Goal: Task Accomplishment & Management: Manage account settings

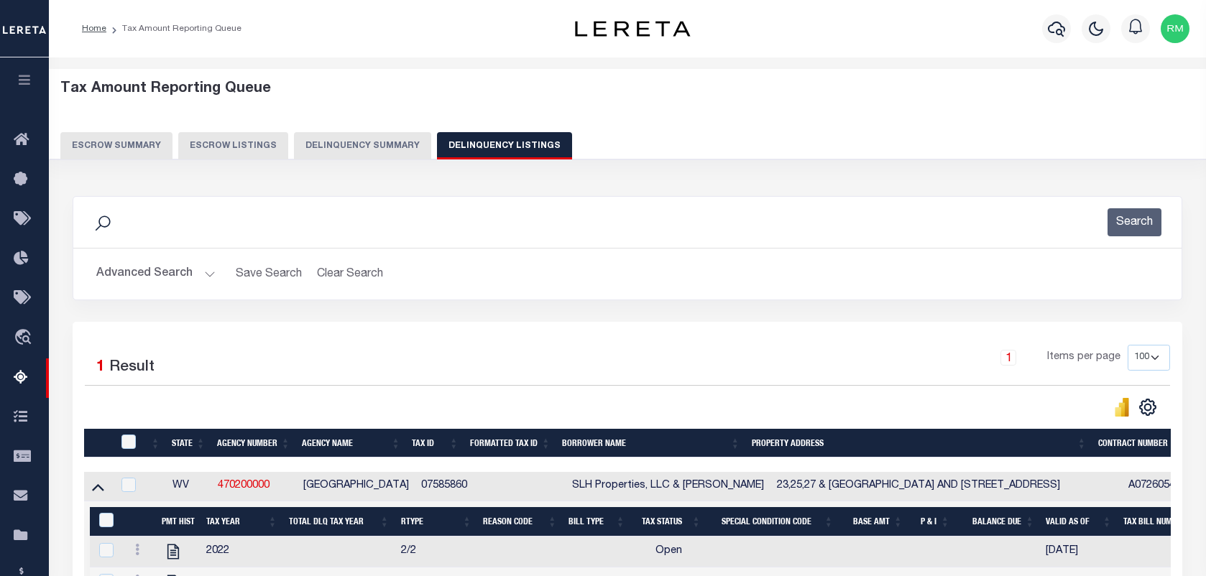
select select "100"
click at [164, 267] on button "Advanced Search" at bounding box center [155, 274] width 119 height 28
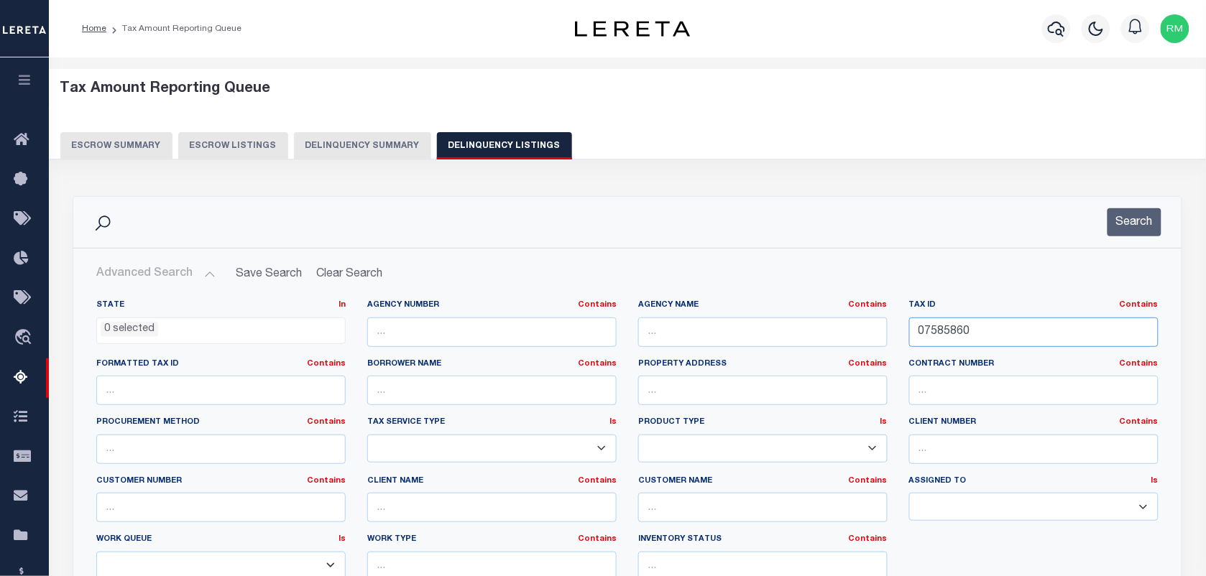
click at [1003, 334] on input "07585860" at bounding box center [1033, 332] width 249 height 29
paste input "287-18-22"
type input "287-18-22"
click at [1133, 231] on button "Search" at bounding box center [1134, 222] width 54 height 28
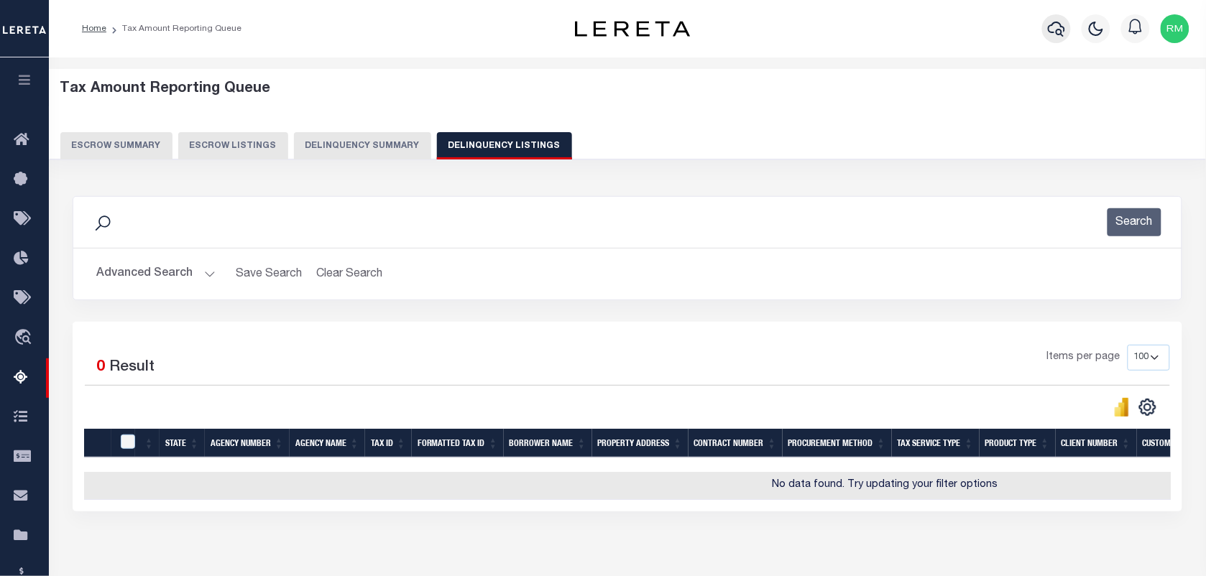
click at [1051, 27] on icon "button" at bounding box center [1056, 28] width 17 height 17
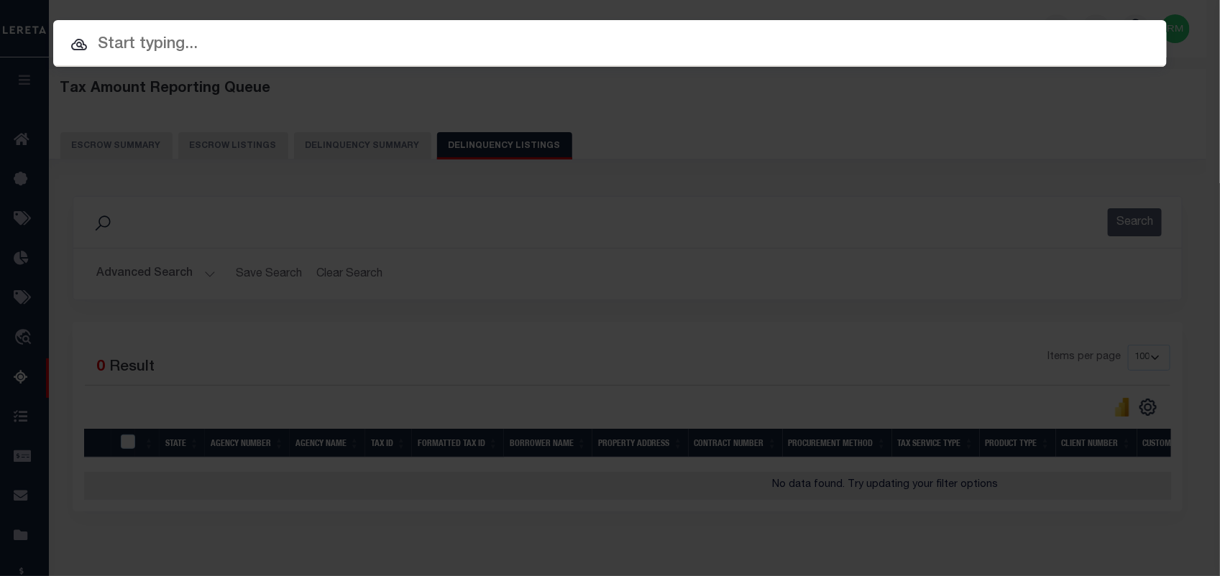
paste input "287-18-22"
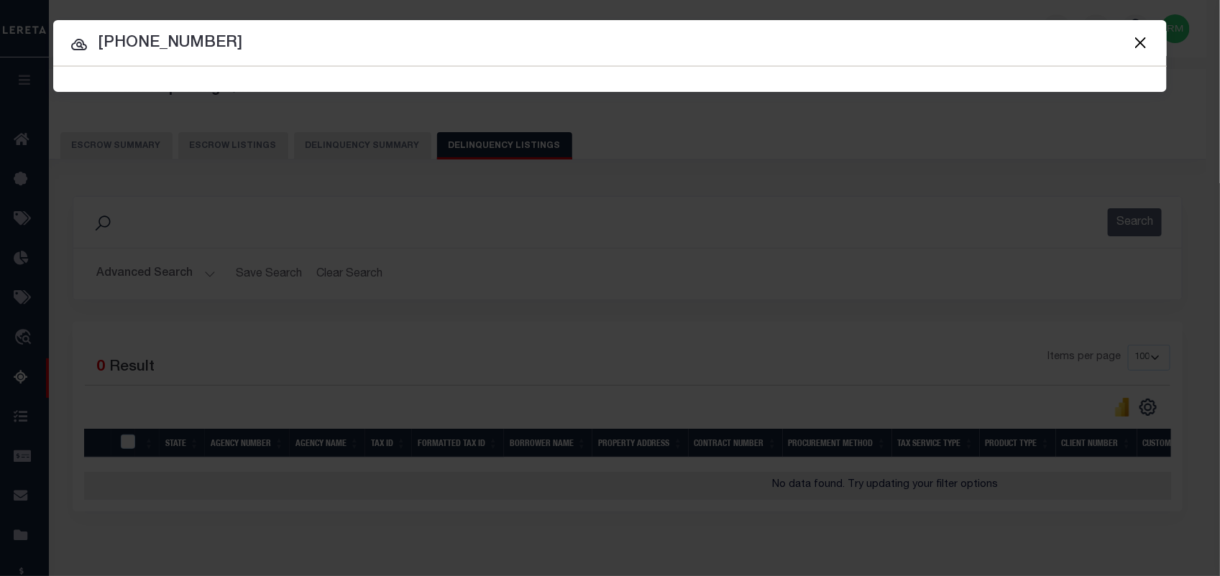
type input "287-18-22"
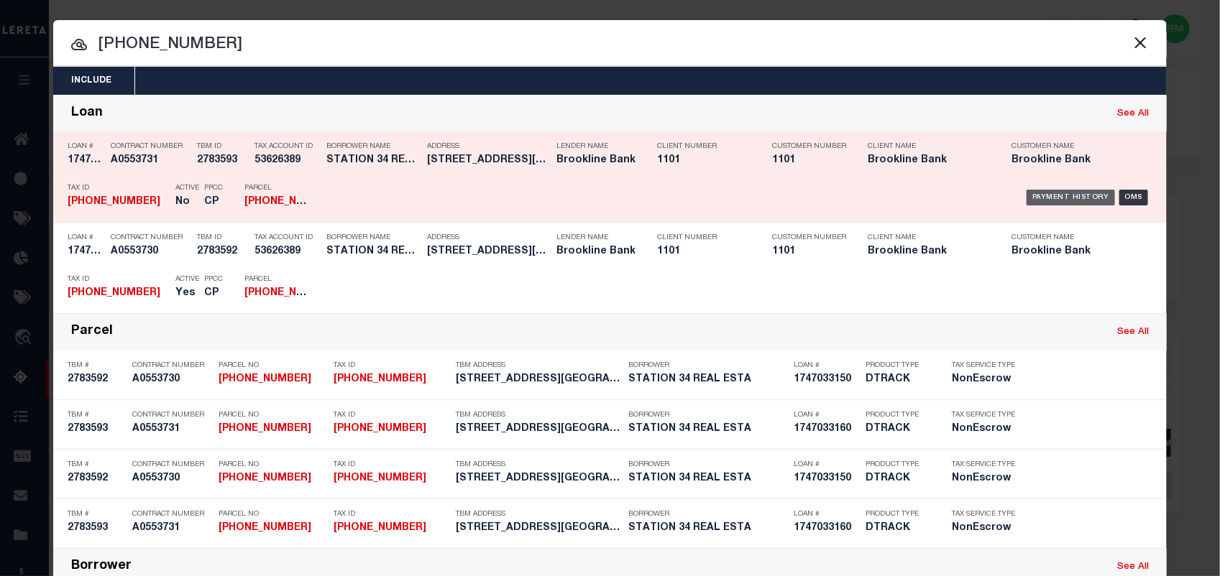
click at [1041, 194] on div "Payment History" at bounding box center [1070, 198] width 88 height 16
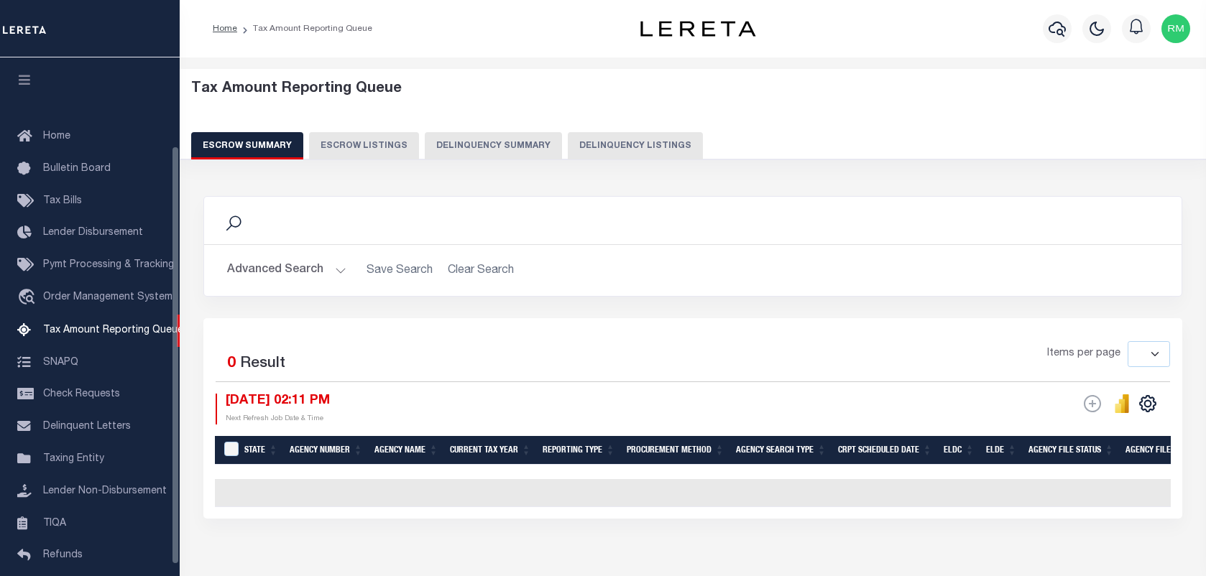
select select
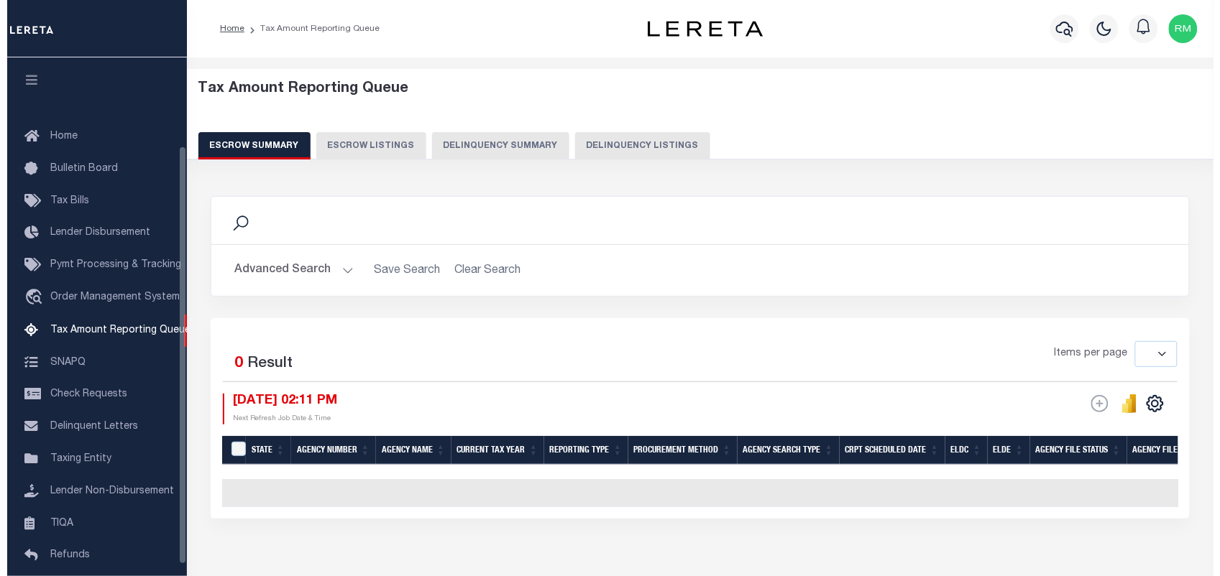
scroll to position [109, 0]
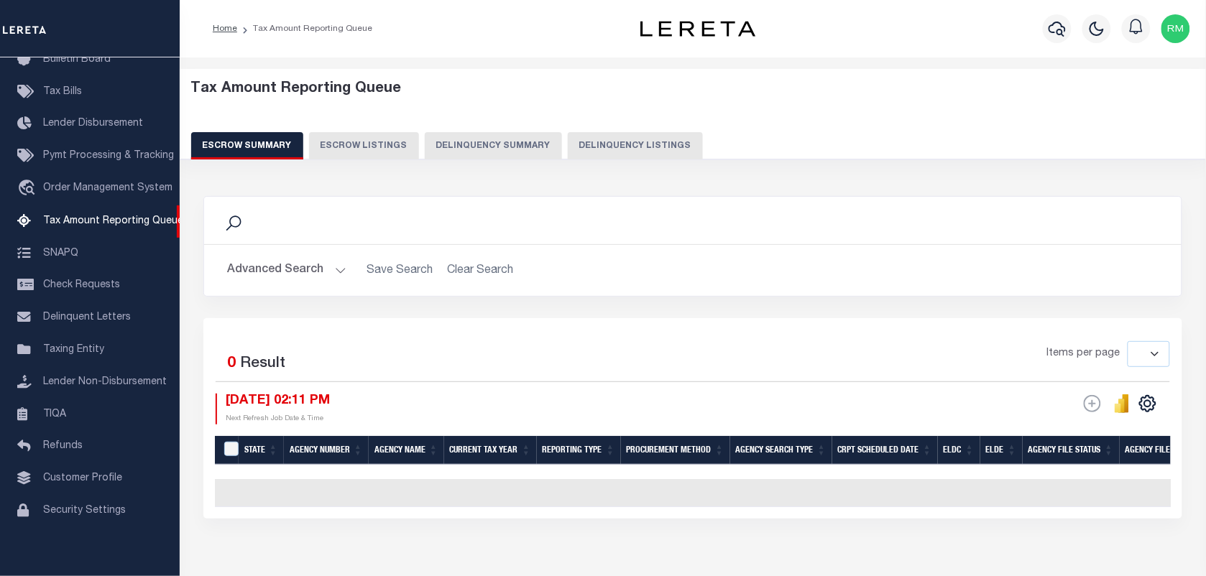
click at [600, 146] on button "Delinquency Listings" at bounding box center [635, 145] width 135 height 27
select select "100"
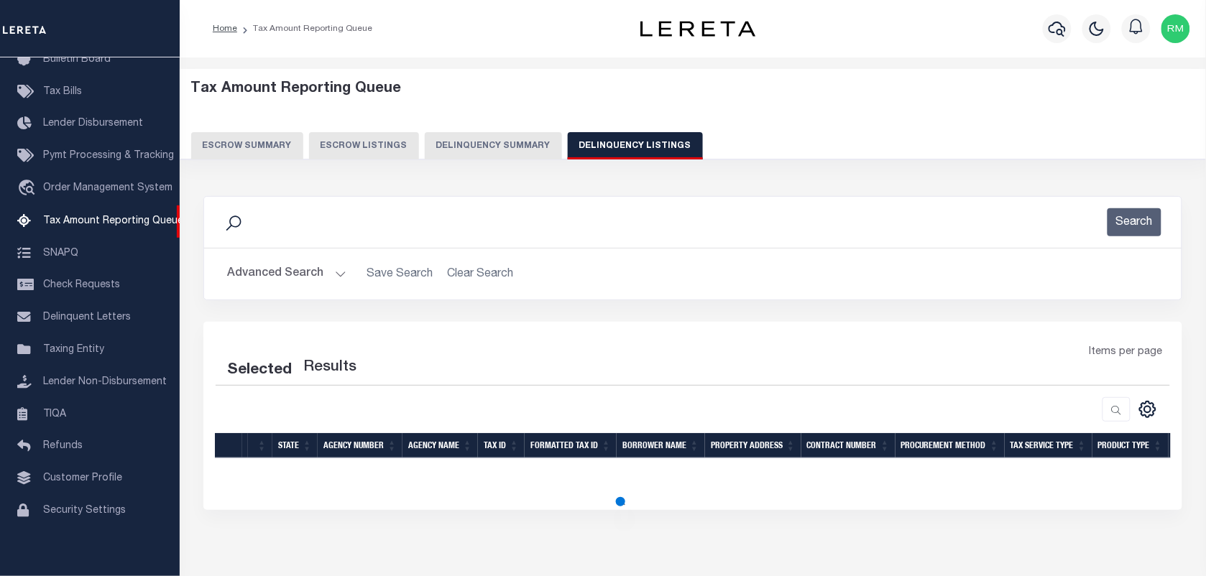
select select "100"
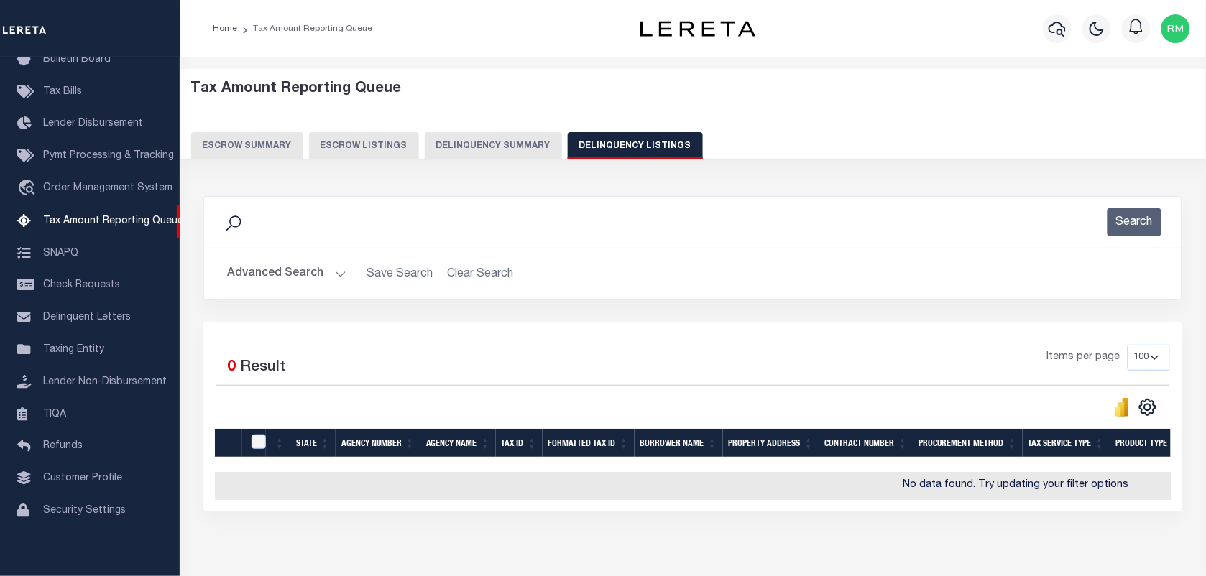
click at [252, 272] on button "Advanced Search" at bounding box center [286, 274] width 119 height 28
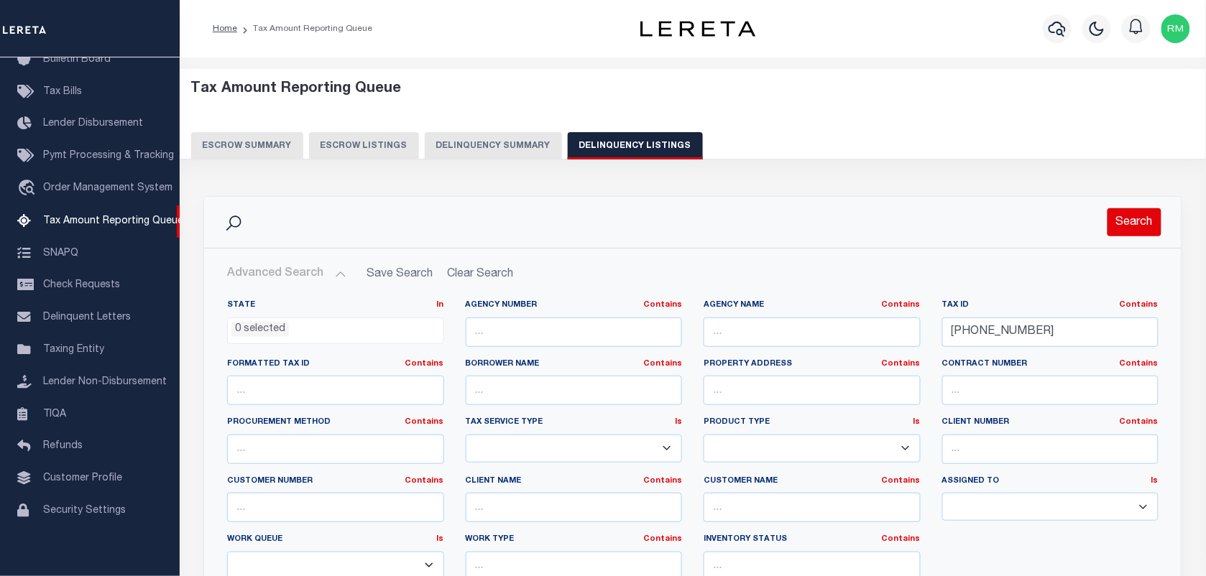
click at [1128, 228] on button "Search" at bounding box center [1134, 222] width 54 height 28
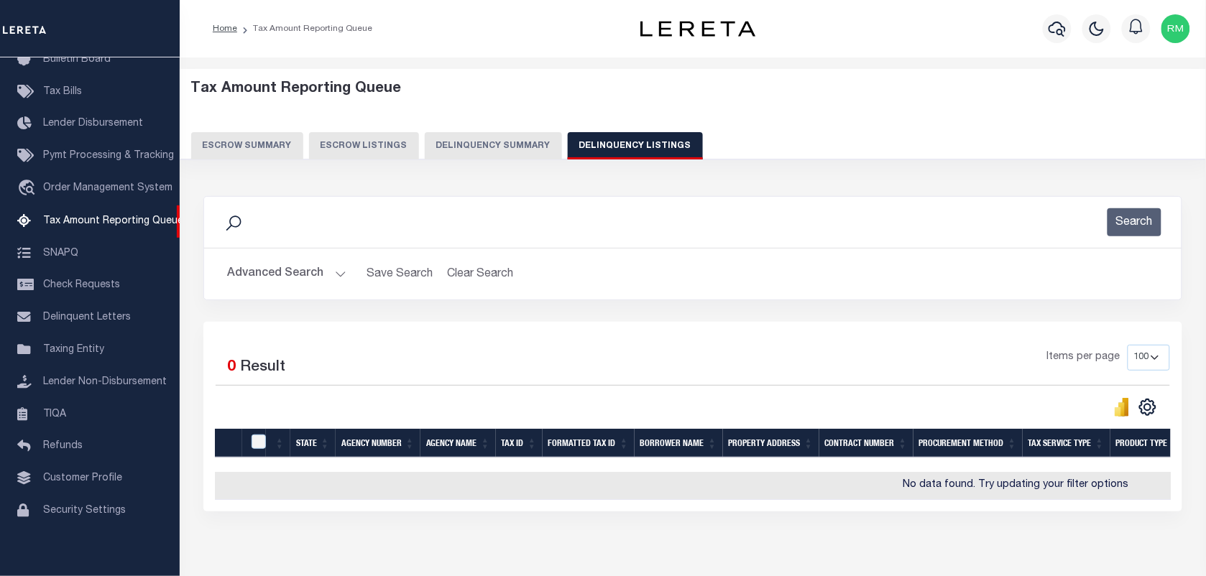
click at [1046, 17] on div at bounding box center [1057, 29] width 40 height 50
click at [1046, 23] on button "button" at bounding box center [1057, 28] width 29 height 29
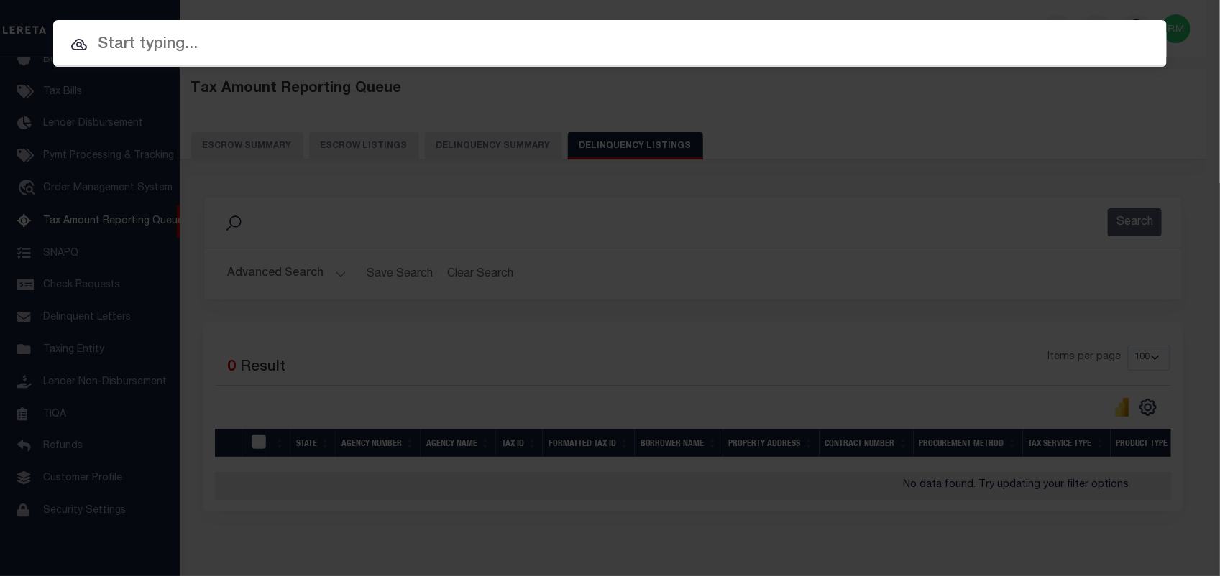
paste input "287-18-22"
type input "287-18-22"
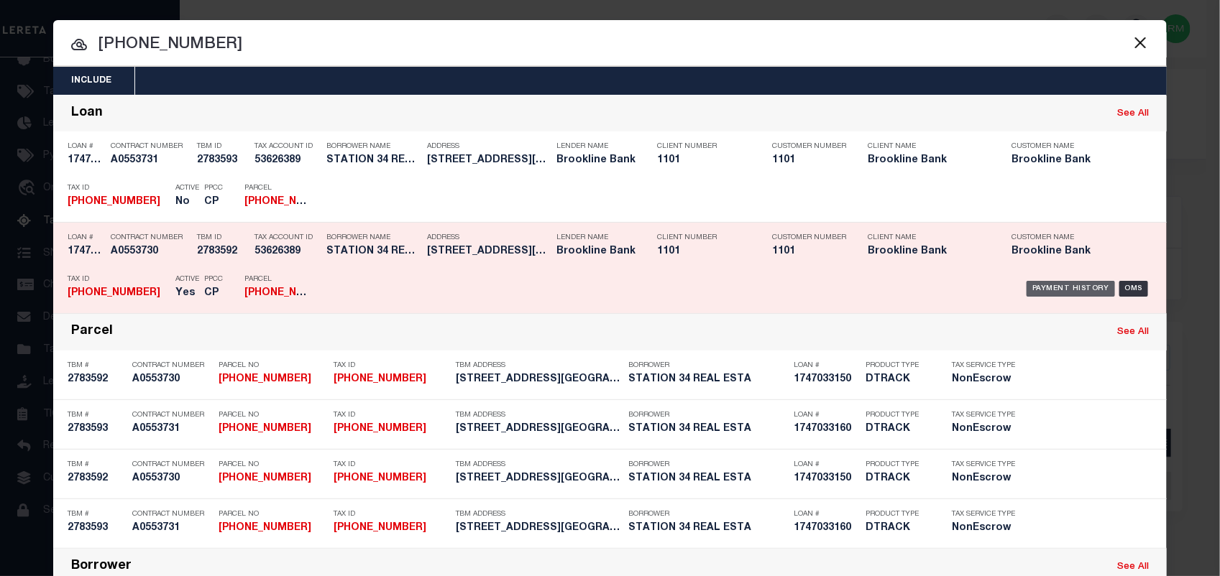
click at [1067, 285] on div "Payment History" at bounding box center [1070, 289] width 88 height 16
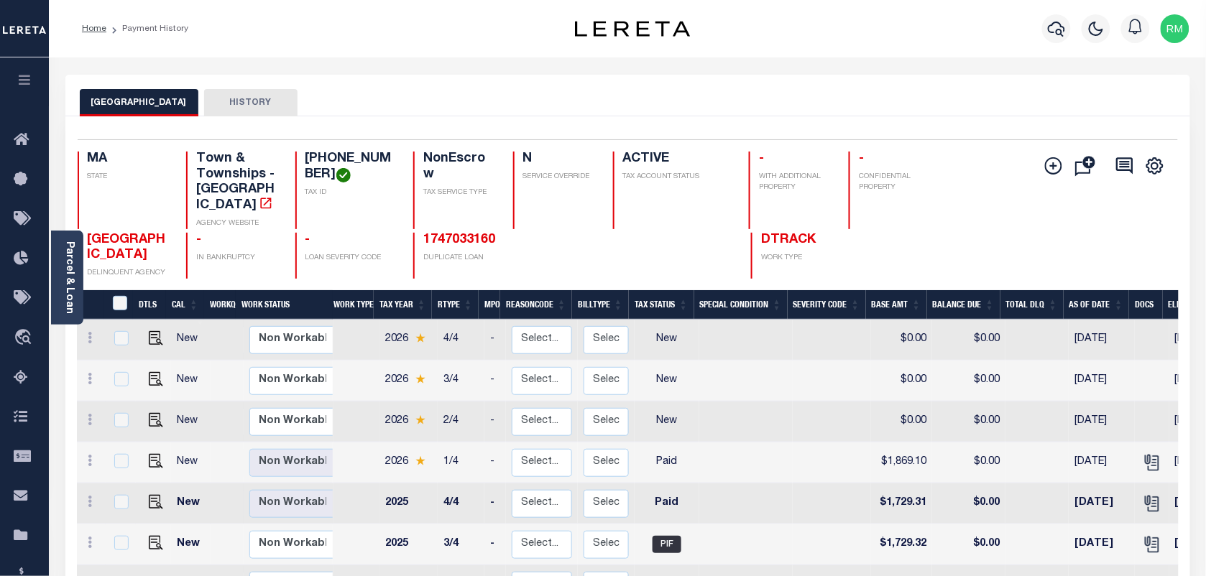
click at [159, 24] on li "Payment History" at bounding box center [147, 28] width 82 height 13
click at [141, 30] on li "Payment History" at bounding box center [147, 28] width 82 height 13
click at [145, 27] on li "Payment History" at bounding box center [147, 28] width 82 height 13
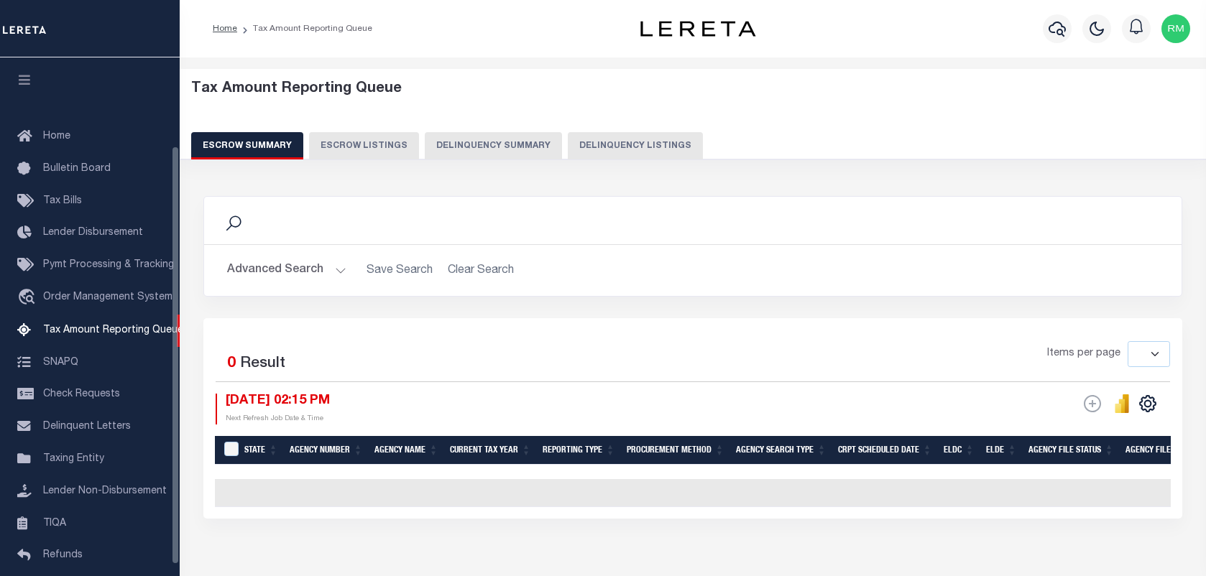
select select
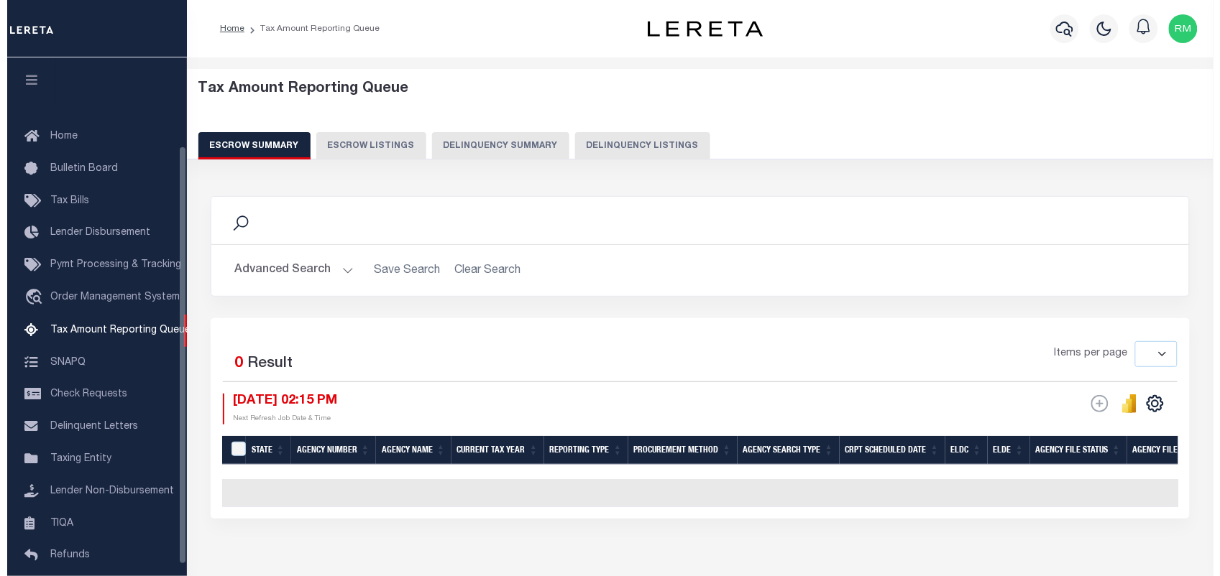
scroll to position [109, 0]
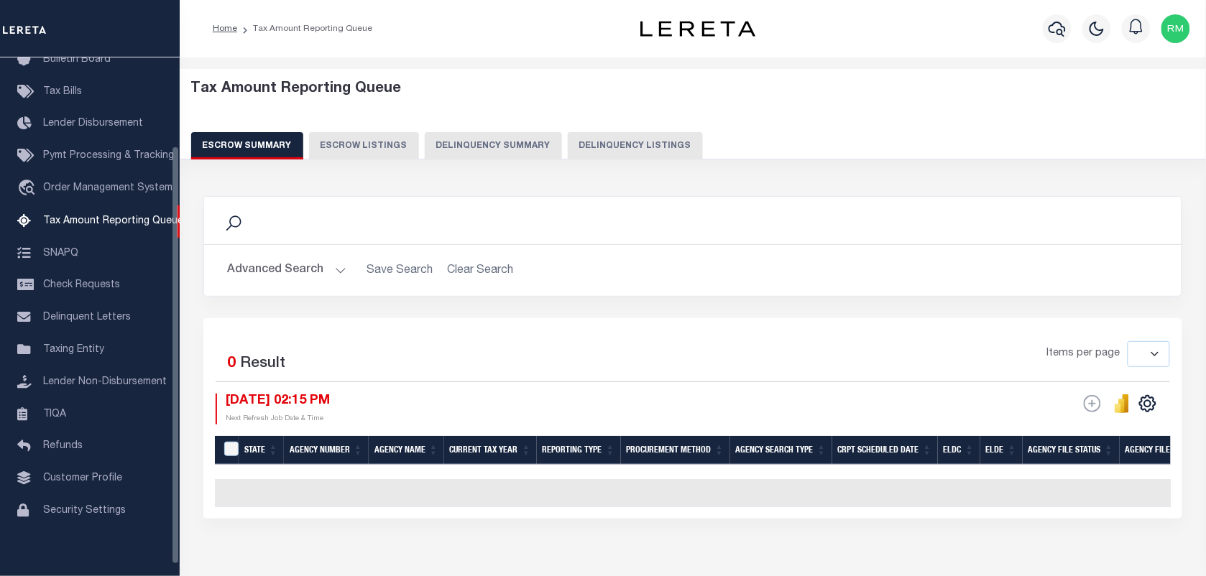
click at [631, 138] on button "Delinquency Listings" at bounding box center [635, 145] width 135 height 27
select select "100"
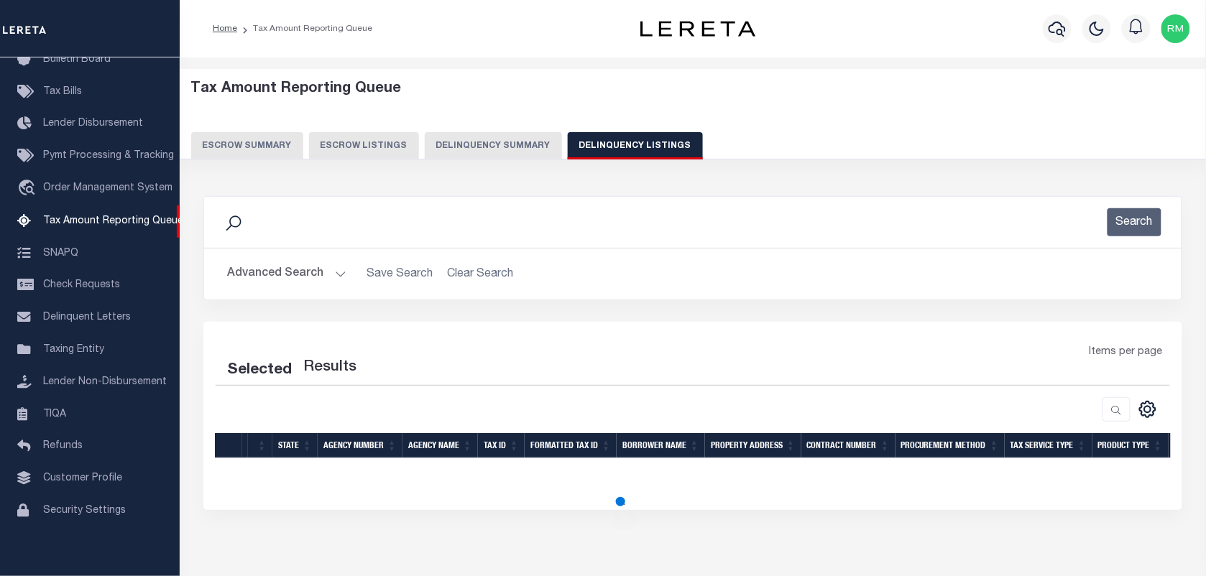
select select "100"
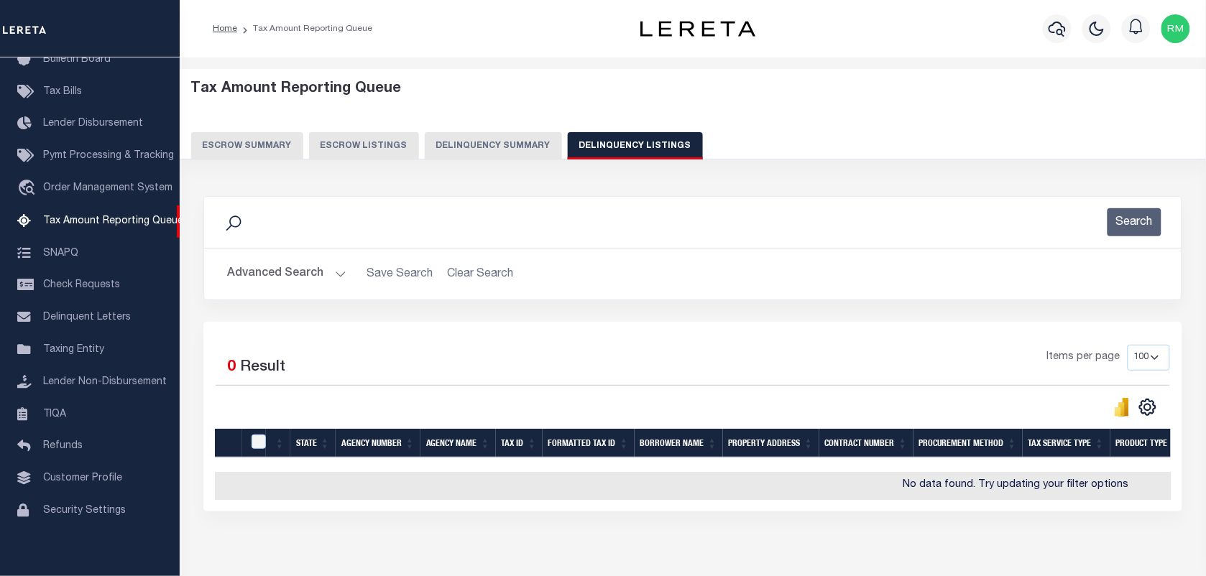
click at [295, 271] on button "Advanced Search" at bounding box center [286, 274] width 119 height 28
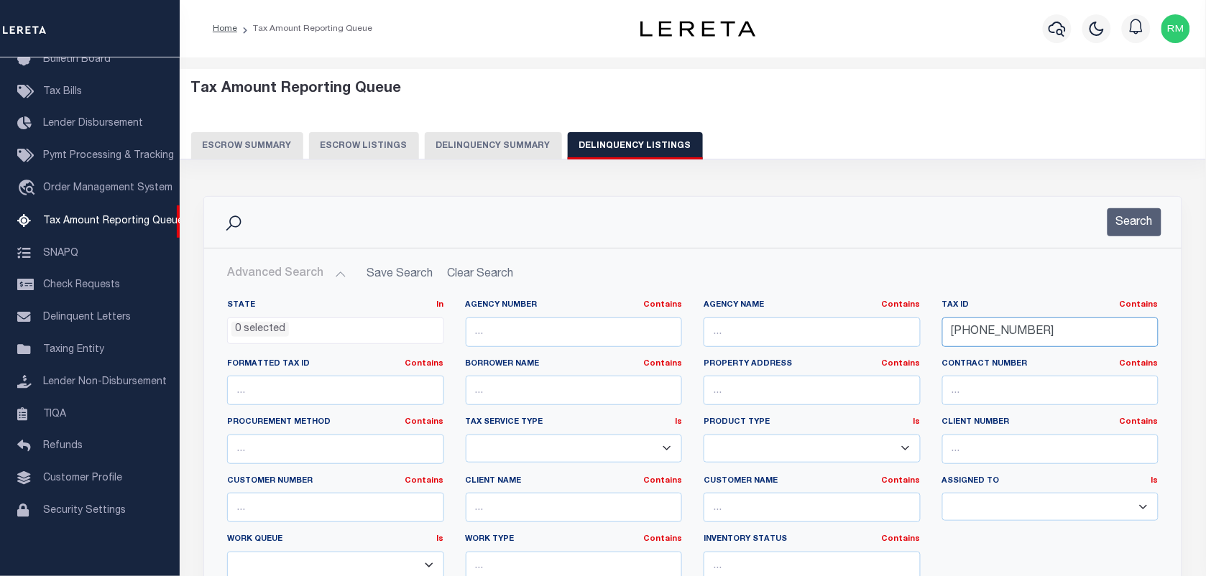
click at [1062, 328] on input "287-18-22" at bounding box center [1050, 332] width 217 height 29
paste input "9"
type input "287-18-29"
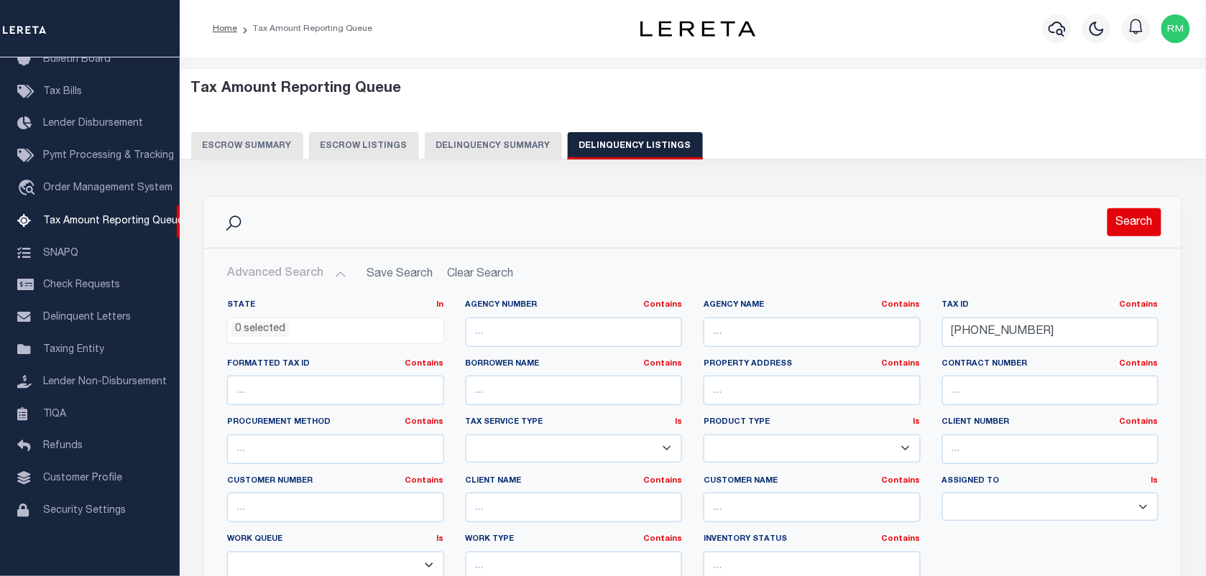
click at [1133, 221] on button "Search" at bounding box center [1134, 222] width 54 height 28
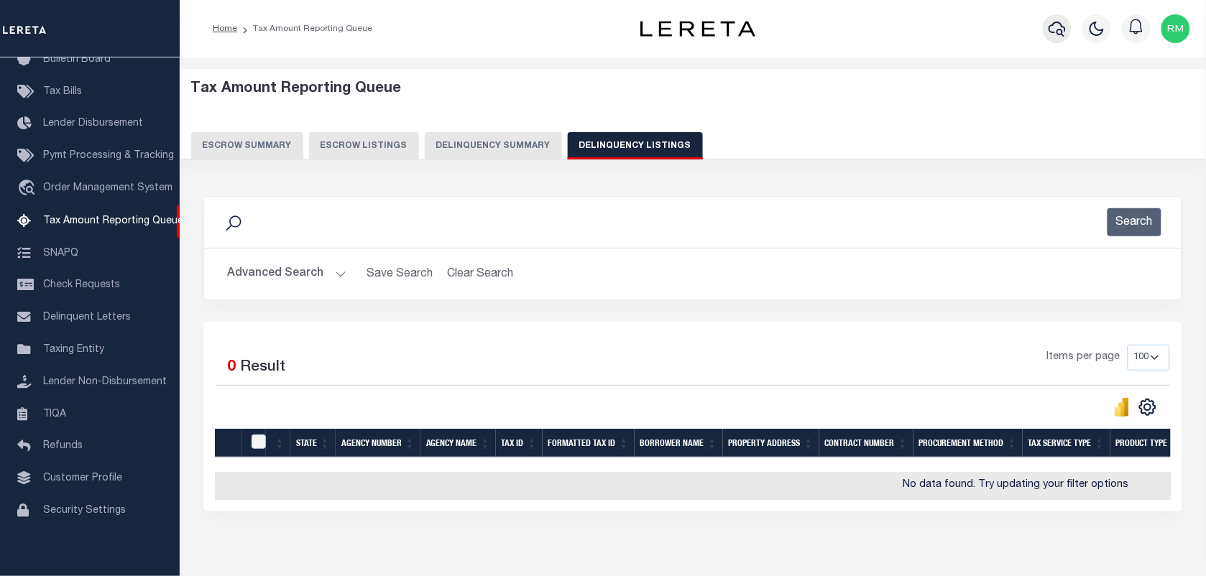
click at [1043, 27] on button "button" at bounding box center [1057, 28] width 29 height 29
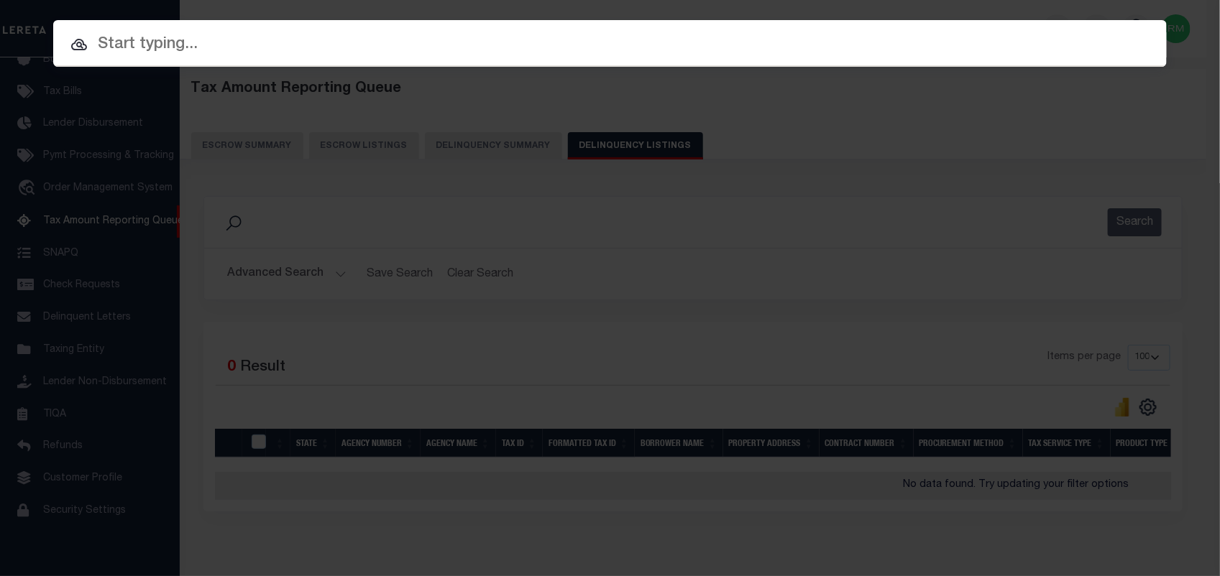
paste input "287-18-29"
type input "287-18-29"
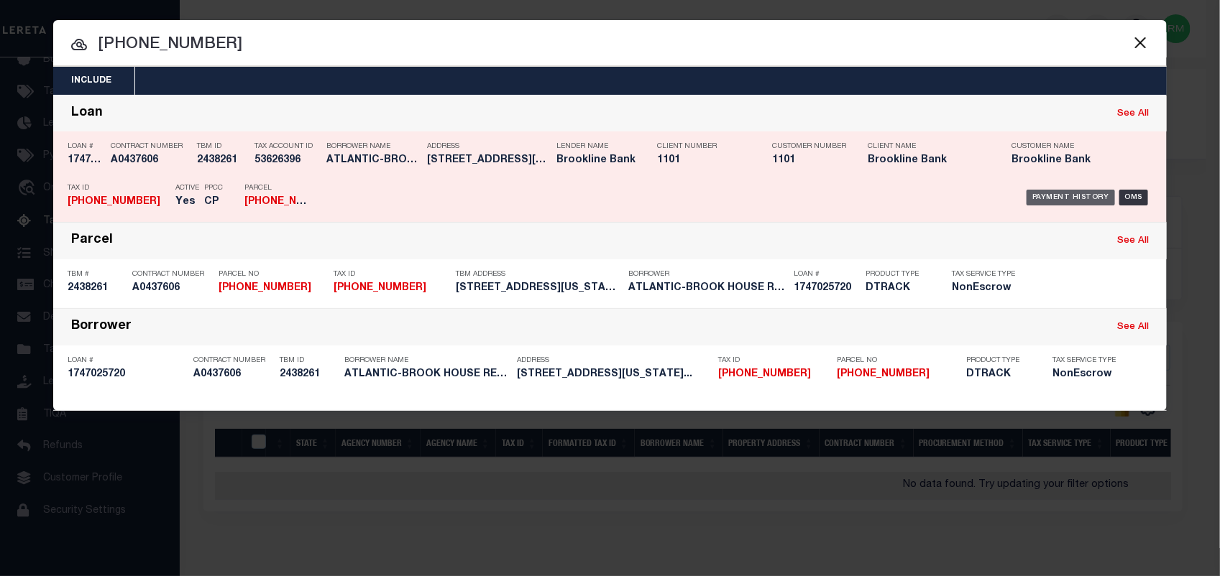
click at [1051, 192] on div "Payment History" at bounding box center [1070, 198] width 88 height 16
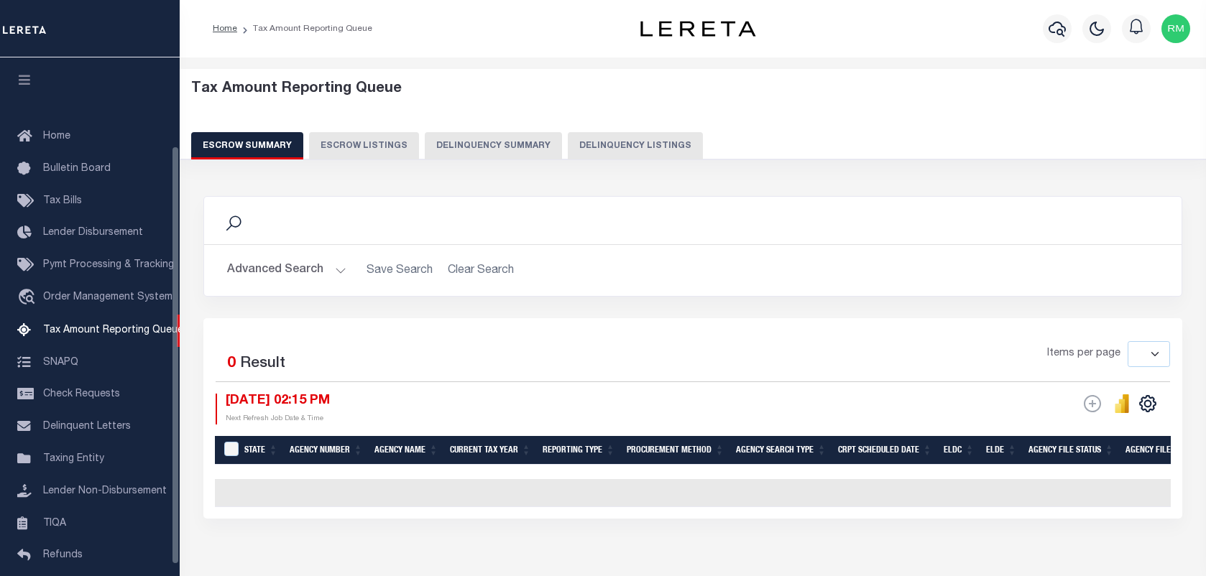
select select
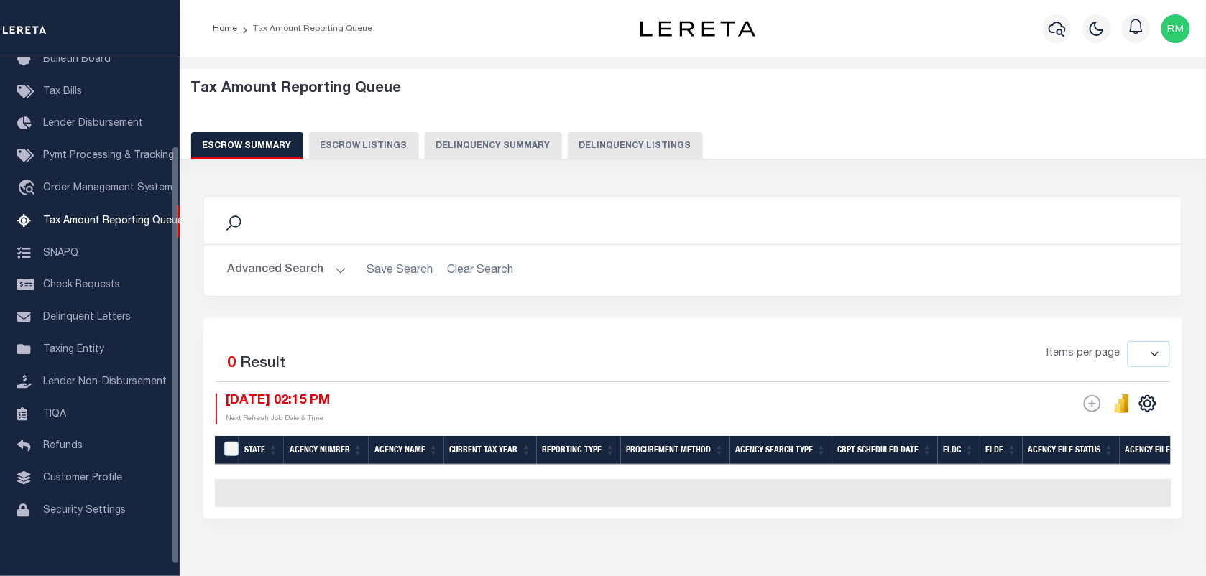
click at [635, 146] on button "Delinquency Listings" at bounding box center [635, 145] width 135 height 27
select select "100"
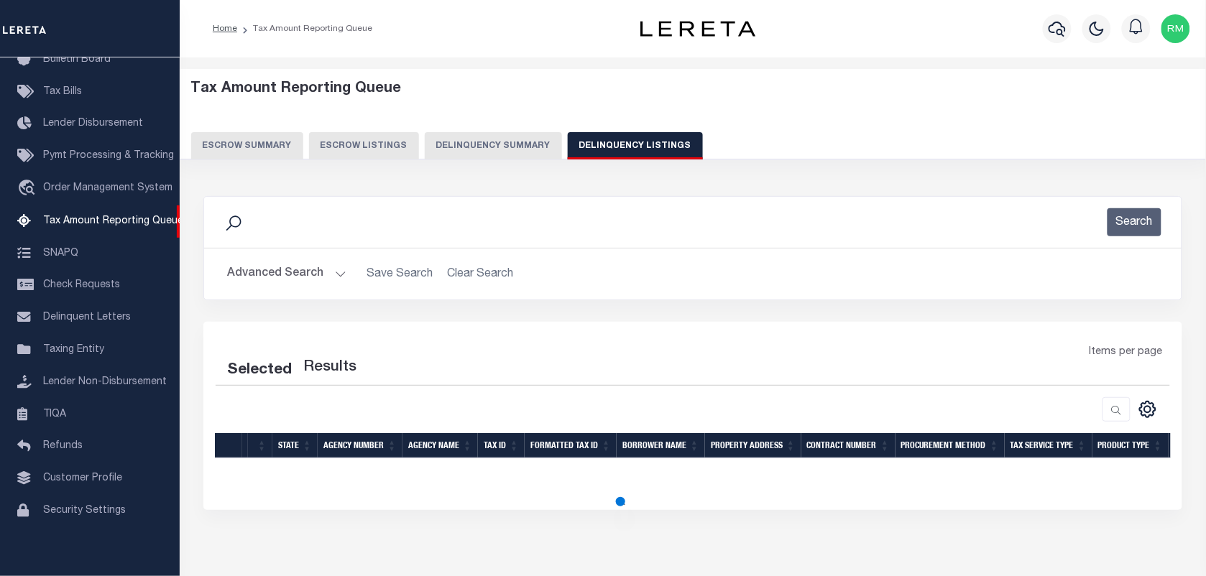
select select "100"
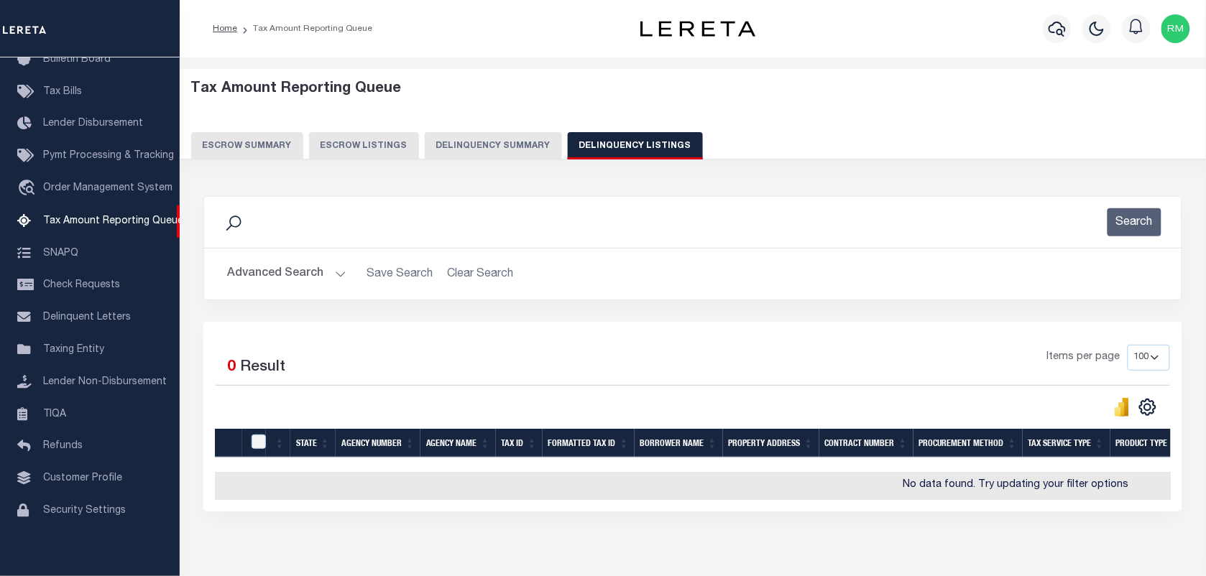
click at [318, 271] on button "Advanced Search" at bounding box center [286, 274] width 119 height 28
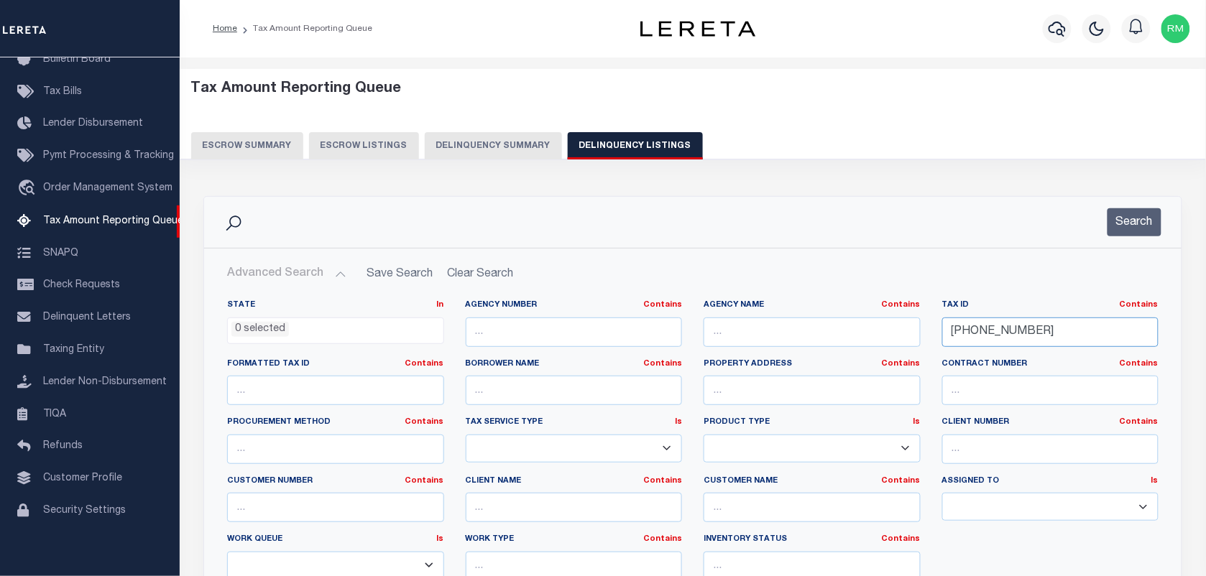
click at [1029, 336] on input "[PHONE_NUMBER]" at bounding box center [1050, 332] width 217 height 29
paste input "92-02-00"
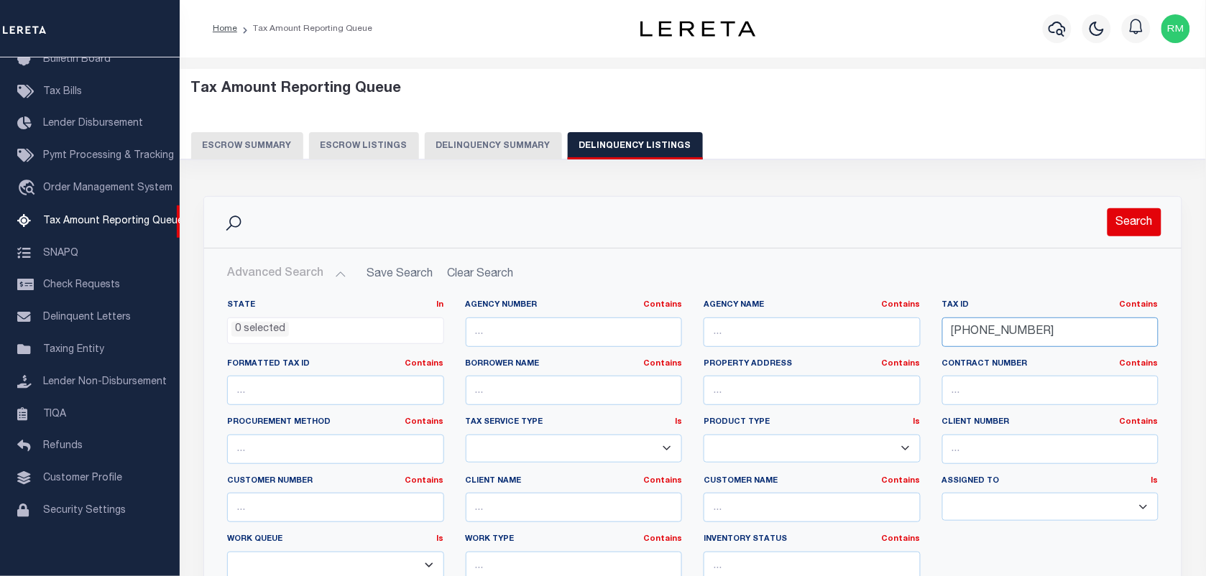
type input "[PHONE_NUMBER]"
click at [1143, 221] on button "Search" at bounding box center [1134, 222] width 54 height 28
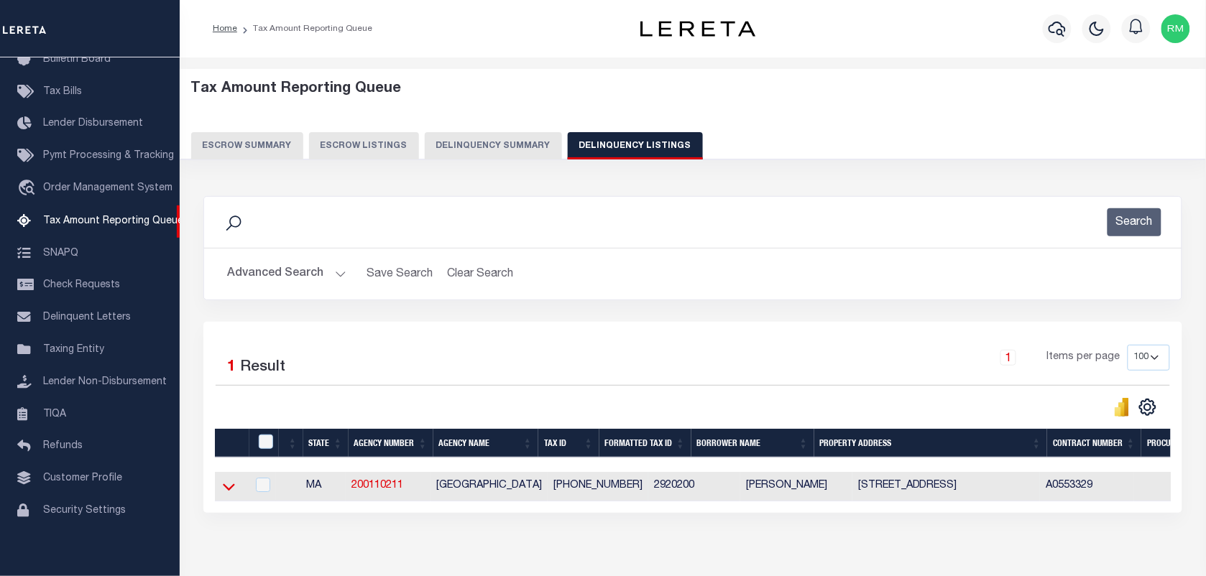
click at [230, 492] on icon at bounding box center [229, 486] width 12 height 15
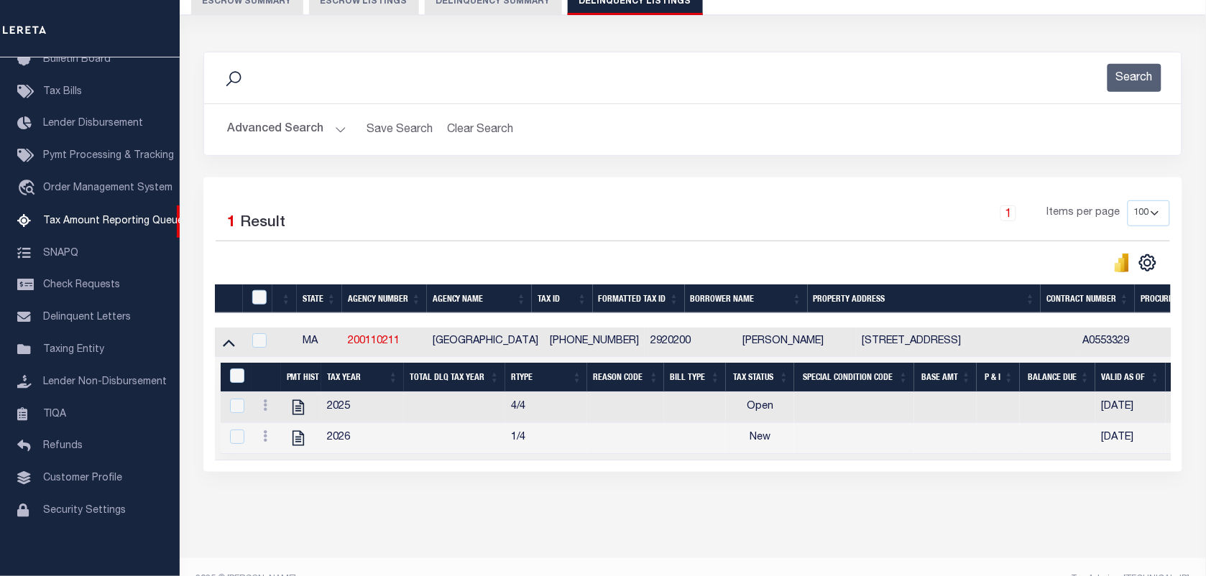
scroll to position [185, 0]
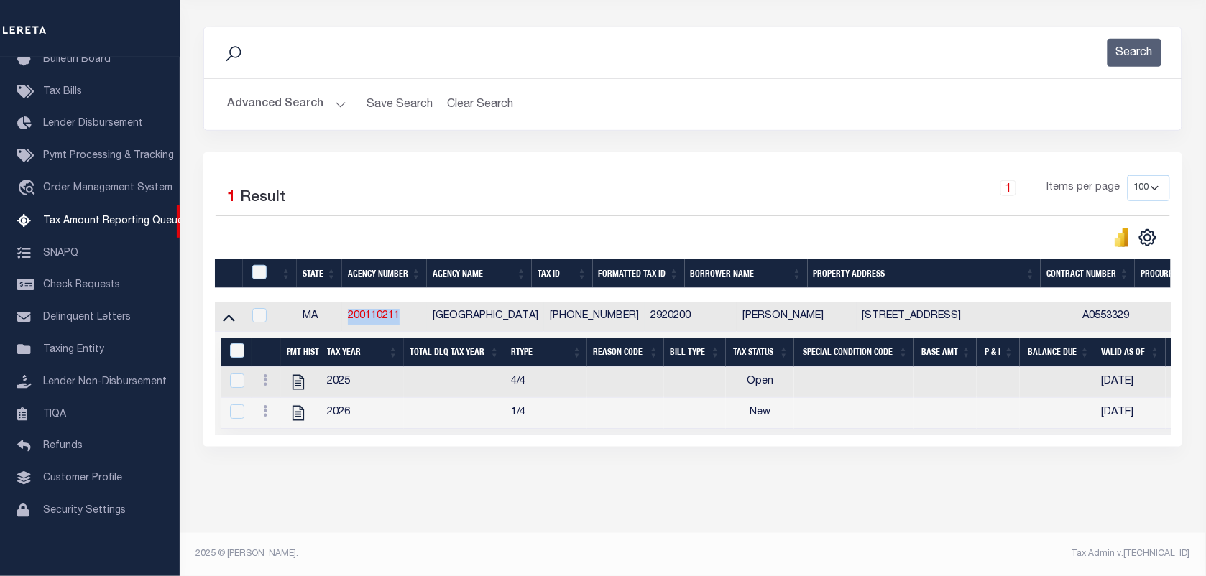
drag, startPoint x: 410, startPoint y: 307, endPoint x: 336, endPoint y: 311, distance: 74.9
click at [336, 311] on tr "MA 200110211 [GEOGRAPHIC_DATA] [PHONE_NUMBER] 2920200 [PERSON_NAME][GEOGRAPHIC_…" at bounding box center [1199, 317] width 1969 height 29
copy tr "200110211"
click at [407, 482] on div "Data sync process is currently running, you may face some response delays. Sear…" at bounding box center [693, 251] width 998 height 478
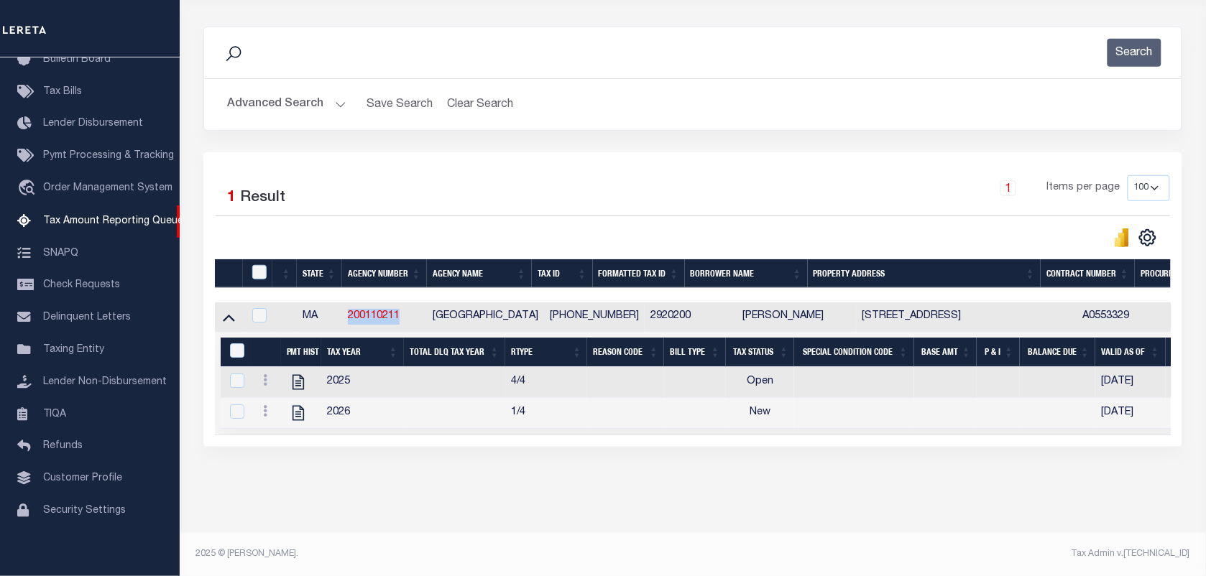
drag, startPoint x: 412, startPoint y: 298, endPoint x: 347, endPoint y: 310, distance: 65.7
click at [347, 310] on td "200110211" at bounding box center [384, 317] width 85 height 29
checkbox input "true"
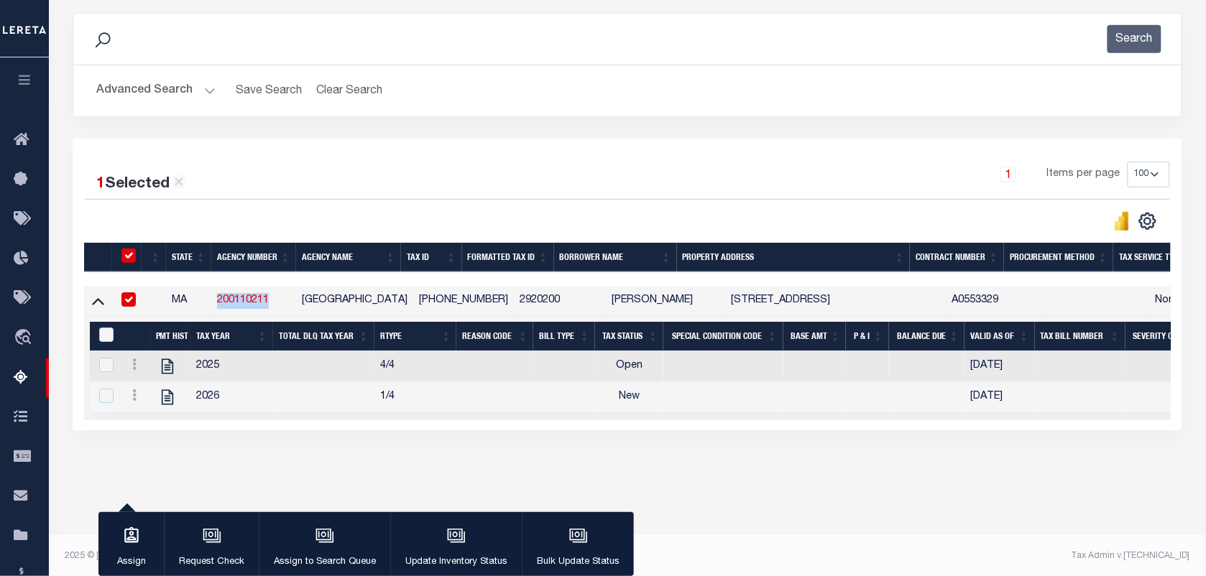
copy link "200110211"
drag, startPoint x: 400, startPoint y: 305, endPoint x: 307, endPoint y: 303, distance: 93.5
click at [307, 303] on td "[GEOGRAPHIC_DATA]" at bounding box center [354, 301] width 117 height 29
checkbox input "false"
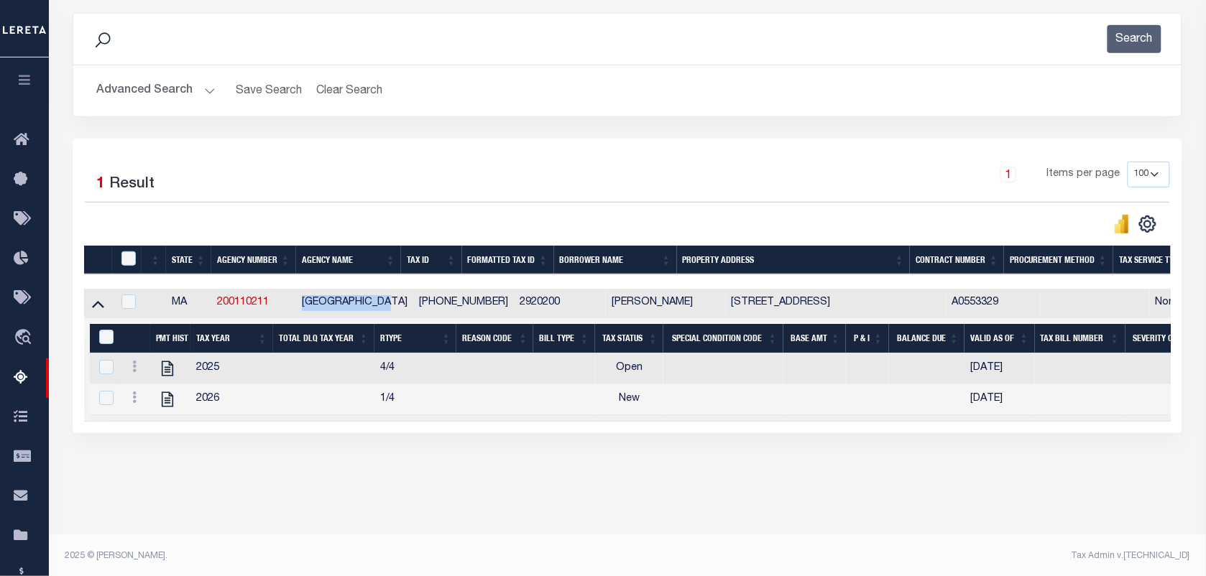
copy td "[GEOGRAPHIC_DATA]"
drag, startPoint x: 461, startPoint y: 302, endPoint x: 414, endPoint y: 306, distance: 47.6
click at [414, 306] on td "[PHONE_NUMBER]" at bounding box center [463, 303] width 101 height 29
checkbox input "true"
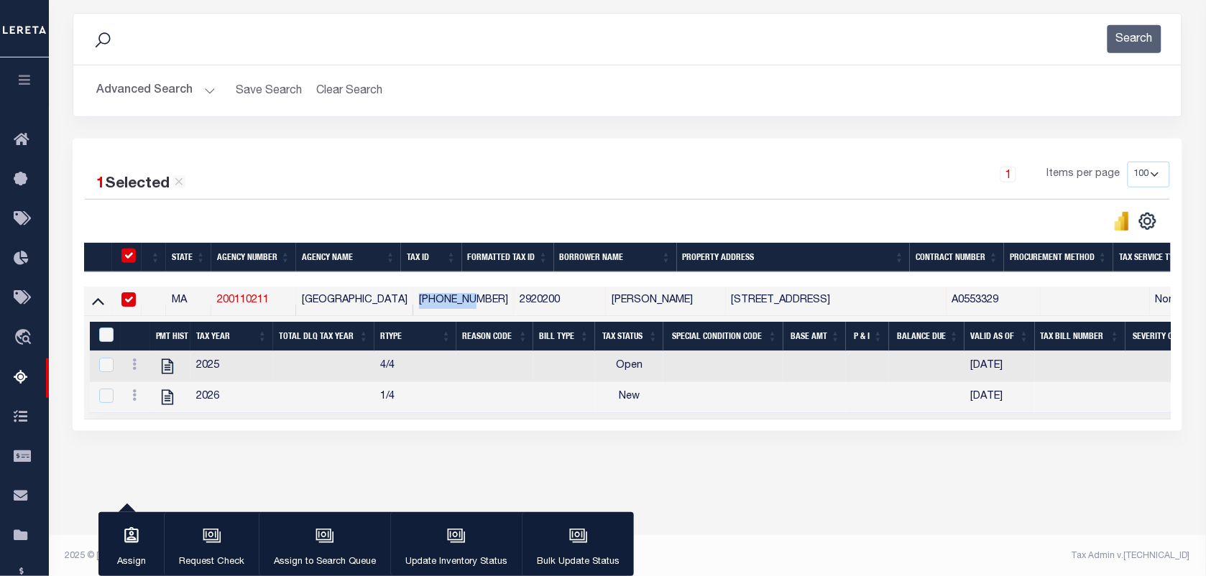
copy td "[PHONE_NUMBER]"
drag, startPoint x: 762, startPoint y: 303, endPoint x: 694, endPoint y: 303, distance: 68.3
click at [726, 303] on td "[STREET_ADDRESS]" at bounding box center [836, 301] width 221 height 29
checkbox input "false"
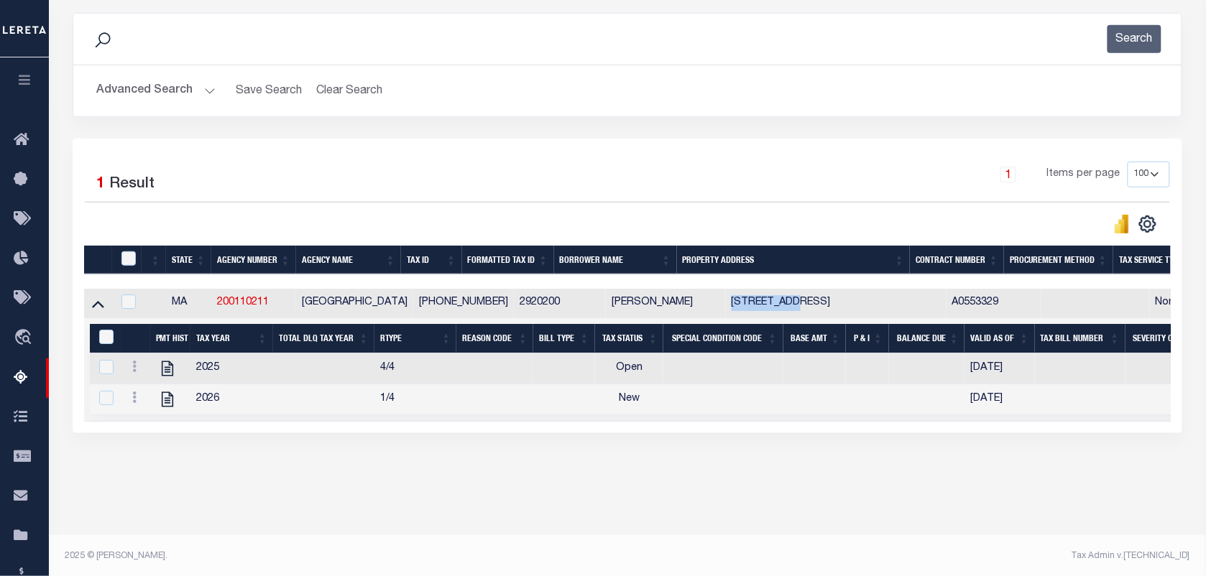
copy td "58 ALLERTON"
click at [134, 372] on icon at bounding box center [134, 366] width 4 height 11
click at [152, 393] on img "" at bounding box center [151, 390] width 14 height 14
checkbox input "true"
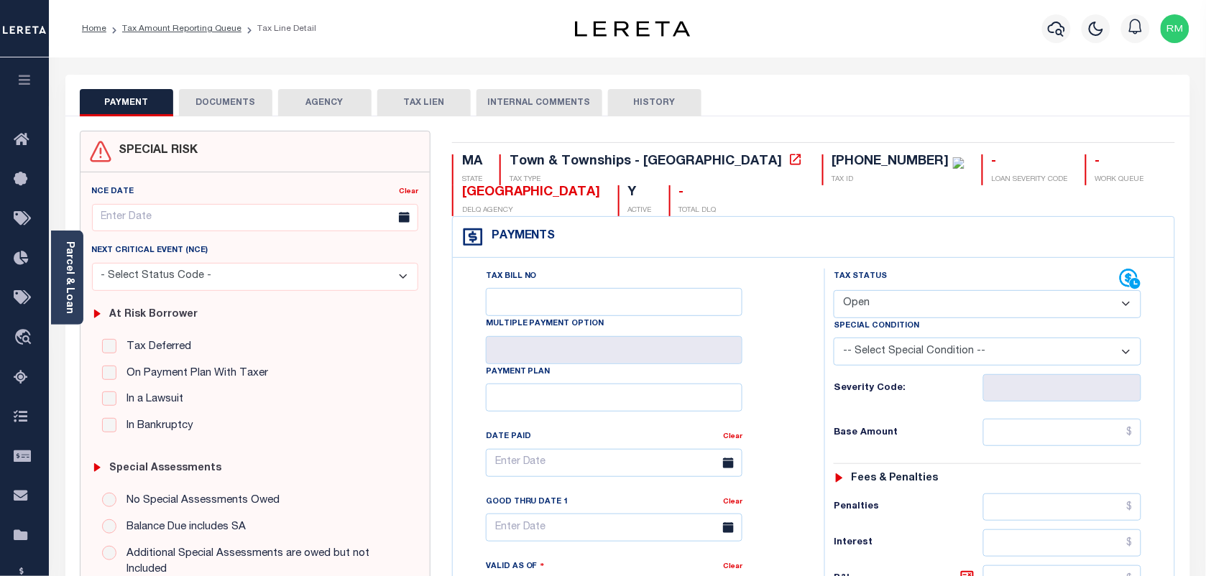
click at [928, 289] on div "Tax Status Status" at bounding box center [977, 280] width 286 height 22
click at [925, 296] on select "- Select Status Code - Open Due/Unpaid Paid Incomplete No Tax Due Internal Refu…" at bounding box center [988, 304] width 308 height 28
select select "PYD"
click at [834, 292] on select "- Select Status Code - Open Due/Unpaid Paid Incomplete No Tax Due Internal Refu…" at bounding box center [988, 304] width 308 height 28
type input "[DATE]"
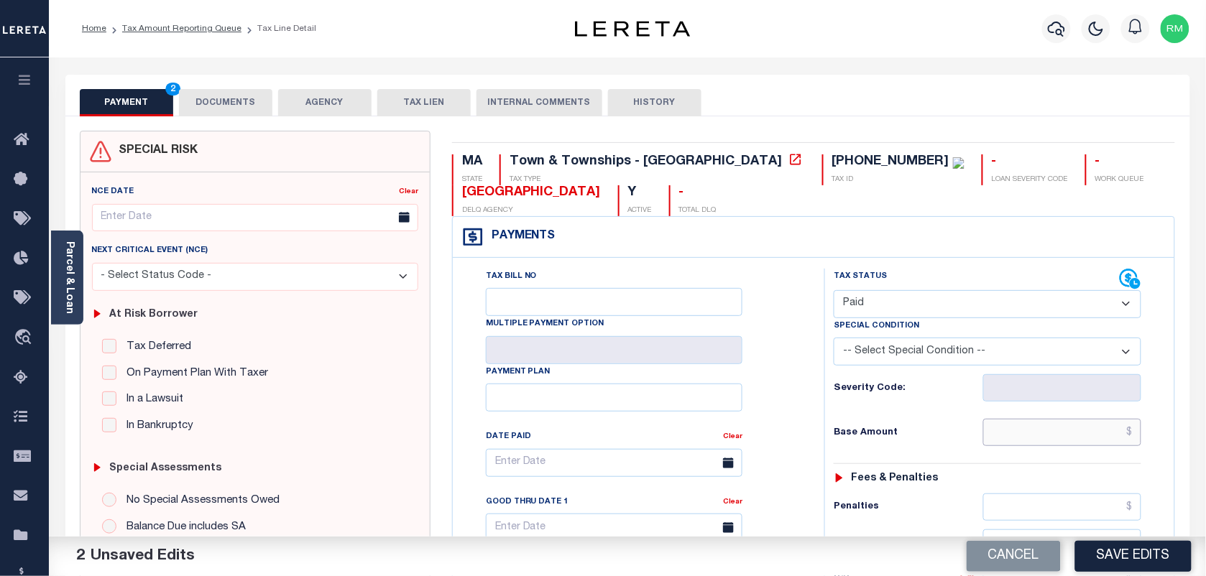
click at [1028, 443] on input "text" at bounding box center [1062, 432] width 159 height 27
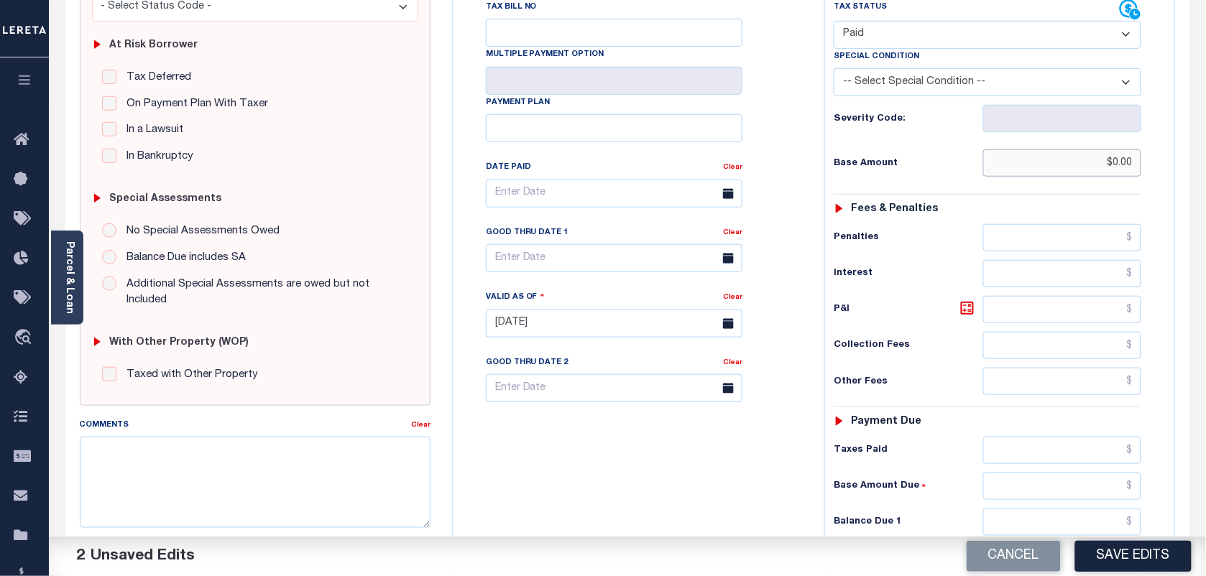
scroll to position [449, 0]
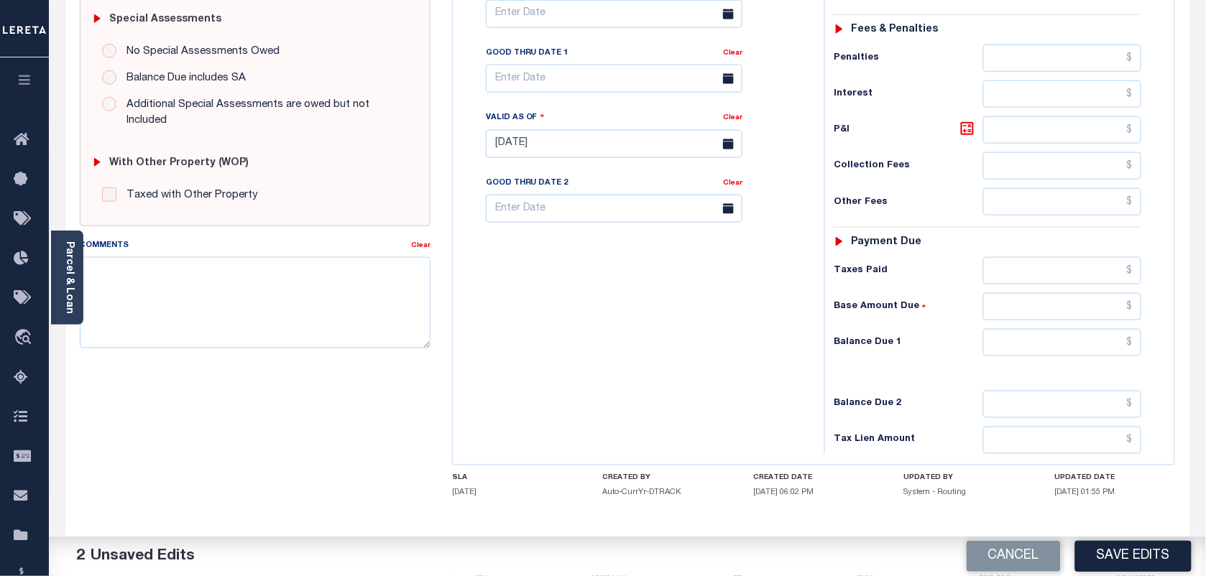
type input "$0.00"
click at [1033, 353] on input "text" at bounding box center [1062, 342] width 159 height 27
type input "$0.00"
click at [544, 88] on input "text" at bounding box center [614, 79] width 257 height 28
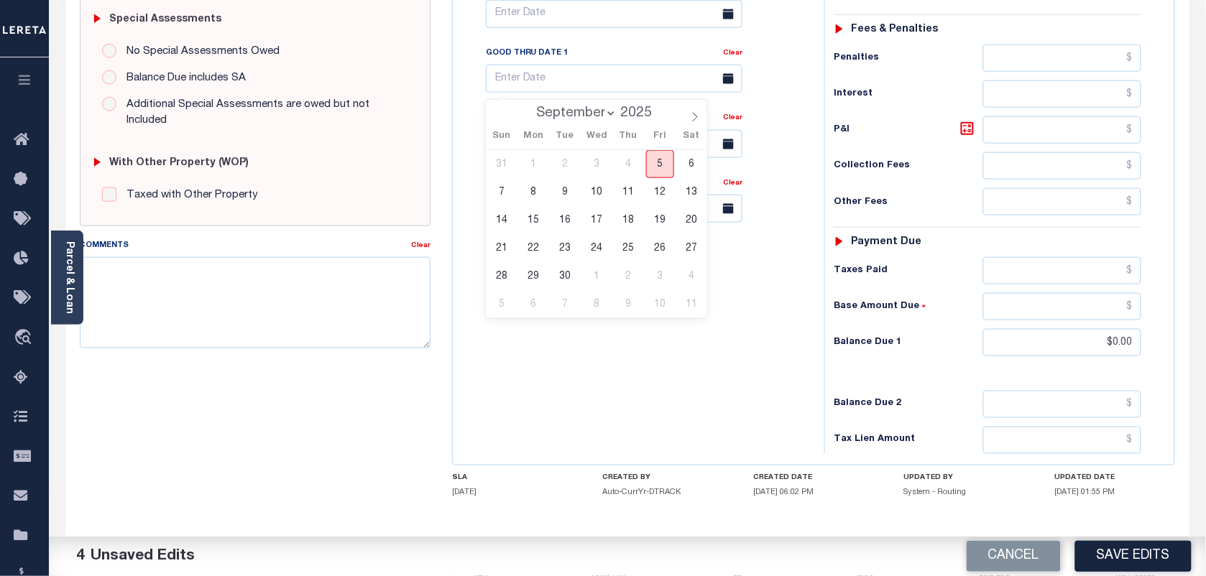
click at [658, 170] on span "5" at bounding box center [660, 164] width 28 height 28
type input "[DATE]"
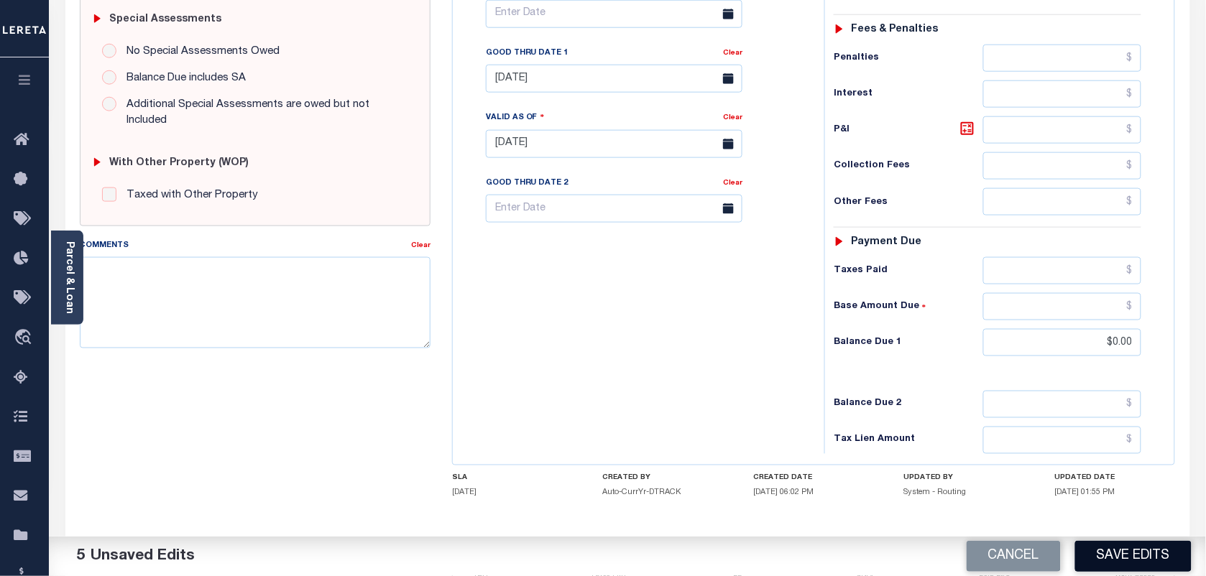
click at [1136, 557] on button "Save Edits" at bounding box center [1133, 556] width 116 height 31
checkbox input "false"
type input "$0"
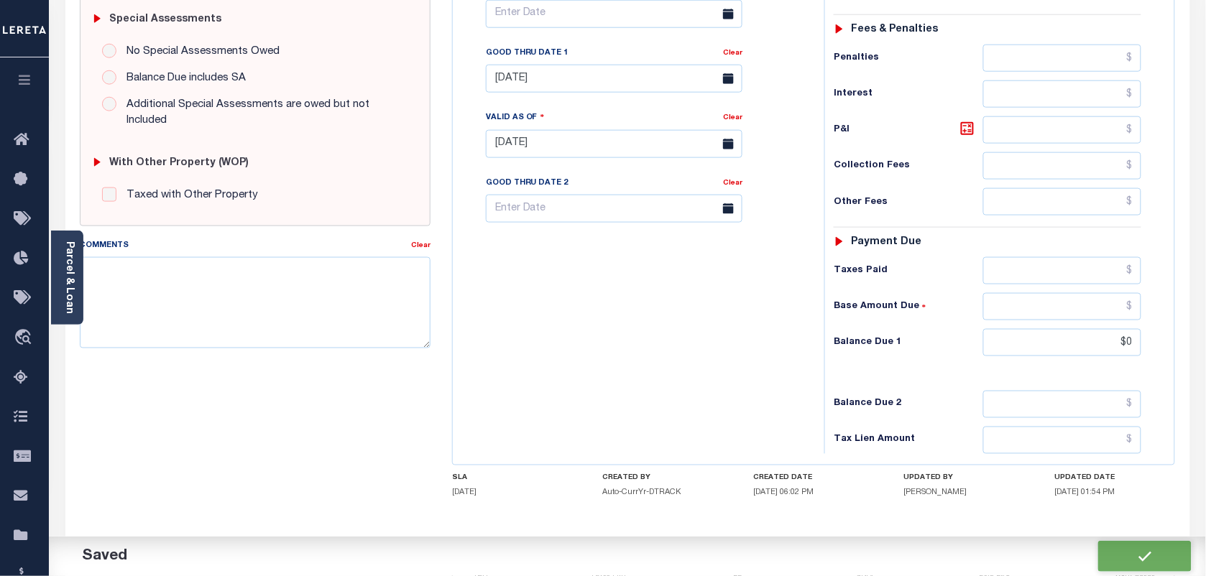
scroll to position [90, 0]
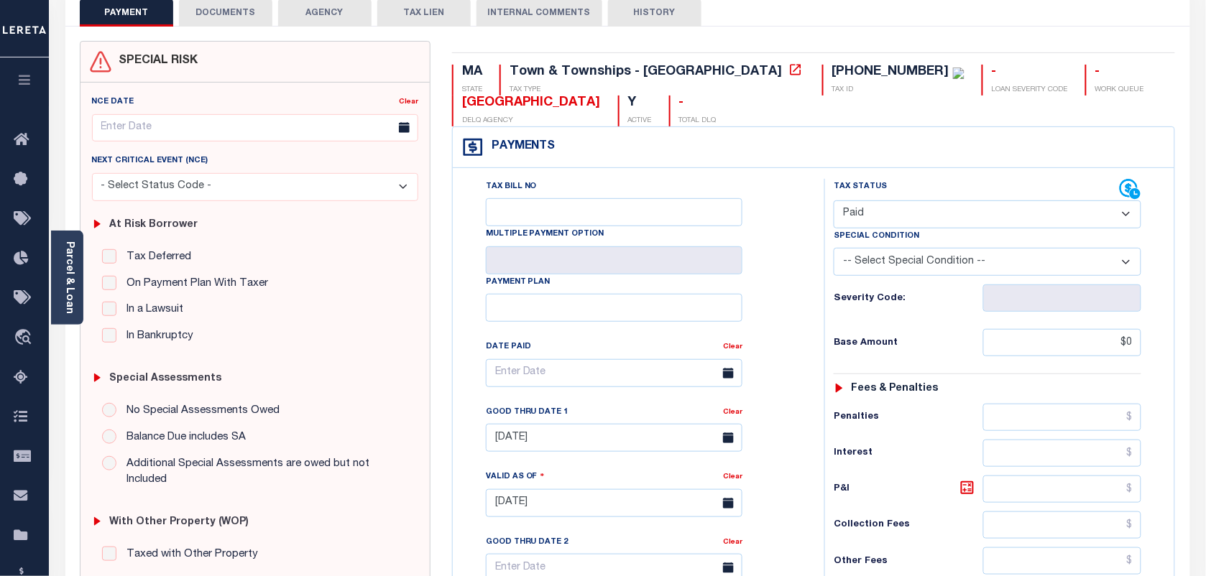
click at [234, 9] on button "DOCUMENTS" at bounding box center [225, 12] width 93 height 27
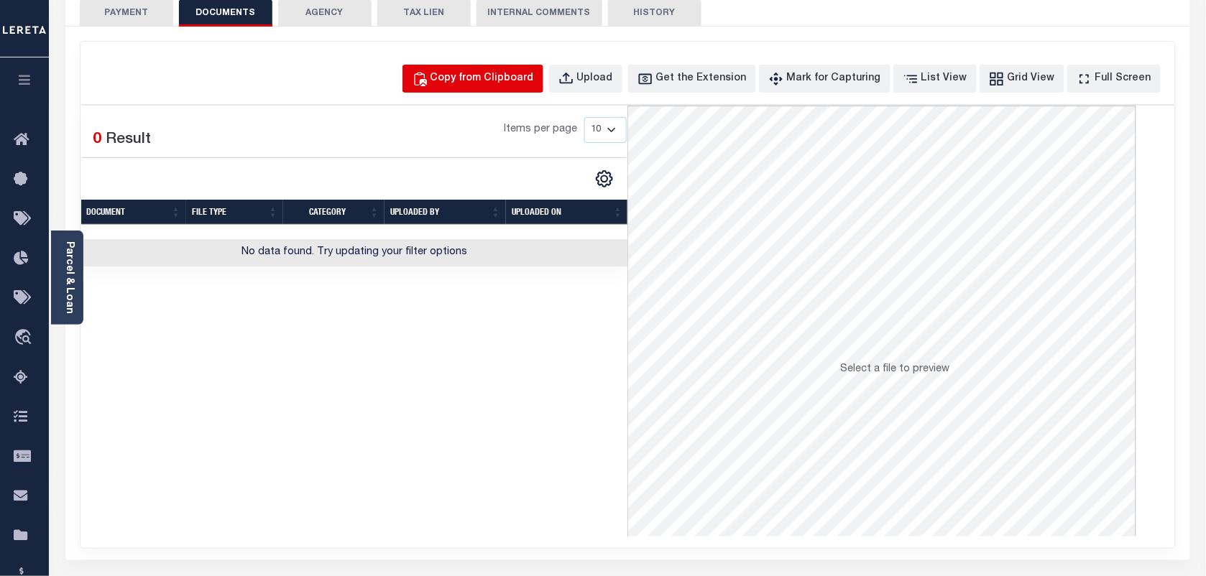
click at [525, 79] on div "Copy from Clipboard" at bounding box center [481, 79] width 103 height 16
select select "POP"
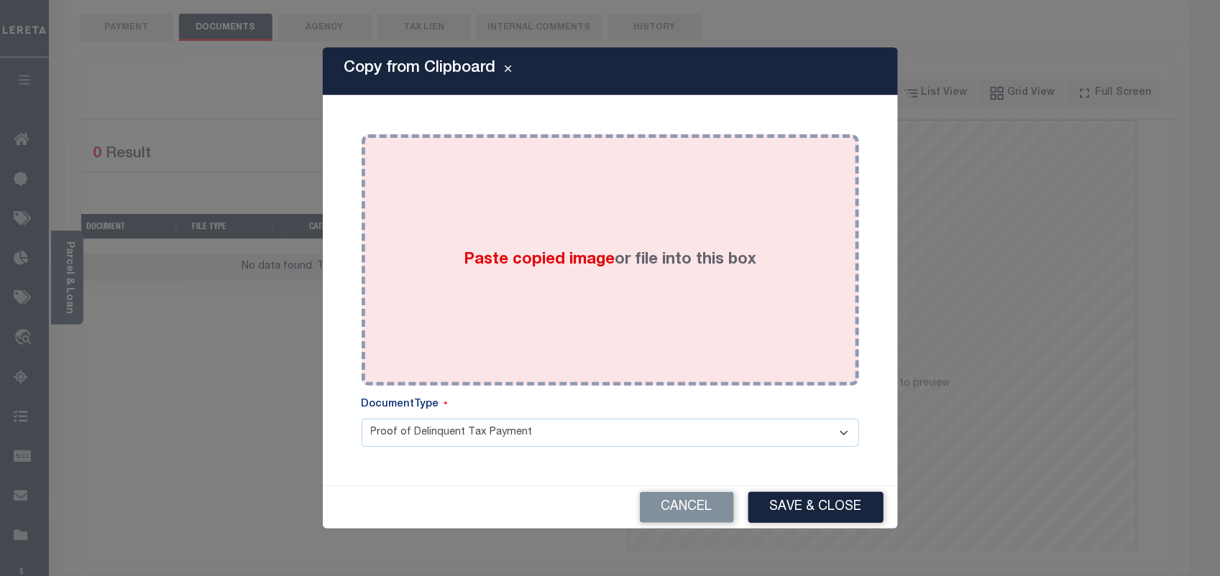
click at [485, 252] on span "Paste copied image" at bounding box center [539, 260] width 151 height 16
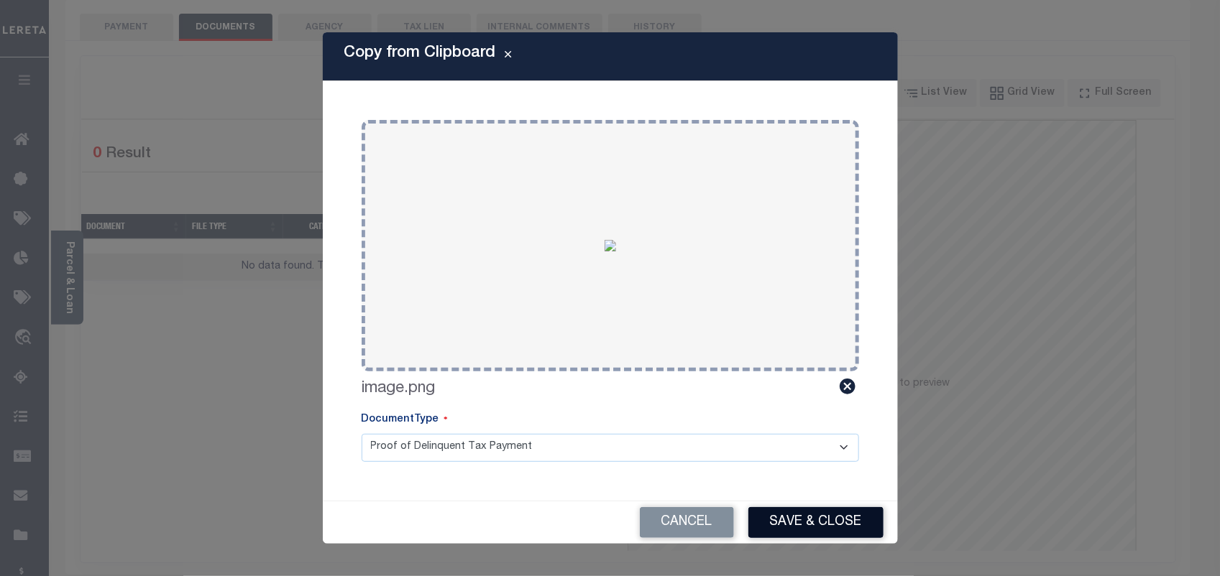
click at [813, 522] on button "Save & Close" at bounding box center [815, 522] width 135 height 31
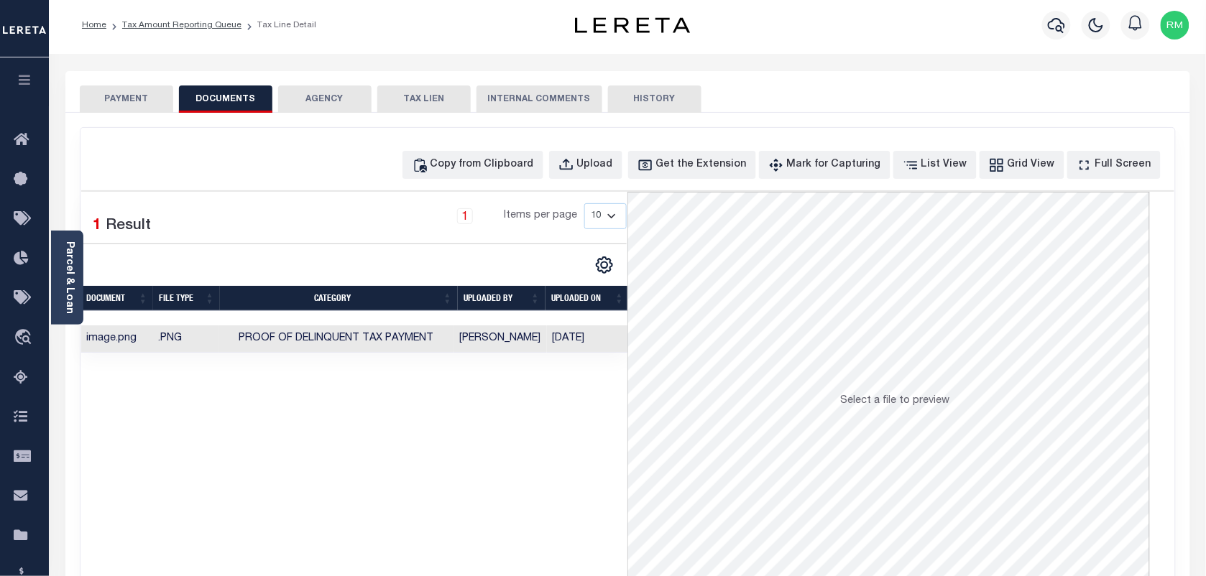
scroll to position [0, 0]
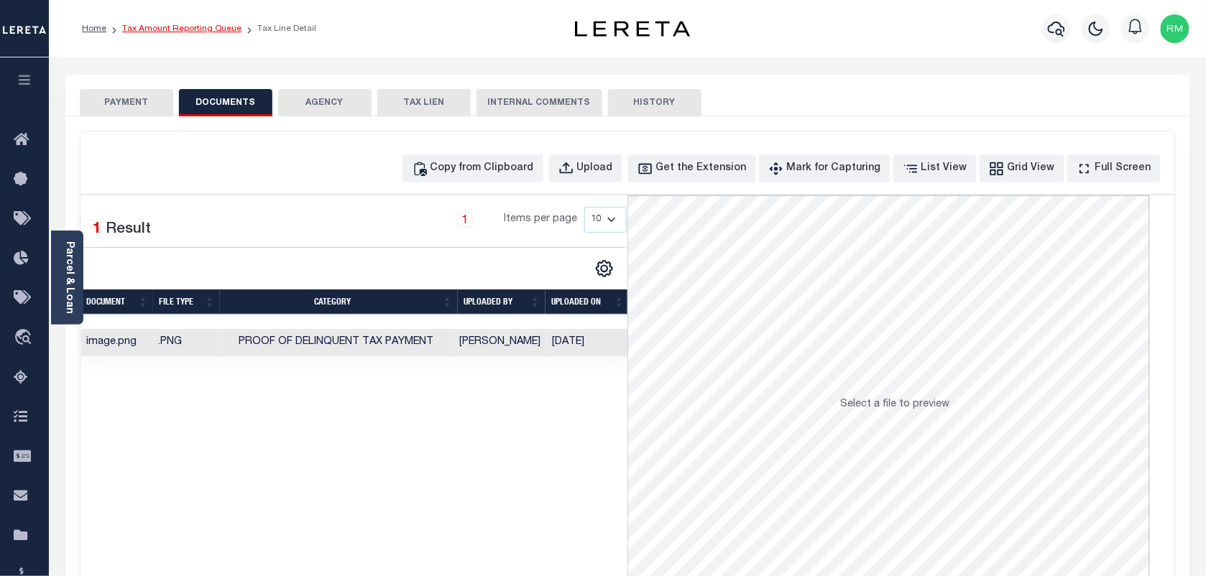
click at [211, 24] on link "Tax Amount Reporting Queue" at bounding box center [181, 28] width 119 height 9
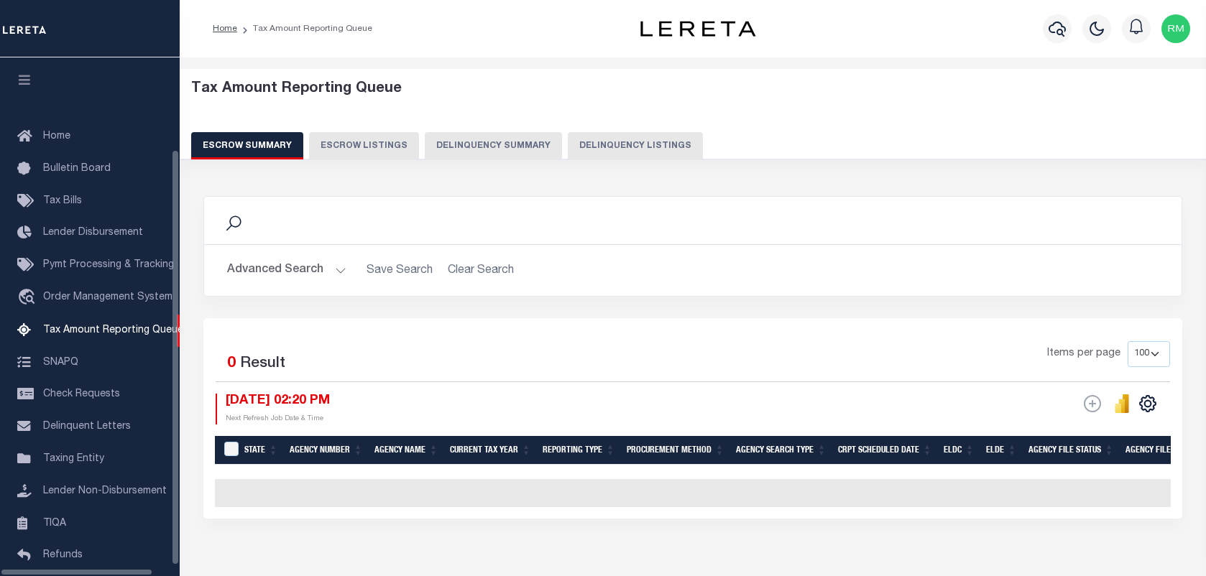
select select "100"
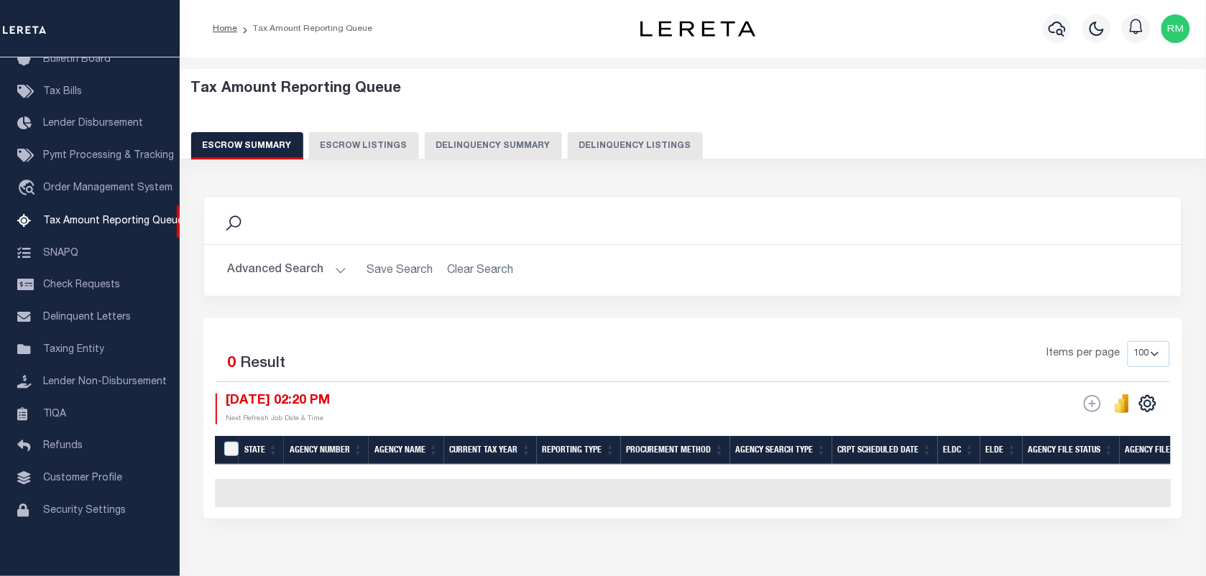
click at [617, 139] on button "Delinquency Listings" at bounding box center [635, 145] width 135 height 27
select select "100"
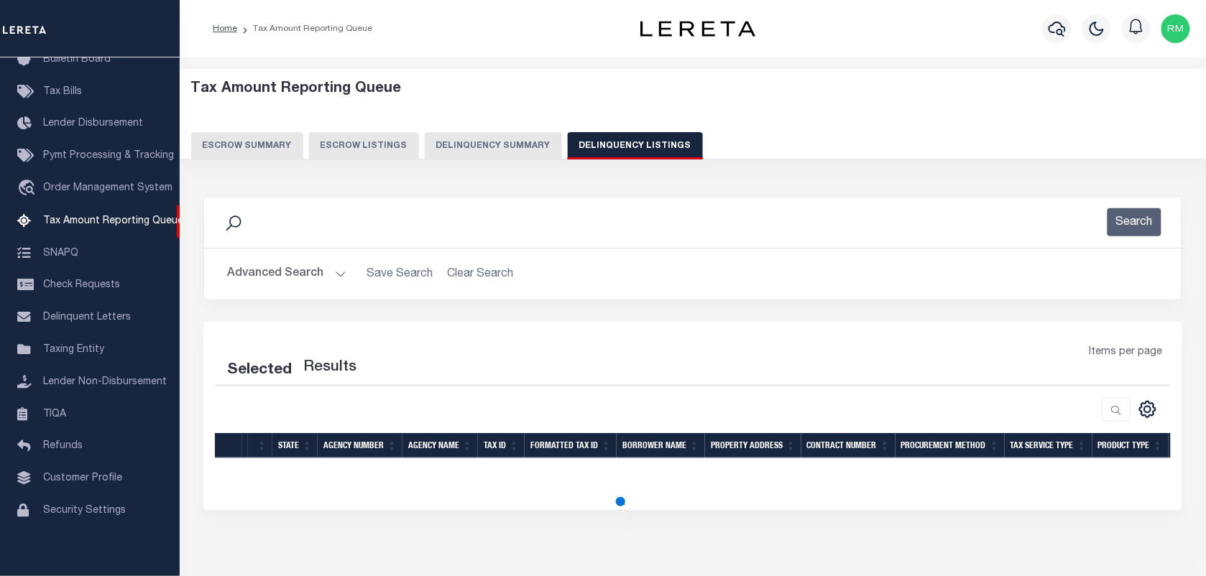
select select "100"
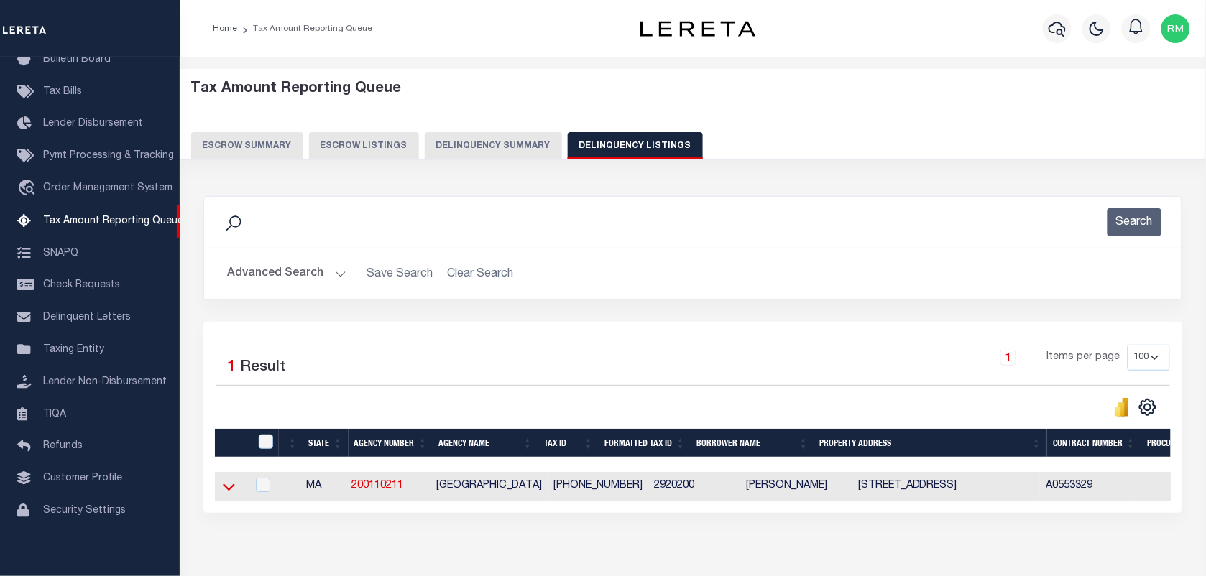
click at [228, 492] on icon at bounding box center [229, 486] width 12 height 15
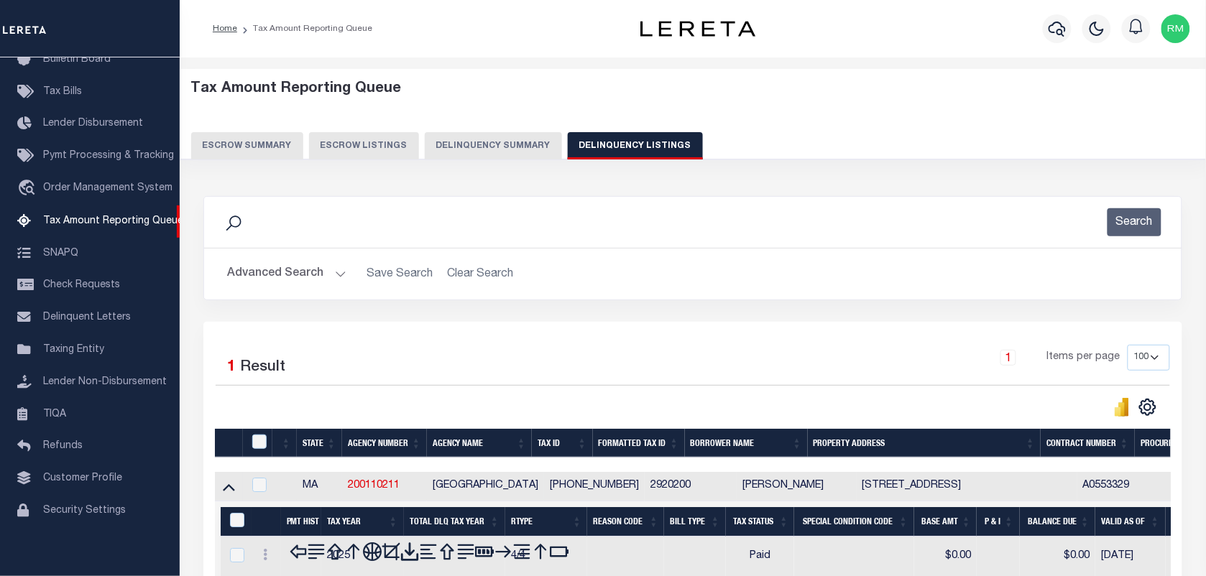
scroll to position [79, 0]
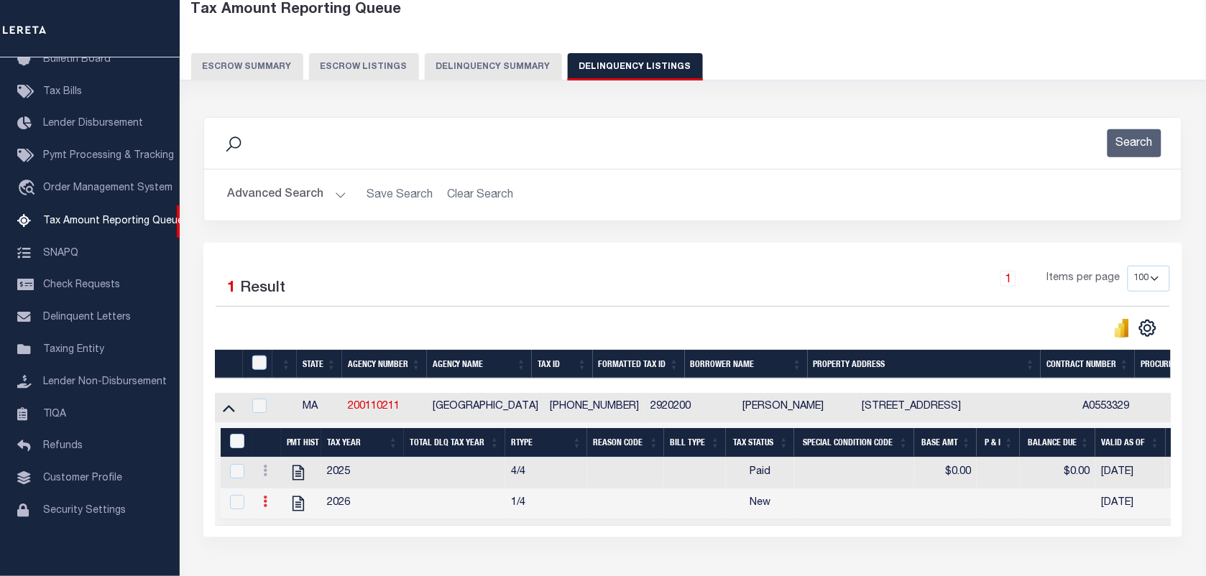
click at [263, 507] on icon at bounding box center [265, 501] width 4 height 11
click at [285, 530] on img "" at bounding box center [282, 525] width 14 height 14
checkbox input "true"
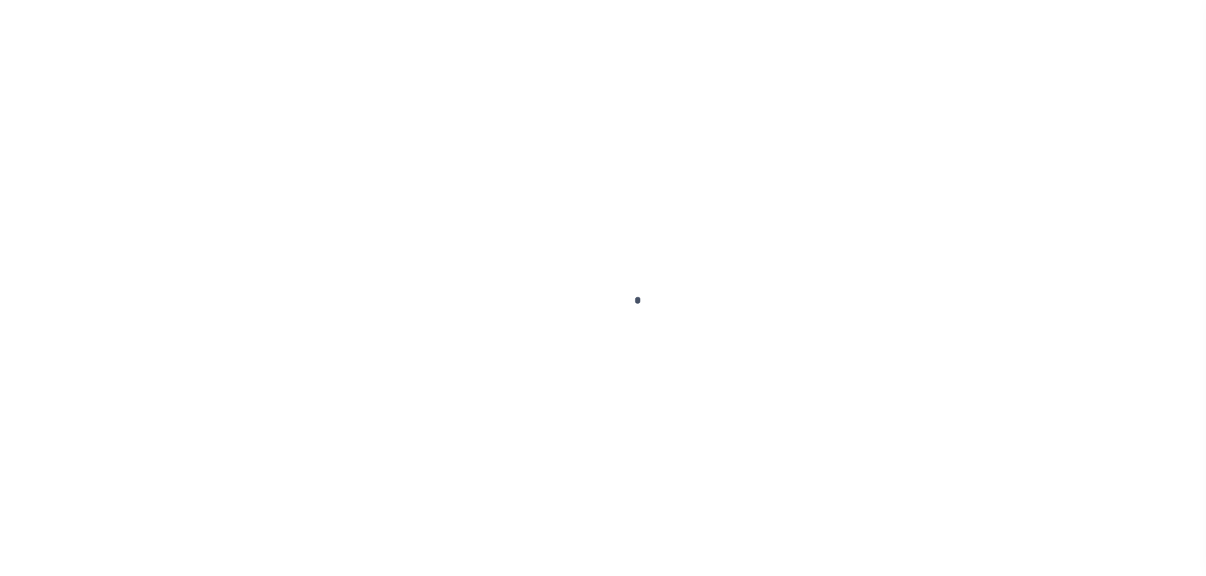
select select "NW2"
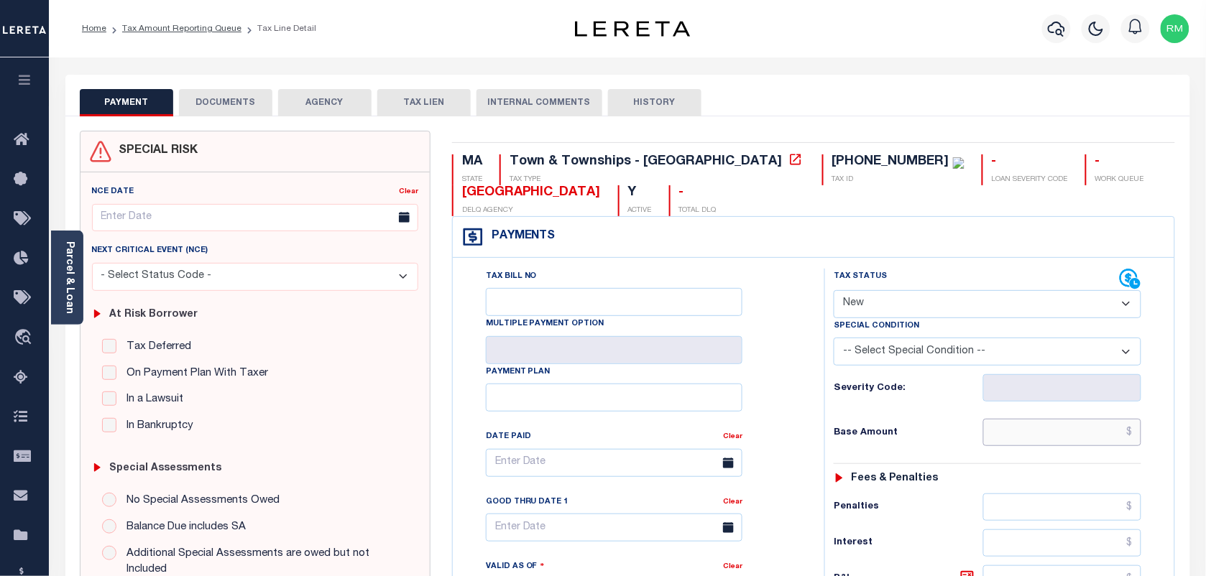
click at [1042, 443] on input "text" at bounding box center [1062, 432] width 159 height 27
paste input "6,441.71"
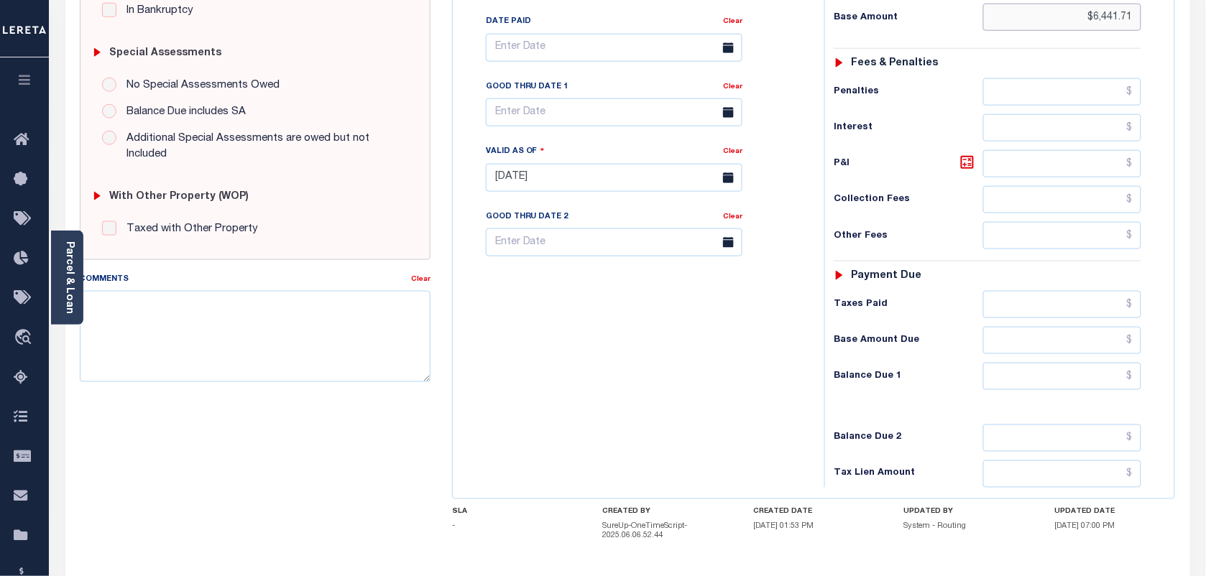
scroll to position [449, 0]
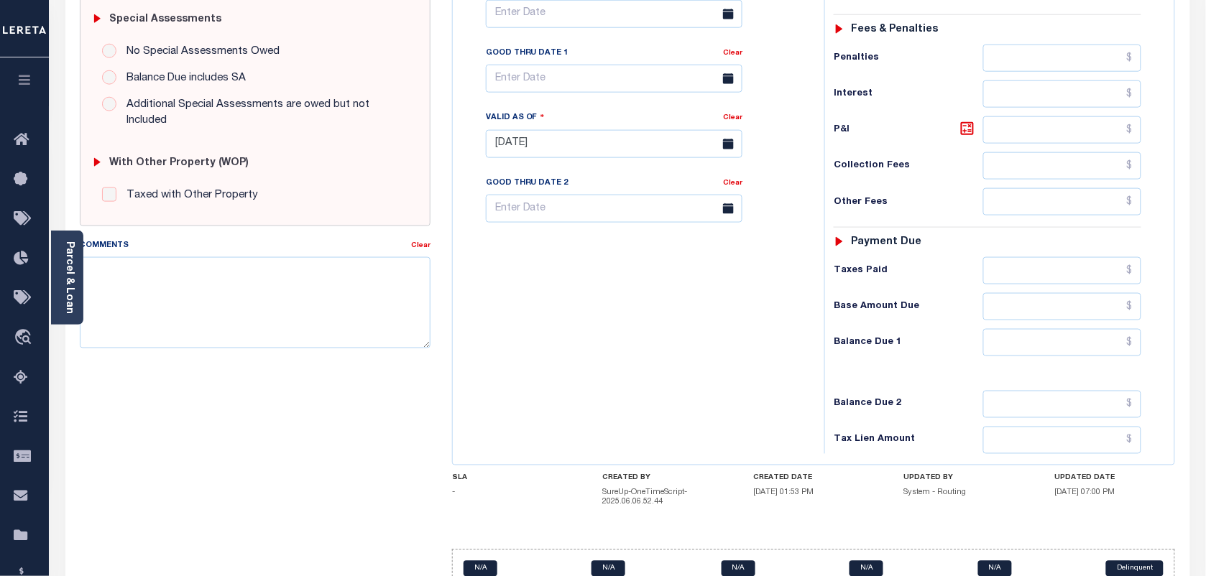
type input "$6,441.71"
type input "[DATE]"
drag, startPoint x: 1066, startPoint y: 347, endPoint x: 1043, endPoint y: 361, distance: 26.1
click at [1066, 347] on input "text" at bounding box center [1062, 342] width 159 height 27
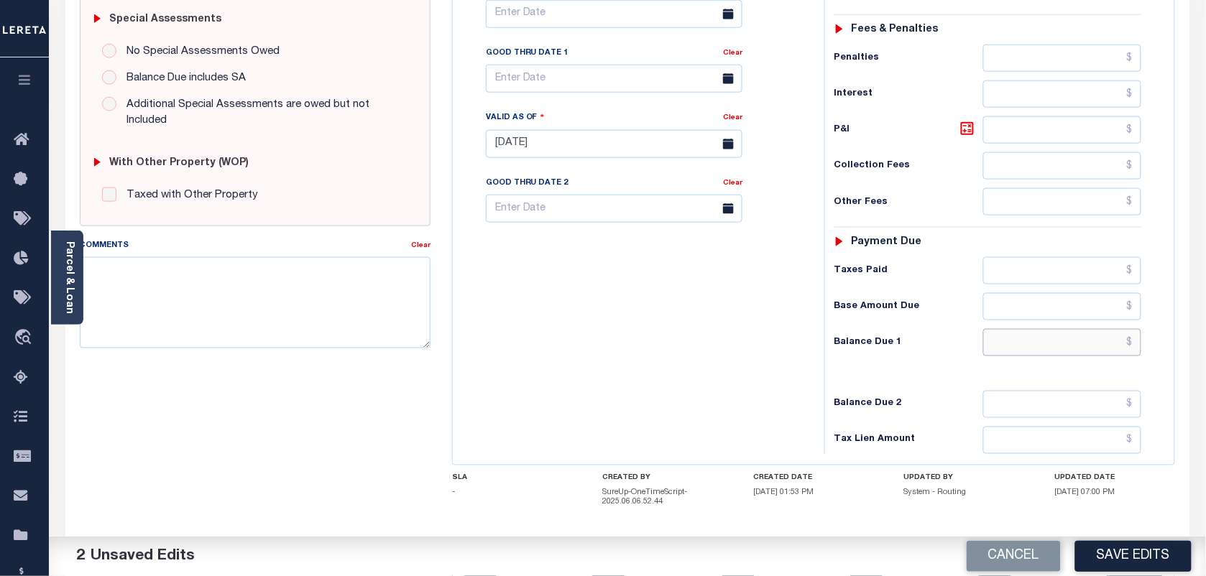
paste input "6,528.19"
type input "$6,528.19"
click at [969, 137] on icon at bounding box center [967, 128] width 17 height 17
type input "$86.48"
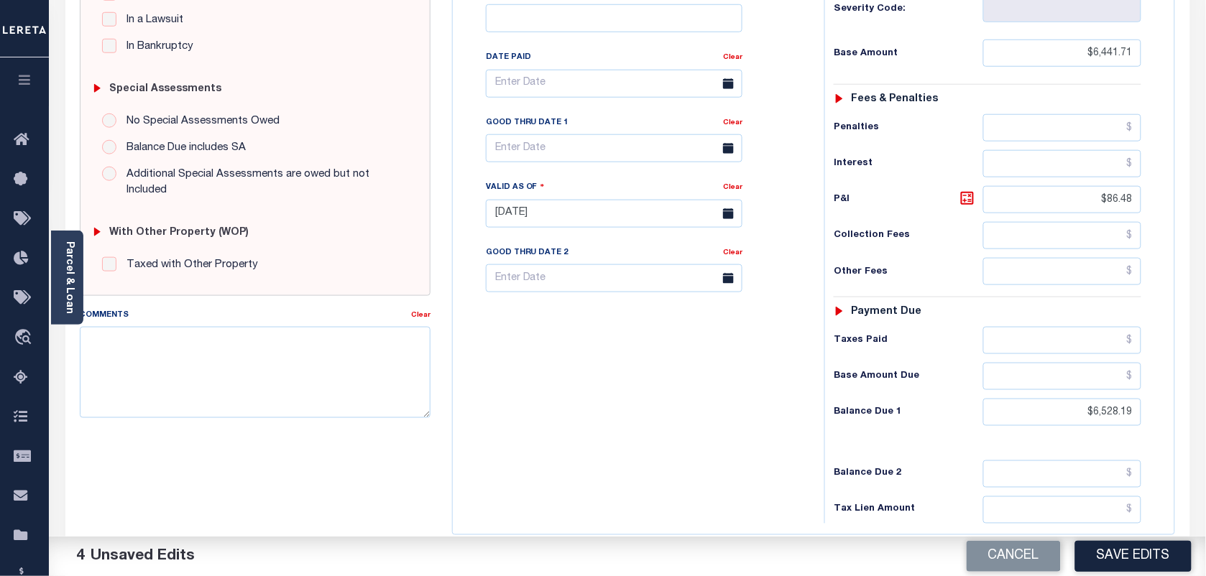
scroll to position [180, 0]
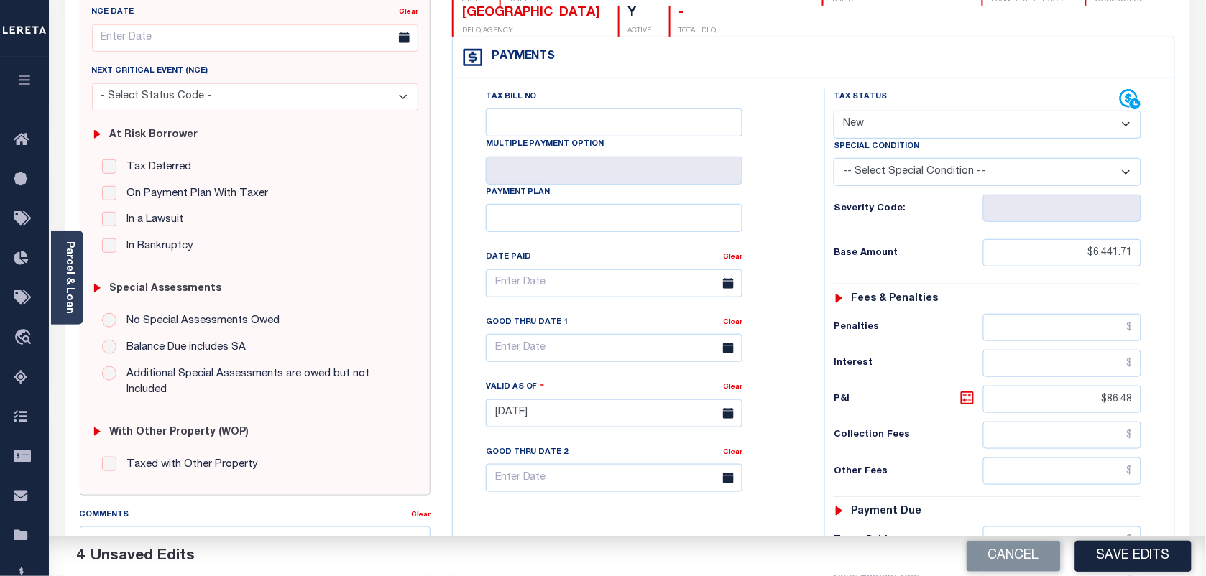
click at [918, 121] on select "- Select Status Code - Open Due/Unpaid Paid Incomplete No Tax Due Internal Refu…" at bounding box center [988, 125] width 308 height 28
select select "DUE"
click at [834, 112] on select "- Select Status Code - Open Due/Unpaid Paid Incomplete No Tax Due Internal Refu…" at bounding box center [988, 125] width 308 height 28
click at [534, 349] on input "text" at bounding box center [614, 348] width 257 height 28
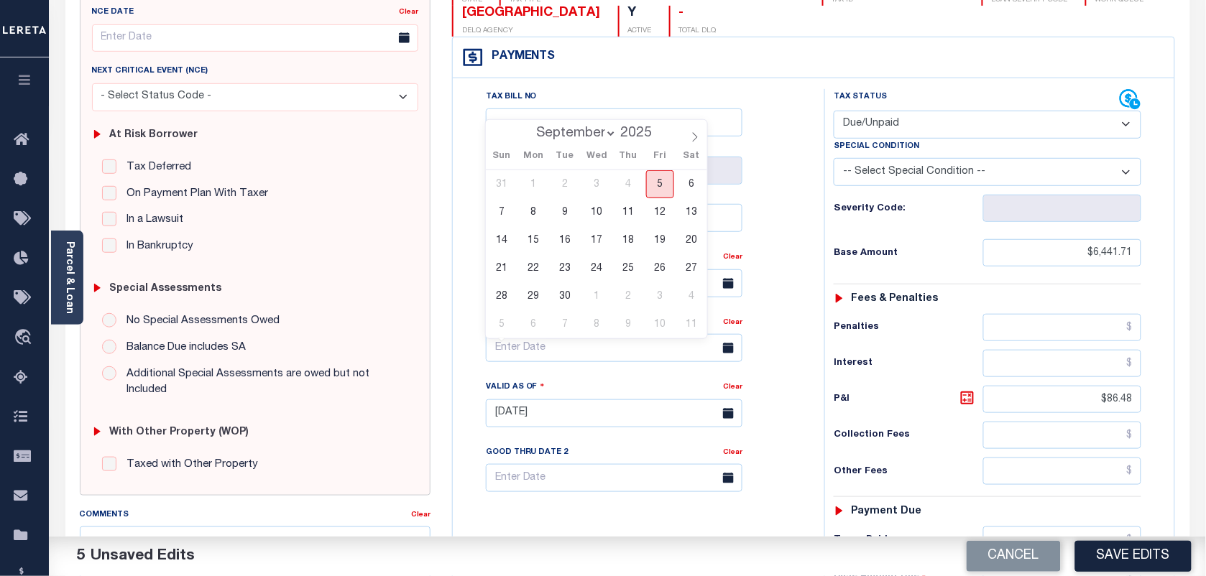
click at [665, 180] on span "5" at bounding box center [660, 184] width 28 height 28
type input "[DATE]"
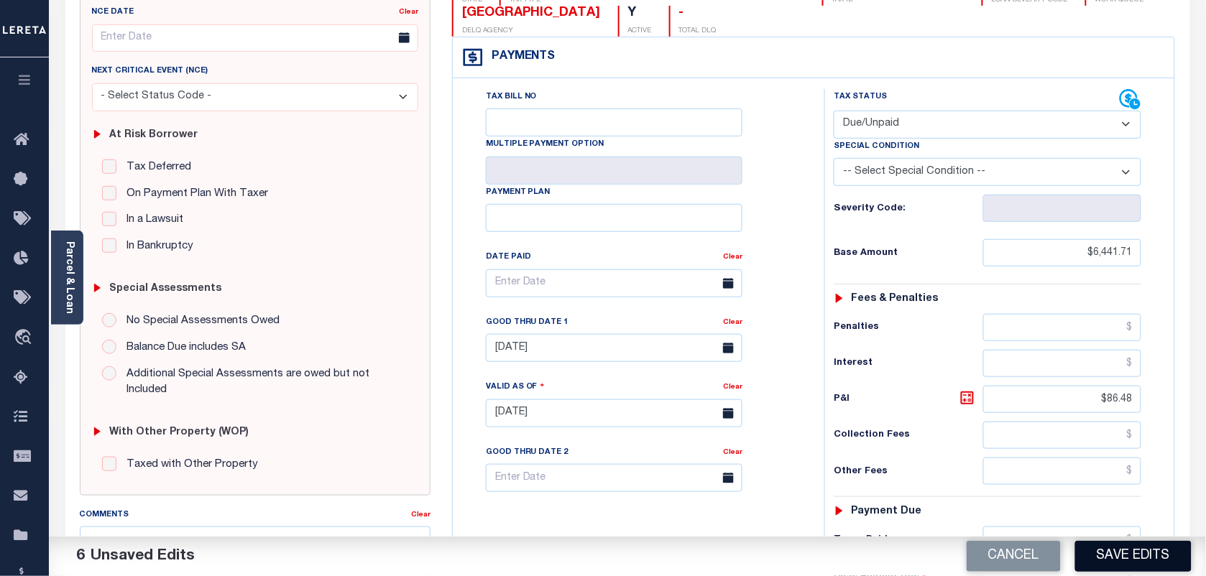
click at [1154, 558] on button "Save Edits" at bounding box center [1133, 556] width 116 height 31
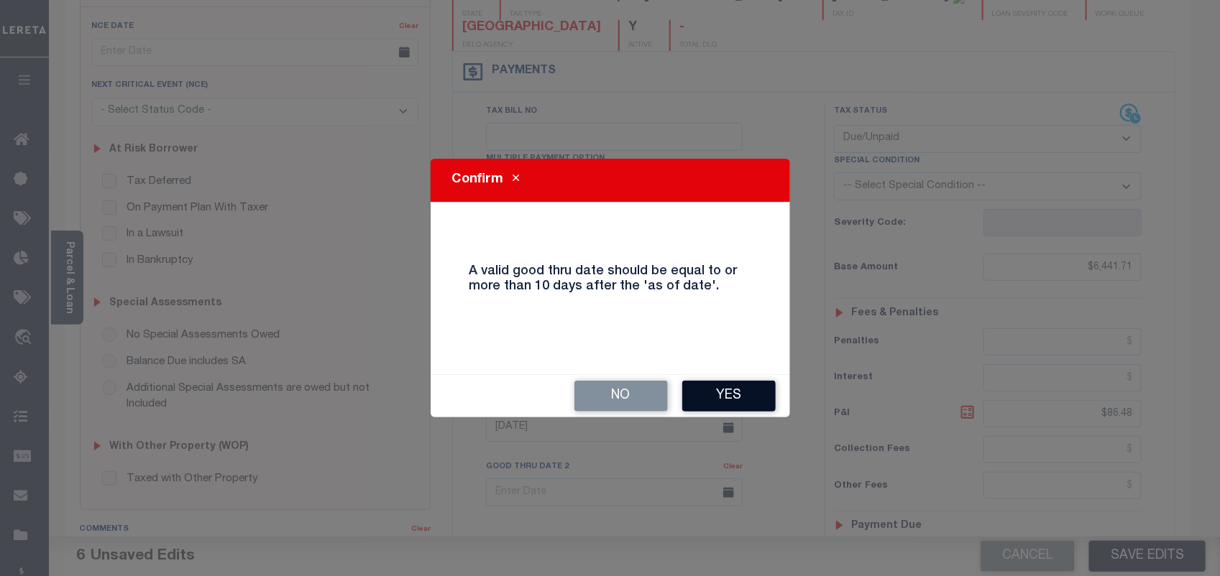
click at [709, 389] on button "Yes" at bounding box center [728, 396] width 93 height 31
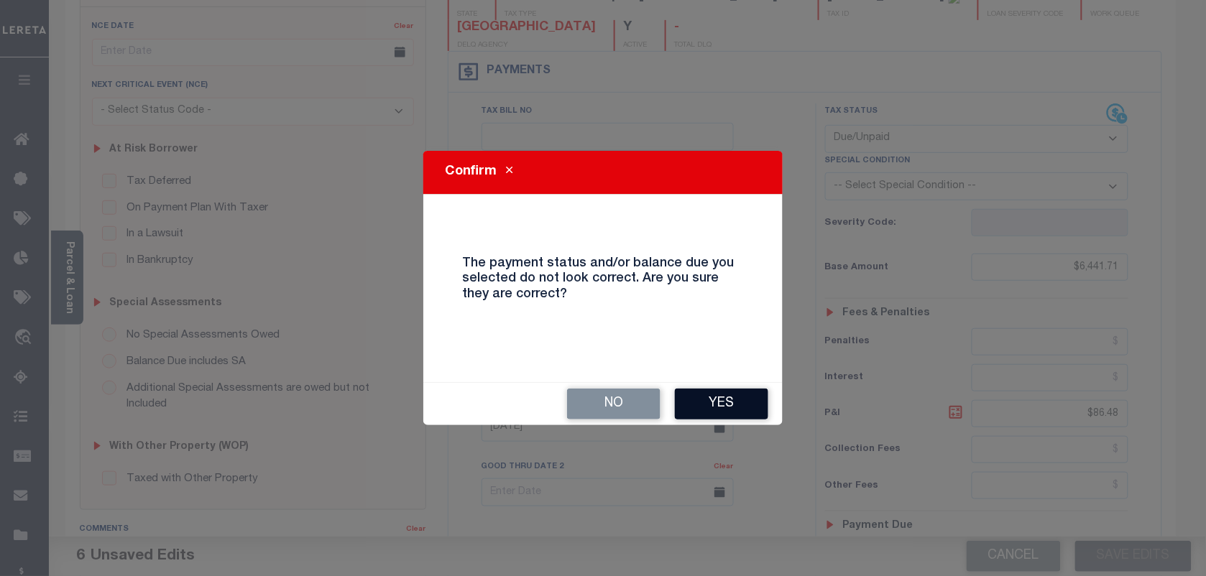
click at [719, 397] on button "Yes" at bounding box center [721, 404] width 93 height 31
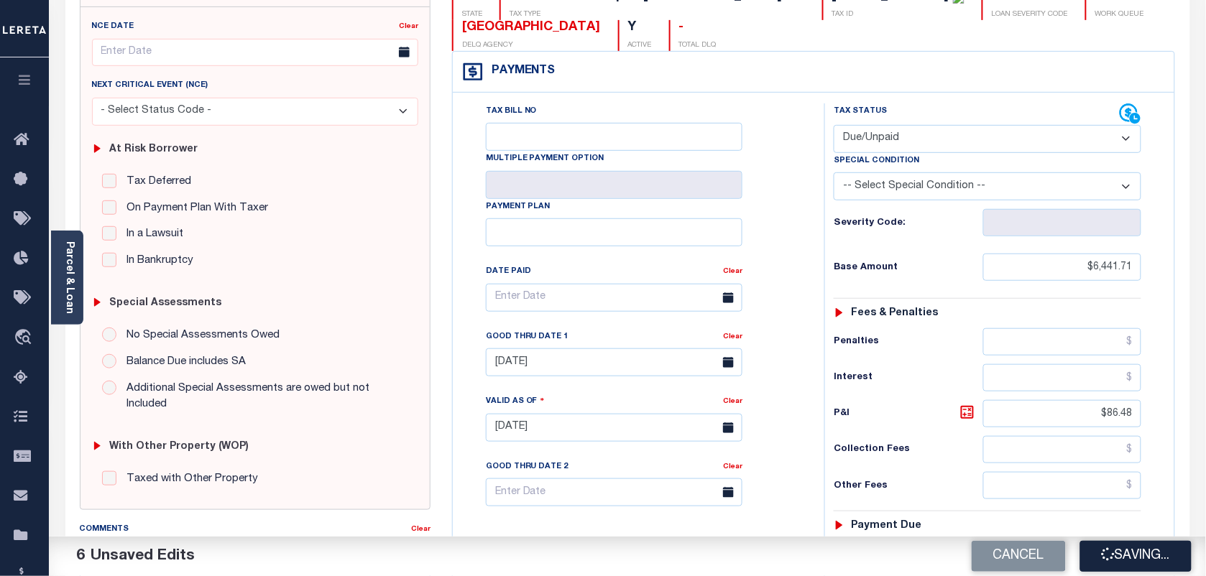
checkbox input "false"
type input "$6,441.71"
type input "$86.48"
type input "$6,528.19"
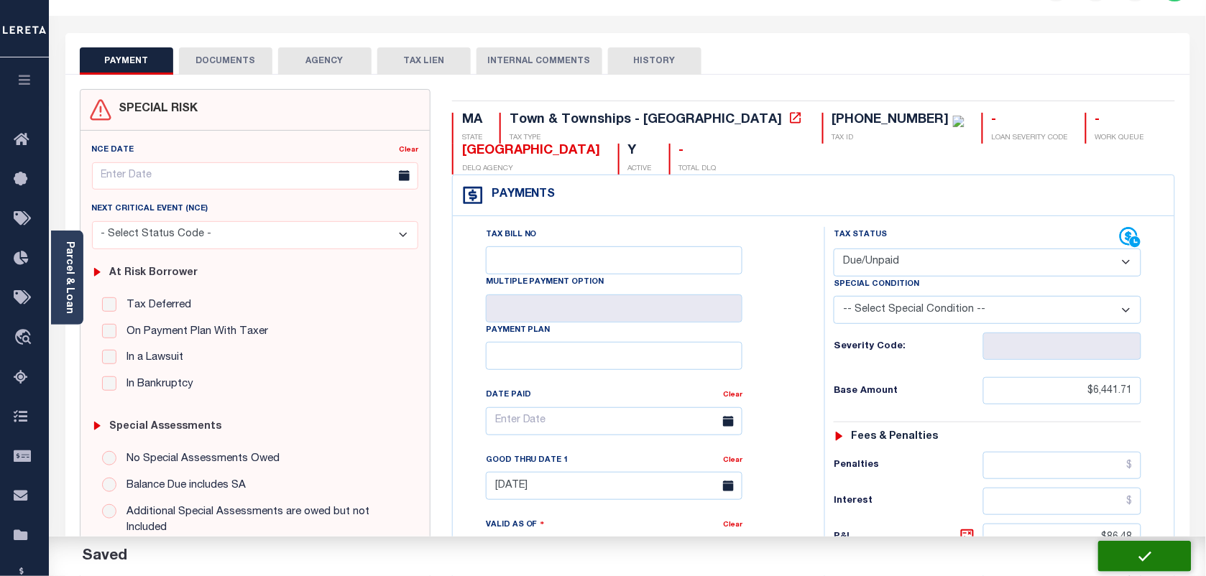
scroll to position [0, 0]
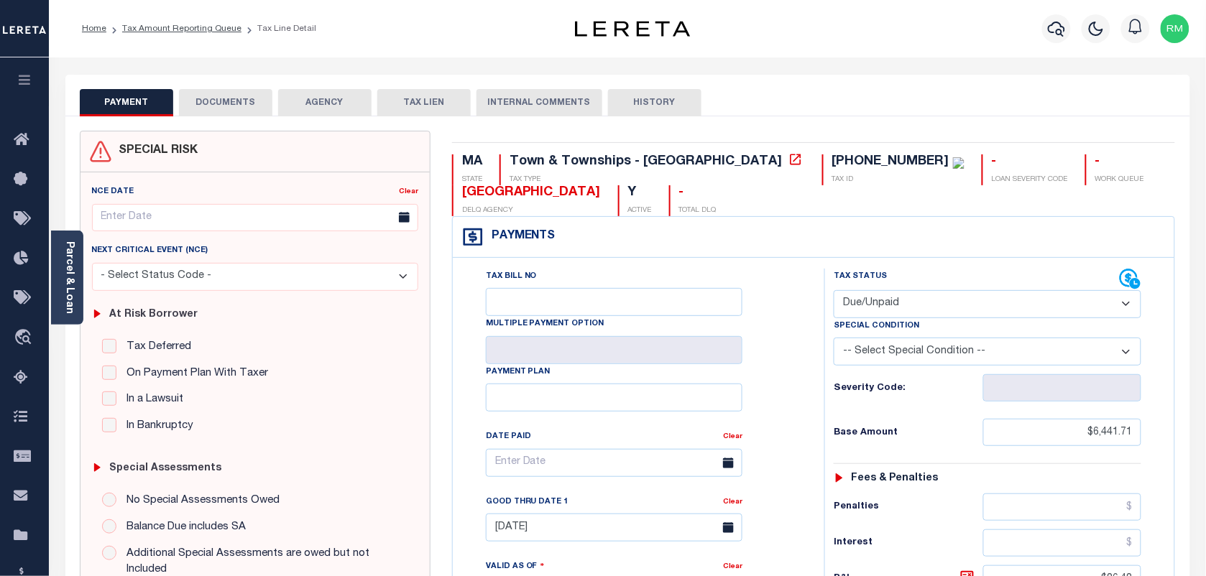
click at [234, 98] on button "DOCUMENTS" at bounding box center [225, 102] width 93 height 27
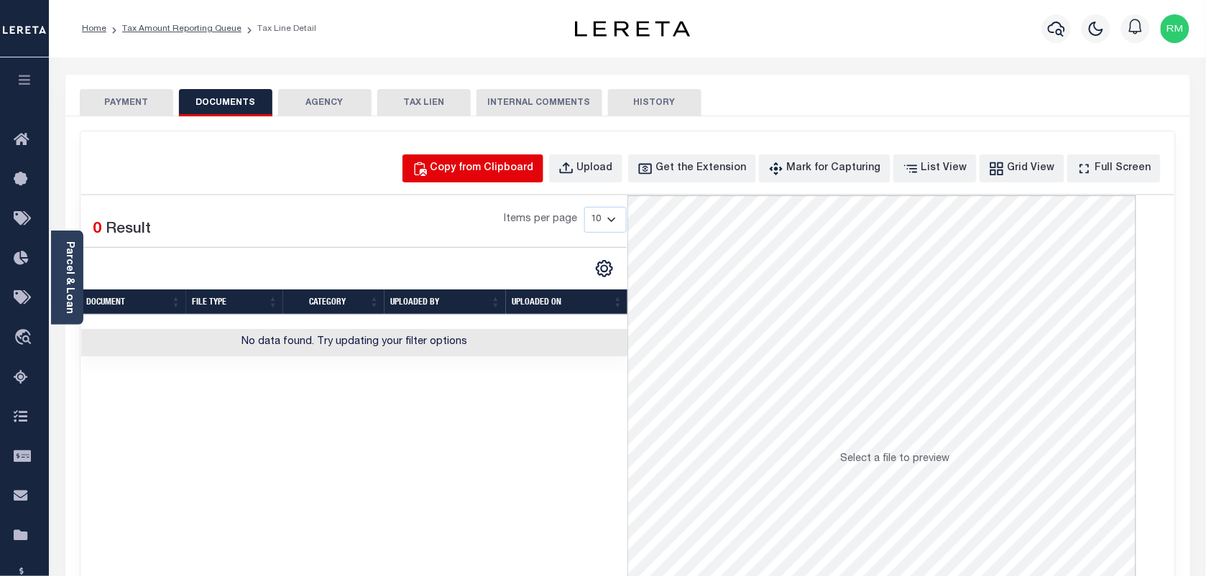
click at [461, 176] on button "Copy from Clipboard" at bounding box center [472, 169] width 141 height 28
select select "POP"
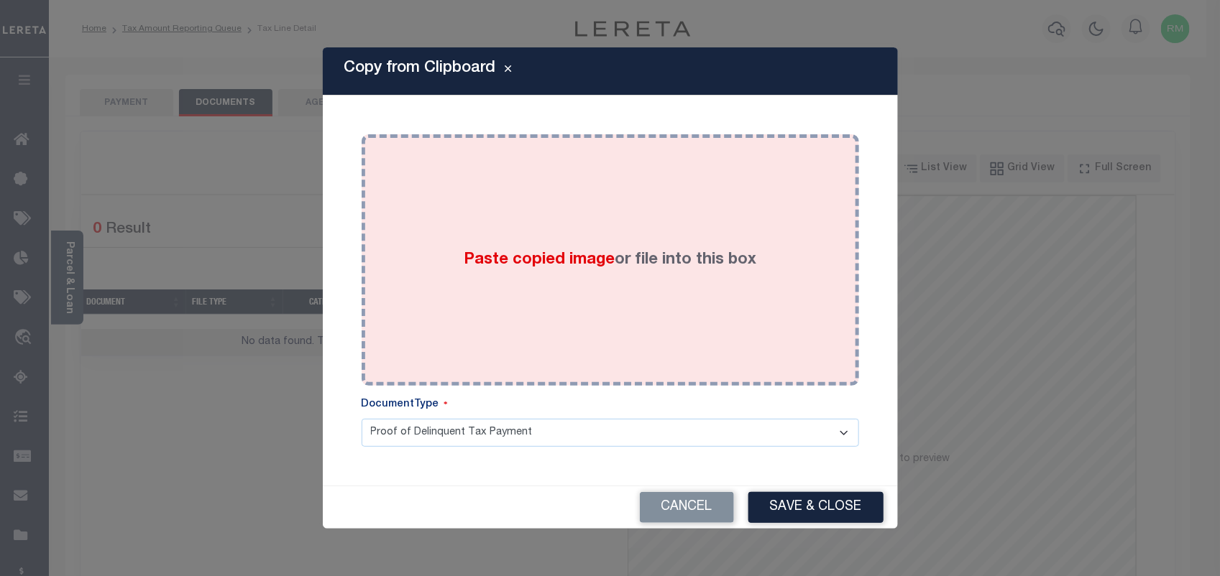
click at [548, 282] on div "Paste copied image or file into this box" at bounding box center [610, 260] width 476 height 230
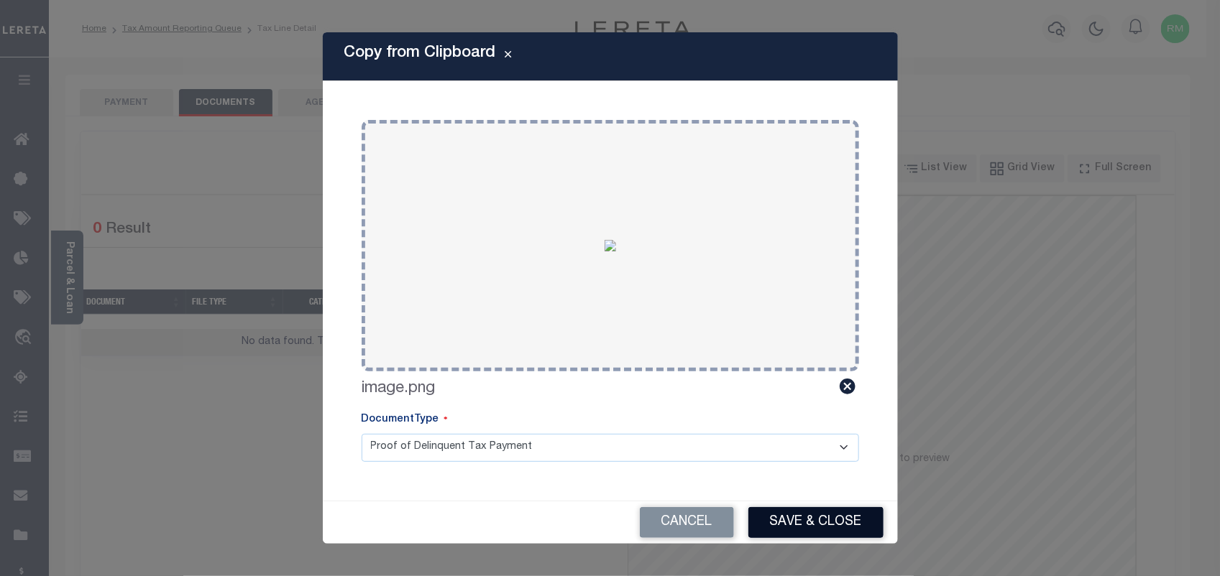
click at [788, 522] on button "Save & Close" at bounding box center [815, 522] width 135 height 31
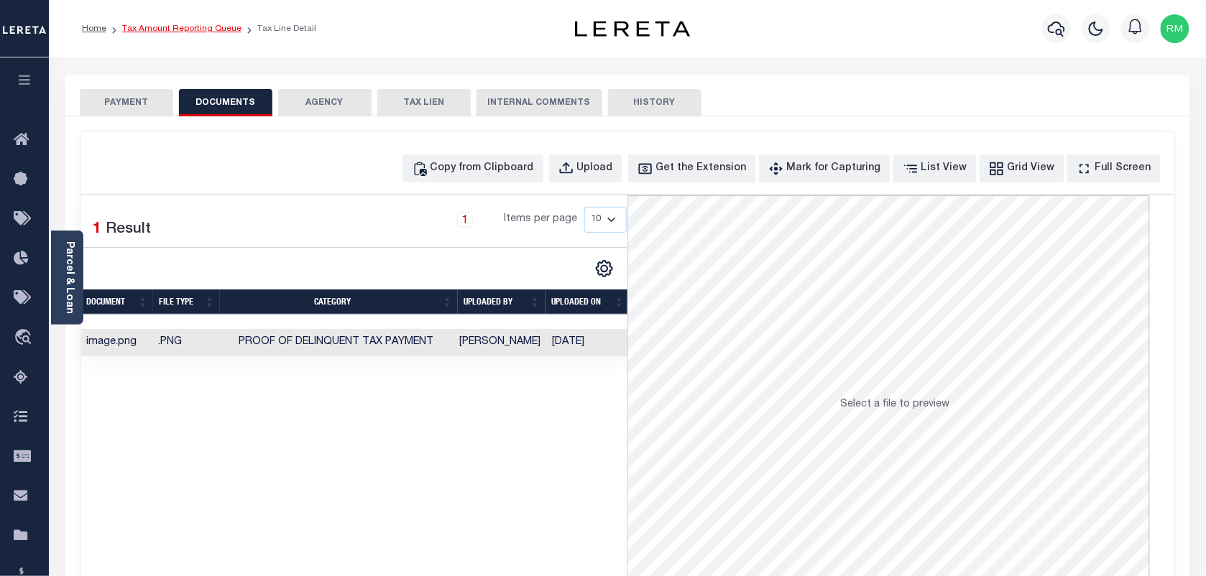
click at [203, 26] on link "Tax Amount Reporting Queue" at bounding box center [181, 28] width 119 height 9
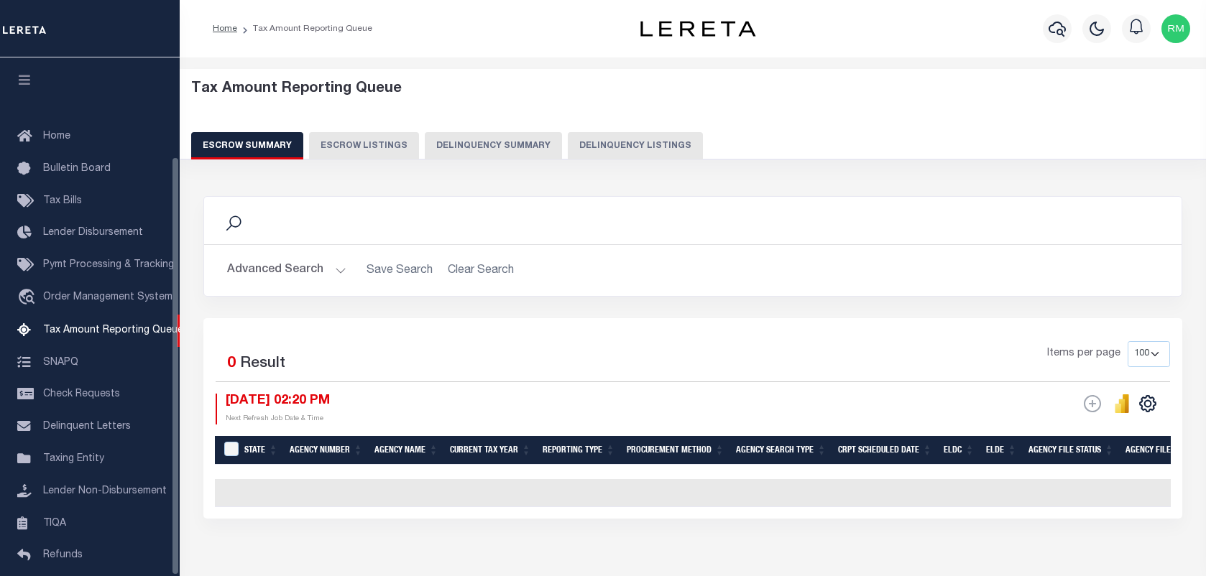
select select "100"
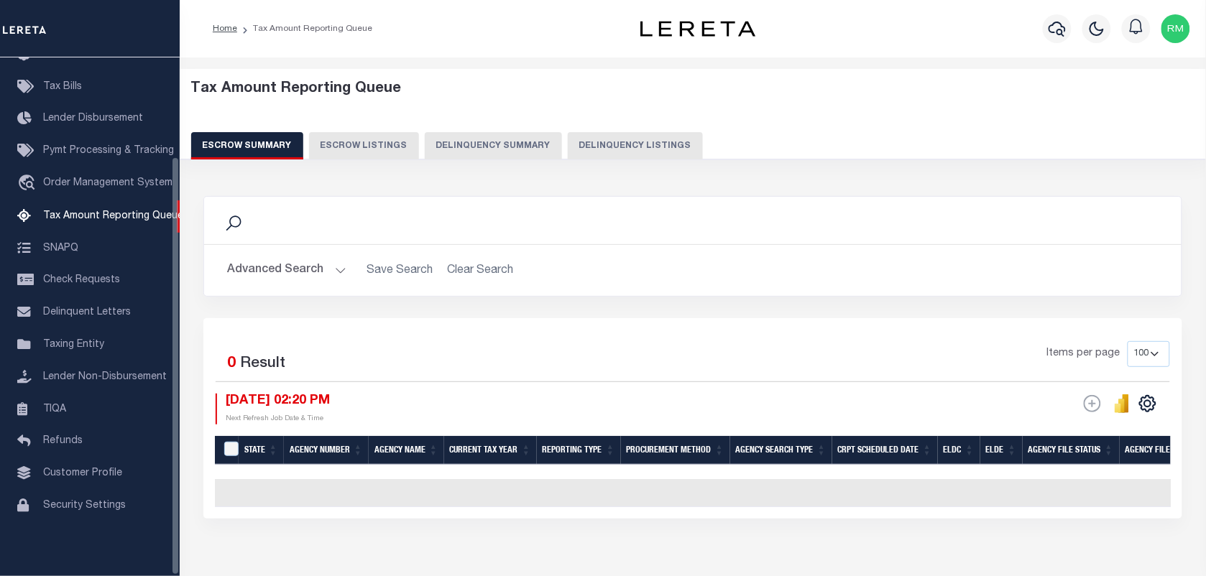
click at [594, 144] on button "Delinquency Listings" at bounding box center [635, 145] width 135 height 27
select select "100"
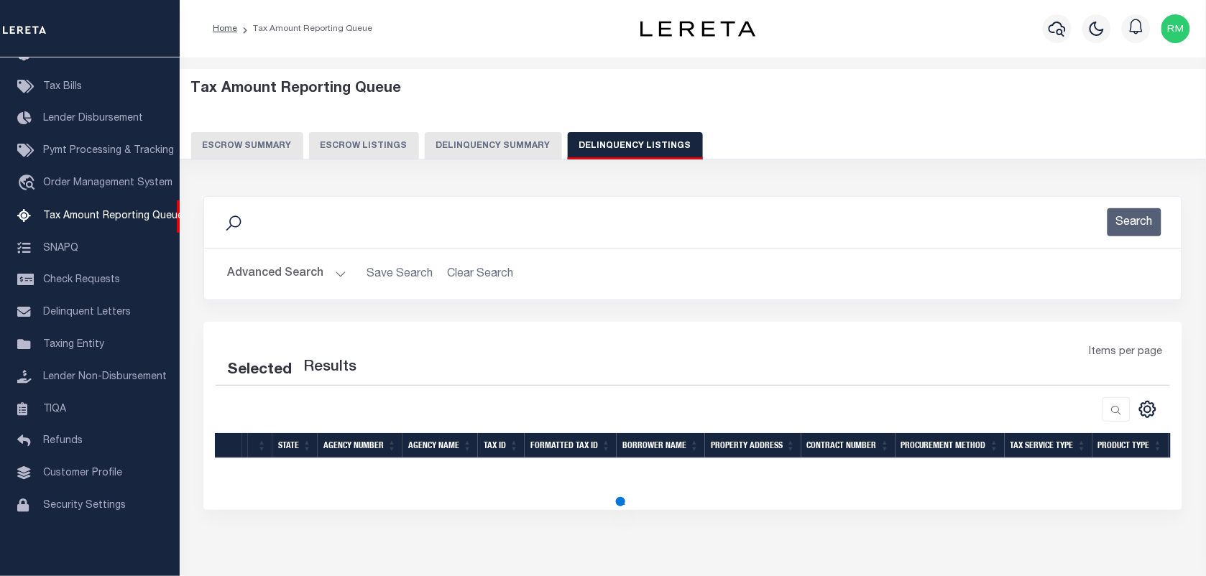
select select "100"
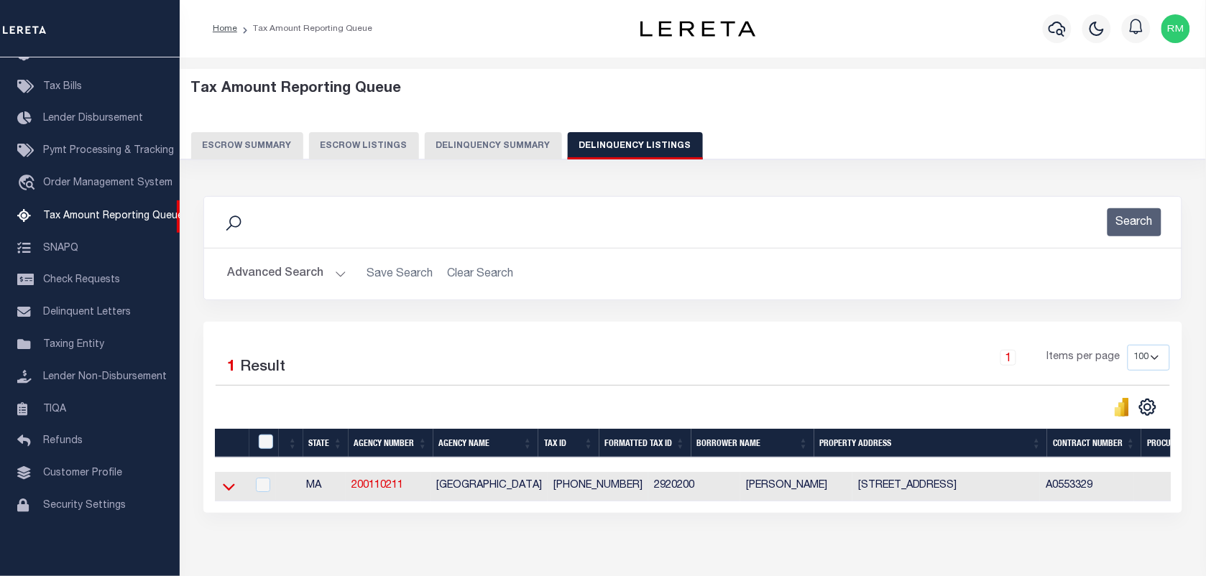
click at [229, 492] on icon at bounding box center [229, 487] width 12 height 7
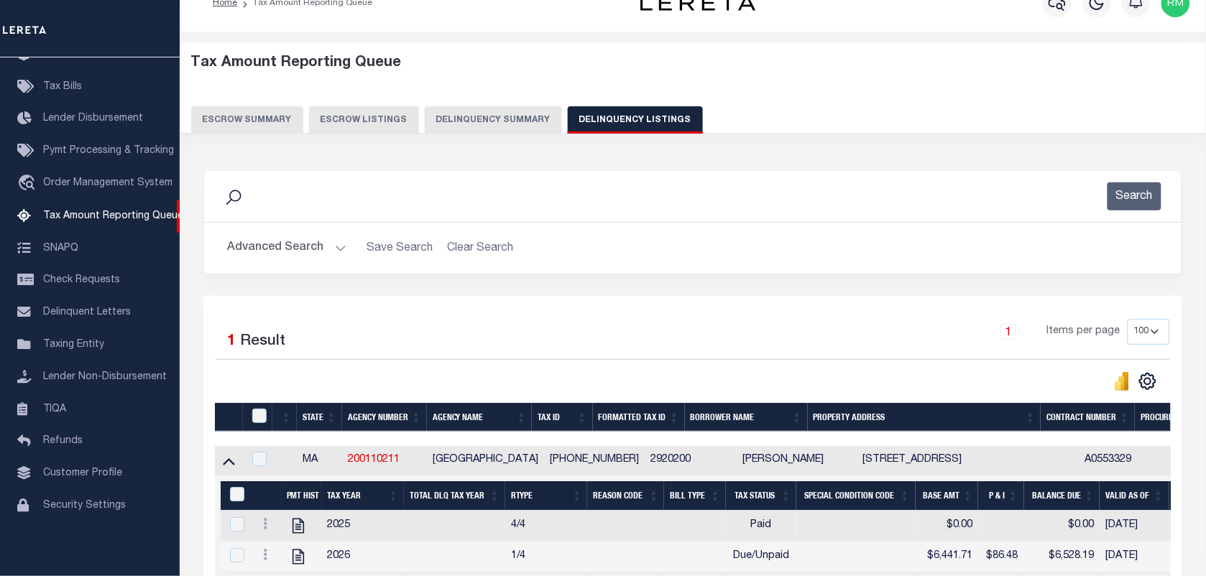
scroll to position [185, 0]
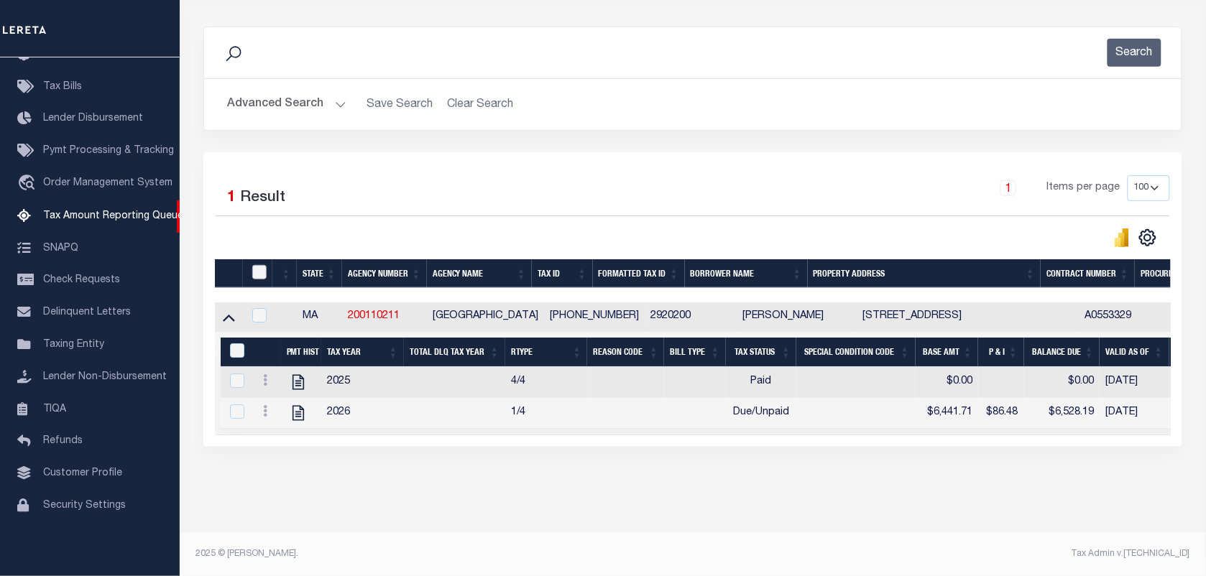
click at [257, 265] on input "checkbox" at bounding box center [259, 272] width 14 height 14
checkbox input "true"
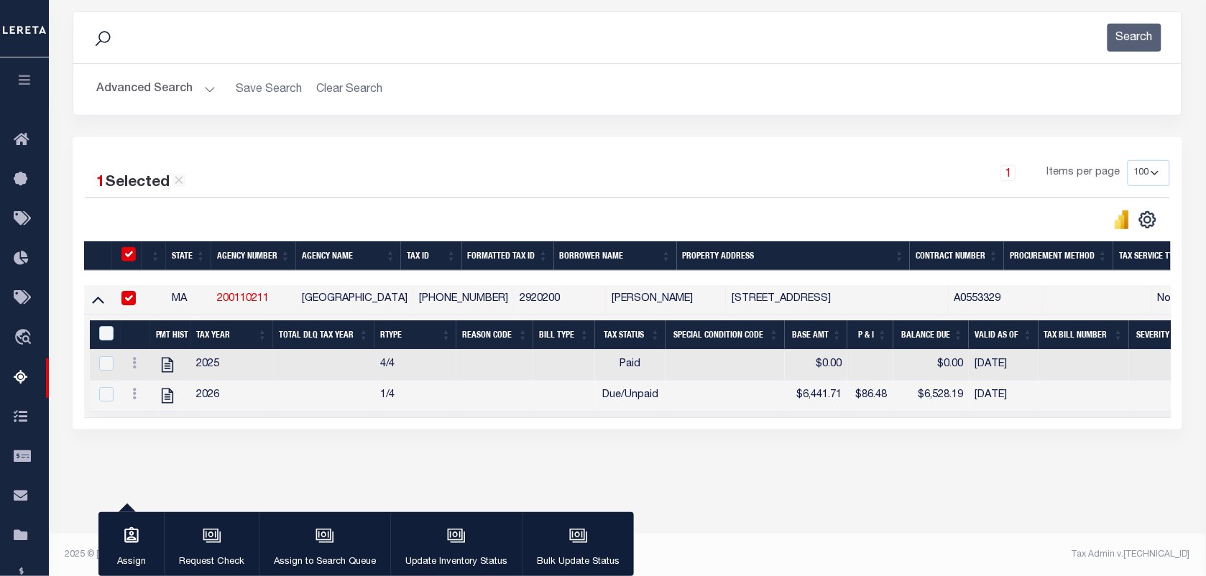
scroll to position [183, 0]
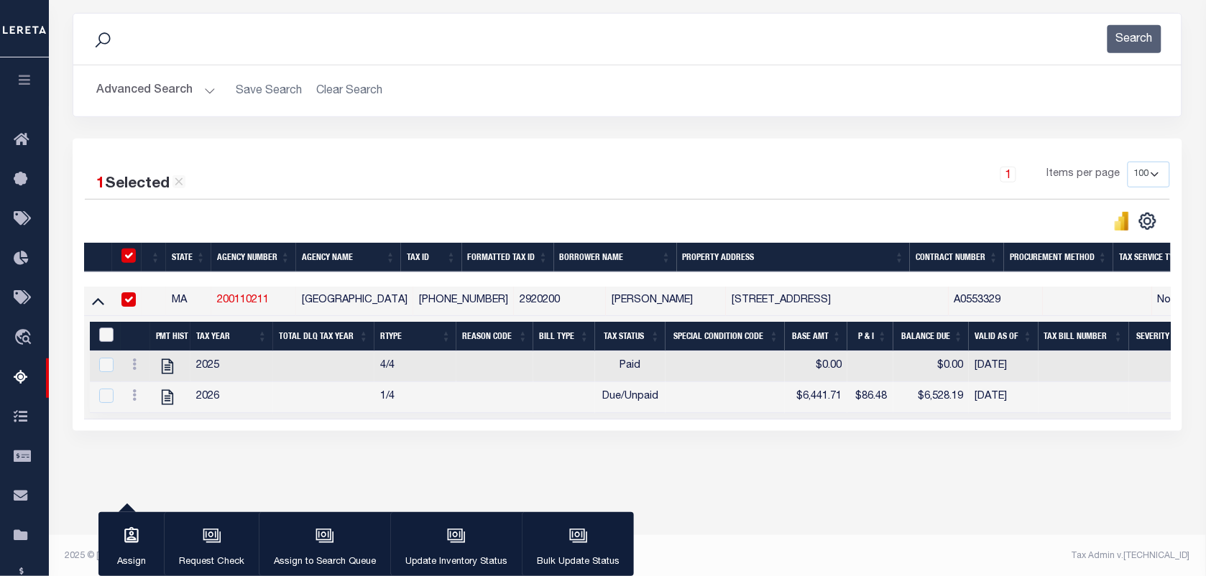
click at [99, 340] on input "&nbsp;" at bounding box center [106, 335] width 14 height 14
checkbox input "true"
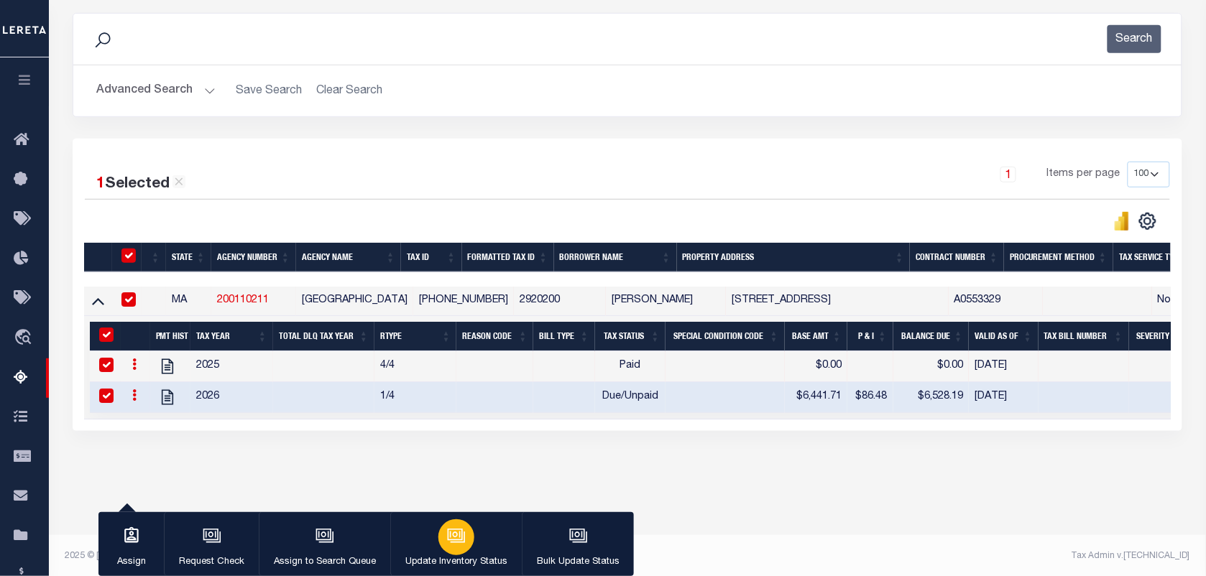
click at [456, 535] on icon "button" at bounding box center [456, 536] width 19 height 19
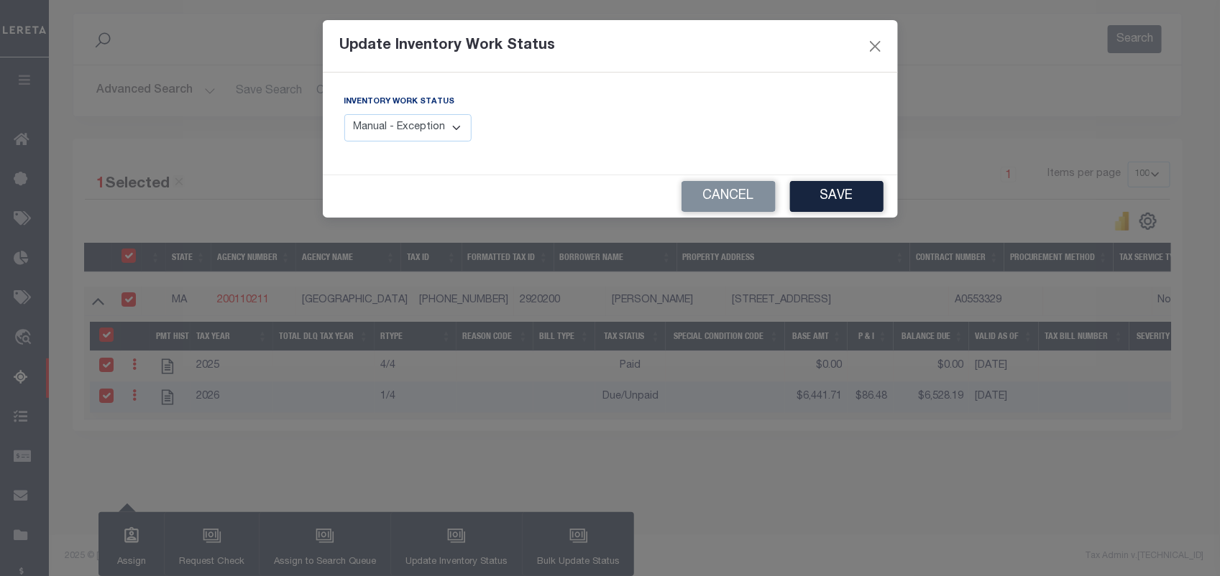
click at [424, 126] on select "Manual - Exception Pended - Awaiting Search Late Add Exception Completed" at bounding box center [408, 128] width 128 height 28
select select "4"
click at [344, 114] on select "Manual - Exception Pended - Awaiting Search Late Add Exception Completed" at bounding box center [408, 128] width 128 height 28
click at [821, 199] on button "Save" at bounding box center [836, 196] width 93 height 31
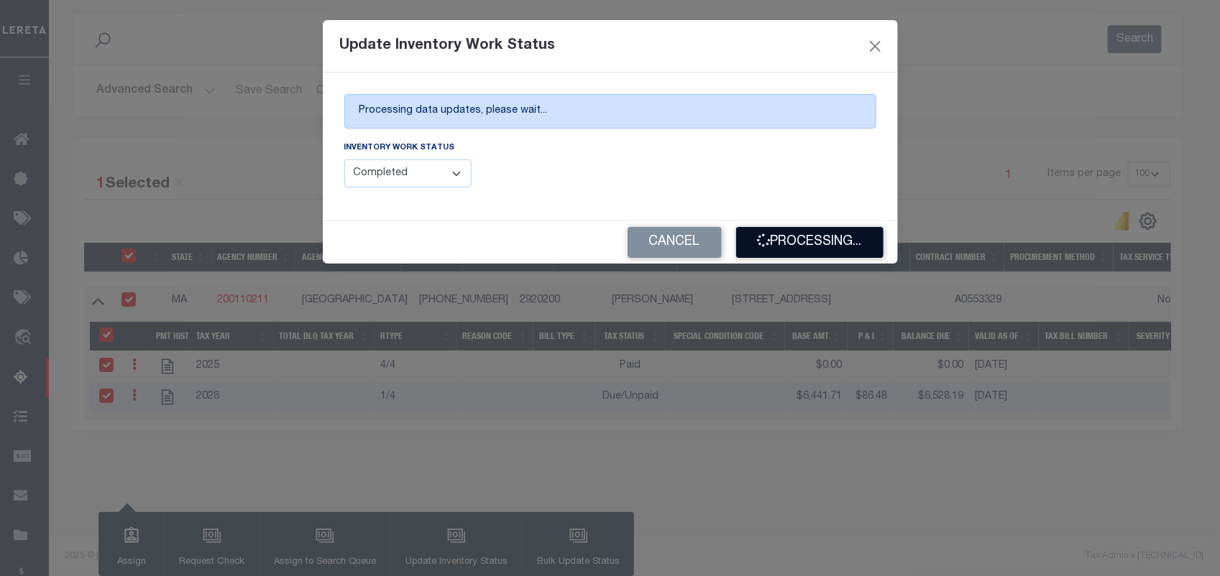
click at [826, 234] on button "Processing..." at bounding box center [809, 242] width 147 height 31
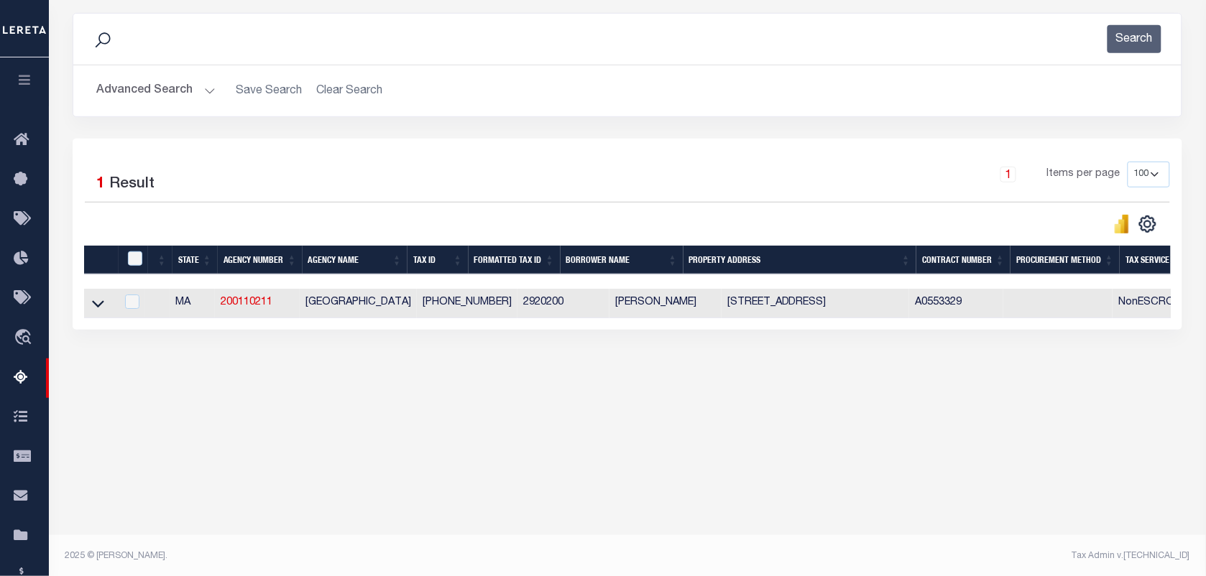
click at [149, 88] on button "Advanced Search" at bounding box center [155, 91] width 119 height 28
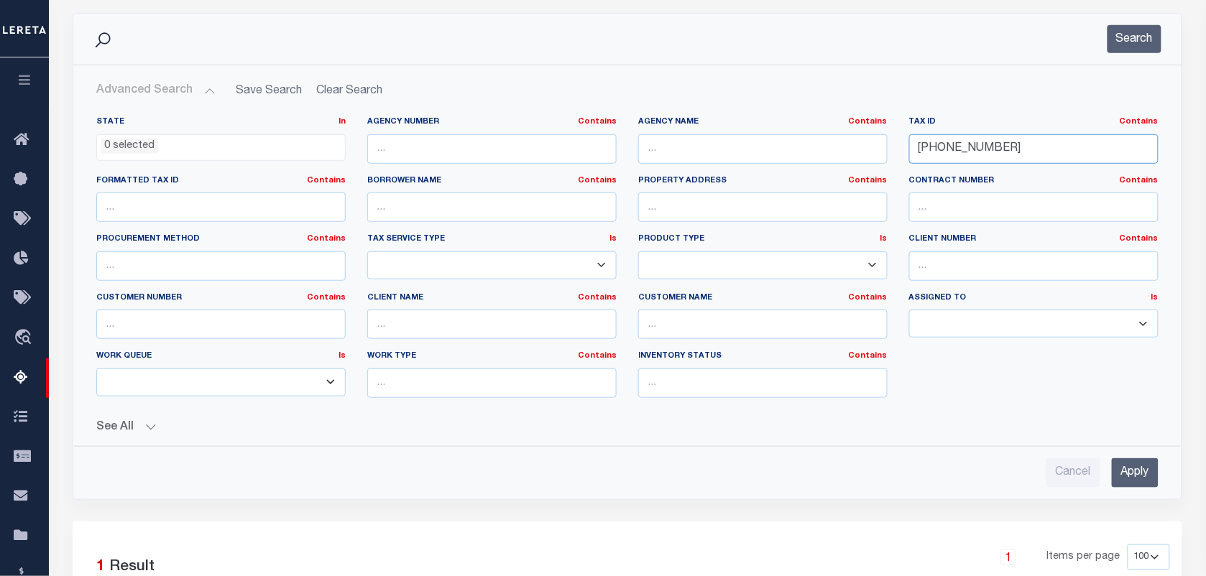
click at [981, 148] on input "292-02-00" at bounding box center [1033, 148] width 249 height 29
paste input "13"
type input "292-13-00"
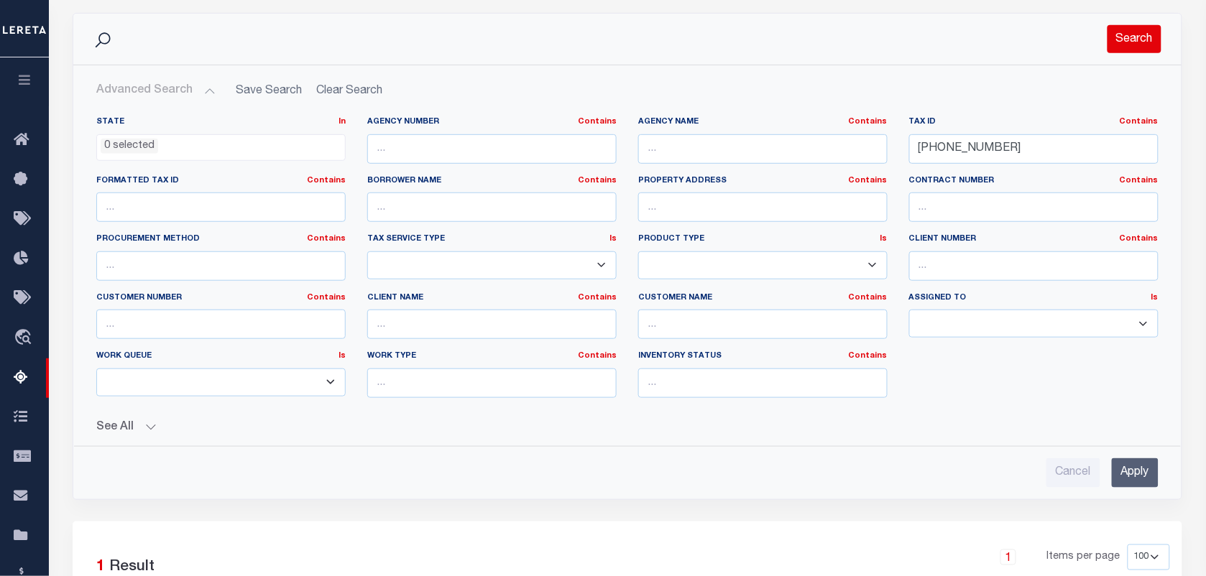
click at [1122, 45] on button "Search" at bounding box center [1134, 39] width 54 height 28
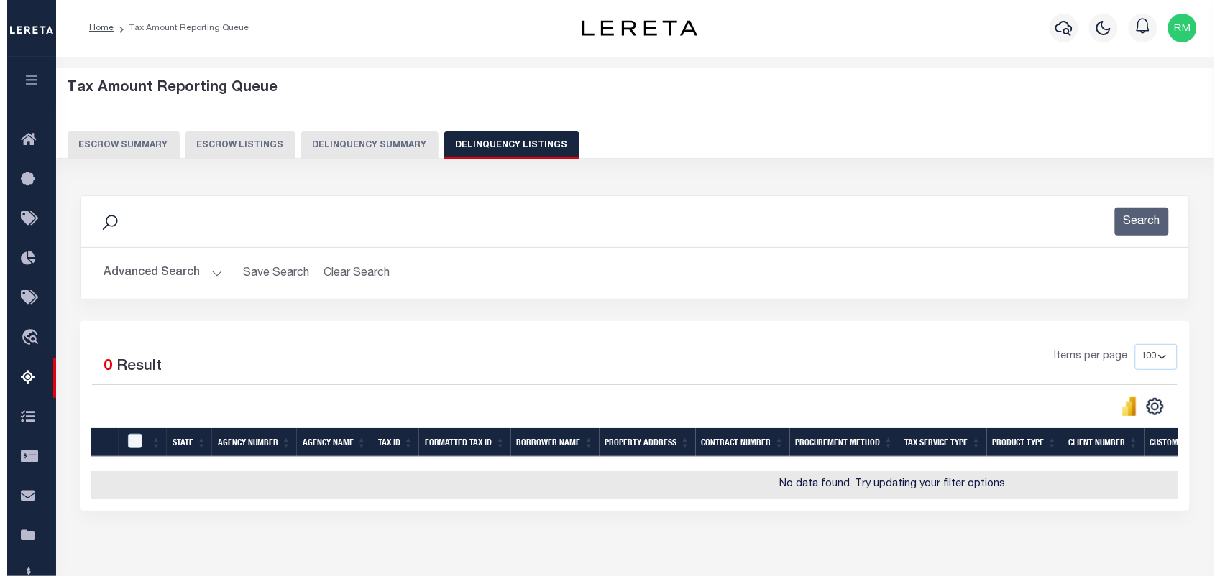
scroll to position [0, 0]
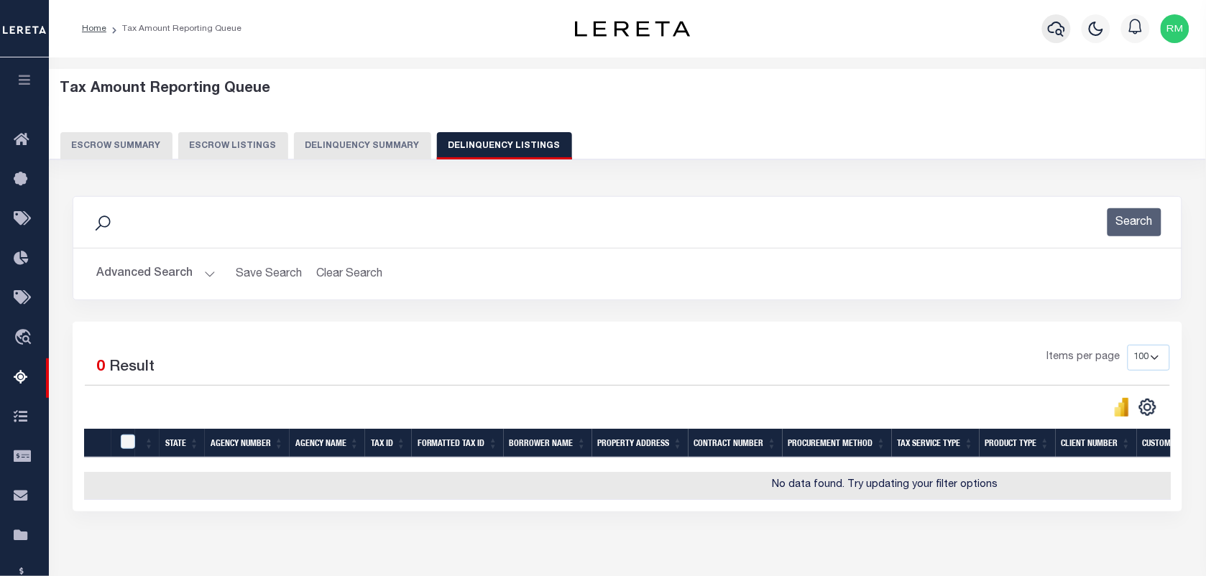
click at [1046, 27] on button "button" at bounding box center [1056, 28] width 29 height 29
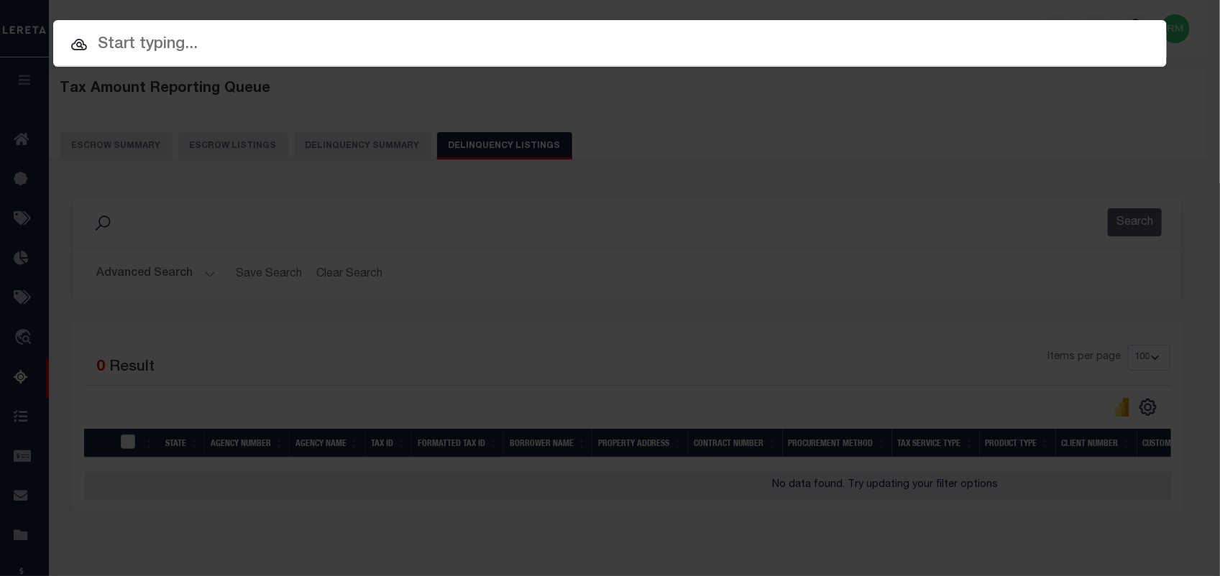
paste input "292-13-00"
type input "292-13-00"
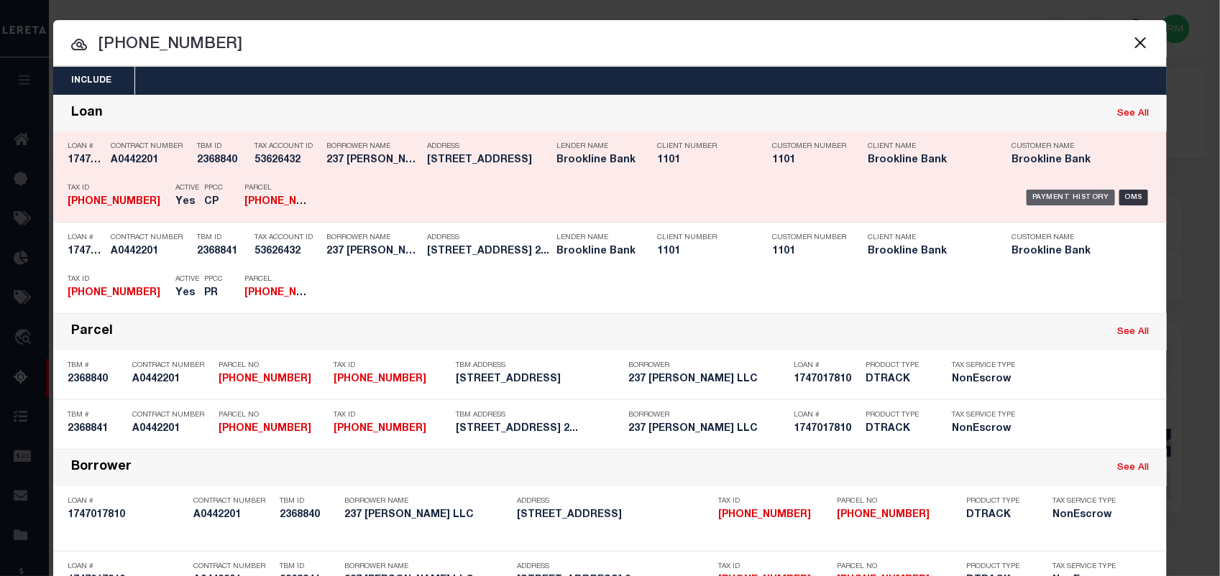
click at [1050, 190] on div "Payment History" at bounding box center [1070, 198] width 88 height 16
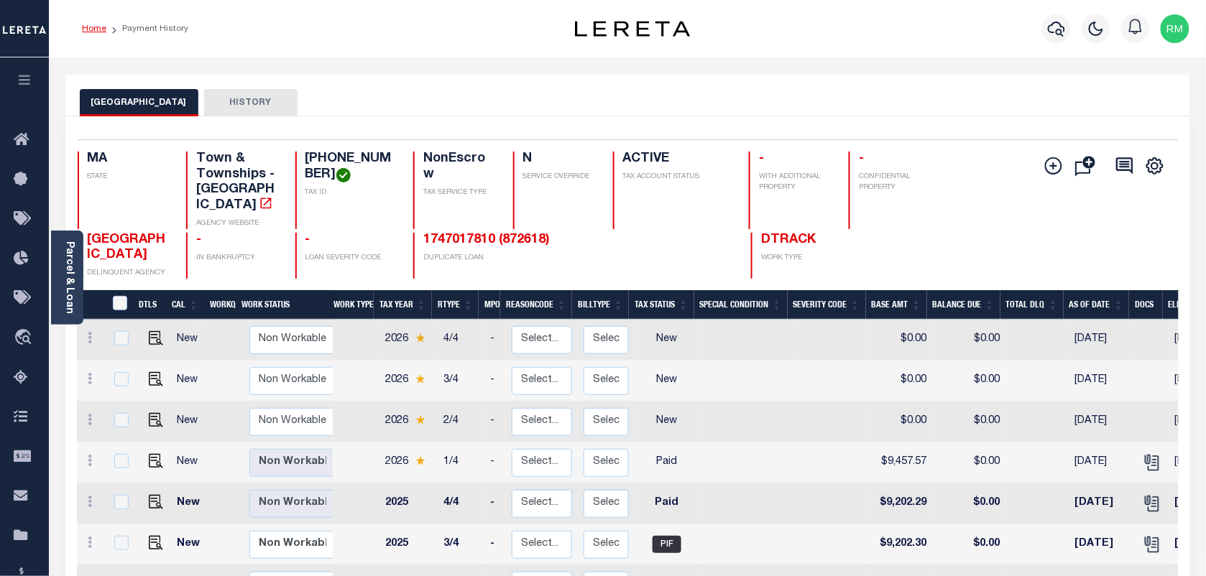
click at [86, 24] on link "Home" at bounding box center [94, 28] width 24 height 9
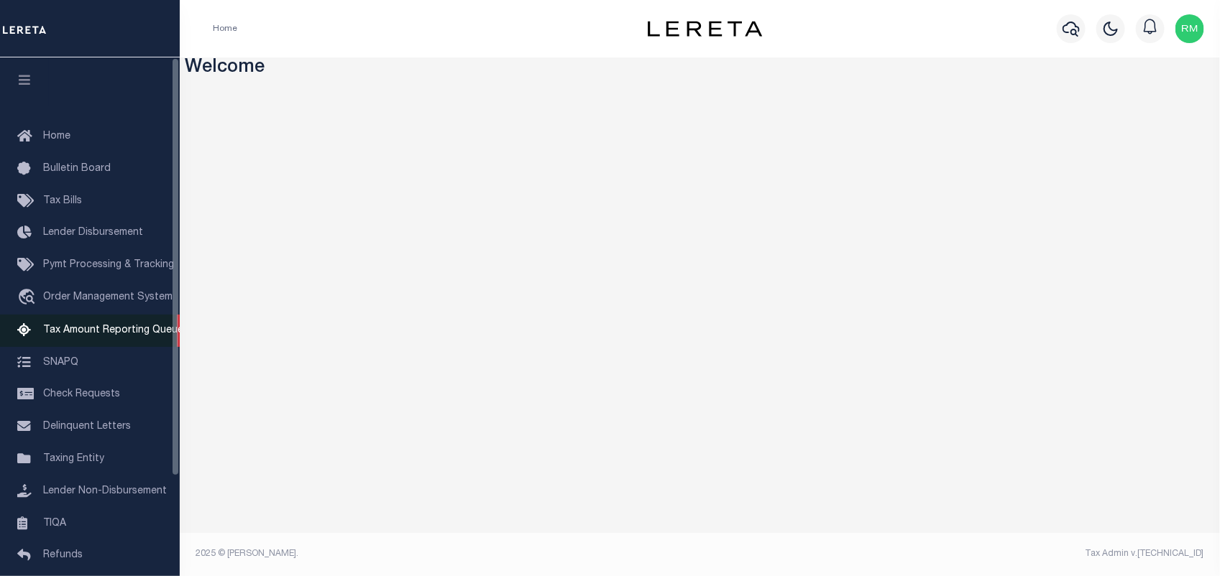
click at [121, 333] on span "Tax Amount Reporting Queue" at bounding box center [113, 331] width 140 height 10
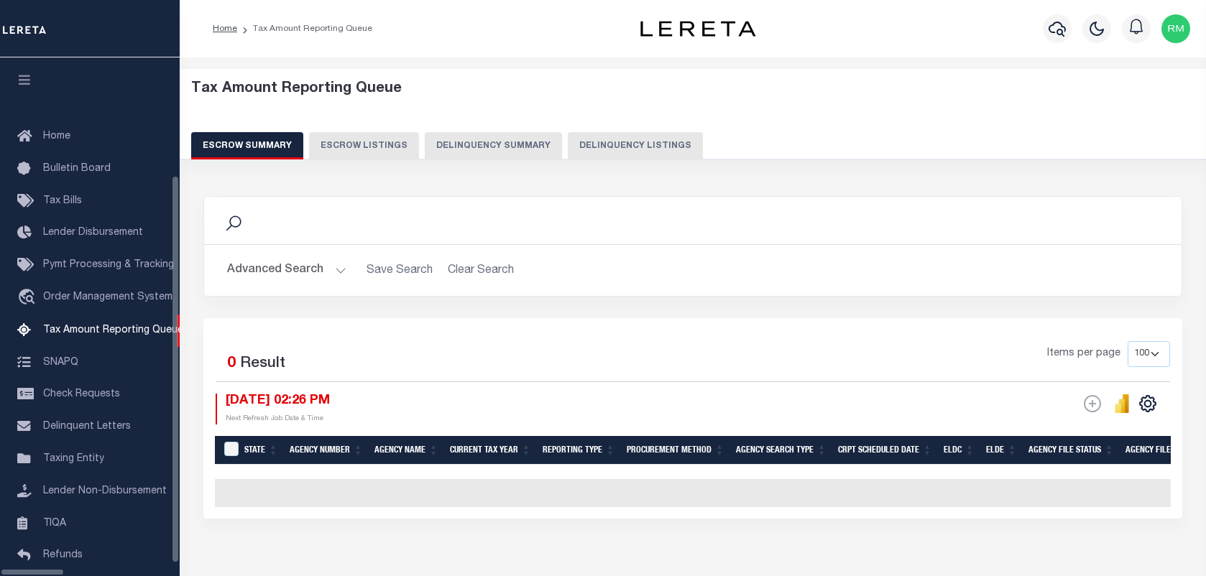
select select "100"
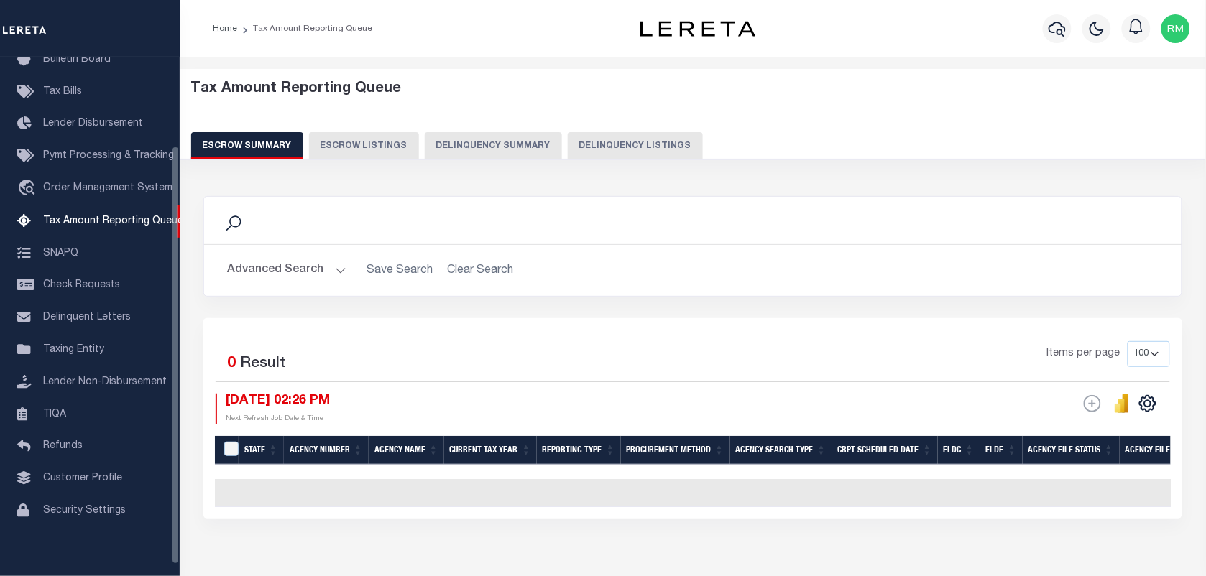
click at [643, 140] on button "Delinquency Listings" at bounding box center [635, 145] width 135 height 27
select select "100"
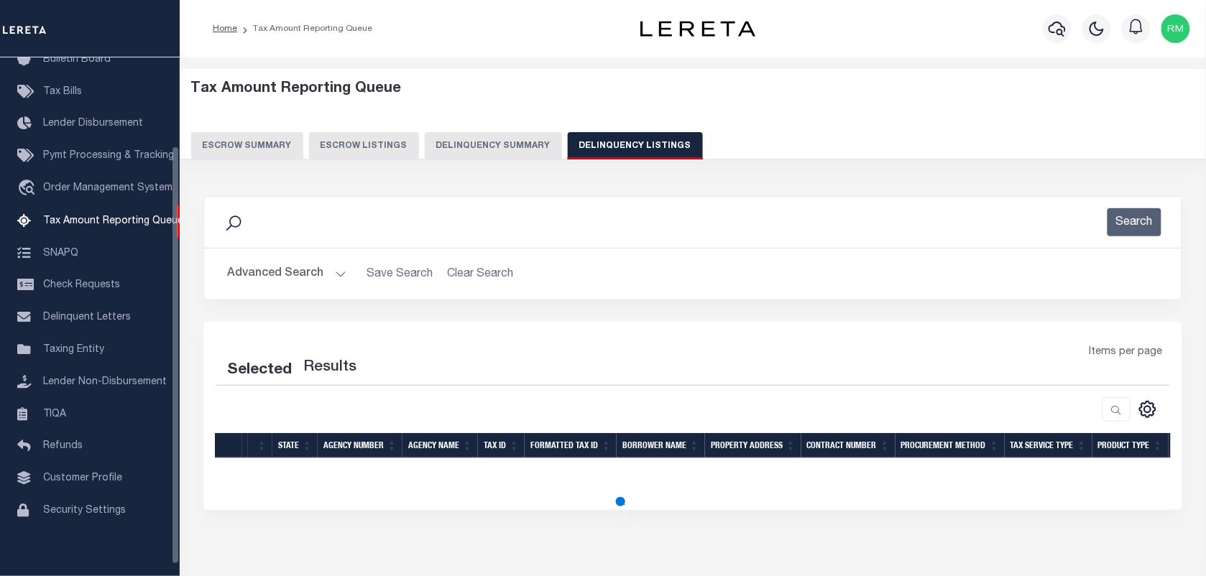
select select "100"
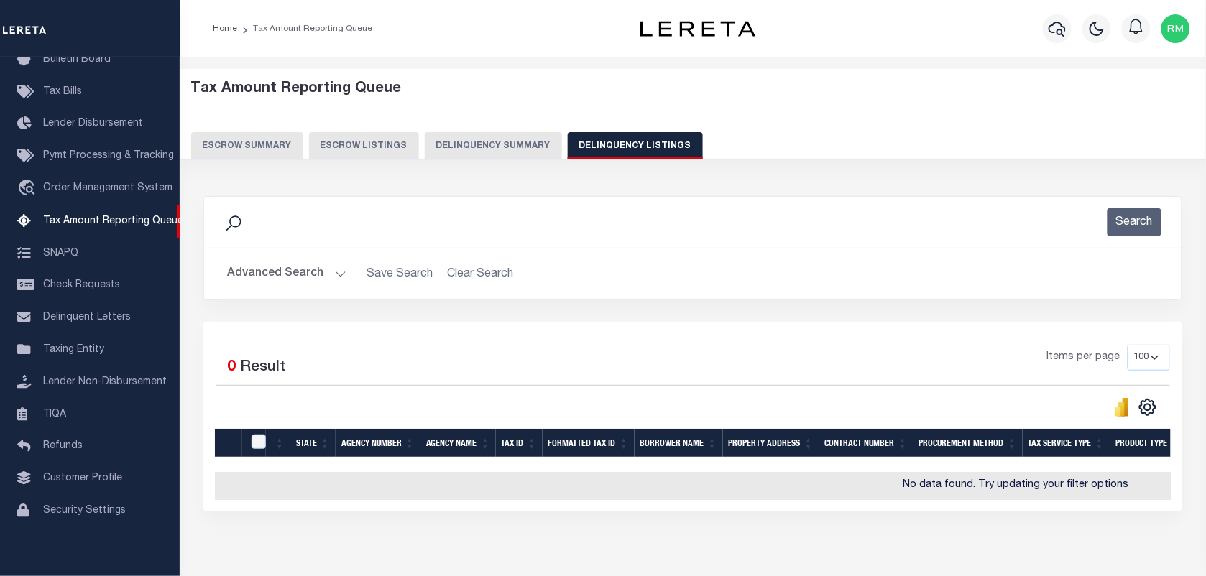
click at [311, 270] on button "Advanced Search" at bounding box center [286, 274] width 119 height 28
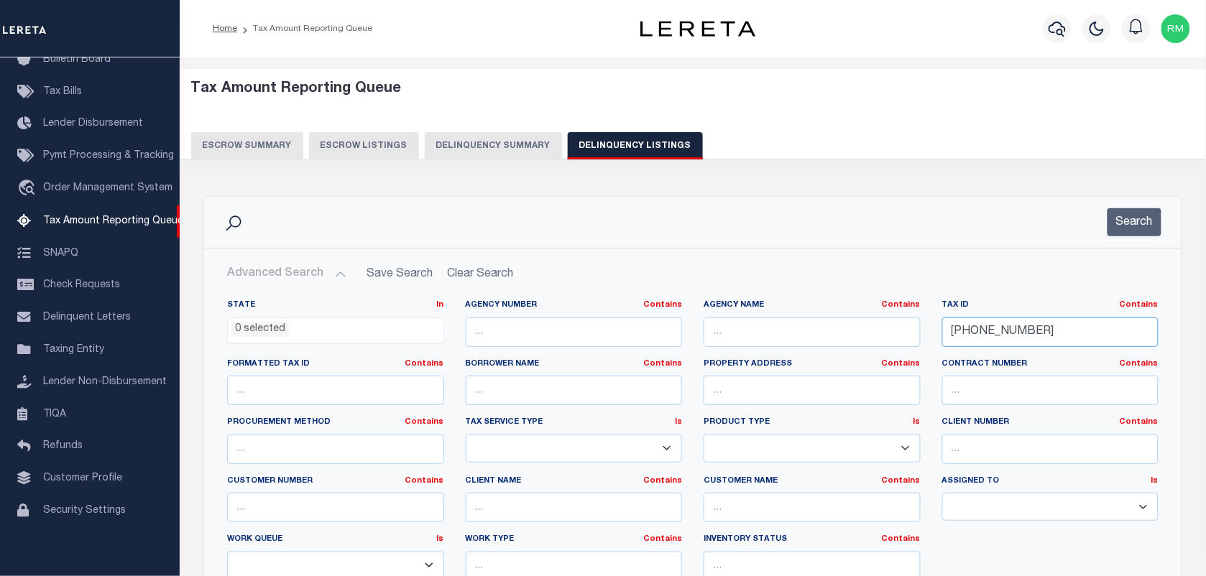
click at [999, 331] on input "292-13-00" at bounding box center [1050, 332] width 217 height 29
paste input "9-36"
type input "299-36-00"
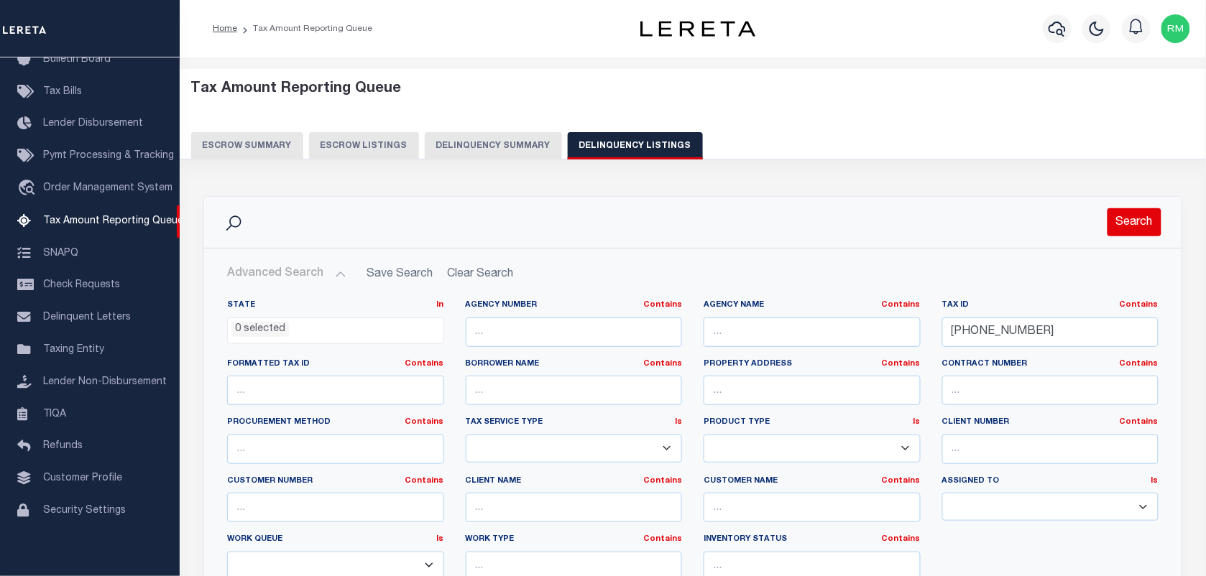
click at [1130, 226] on button "Search" at bounding box center [1134, 222] width 54 height 28
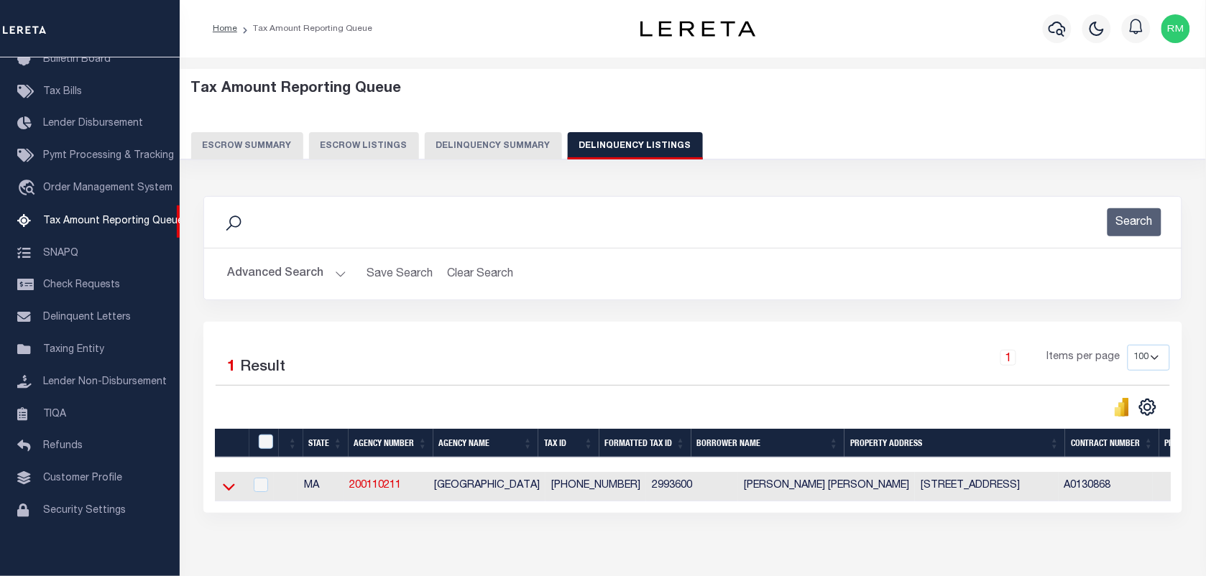
click at [234, 491] on icon at bounding box center [229, 486] width 12 height 15
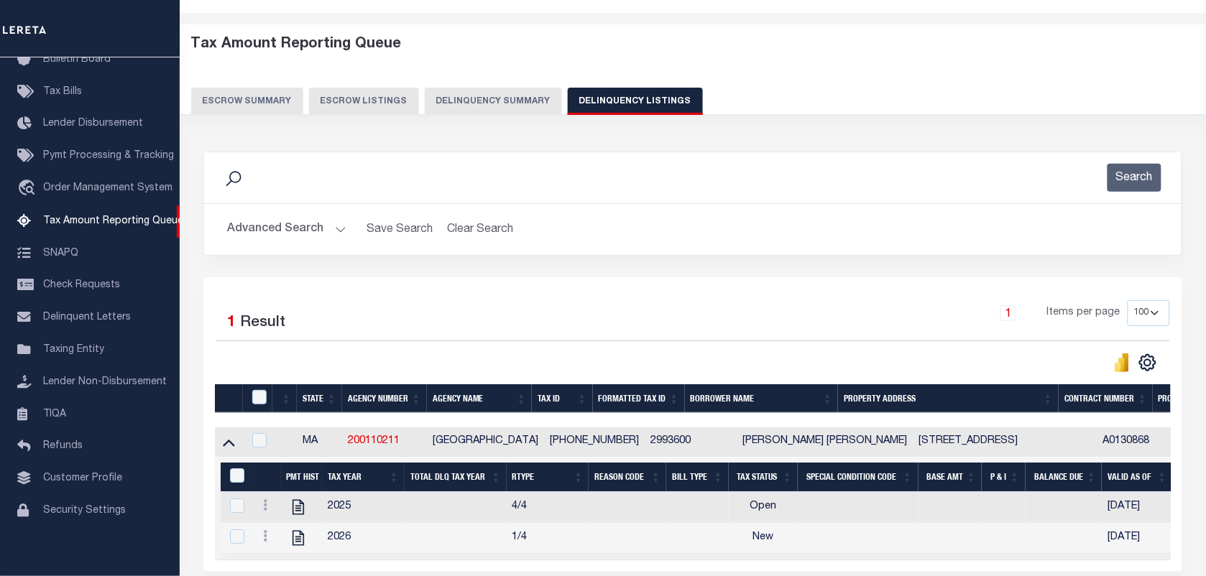
scroll to position [90, 0]
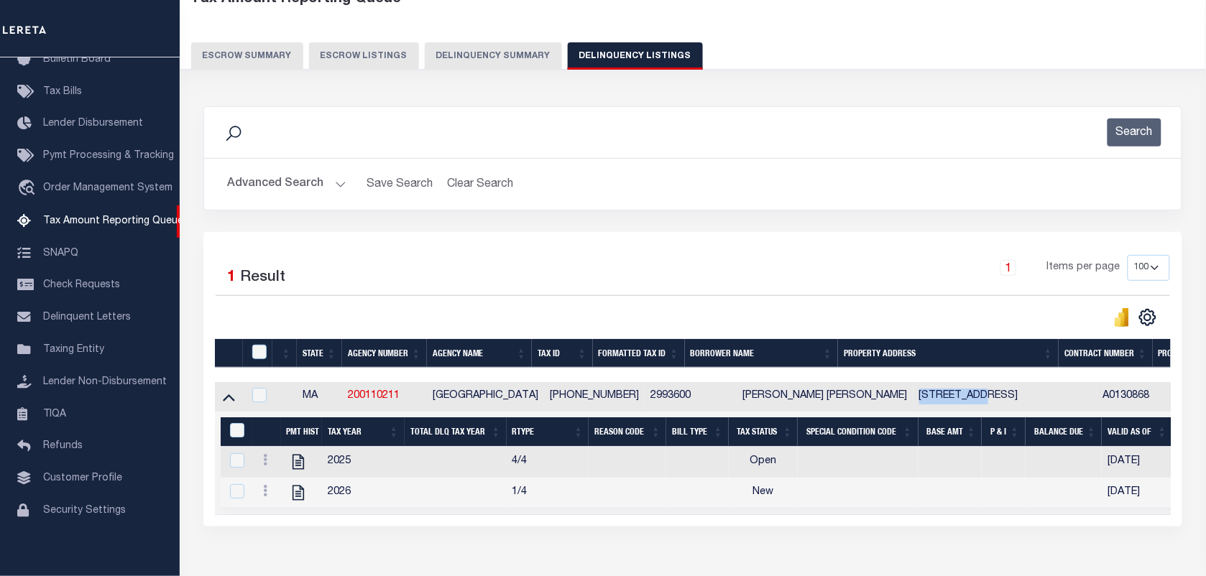
drag, startPoint x: 920, startPoint y: 401, endPoint x: 855, endPoint y: 399, distance: 64.7
click at [913, 399] on td "33 EDGEHILL ROAD BROOKLINE MA 02445" at bounding box center [1004, 396] width 183 height 29
checkbox input "true"
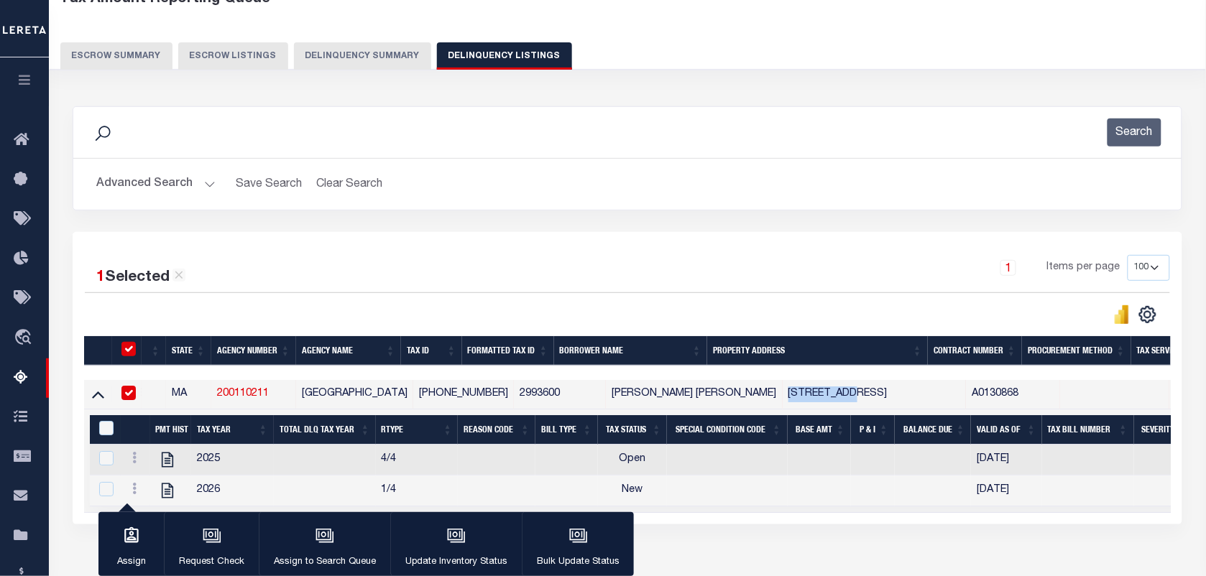
copy td "33 EDGEHILL"
click at [133, 464] on icon at bounding box center [134, 457] width 4 height 11
click at [153, 486] on img "" at bounding box center [151, 481] width 14 height 14
checkbox input "true"
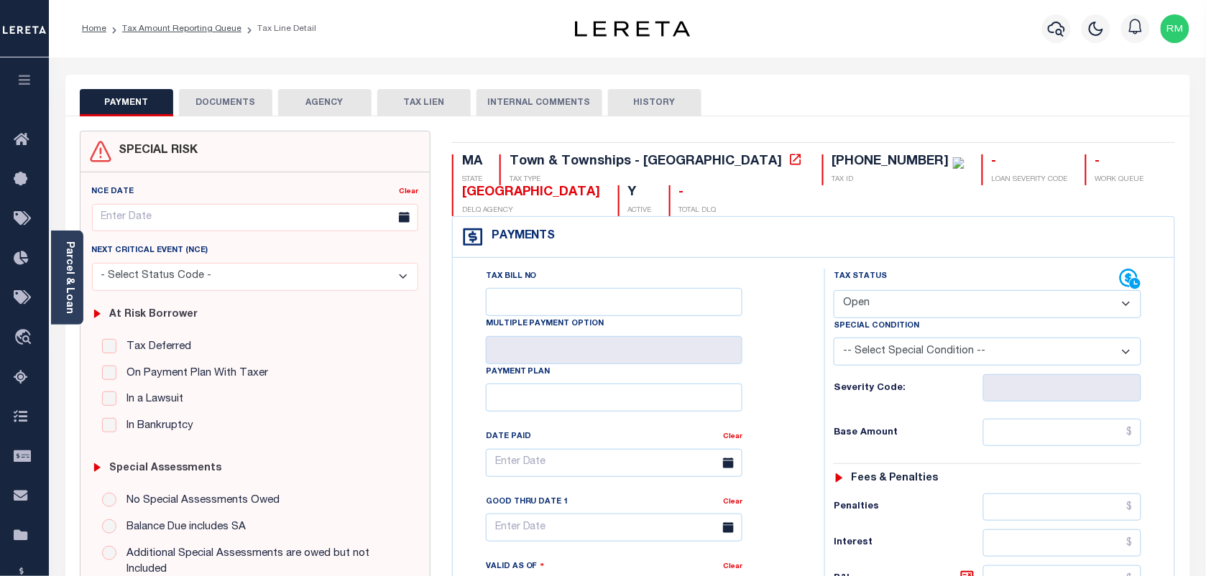
click at [856, 310] on select "- Select Status Code - Open Due/Unpaid Paid Incomplete No Tax Due Internal Refu…" at bounding box center [988, 304] width 308 height 28
select select "PYD"
click at [834, 292] on select "- Select Status Code - Open Due/Unpaid Paid Incomplete No Tax Due Internal Refu…" at bounding box center [988, 304] width 308 height 28
type input "[DATE]"
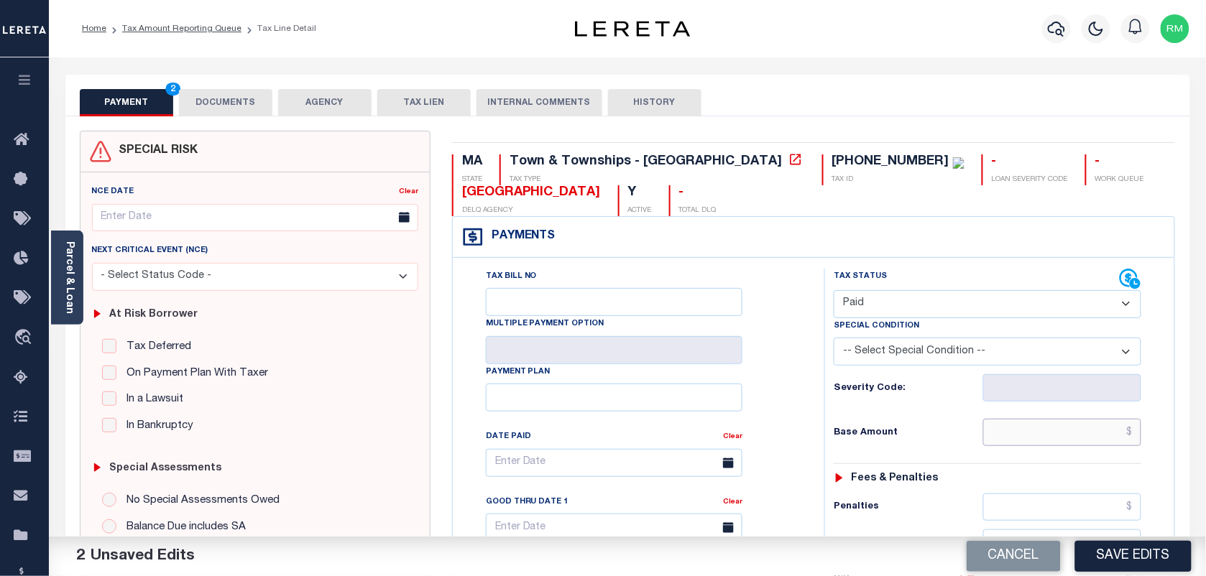
click at [1003, 431] on input "text" at bounding box center [1062, 432] width 159 height 27
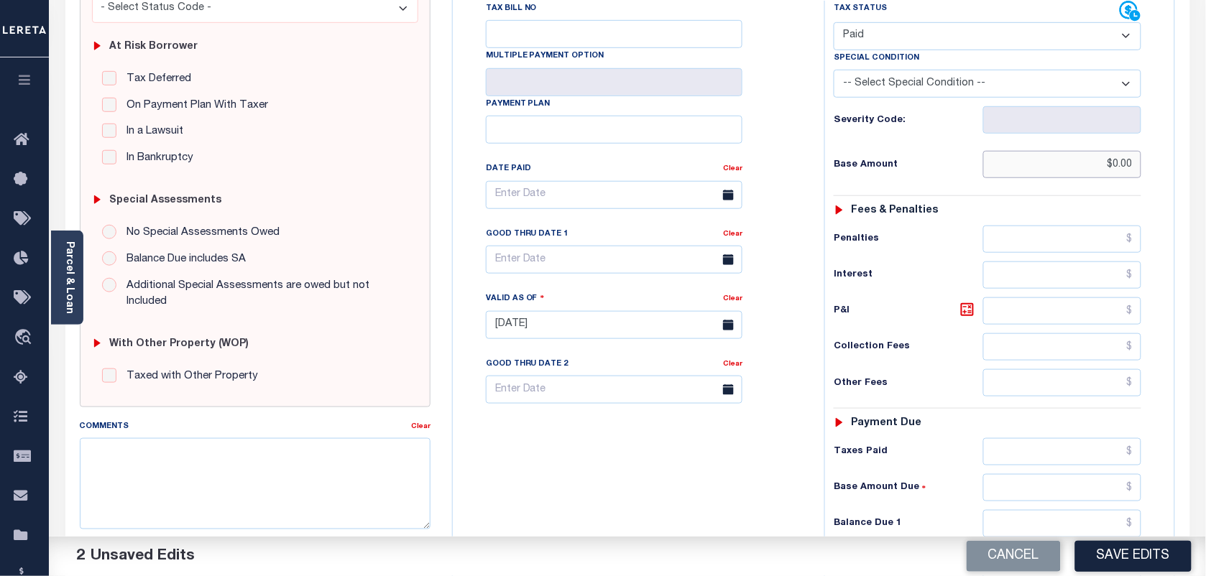
scroll to position [269, 0]
type input "$0.00"
click at [990, 530] on input "text" at bounding box center [1062, 522] width 159 height 27
type input "$0.00"
click at [626, 270] on body "Home Tax Amount Reporting Queue Tax Line Detail" at bounding box center [603, 274] width 1206 height 1087
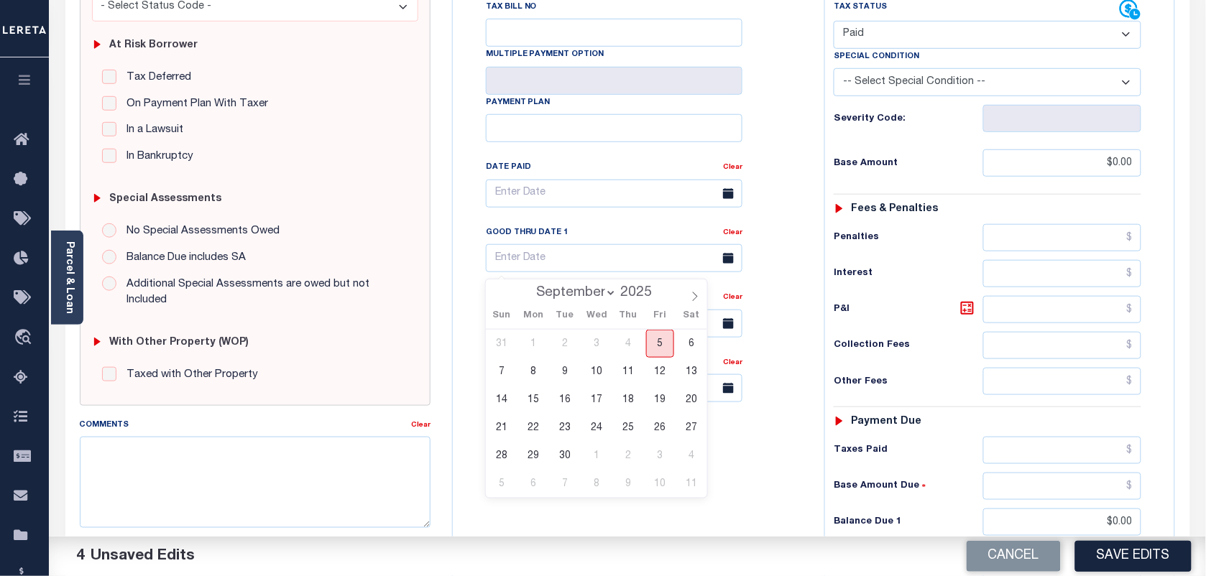
click at [667, 347] on span "5" at bounding box center [660, 344] width 28 height 28
type input "[DATE]"
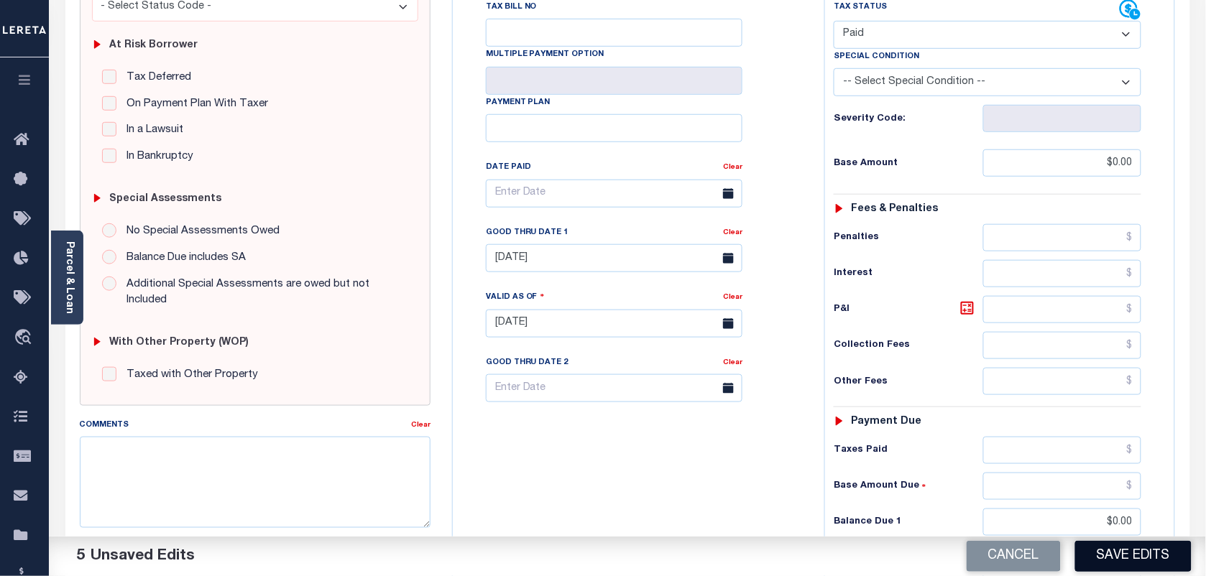
click at [1161, 565] on button "Save Edits" at bounding box center [1133, 556] width 116 height 31
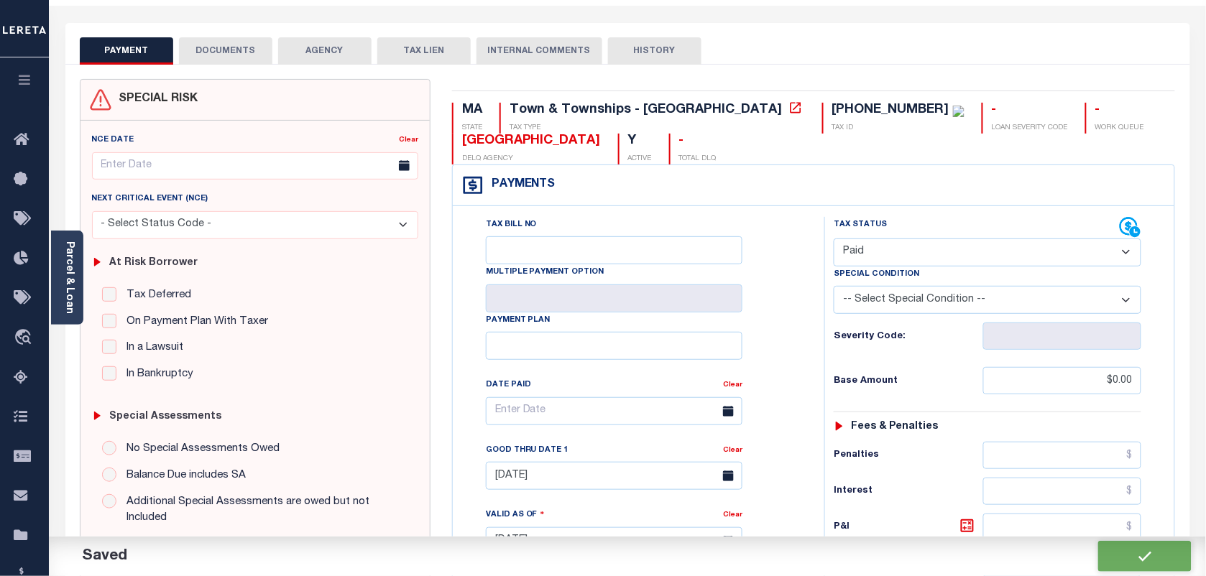
checkbox input "false"
type input "$0"
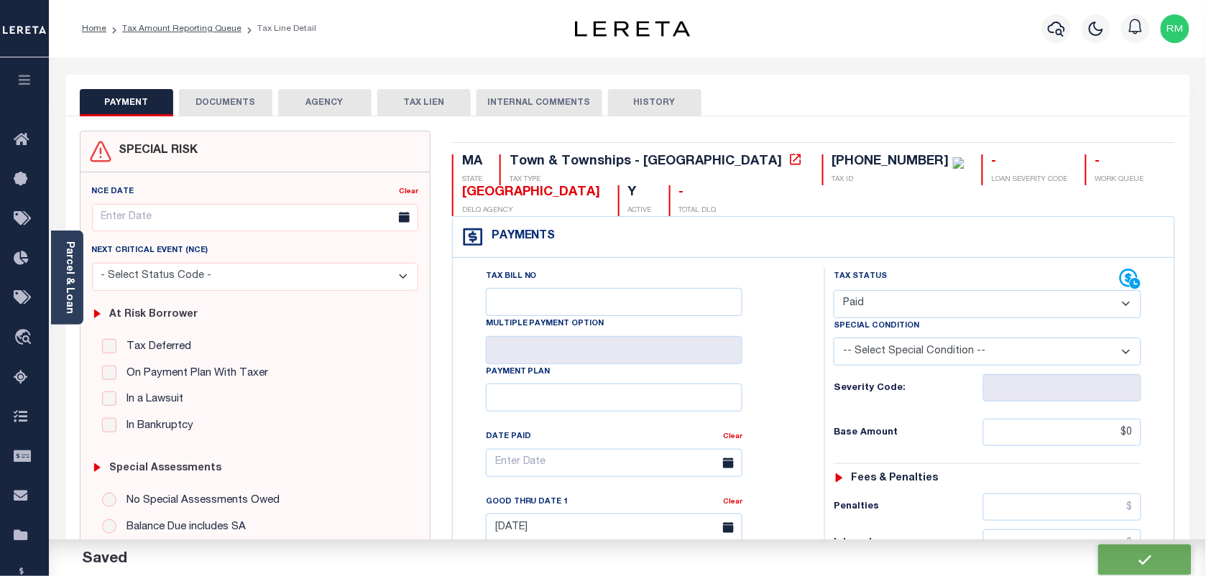
click at [238, 101] on button "DOCUMENTS" at bounding box center [225, 102] width 93 height 27
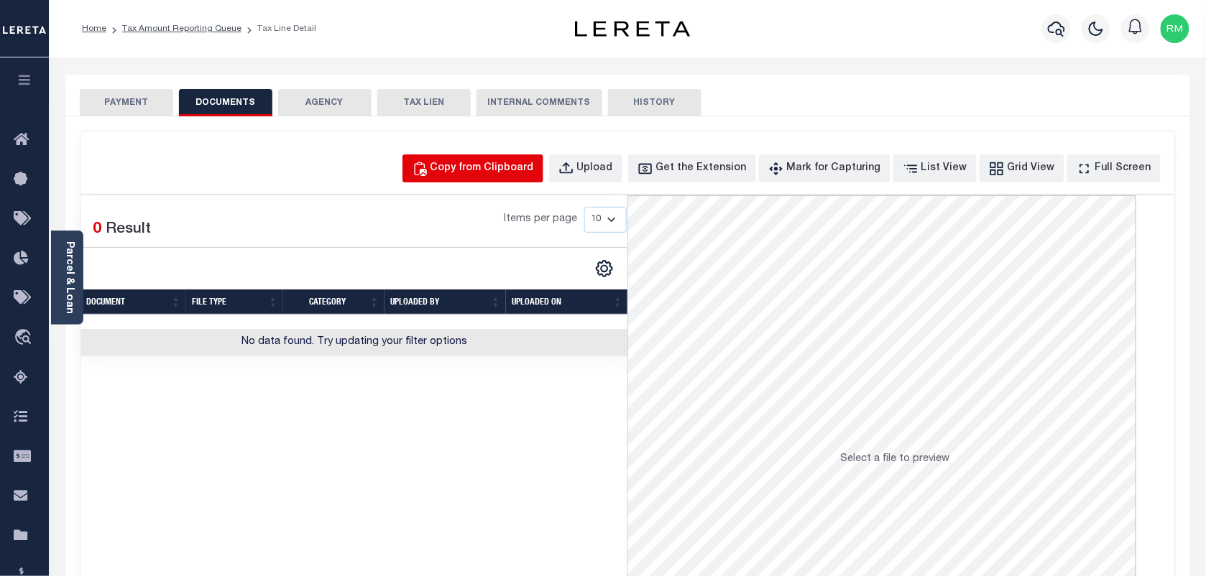
click at [543, 177] on button "Copy from Clipboard" at bounding box center [472, 169] width 141 height 28
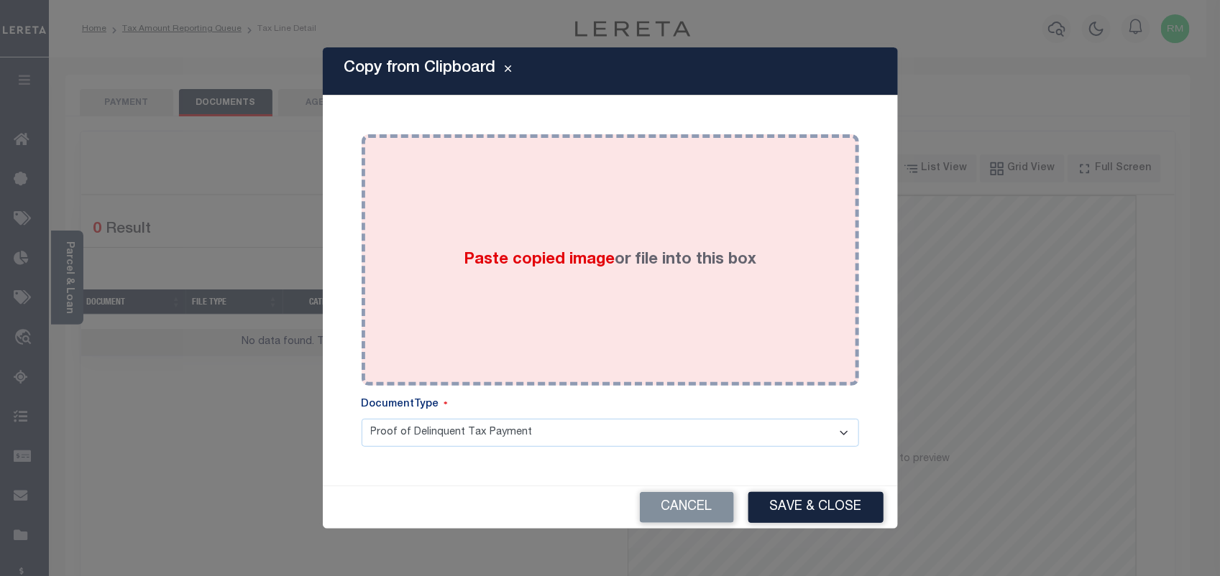
click at [601, 271] on label "Paste copied image or file into this box" at bounding box center [610, 261] width 292 height 24
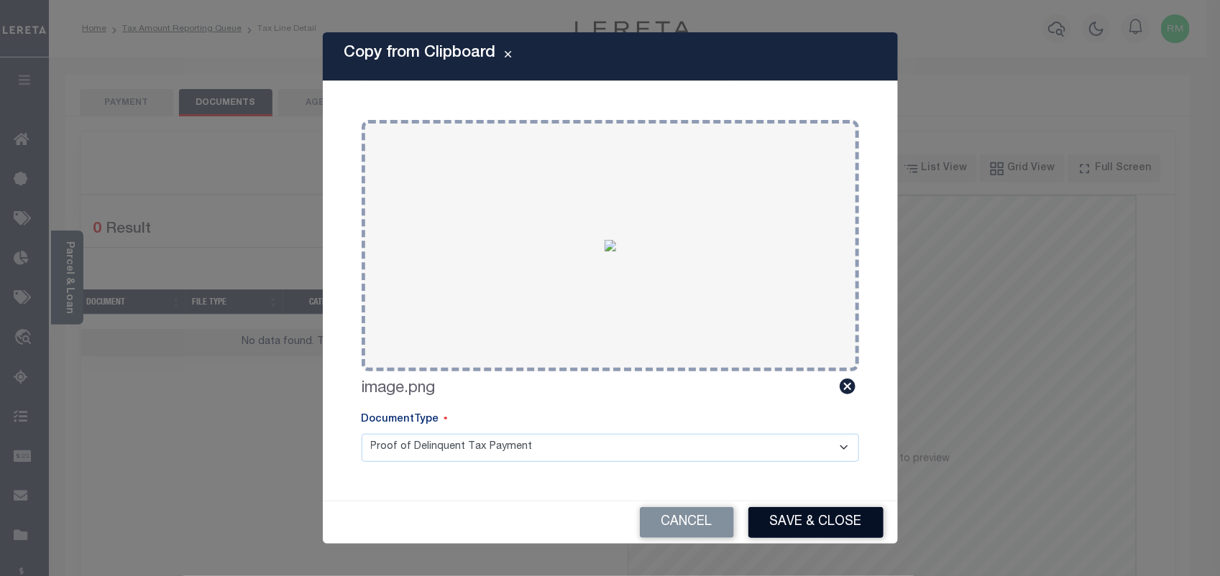
click at [769, 509] on button "Save & Close" at bounding box center [815, 522] width 135 height 31
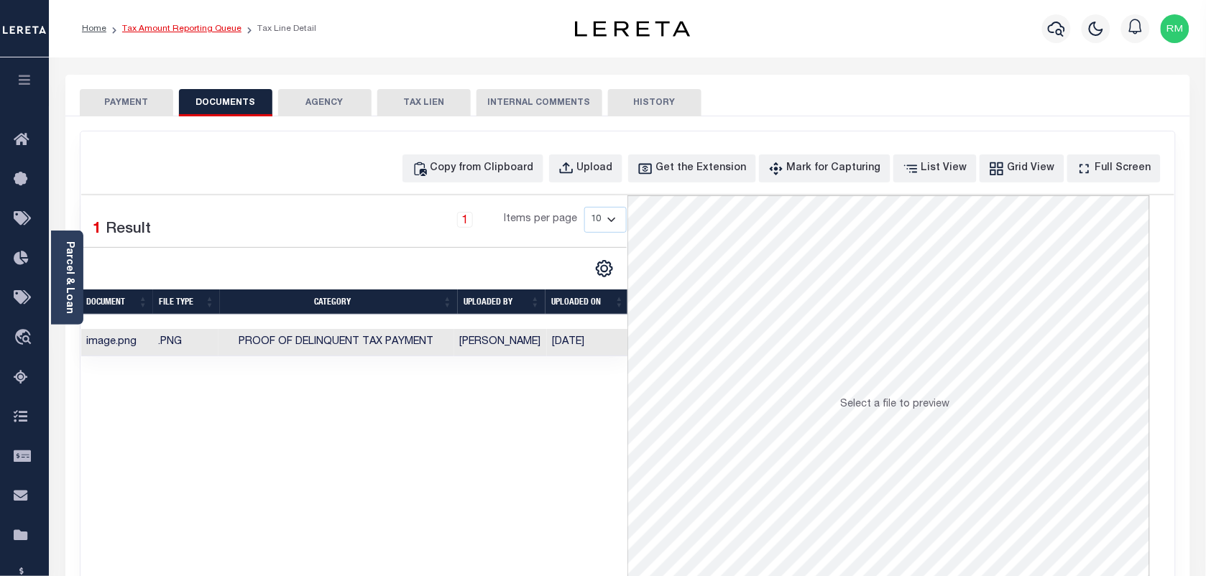
click at [206, 31] on link "Tax Amount Reporting Queue" at bounding box center [181, 28] width 119 height 9
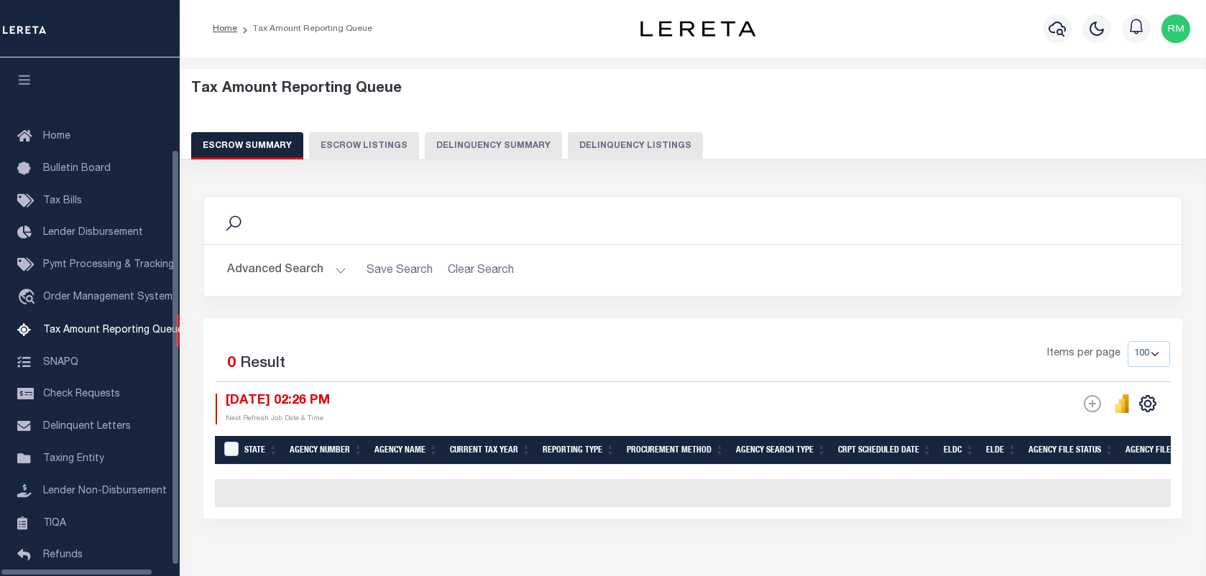
select select "100"
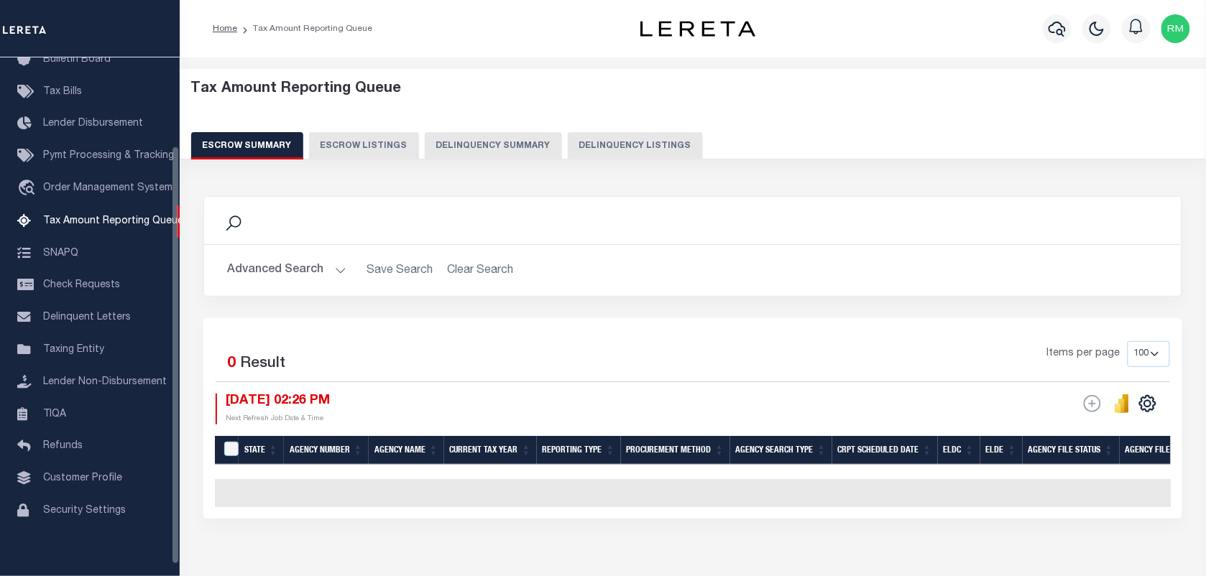
click at [604, 146] on button "Delinquency Listings" at bounding box center [635, 145] width 135 height 27
select select "100"
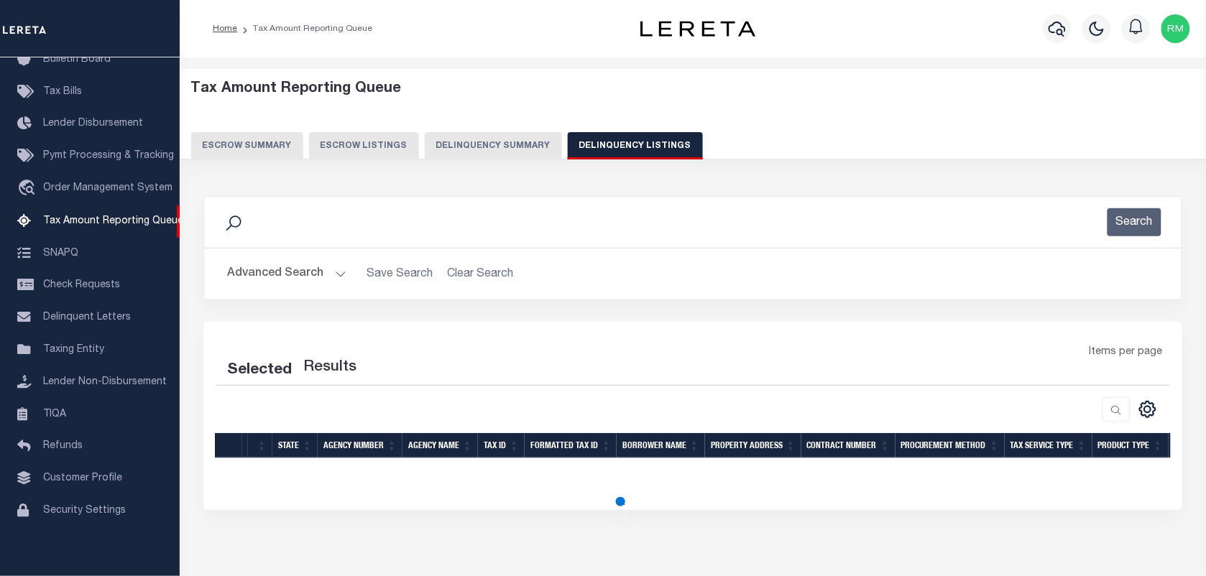
select select "100"
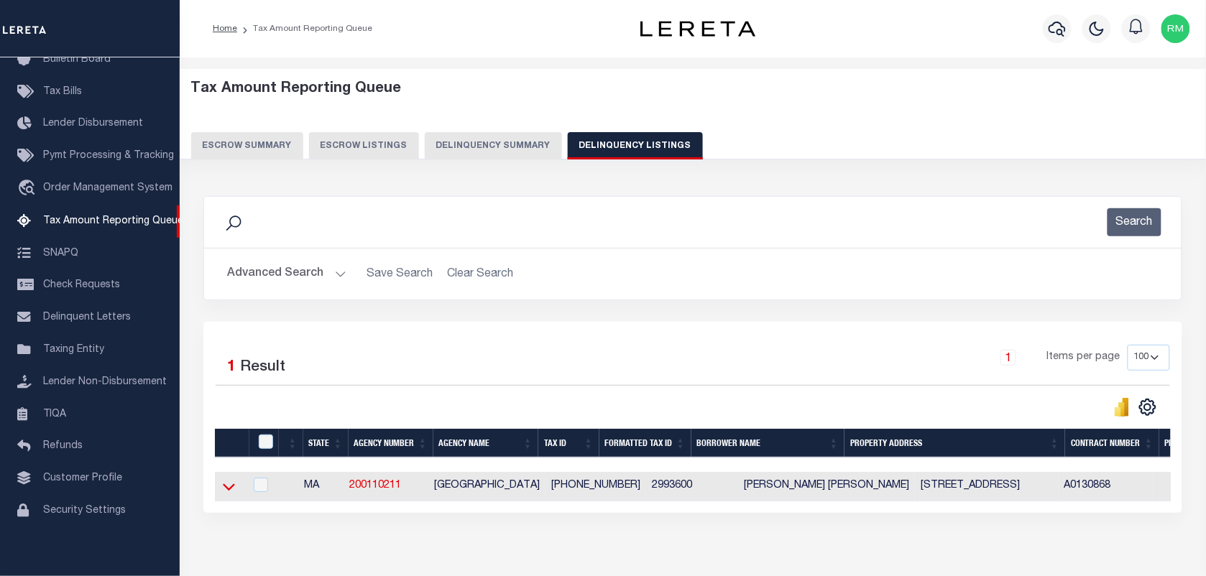
click at [229, 493] on icon at bounding box center [229, 486] width 12 height 15
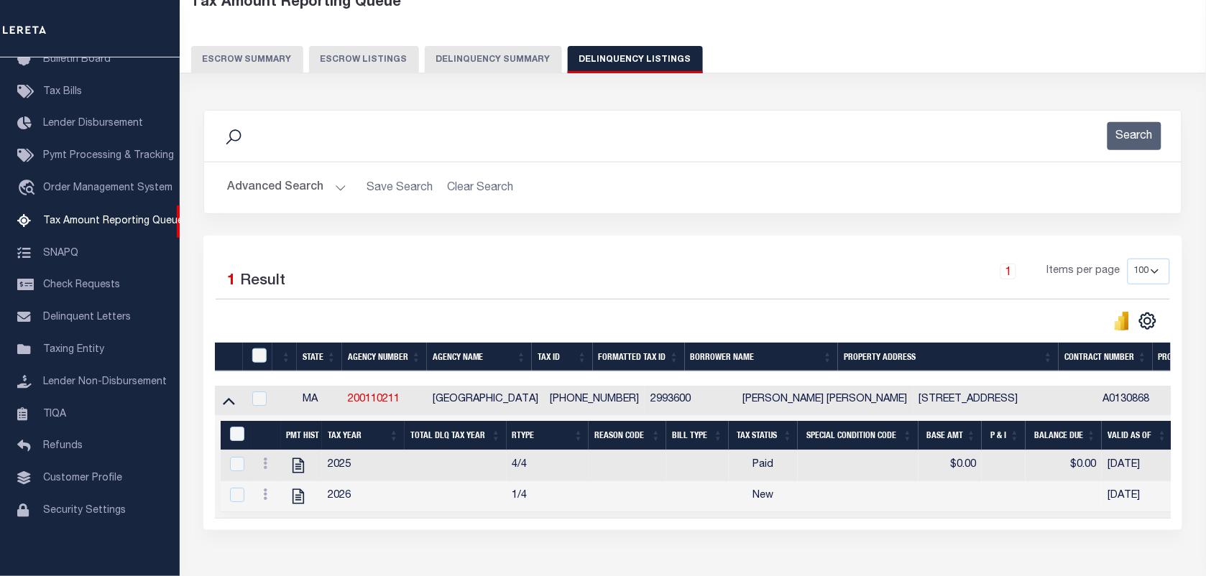
scroll to position [117, 0]
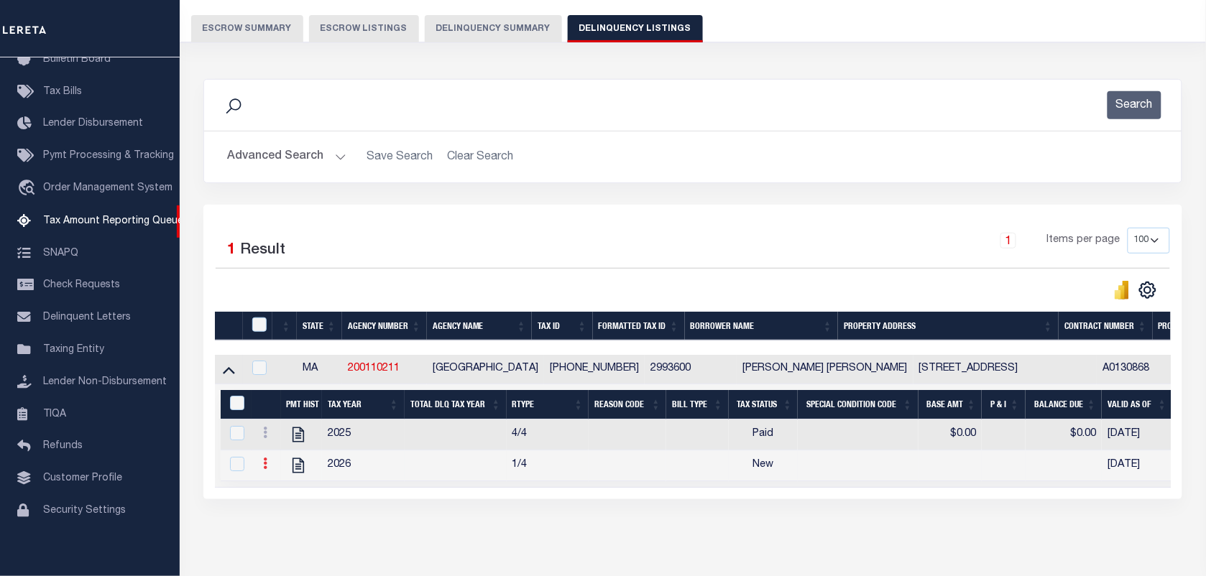
click at [266, 469] on icon at bounding box center [265, 463] width 4 height 11
click at [271, 491] on link "" at bounding box center [282, 487] width 49 height 24
checkbox input "true"
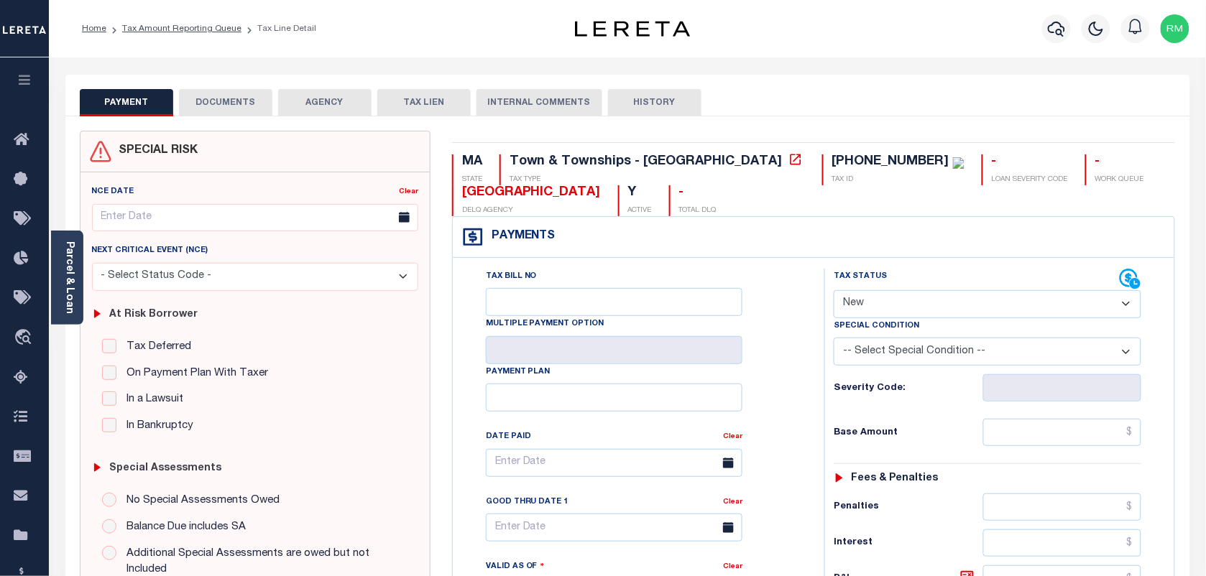
click at [845, 300] on select "- Select Status Code - Open Due/Unpaid Paid Incomplete No Tax Due Internal Refu…" at bounding box center [988, 304] width 308 height 28
select select "PYD"
click at [834, 292] on select "- Select Status Code - Open Due/Unpaid Paid Incomplete No Tax Due Internal Refu…" at bounding box center [988, 304] width 308 height 28
type input "[DATE]"
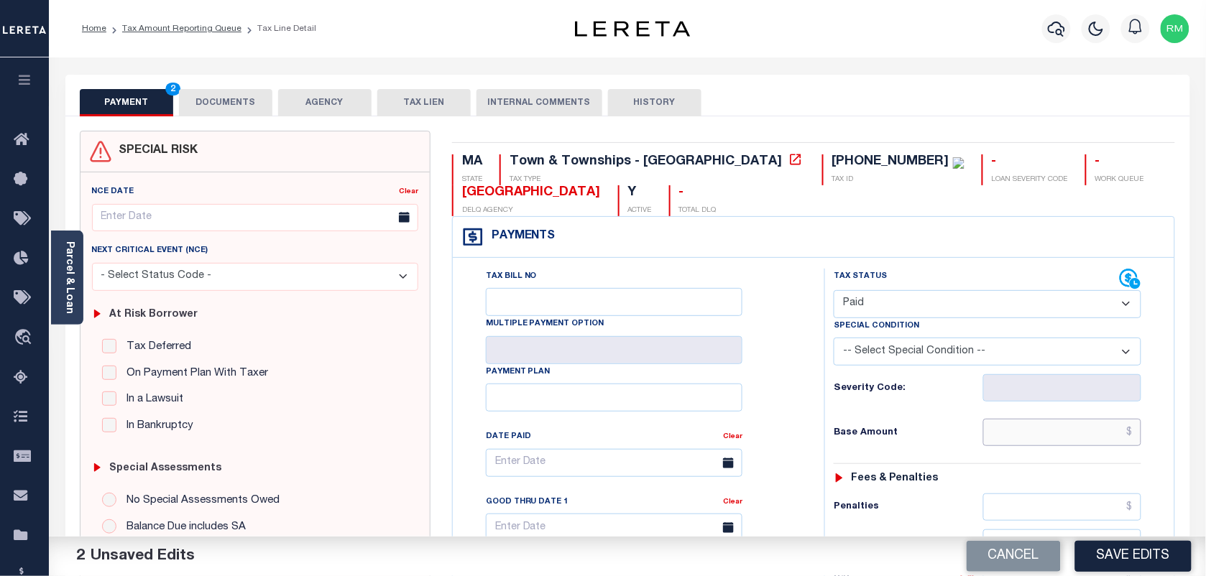
click at [1042, 443] on input "text" at bounding box center [1062, 432] width 159 height 27
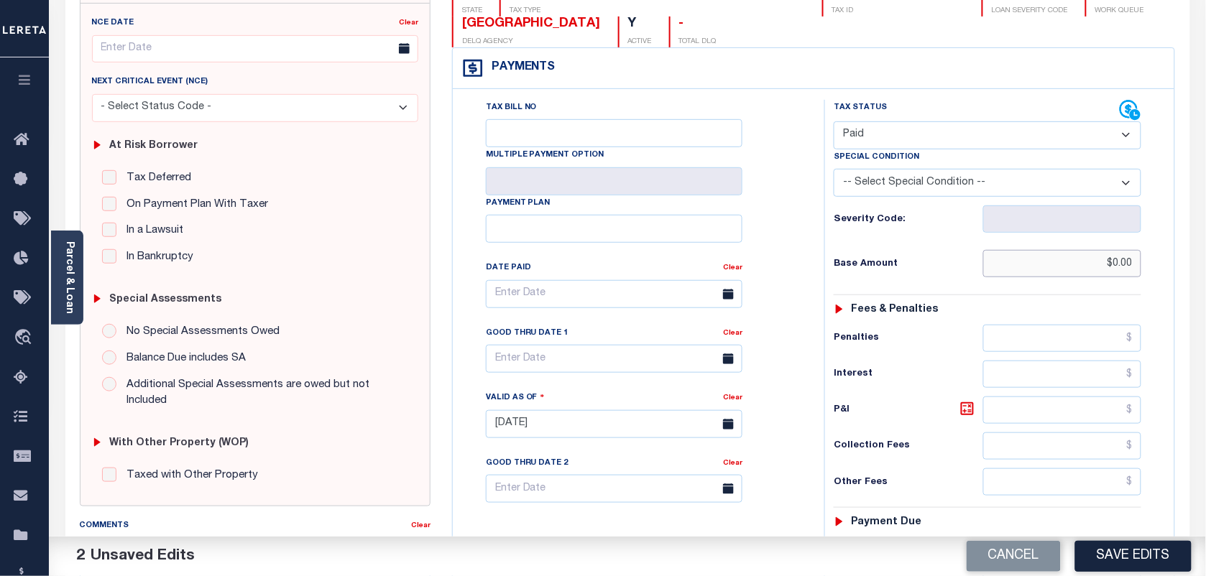
scroll to position [269, 0]
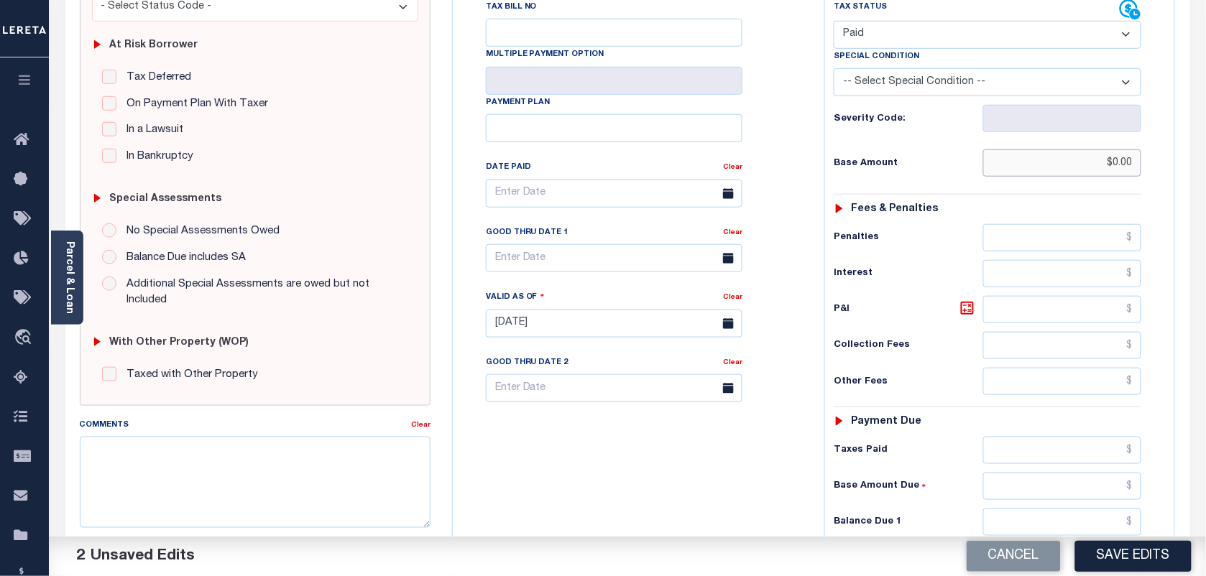
type input "$0.00"
click at [1021, 522] on input "text" at bounding box center [1062, 522] width 159 height 27
type input "$0.00"
click at [559, 275] on body "Home Tax Amount Reporting Queue Tax Line Detail" at bounding box center [603, 279] width 1206 height 1097
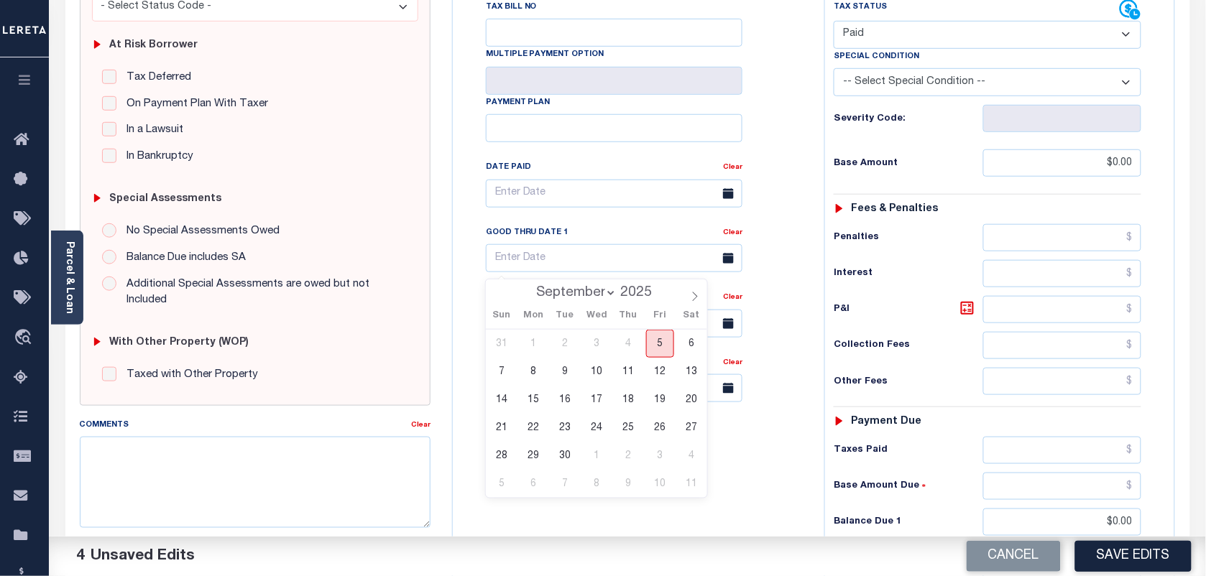
click at [663, 349] on span "5" at bounding box center [660, 344] width 28 height 28
type input "[DATE]"
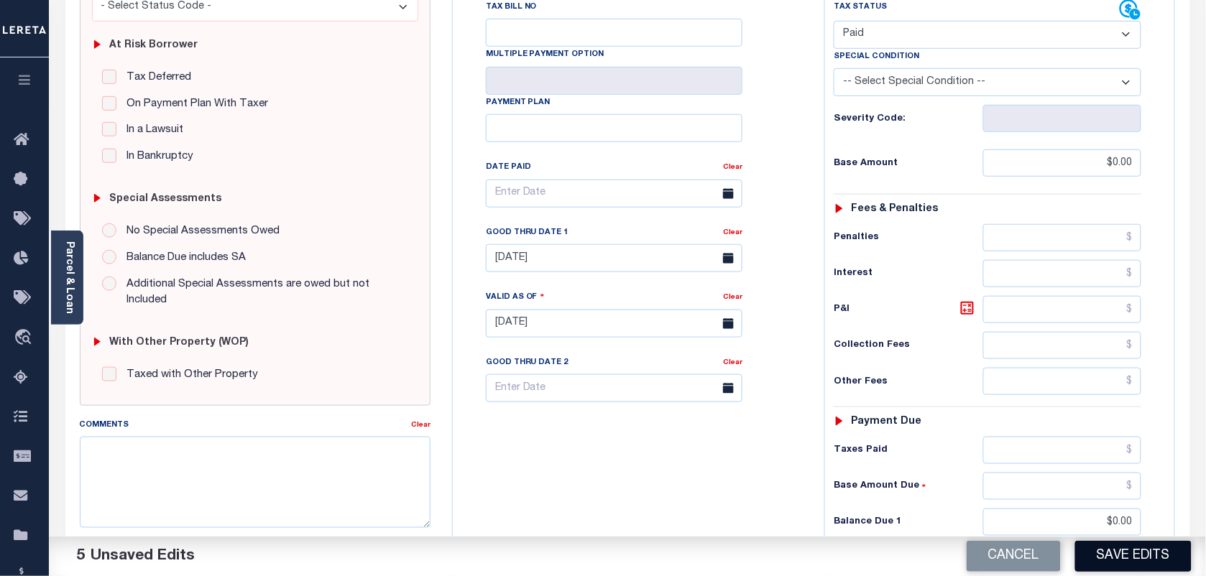
click at [1136, 558] on button "Save Edits" at bounding box center [1133, 556] width 116 height 31
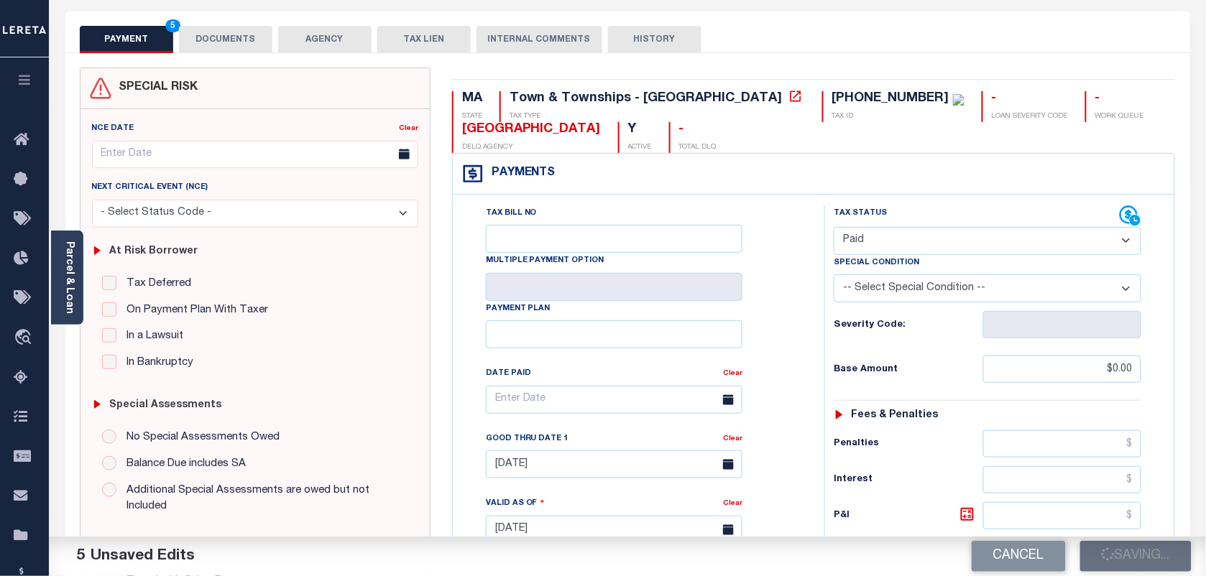
checkbox input "false"
type input "$0"
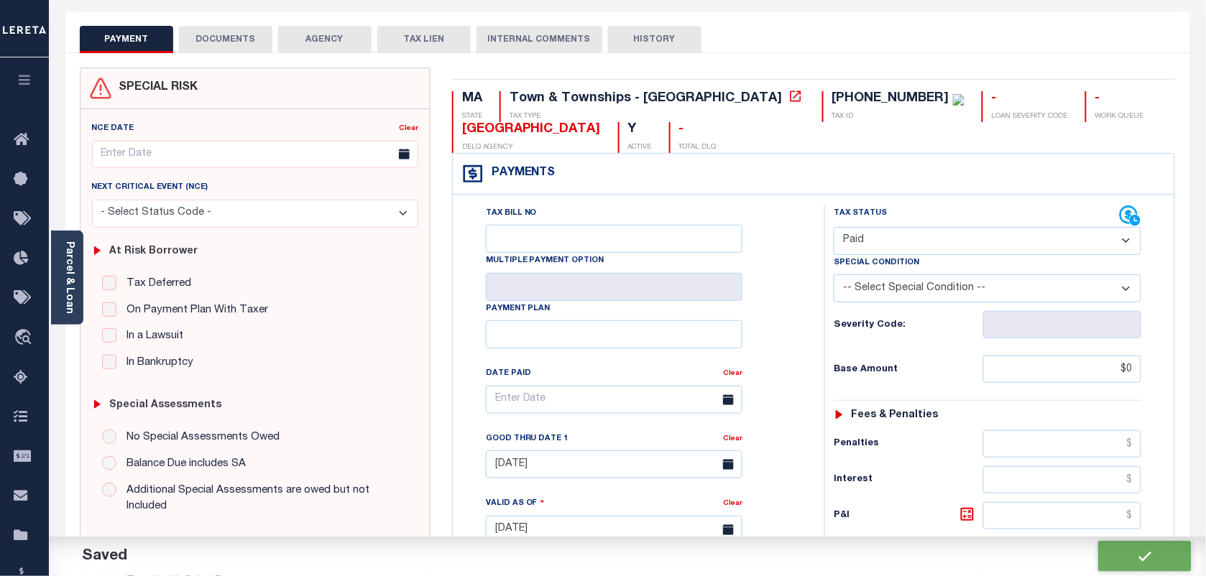
scroll to position [0, 0]
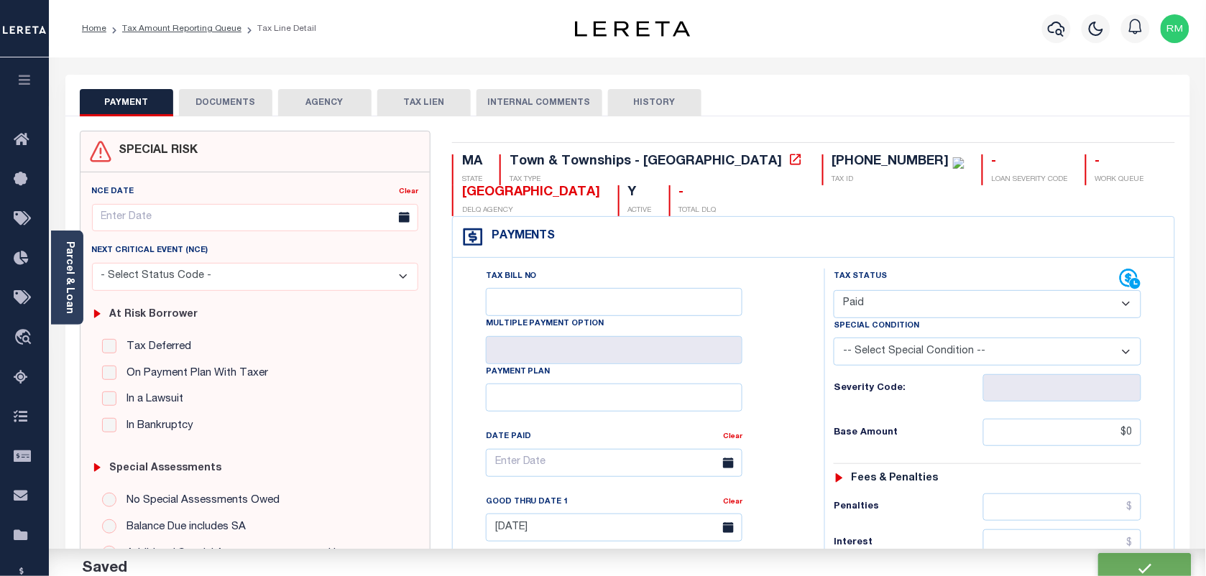
click at [226, 101] on button "DOCUMENTS" at bounding box center [225, 102] width 93 height 27
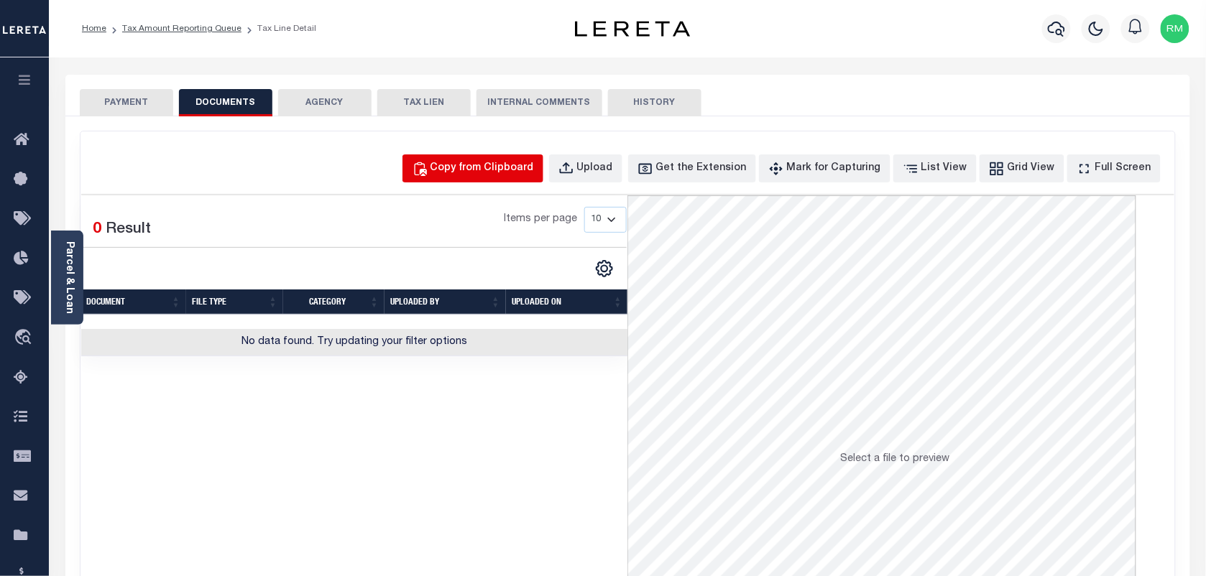
click at [503, 178] on button "Copy from Clipboard" at bounding box center [472, 169] width 141 height 28
select select "POP"
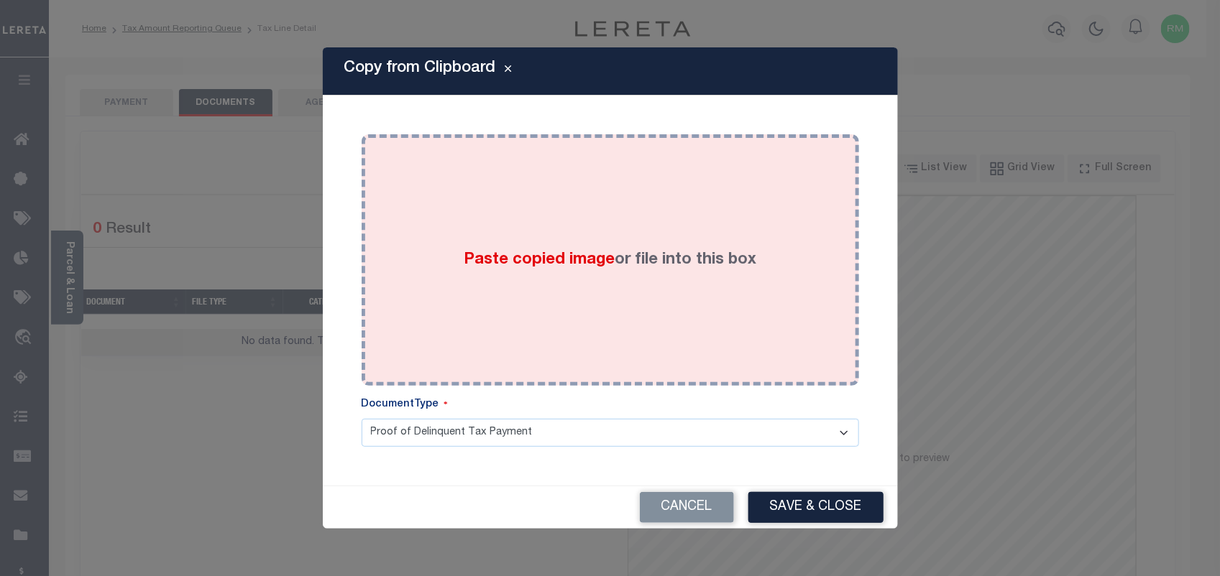
click at [464, 282] on div "Paste copied image or file into this box" at bounding box center [610, 260] width 476 height 230
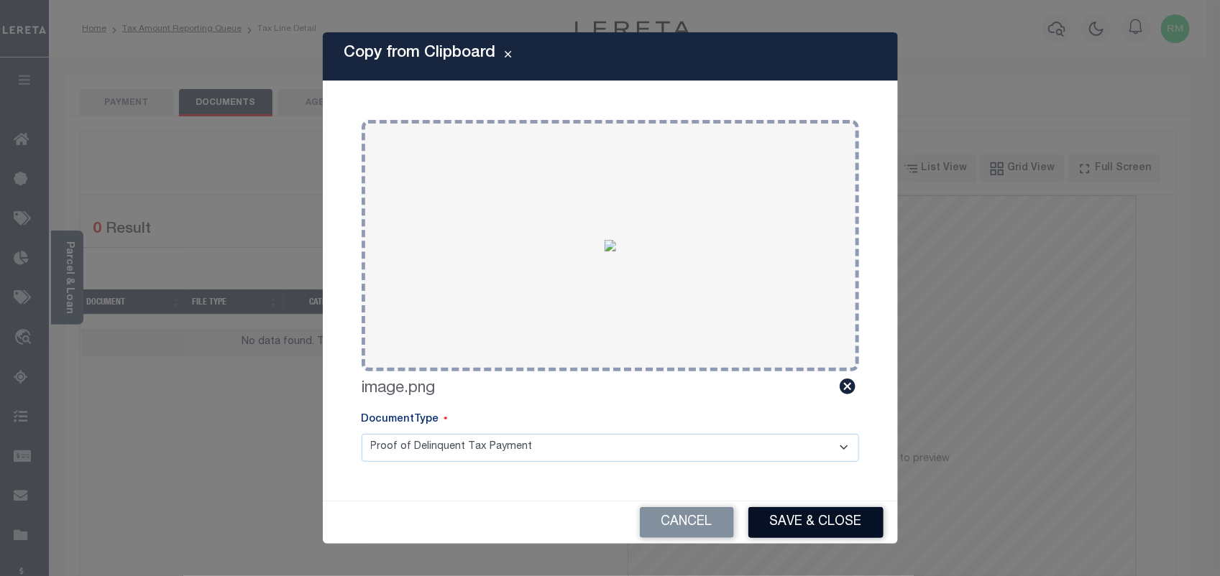
click at [778, 512] on button "Save & Close" at bounding box center [815, 522] width 135 height 31
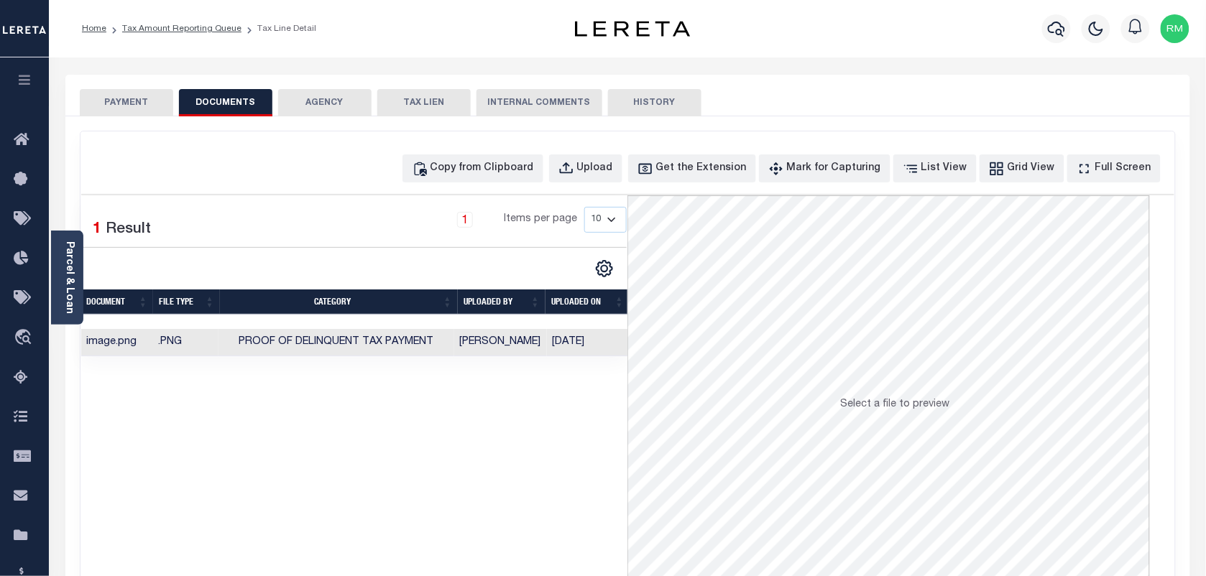
click at [193, 33] on li "Tax Amount Reporting Queue" at bounding box center [173, 28] width 135 height 13
click at [193, 24] on link "Tax Amount Reporting Queue" at bounding box center [181, 28] width 119 height 9
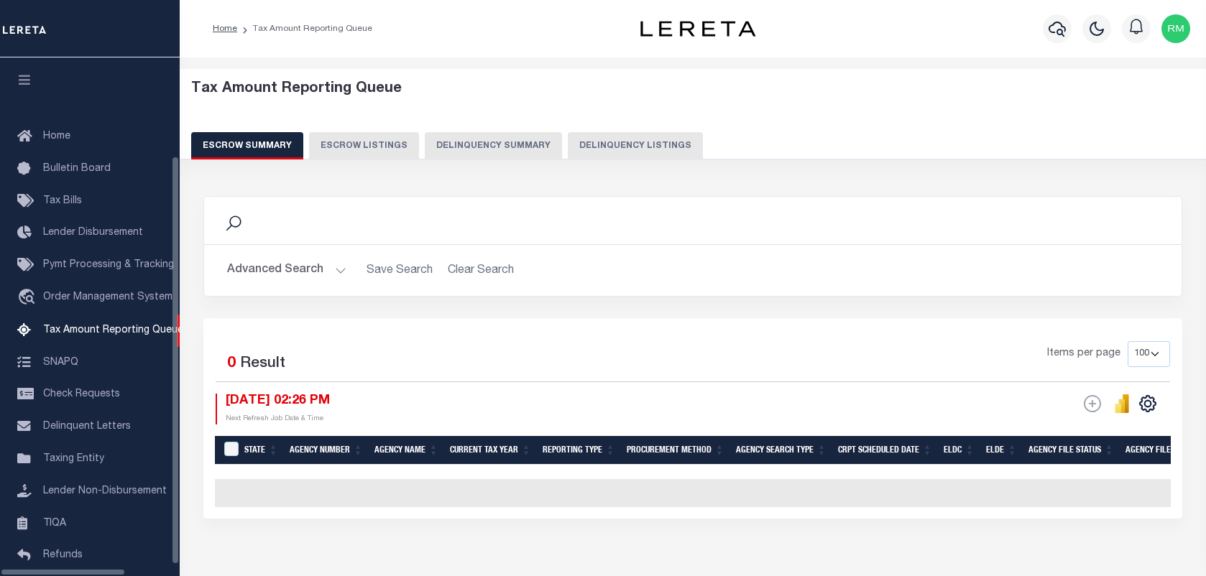
select select "100"
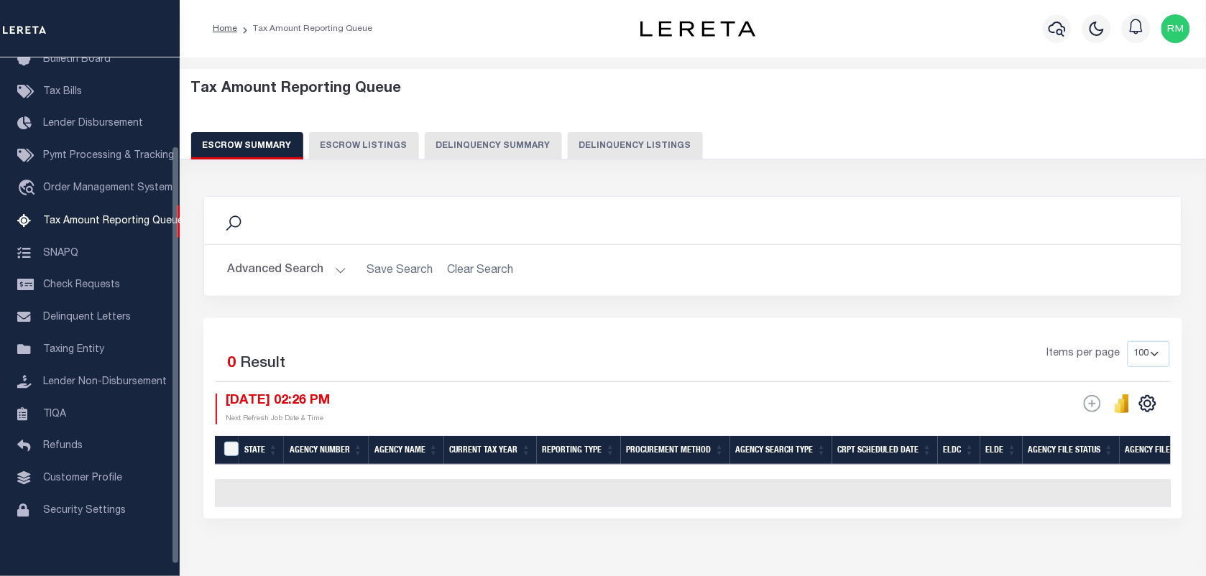
click at [627, 144] on button "Delinquency Listings" at bounding box center [635, 145] width 135 height 27
select select "100"
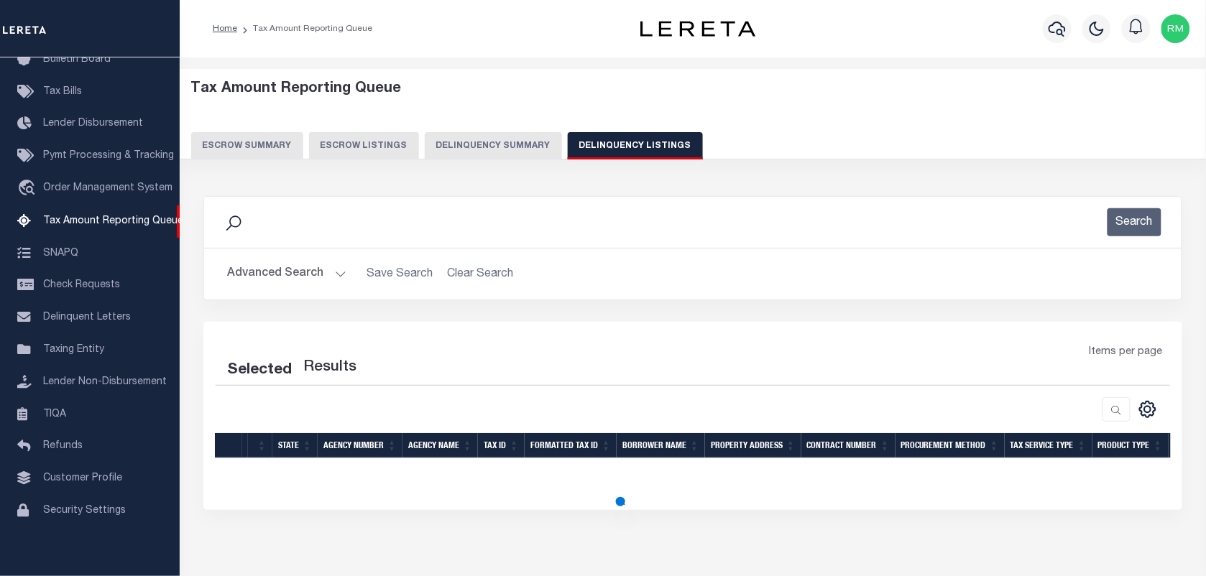
select select "100"
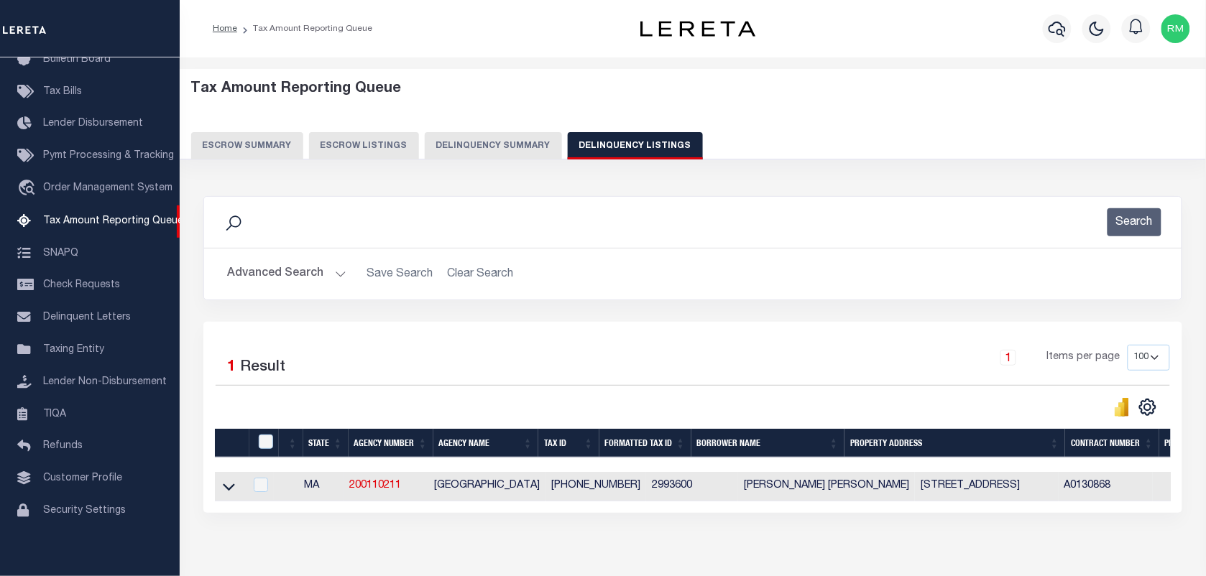
click at [221, 499] on td at bounding box center [230, 486] width 30 height 29
checkbox input "true"
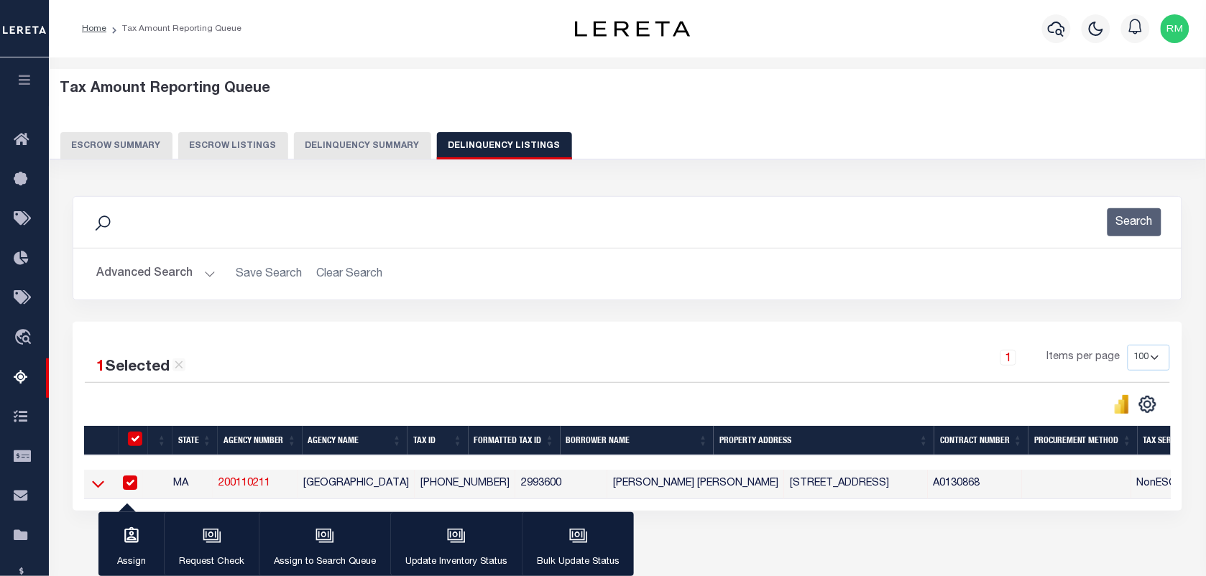
click at [101, 483] on icon at bounding box center [98, 483] width 12 height 15
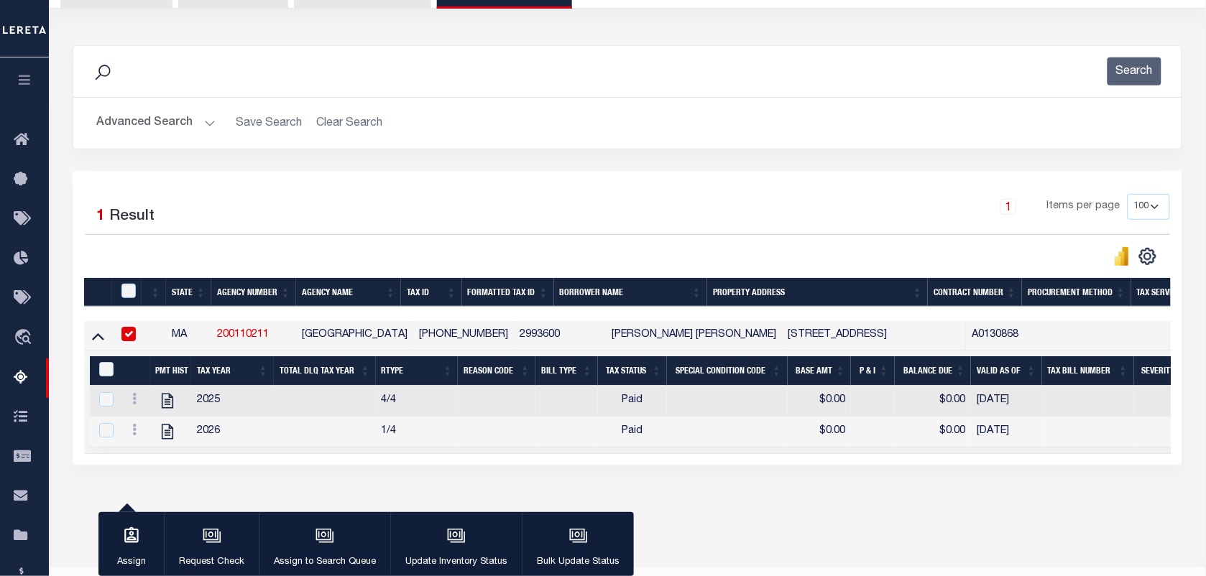
scroll to position [180, 0]
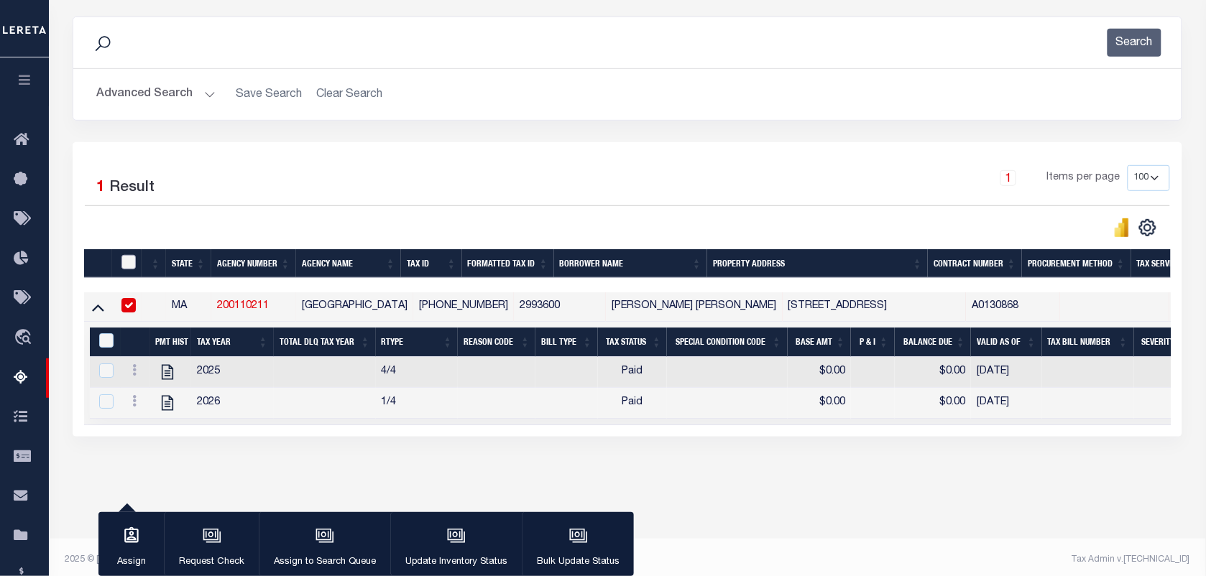
click at [128, 263] on input "checkbox" at bounding box center [128, 262] width 14 height 14
checkbox input "true"
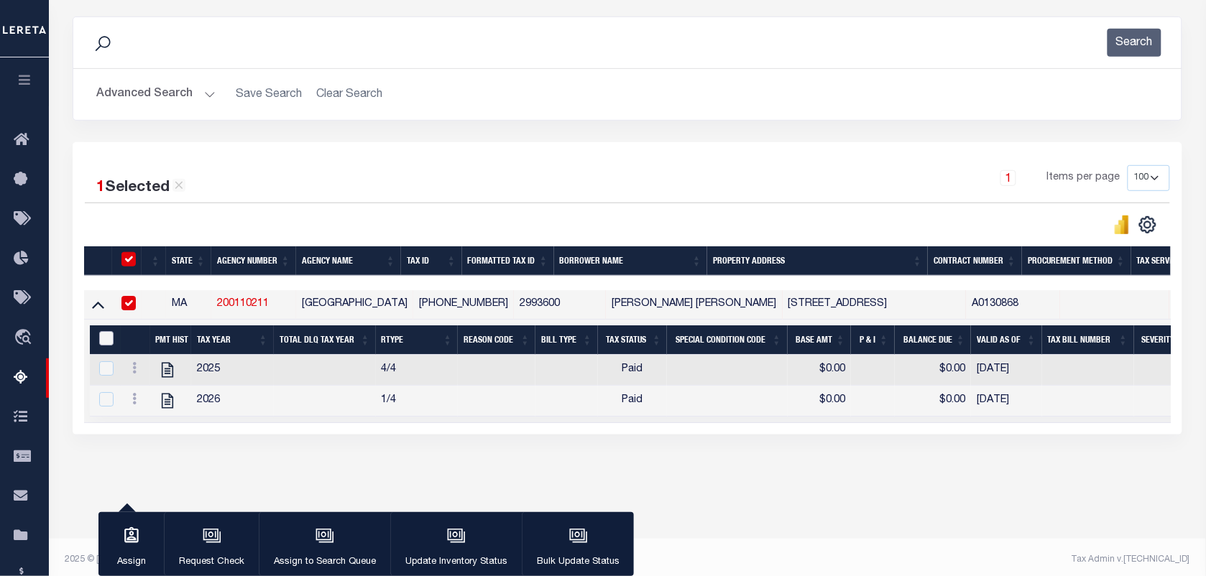
click at [101, 343] on input "&nbsp;" at bounding box center [106, 338] width 14 height 14
checkbox input "true"
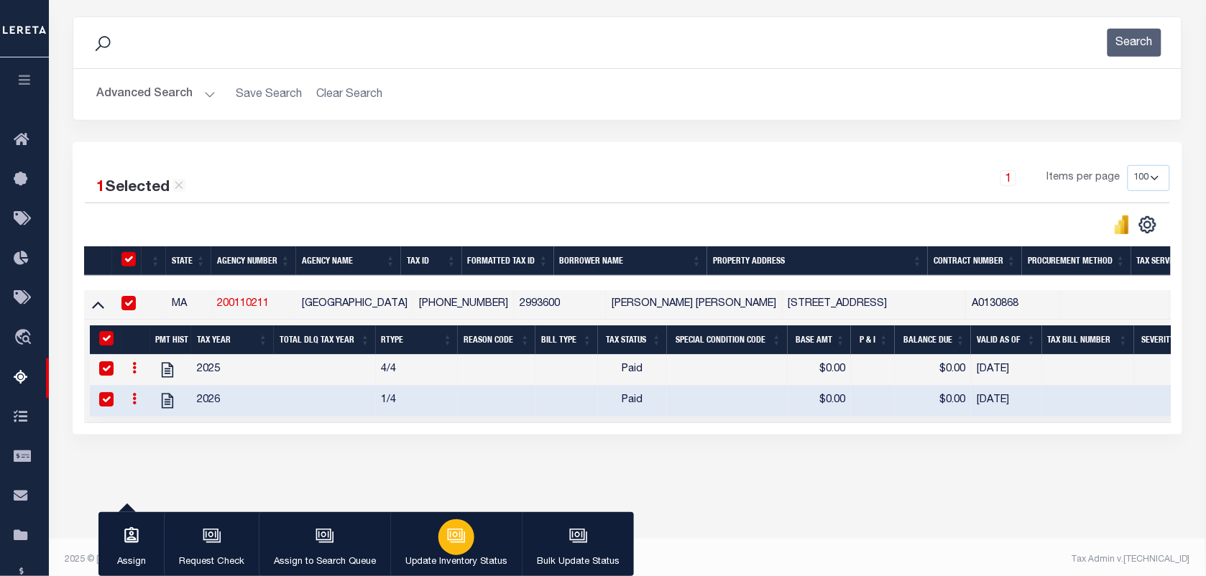
click at [447, 543] on icon "button" at bounding box center [456, 536] width 19 height 19
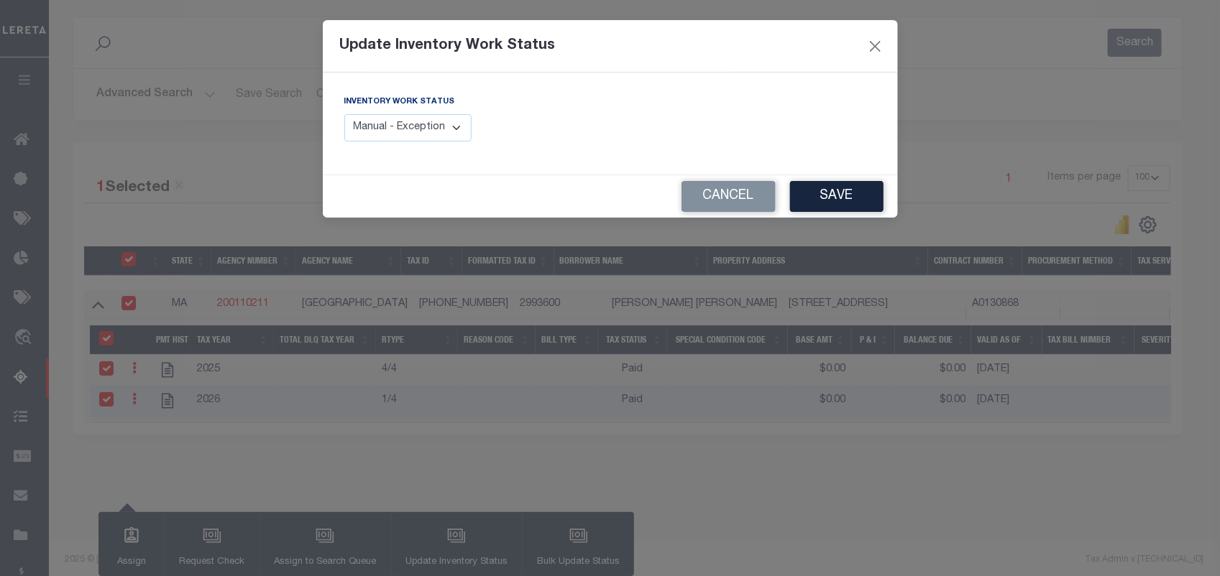
click at [450, 141] on select "Manual - Exception Pended - Awaiting Search Late Add Exception Completed" at bounding box center [408, 128] width 128 height 28
select select "4"
click at [344, 114] on select "Manual - Exception Pended - Awaiting Search Late Add Exception Completed" at bounding box center [408, 128] width 128 height 28
click at [850, 198] on button "Save" at bounding box center [836, 196] width 93 height 31
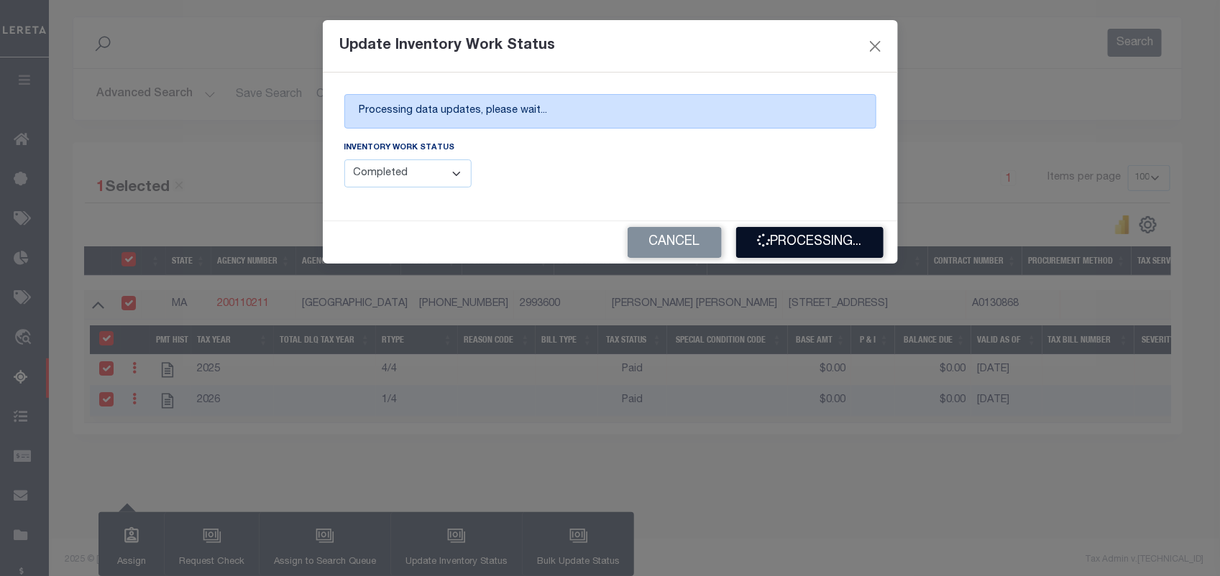
click at [824, 255] on button "Processing..." at bounding box center [809, 242] width 147 height 31
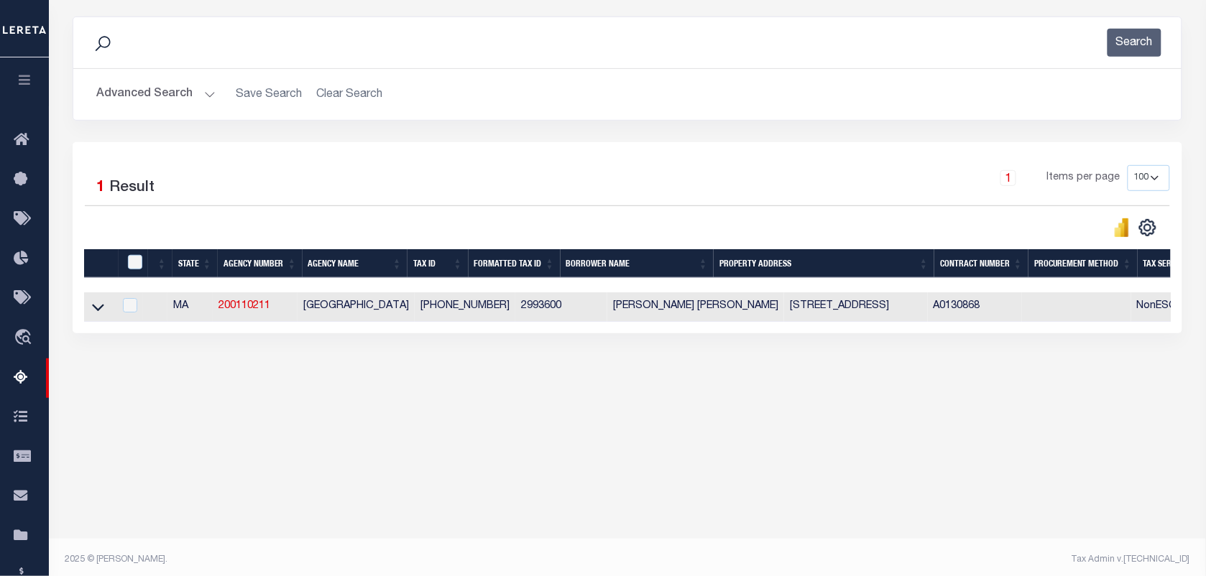
click at [171, 93] on button "Advanced Search" at bounding box center [155, 94] width 119 height 28
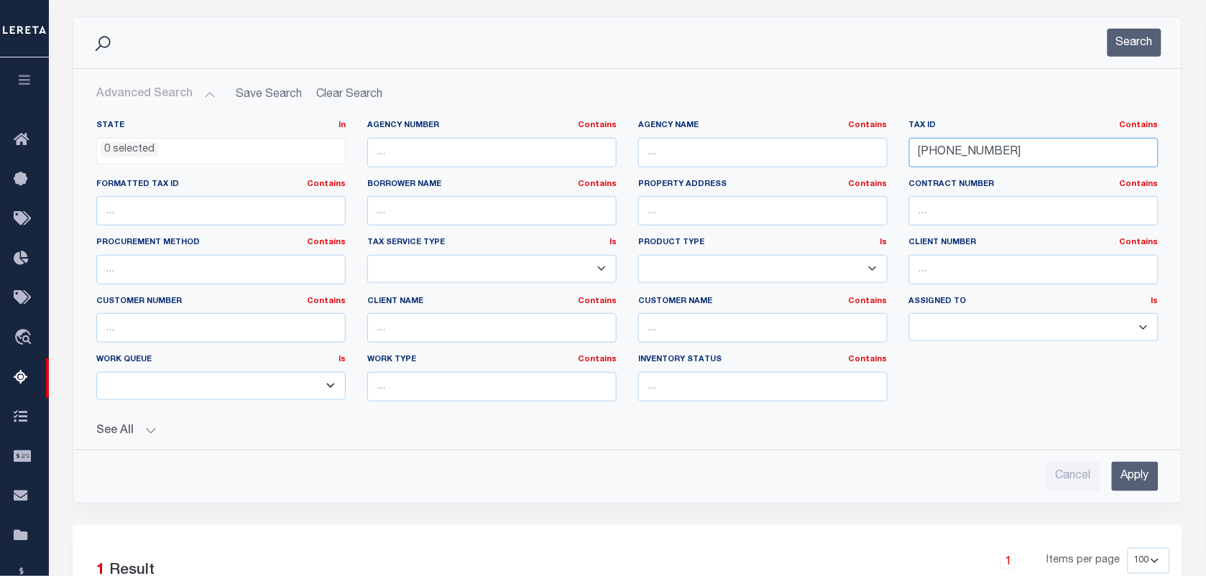
click at [1006, 160] on input "299-36-00" at bounding box center [1033, 152] width 249 height 29
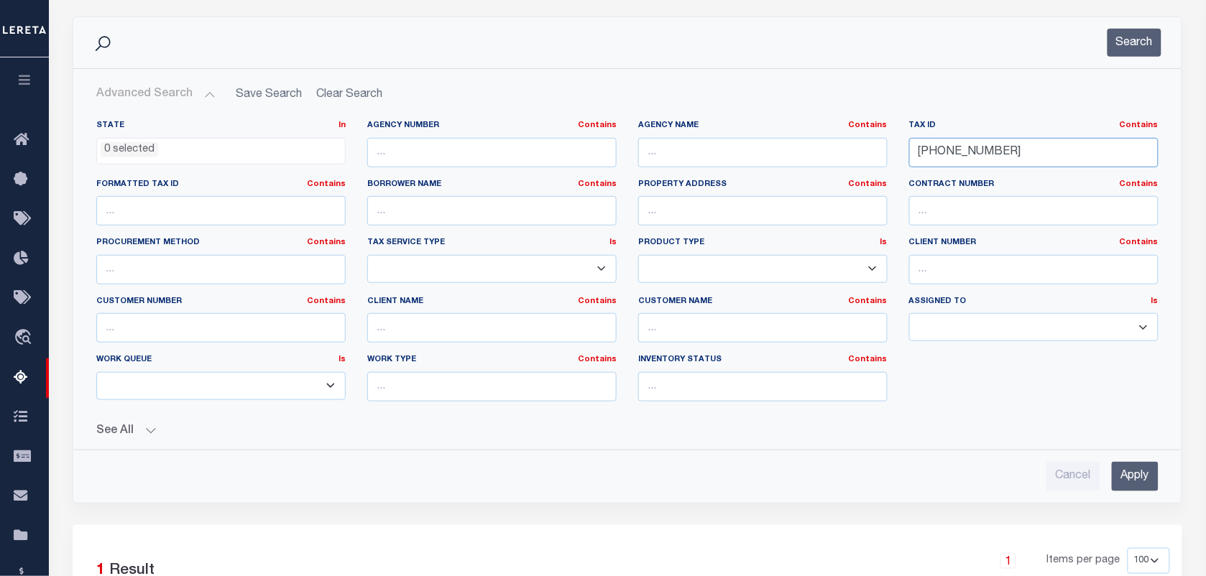
paste input "303-05-02"
type input "303-05-02"
click at [1130, 48] on button "Search" at bounding box center [1134, 43] width 54 height 28
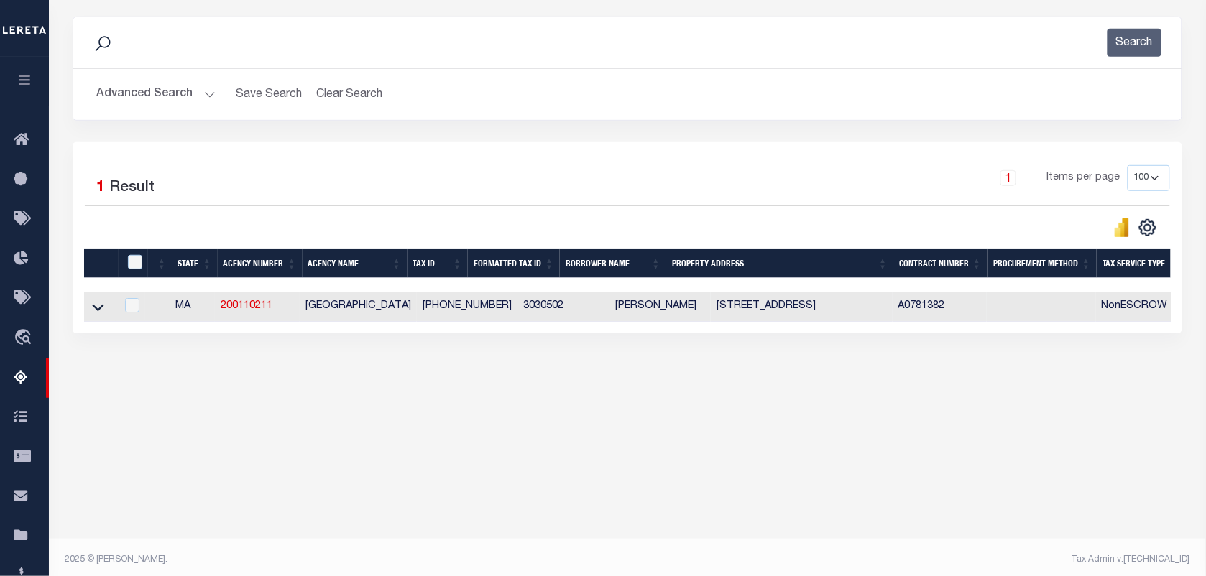
drag, startPoint x: 101, startPoint y: 310, endPoint x: 115, endPoint y: 324, distance: 19.8
click at [101, 310] on icon at bounding box center [98, 307] width 12 height 15
drag, startPoint x: 740, startPoint y: 310, endPoint x: 673, endPoint y: 309, distance: 67.6
click at [711, 309] on td "112 FRANKLIN ST #2 BROOKLINE, MA 02445" at bounding box center [802, 306] width 182 height 29
checkbox input "true"
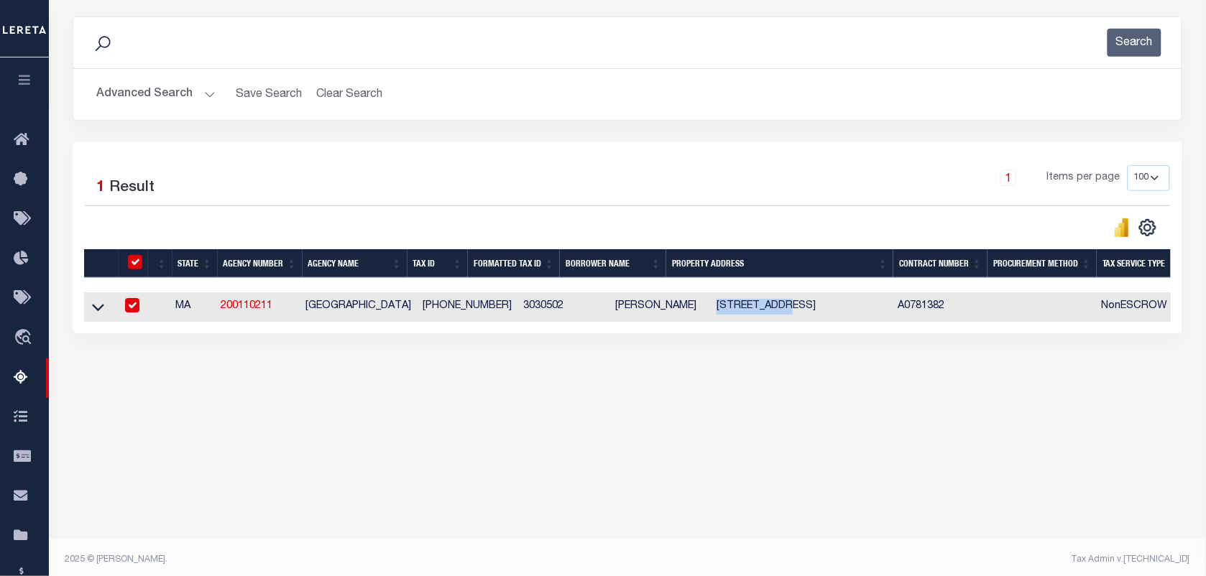
checkbox input "true"
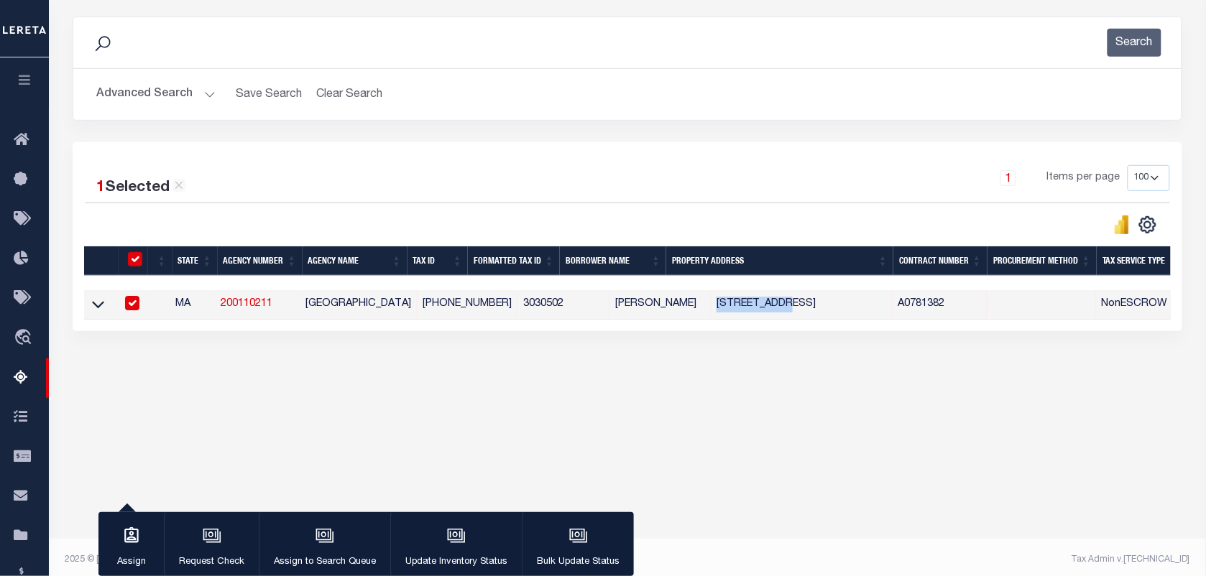
copy td "112 FRANKLIN"
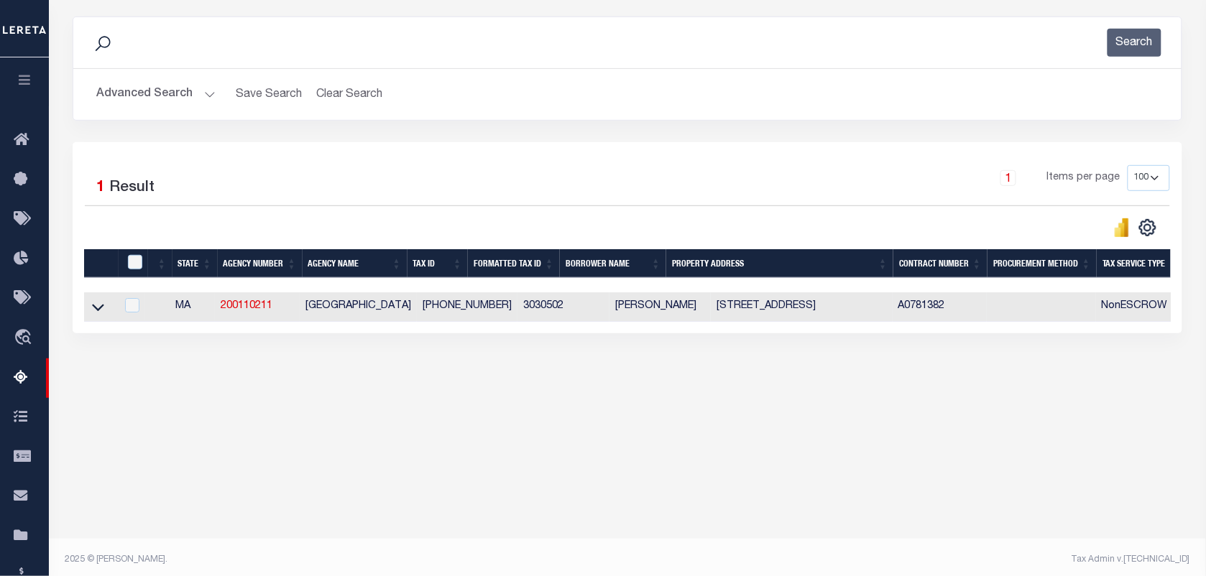
drag, startPoint x: 663, startPoint y: 307, endPoint x: 564, endPoint y: 300, distance: 99.4
click at [609, 300] on td "NDAO ABDOULAYE" at bounding box center [659, 306] width 101 height 29
checkbox input "true"
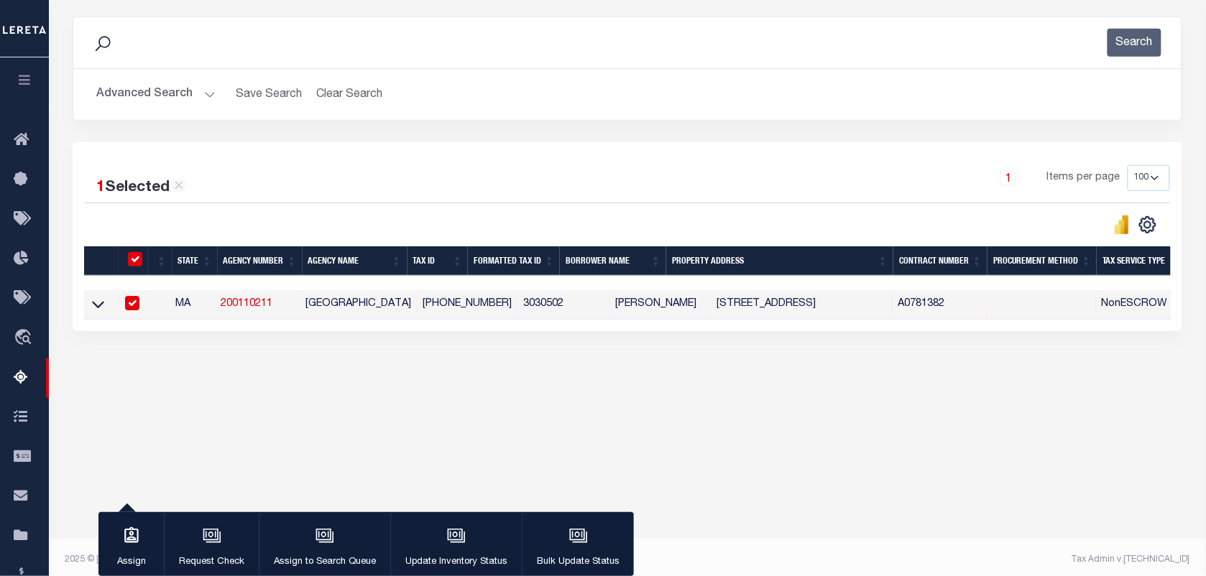
copy td "NDAO ABDOULAYE"
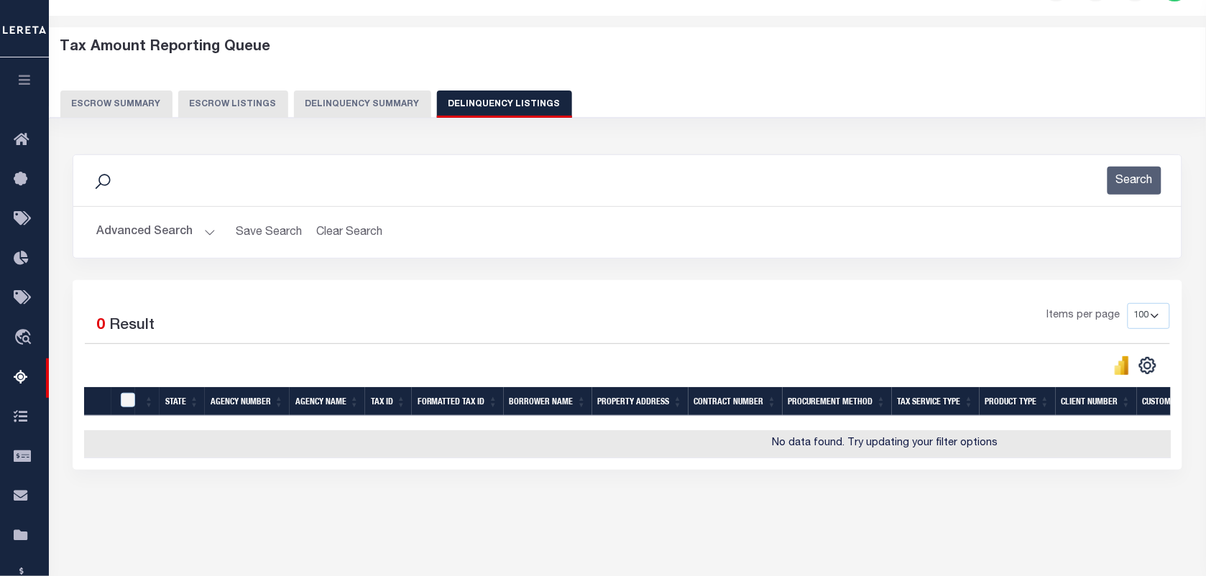
scroll to position [0, 0]
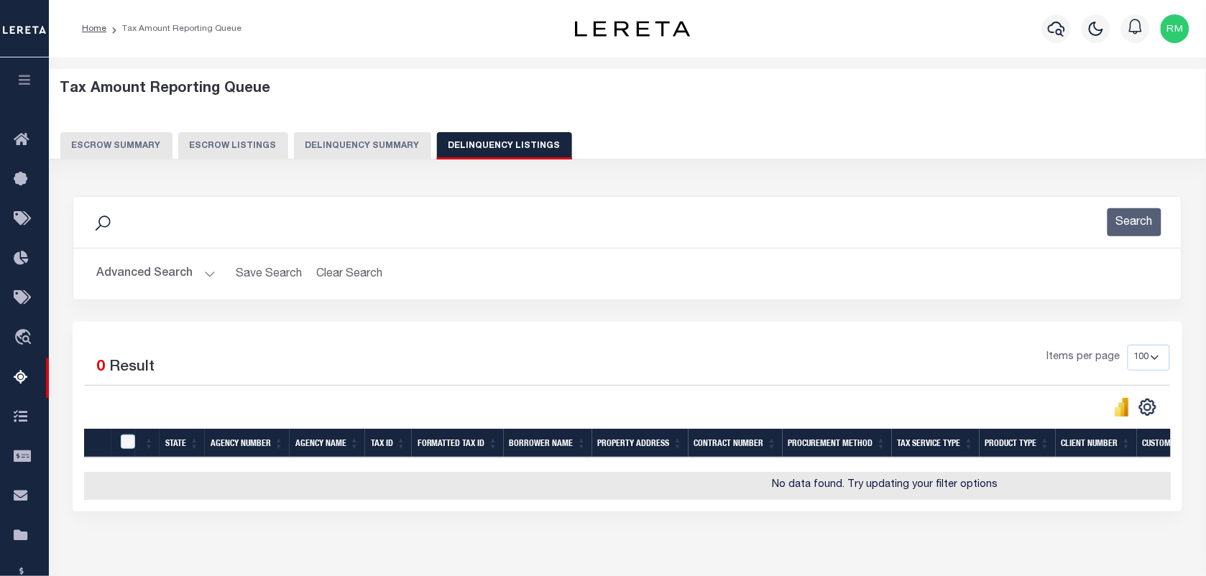
click at [177, 274] on button "Advanced Search" at bounding box center [155, 274] width 119 height 28
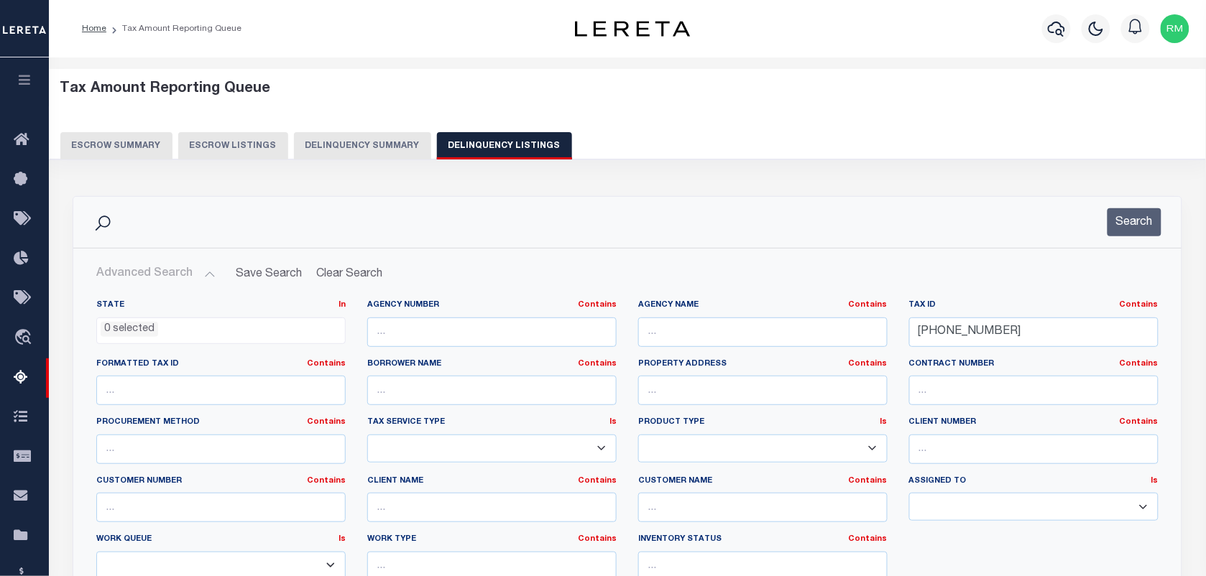
click at [1107, 224] on div "Search" at bounding box center [1125, 222] width 71 height 28
click at [1115, 223] on button "Search" at bounding box center [1134, 222] width 54 height 28
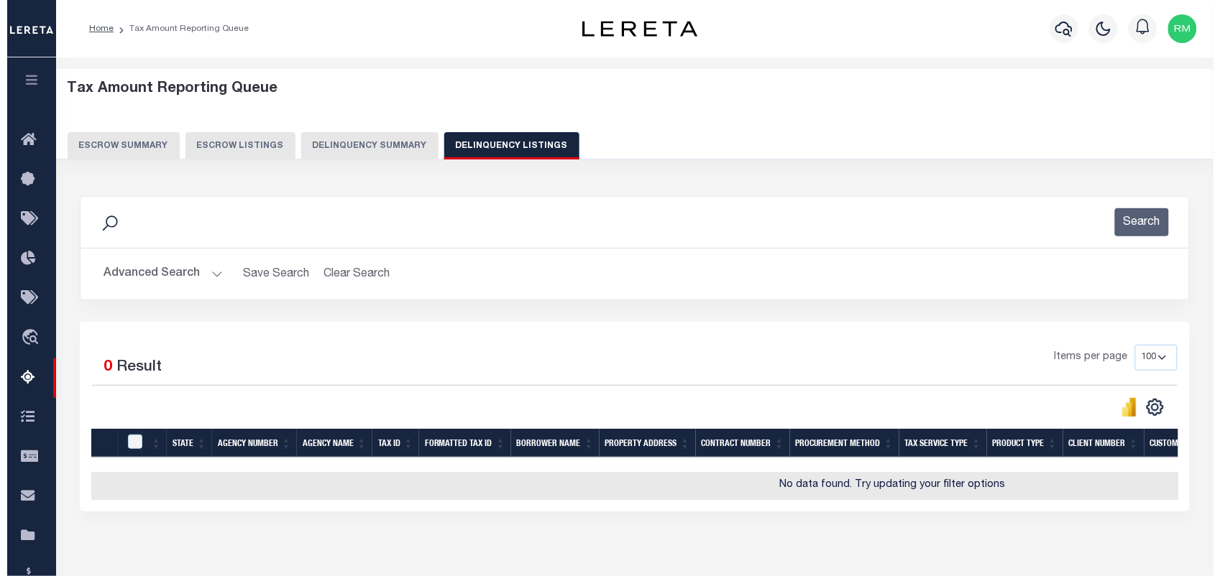
scroll to position [0, 379]
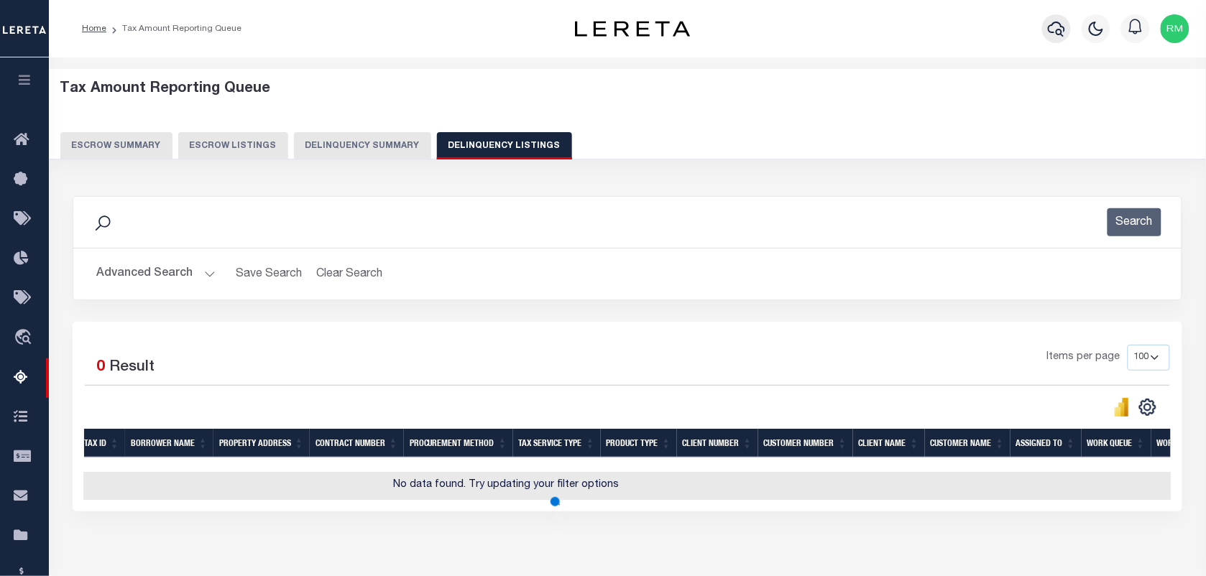
click at [1058, 27] on icon "button" at bounding box center [1056, 28] width 17 height 17
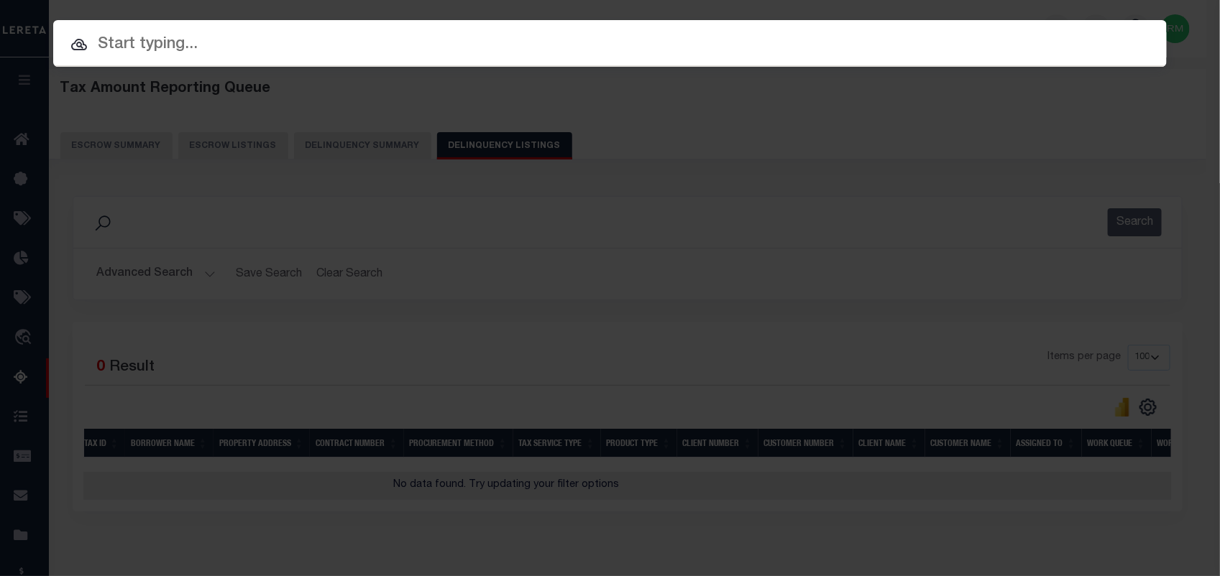
paste input "303-05-02"
type input "303-05-02"
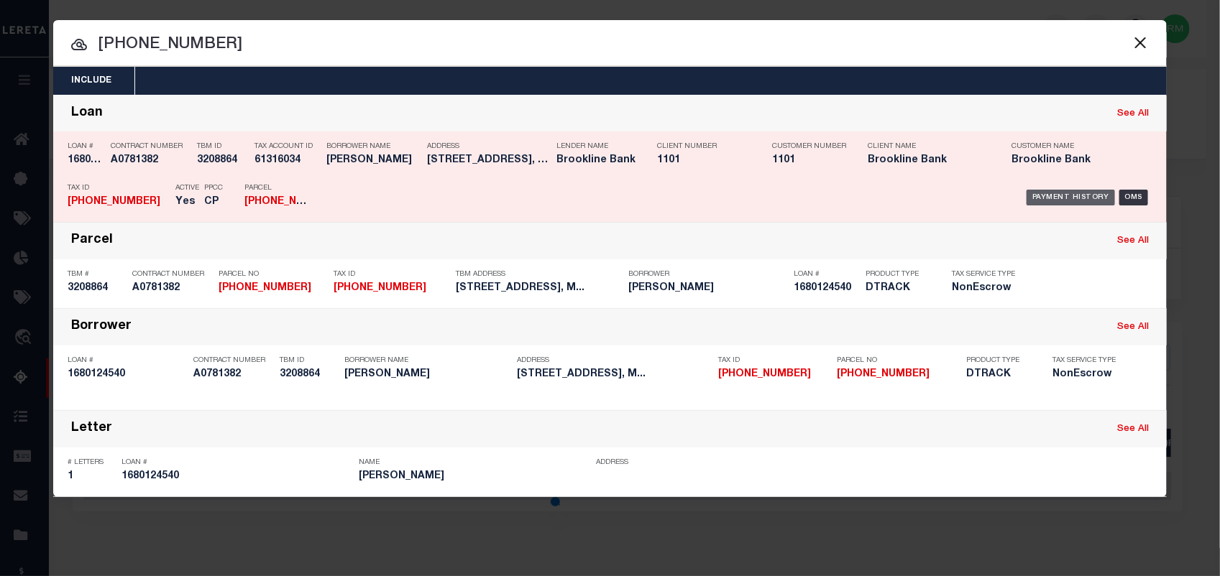
click at [1059, 202] on div "Payment History" at bounding box center [1070, 198] width 88 height 16
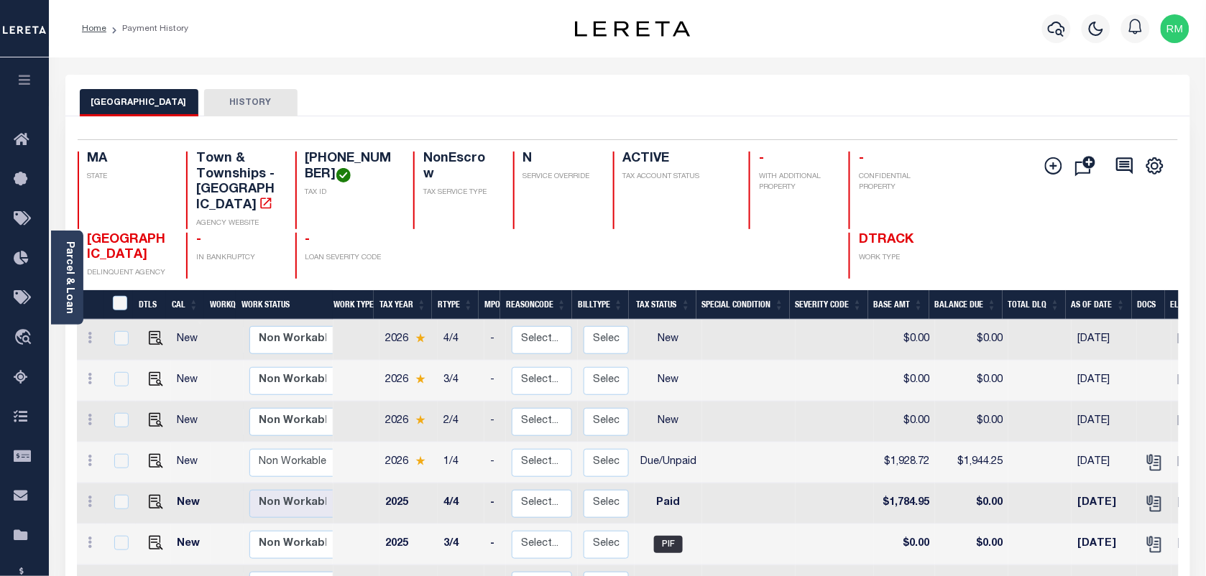
click at [106, 27] on li "Payment History" at bounding box center [147, 28] width 82 height 13
click at [101, 27] on link "Home" at bounding box center [94, 28] width 24 height 9
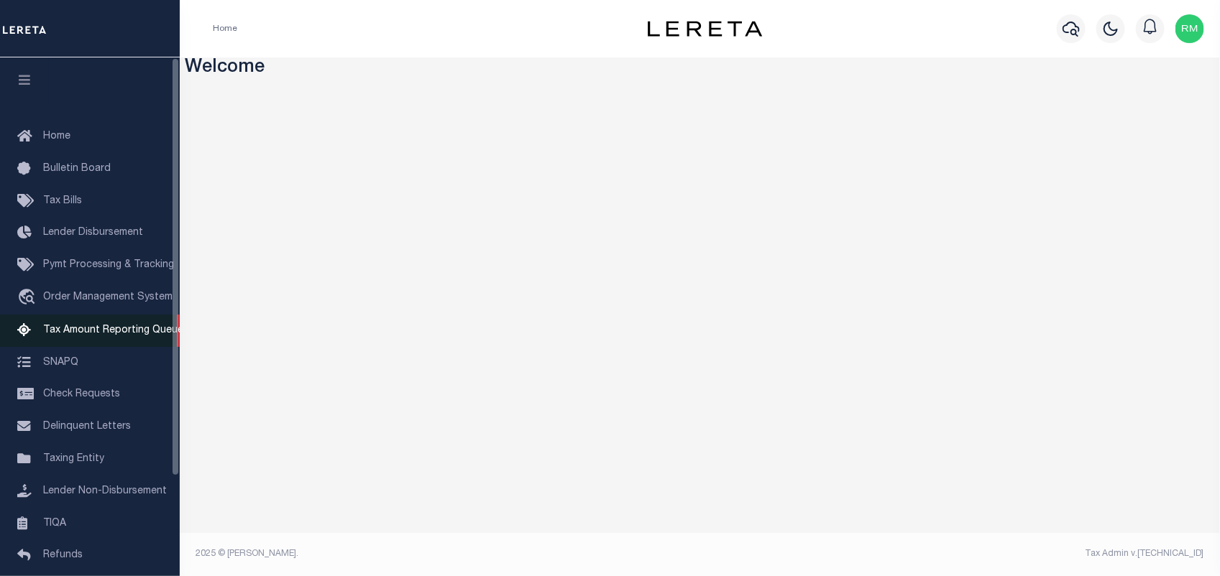
click at [106, 336] on span "Tax Amount Reporting Queue" at bounding box center [113, 331] width 140 height 10
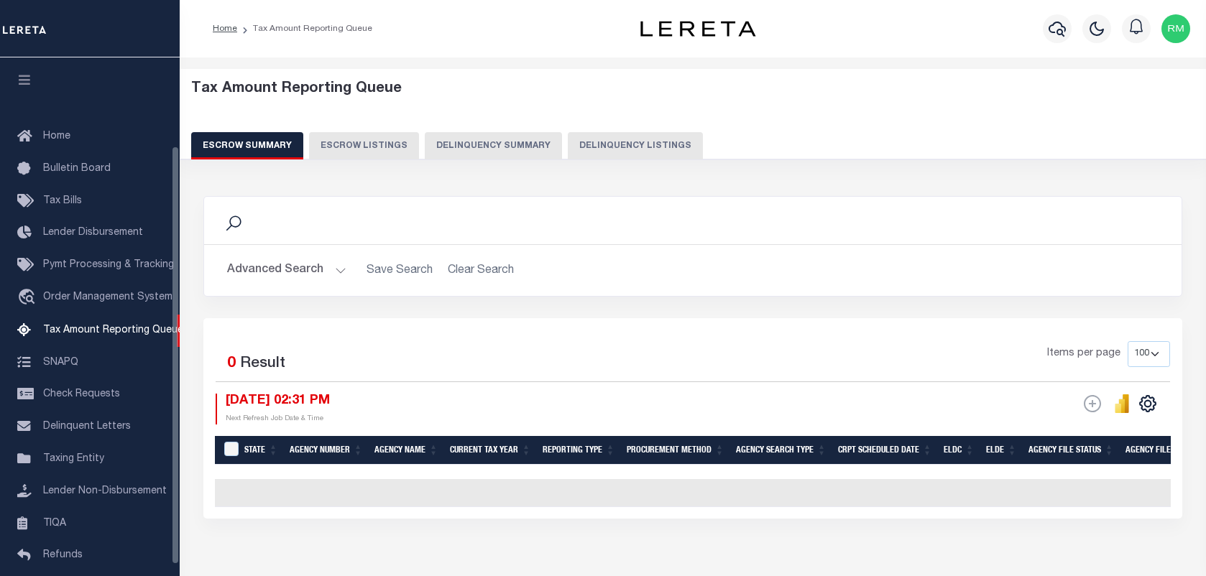
select select "100"
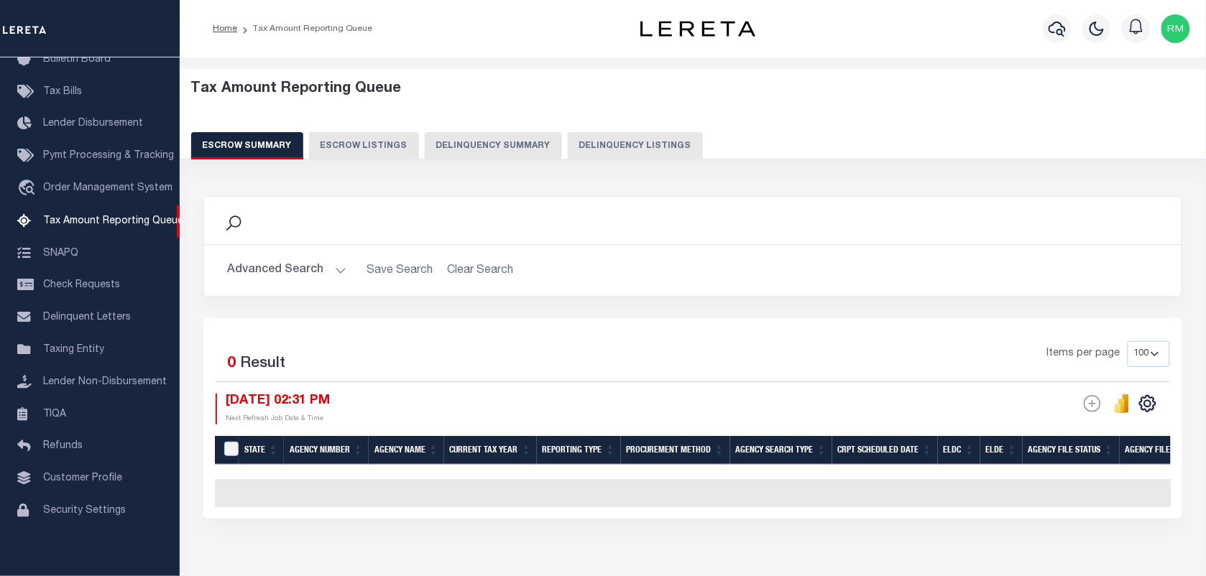
click at [654, 139] on button "Delinquency Listings" at bounding box center [635, 145] width 135 height 27
select select "100"
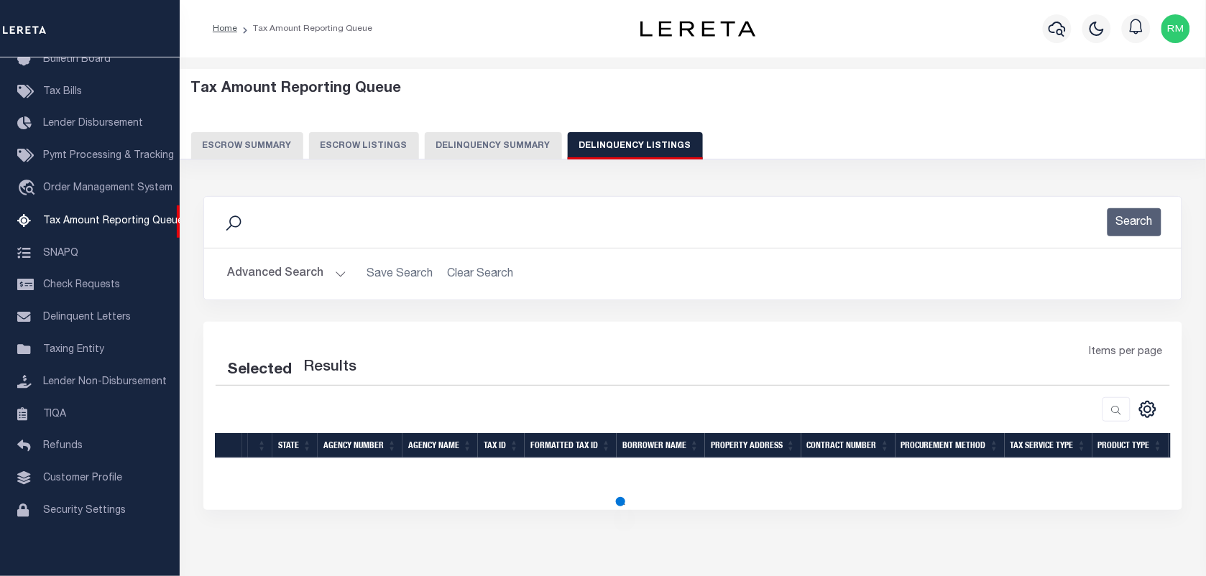
select select "100"
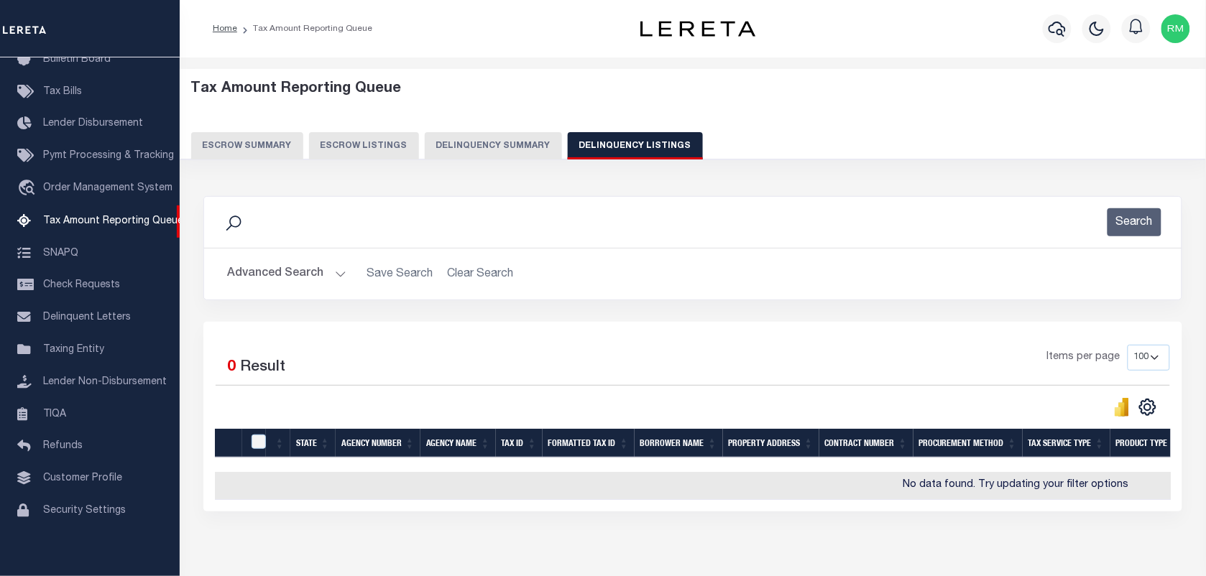
click at [317, 279] on button "Advanced Search" at bounding box center [286, 274] width 119 height 28
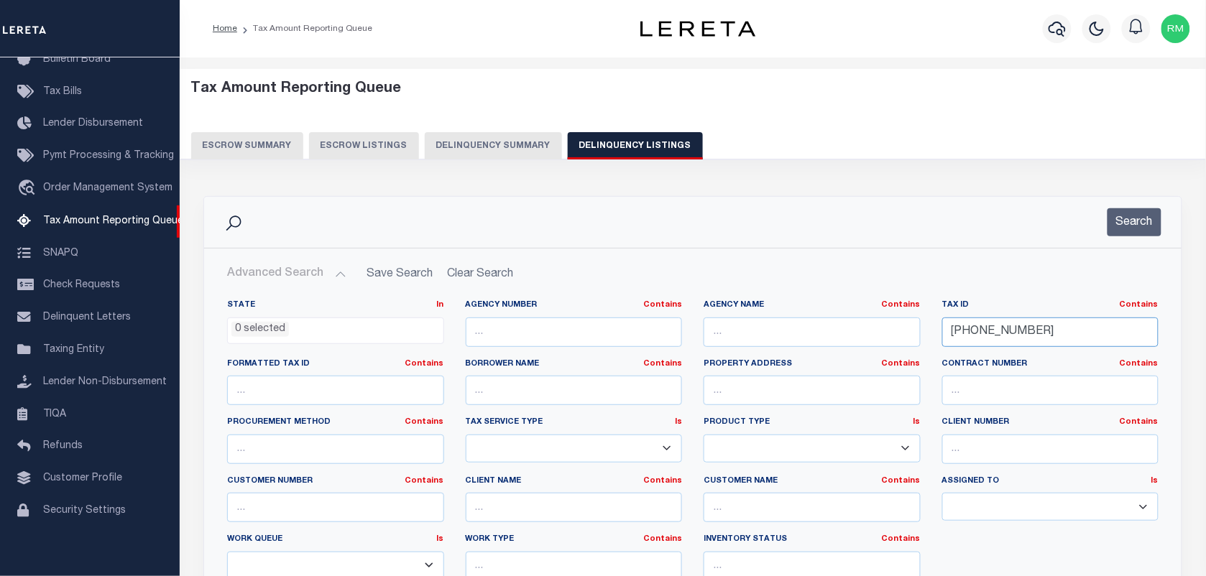
click at [1036, 335] on input "[PHONE_NUMBER]" at bounding box center [1050, 332] width 217 height 29
paste input "[DATE]"
type input "[PHONE_NUMBER]"
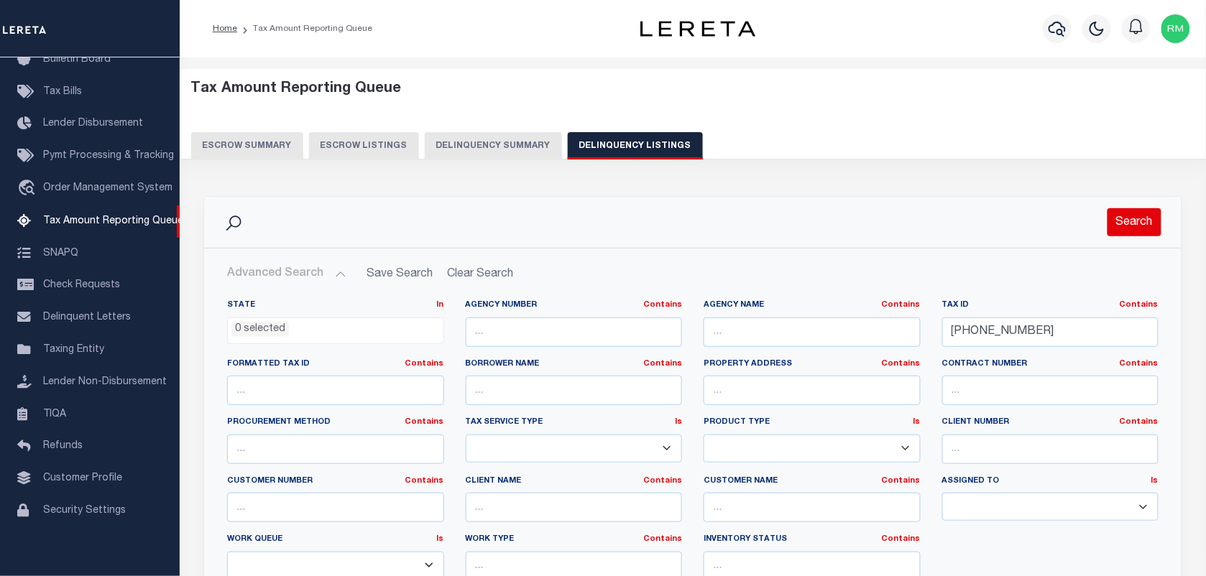
click at [1135, 223] on button "Search" at bounding box center [1134, 222] width 54 height 28
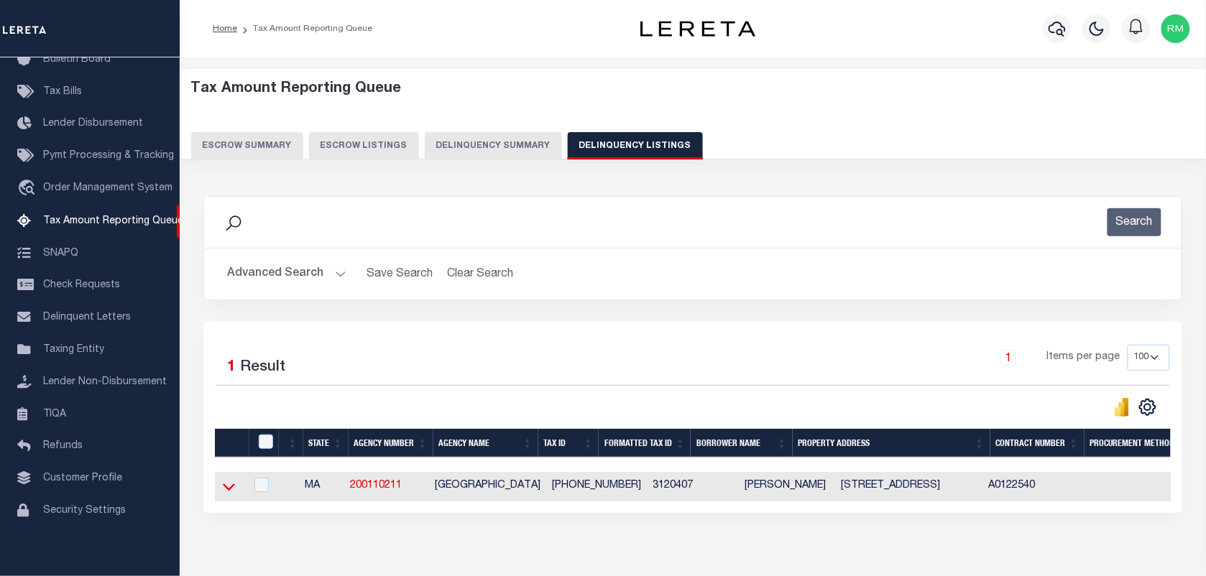
click at [231, 492] on icon at bounding box center [229, 487] width 12 height 7
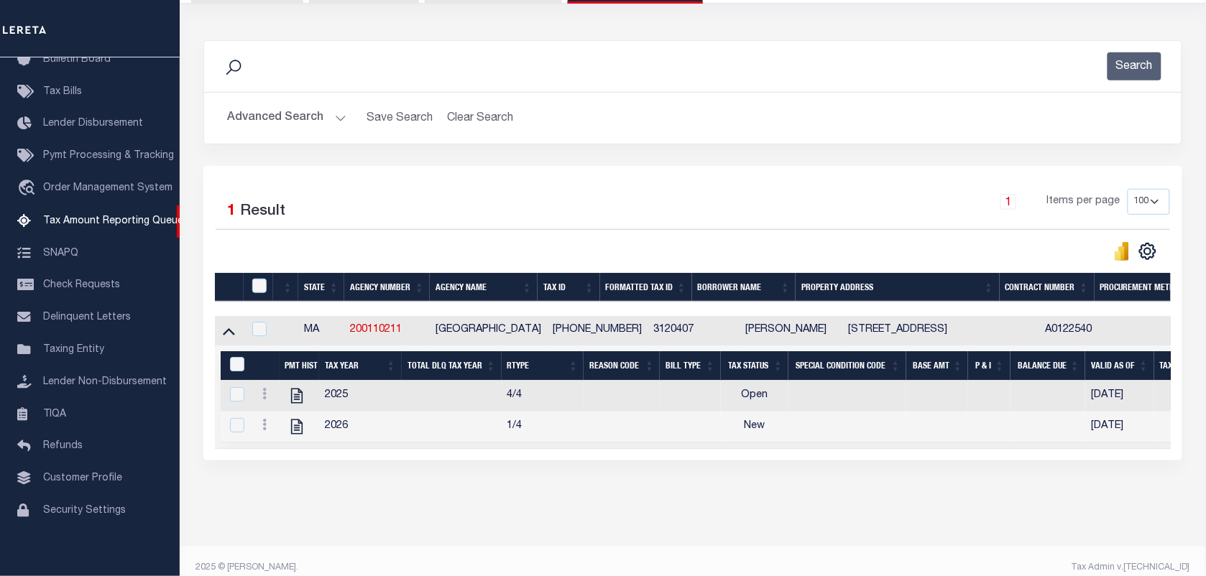
scroll to position [180, 0]
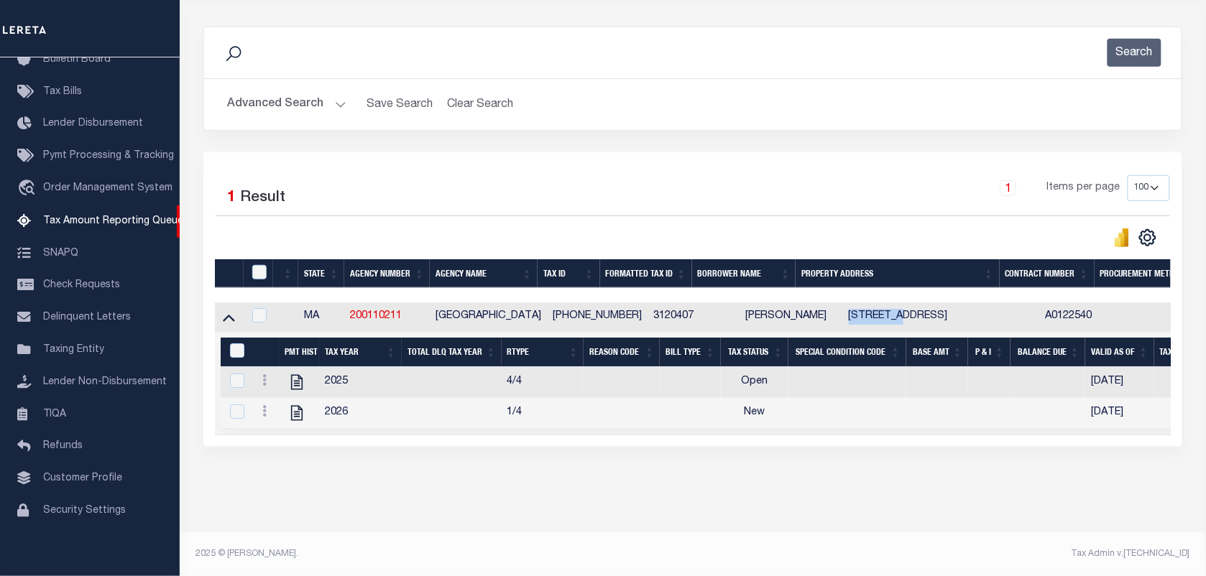
drag, startPoint x: 871, startPoint y: 309, endPoint x: 813, endPoint y: 313, distance: 58.3
click at [843, 313] on td "[STREET_ADDRESS]" at bounding box center [941, 317] width 197 height 29
checkbox input "true"
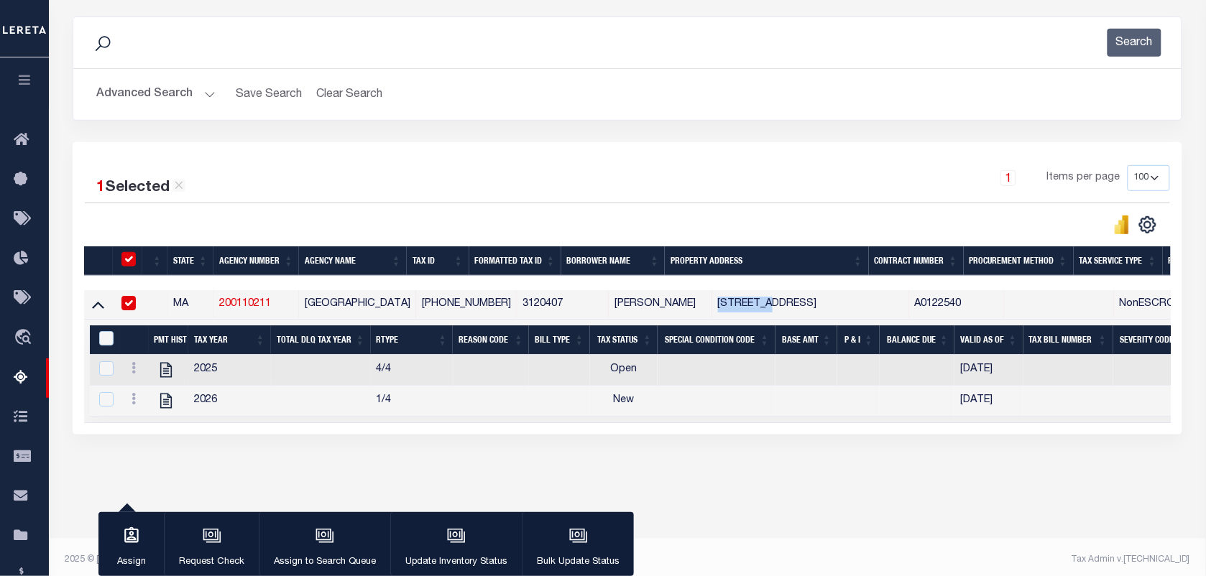
copy td "65 UPLAND"
click at [134, 372] on icon at bounding box center [134, 367] width 4 height 11
click at [155, 397] on img "" at bounding box center [151, 391] width 14 height 14
checkbox input "true"
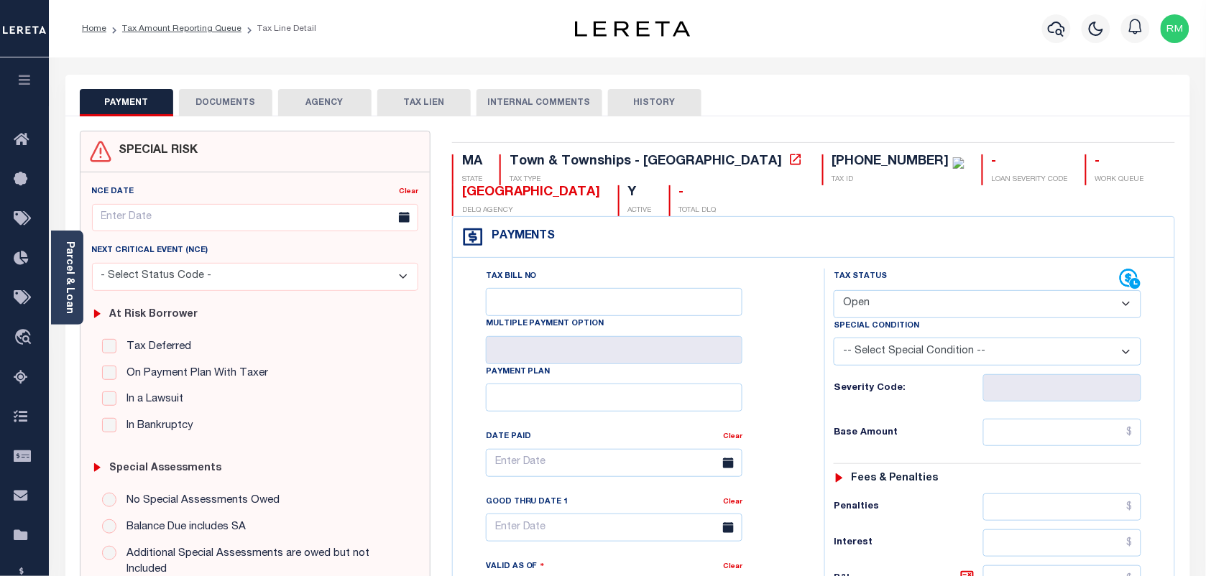
click at [860, 310] on select "- Select Status Code - Open Due/Unpaid Paid Incomplete No Tax Due Internal Refu…" at bounding box center [988, 304] width 308 height 28
select select "PYD"
click at [834, 292] on select "- Select Status Code - Open Due/Unpaid Paid Incomplete No Tax Due Internal Refu…" at bounding box center [988, 304] width 308 height 28
type input "[DATE]"
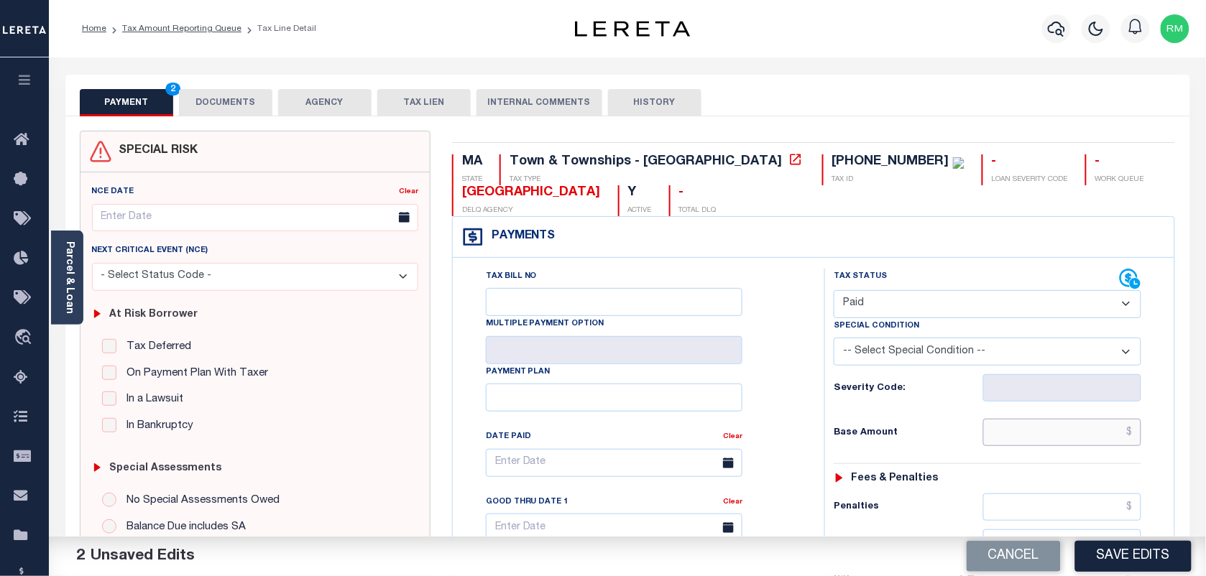
click at [1025, 446] on input "text" at bounding box center [1062, 432] width 159 height 27
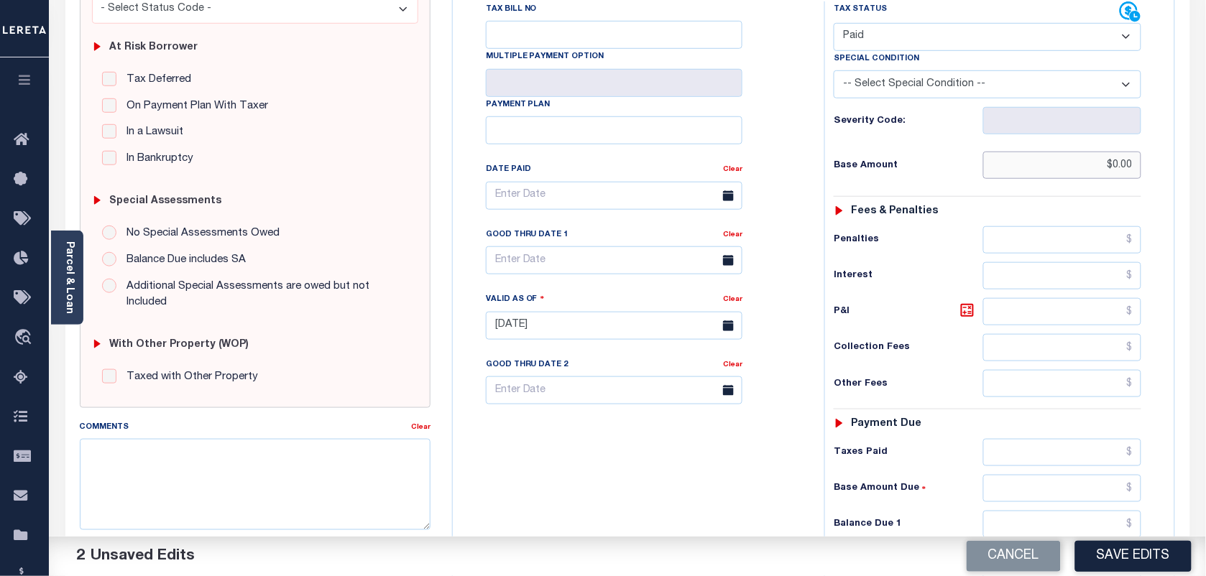
scroll to position [269, 0]
type input "$0.00"
click at [1000, 522] on input "text" at bounding box center [1062, 522] width 159 height 27
type input "$0.00"
click at [540, 274] on body "Home Tax Amount Reporting Queue Tax Line Detail" at bounding box center [603, 274] width 1206 height 1087
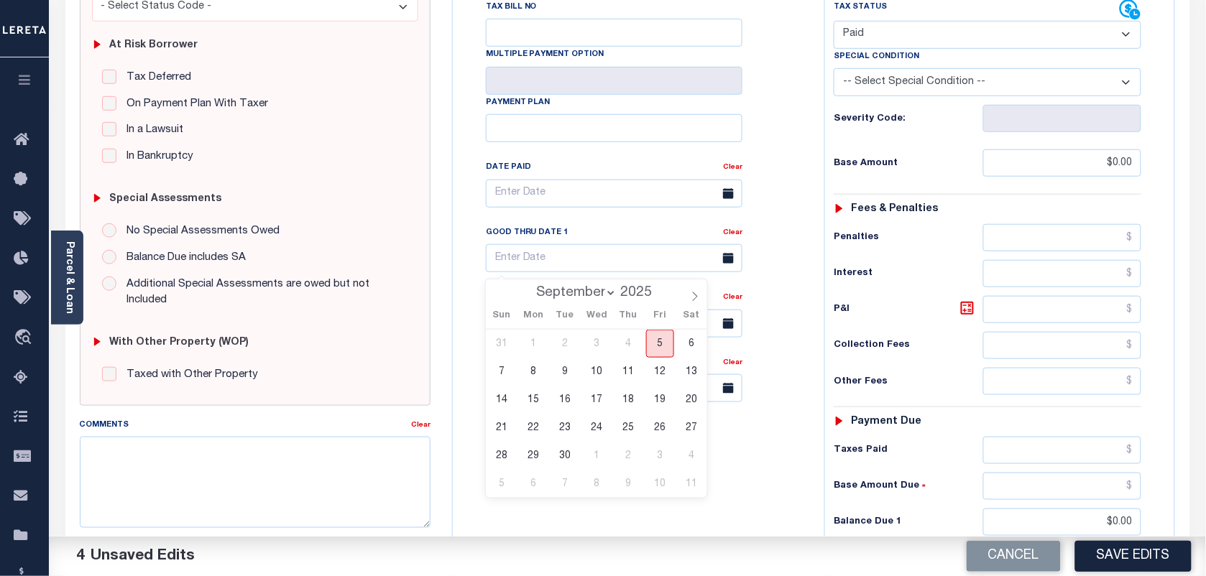
click at [658, 340] on span "5" at bounding box center [660, 344] width 28 height 28
type input "[DATE]"
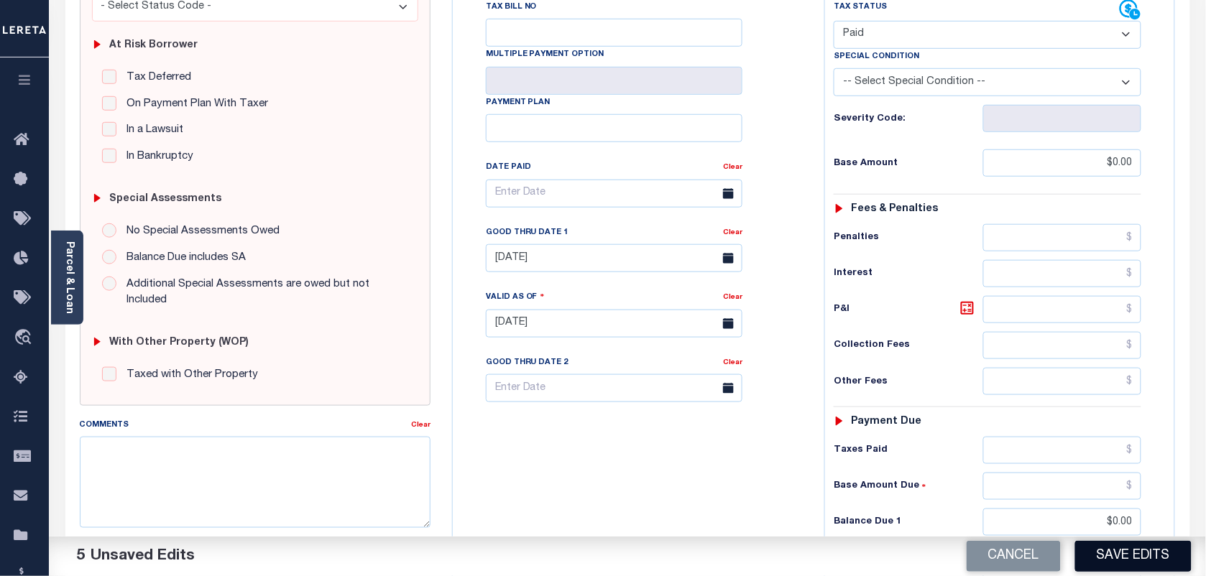
click at [1136, 564] on button "Save Edits" at bounding box center [1133, 556] width 116 height 31
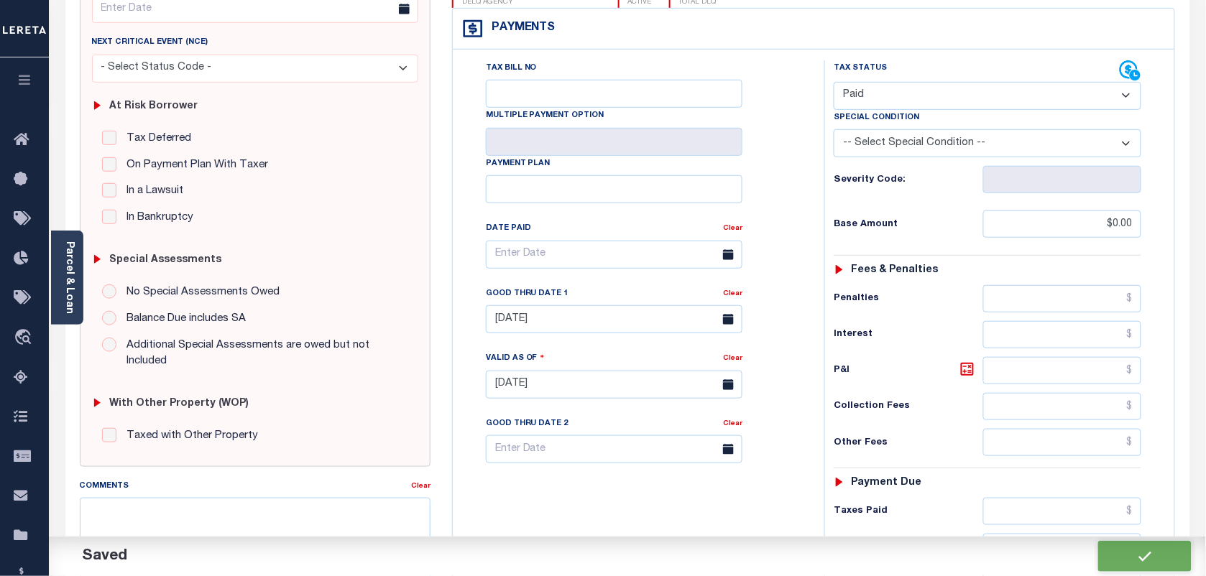
checkbox input "false"
type input "$0"
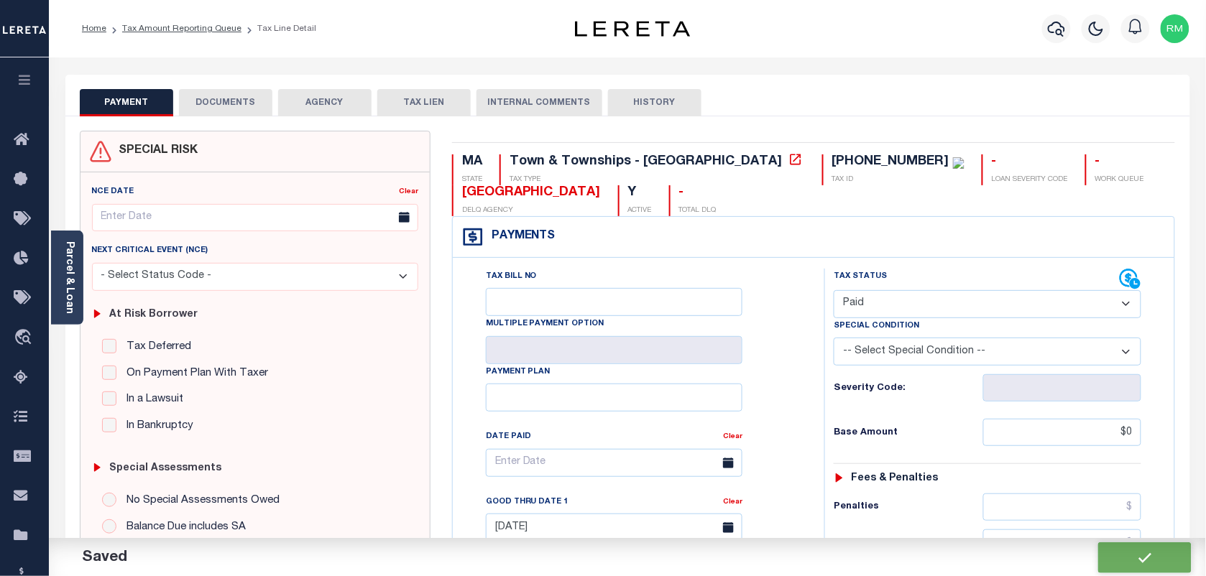
click at [231, 108] on button "DOCUMENTS" at bounding box center [225, 102] width 93 height 27
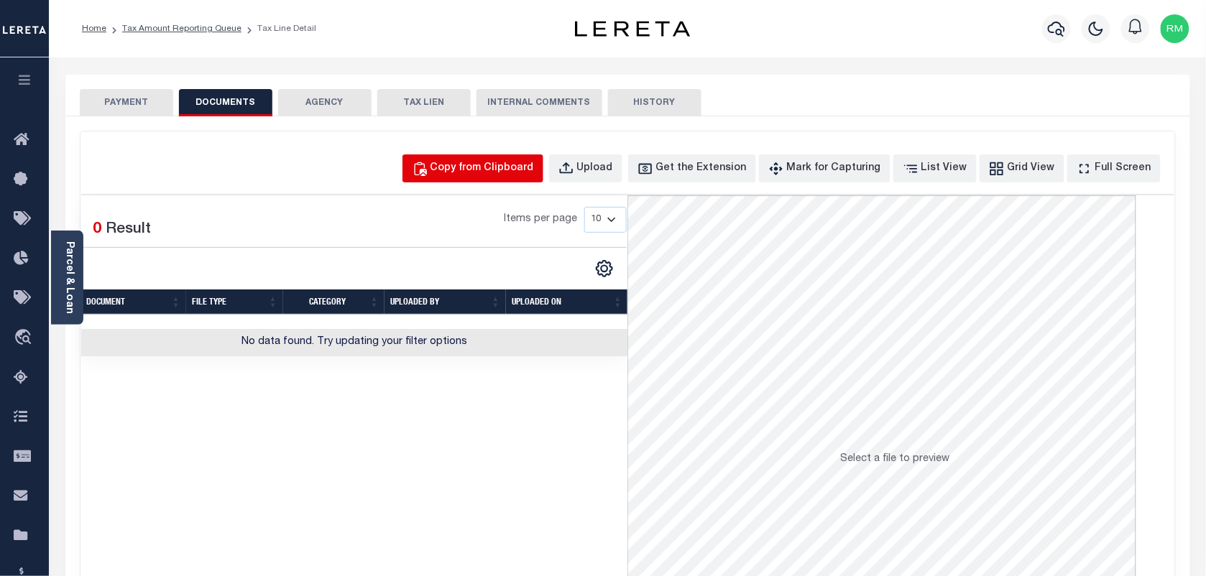
click at [473, 166] on div "Copy from Clipboard" at bounding box center [481, 169] width 103 height 16
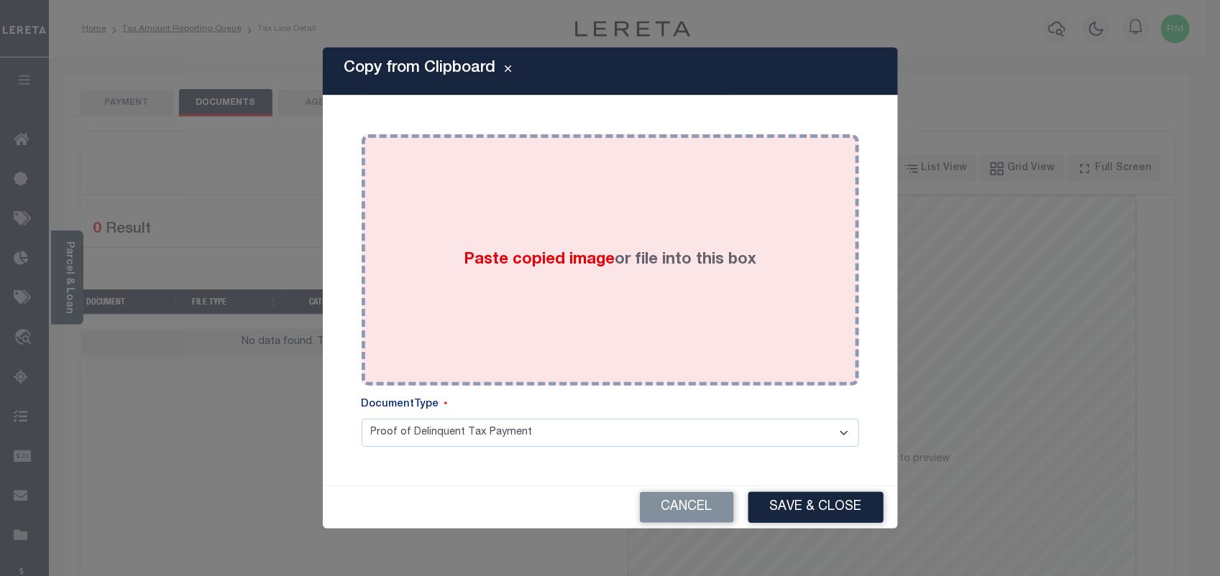
click at [453, 313] on div "Paste copied image or file into this box" at bounding box center [610, 260] width 476 height 230
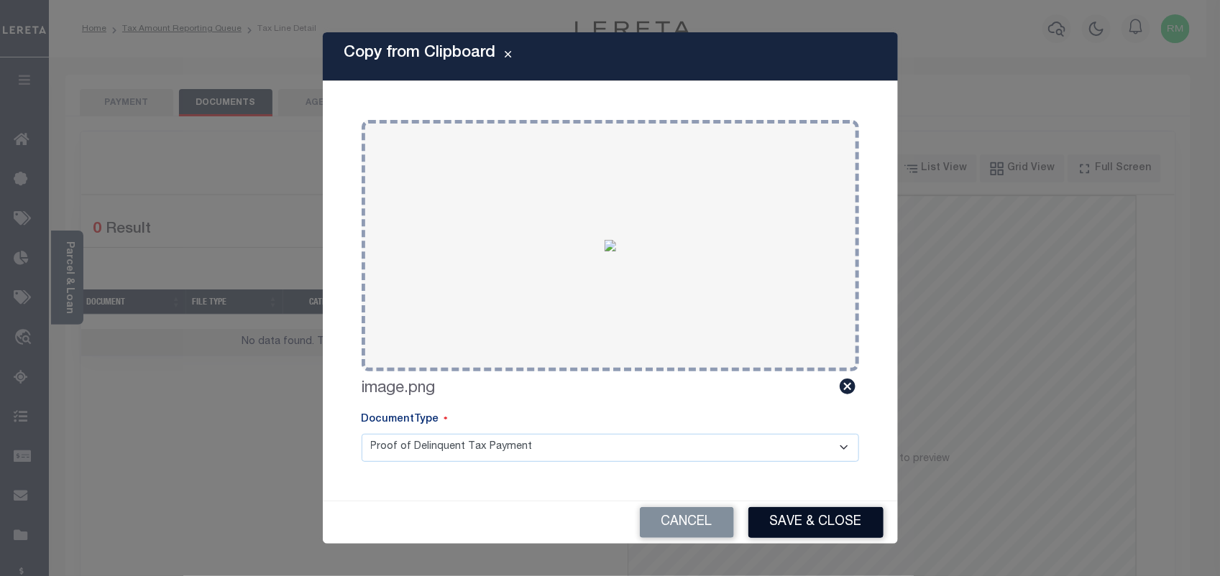
click at [828, 516] on button "Save & Close" at bounding box center [815, 522] width 135 height 31
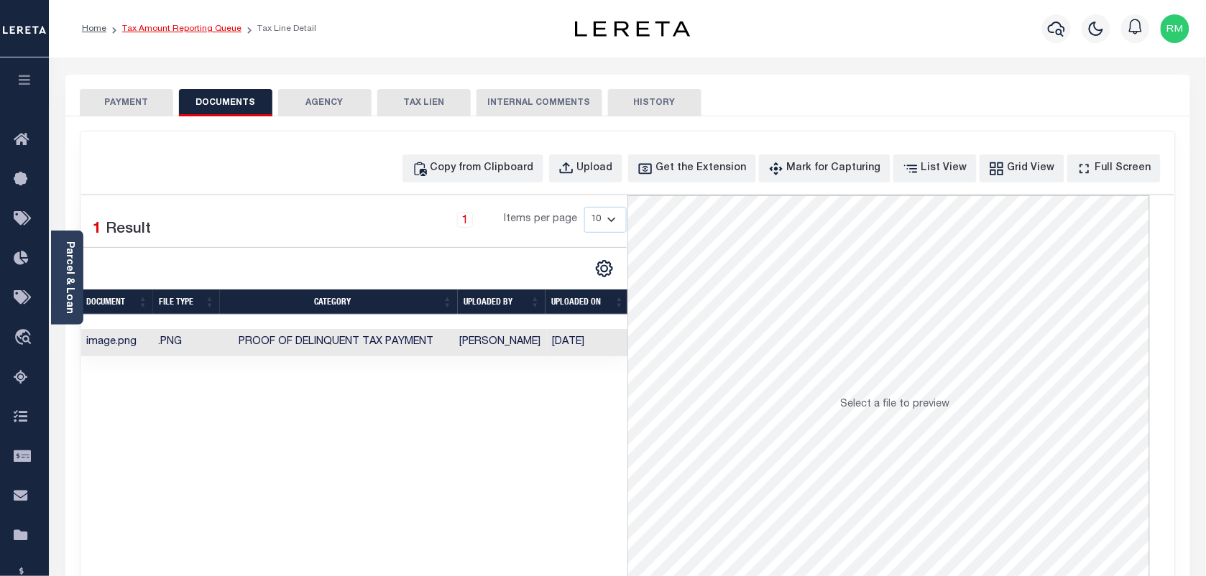
click at [196, 31] on link "Tax Amount Reporting Queue" at bounding box center [181, 28] width 119 height 9
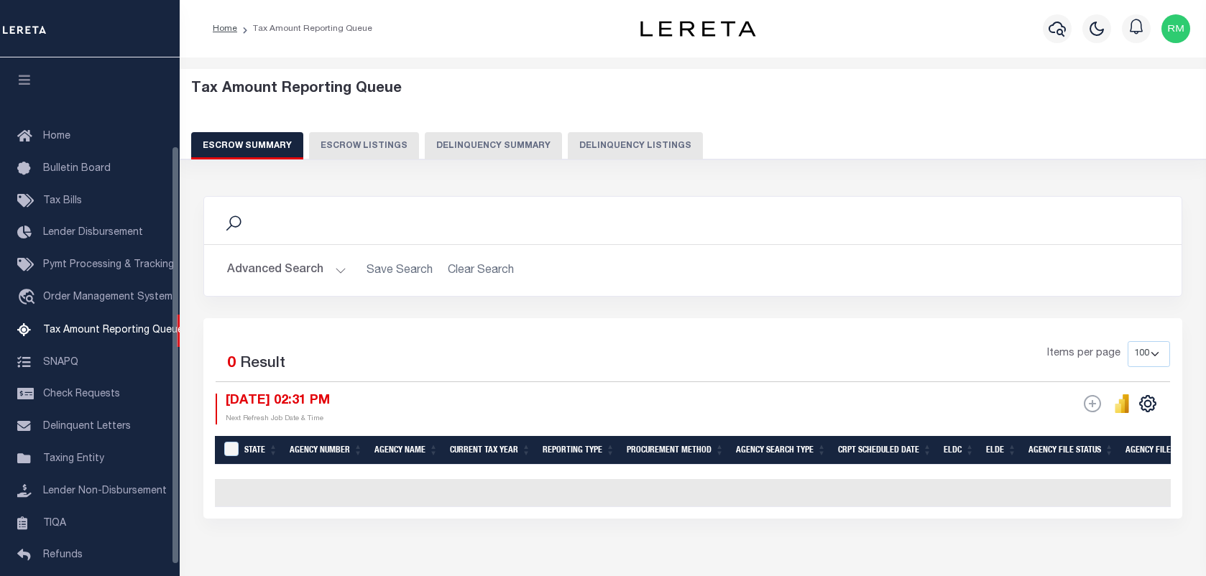
select select "100"
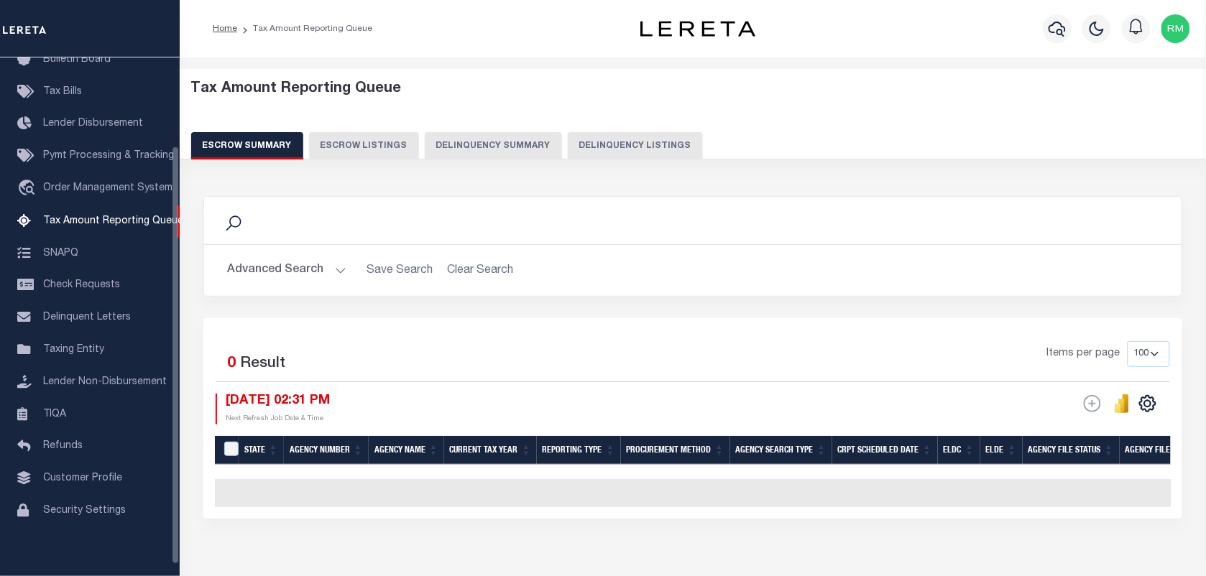
click at [620, 146] on button "Delinquency Listings" at bounding box center [635, 145] width 135 height 27
select select "100"
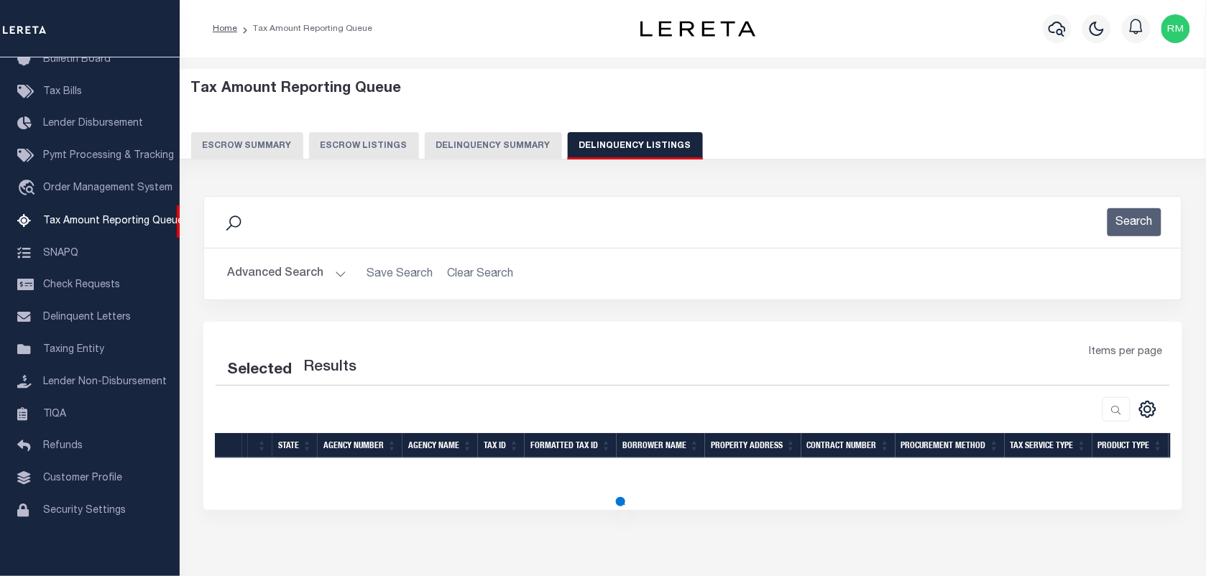
select select "100"
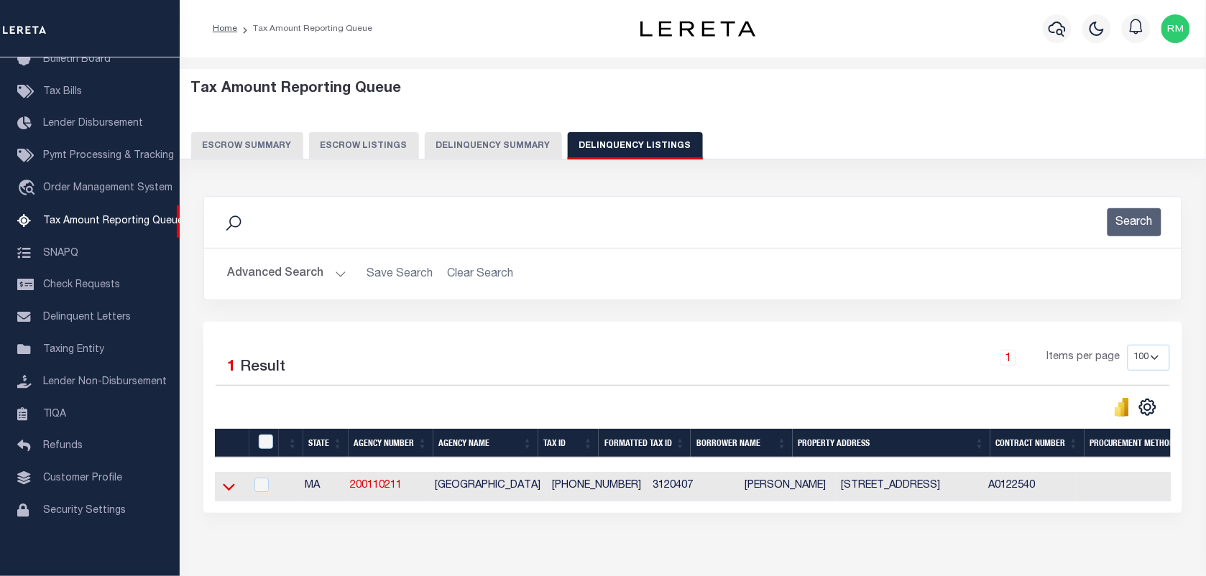
click at [230, 492] on icon at bounding box center [229, 486] width 12 height 15
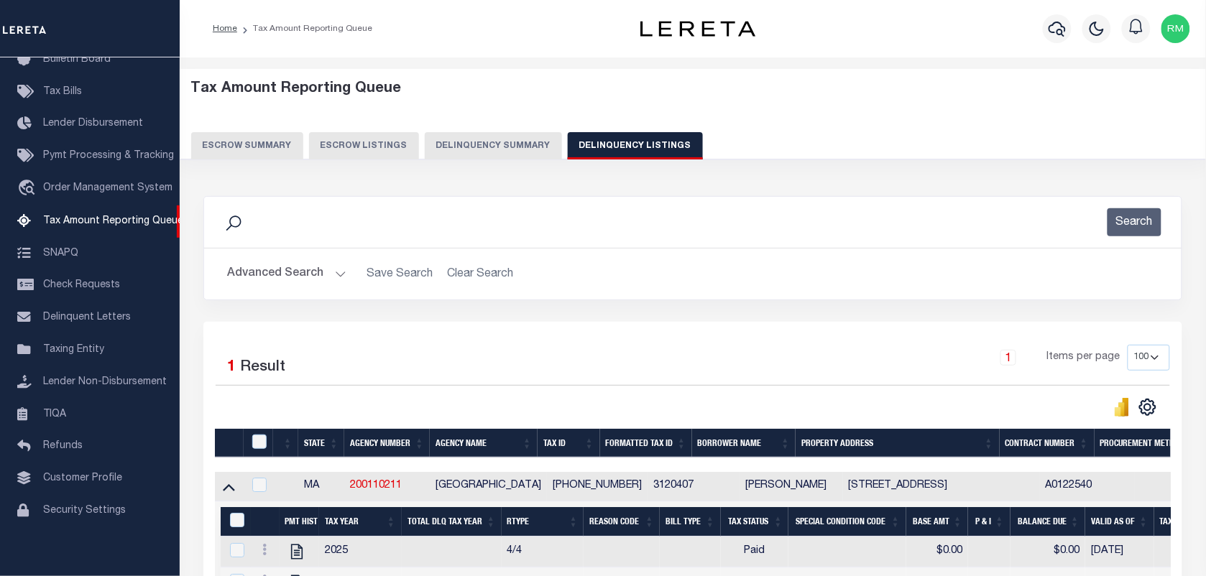
scroll to position [185, 0]
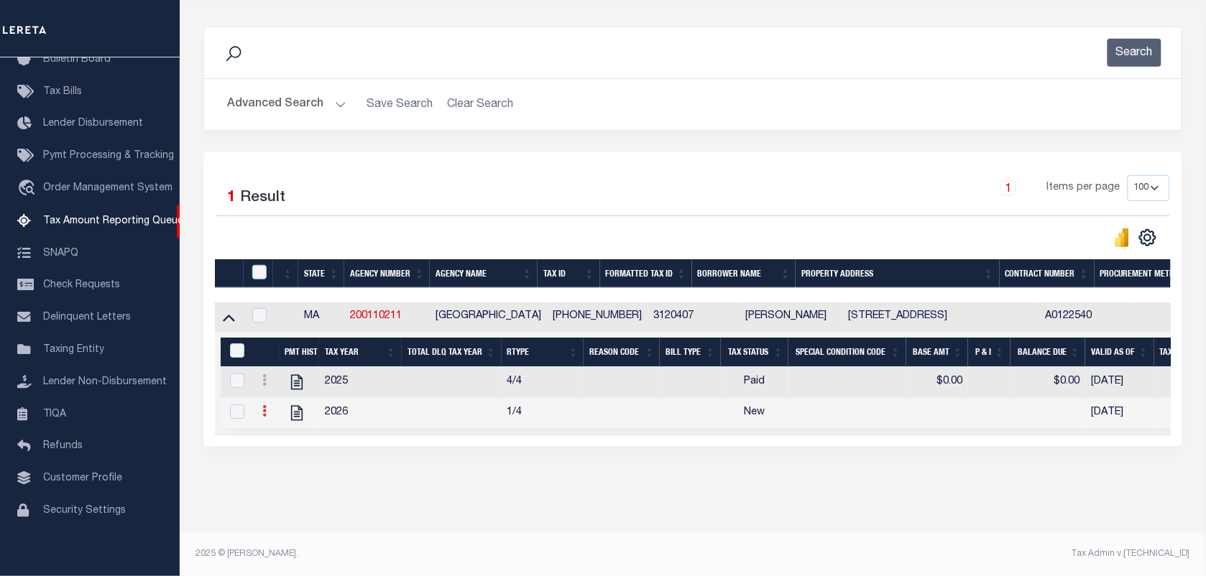
click at [263, 405] on icon at bounding box center [264, 410] width 4 height 11
click at [282, 433] on img "" at bounding box center [282, 435] width 14 height 14
checkbox input "true"
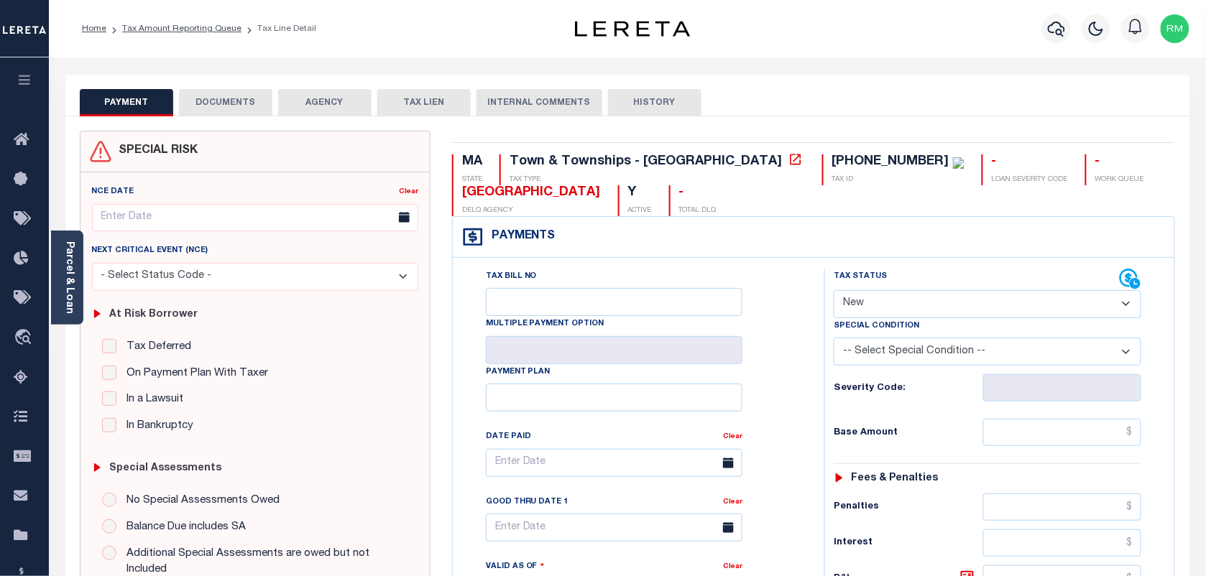
click at [868, 302] on select "- Select Status Code - Open Due/Unpaid Paid Incomplete No Tax Due Internal Refu…" at bounding box center [988, 304] width 308 height 28
select select "PYD"
click at [834, 292] on select "- Select Status Code - Open Due/Unpaid Paid Incomplete No Tax Due Internal Refu…" at bounding box center [988, 304] width 308 height 28
type input "[DATE]"
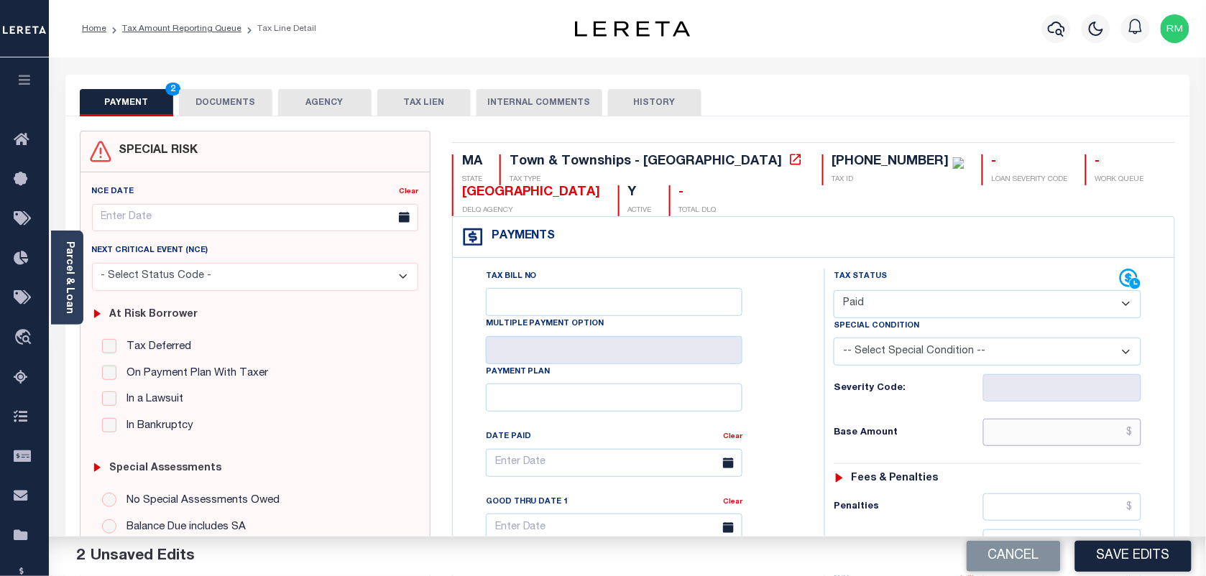
click at [1046, 436] on input "text" at bounding box center [1062, 432] width 159 height 27
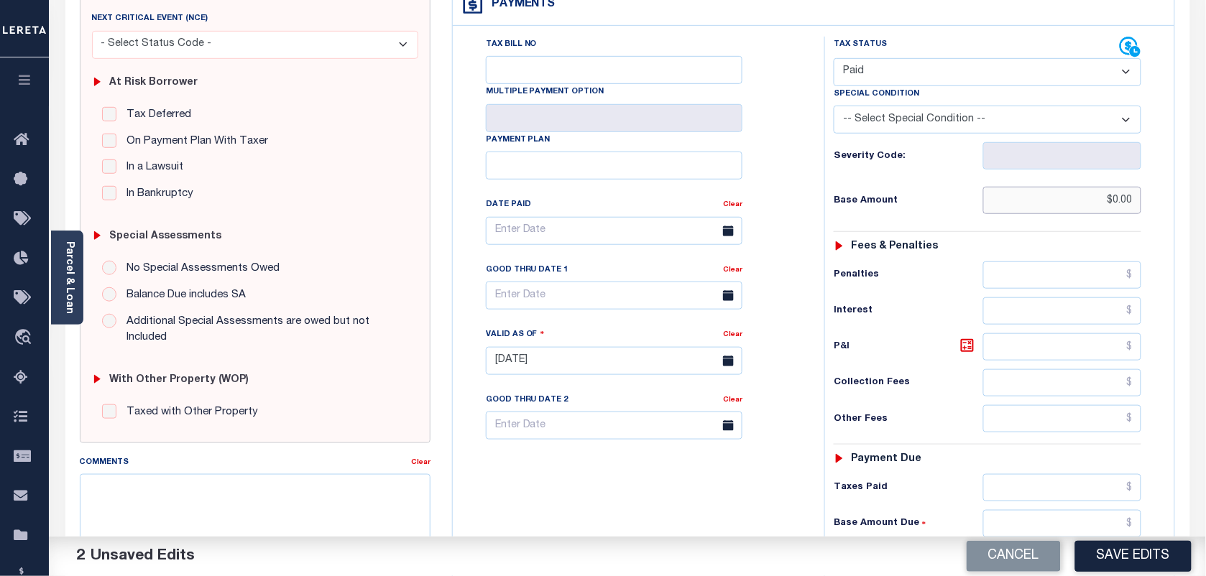
scroll to position [269, 0]
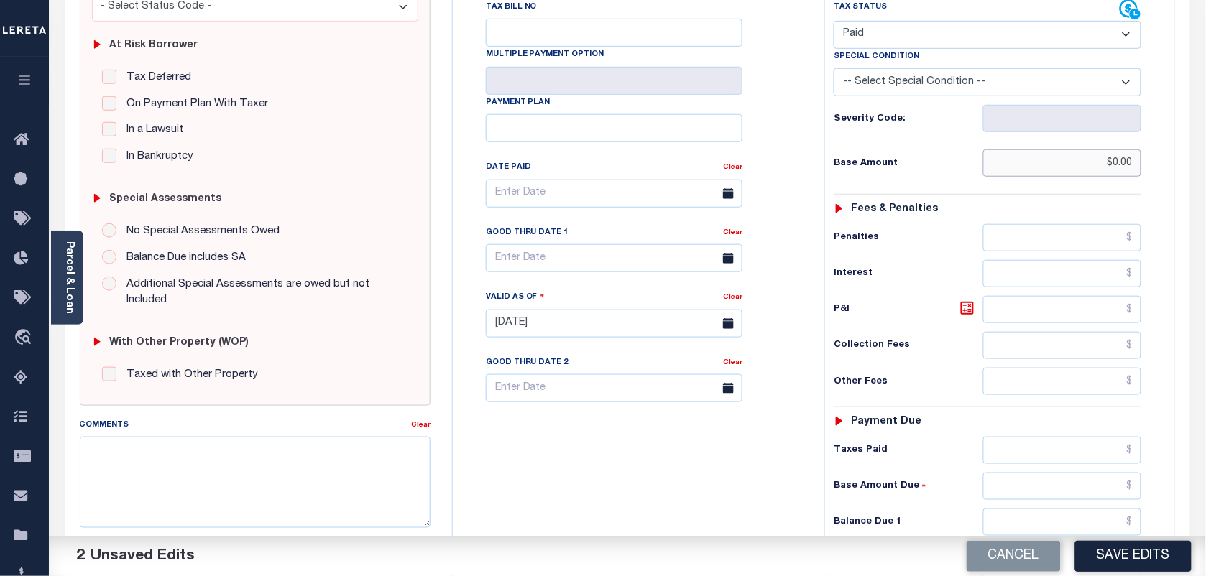
type input "$0.00"
click at [1025, 525] on input "text" at bounding box center [1062, 522] width 159 height 27
type input "$0.00"
click at [604, 257] on input "text" at bounding box center [614, 258] width 257 height 28
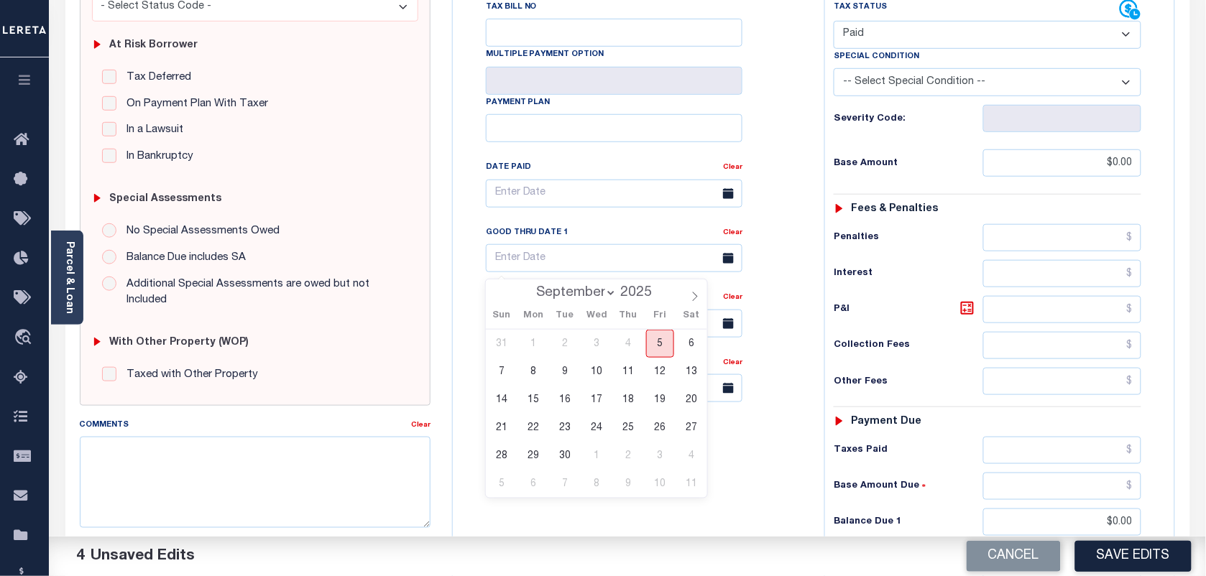
click at [663, 342] on span "5" at bounding box center [660, 344] width 28 height 28
type input "[DATE]"
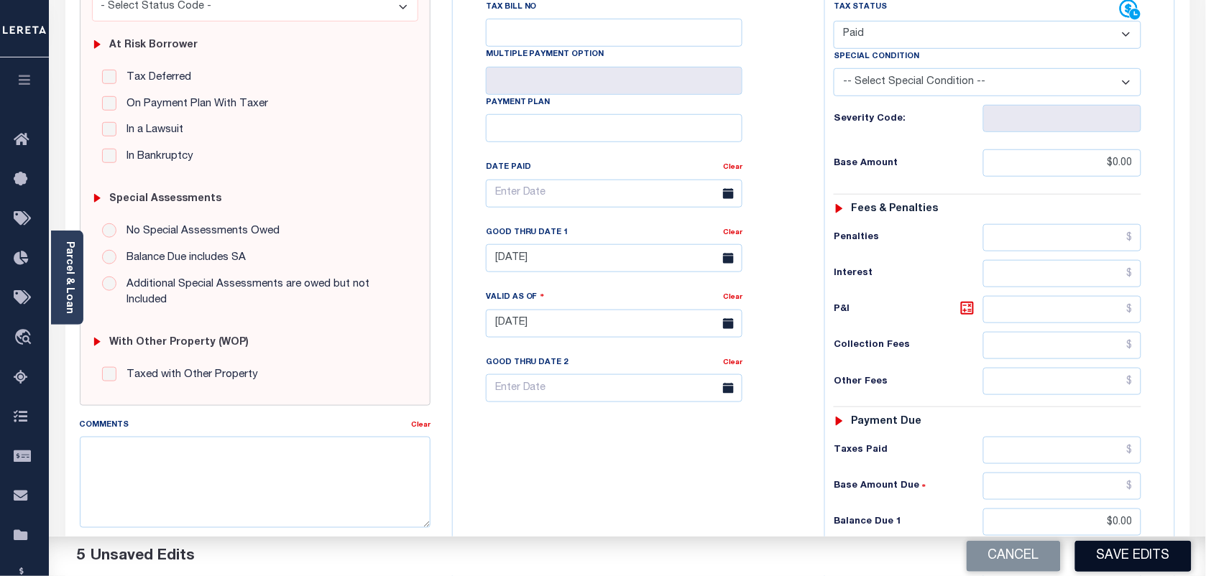
click at [1122, 550] on button "Save Edits" at bounding box center [1133, 556] width 116 height 31
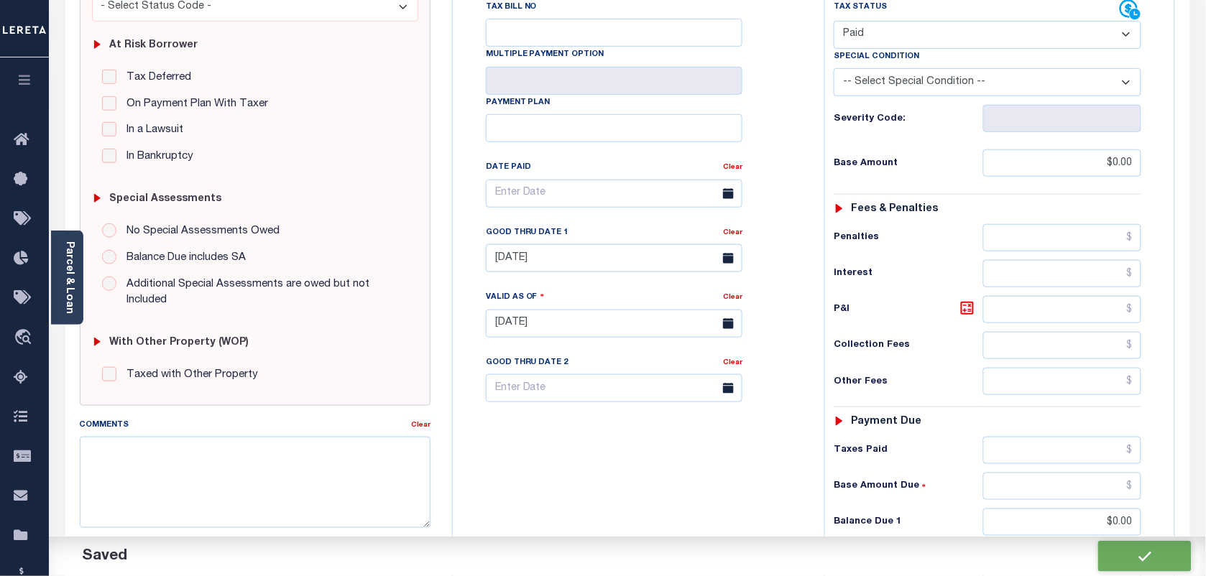
checkbox input "false"
type input "$0"
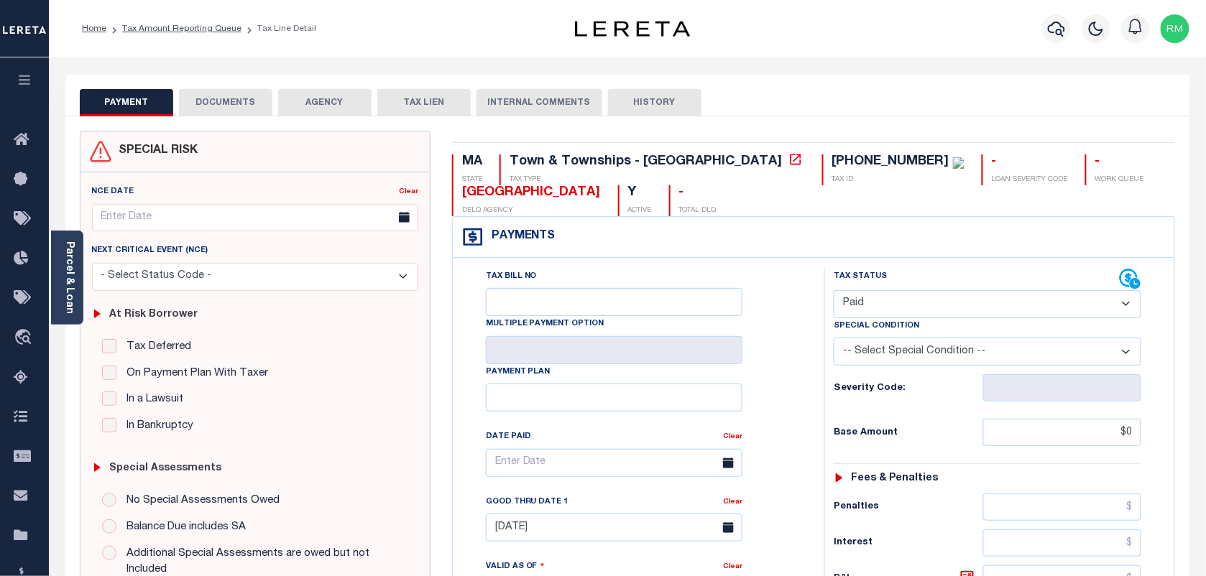
click at [218, 101] on button "DOCUMENTS" at bounding box center [225, 102] width 93 height 27
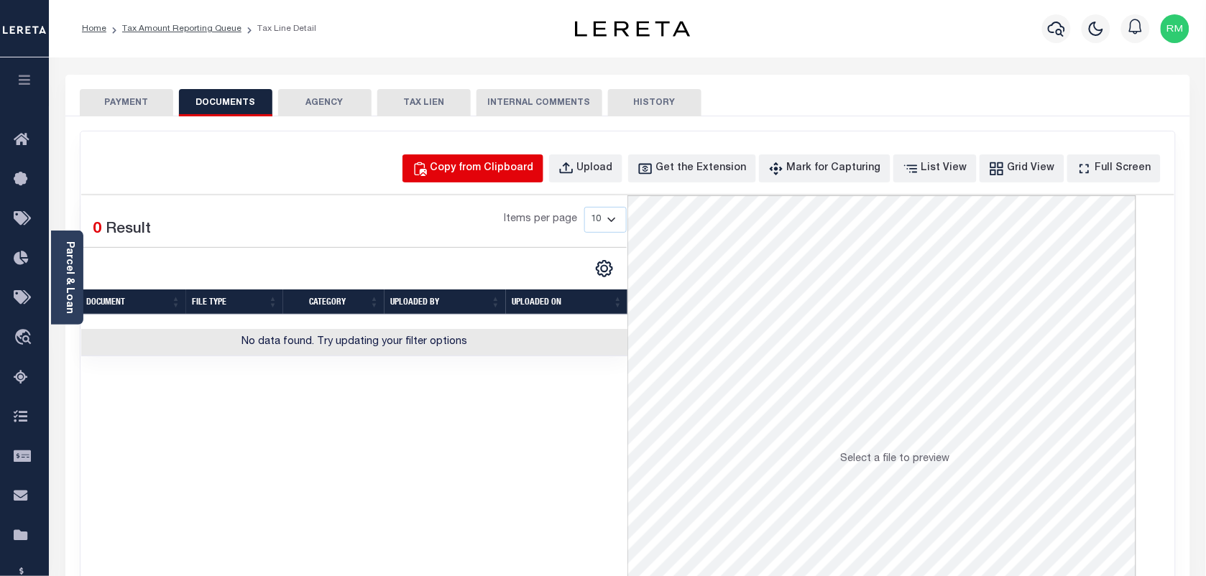
click at [489, 176] on div "Copy from Clipboard" at bounding box center [481, 169] width 103 height 16
select select "POP"
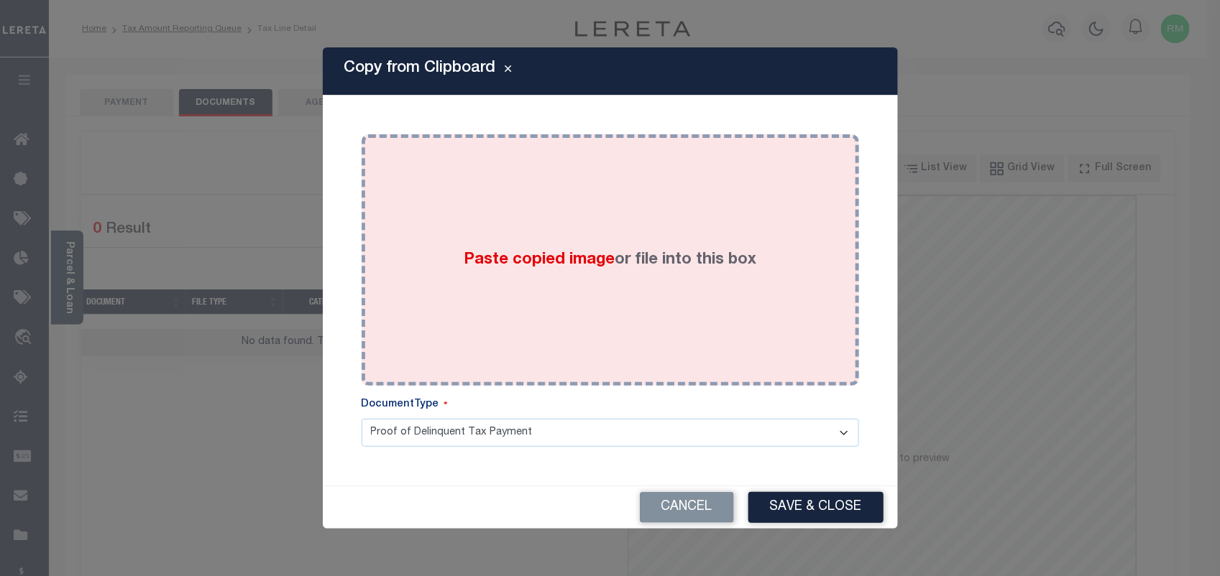
click at [737, 292] on div "Paste copied image or file into this box" at bounding box center [610, 260] width 476 height 230
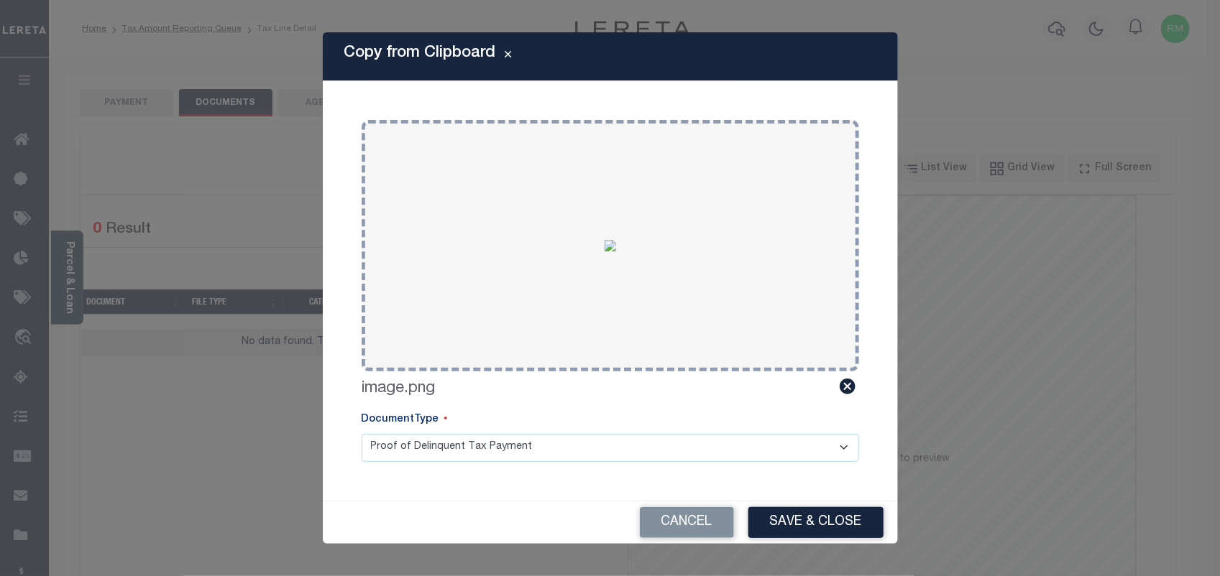
click at [780, 516] on button "Save & Close" at bounding box center [815, 522] width 135 height 31
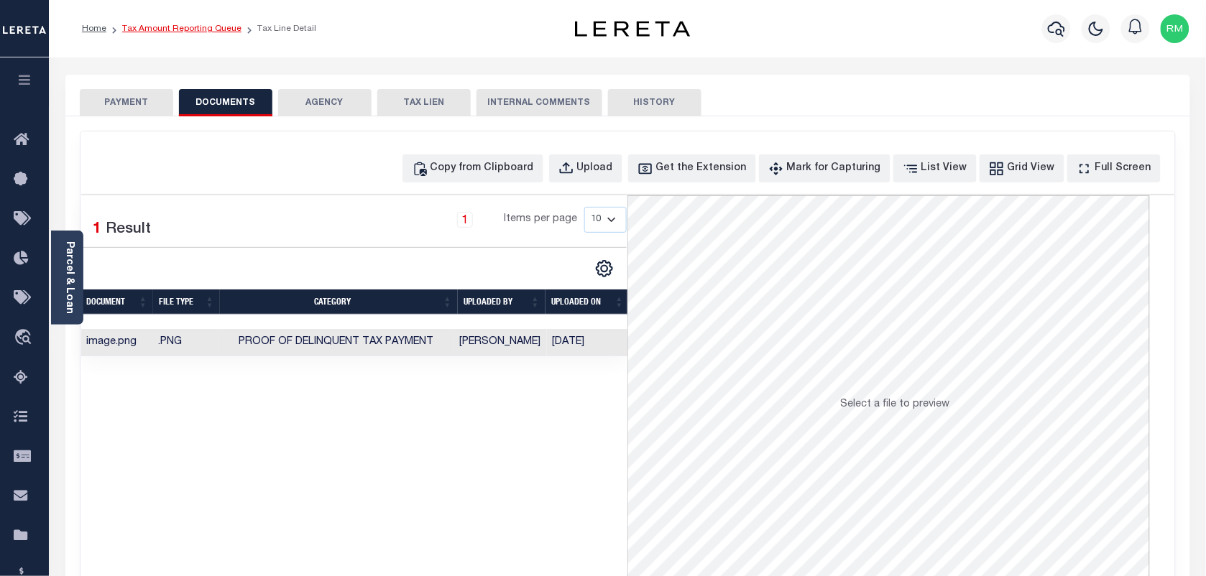
click at [201, 24] on link "Tax Amount Reporting Queue" at bounding box center [181, 28] width 119 height 9
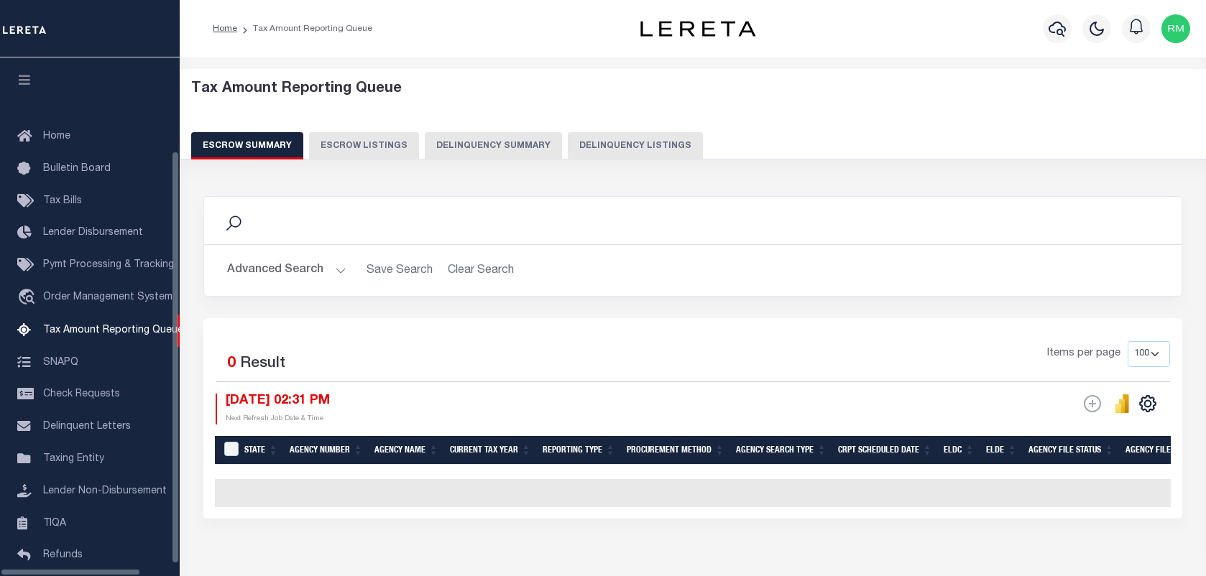
select select "100"
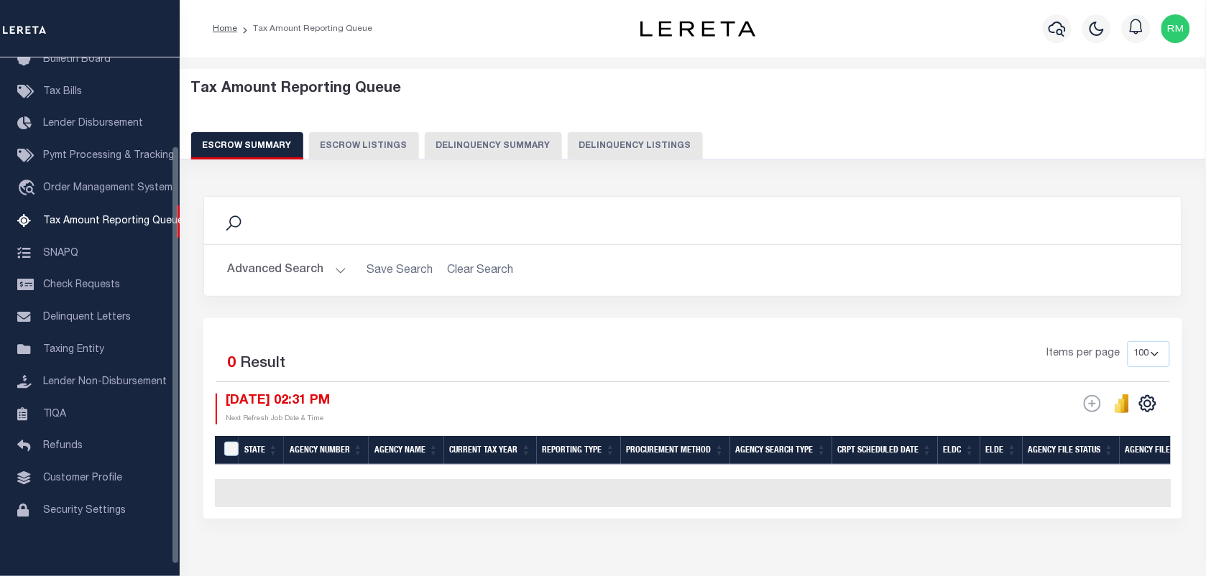
click at [612, 148] on button "Delinquency Listings" at bounding box center [635, 145] width 135 height 27
select select "100"
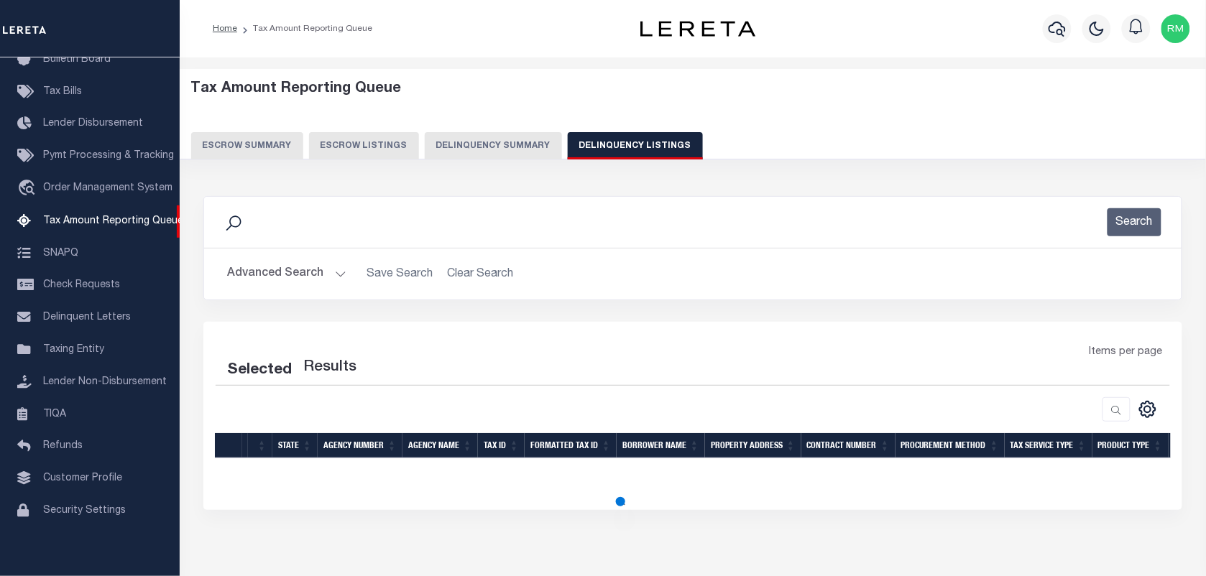
select select "100"
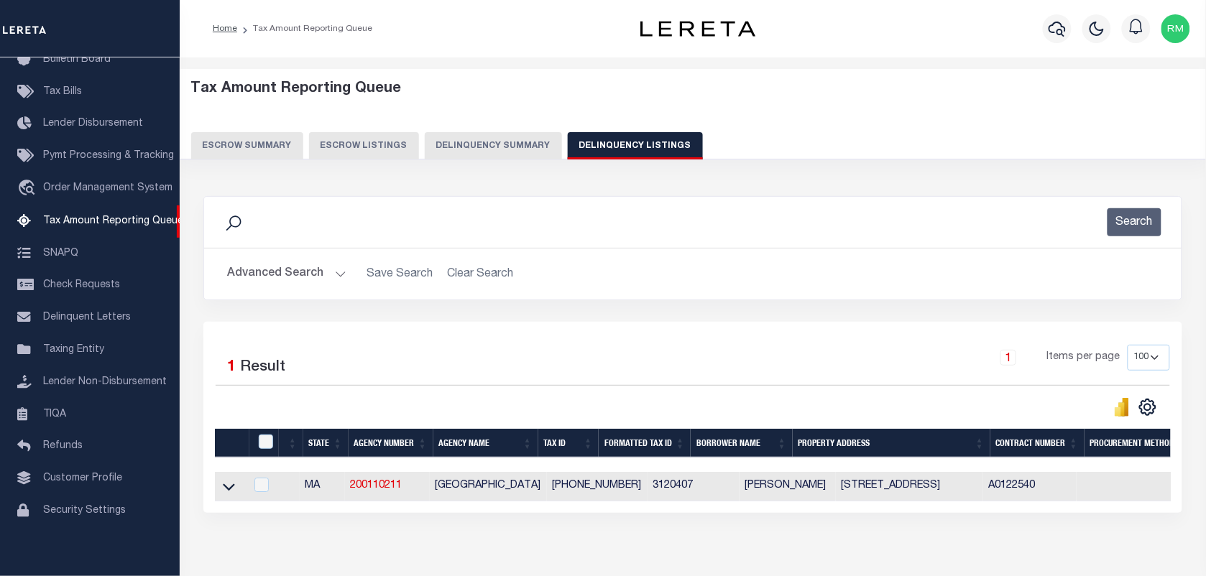
click at [229, 492] on icon at bounding box center [229, 486] width 12 height 15
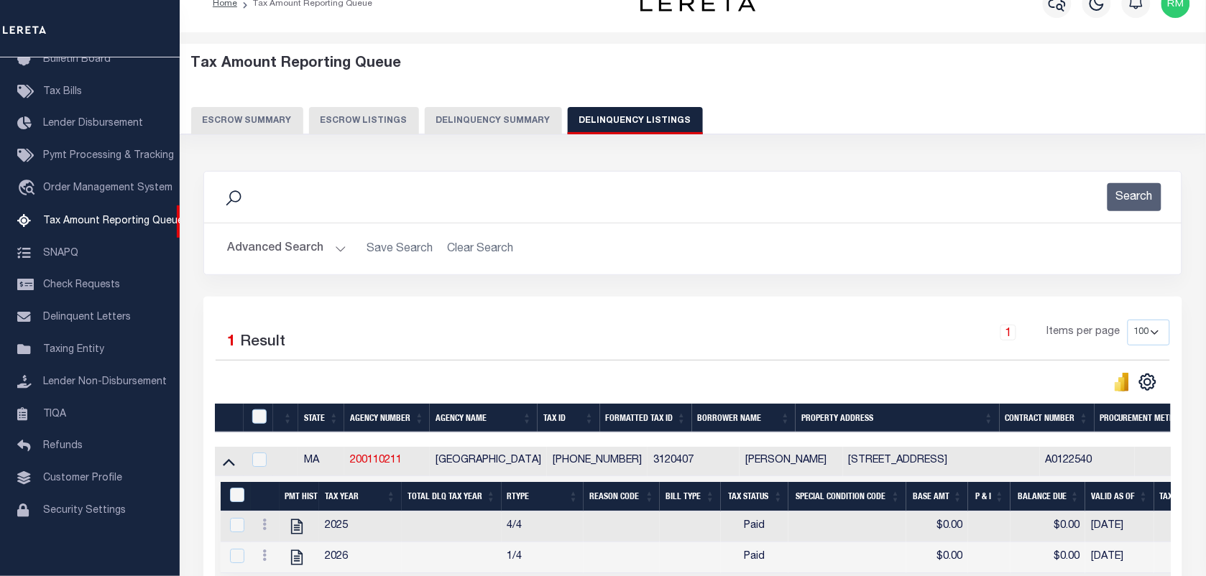
scroll to position [180, 0]
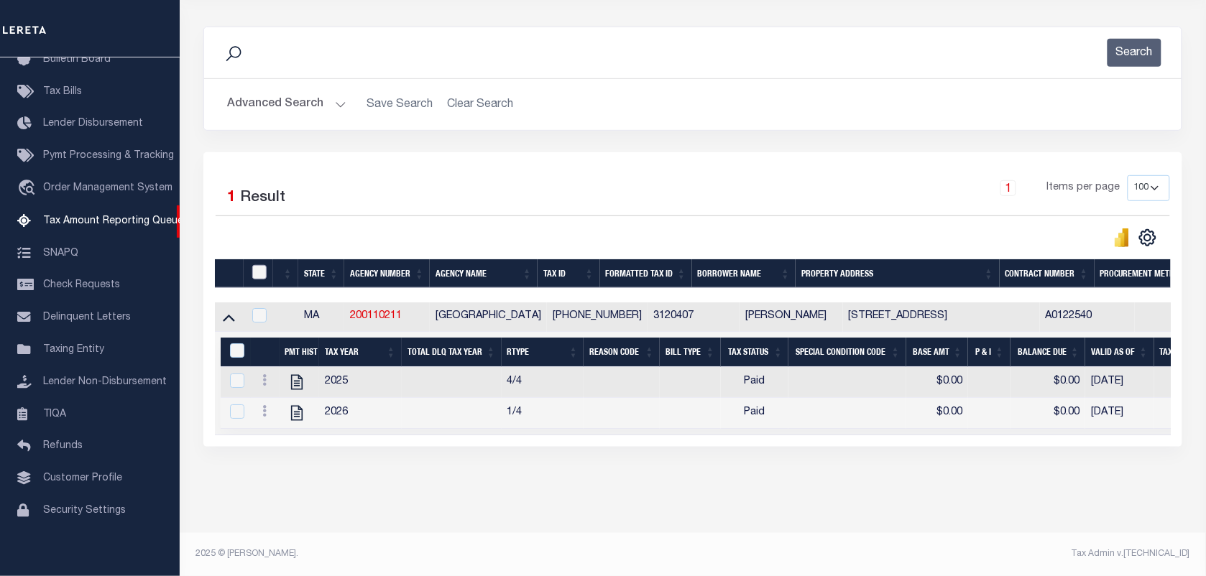
click at [255, 268] on input "checkbox" at bounding box center [259, 272] width 14 height 14
checkbox input "true"
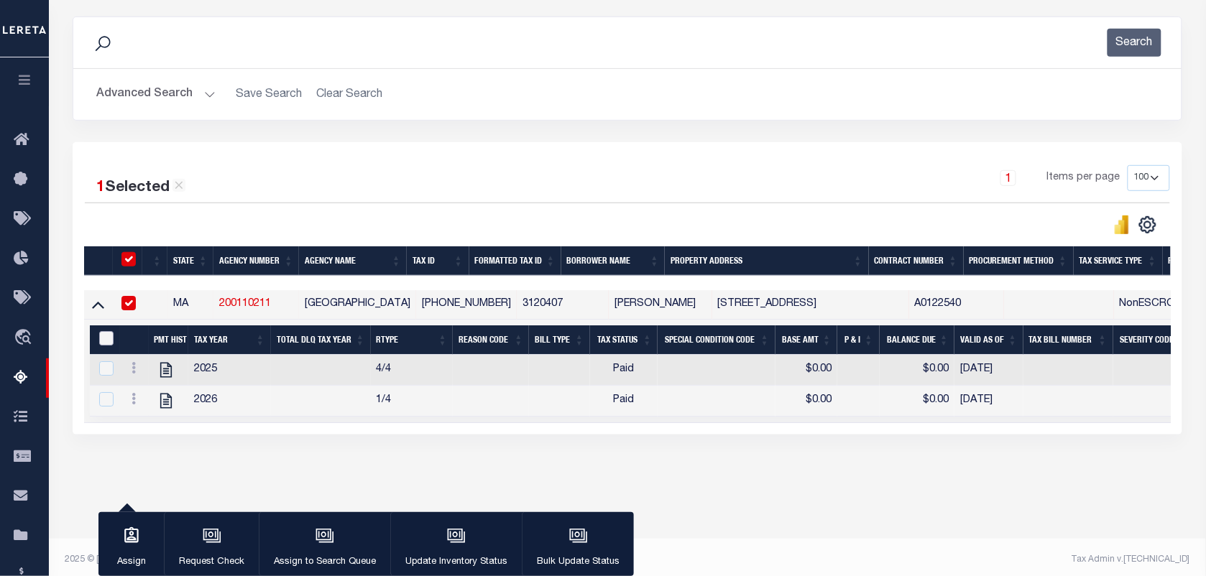
click at [104, 344] on input "&nbsp;" at bounding box center [106, 338] width 14 height 14
checkbox input "true"
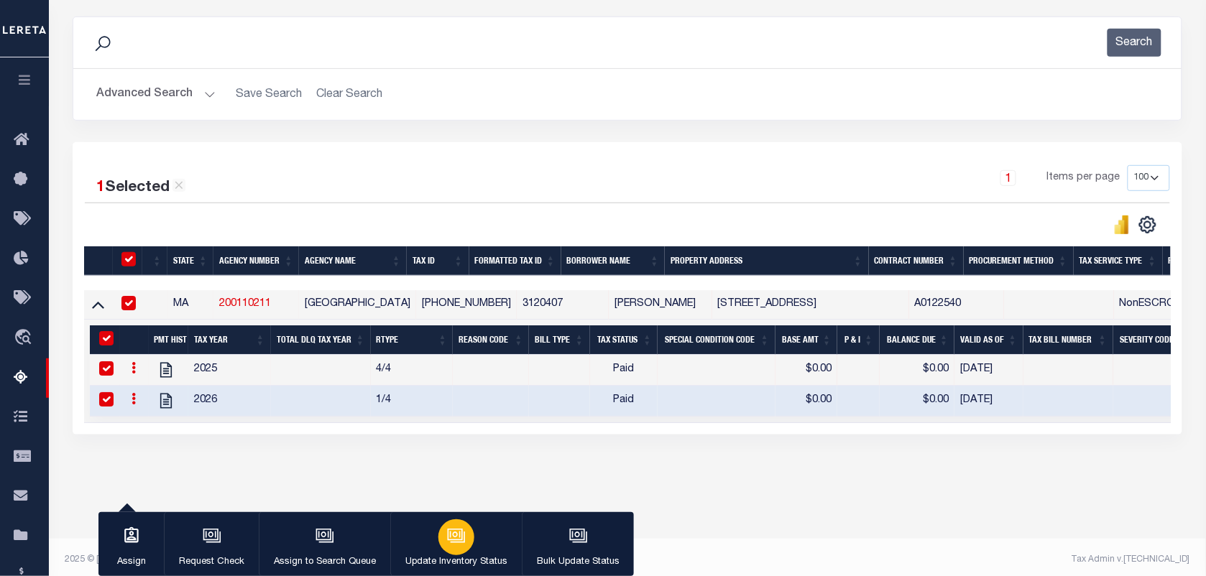
click at [454, 535] on icon "button" at bounding box center [455, 535] width 11 height 6
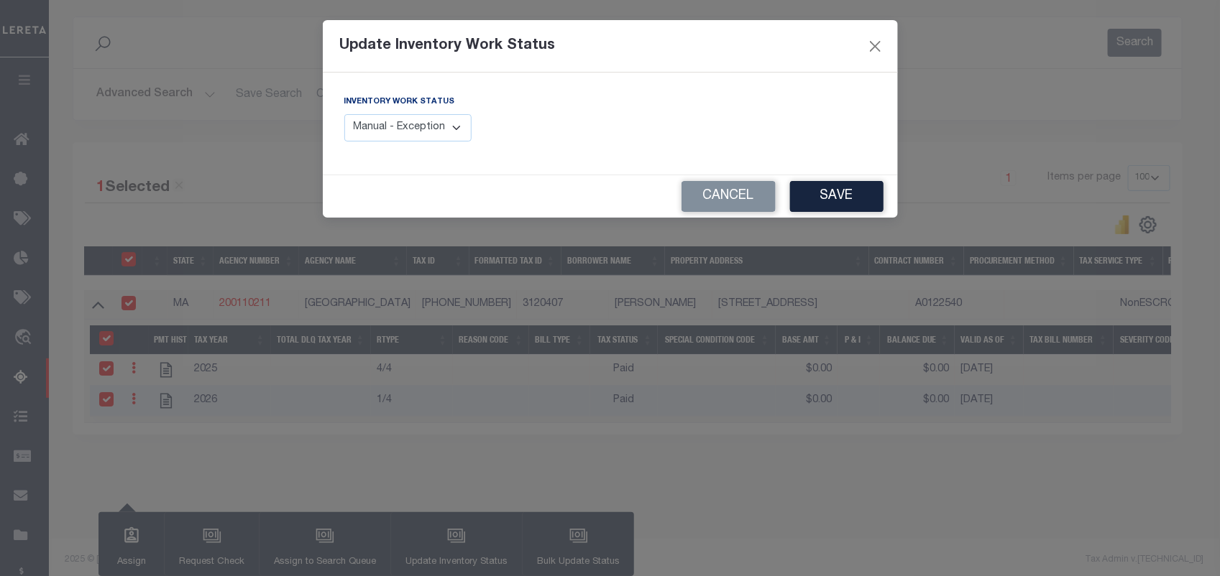
click at [436, 139] on select "Manual - Exception Pended - Awaiting Search Late Add Exception Completed" at bounding box center [408, 128] width 128 height 28
select select "4"
click at [344, 114] on select "Manual - Exception Pended - Awaiting Search Late Add Exception Completed" at bounding box center [408, 128] width 128 height 28
click at [834, 195] on button "Save" at bounding box center [836, 196] width 93 height 31
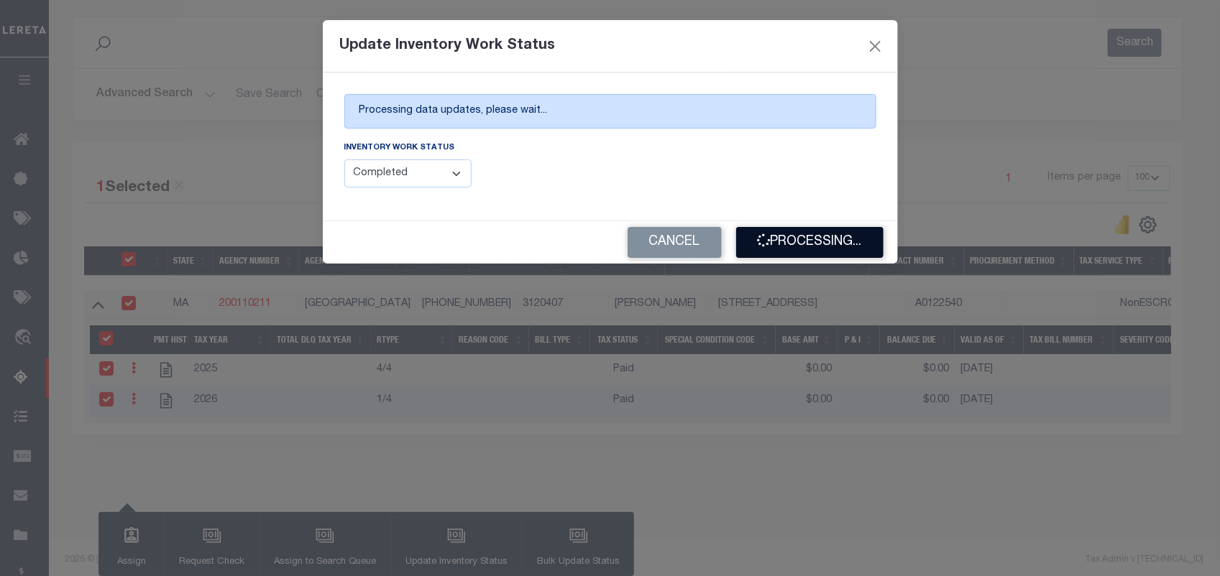
click at [820, 243] on button "Processing..." at bounding box center [809, 242] width 147 height 31
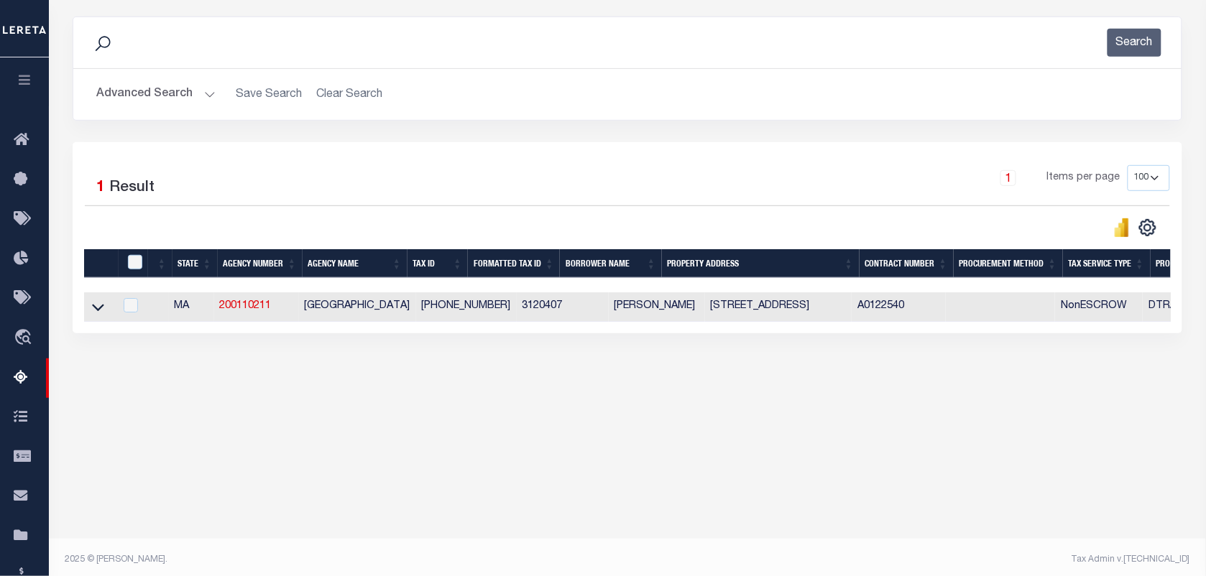
click at [156, 91] on button "Advanced Search" at bounding box center [155, 94] width 119 height 28
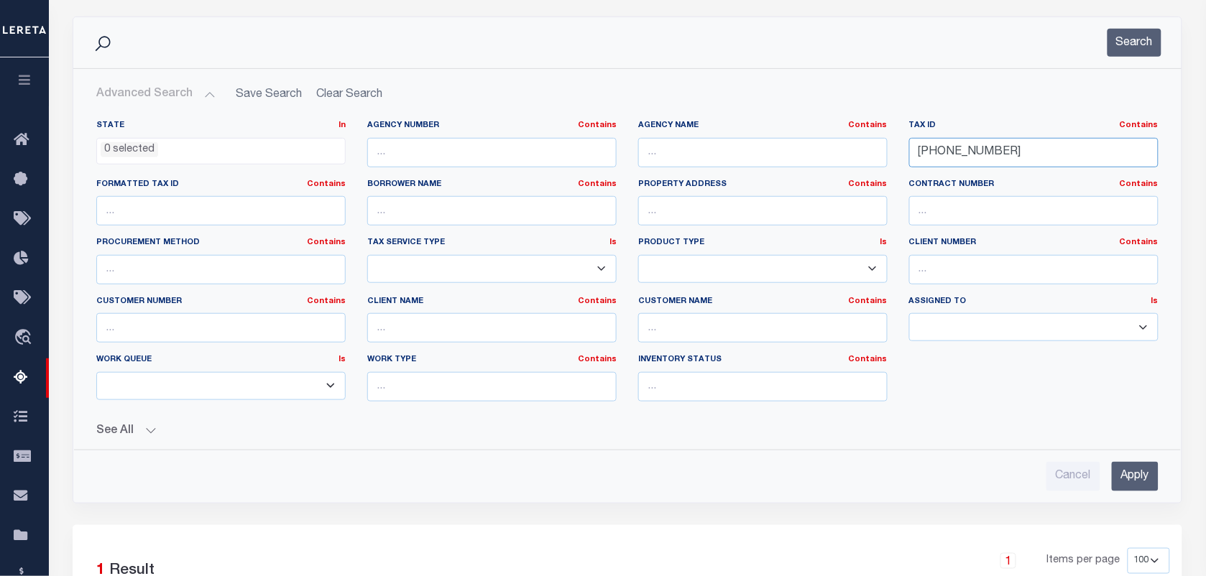
click at [1000, 156] on input "312-04-07" at bounding box center [1033, 152] width 249 height 29
paste input "6-26-01"
click at [1143, 40] on button "Search" at bounding box center [1134, 43] width 54 height 28
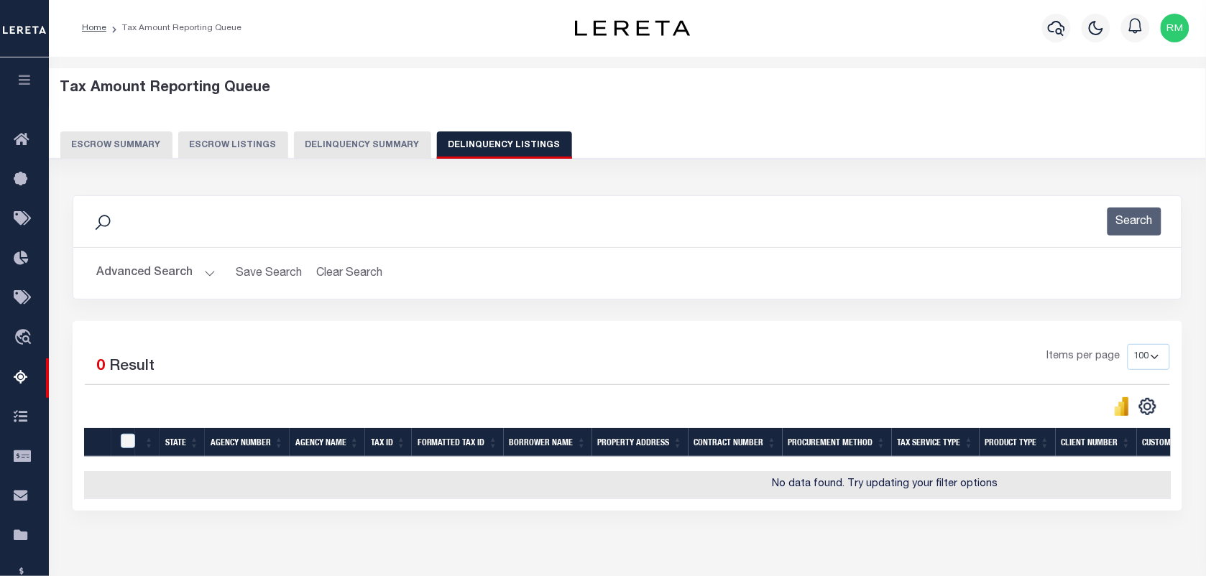
scroll to position [0, 0]
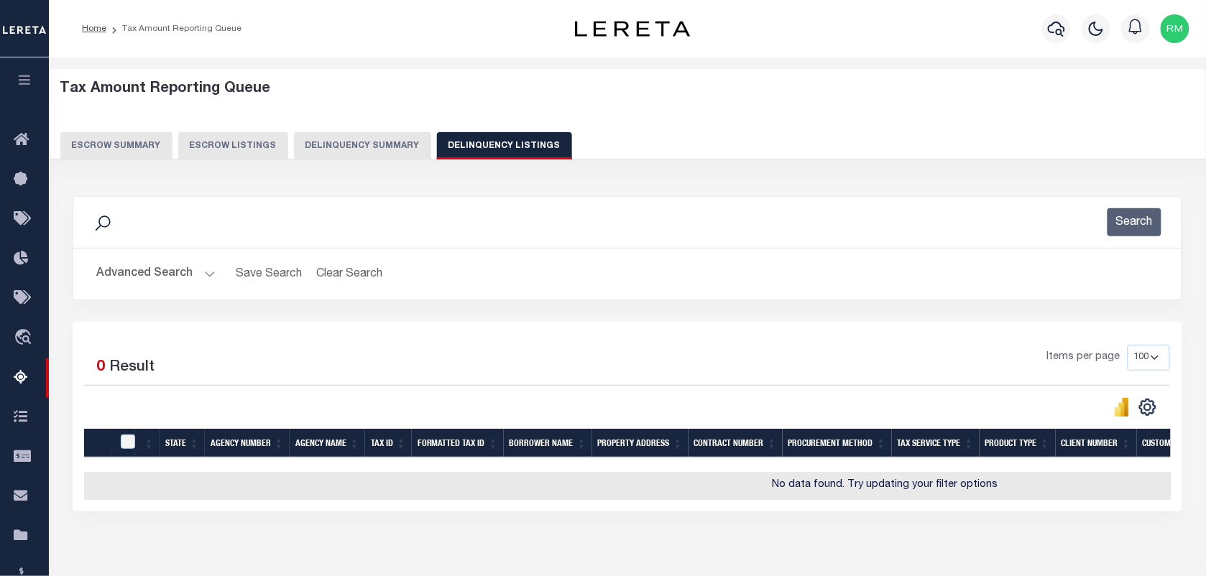
click at [162, 282] on button "Advanced Search" at bounding box center [155, 274] width 119 height 28
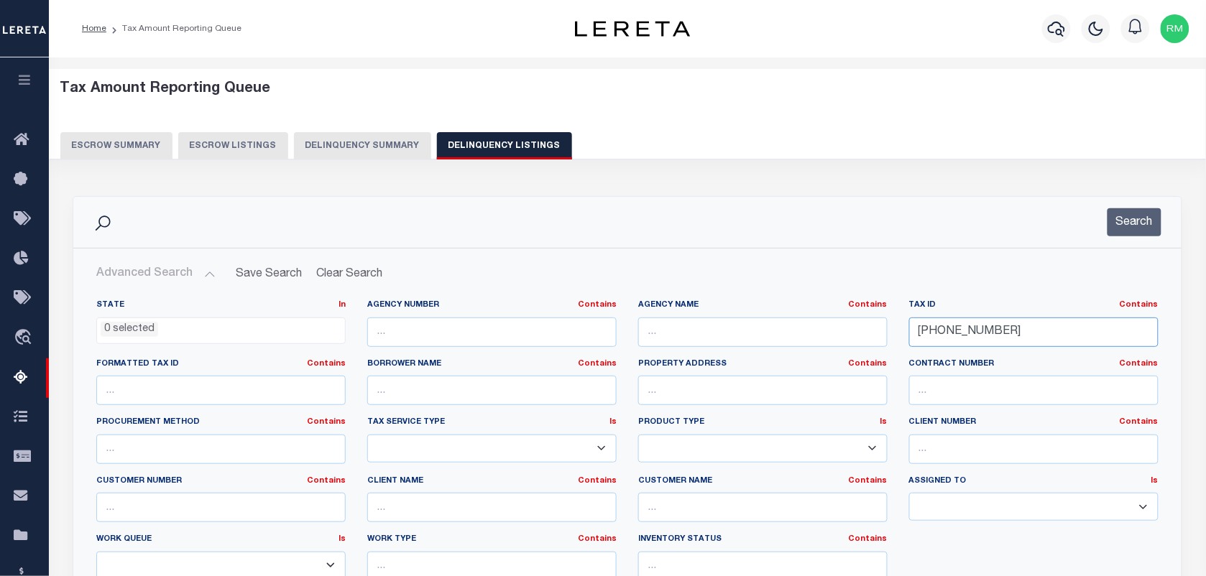
click at [996, 338] on input "316-26-01" at bounding box center [1033, 332] width 249 height 29
paste input "7-40-02"
click at [1140, 223] on button "Search" at bounding box center [1134, 222] width 54 height 28
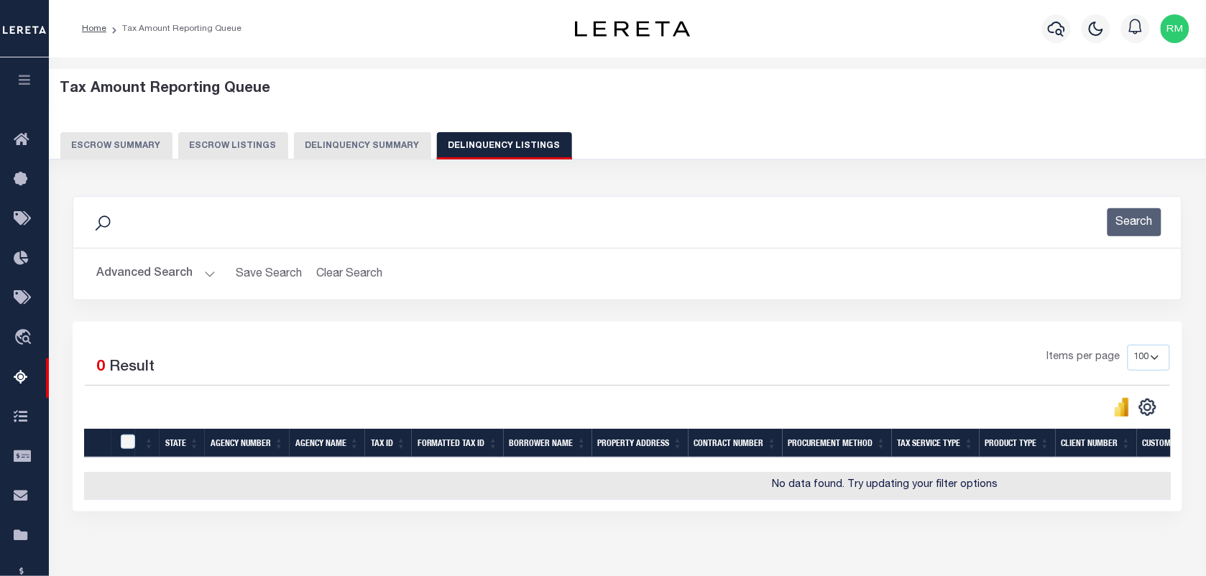
click at [185, 267] on button "Advanced Search" at bounding box center [155, 274] width 119 height 28
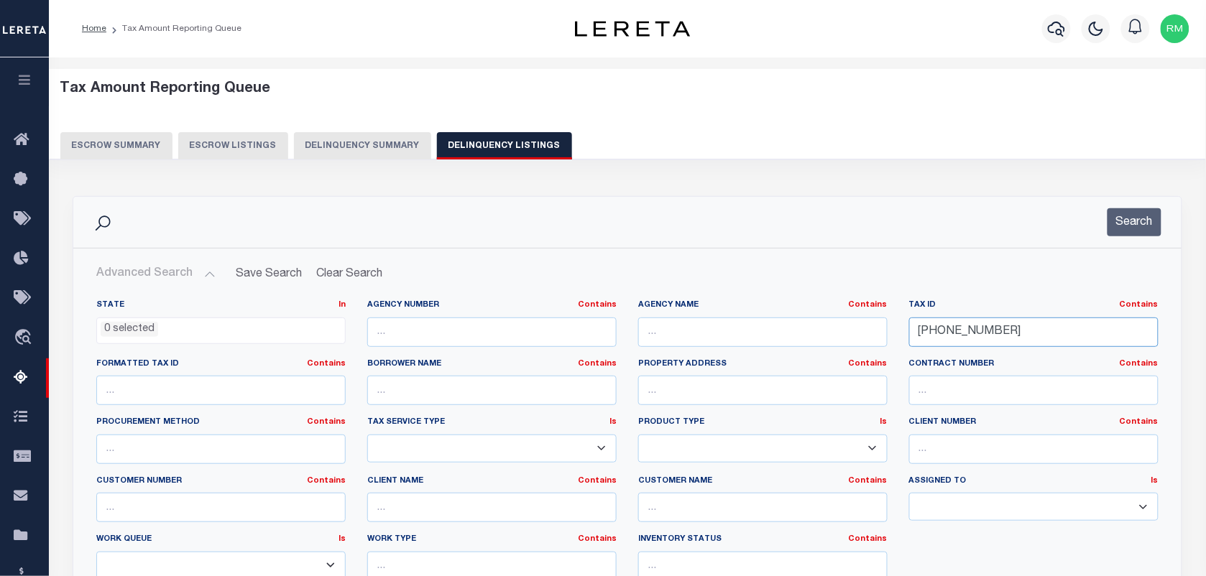
click at [989, 328] on input "317-40-02" at bounding box center [1033, 332] width 249 height 29
paste input "8-01-01"
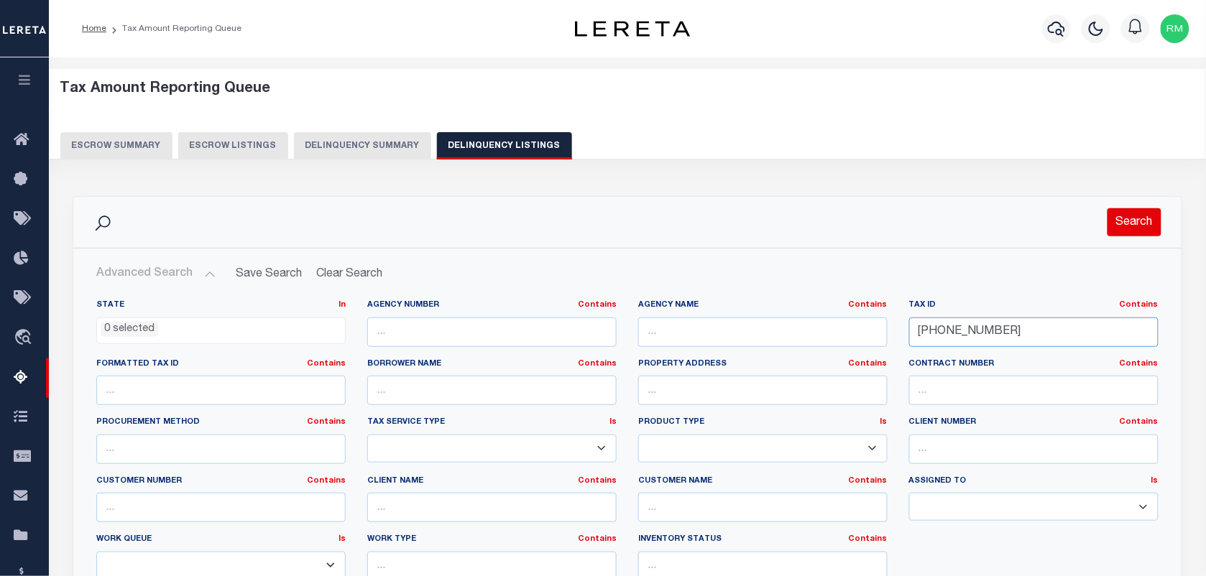
type input "[PHONE_NUMBER]"
click at [1156, 218] on button "Search" at bounding box center [1134, 222] width 54 height 28
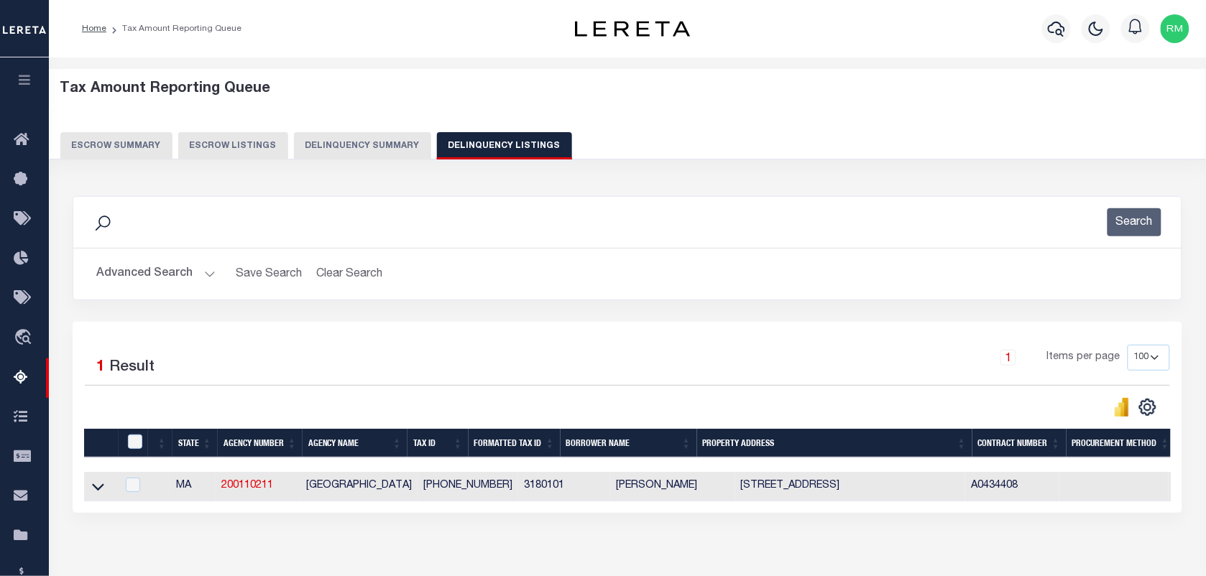
drag, startPoint x: 95, startPoint y: 490, endPoint x: 367, endPoint y: 368, distance: 297.8
click at [95, 490] on icon at bounding box center [98, 486] width 12 height 15
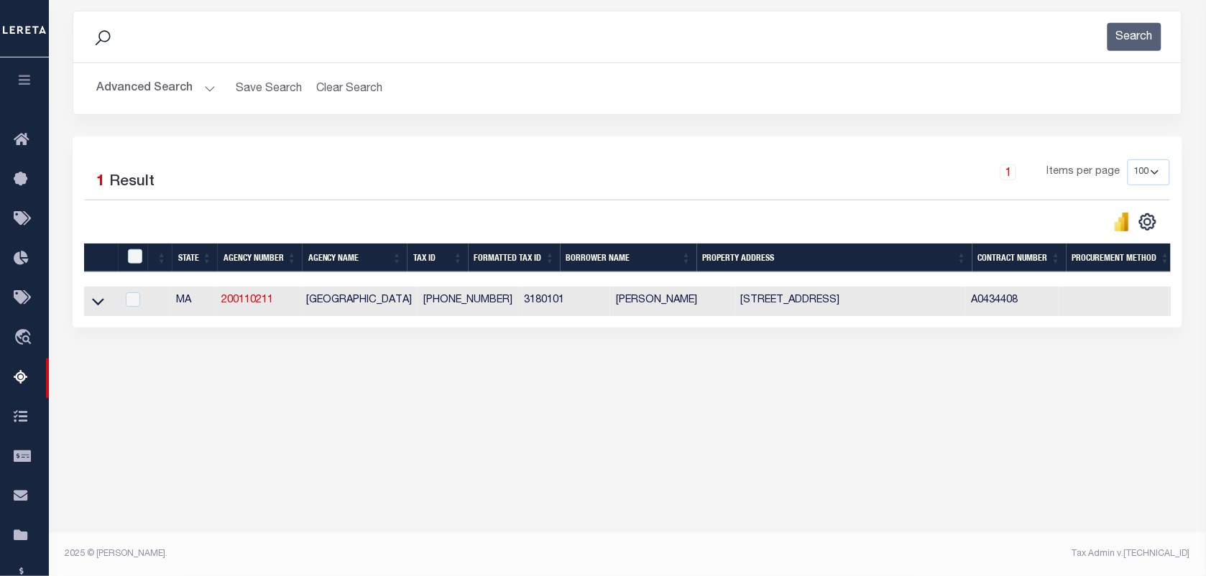
scroll to position [185, 0]
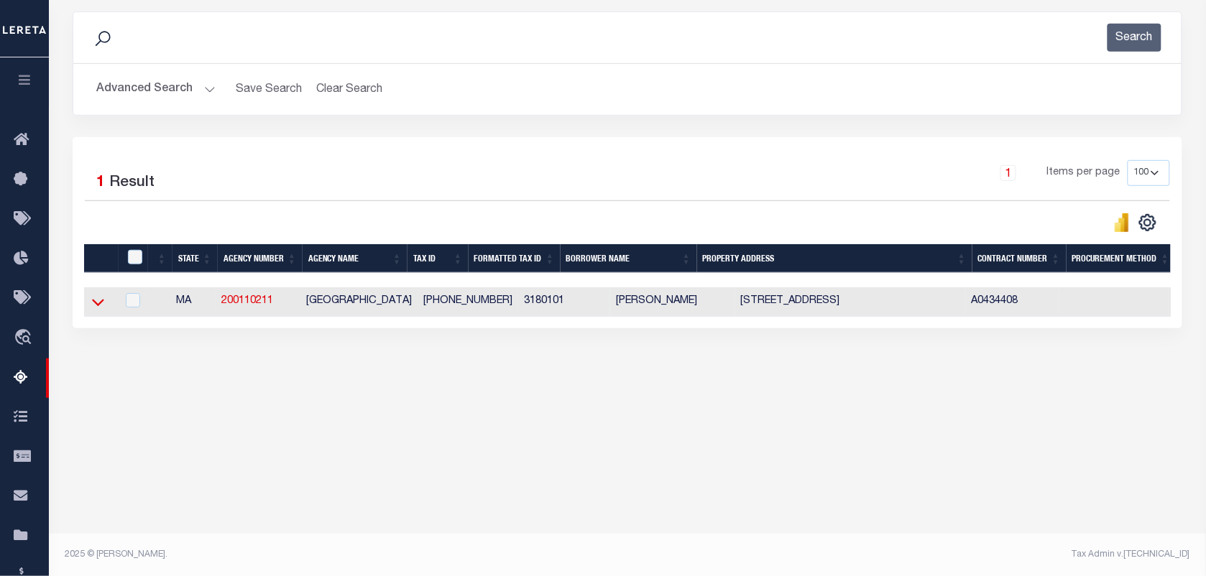
click at [96, 307] on icon at bounding box center [98, 303] width 12 height 7
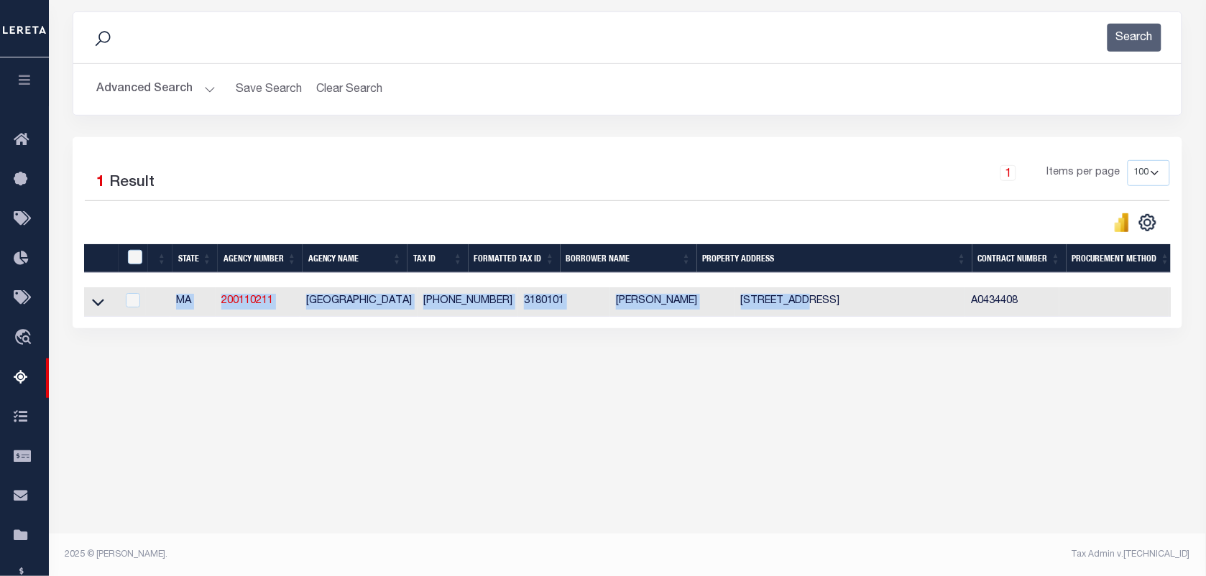
drag, startPoint x: 765, startPoint y: 302, endPoint x: 770, endPoint y: 310, distance: 9.0
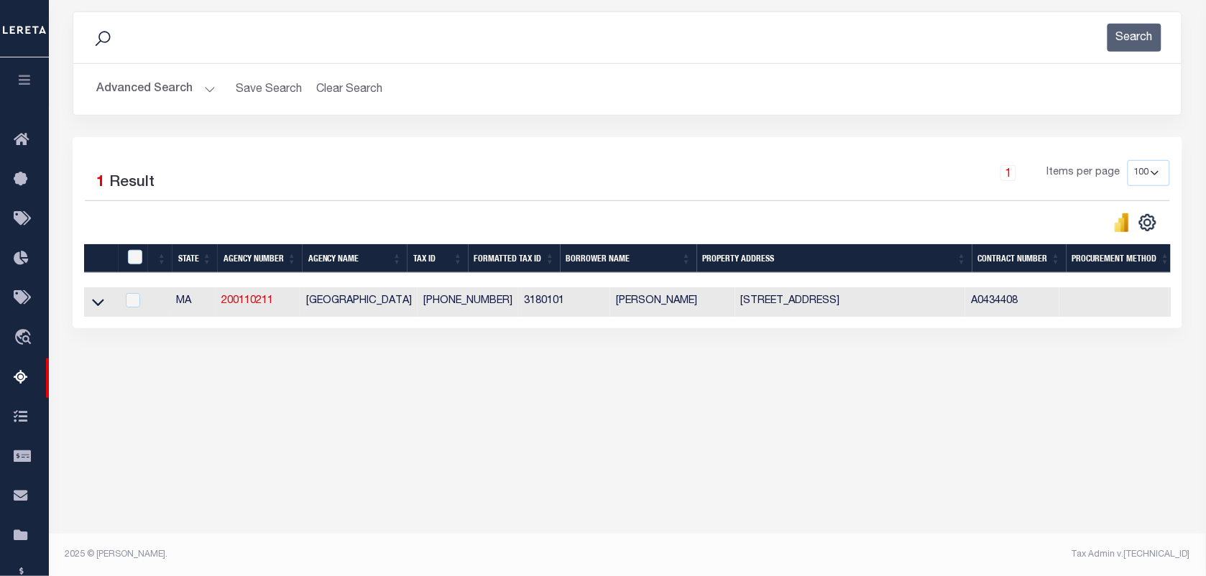
click at [719, 350] on div "Data sync process is currently running, you may face some response delays. Sear…" at bounding box center [627, 184] width 1129 height 374
drag, startPoint x: 763, startPoint y: 302, endPoint x: 701, endPoint y: 302, distance: 61.8
click at [735, 302] on td "[STREET_ADDRESS]" at bounding box center [850, 301] width 230 height 29
checkbox input "true"
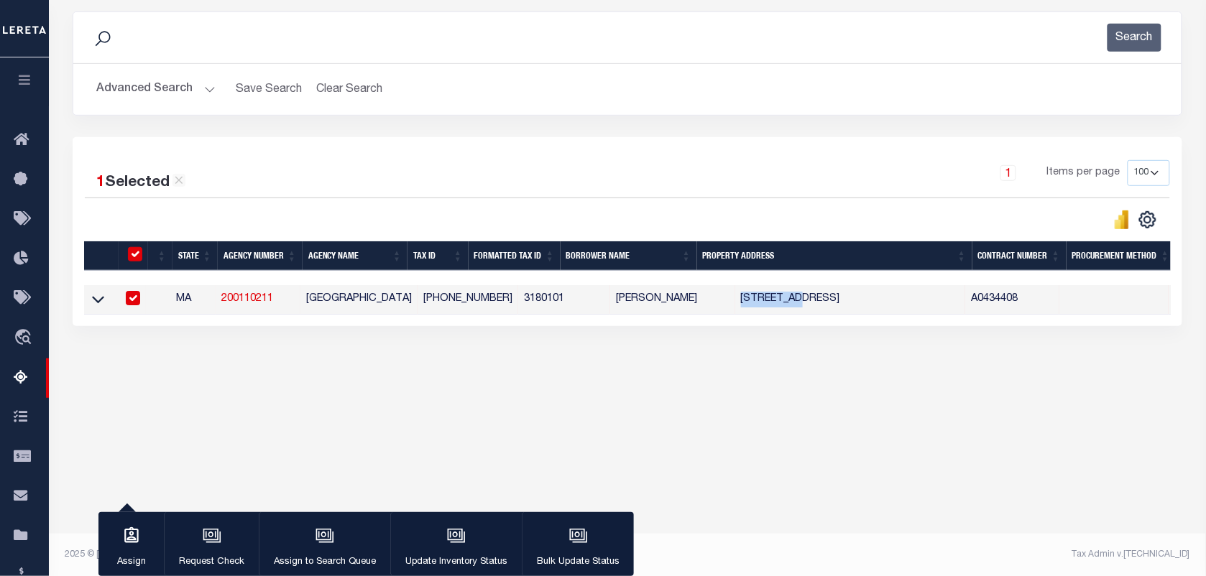
copy td "287 WALNUT"
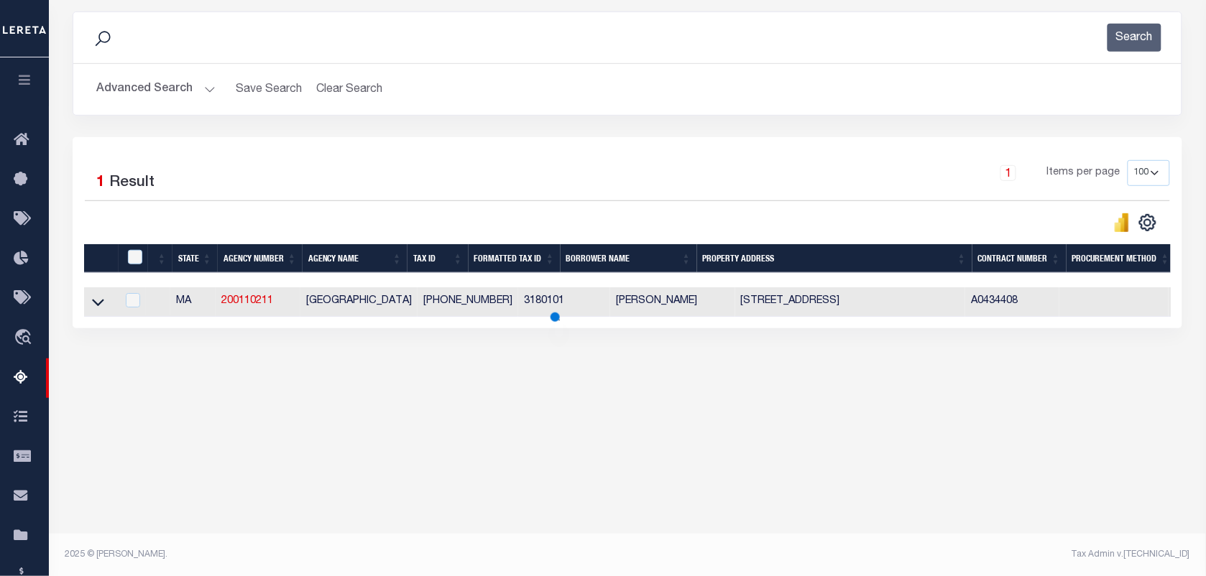
drag, startPoint x: 98, startPoint y: 305, endPoint x: 399, endPoint y: 275, distance: 302.7
click at [98, 305] on icon at bounding box center [98, 302] width 12 height 15
click at [95, 307] on icon at bounding box center [98, 303] width 12 height 7
click at [103, 310] on icon at bounding box center [98, 302] width 12 height 15
click at [95, 306] on icon at bounding box center [98, 303] width 12 height 7
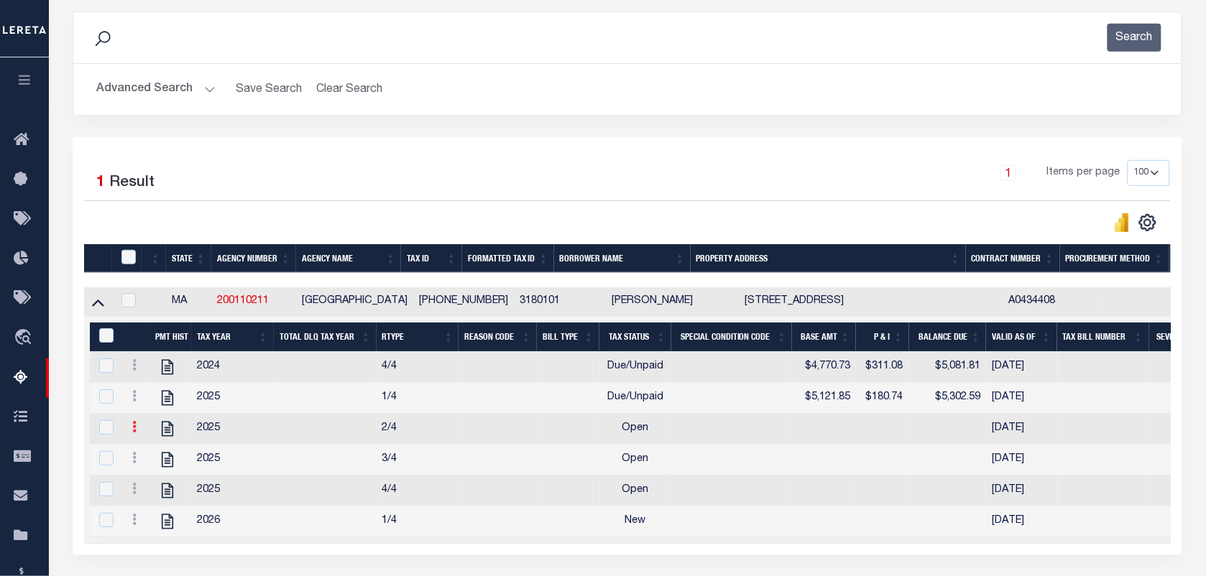
click at [137, 430] on link at bounding box center [134, 428] width 16 height 11
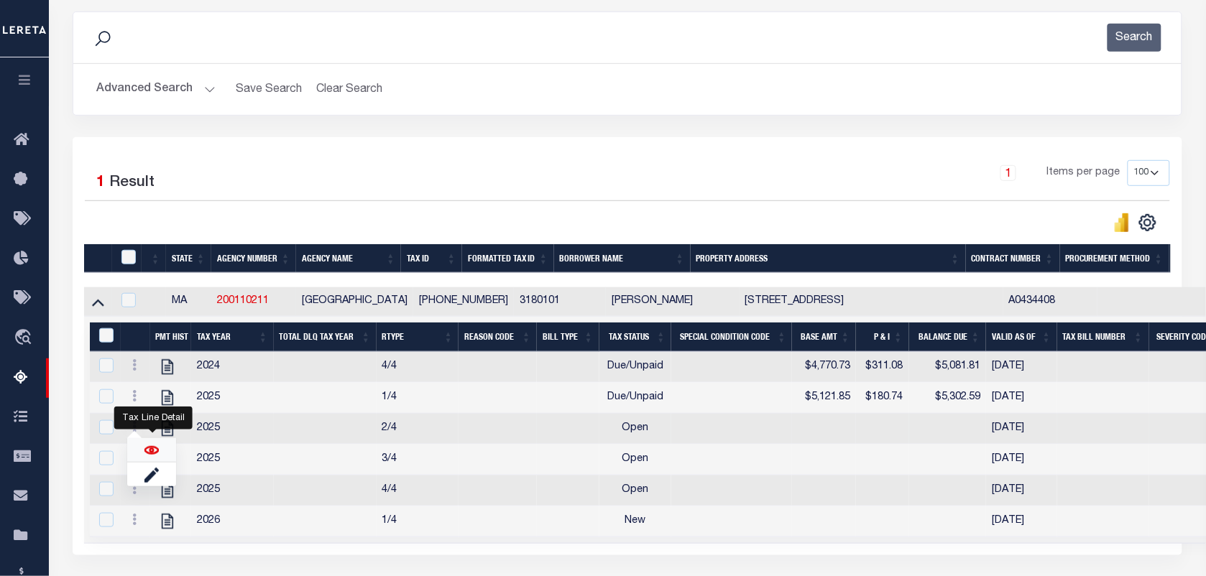
click at [145, 455] on img "" at bounding box center [151, 450] width 14 height 14
checkbox input "false"
checkbox input "true"
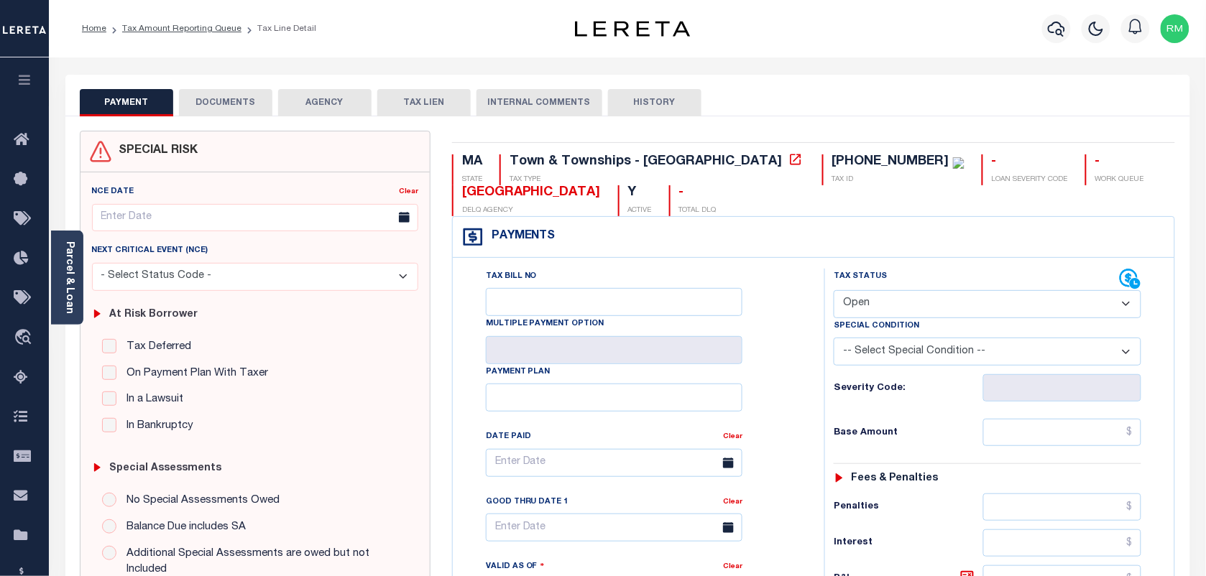
click at [900, 310] on select "- Select Status Code - Open Due/Unpaid Paid Incomplete No Tax Due Internal Refu…" at bounding box center [988, 304] width 308 height 28
select select "PYD"
click at [834, 292] on select "- Select Status Code - Open Due/Unpaid Paid Incomplete No Tax Due Internal Refu…" at bounding box center [988, 304] width 308 height 28
type input "[DATE]"
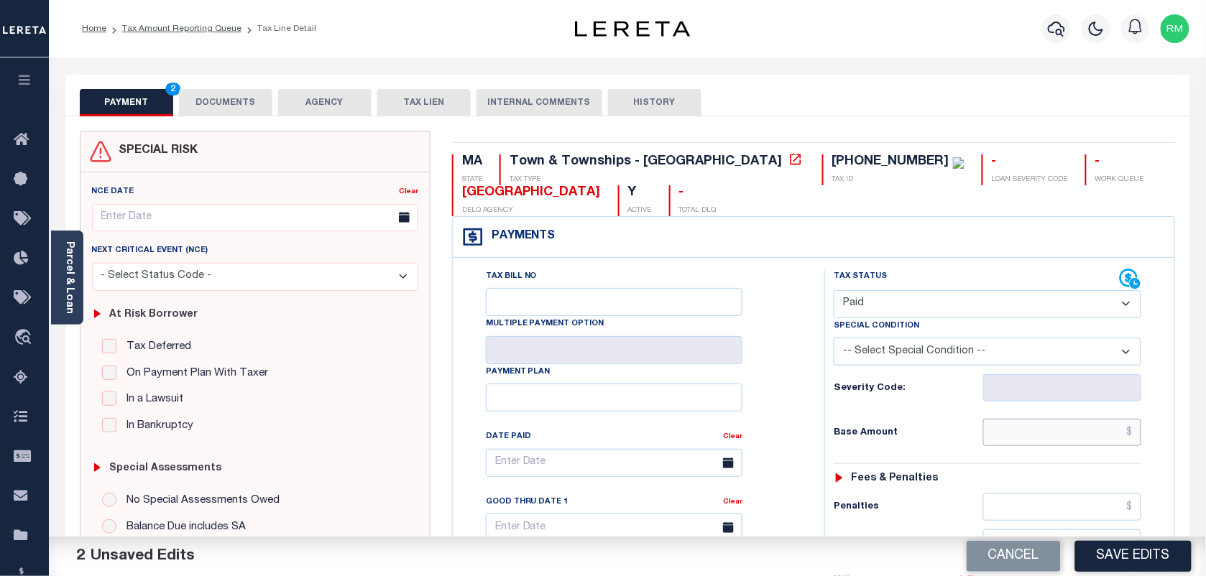
click at [1008, 440] on input "text" at bounding box center [1062, 432] width 159 height 27
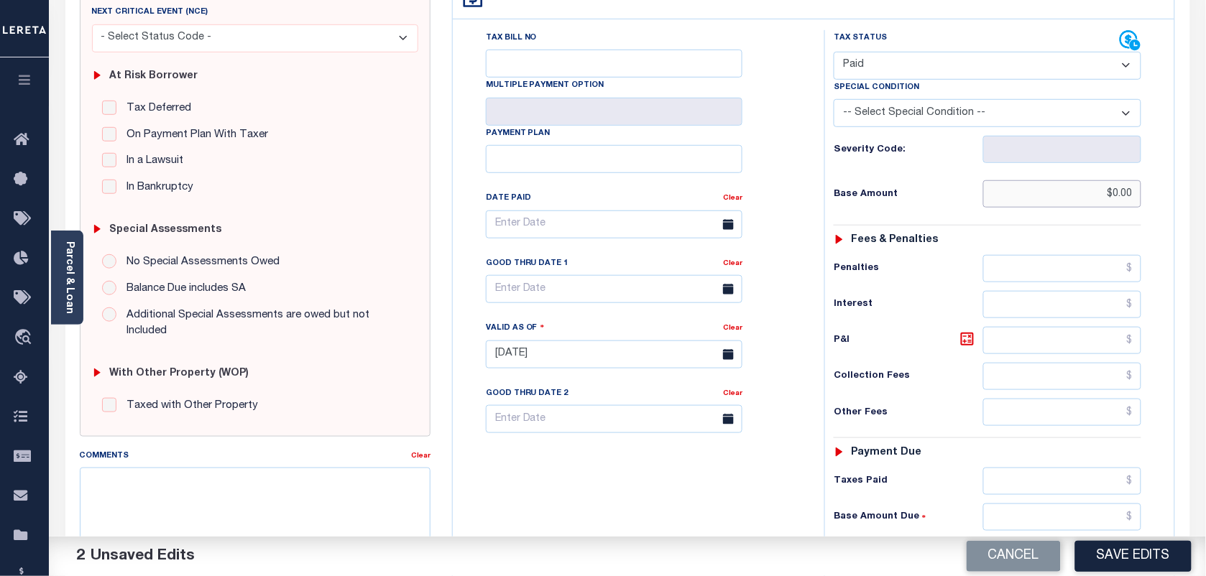
scroll to position [269, 0]
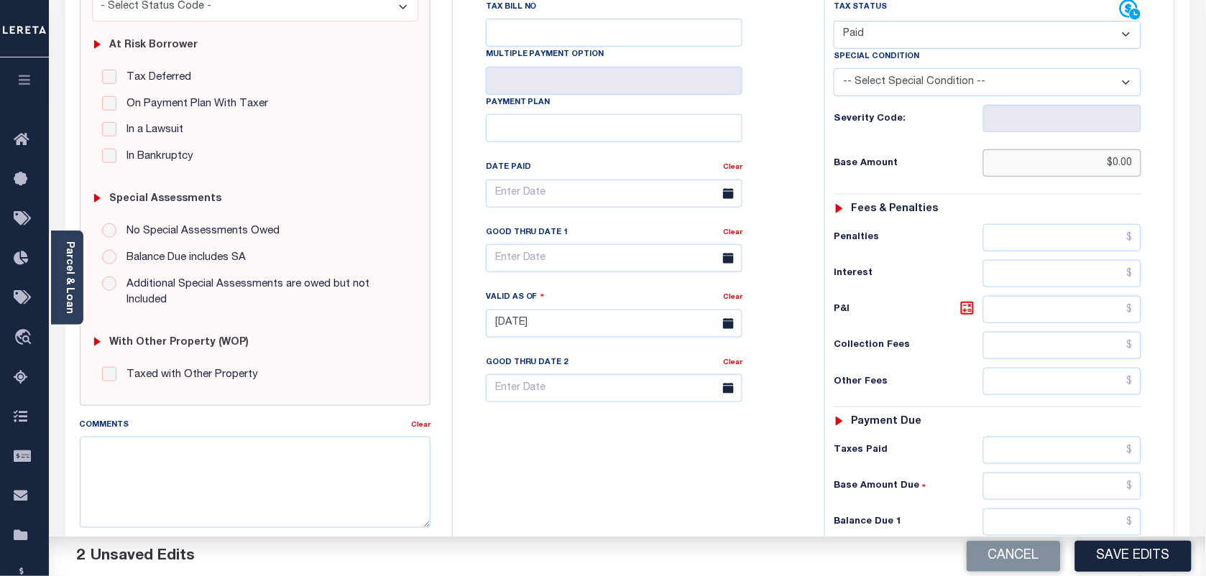
type input "$0.00"
click at [1020, 527] on input "text" at bounding box center [1062, 522] width 159 height 27
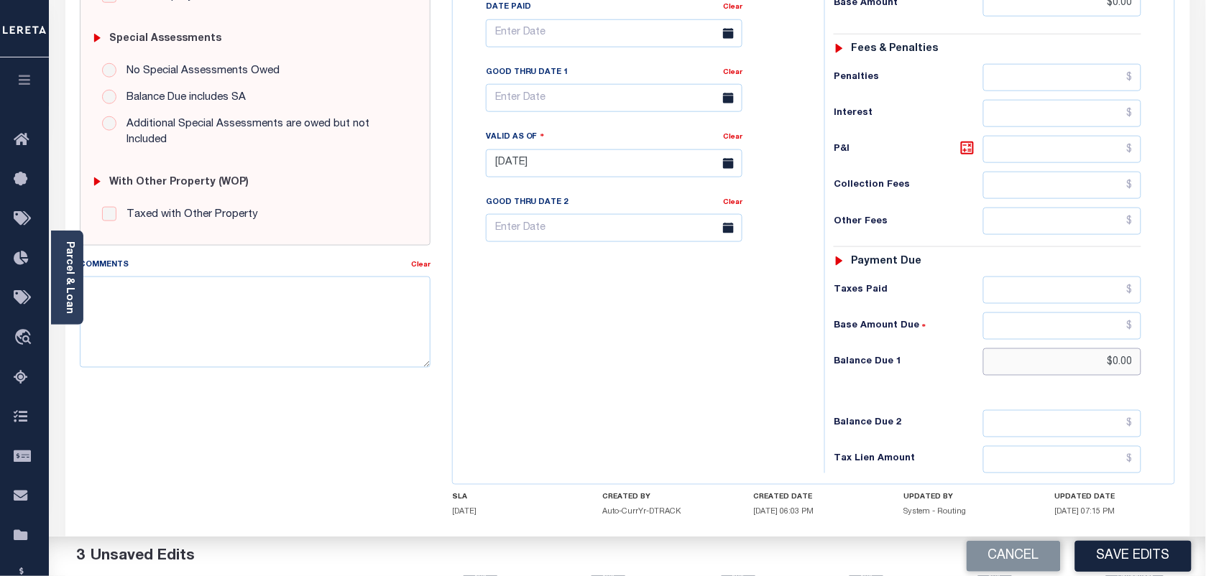
scroll to position [429, 0]
type input "$0.00"
click at [563, 101] on input "text" at bounding box center [614, 99] width 257 height 28
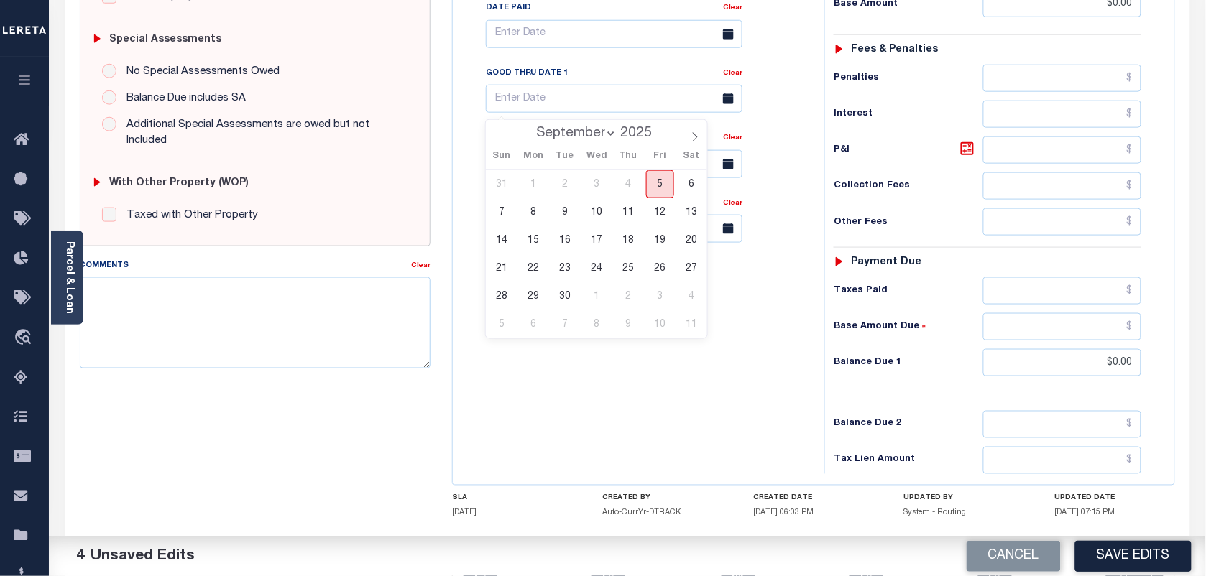
click at [658, 184] on span "5" at bounding box center [660, 184] width 28 height 28
type input "[DATE]"
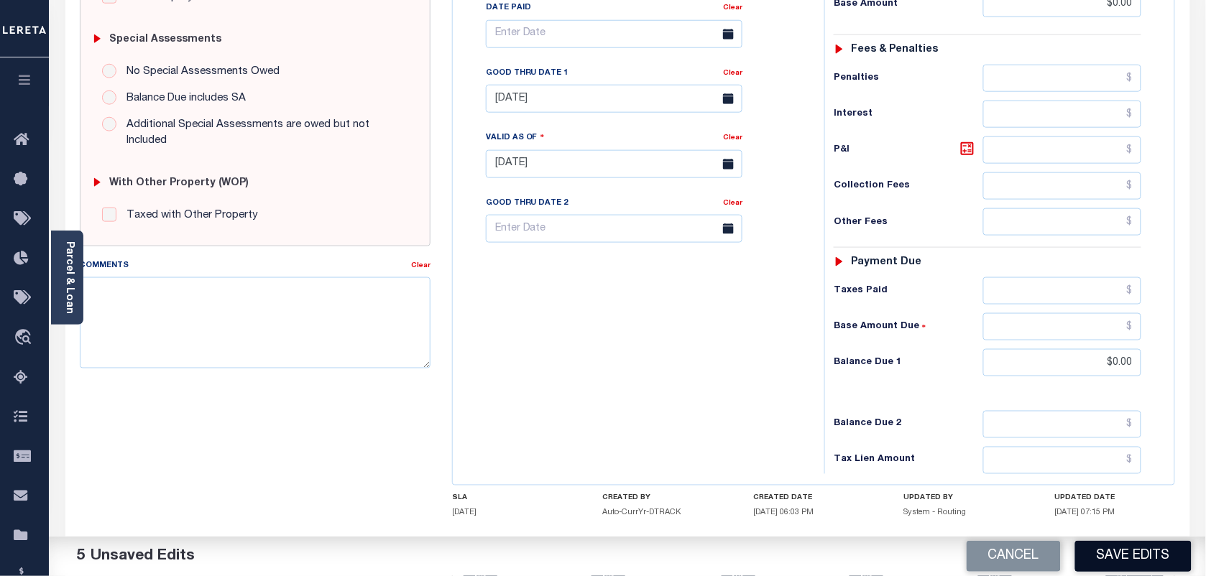
click at [1115, 554] on button "Save Edits" at bounding box center [1133, 556] width 116 height 31
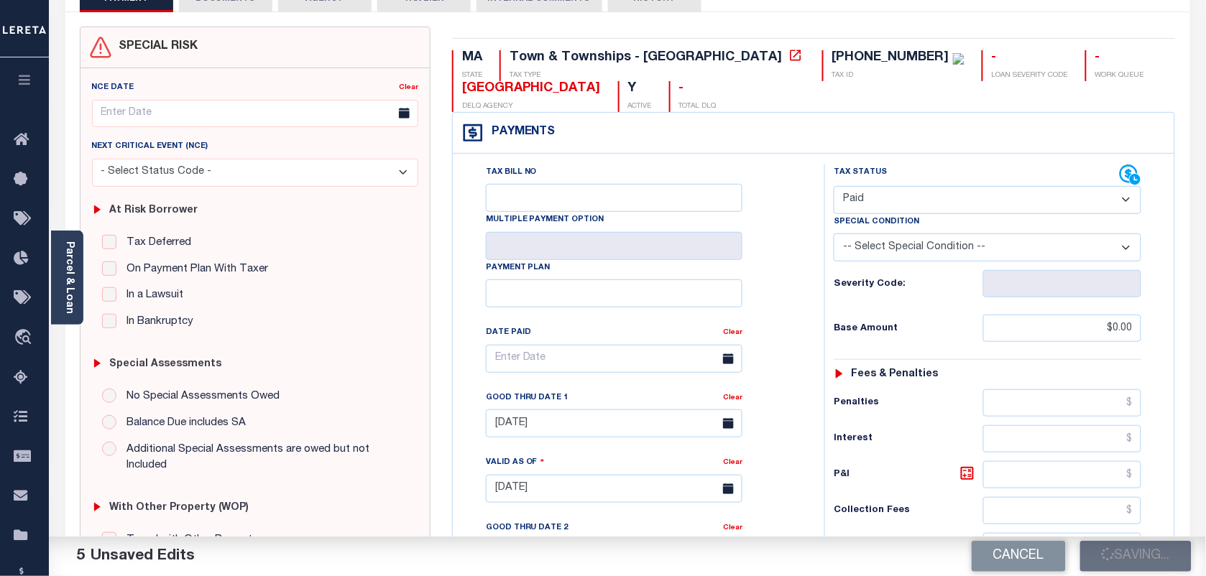
checkbox input "false"
type input "$0"
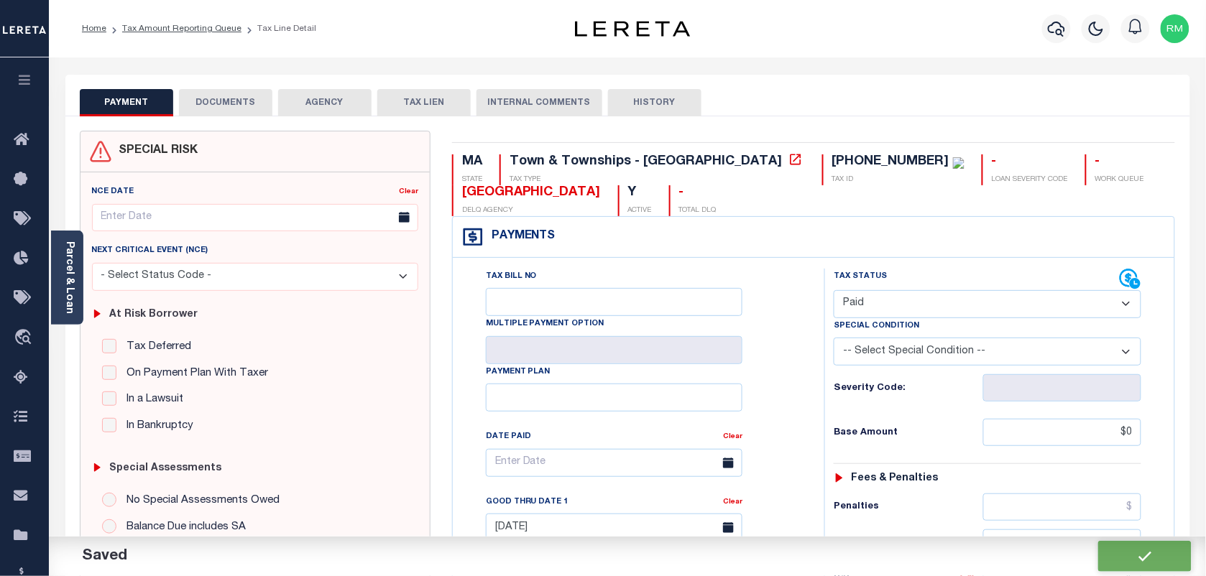
click at [241, 95] on button "DOCUMENTS" at bounding box center [225, 102] width 93 height 27
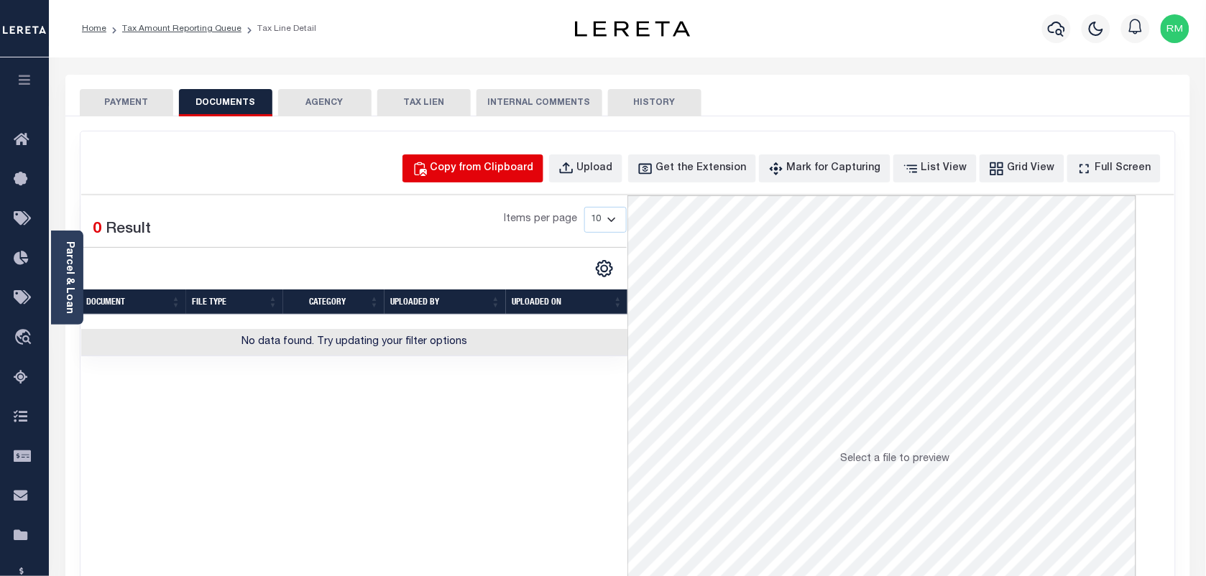
click at [492, 173] on div "Copy from Clipboard" at bounding box center [481, 169] width 103 height 16
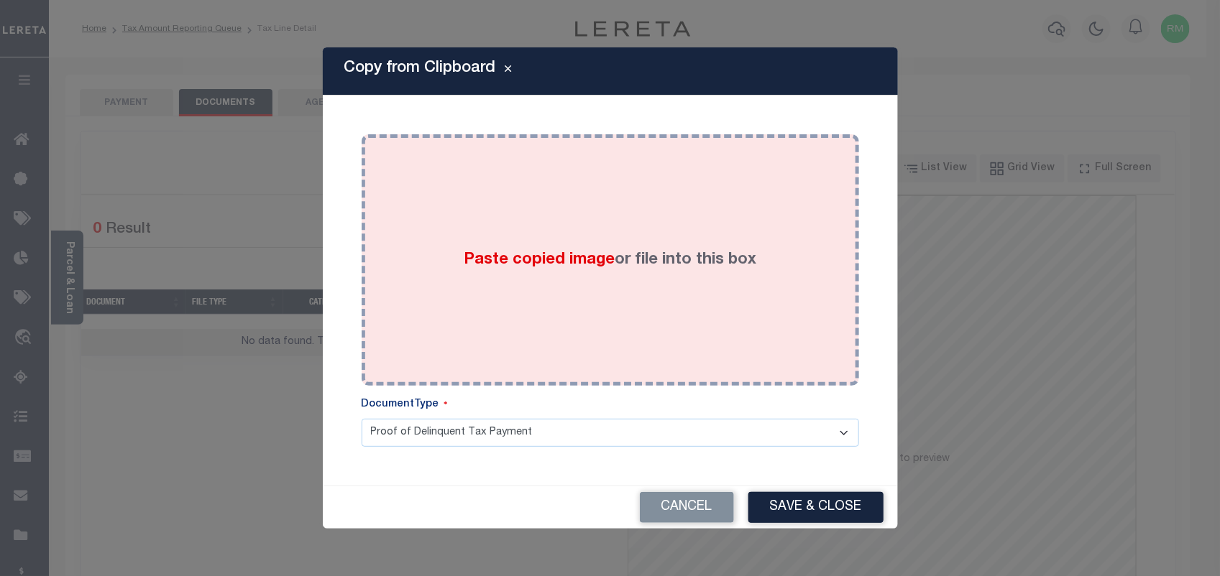
click at [476, 318] on div "Paste copied image or file into this box" at bounding box center [610, 260] width 476 height 230
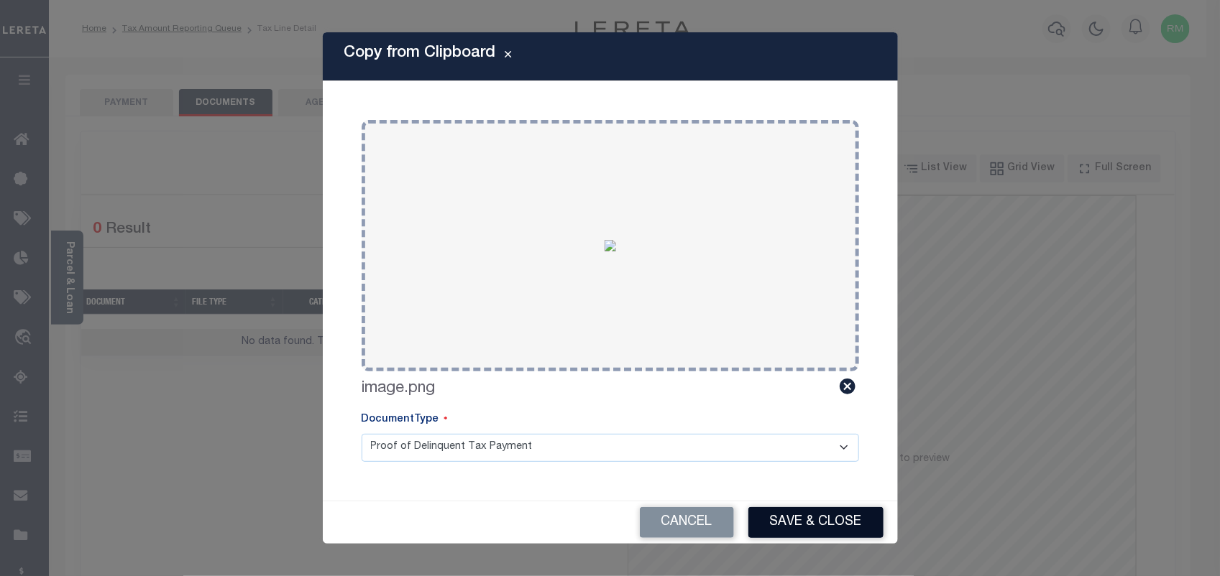
click at [818, 522] on button "Save & Close" at bounding box center [815, 522] width 135 height 31
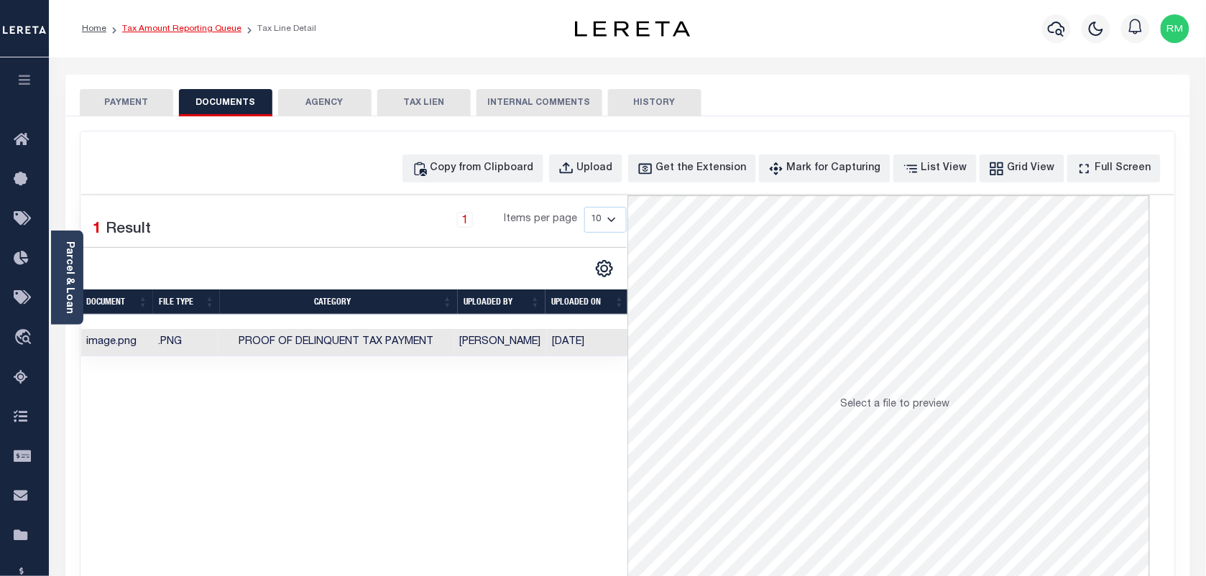
click at [218, 26] on link "Tax Amount Reporting Queue" at bounding box center [181, 28] width 119 height 9
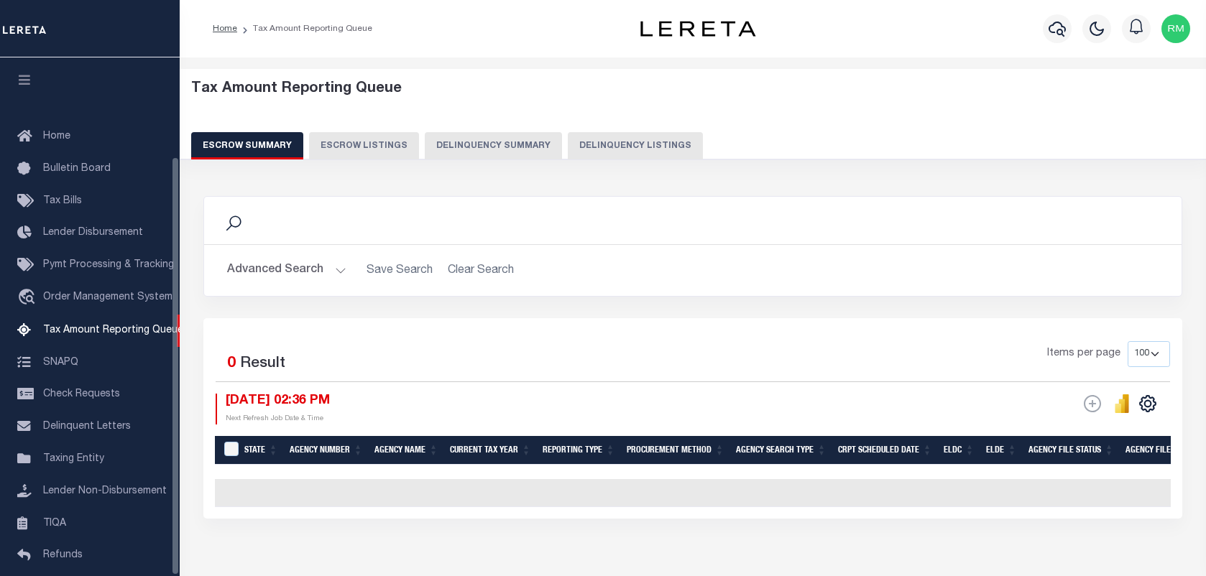
select select "100"
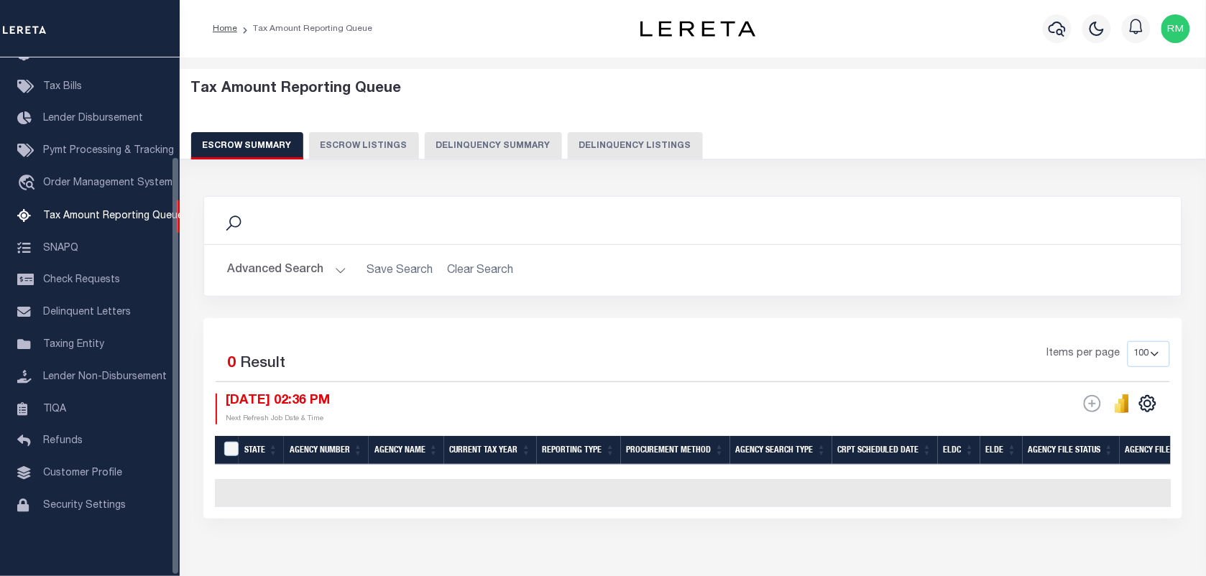
click at [581, 134] on button "Delinquency Listings" at bounding box center [635, 145] width 135 height 27
select select "100"
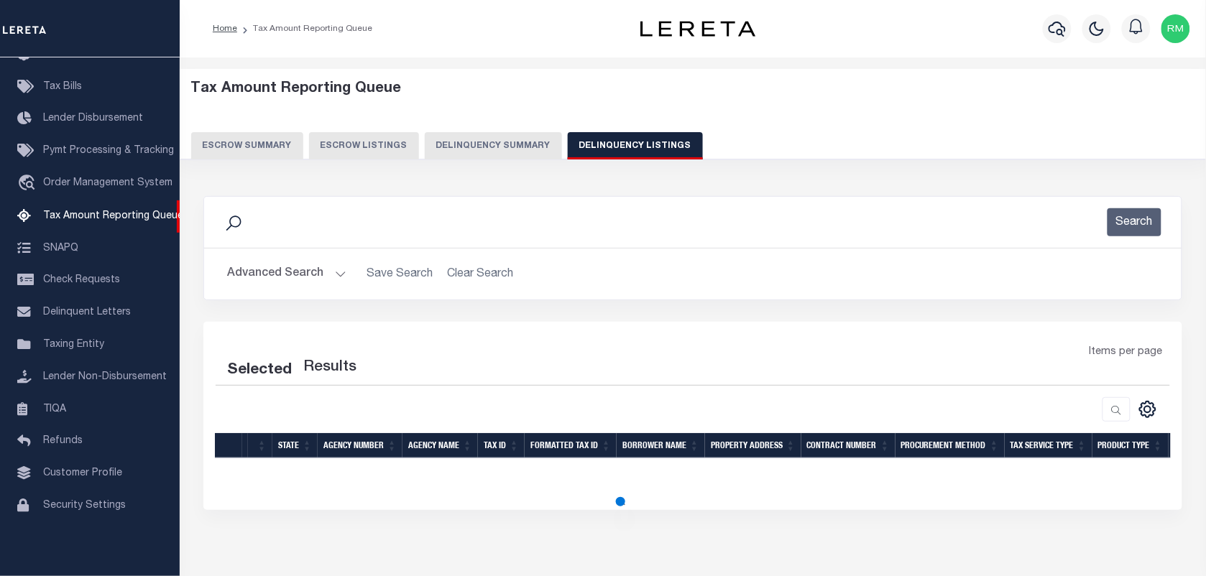
select select "100"
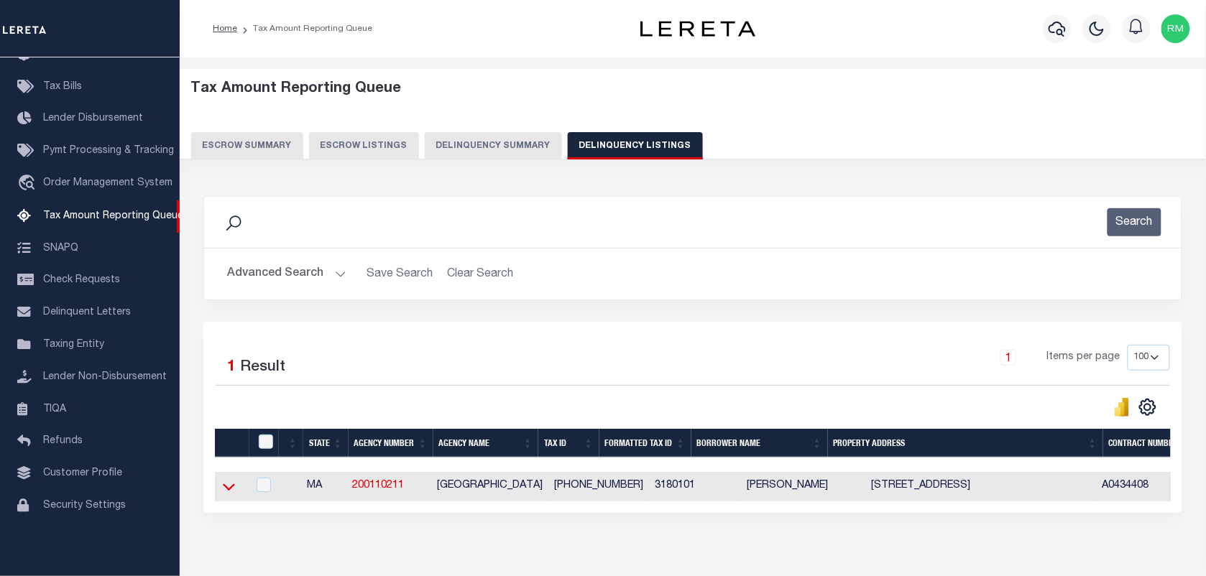
click at [227, 494] on icon at bounding box center [229, 486] width 12 height 15
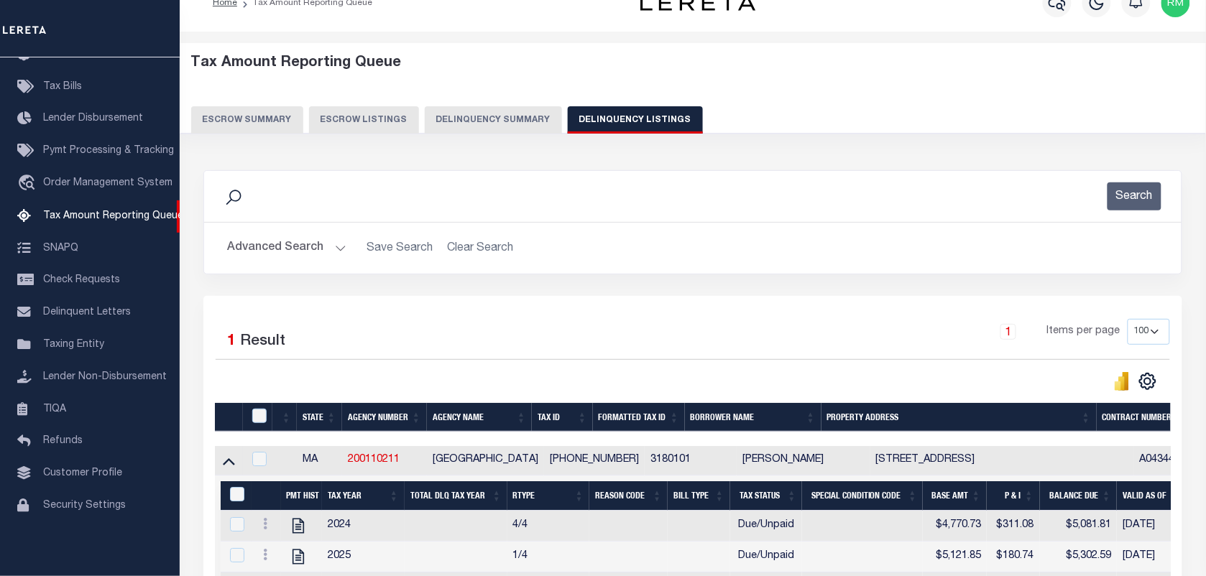
scroll to position [228, 0]
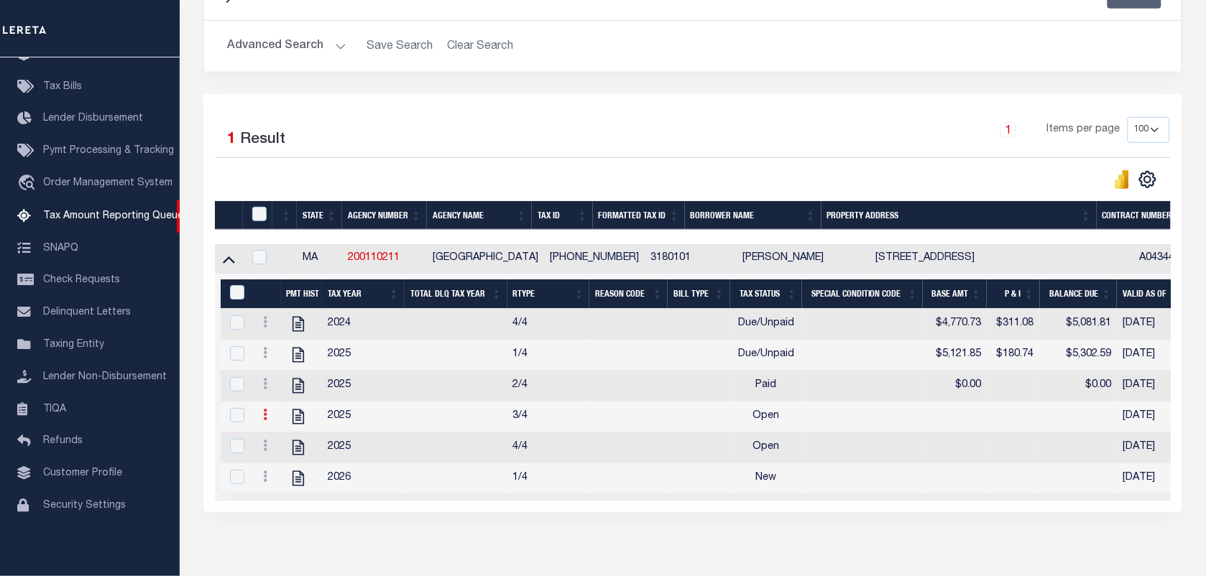
click at [263, 420] on icon at bounding box center [265, 414] width 4 height 11
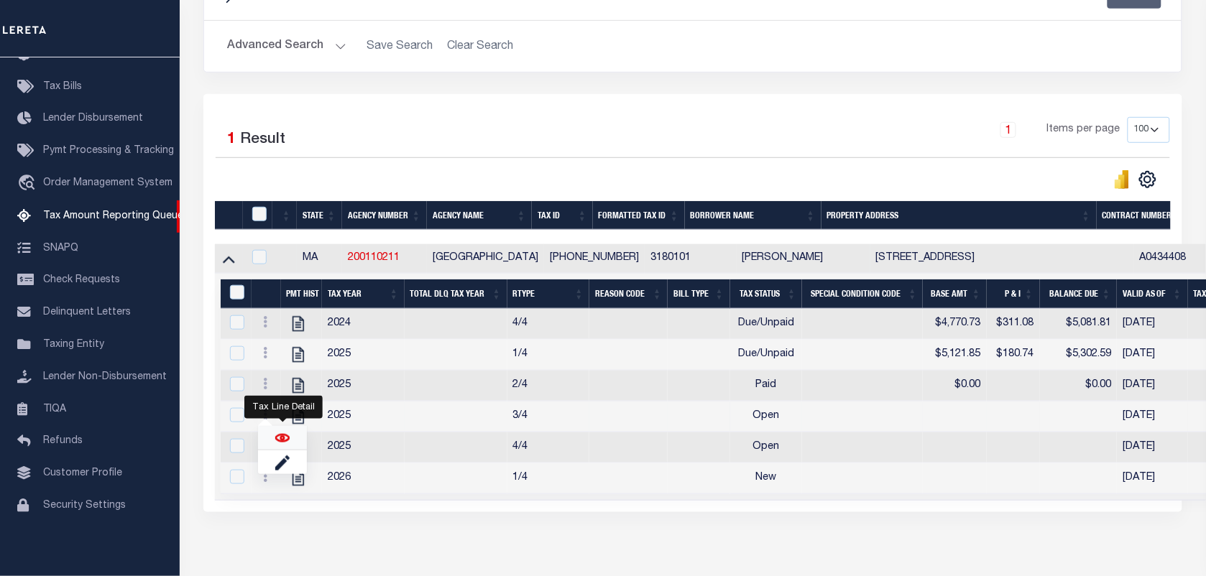
click at [278, 446] on img "" at bounding box center [282, 438] width 14 height 14
checkbox input "true"
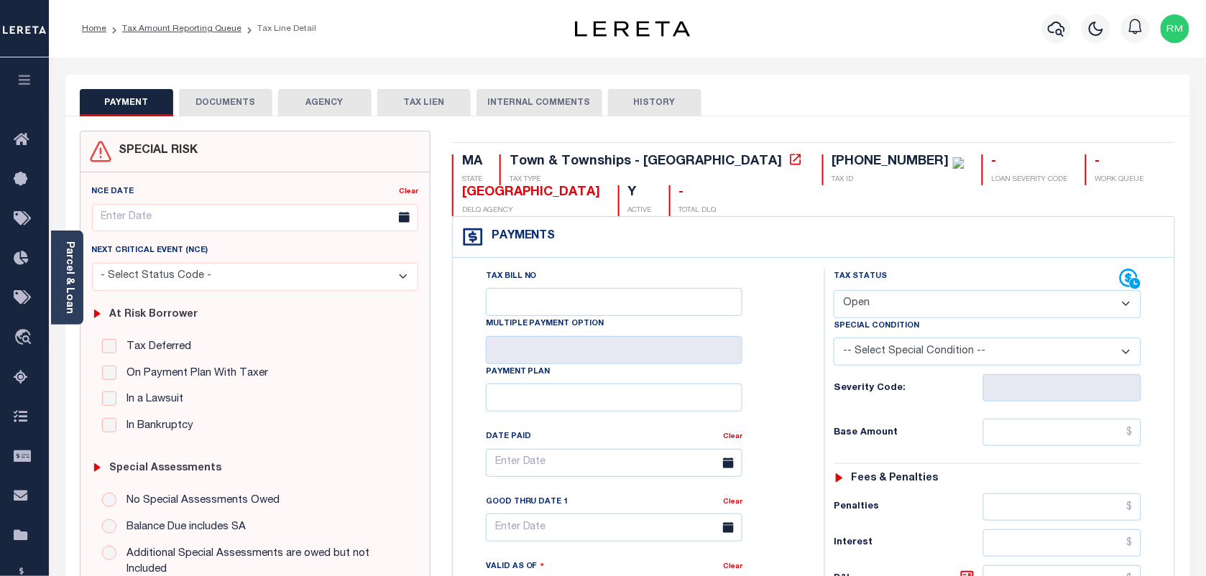
click at [870, 315] on select "- Select Status Code - Open Due/Unpaid Paid Incomplete No Tax Due Internal Refu…" at bounding box center [988, 304] width 308 height 28
select select "PYD"
click at [834, 292] on select "- Select Status Code - Open Due/Unpaid Paid Incomplete No Tax Due Internal Refu…" at bounding box center [988, 304] width 308 height 28
type input "[DATE]"
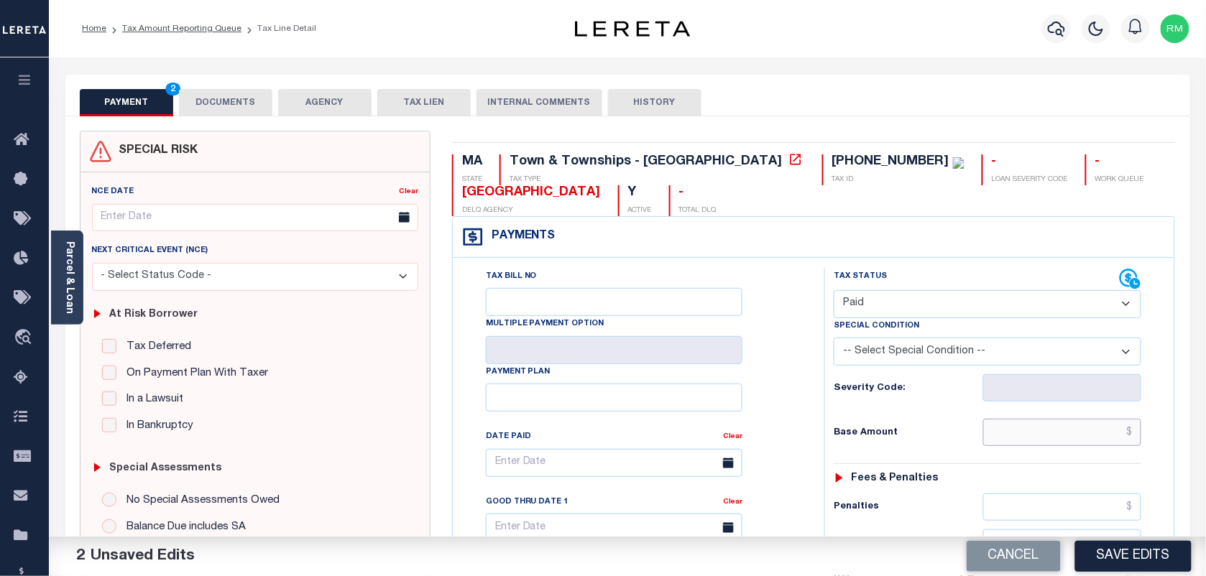
click at [1046, 435] on input "text" at bounding box center [1062, 432] width 159 height 27
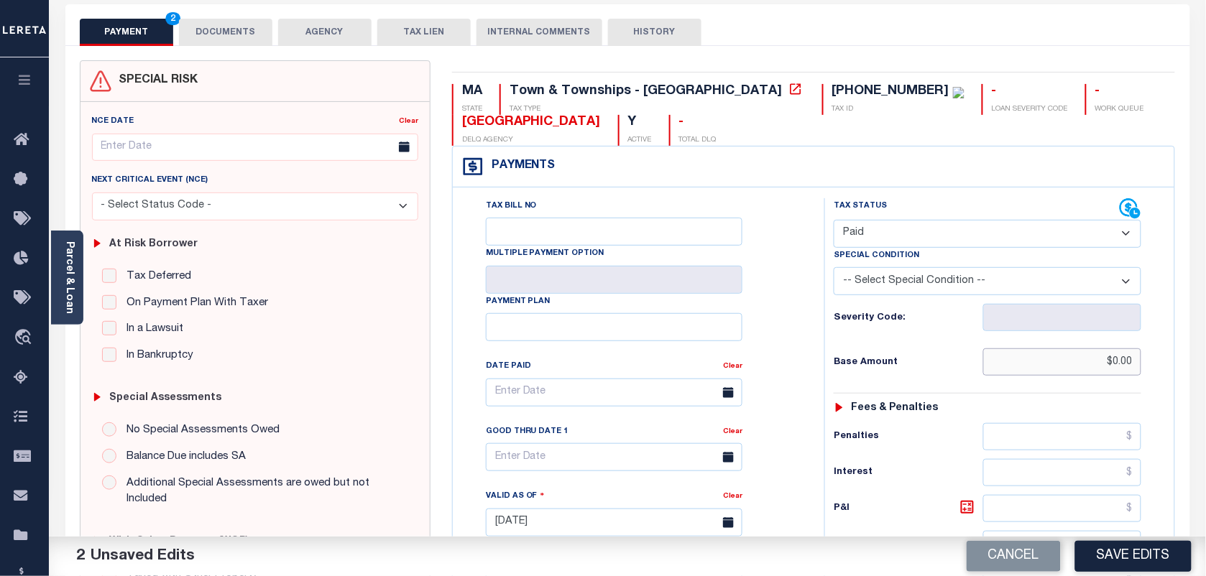
scroll to position [359, 0]
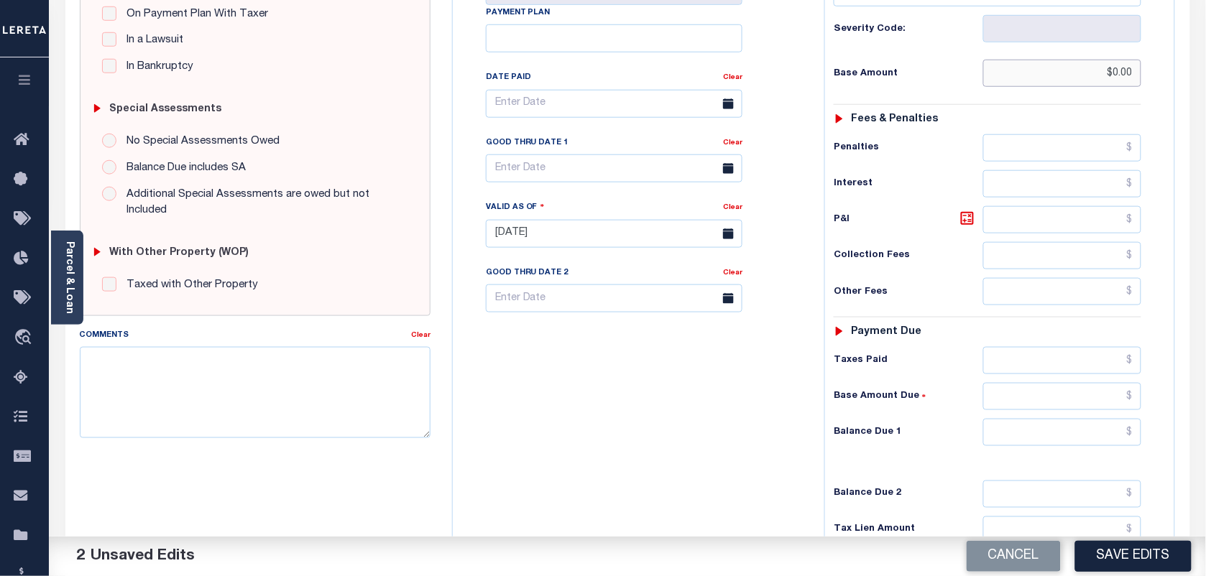
type input "$0.00"
click at [996, 438] on input "text" at bounding box center [1062, 432] width 159 height 27
type input "$0.00"
click at [586, 178] on body "Home Tax Amount Reporting Queue Tax Line Detail" at bounding box center [603, 184] width 1206 height 1087
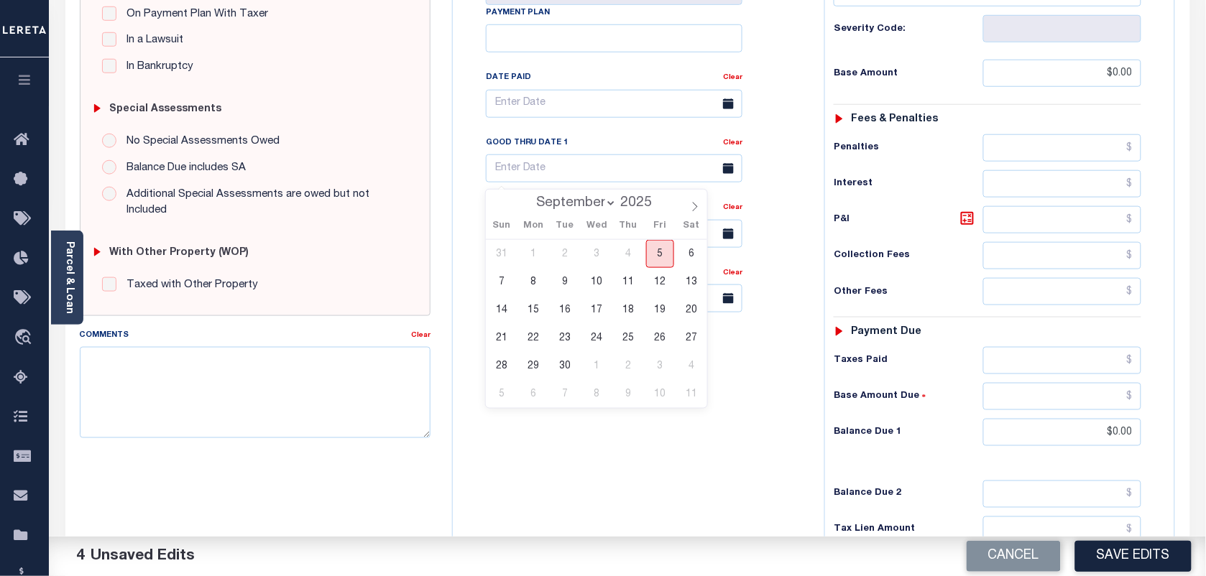
click at [658, 259] on span "5" at bounding box center [660, 254] width 28 height 28
type input "[DATE]"
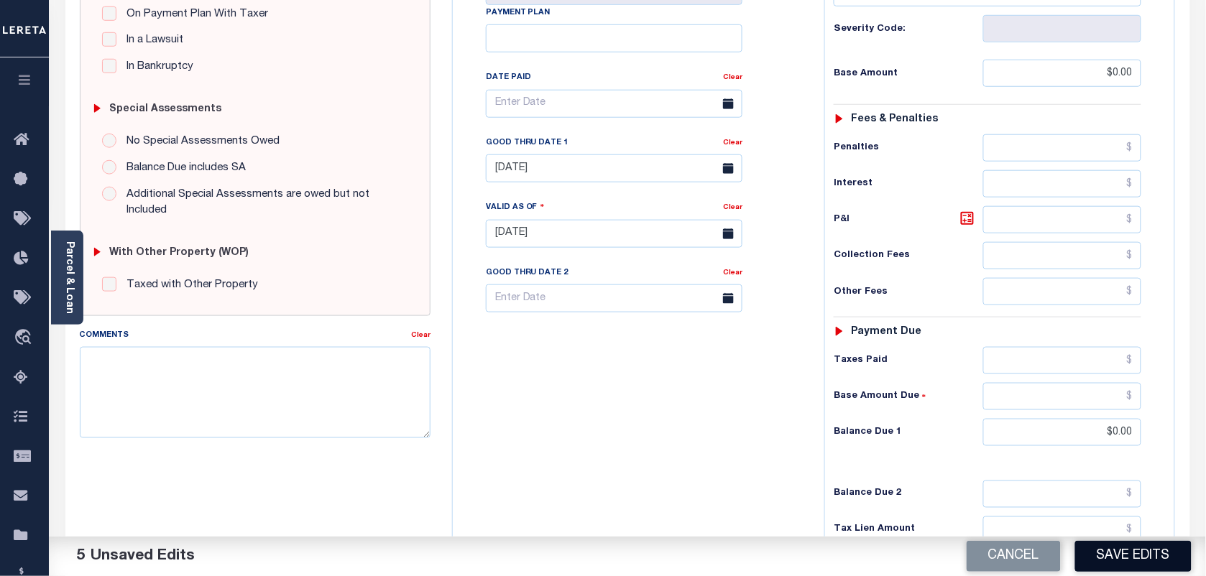
click at [1097, 548] on button "Save Edits" at bounding box center [1133, 556] width 116 height 31
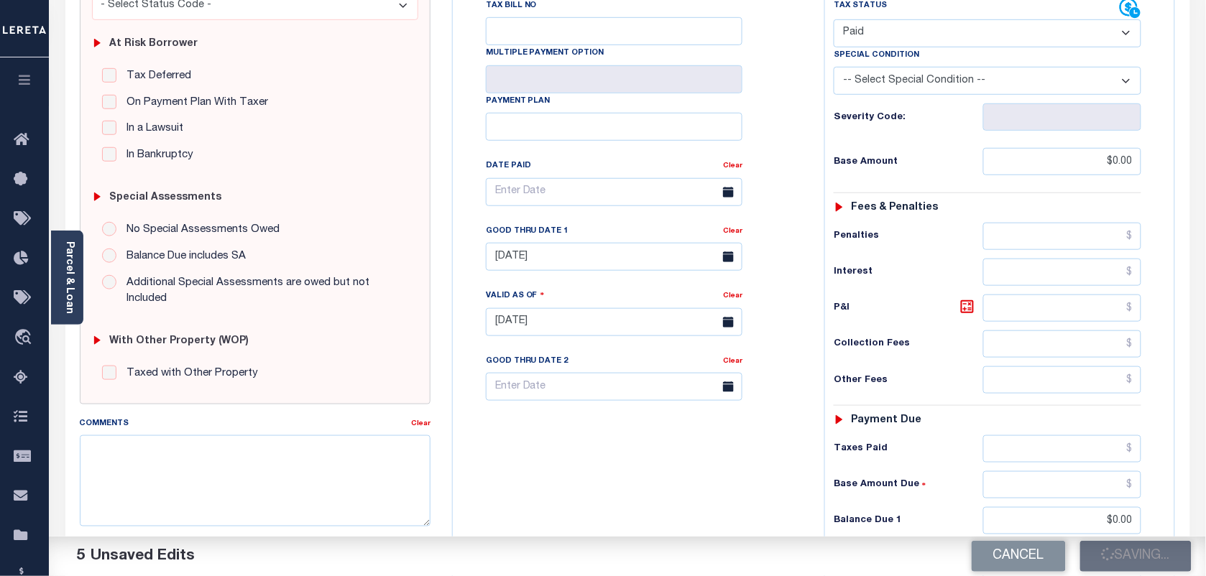
checkbox input "false"
type input "$0"
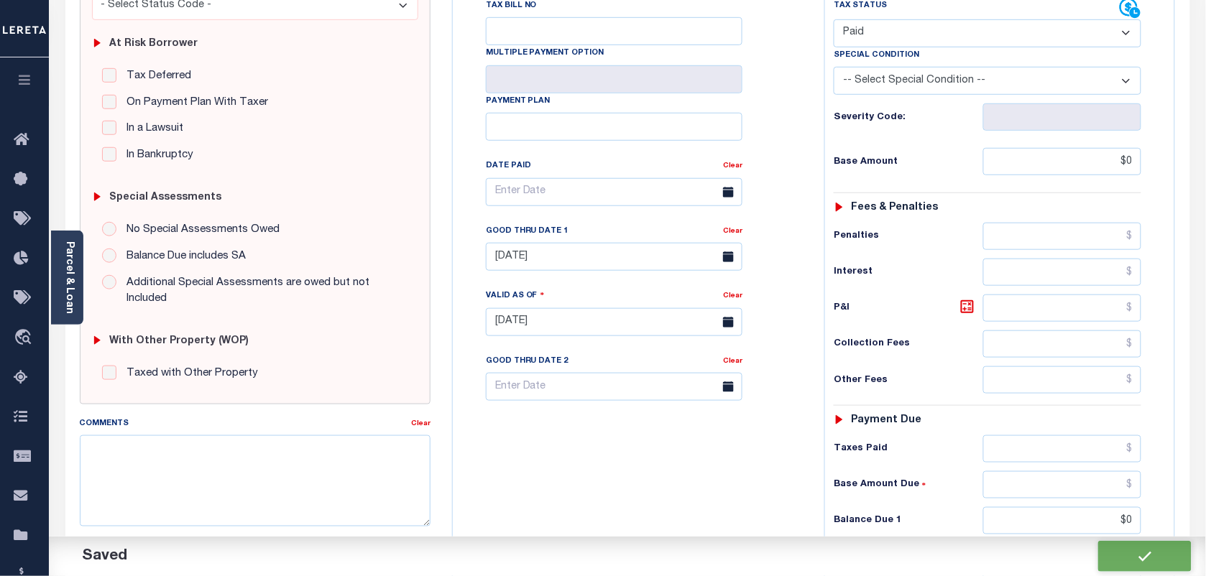
scroll to position [0, 0]
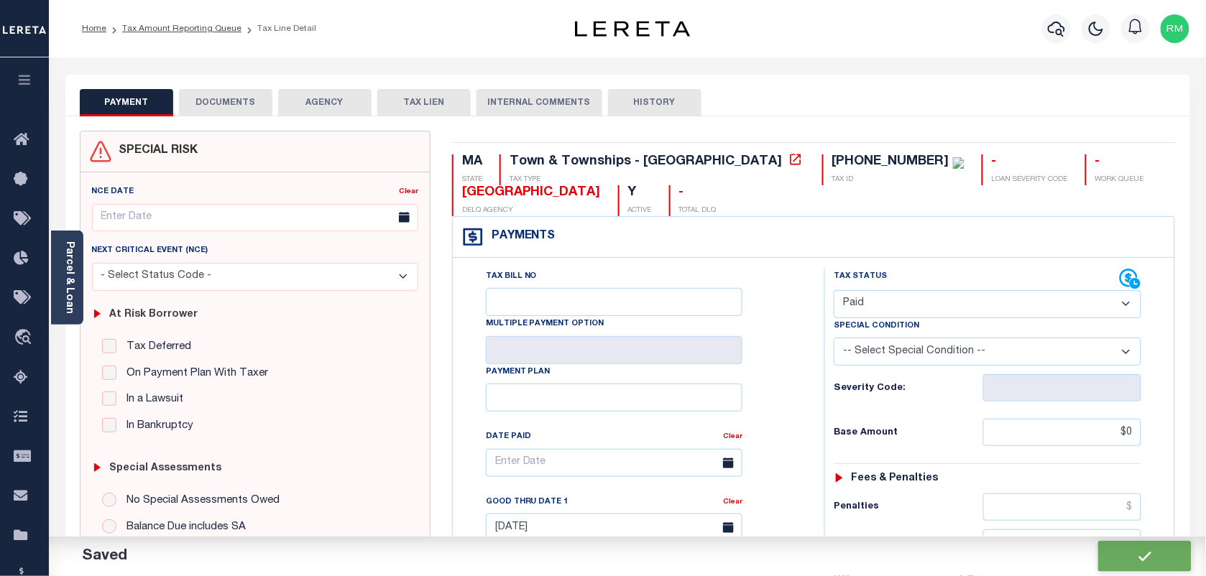
click at [210, 106] on button "DOCUMENTS" at bounding box center [225, 102] width 93 height 27
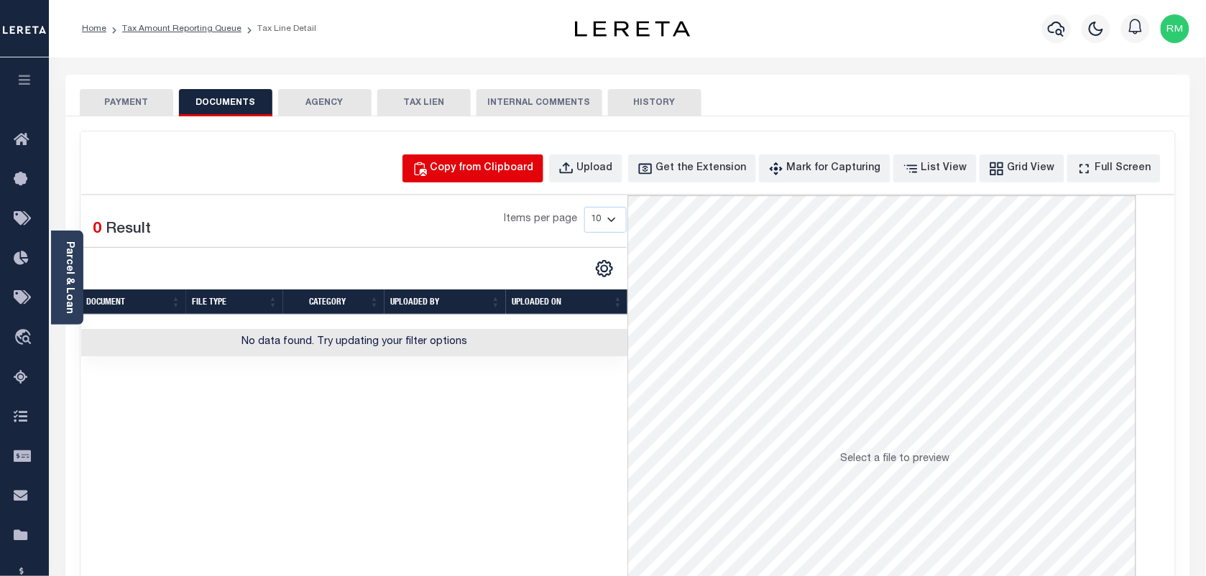
click at [534, 172] on div "Copy from Clipboard" at bounding box center [481, 169] width 103 height 16
select select "POP"
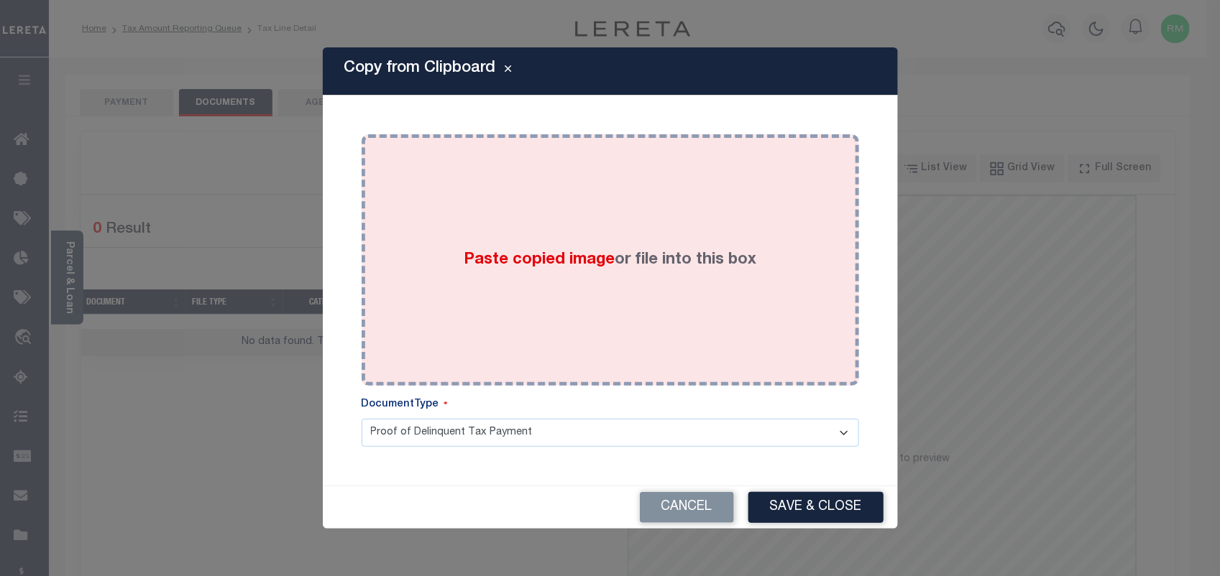
click at [476, 285] on div "Paste copied image or file into this box" at bounding box center [610, 260] width 476 height 230
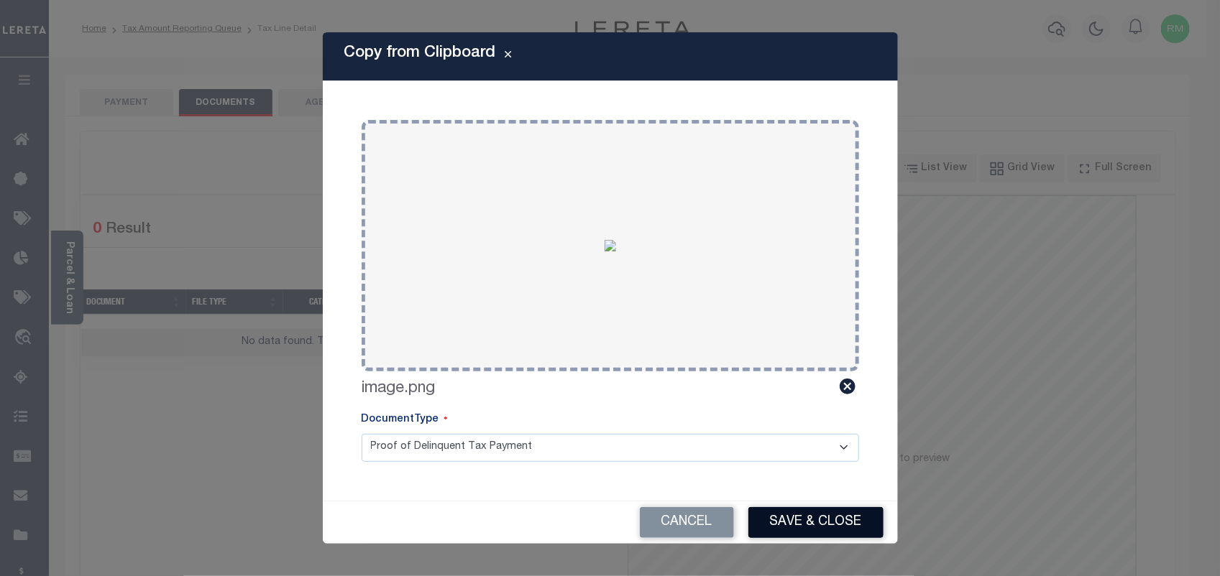
click at [803, 514] on button "Save & Close" at bounding box center [815, 522] width 135 height 31
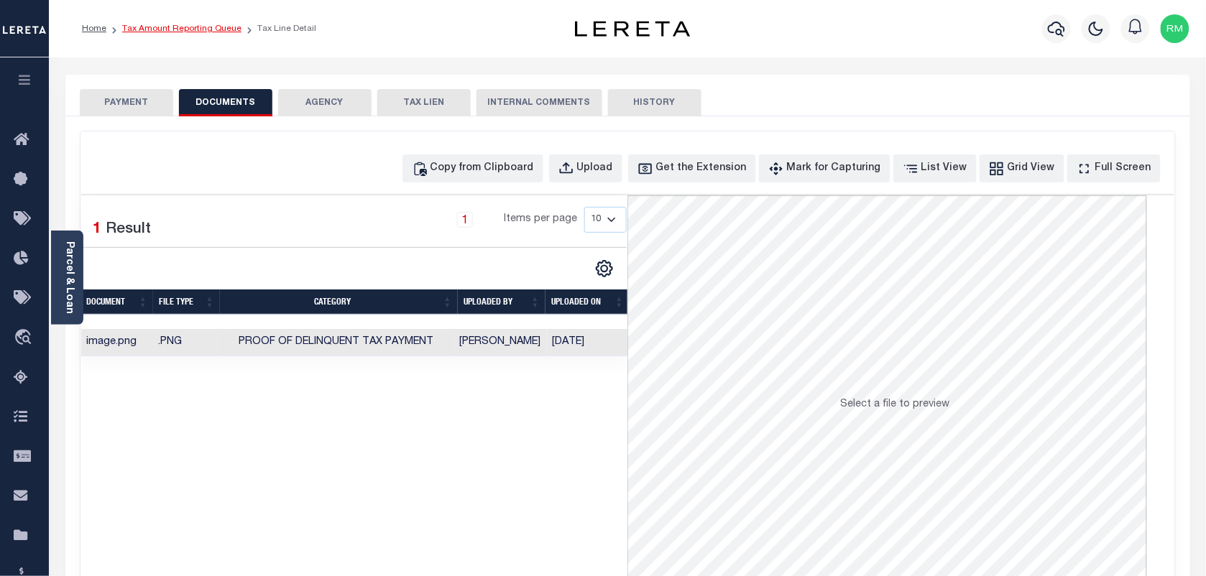
click at [219, 29] on link "Tax Amount Reporting Queue" at bounding box center [181, 28] width 119 height 9
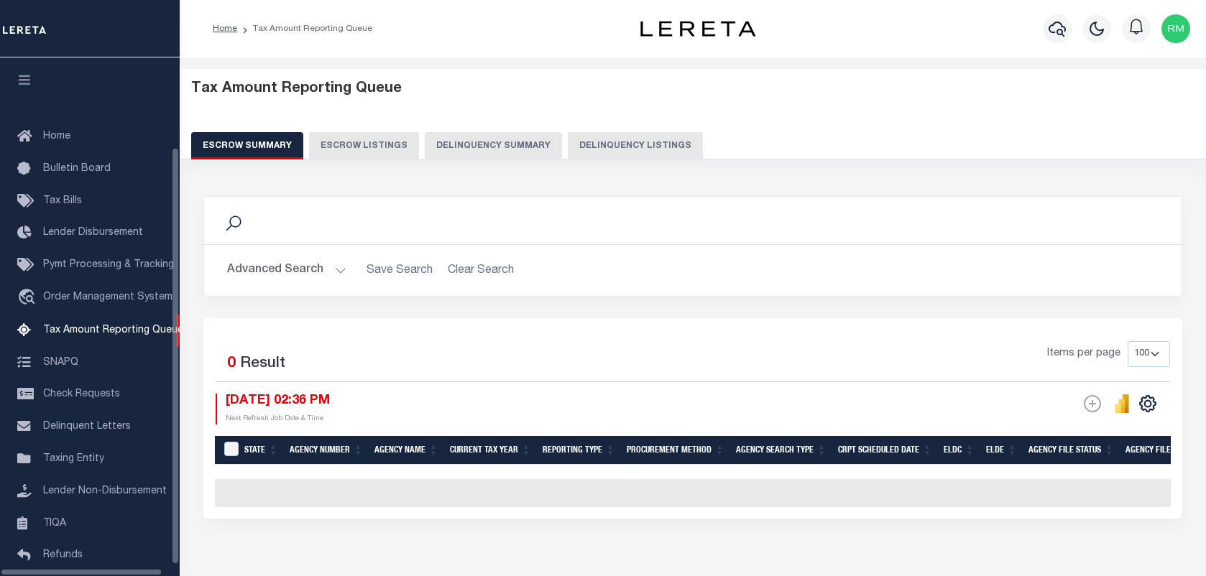
select select "100"
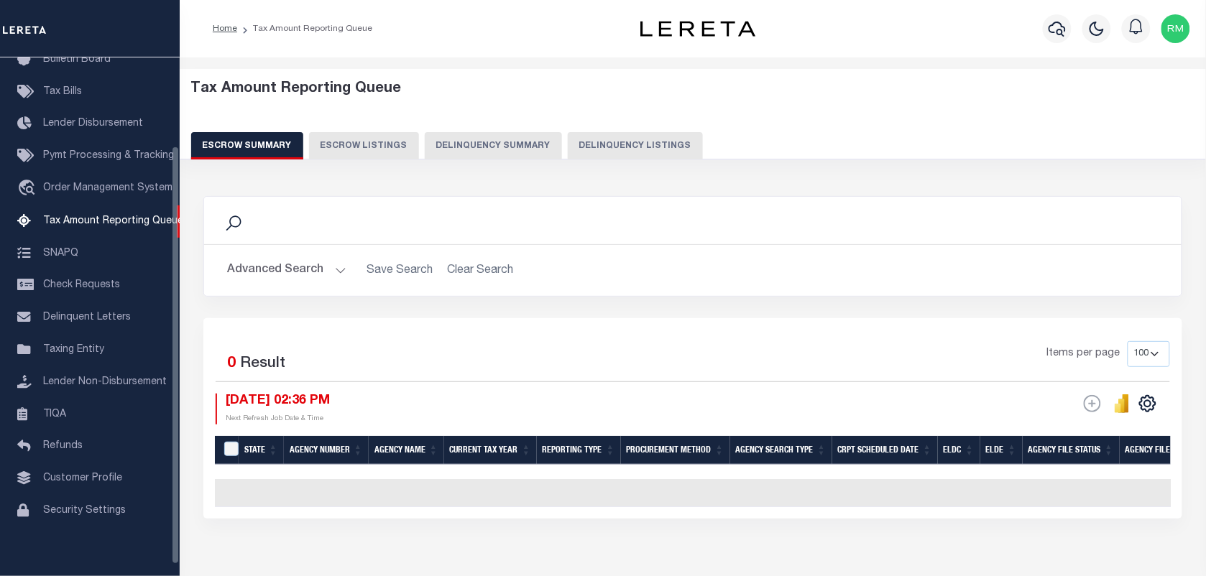
click at [650, 155] on button "Delinquency Listings" at bounding box center [635, 145] width 135 height 27
select select "100"
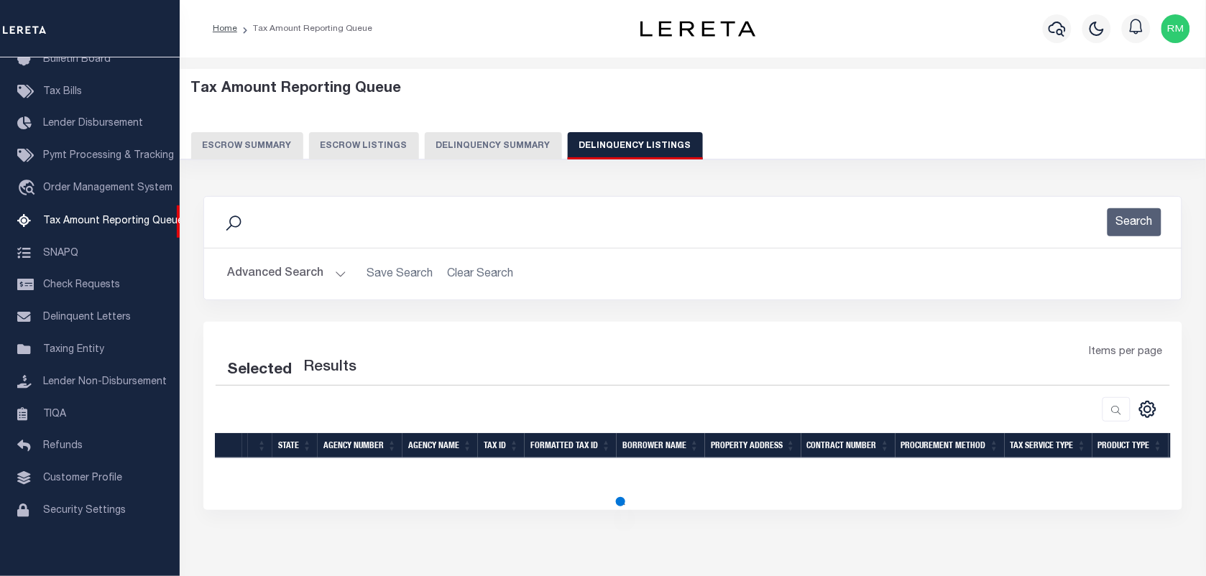
select select "100"
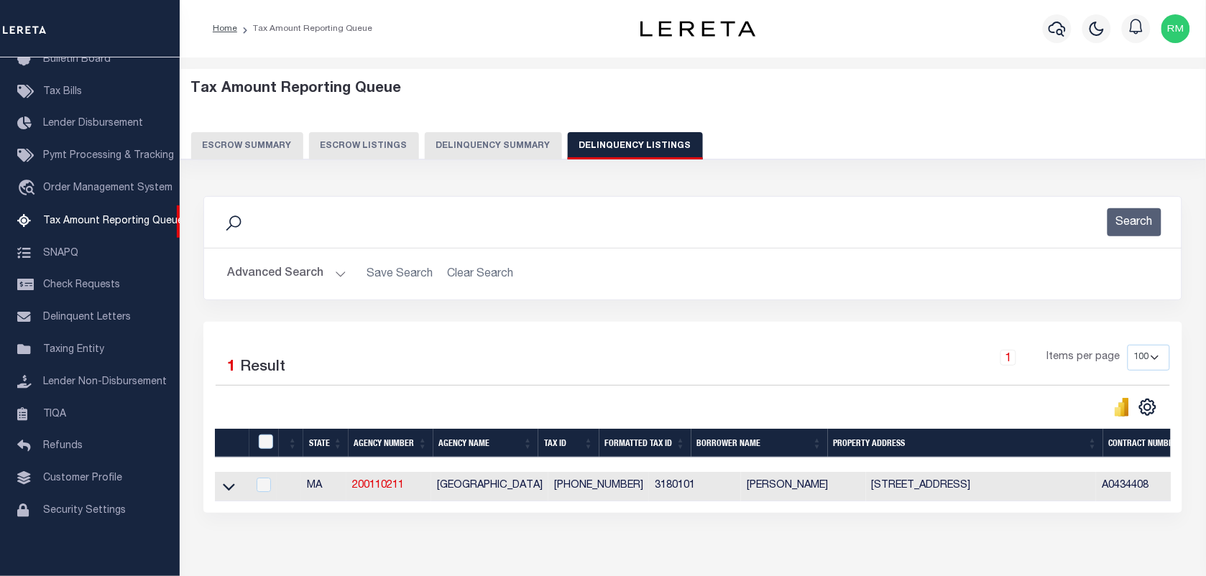
click at [231, 487] on icon at bounding box center [229, 486] width 12 height 15
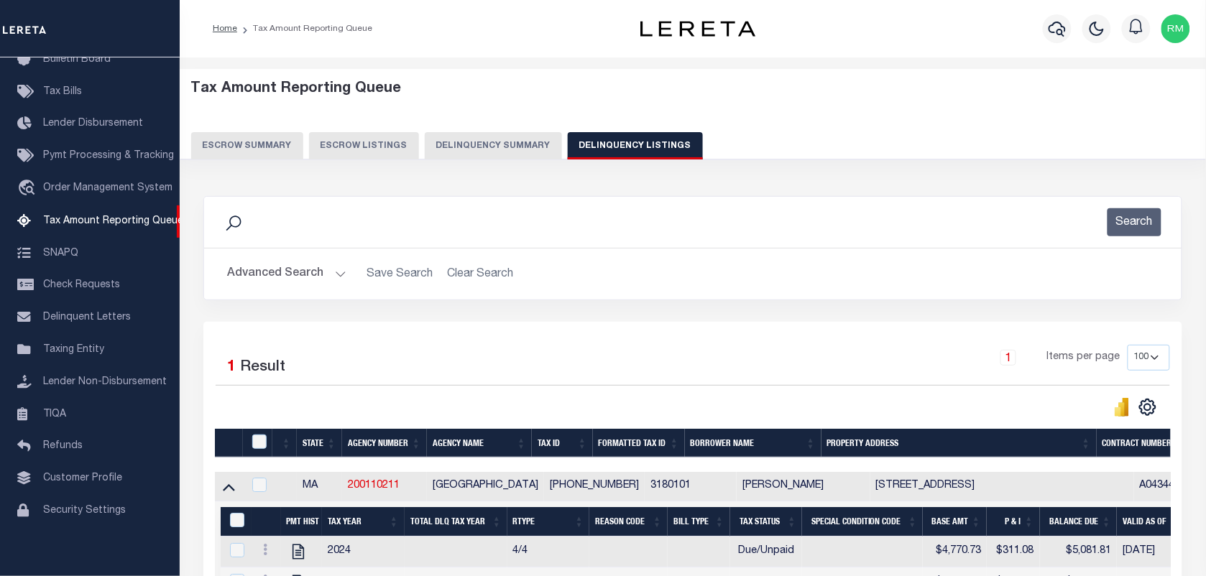
scroll to position [313, 0]
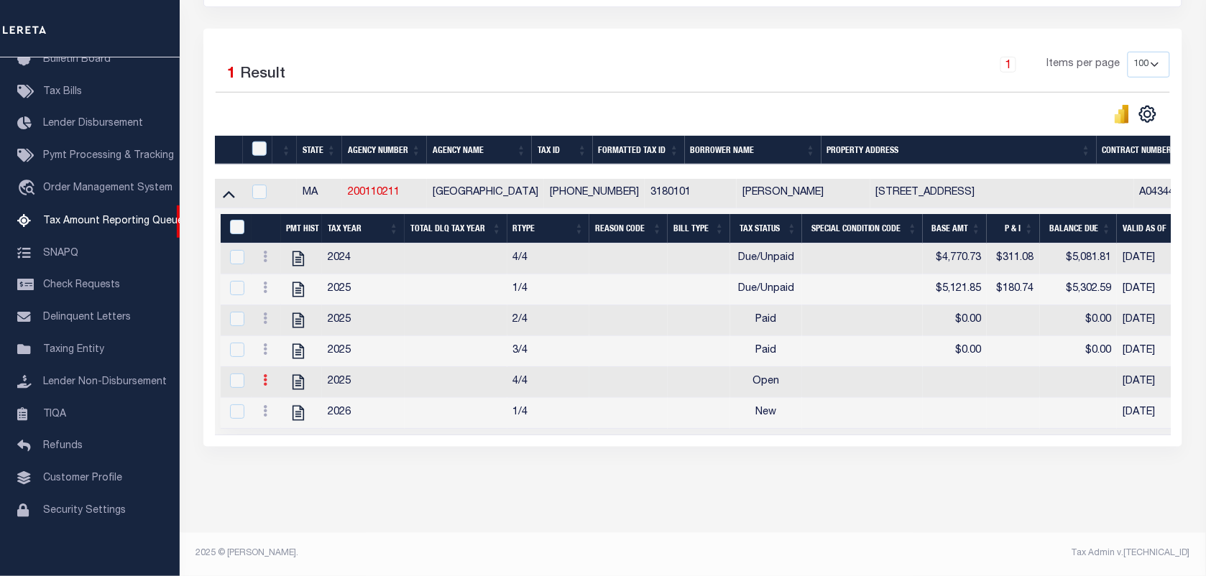
click at [269, 377] on link at bounding box center [265, 382] width 16 height 11
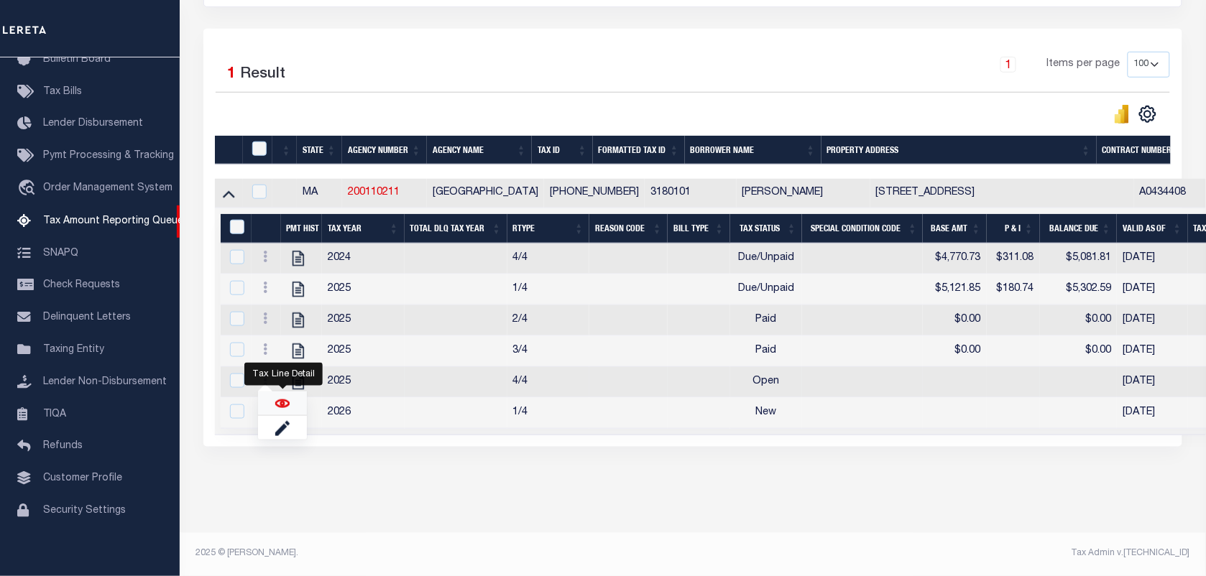
click at [282, 397] on img "" at bounding box center [282, 404] width 14 height 14
checkbox input "true"
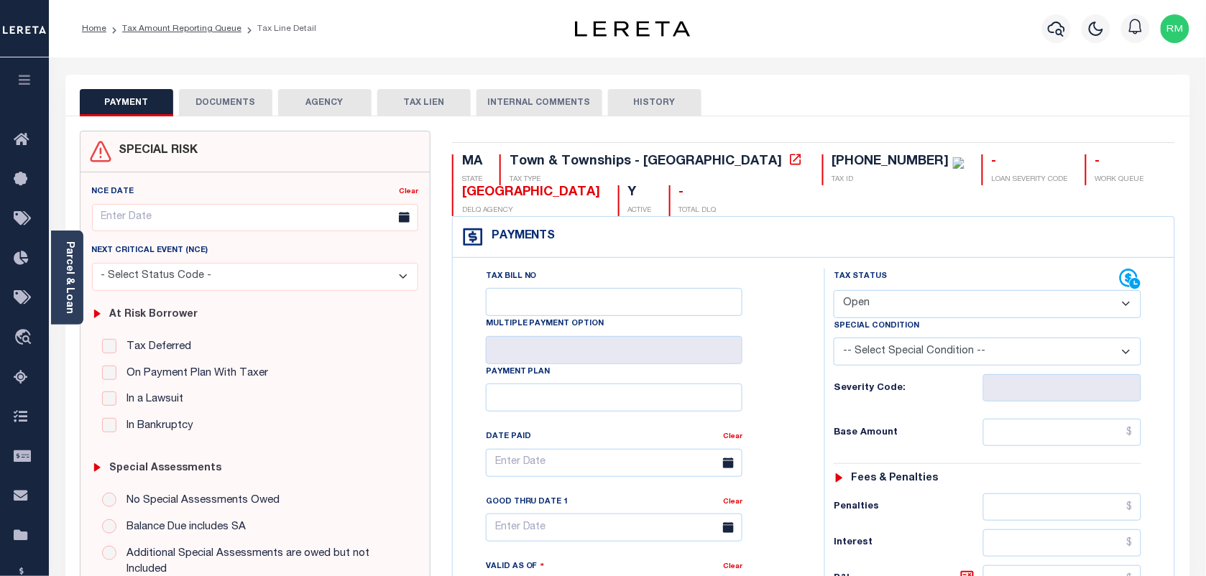
click at [896, 296] on select "- Select Status Code - Open Due/Unpaid Paid Incomplete No Tax Due Internal Refu…" at bounding box center [988, 304] width 308 height 28
select select "PYD"
click at [834, 292] on select "- Select Status Code - Open Due/Unpaid Paid Incomplete No Tax Due Internal Refu…" at bounding box center [988, 304] width 308 height 28
type input "[DATE]"
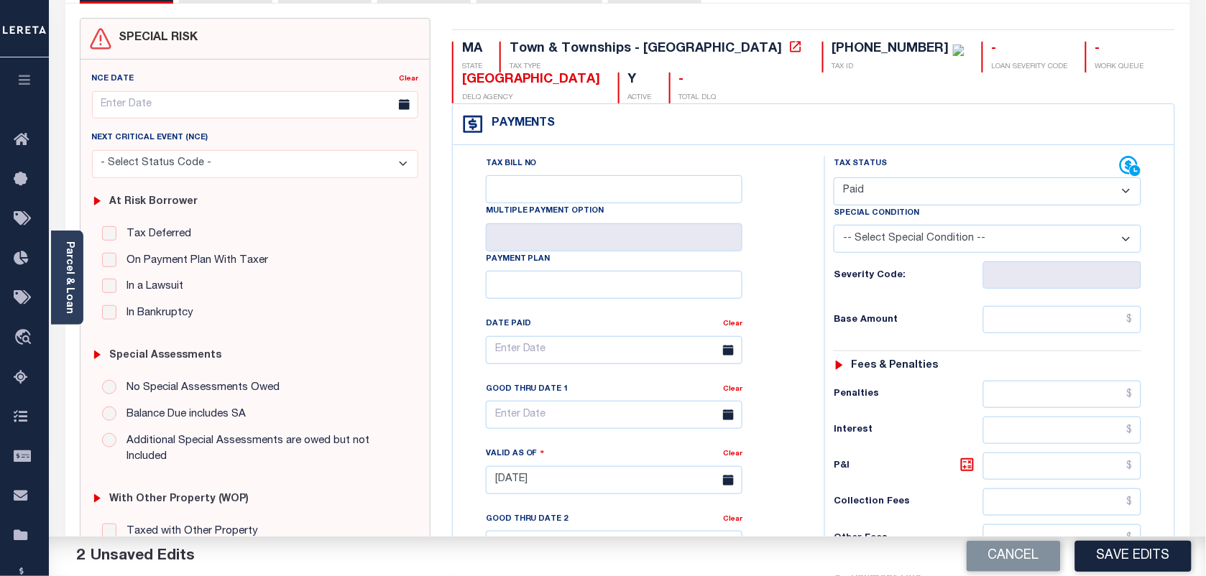
scroll to position [180, 0]
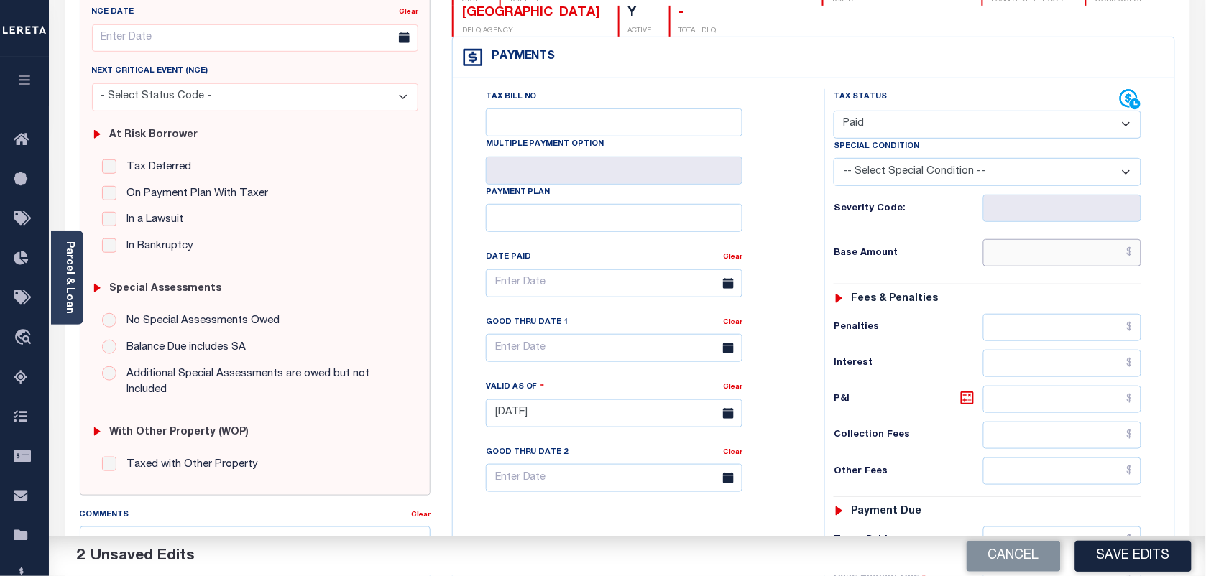
click at [1015, 263] on input "text" at bounding box center [1062, 252] width 159 height 27
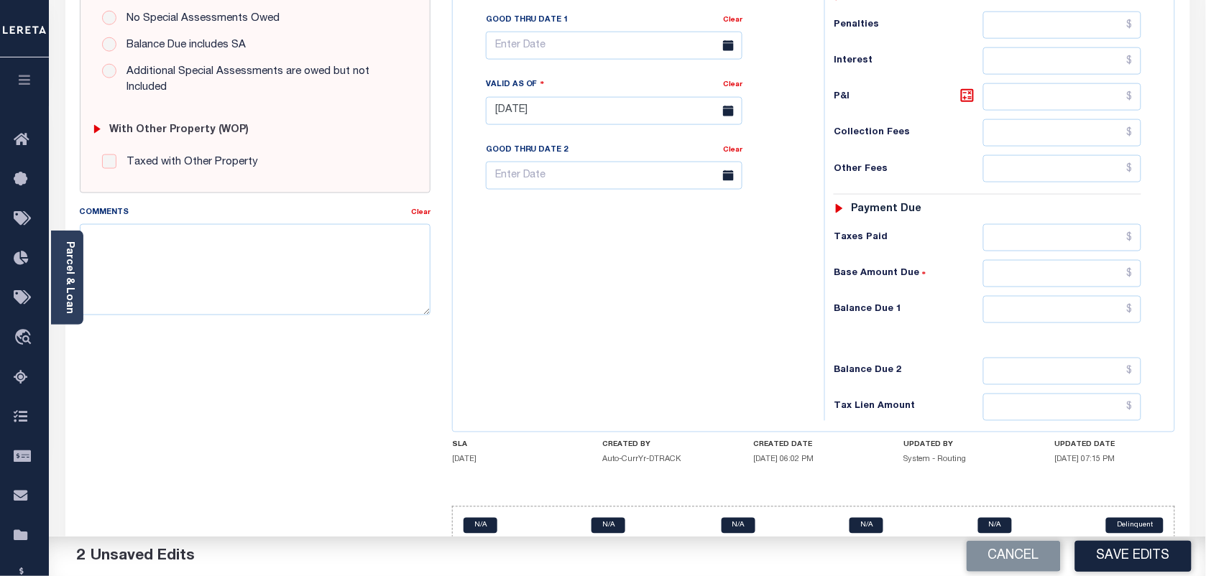
scroll to position [519, 0]
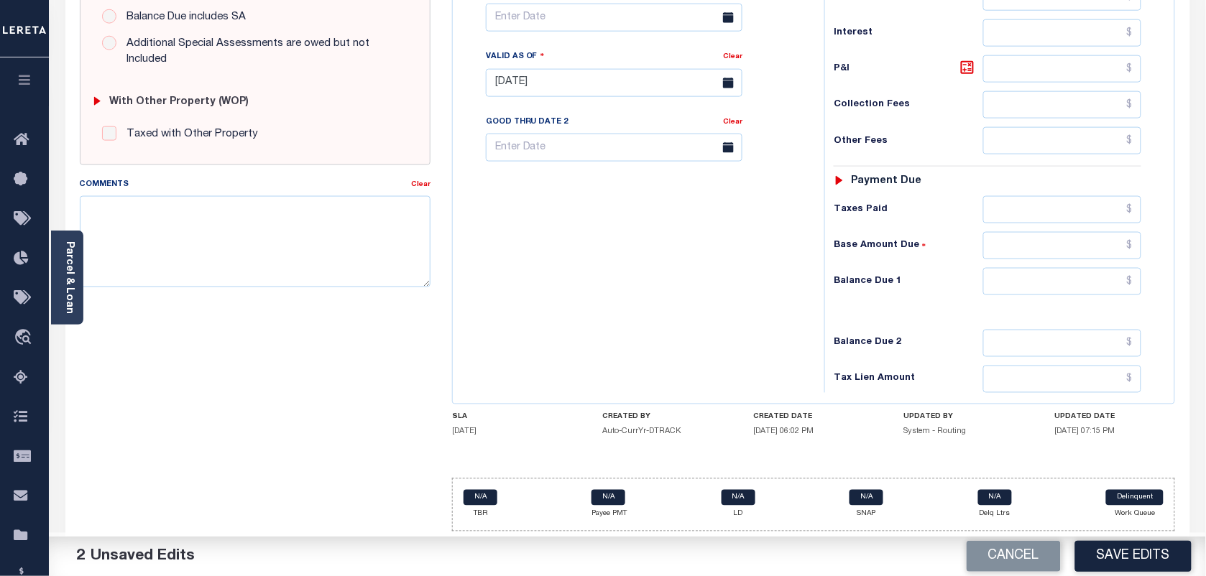
type input "$0.00"
click at [1032, 278] on input "text" at bounding box center [1062, 281] width 159 height 27
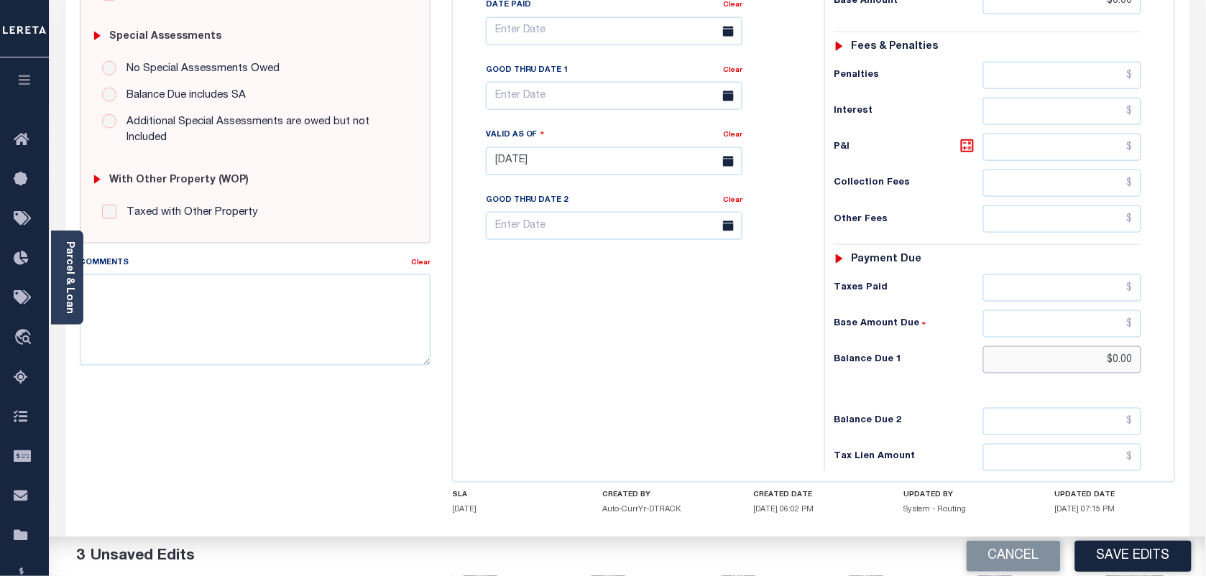
scroll to position [429, 0]
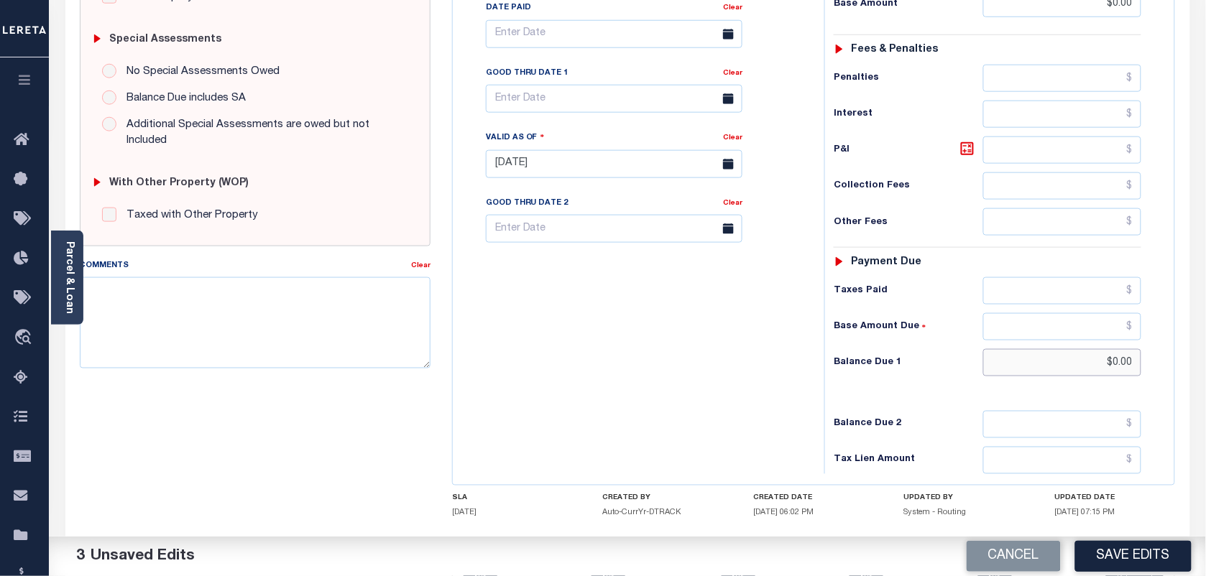
type input "$0.00"
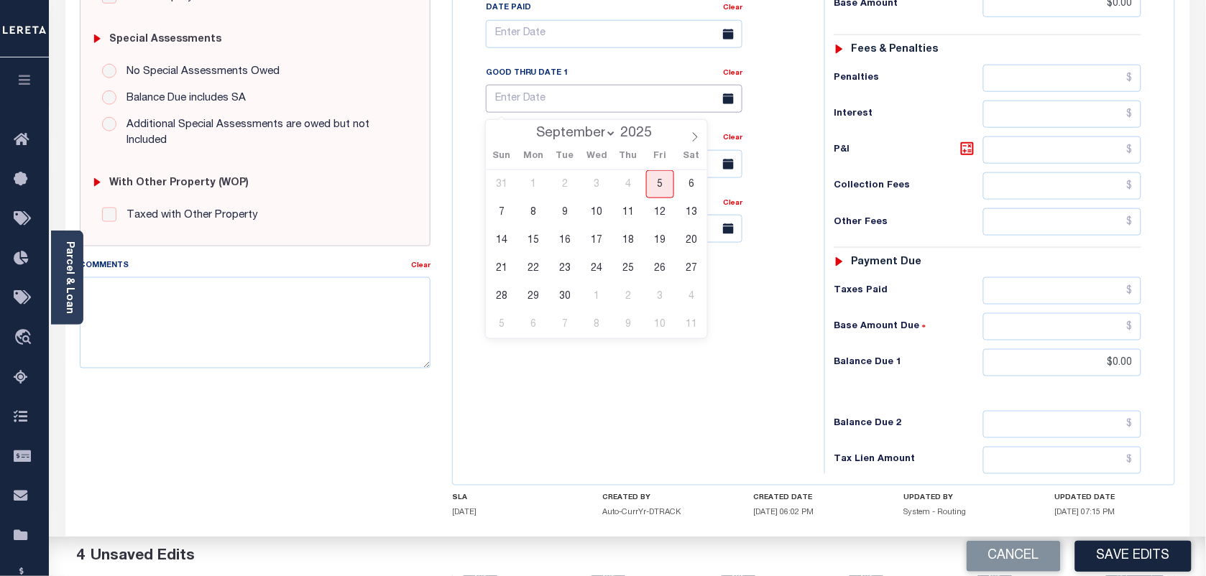
click at [558, 101] on input "text" at bounding box center [614, 99] width 257 height 28
click at [649, 180] on span "5" at bounding box center [660, 184] width 28 height 28
type input "[DATE]"
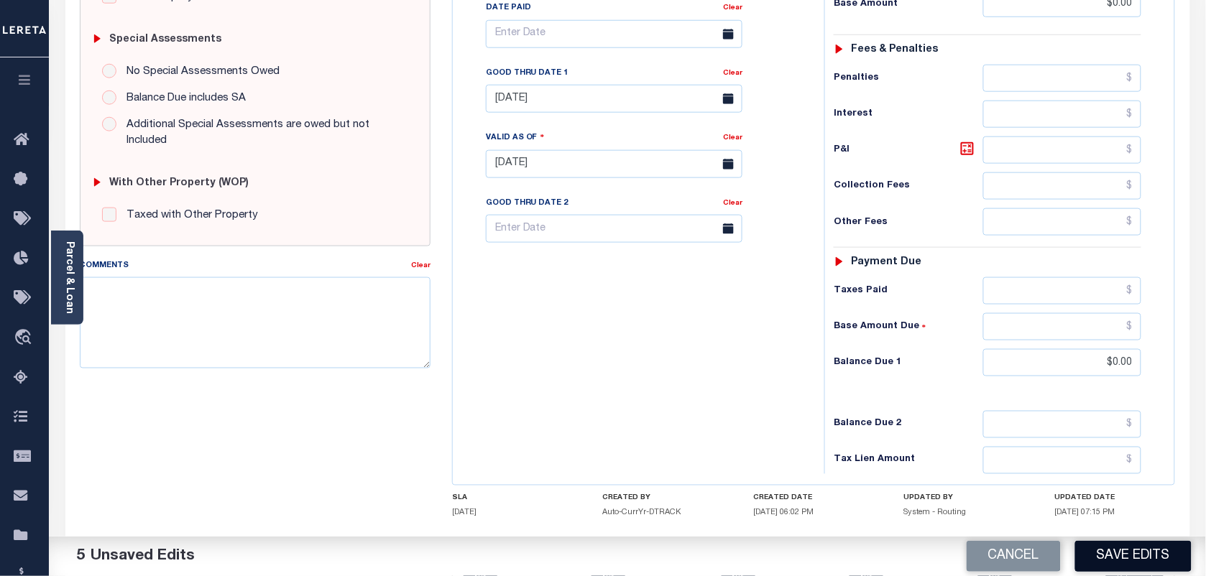
click at [1139, 554] on button "Save Edits" at bounding box center [1133, 556] width 116 height 31
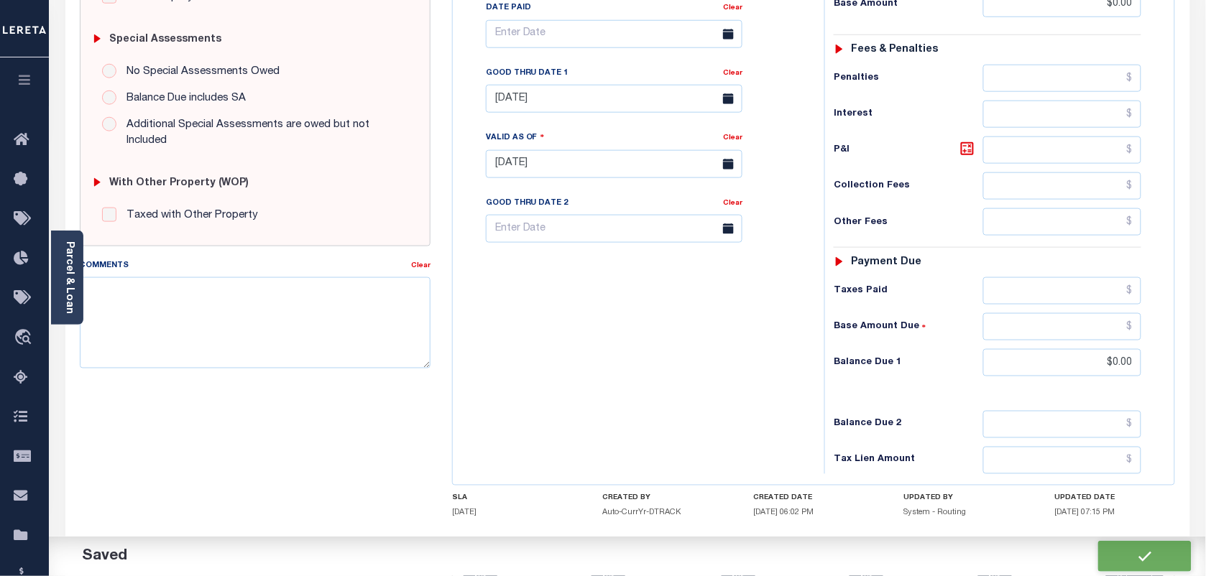
checkbox input "false"
type input "$0"
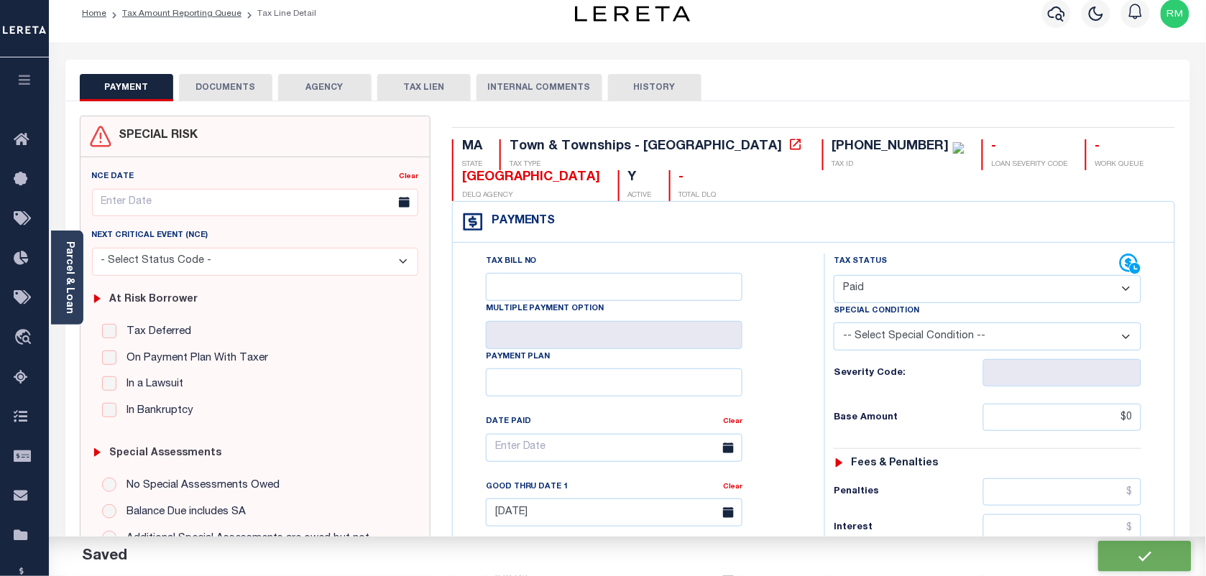
scroll to position [0, 0]
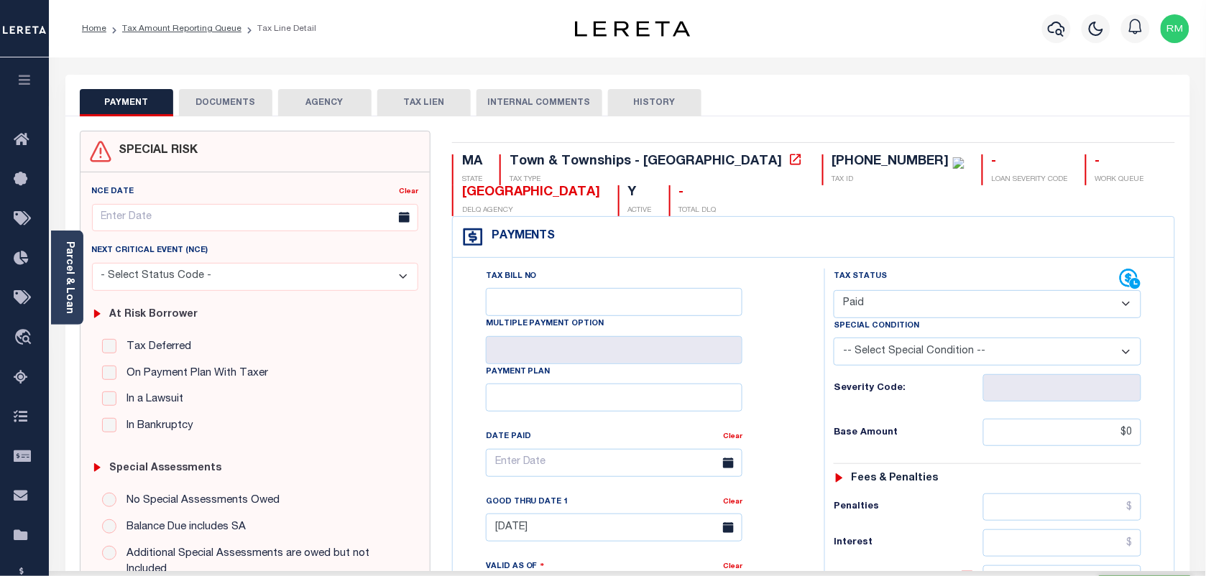
click at [245, 105] on button "DOCUMENTS" at bounding box center [225, 102] width 93 height 27
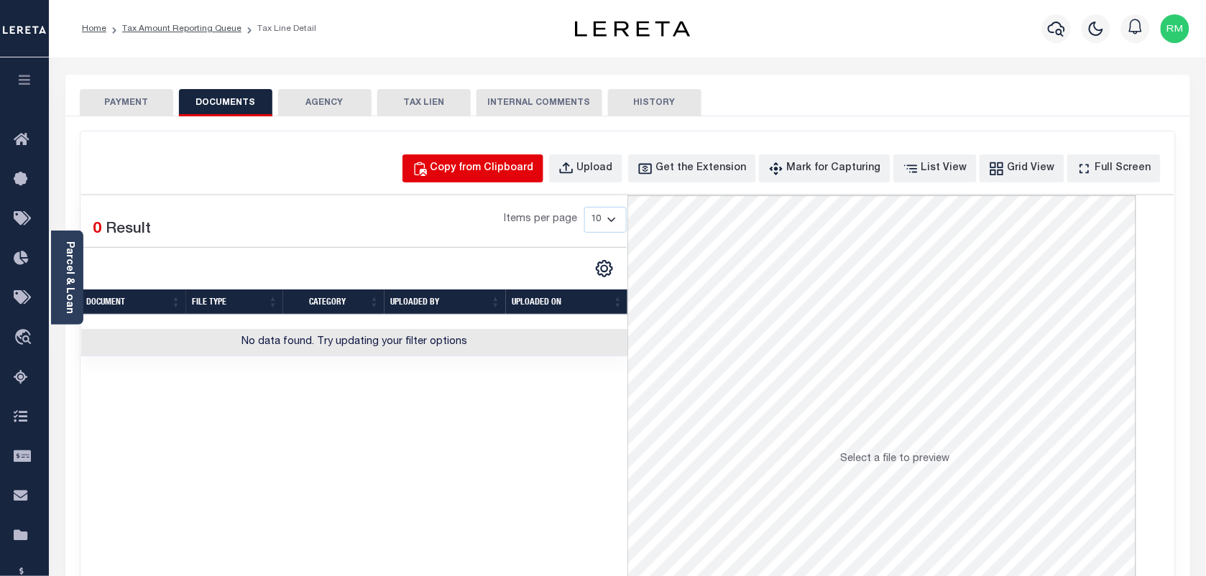
click at [478, 170] on div "Copy from Clipboard" at bounding box center [481, 169] width 103 height 16
select select "POP"
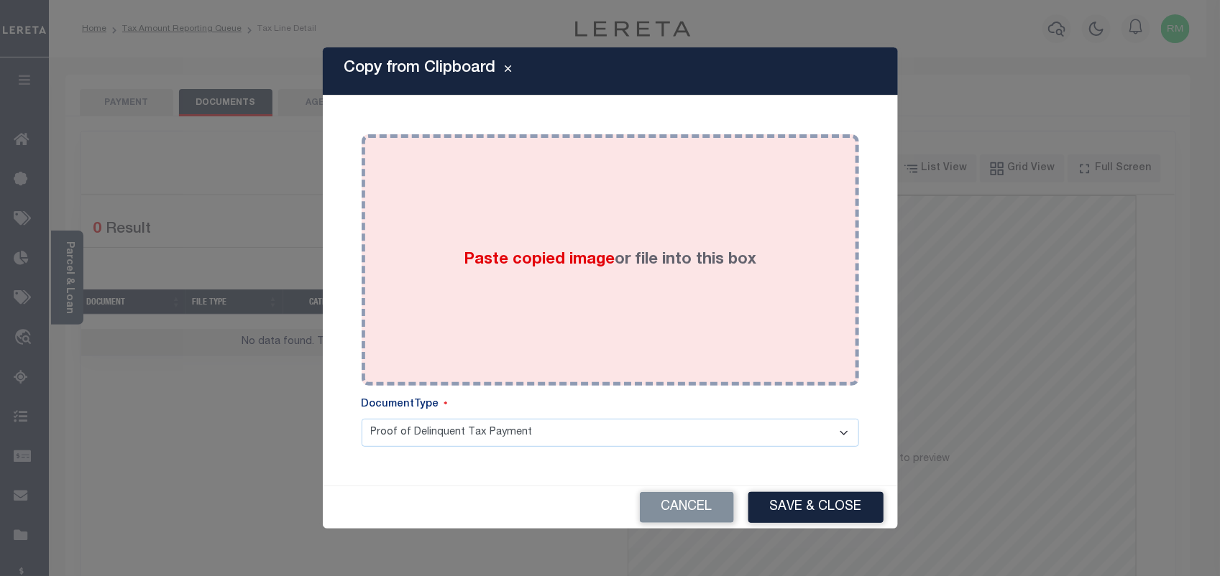
click at [443, 299] on div "Paste copied image or file into this box" at bounding box center [610, 260] width 476 height 230
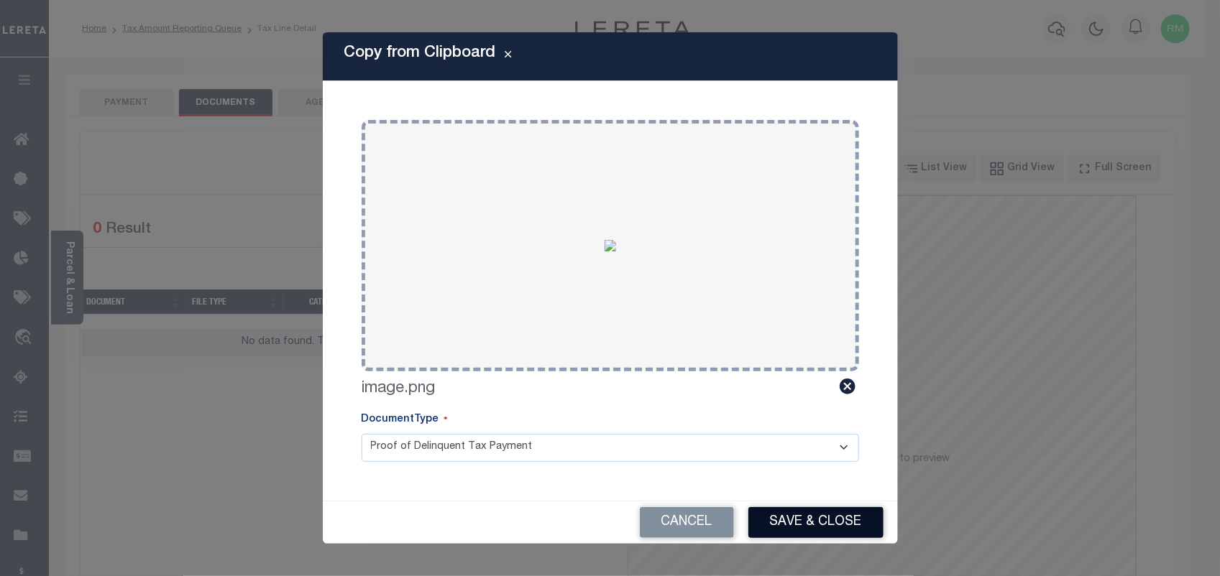
click at [827, 523] on button "Save & Close" at bounding box center [815, 522] width 135 height 31
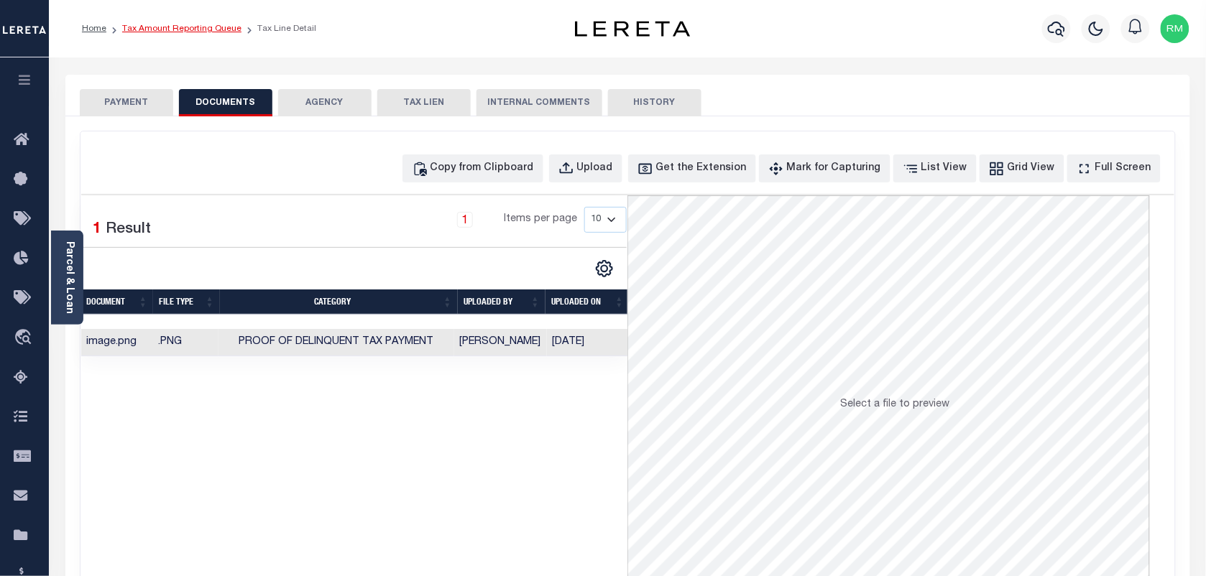
click at [177, 27] on link "Tax Amount Reporting Queue" at bounding box center [181, 28] width 119 height 9
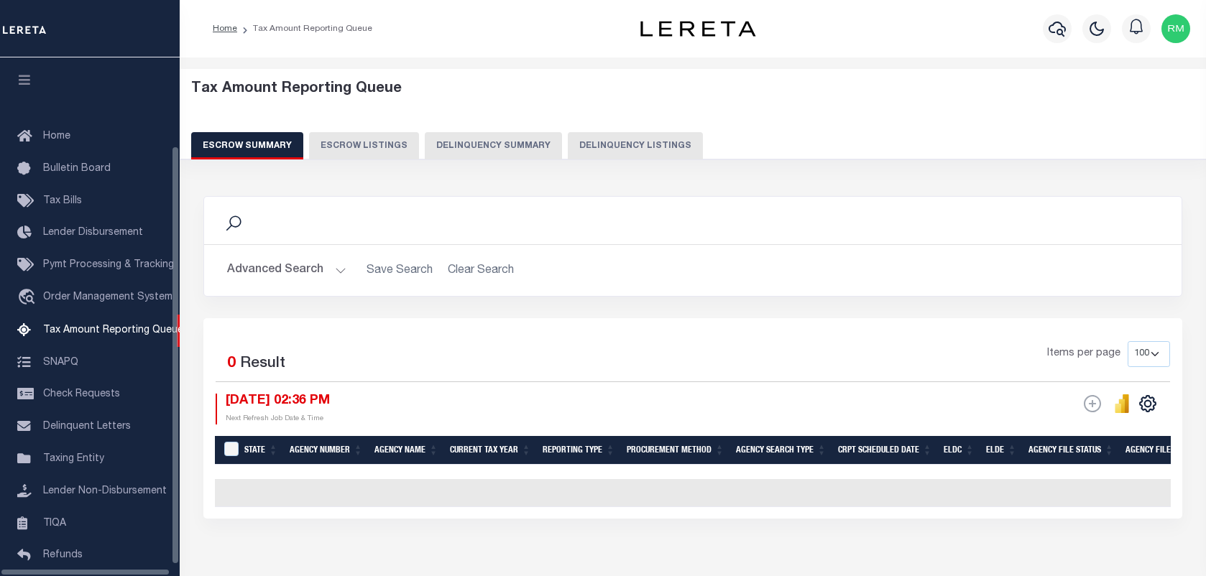
select select "100"
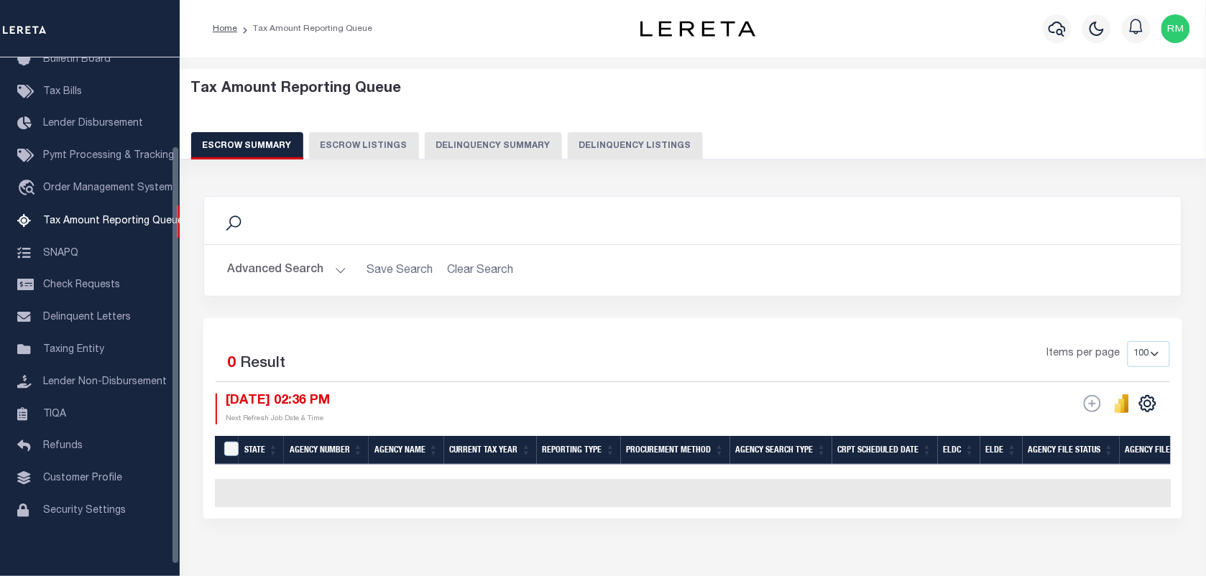
click at [662, 144] on button "Delinquency Listings" at bounding box center [635, 145] width 135 height 27
select select "100"
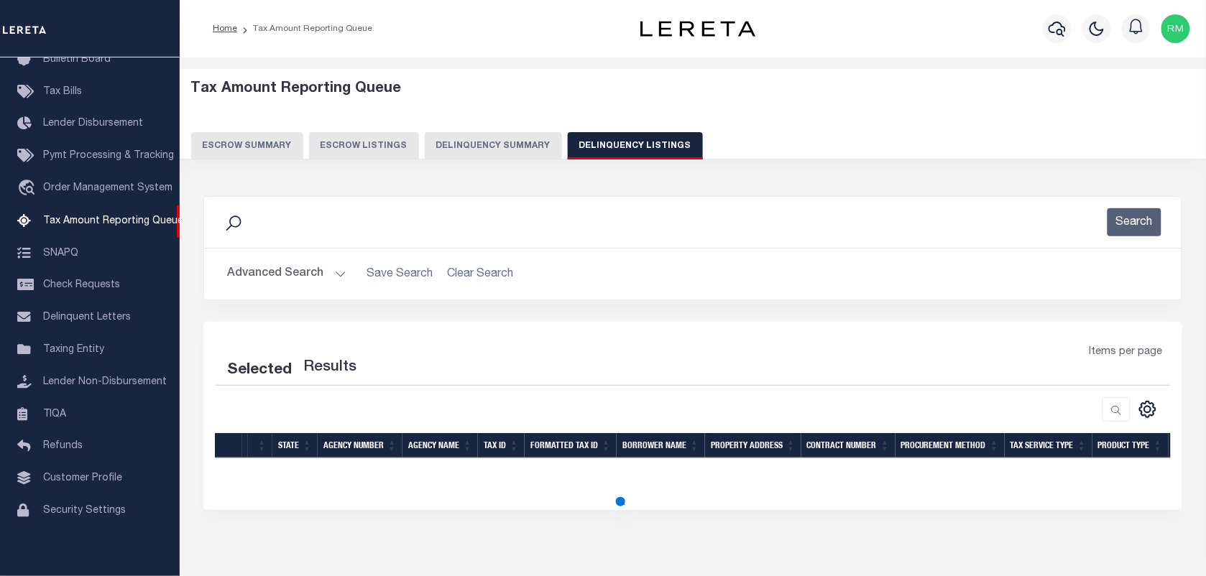
select select "100"
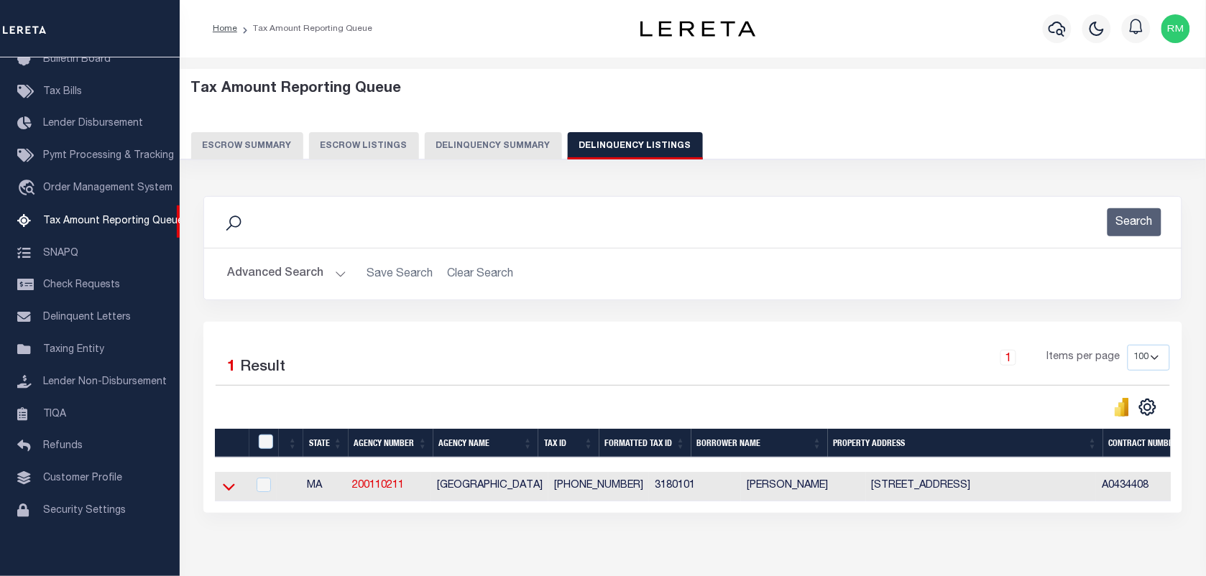
click at [223, 490] on icon at bounding box center [229, 486] width 12 height 15
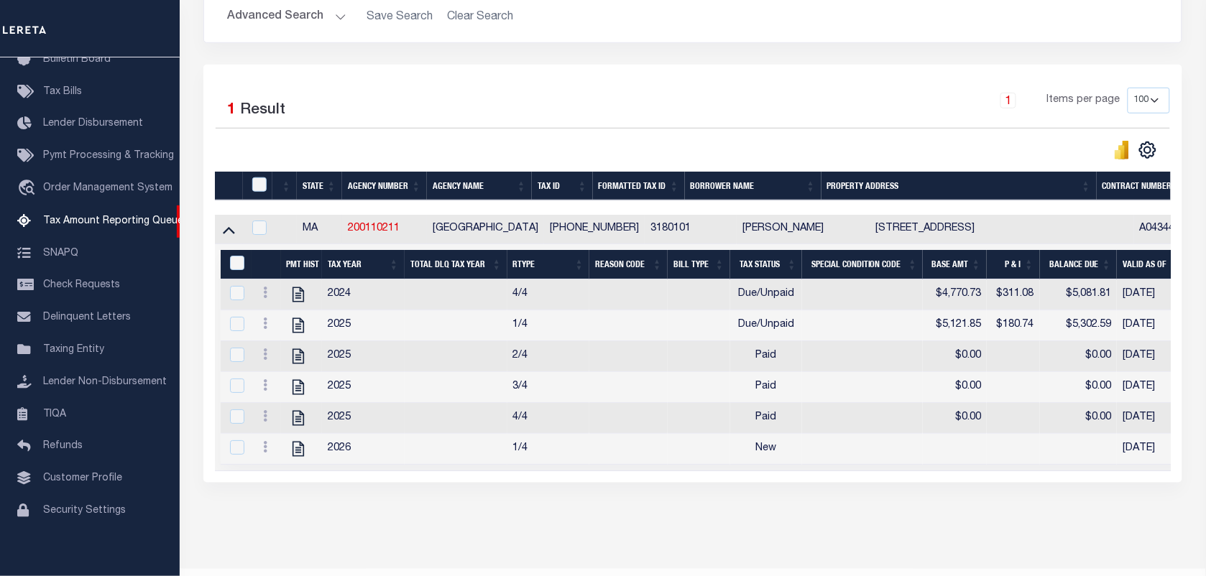
scroll to position [269, 0]
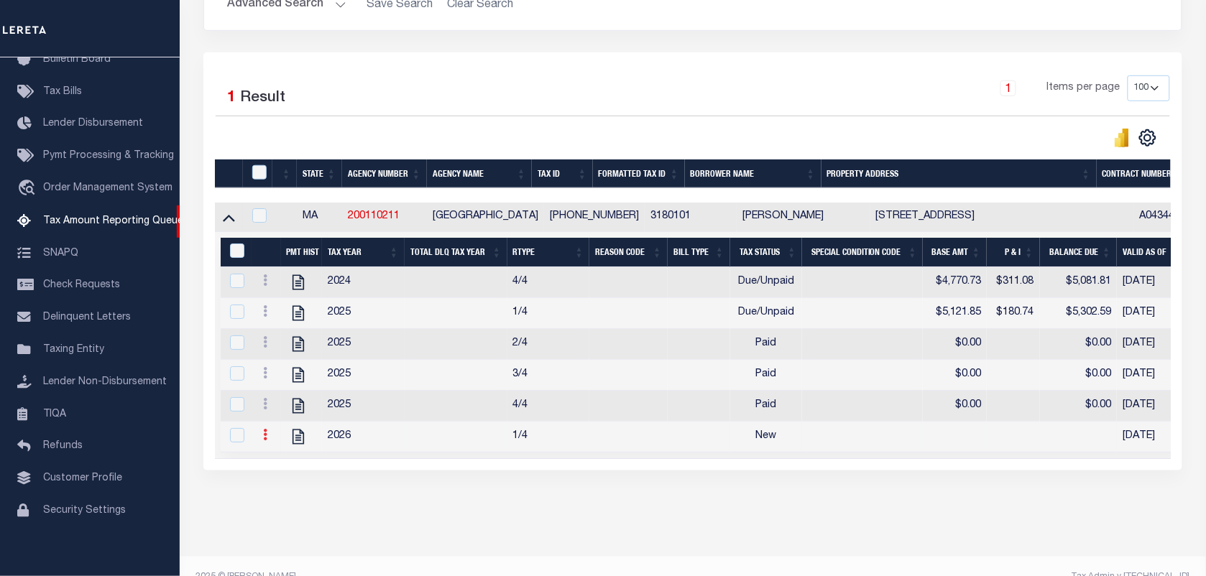
click at [264, 441] on icon at bounding box center [265, 434] width 4 height 11
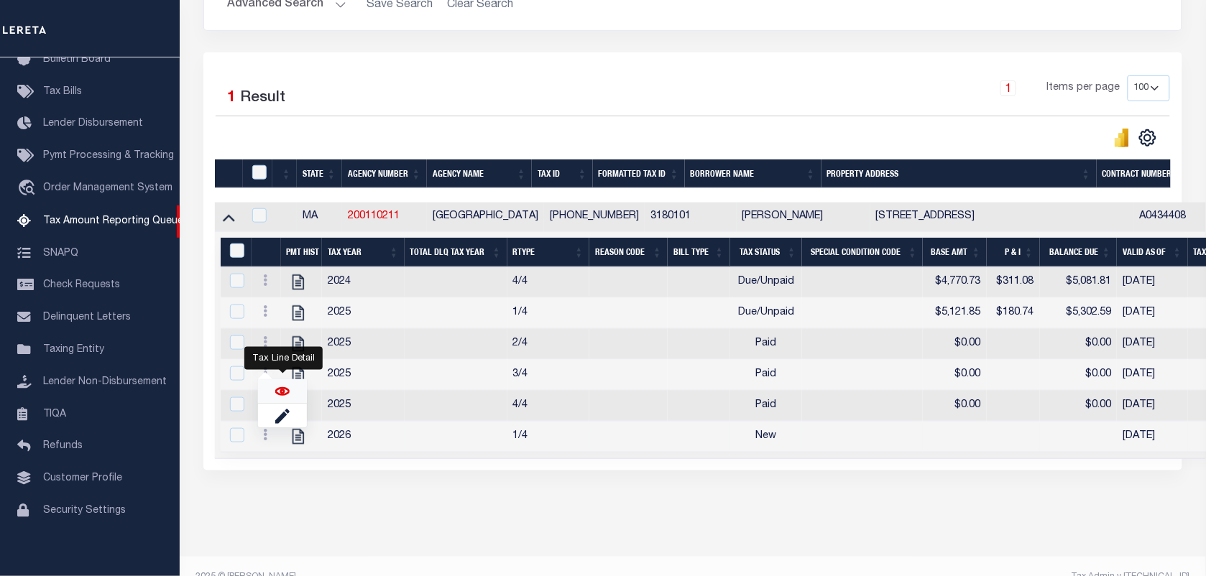
click at [285, 399] on img "" at bounding box center [282, 391] width 14 height 14
checkbox input "true"
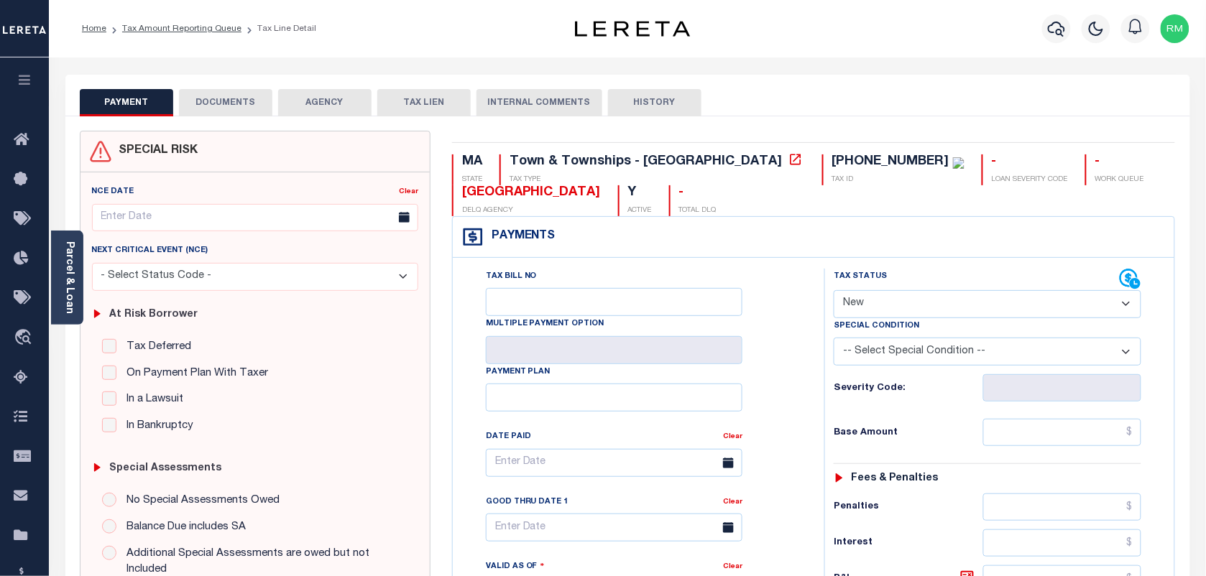
click at [914, 303] on select "- Select Status Code - Open Due/Unpaid Paid Incomplete No Tax Due Internal Refu…" at bounding box center [988, 304] width 308 height 28
select select "DUE"
click at [834, 292] on select "- Select Status Code - Open Due/Unpaid Paid Incomplete No Tax Due Internal Refu…" at bounding box center [988, 304] width 308 height 28
type input "[DATE]"
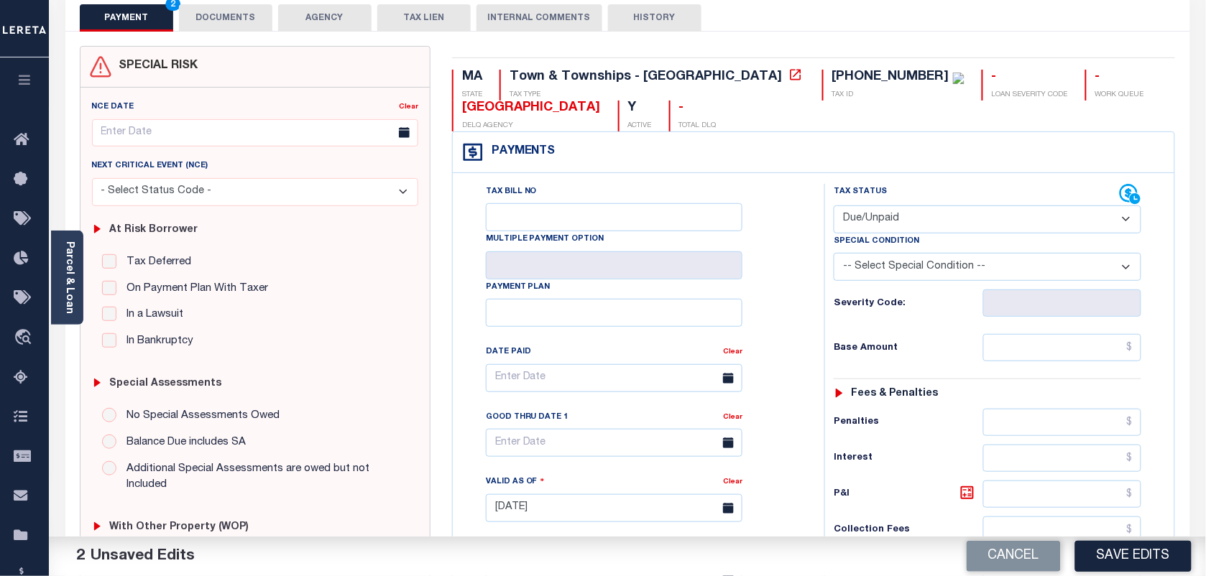
scroll to position [90, 0]
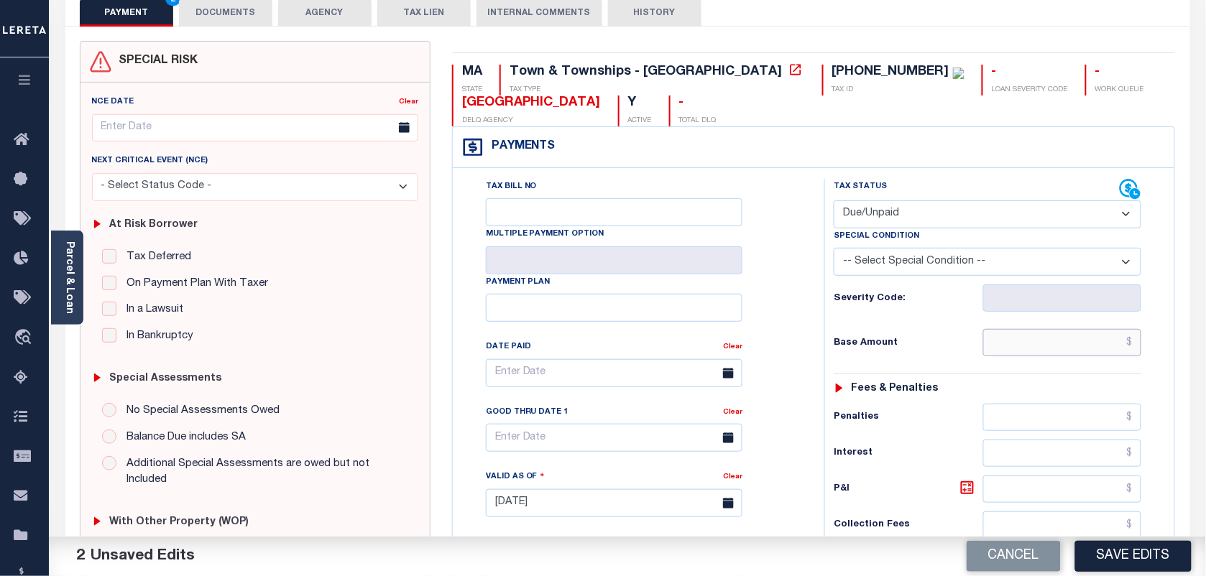
click at [1031, 351] on input "text" at bounding box center [1062, 342] width 159 height 27
paste input "313"
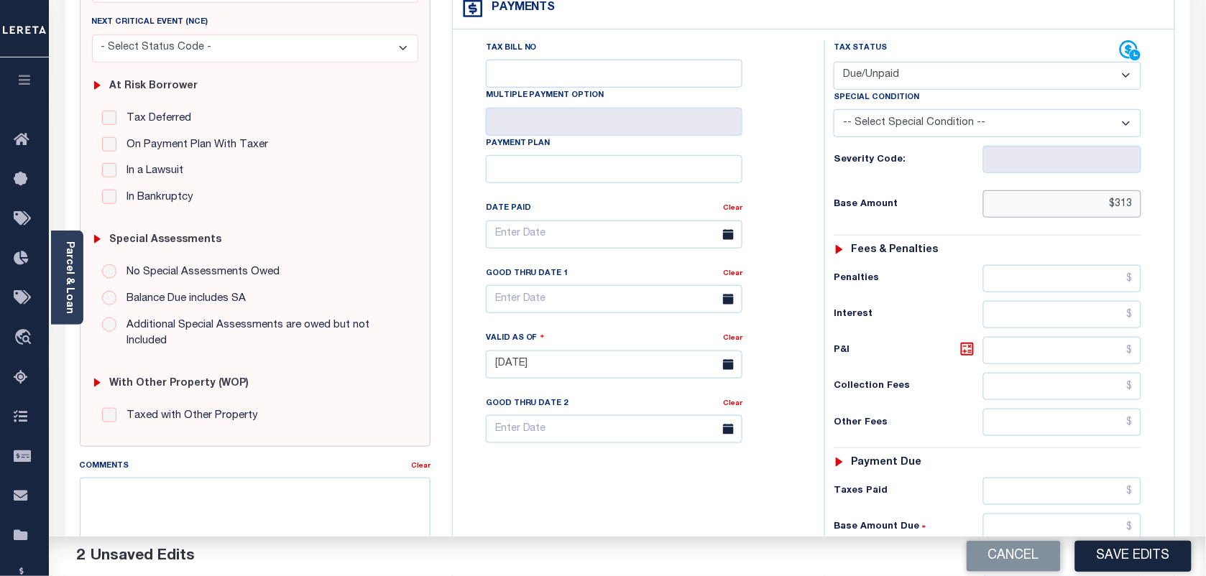
scroll to position [269, 0]
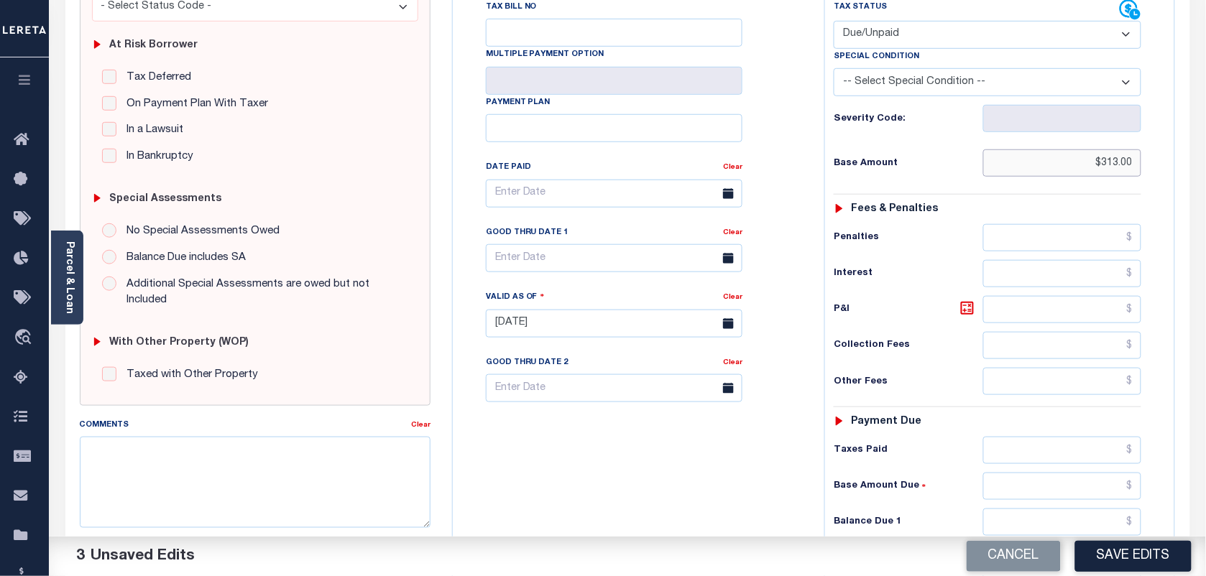
click at [1107, 173] on input "$313.00" at bounding box center [1062, 162] width 159 height 27
paste input "$5,313.7"
type input "$5,313.70"
click at [1021, 532] on input "text" at bounding box center [1062, 522] width 159 height 27
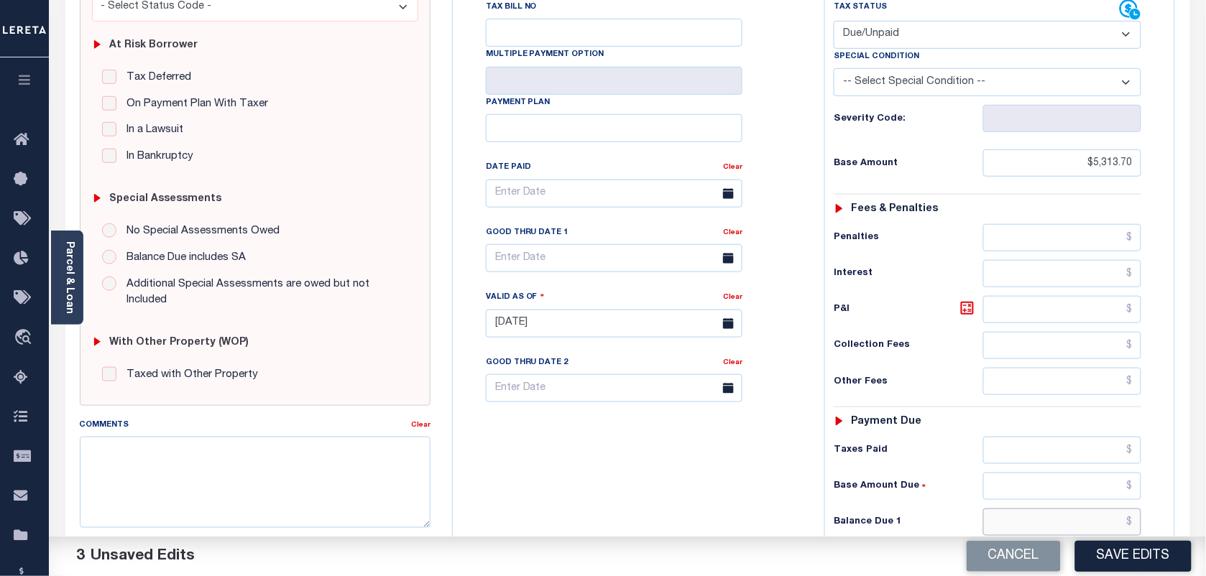
paste input "5,385.04"
type input "$5,385.04"
click at [960, 310] on icon at bounding box center [967, 308] width 17 height 17
type input "$71.34"
click at [620, 272] on body "Home Tax Amount Reporting Queue Tax Line Detail" at bounding box center [603, 274] width 1206 height 1087
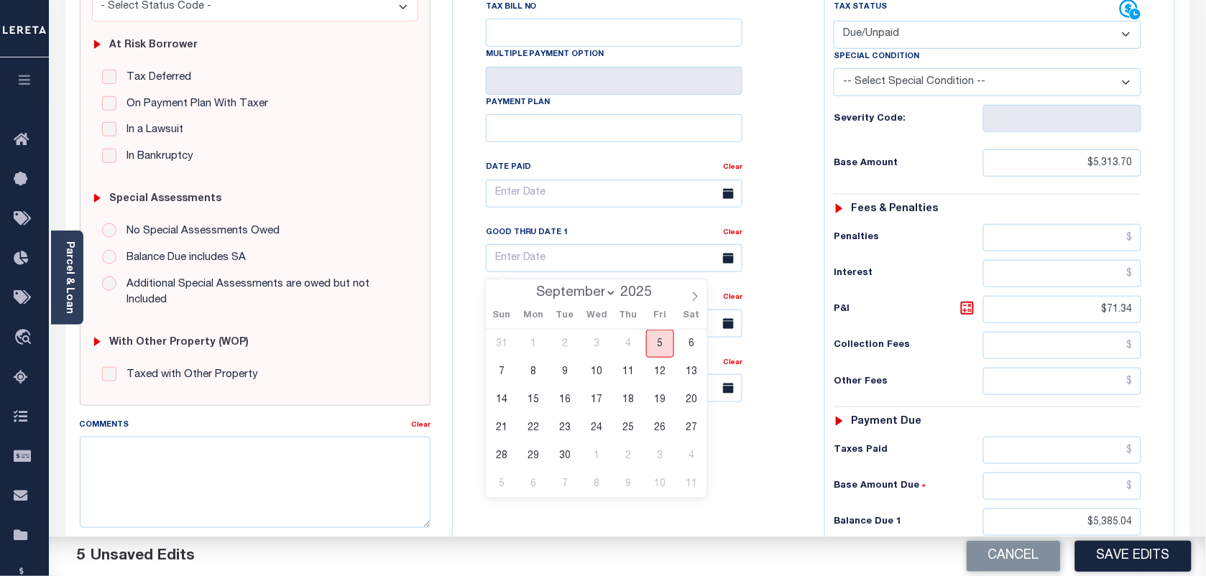
click at [654, 339] on span "5" at bounding box center [660, 344] width 28 height 28
type input "[DATE]"
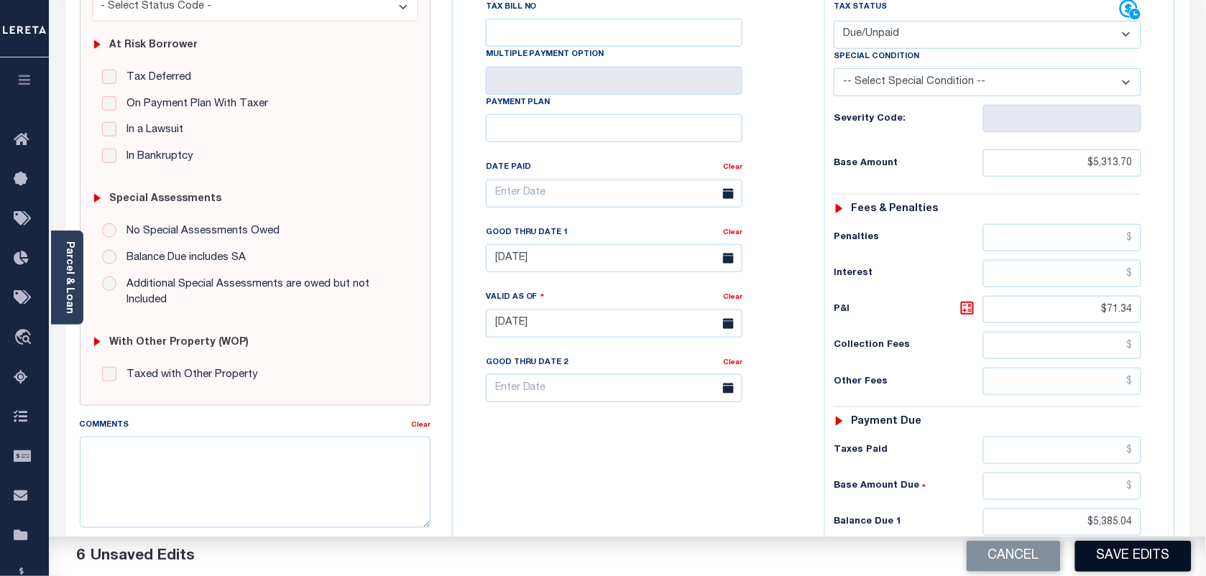
click at [1104, 559] on button "Save Edits" at bounding box center [1133, 556] width 116 height 31
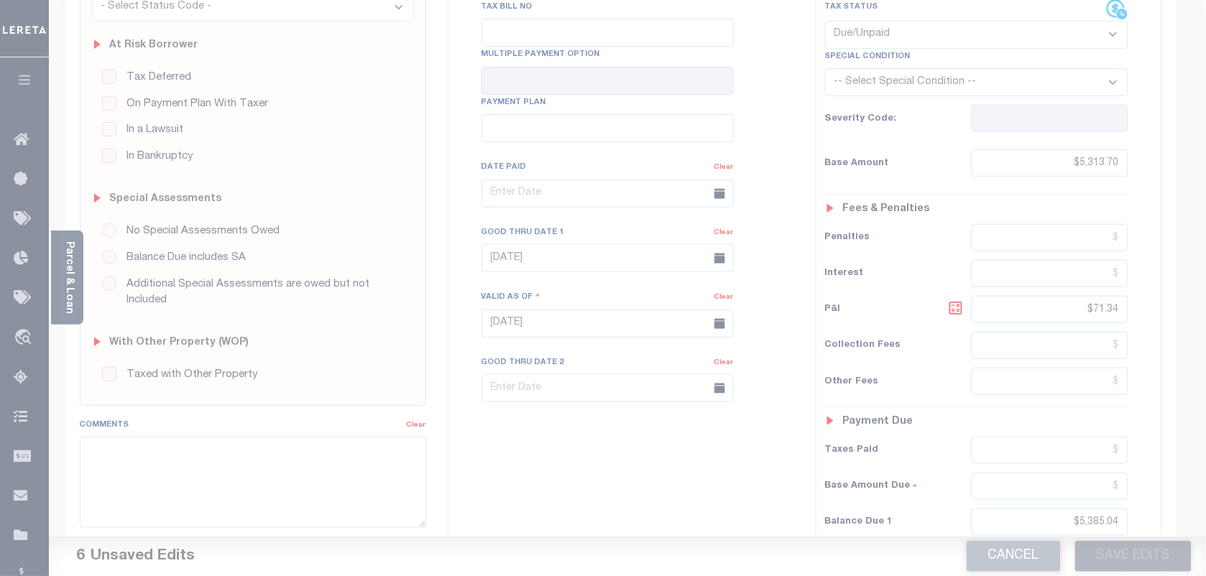
scroll to position [255, 0]
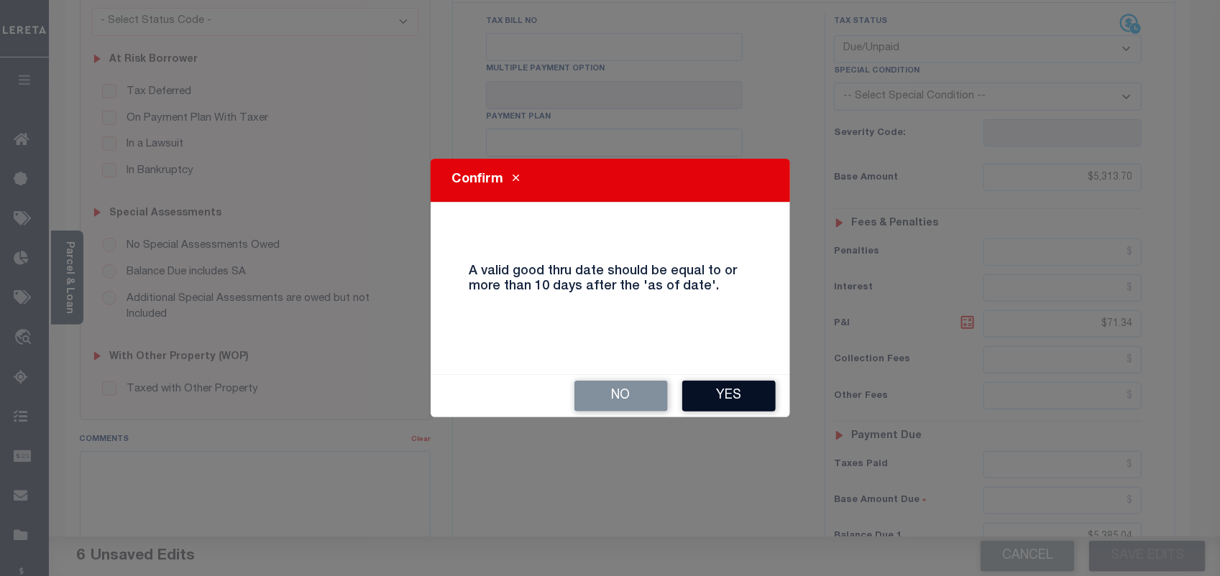
click at [734, 393] on button "Yes" at bounding box center [728, 396] width 93 height 31
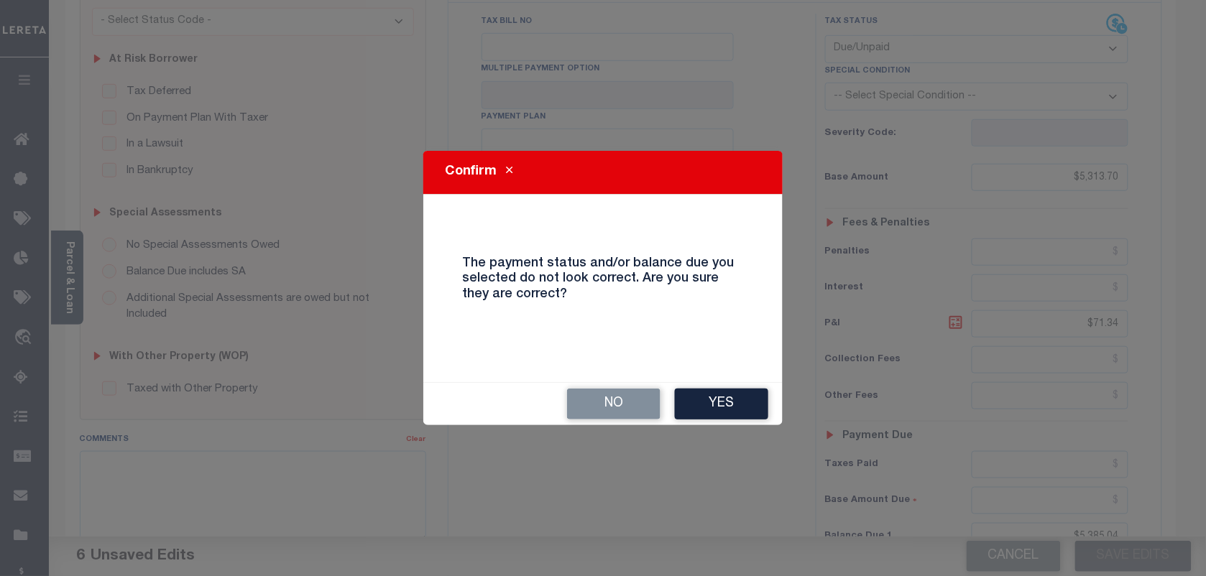
click at [734, 393] on button "Yes" at bounding box center [721, 404] width 93 height 31
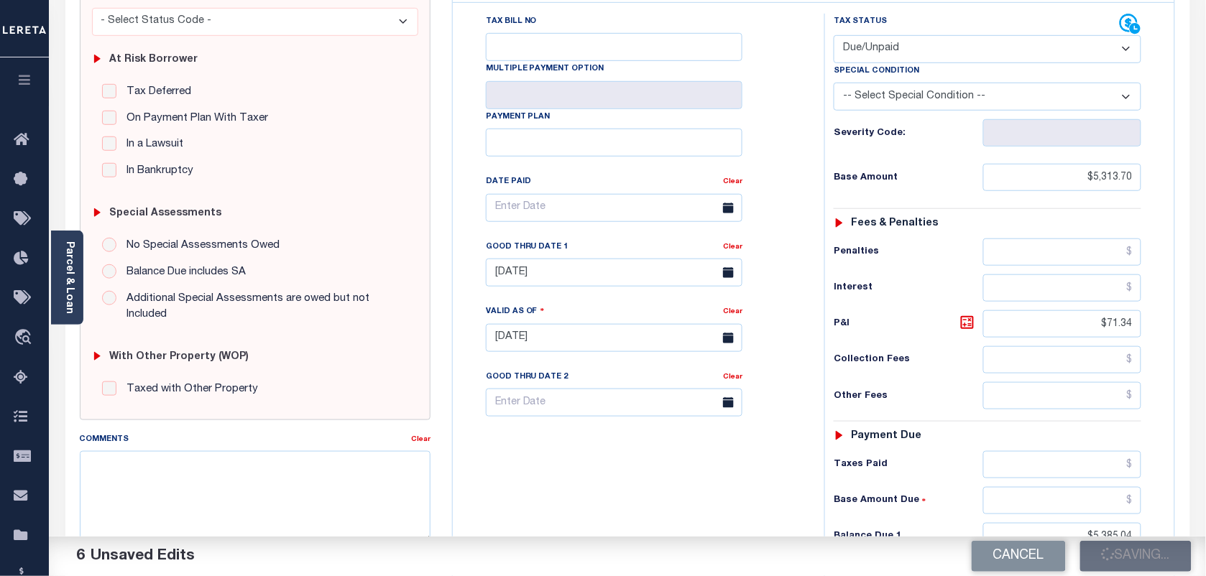
checkbox input "false"
type input "$5,313.7"
type input "$71.34"
type input "$5,385.04"
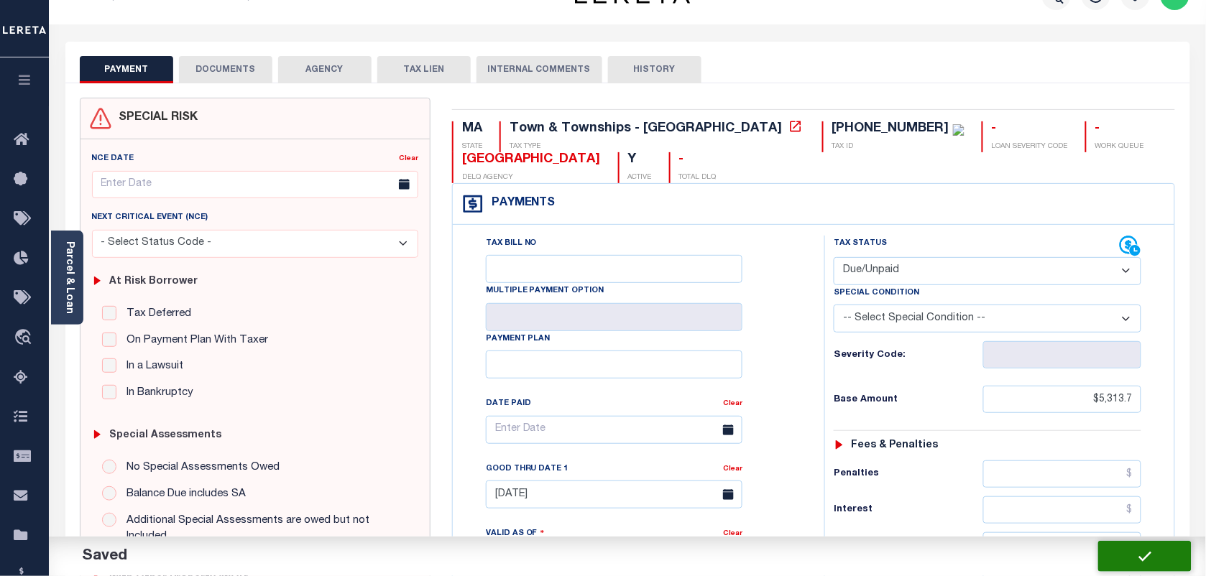
scroll to position [0, 0]
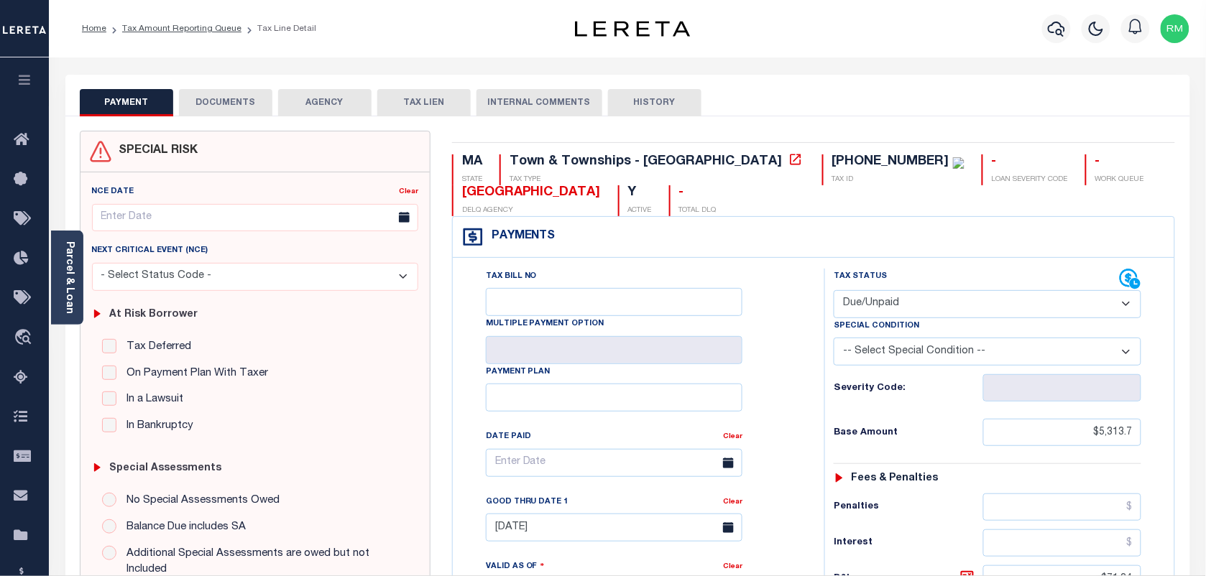
click at [237, 101] on button "DOCUMENTS" at bounding box center [225, 102] width 93 height 27
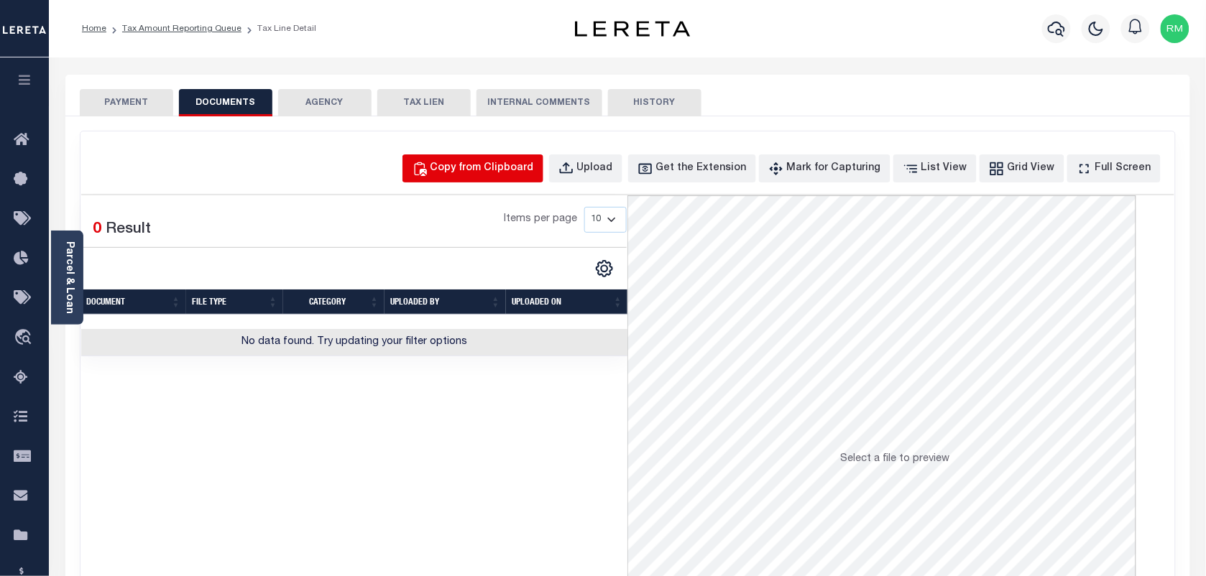
click at [496, 165] on div "Copy from Clipboard" at bounding box center [481, 169] width 103 height 16
select select "POP"
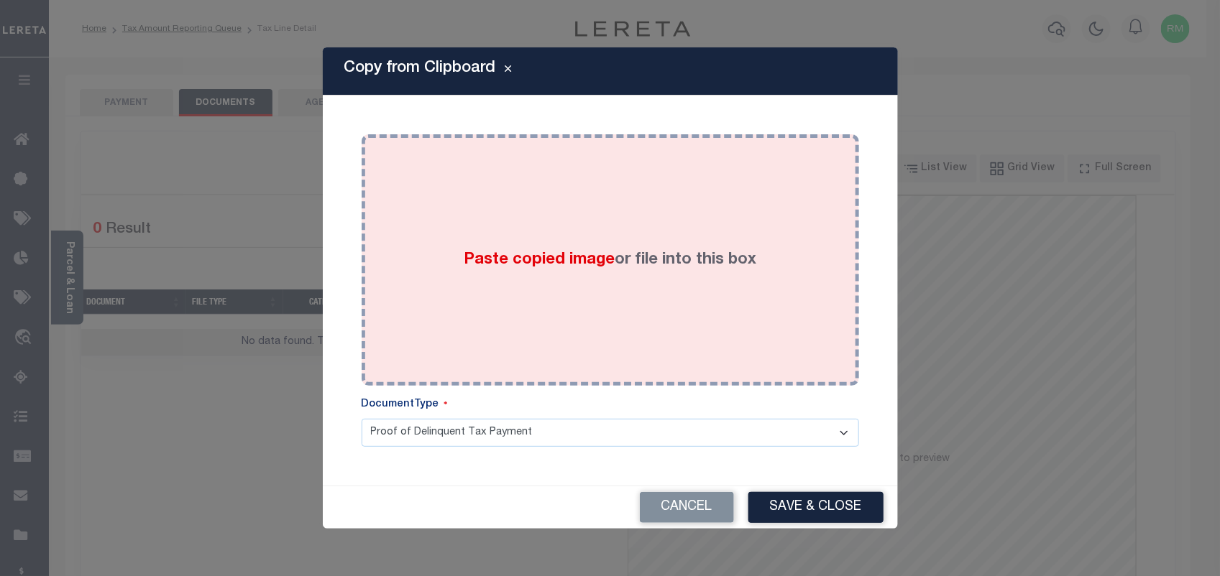
click at [662, 293] on div "Paste copied image or file into this box" at bounding box center [610, 260] width 476 height 230
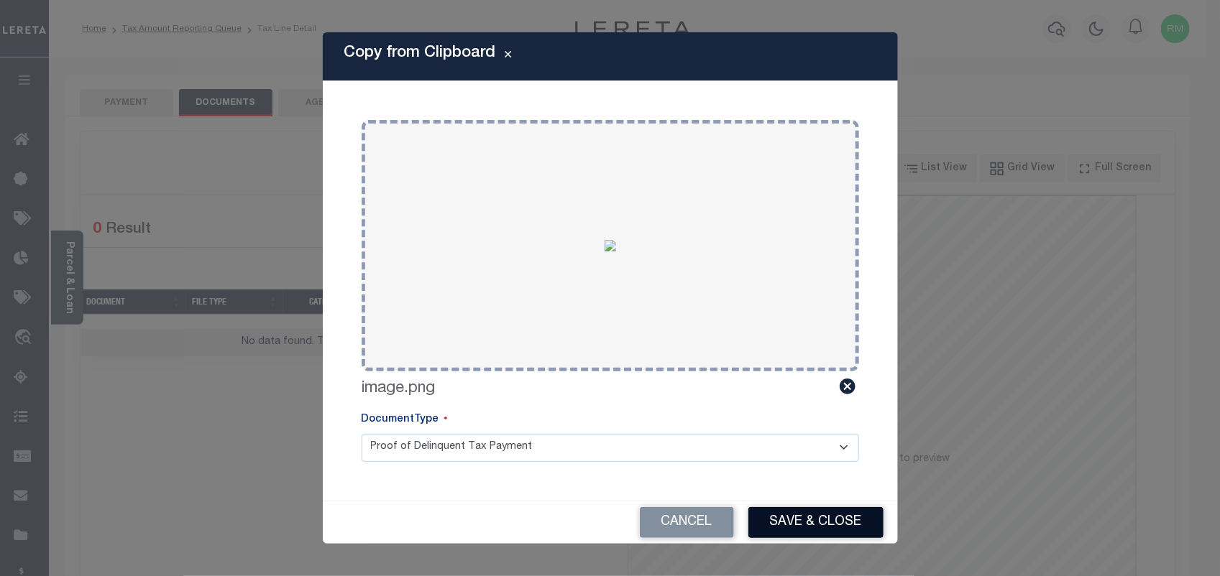
click at [794, 526] on button "Save & Close" at bounding box center [815, 522] width 135 height 31
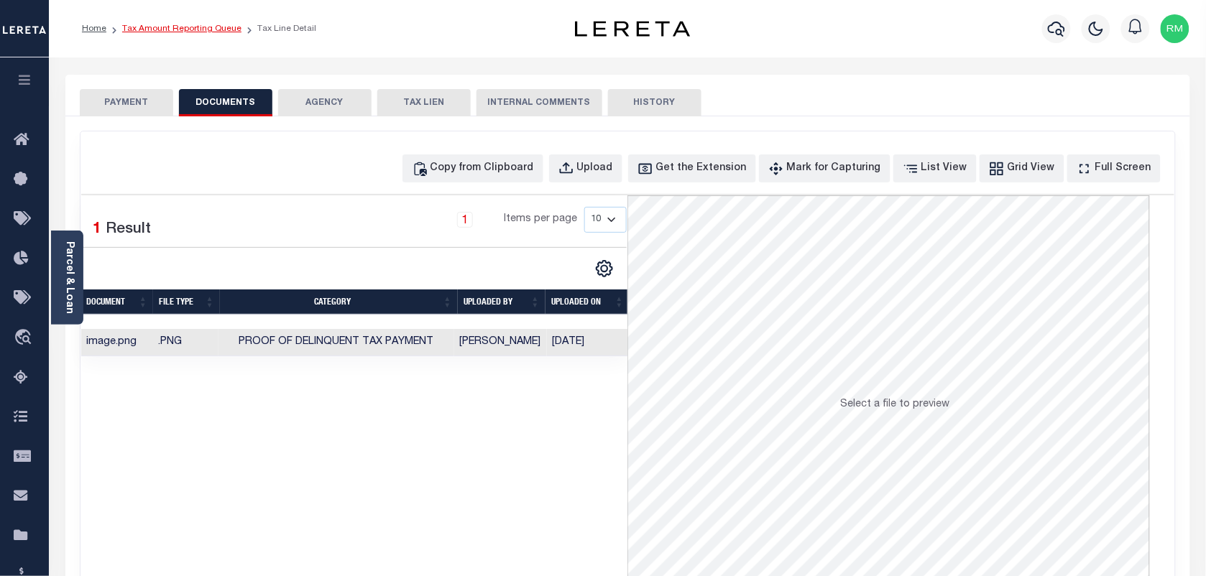
click at [221, 27] on link "Tax Amount Reporting Queue" at bounding box center [181, 28] width 119 height 9
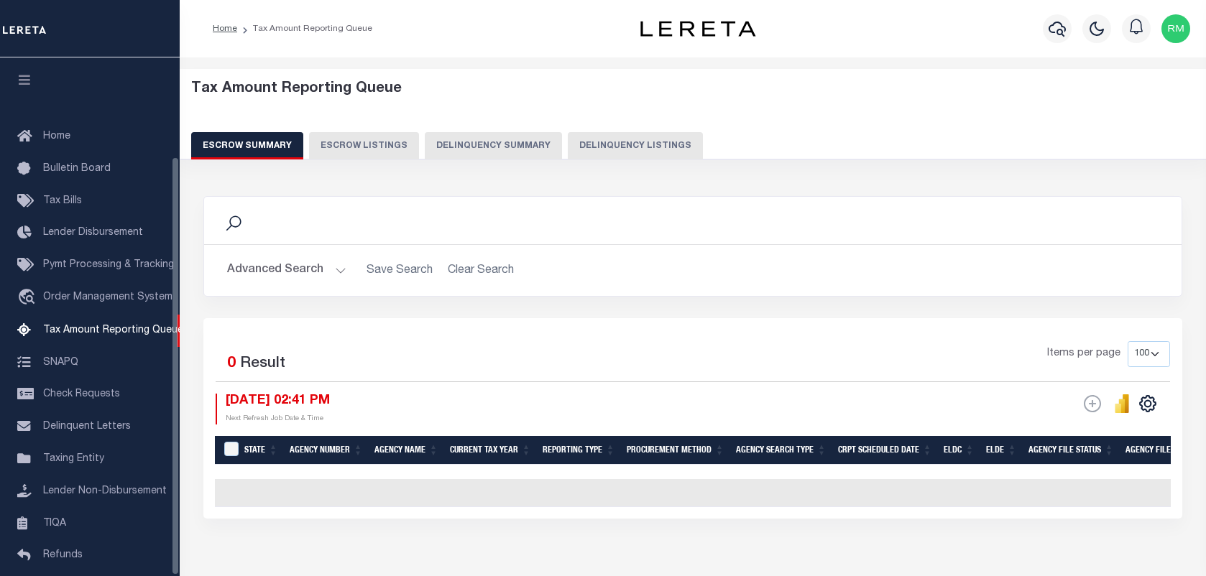
select select "100"
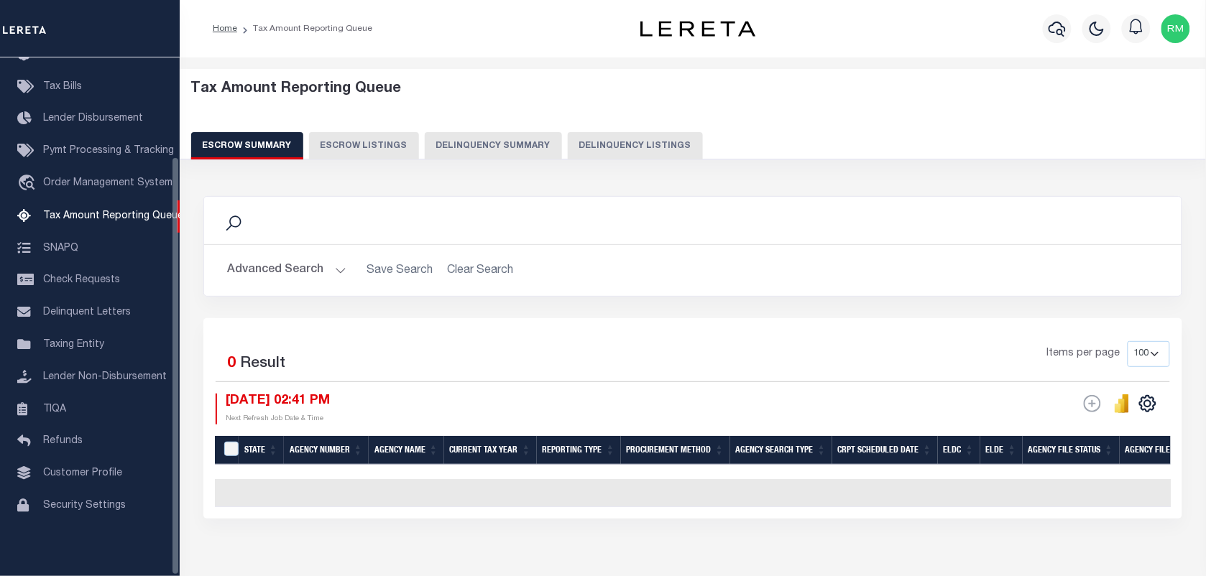
click at [641, 139] on button "Delinquency Listings" at bounding box center [635, 145] width 135 height 27
select select "100"
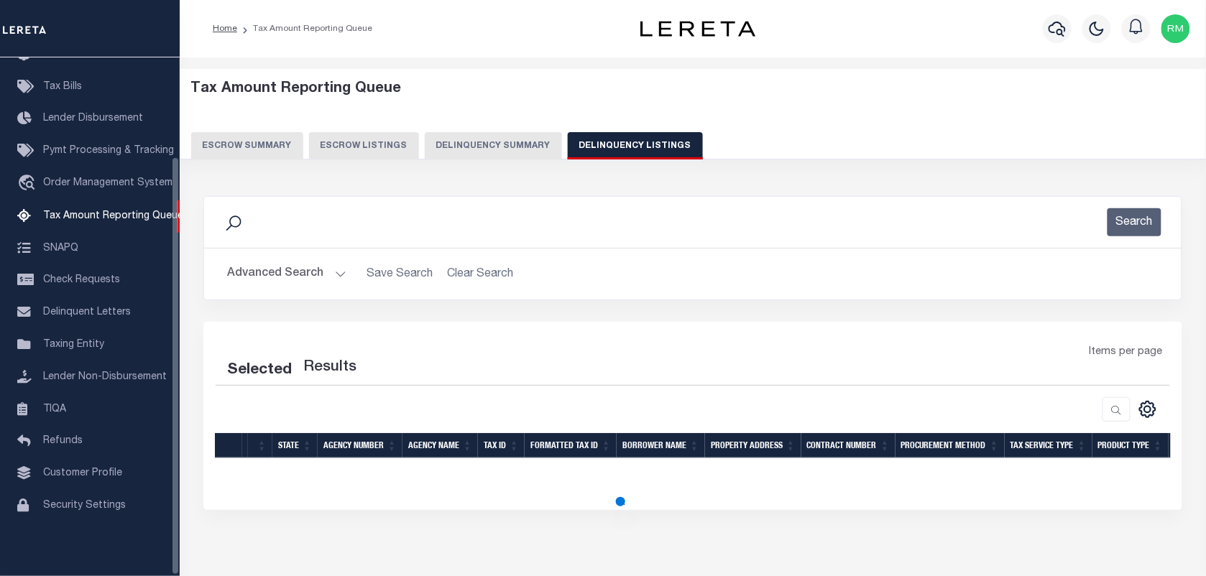
select select "100"
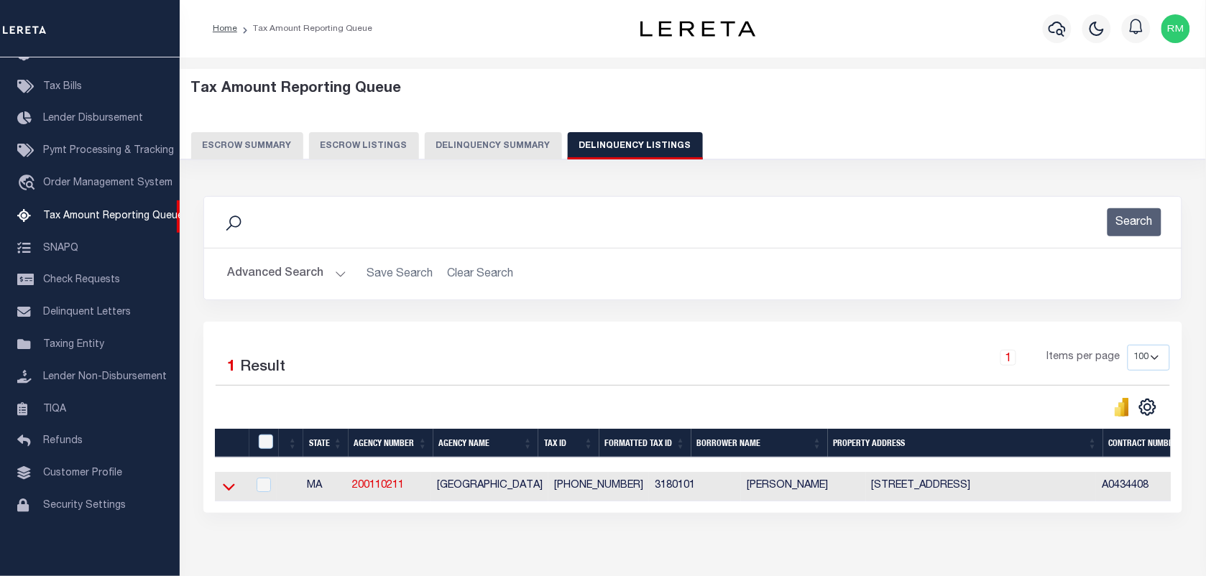
click at [223, 494] on icon at bounding box center [229, 486] width 12 height 15
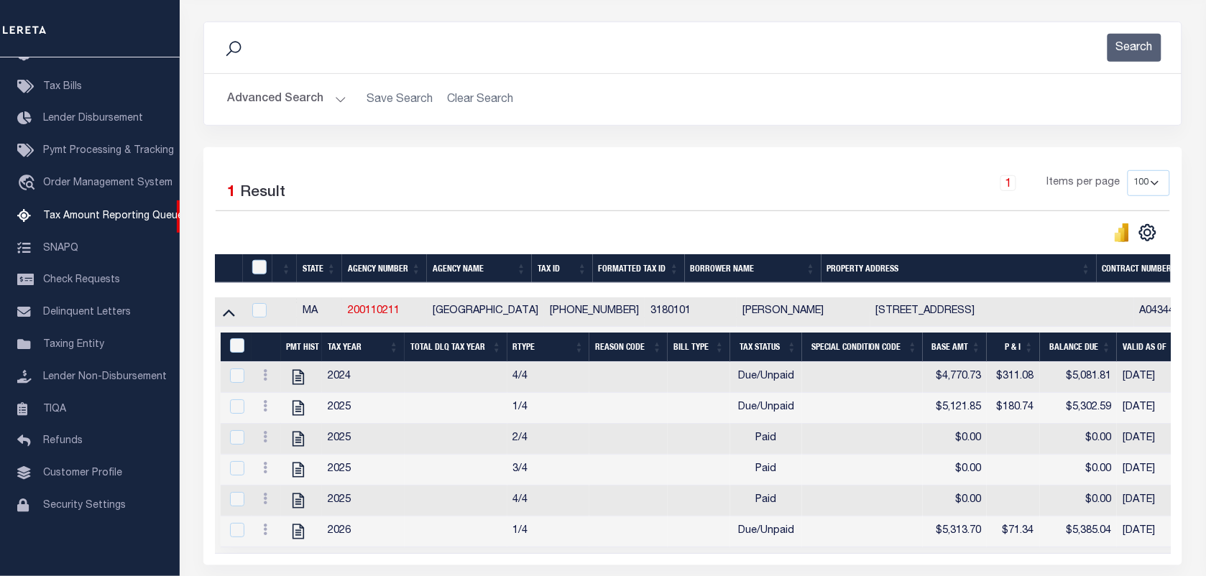
scroll to position [180, 0]
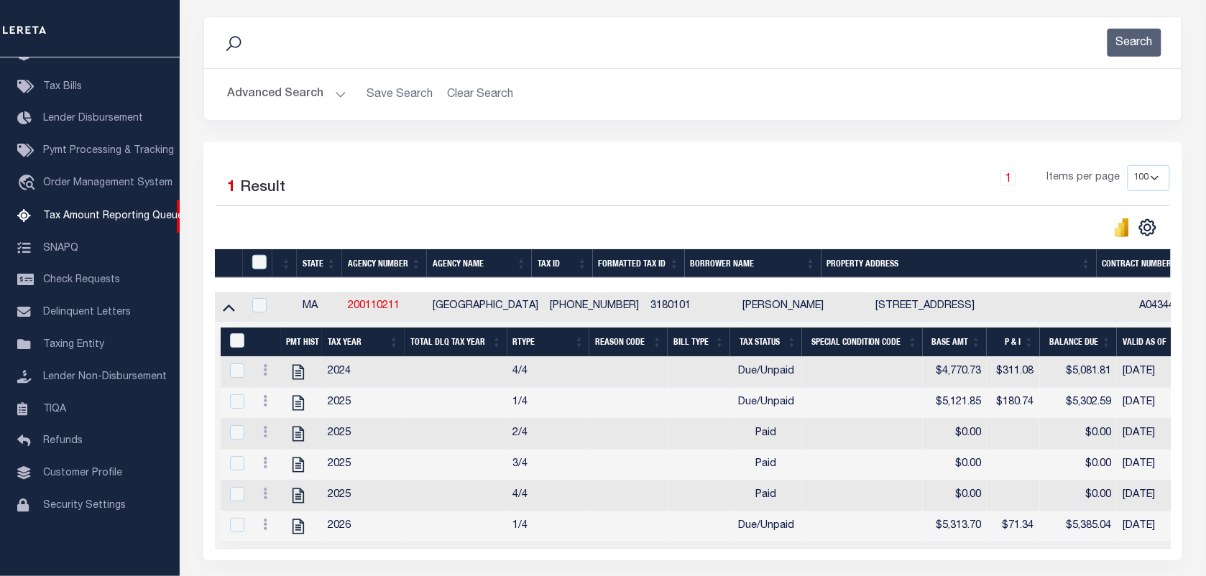
click at [260, 256] on th at bounding box center [257, 263] width 29 height 29
click at [231, 341] on input "&nbsp;" at bounding box center [237, 340] width 14 height 14
checkbox input "true"
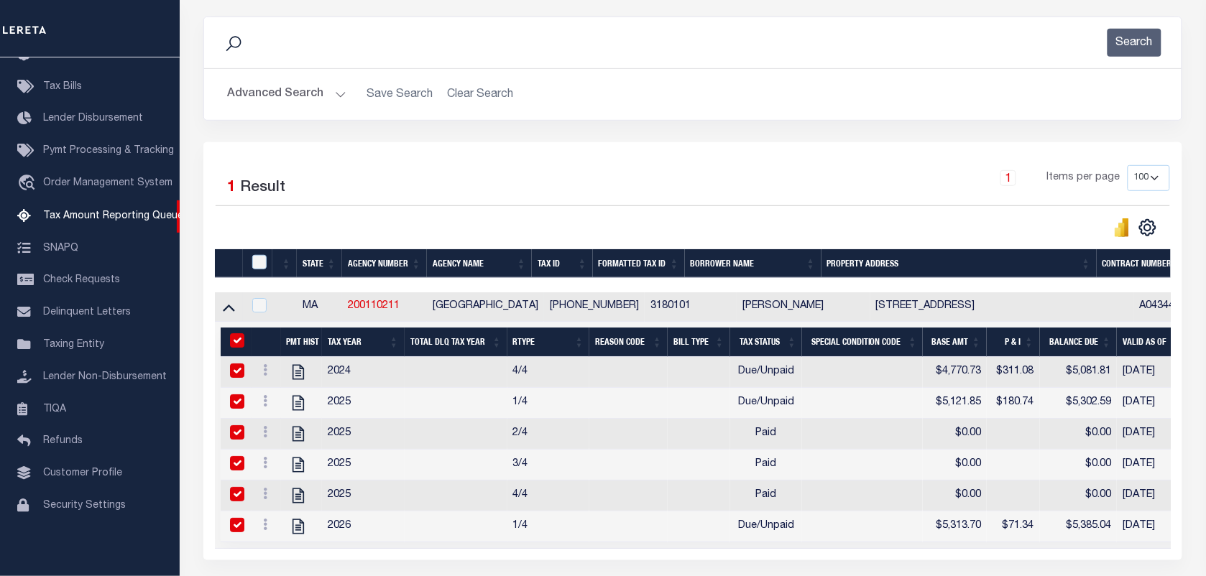
checkbox input "true"
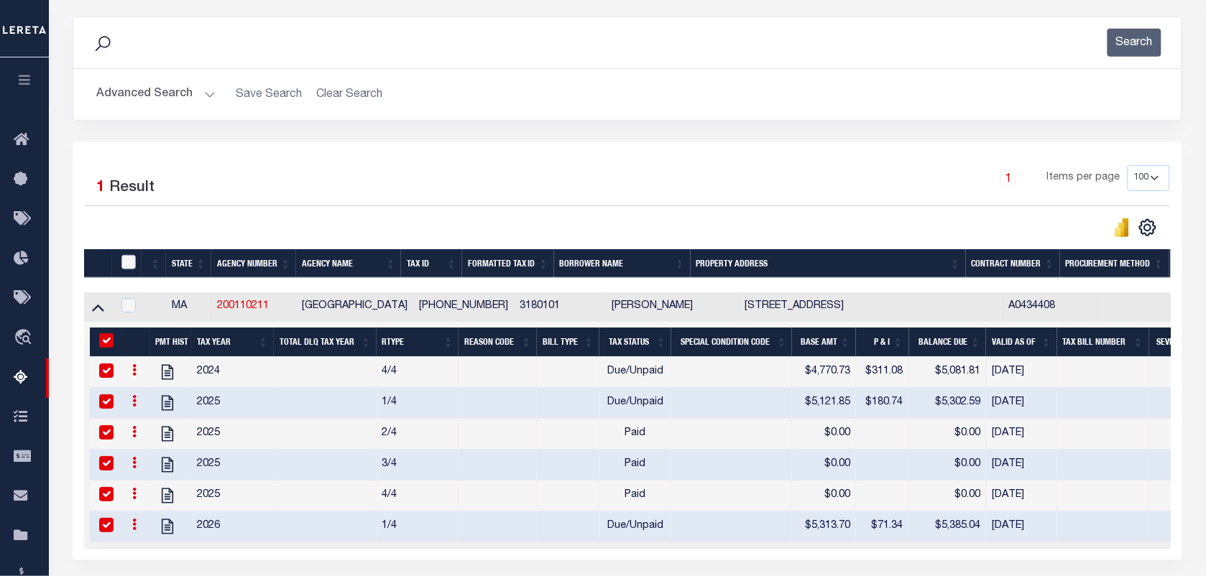
click at [131, 261] on input "checkbox" at bounding box center [128, 262] width 14 height 14
checkbox input "true"
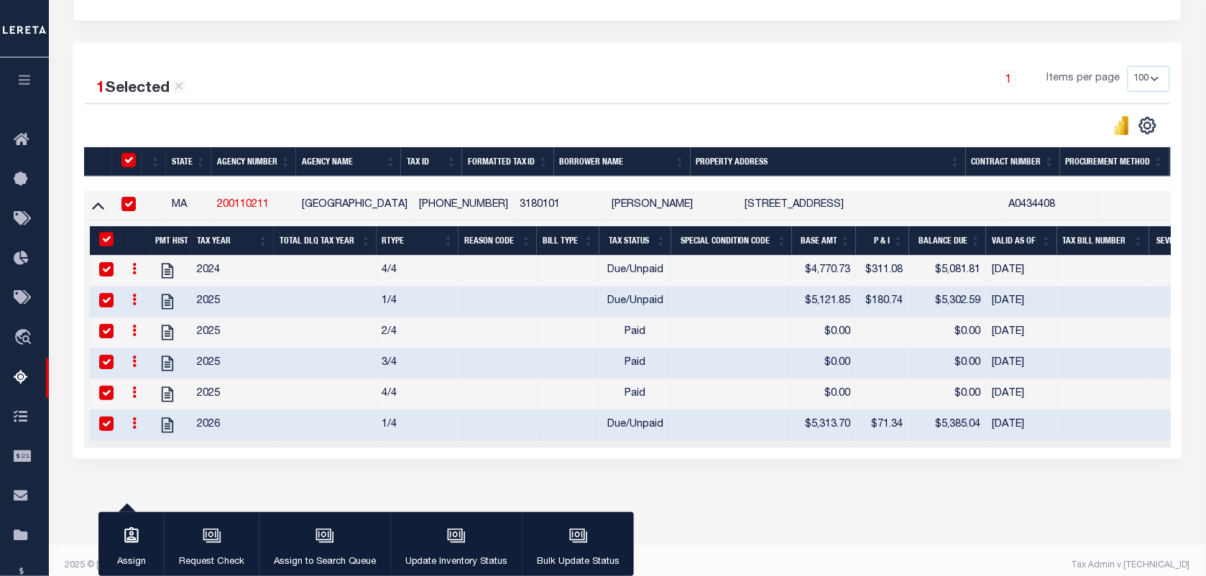
scroll to position [310, 0]
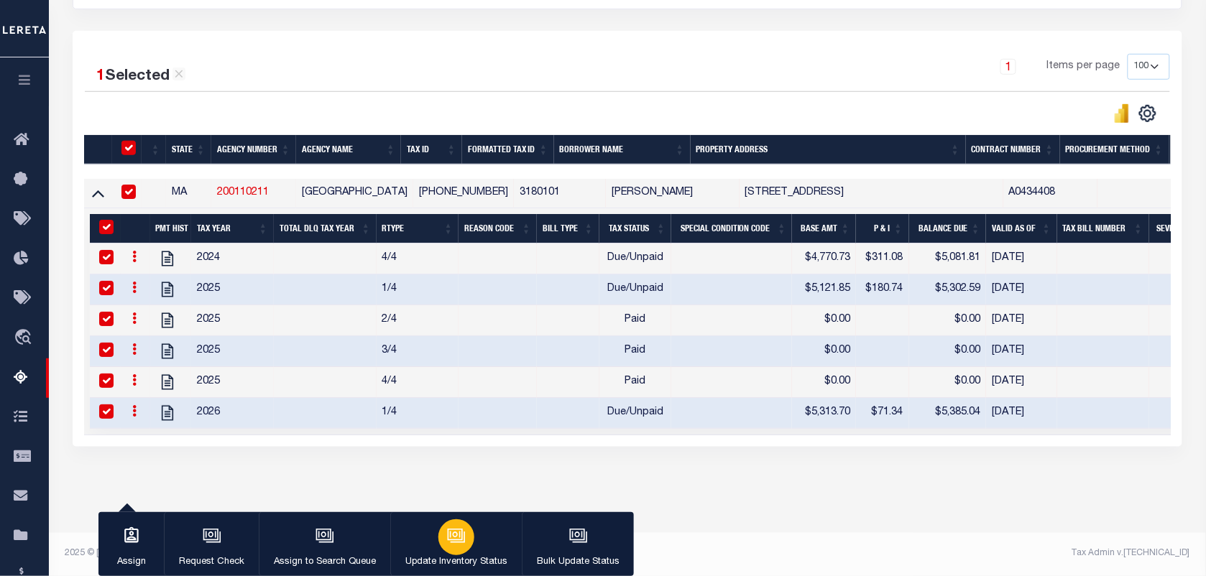
click at [450, 527] on icon "button" at bounding box center [456, 536] width 19 height 19
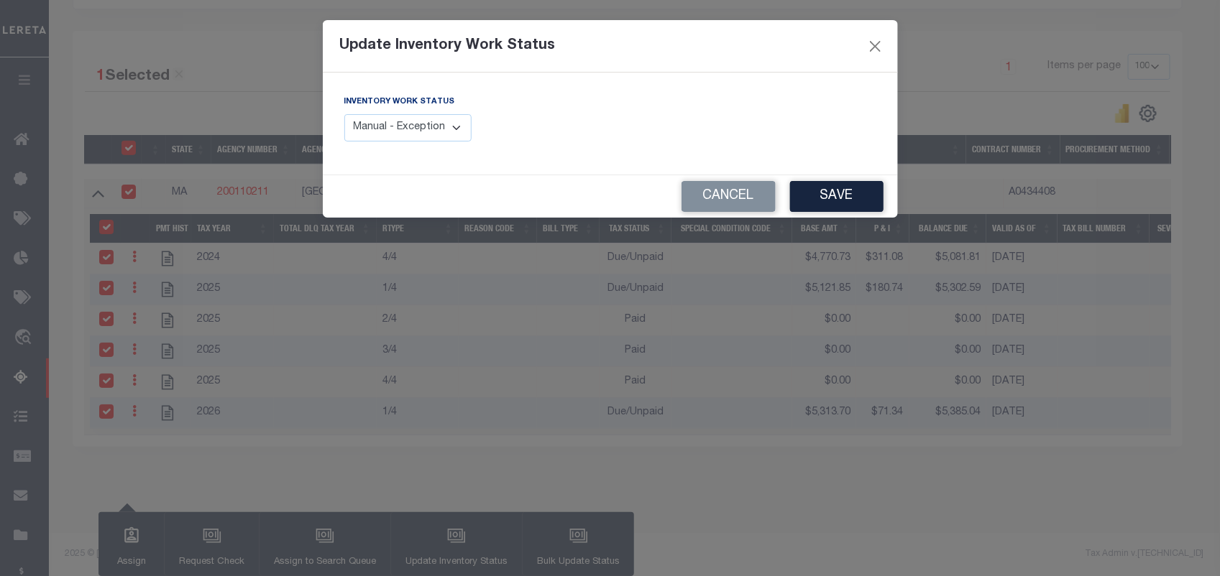
click at [388, 119] on select "Manual - Exception Pended - Awaiting Search Late Add Exception Completed" at bounding box center [408, 128] width 128 height 28
select select "4"
click at [344, 114] on select "Manual - Exception Pended - Awaiting Search Late Add Exception Completed" at bounding box center [408, 128] width 128 height 28
click at [838, 196] on button "Save" at bounding box center [836, 196] width 93 height 31
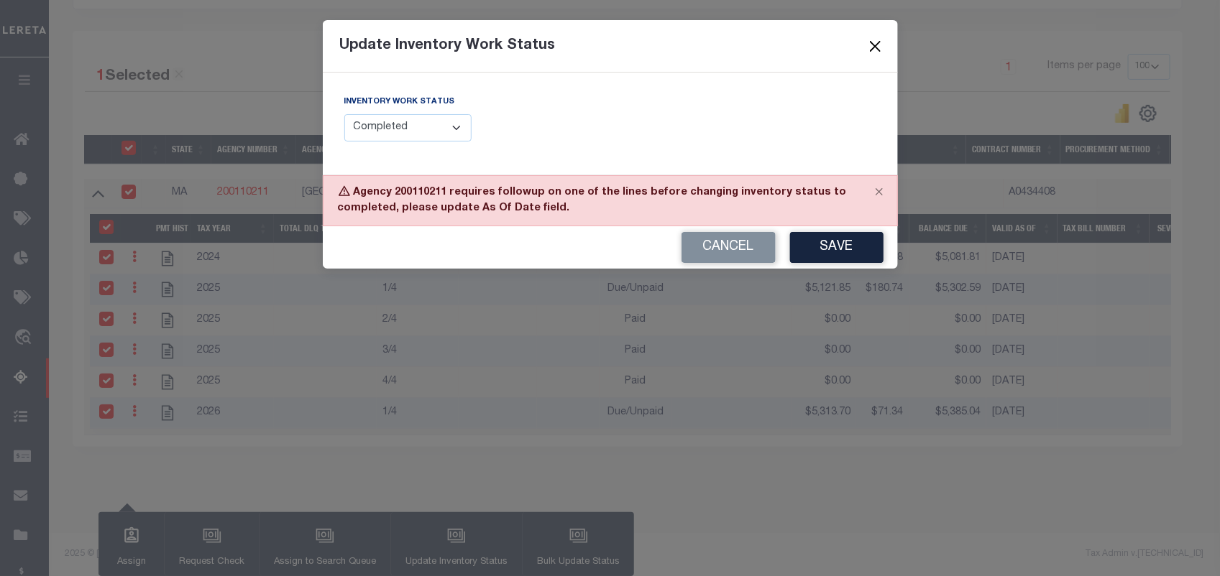
click at [866, 43] on button "Close" at bounding box center [874, 46] width 19 height 19
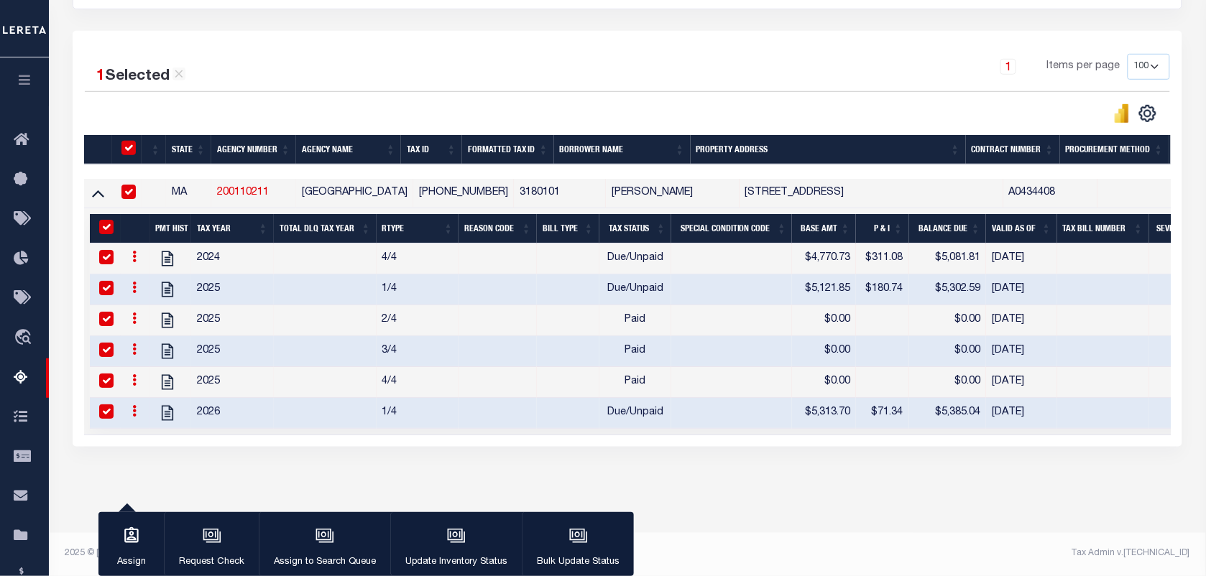
click at [132, 251] on icon at bounding box center [134, 256] width 4 height 11
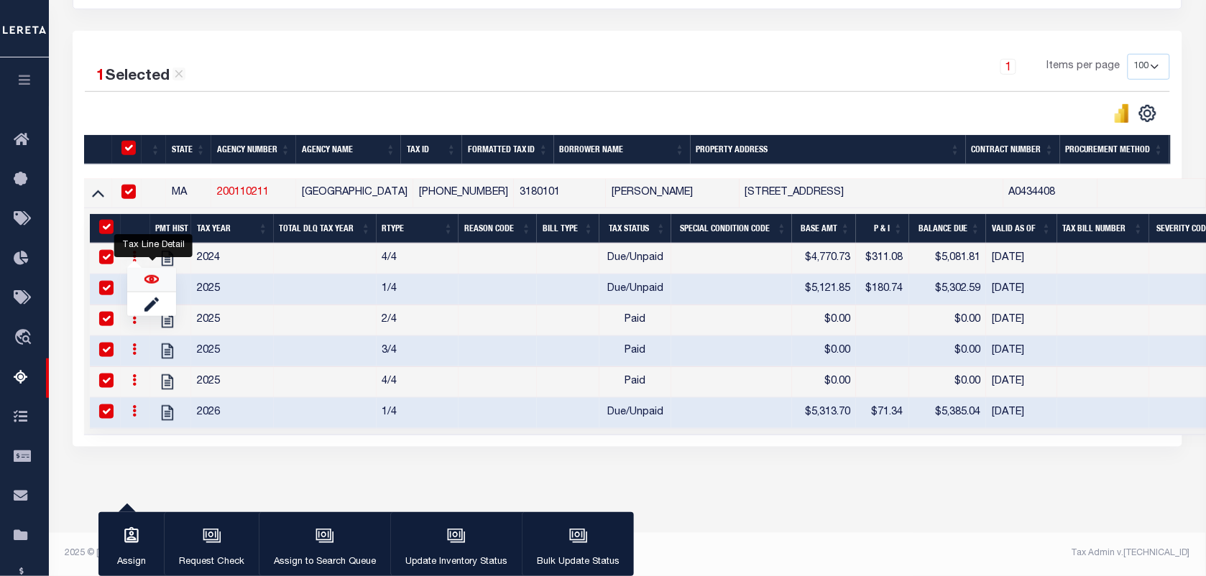
click at [155, 275] on img "" at bounding box center [151, 279] width 14 height 14
checkbox input "false"
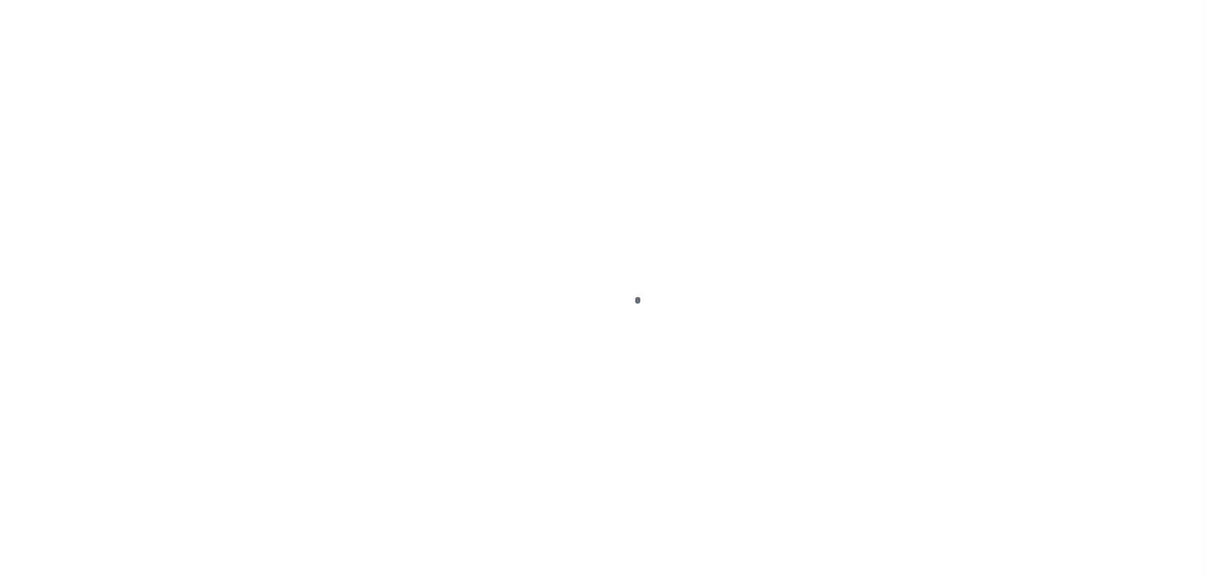
select select "DUE"
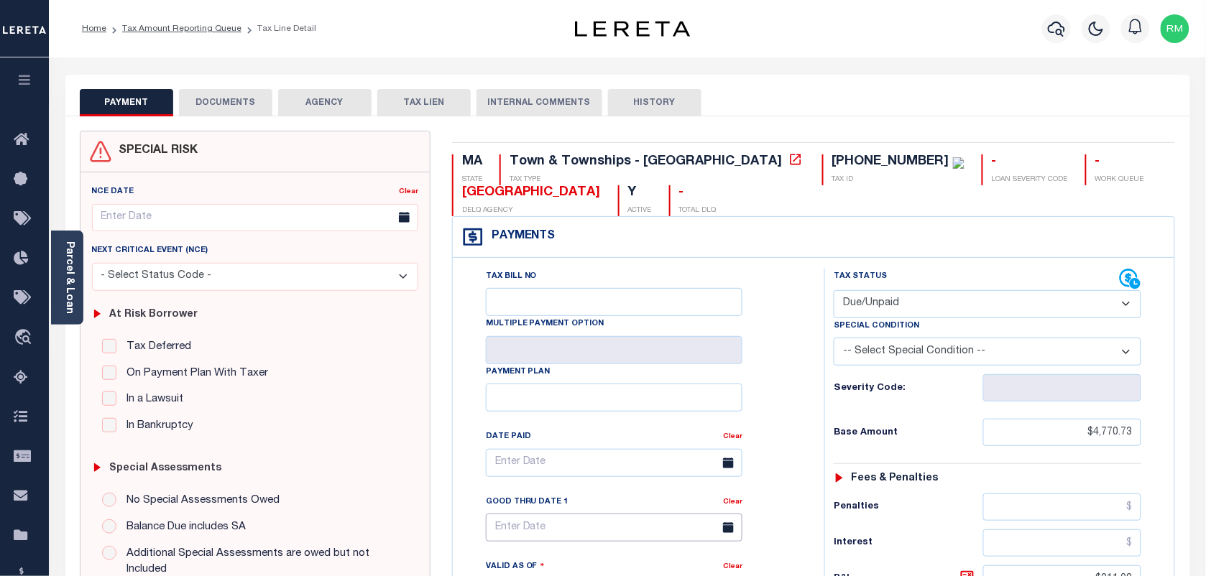
click at [561, 523] on input "text" at bounding box center [614, 528] width 257 height 28
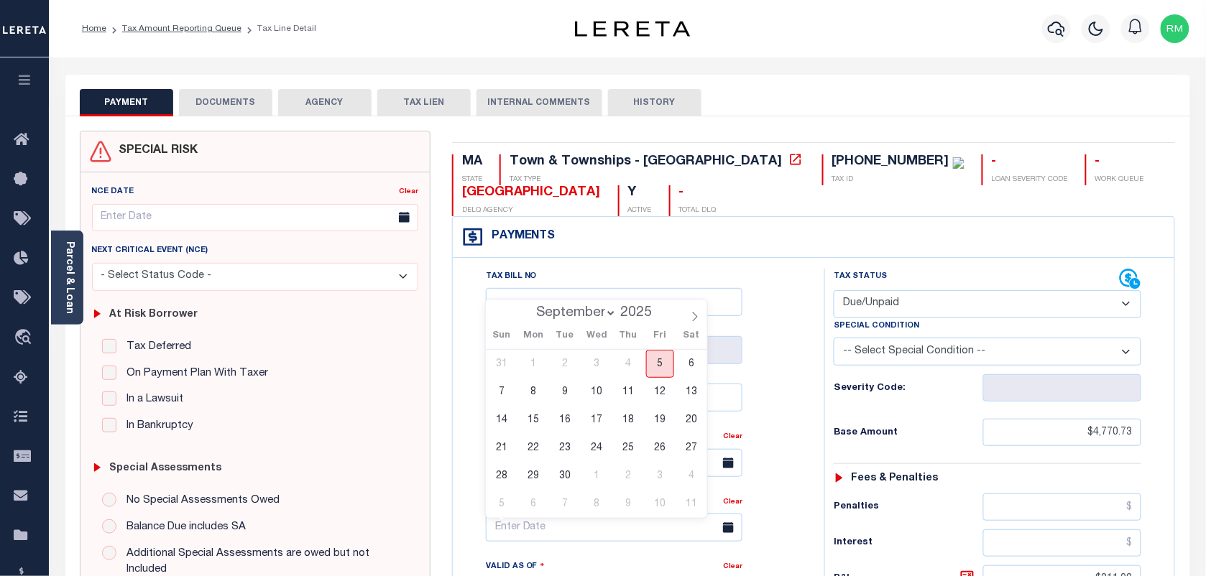
click at [658, 363] on span "5" at bounding box center [660, 364] width 28 height 28
type input "[DATE]"
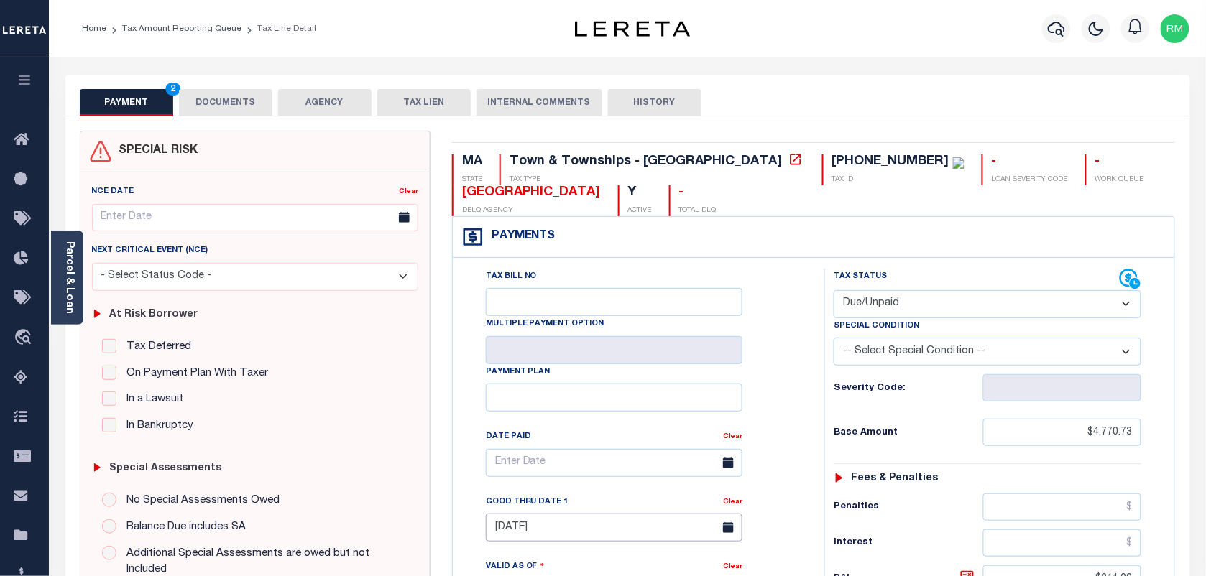
type input "[DATE]"
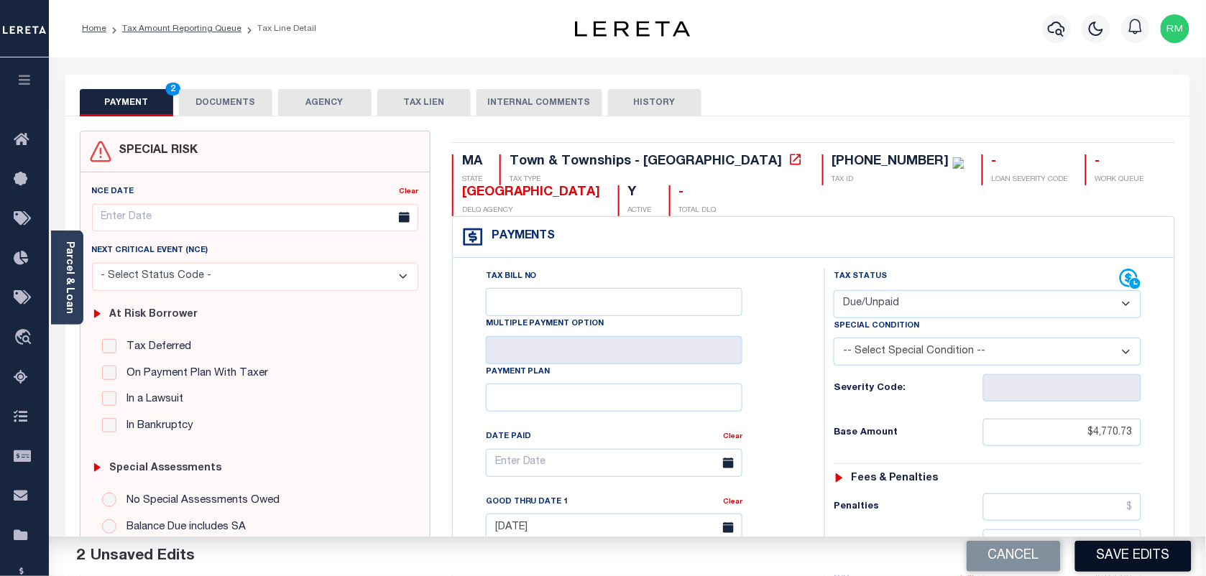
click at [1129, 559] on button "Save Edits" at bounding box center [1133, 556] width 116 height 31
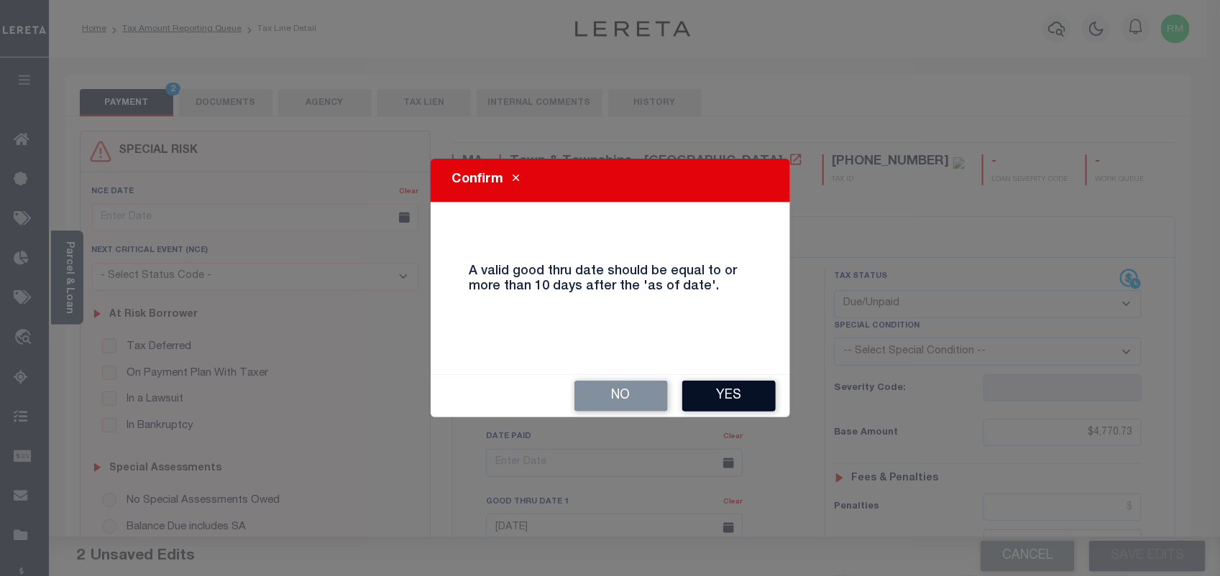
click at [723, 406] on button "Yes" at bounding box center [728, 396] width 93 height 31
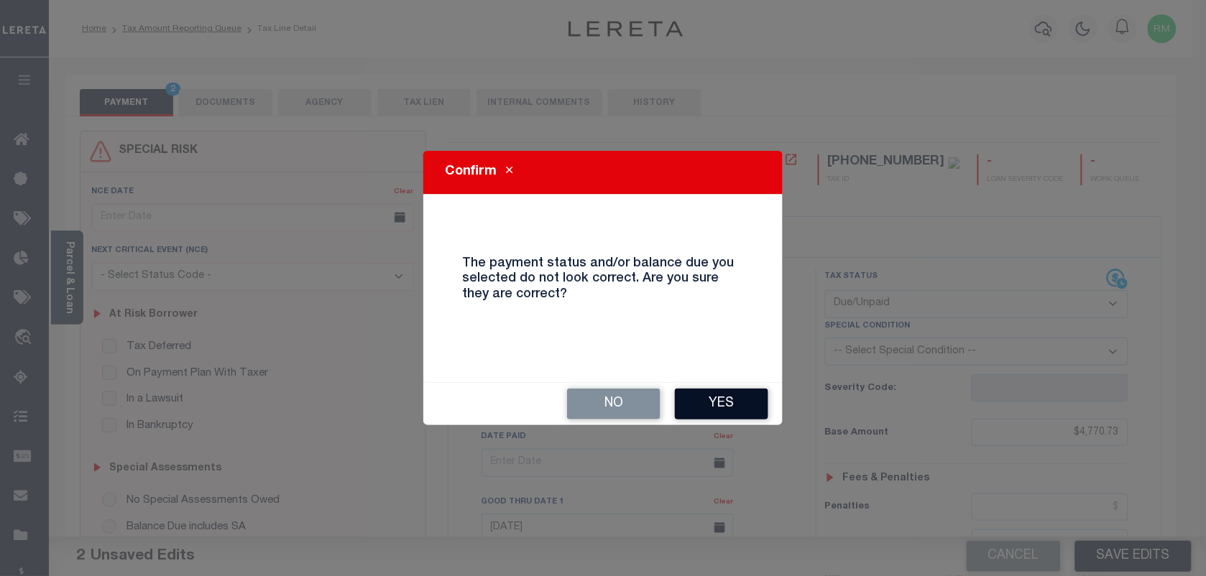
click at [712, 406] on button "Yes" at bounding box center [721, 404] width 93 height 31
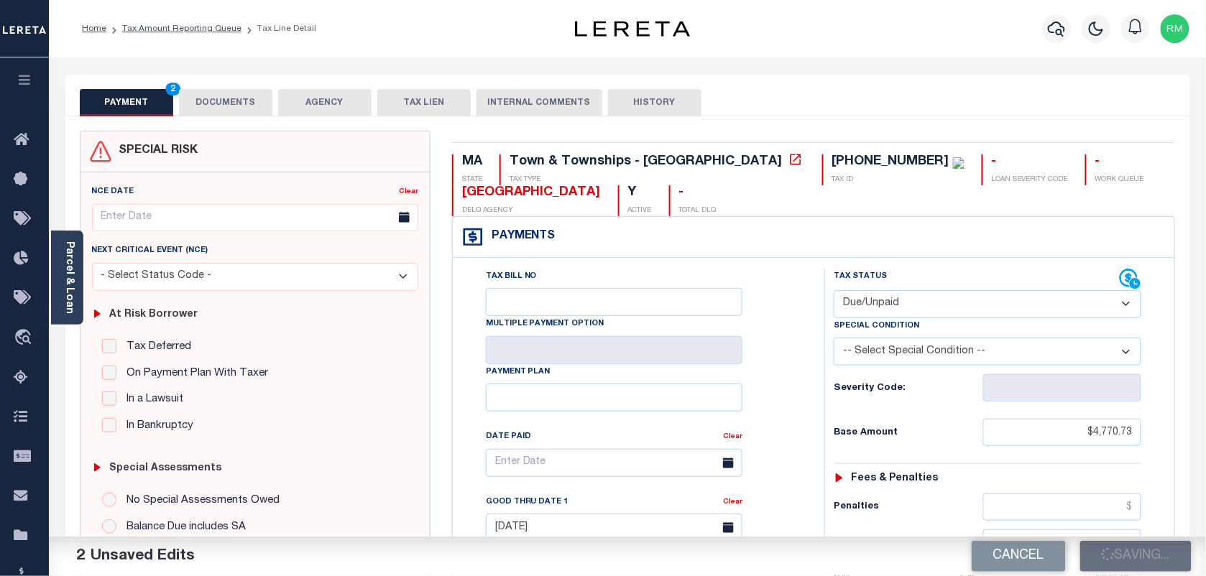
checkbox input "false"
type input "$4,770.73"
type input "$311.08"
type input "$5,081.81"
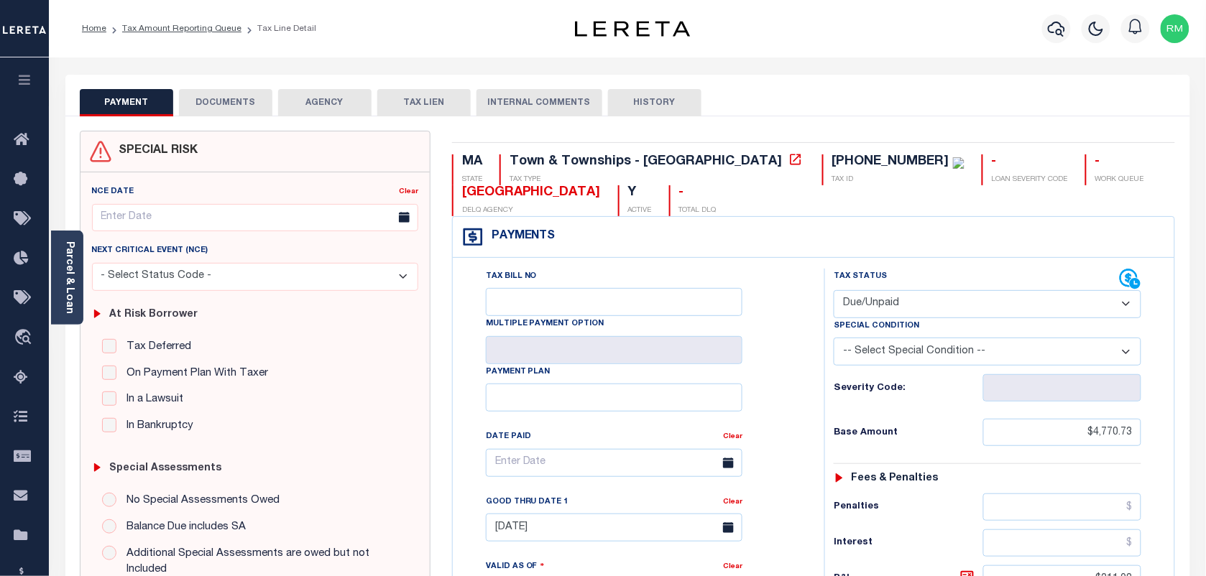
click at [207, 106] on button "DOCUMENTS" at bounding box center [225, 102] width 93 height 27
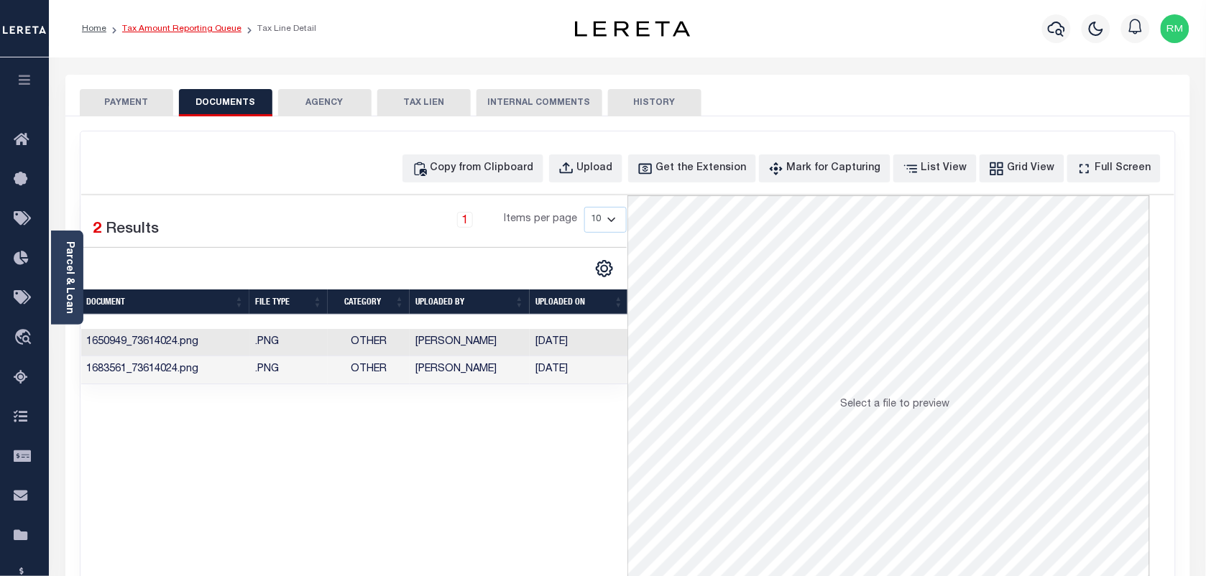
click at [230, 29] on link "Tax Amount Reporting Queue" at bounding box center [181, 28] width 119 height 9
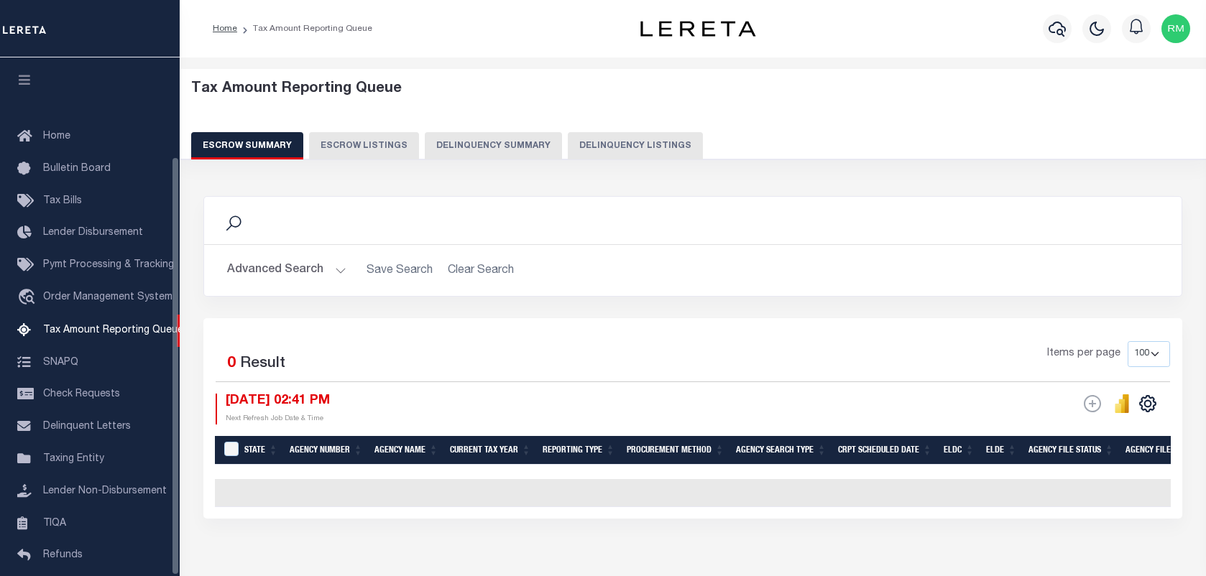
select select "100"
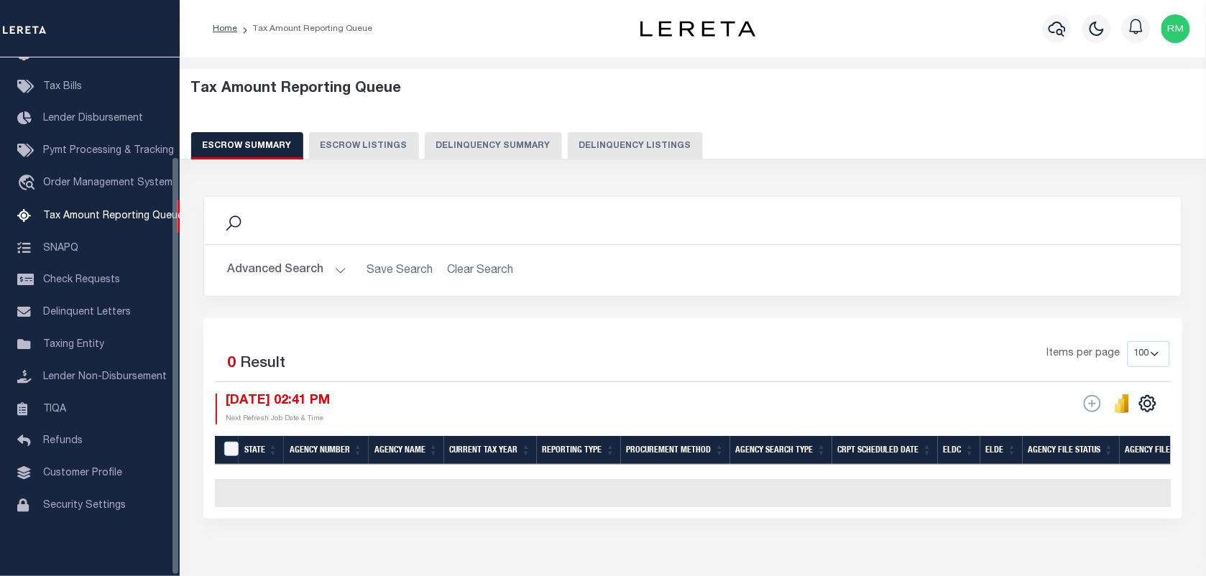
click at [613, 148] on button "Delinquency Listings" at bounding box center [635, 145] width 135 height 27
select select "100"
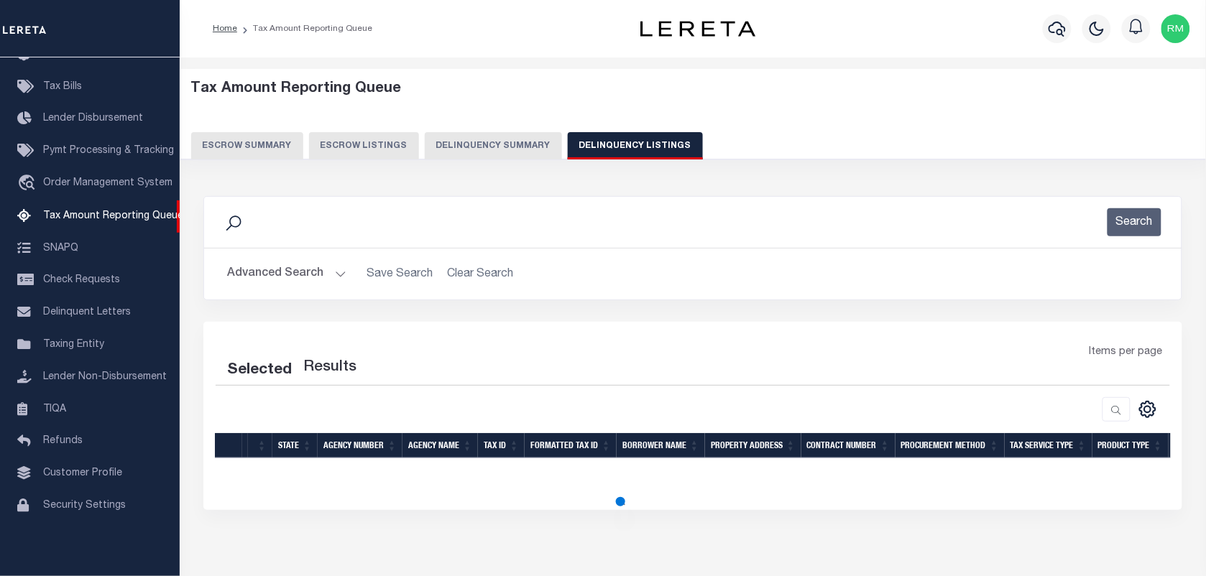
select select "100"
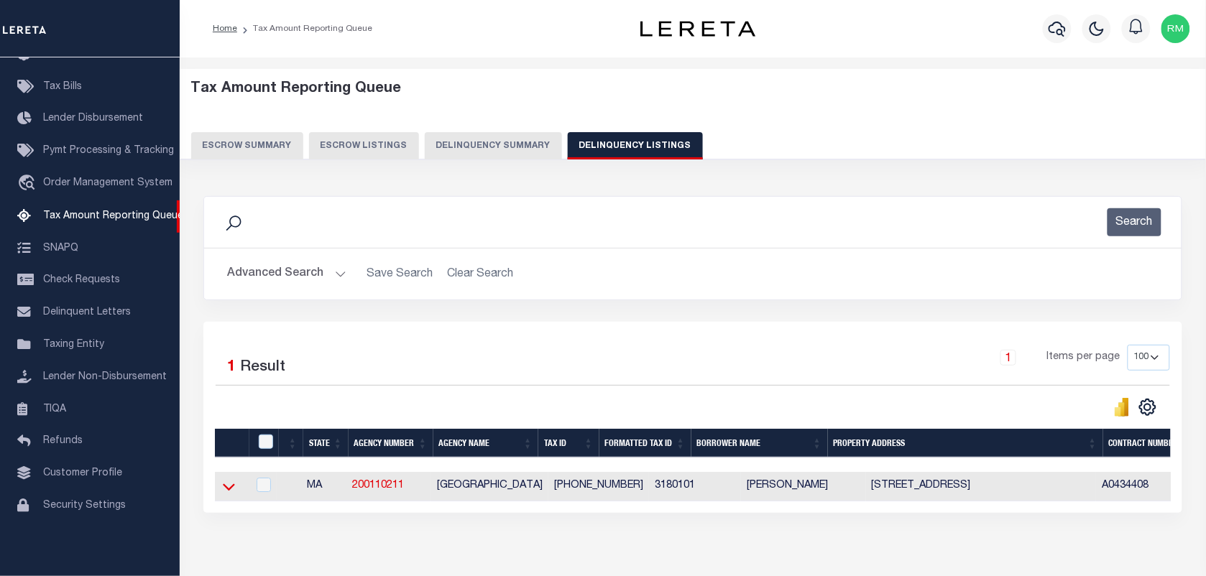
click at [228, 492] on icon at bounding box center [229, 487] width 12 height 7
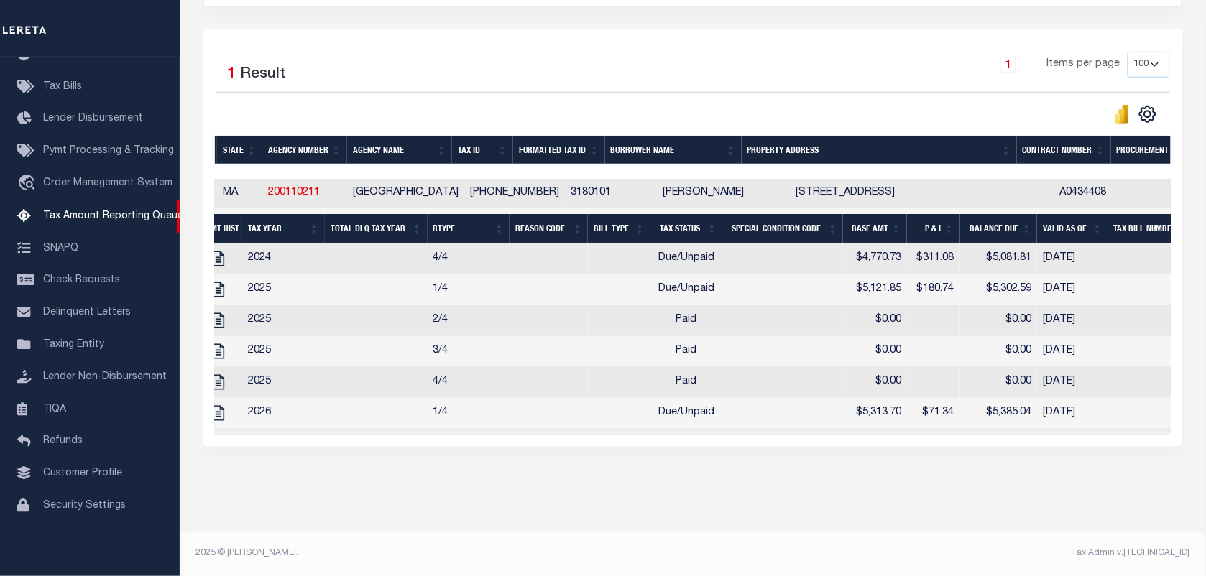
scroll to position [0, 38]
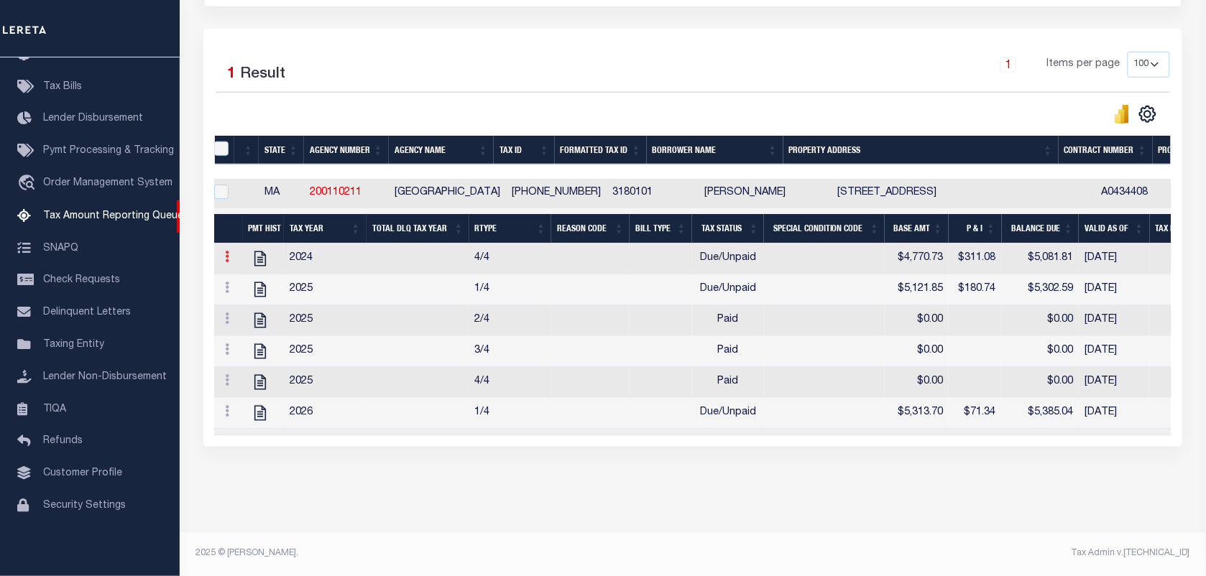
click at [223, 253] on link at bounding box center [227, 258] width 16 height 11
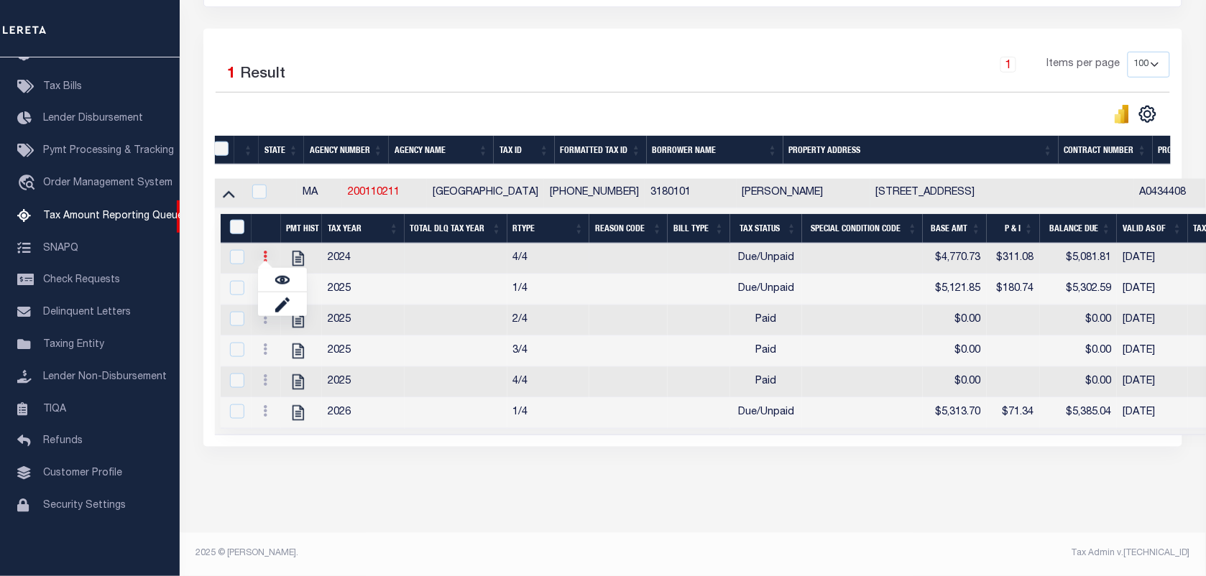
scroll to position [304, 0]
click at [279, 275] on img "" at bounding box center [282, 280] width 14 height 14
checkbox input "true"
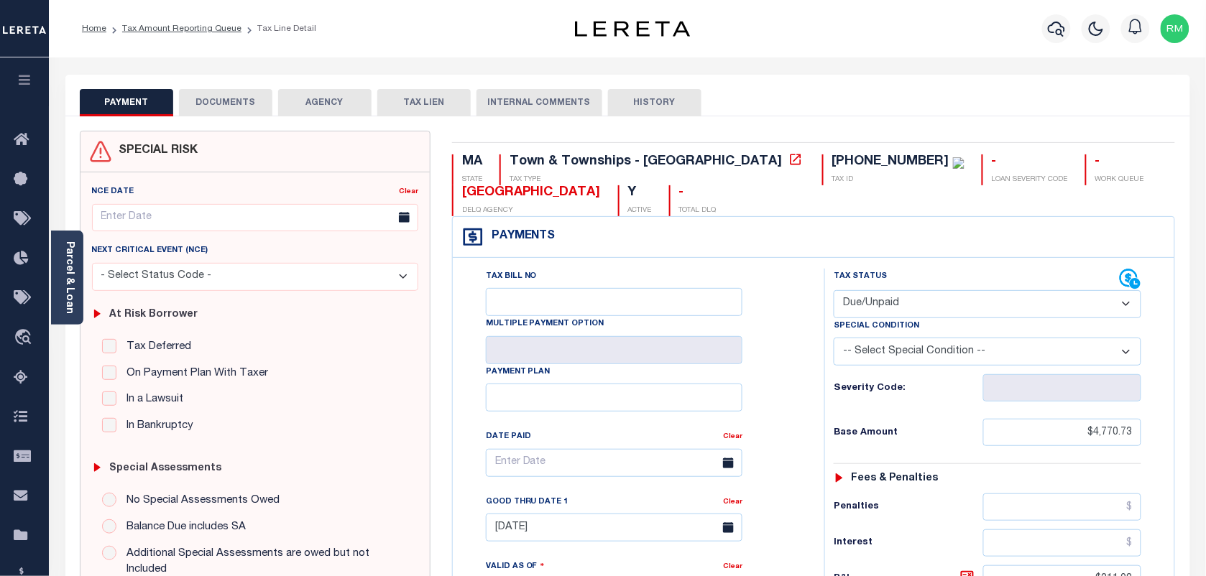
click at [925, 310] on select "- Select Status Code - Open Due/Unpaid Paid Incomplete No Tax Due Internal Refu…" at bounding box center [988, 304] width 308 height 28
select select "PYD"
click at [834, 292] on select "- Select Status Code - Open Due/Unpaid Paid Incomplete No Tax Due Internal Refu…" at bounding box center [988, 304] width 308 height 28
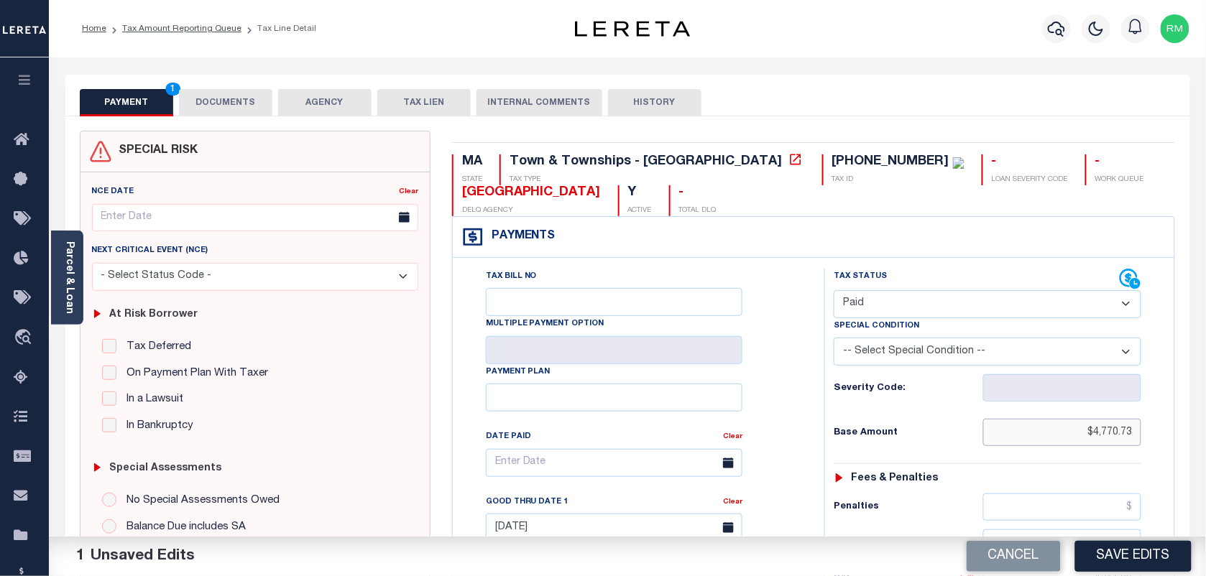
click at [1121, 431] on input "$4,770.73" at bounding box center [1062, 432] width 159 height 27
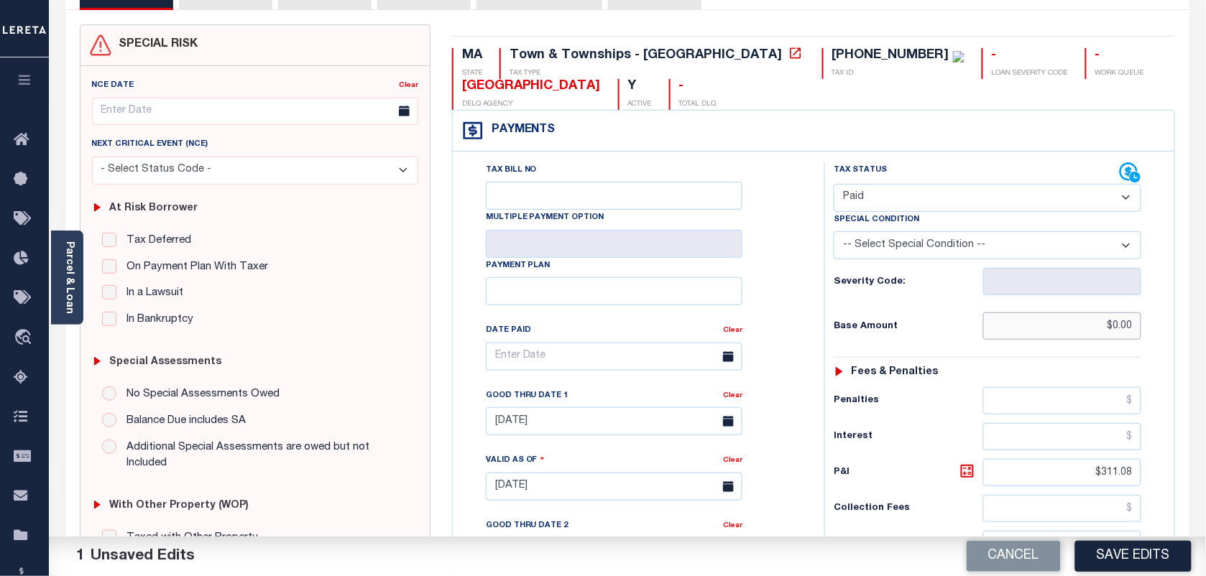
scroll to position [269, 0]
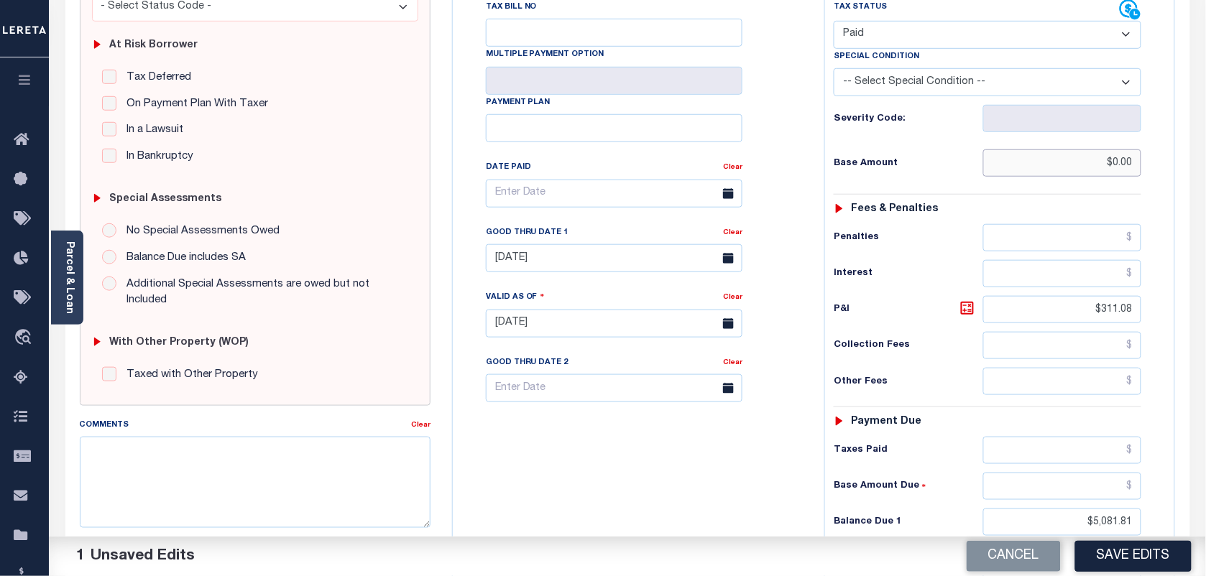
type input "$0.00"
click at [1107, 313] on input "$311.08" at bounding box center [1062, 309] width 159 height 27
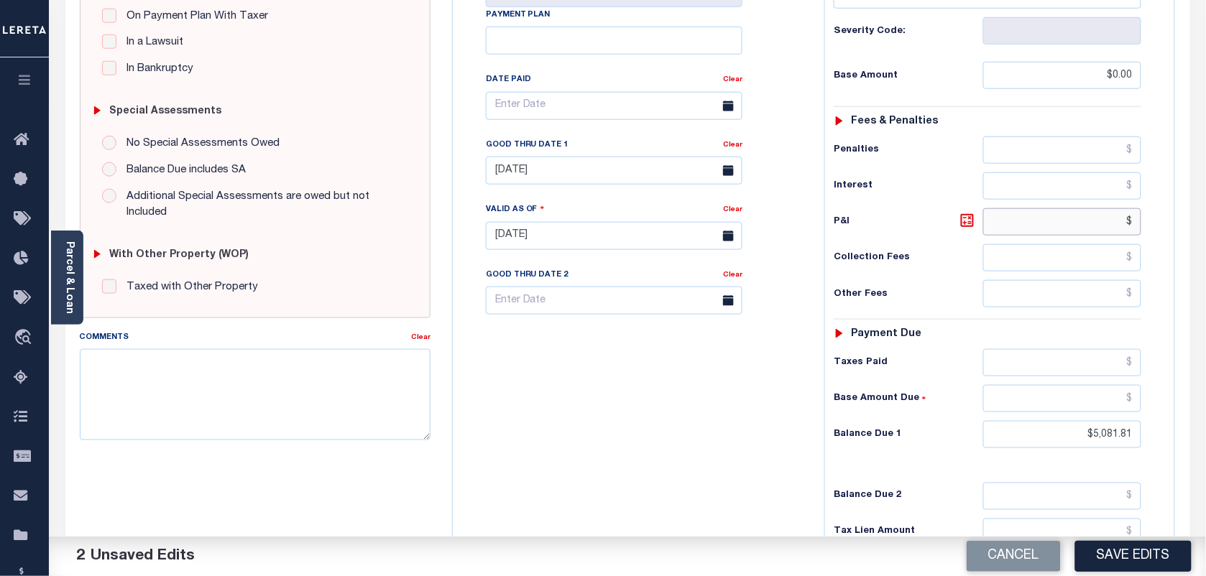
scroll to position [359, 0]
type input "$.00"
click at [1107, 437] on input "$5,081.81" at bounding box center [1062, 432] width 159 height 27
type input "$0.00"
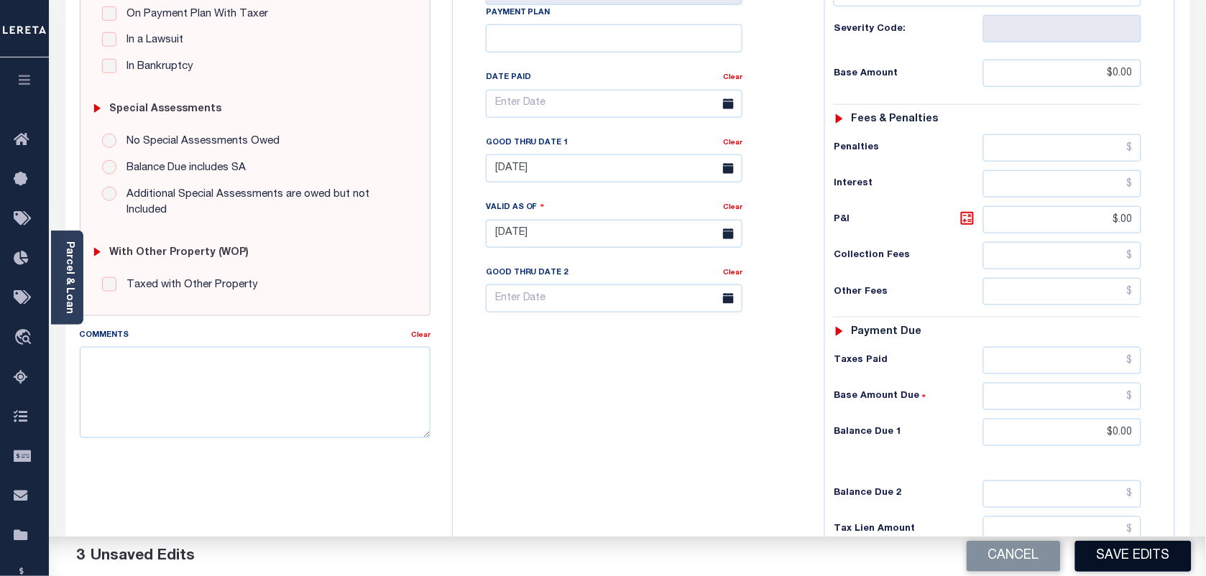
click at [1151, 556] on button "Save Edits" at bounding box center [1133, 556] width 116 height 31
checkbox input "false"
type input "$0"
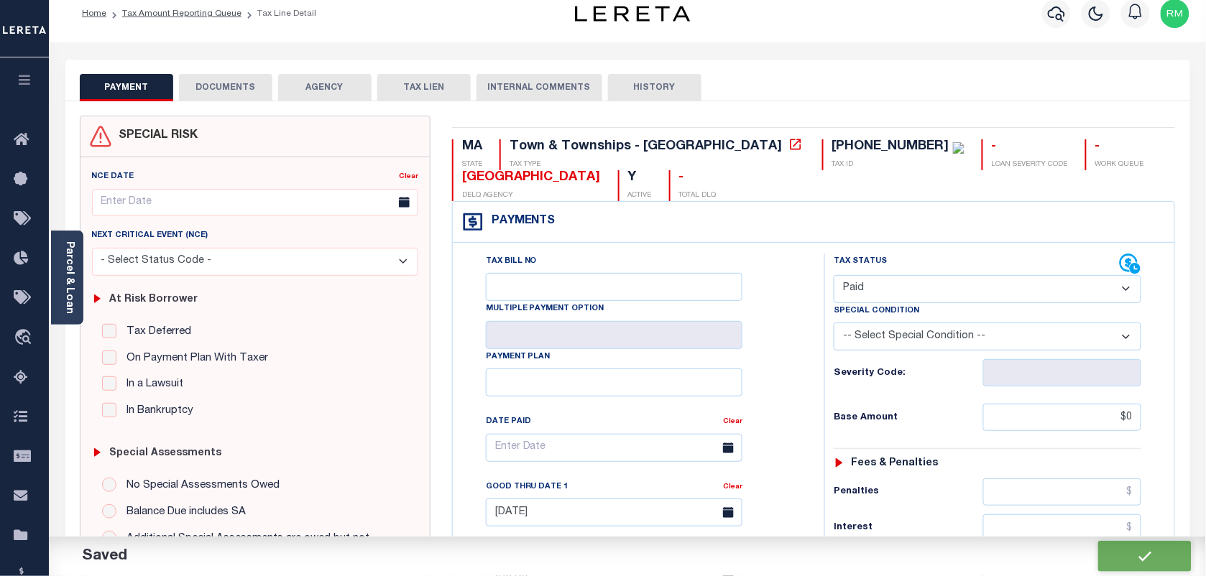
scroll to position [0, 0]
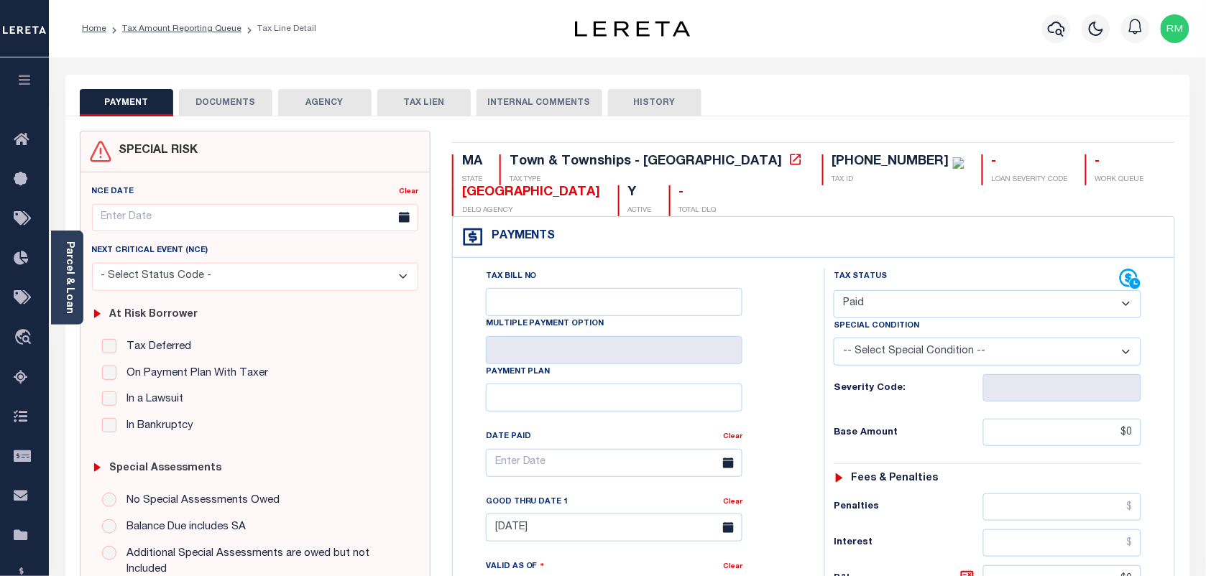
click at [219, 102] on button "DOCUMENTS" at bounding box center [225, 102] width 93 height 27
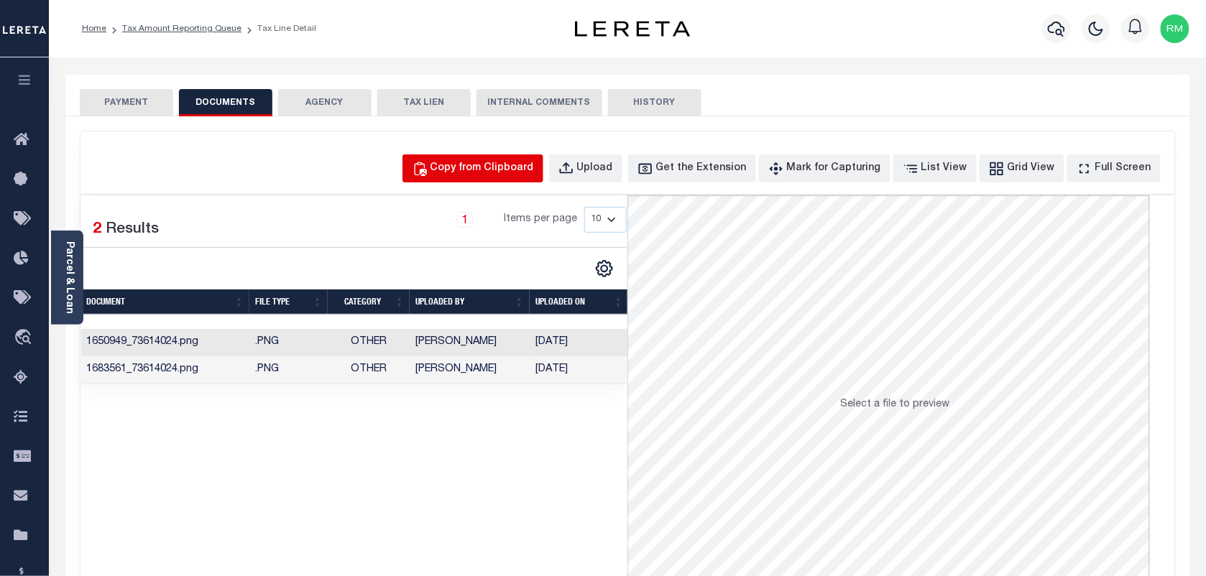
click at [515, 166] on div "Copy from Clipboard" at bounding box center [481, 169] width 103 height 16
select select "POP"
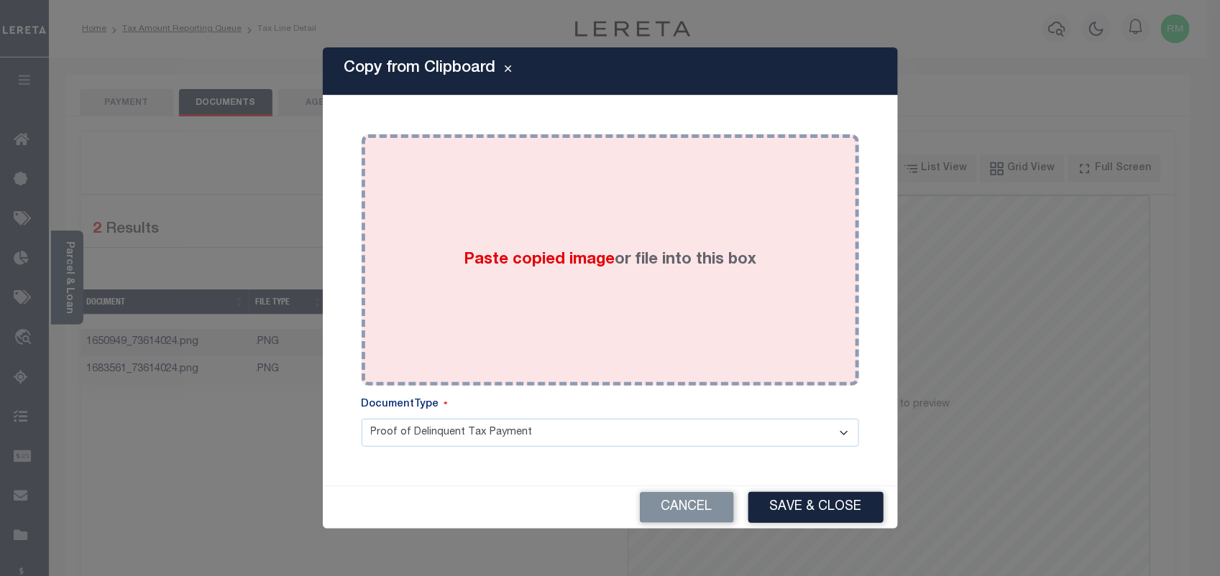
click at [576, 277] on div "Paste copied image or file into this box" at bounding box center [610, 260] width 476 height 230
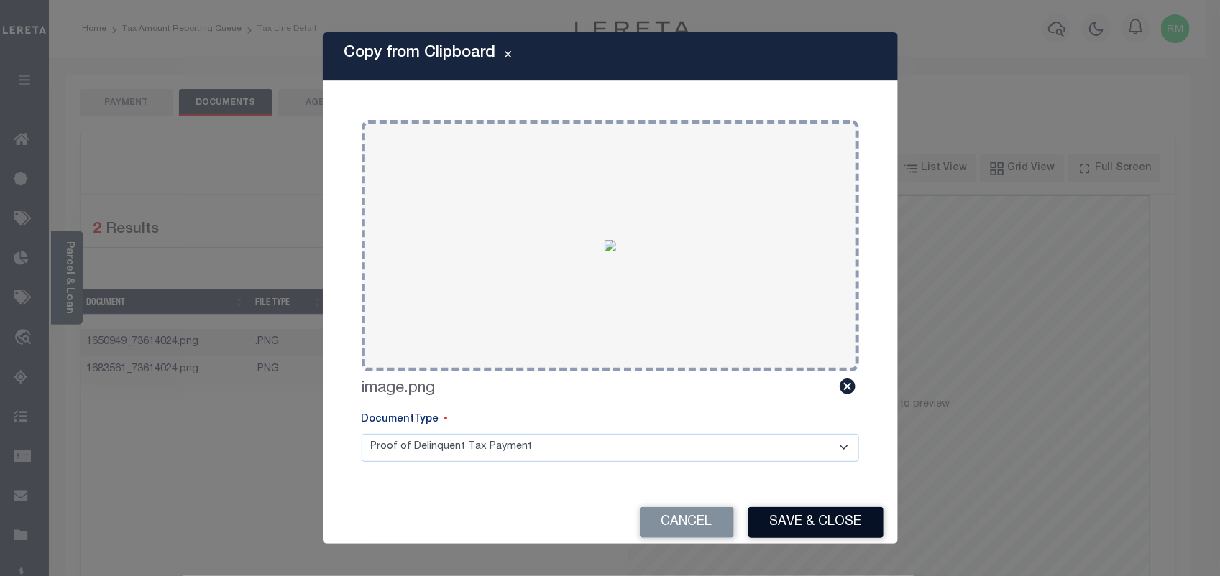
click at [826, 515] on button "Save & Close" at bounding box center [815, 522] width 135 height 31
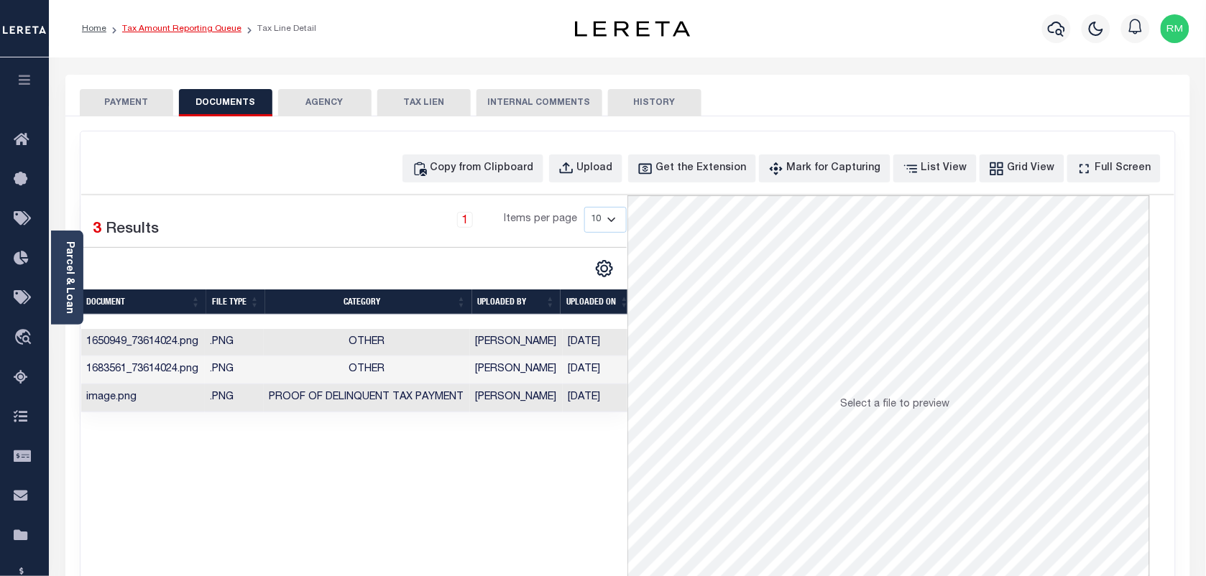
click at [206, 24] on link "Tax Amount Reporting Queue" at bounding box center [181, 28] width 119 height 9
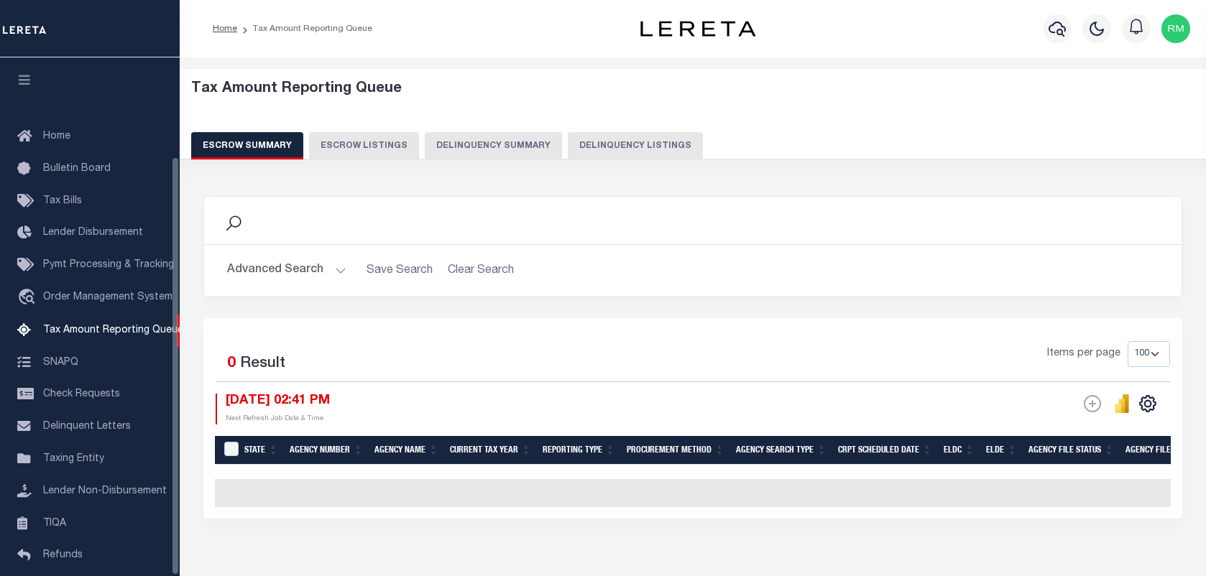
select select "100"
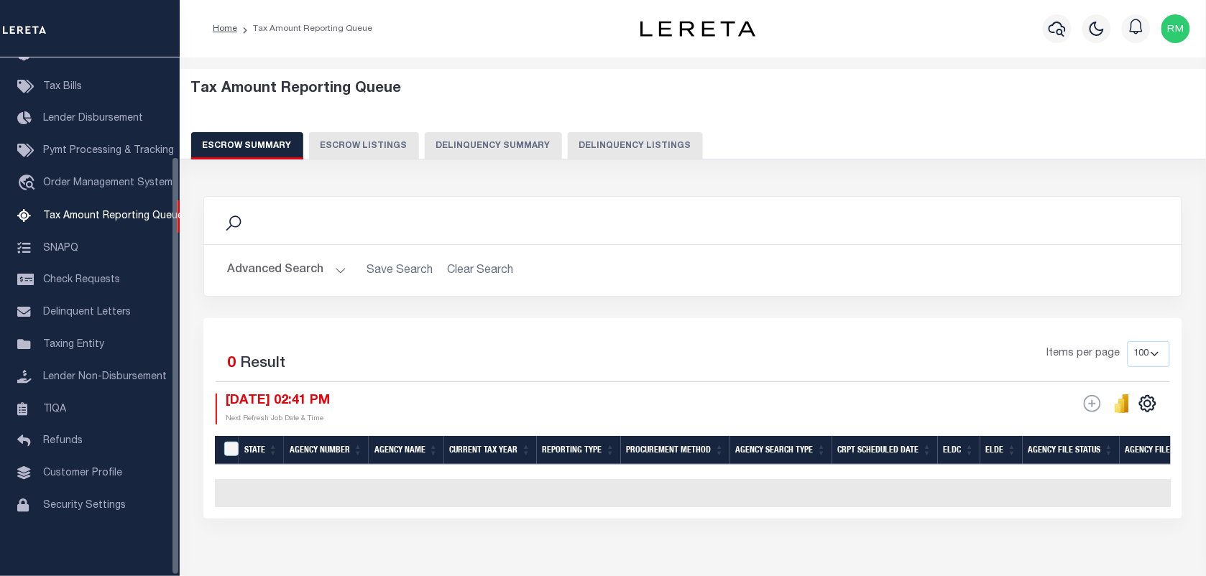
click at [658, 147] on button "Delinquency Listings" at bounding box center [635, 145] width 135 height 27
select select "100"
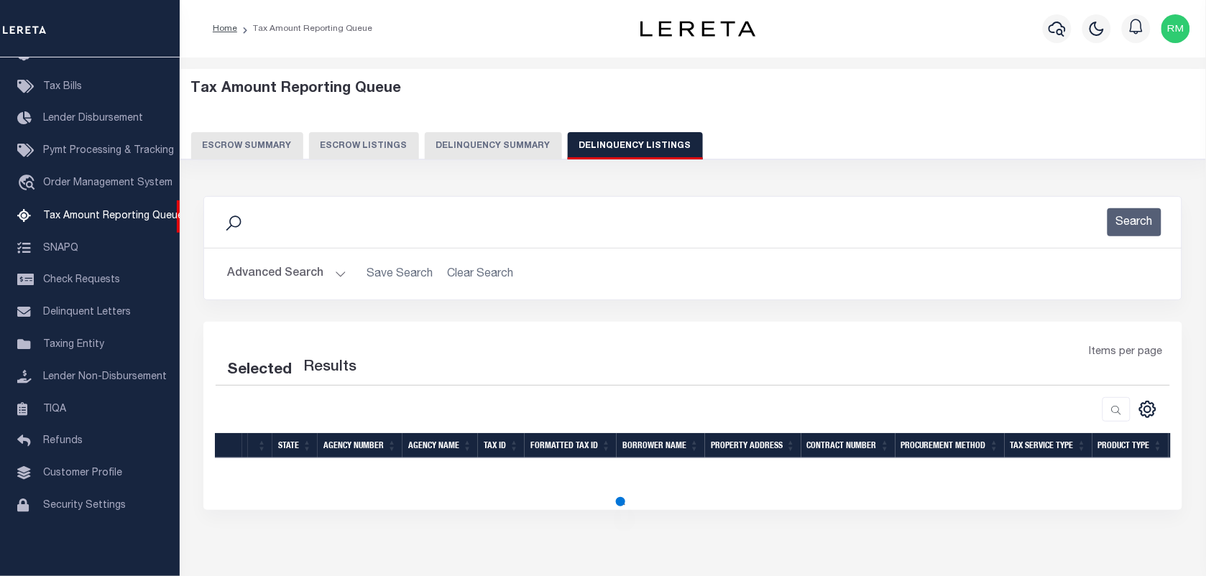
select select "100"
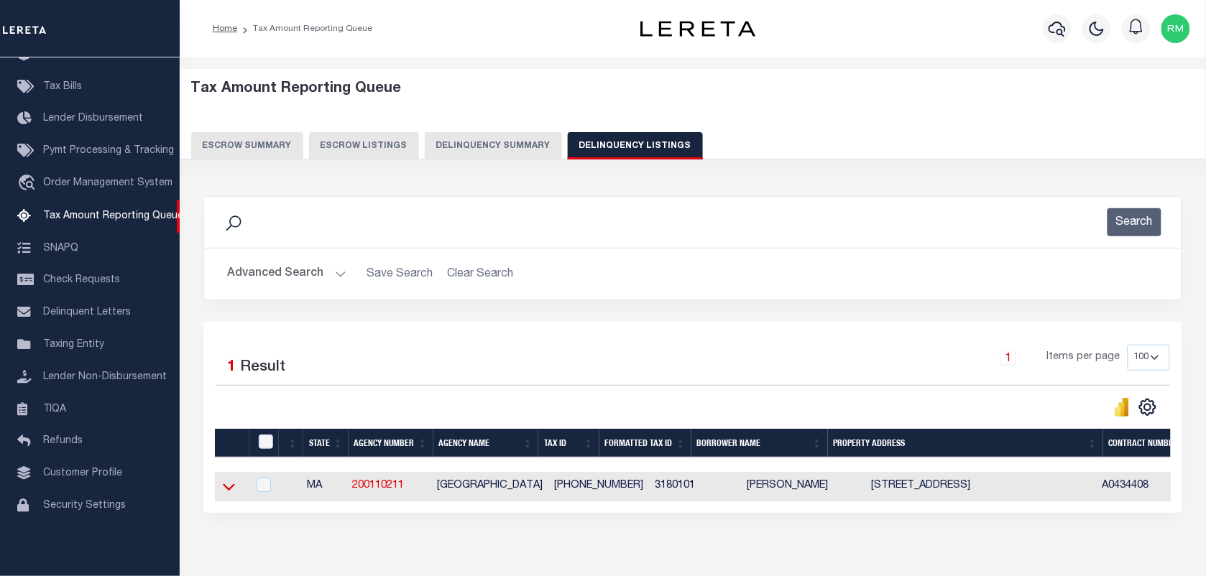
click at [227, 490] on icon at bounding box center [229, 486] width 12 height 15
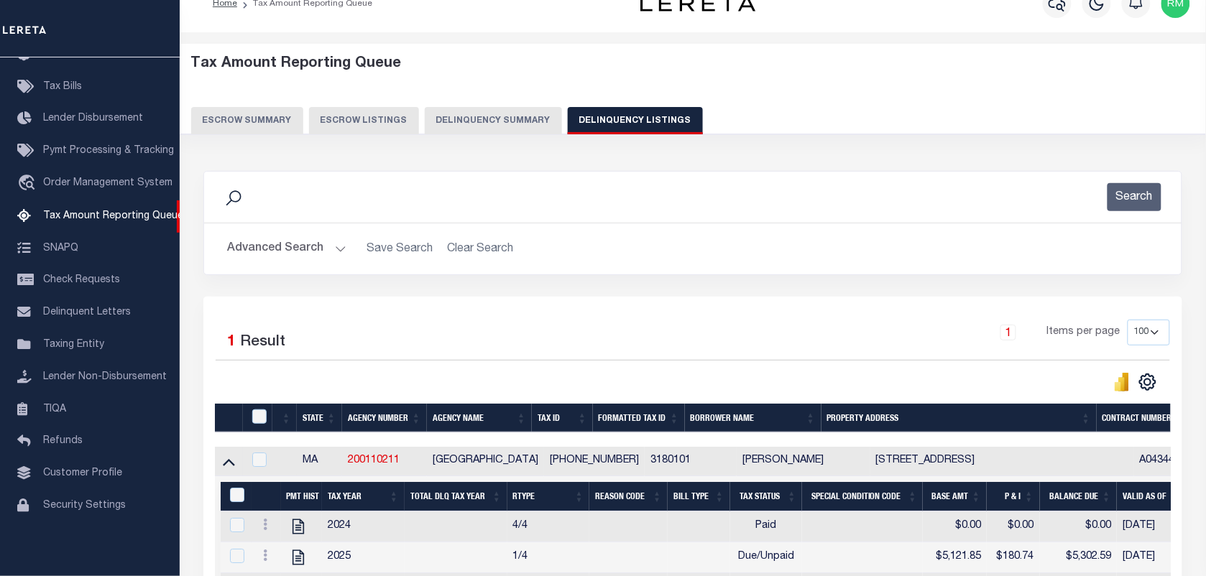
scroll to position [269, 0]
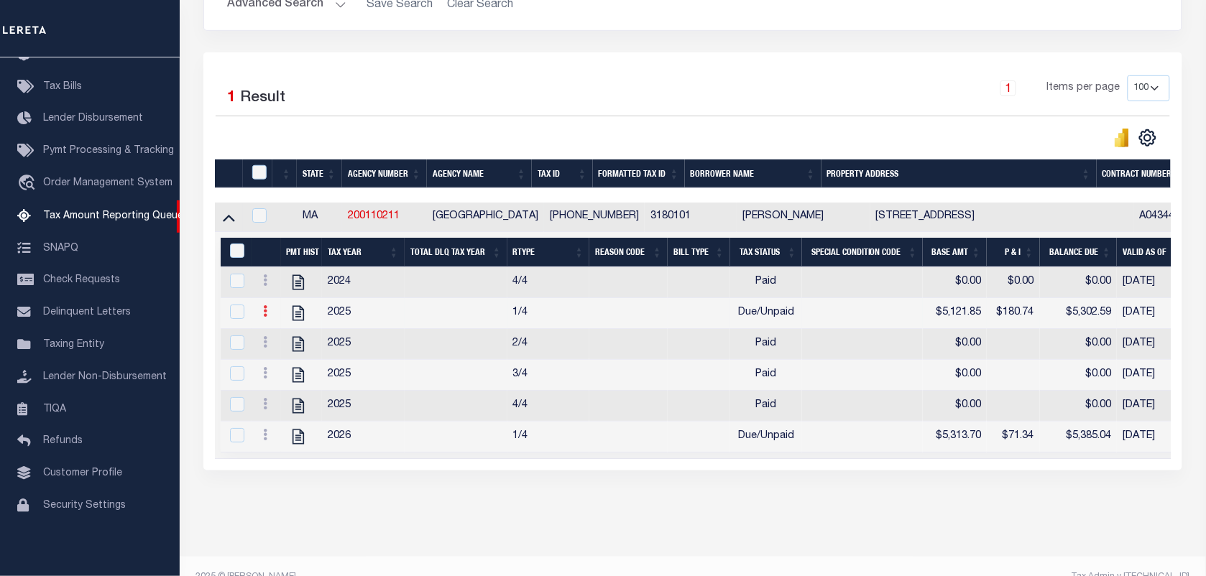
click at [267, 317] on icon at bounding box center [265, 310] width 4 height 11
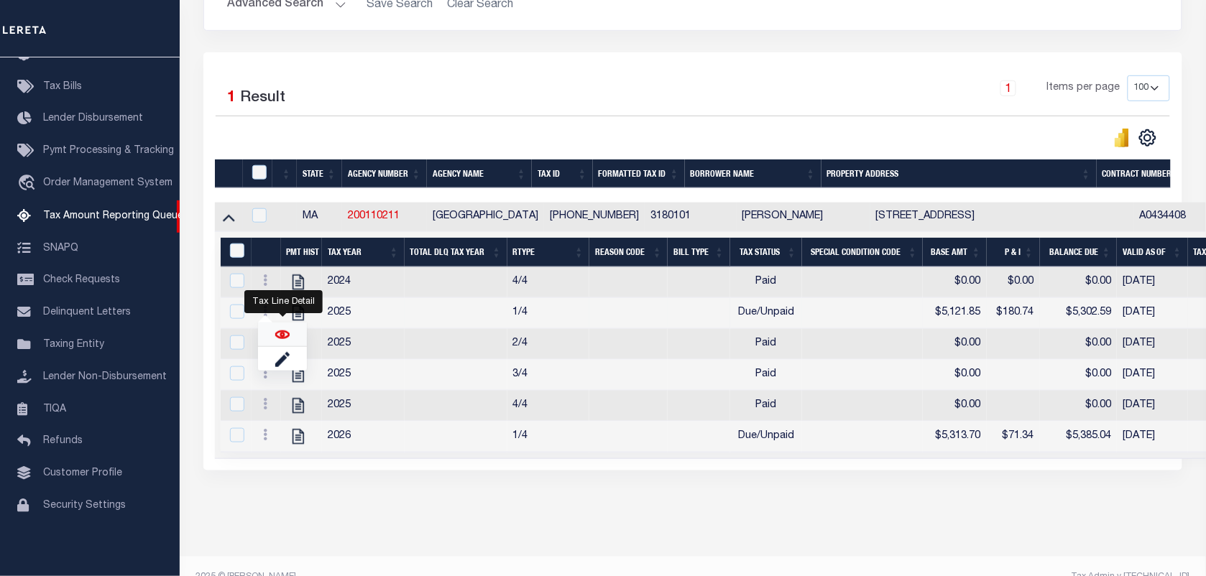
click at [280, 342] on img "" at bounding box center [282, 335] width 14 height 14
checkbox input "true"
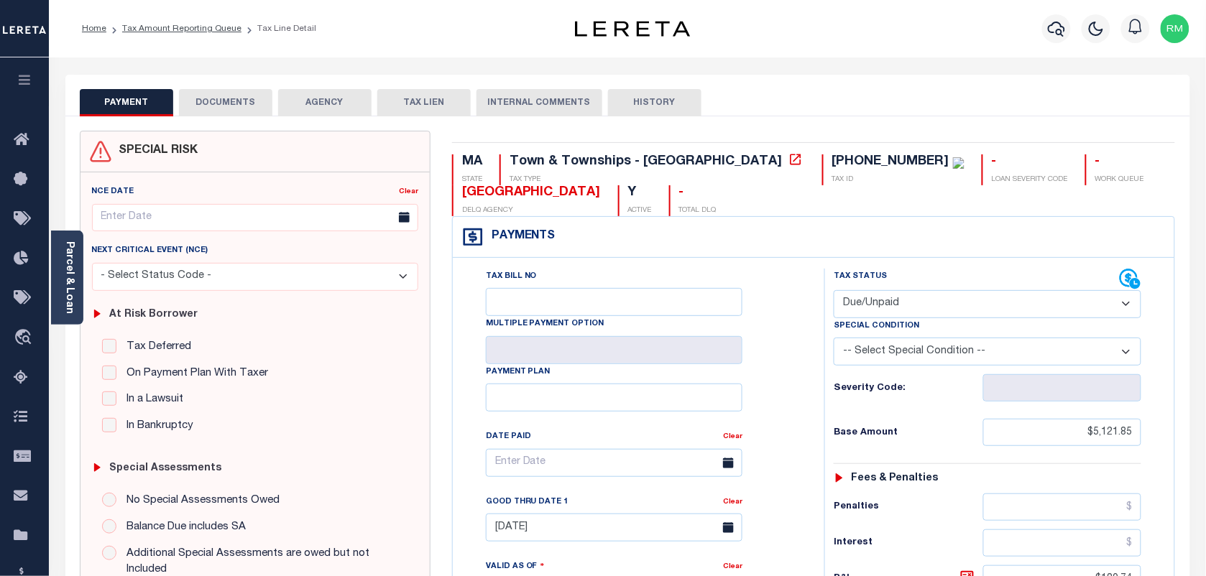
click at [899, 303] on select "- Select Status Code - Open Due/Unpaid Paid Incomplete No Tax Due Internal Refu…" at bounding box center [988, 304] width 308 height 28
select select "PYD"
click at [834, 292] on select "- Select Status Code - Open Due/Unpaid Paid Incomplete No Tax Due Internal Refu…" at bounding box center [988, 304] width 308 height 28
type input "[DATE]"
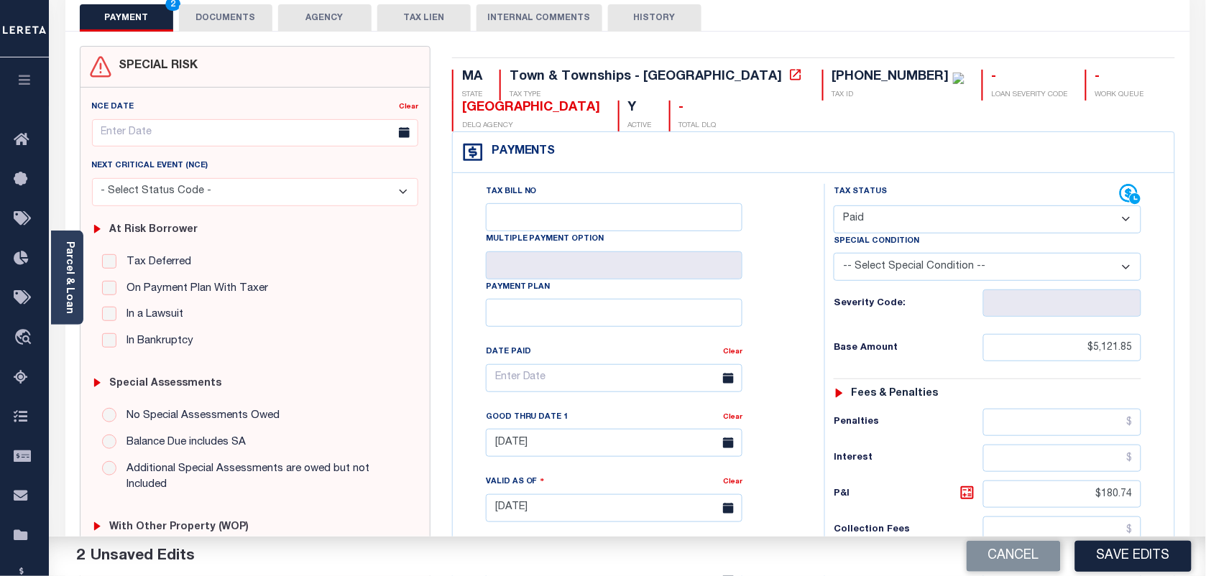
scroll to position [90, 0]
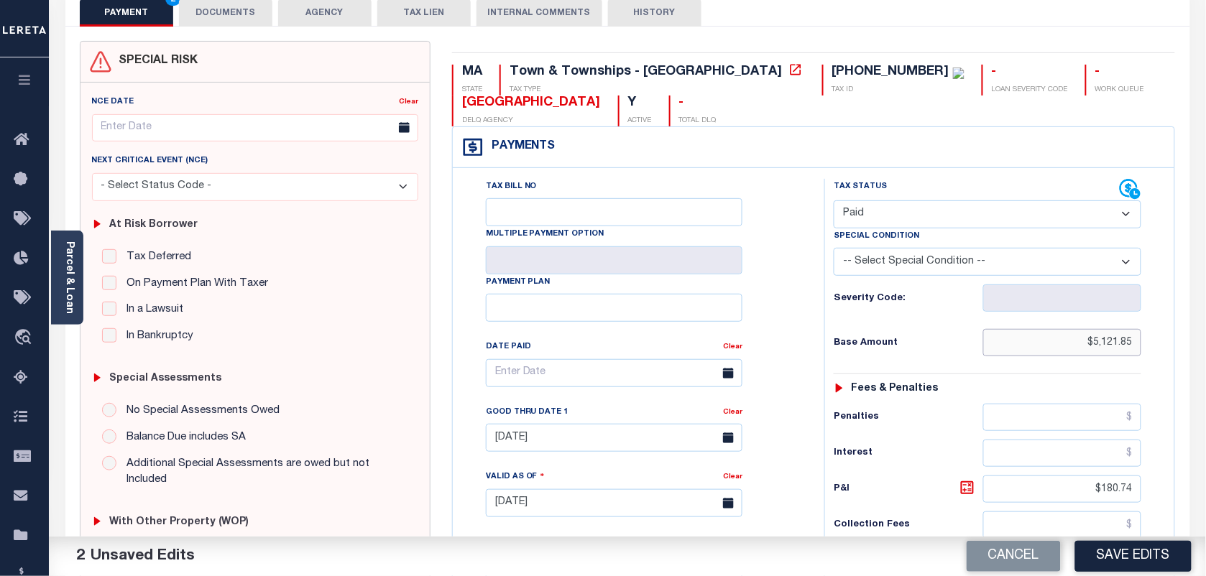
click at [1112, 343] on input "$5,121.85" at bounding box center [1062, 342] width 159 height 27
type input "$.00"
click at [1114, 489] on input "$180.74" at bounding box center [1062, 489] width 159 height 27
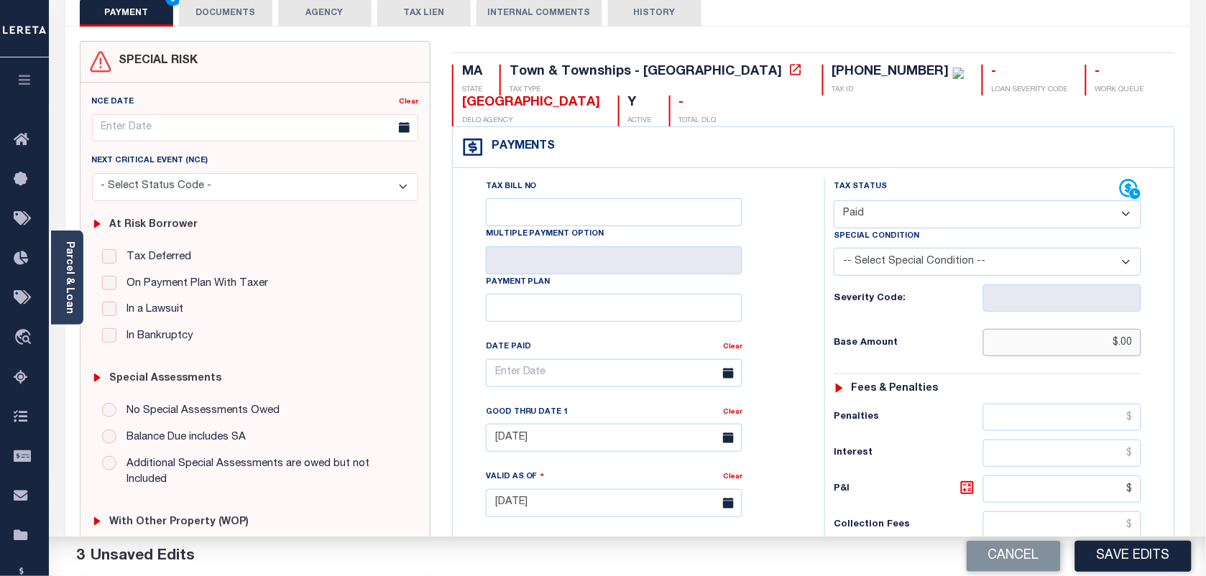
type input "$.00"
click at [1129, 345] on input "$.00" at bounding box center [1062, 342] width 159 height 27
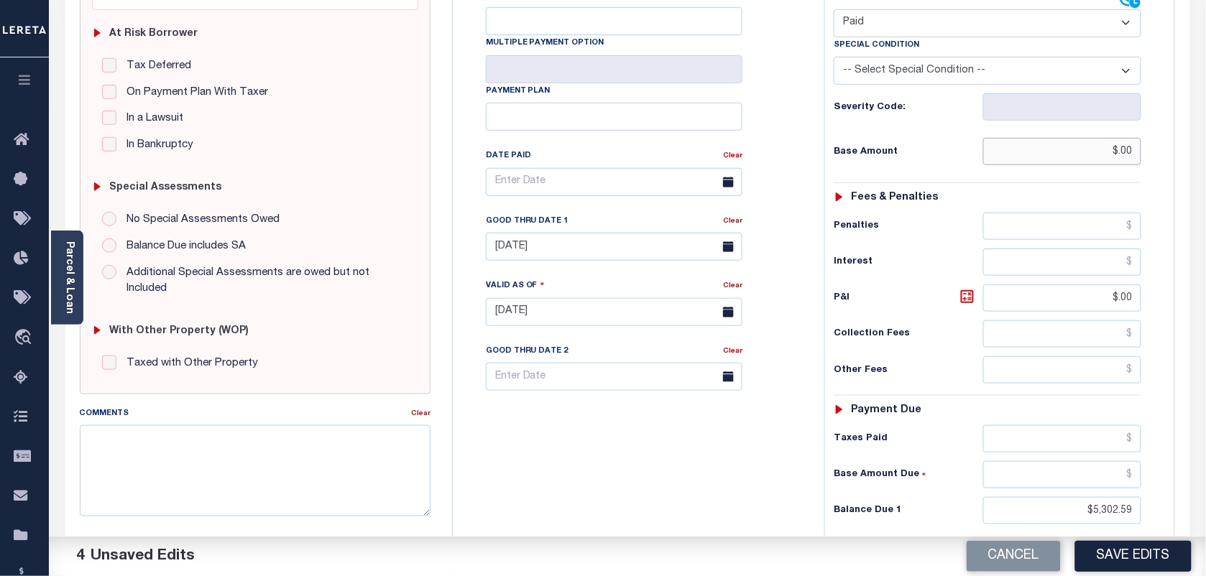
scroll to position [359, 0]
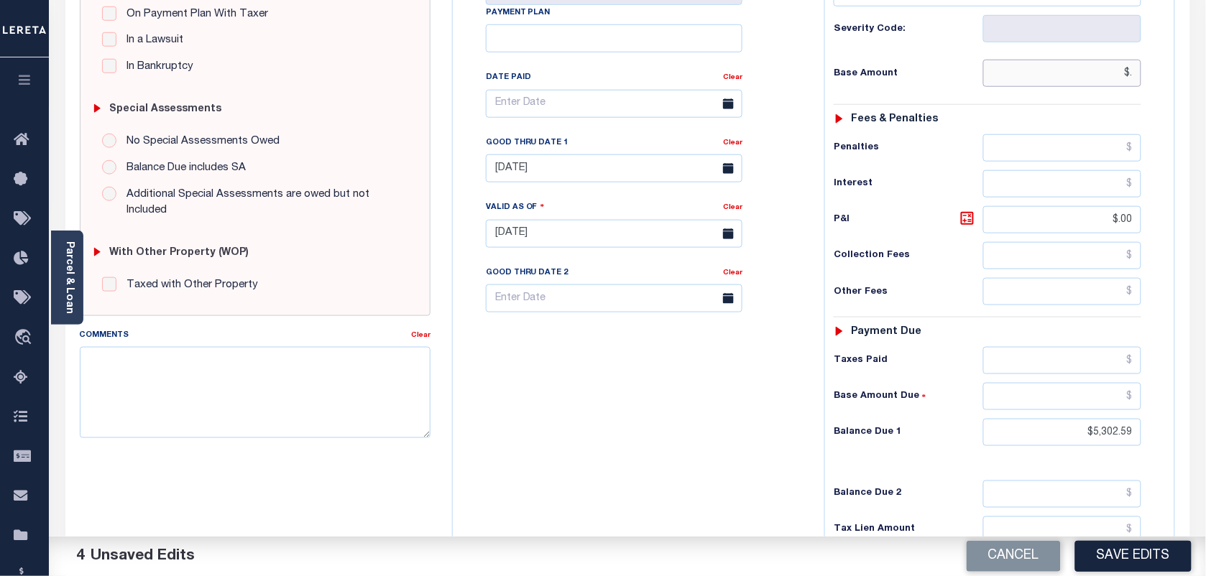
type input "$"
type input "$0.00"
click at [1112, 433] on input "$5,302.59" at bounding box center [1062, 432] width 159 height 27
type input "$0.00"
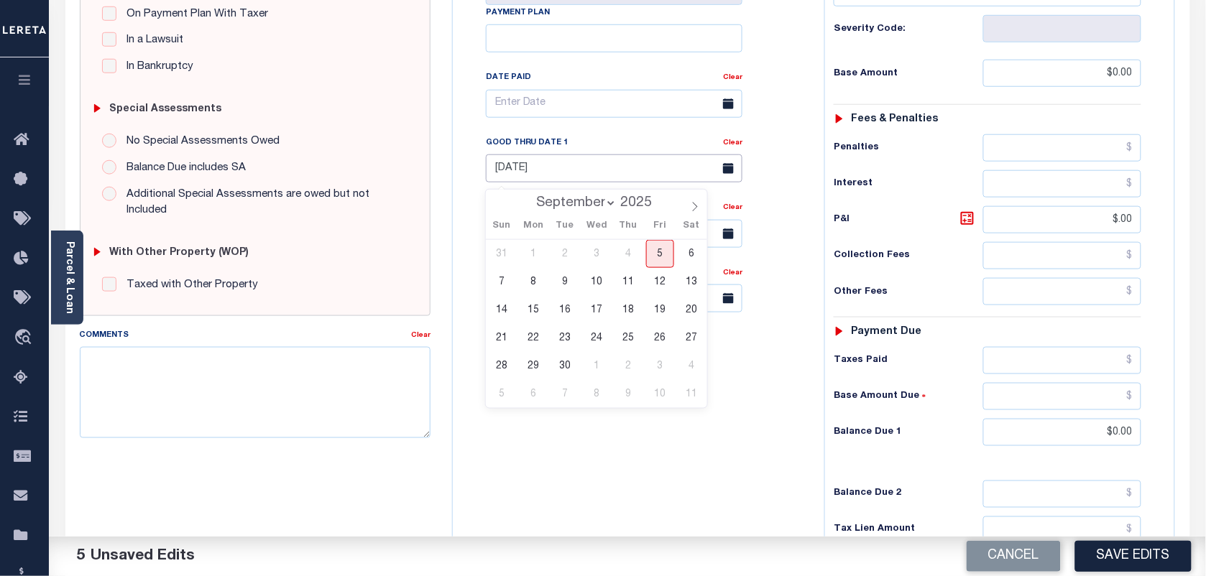
click at [575, 172] on input "09/25/2024" at bounding box center [614, 169] width 257 height 28
click at [655, 259] on span "5" at bounding box center [660, 254] width 28 height 28
type input "[DATE]"
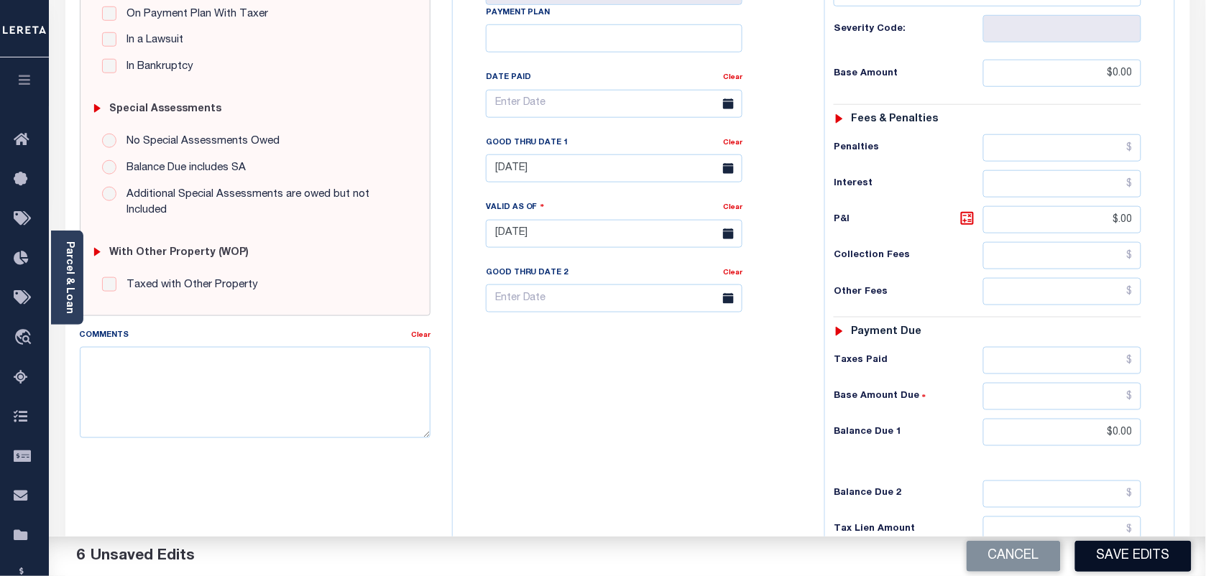
click at [1126, 545] on button "Save Edits" at bounding box center [1133, 556] width 116 height 31
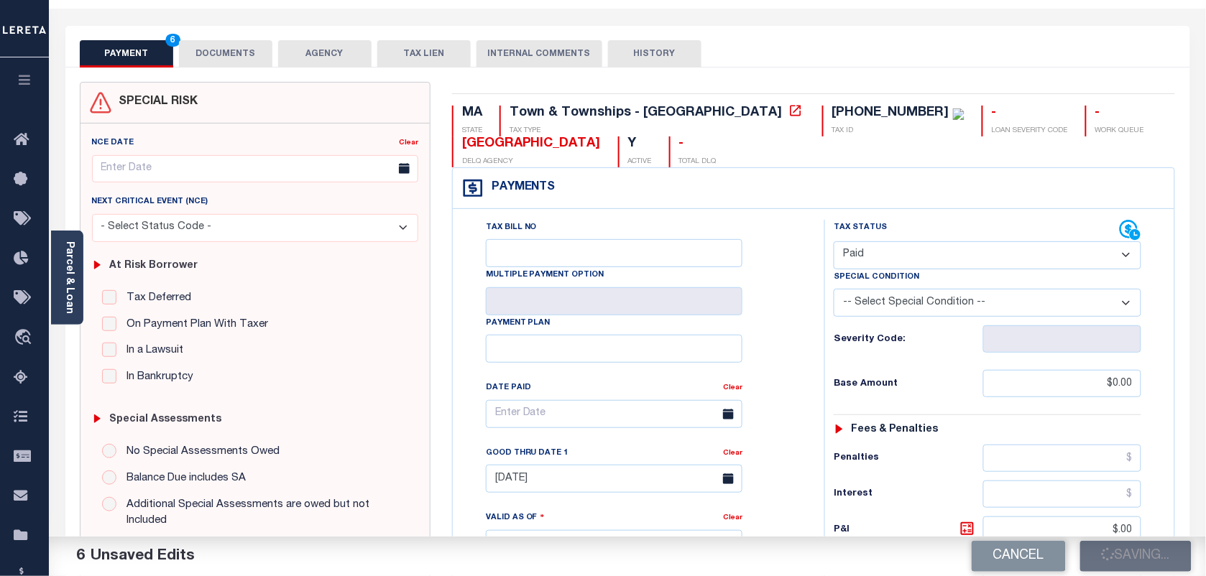
checkbox input "false"
type input "$0"
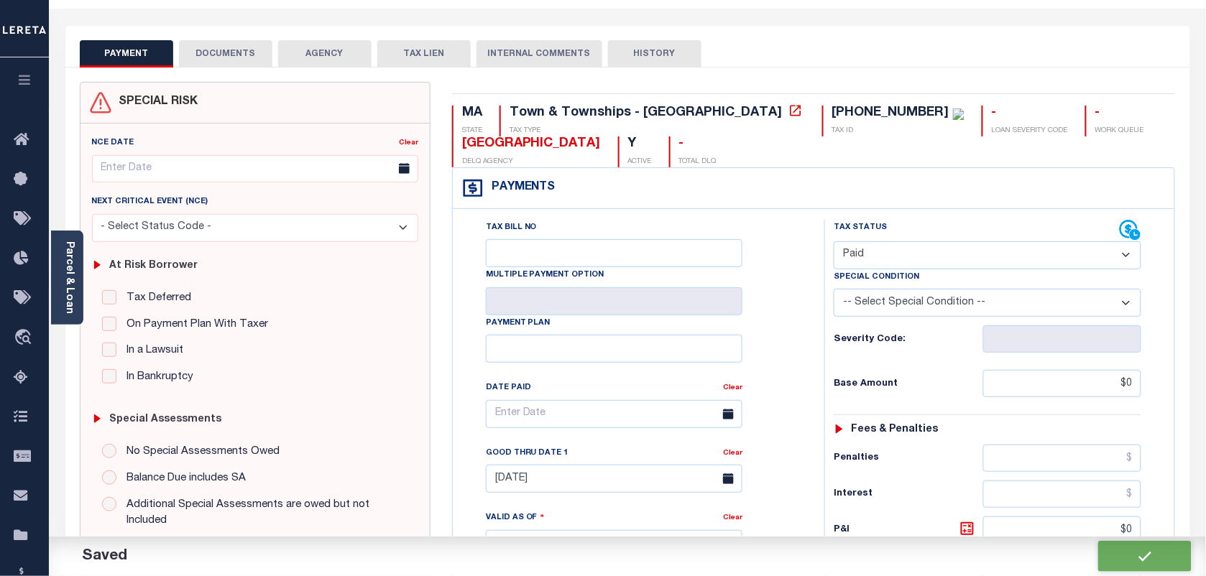
scroll to position [0, 0]
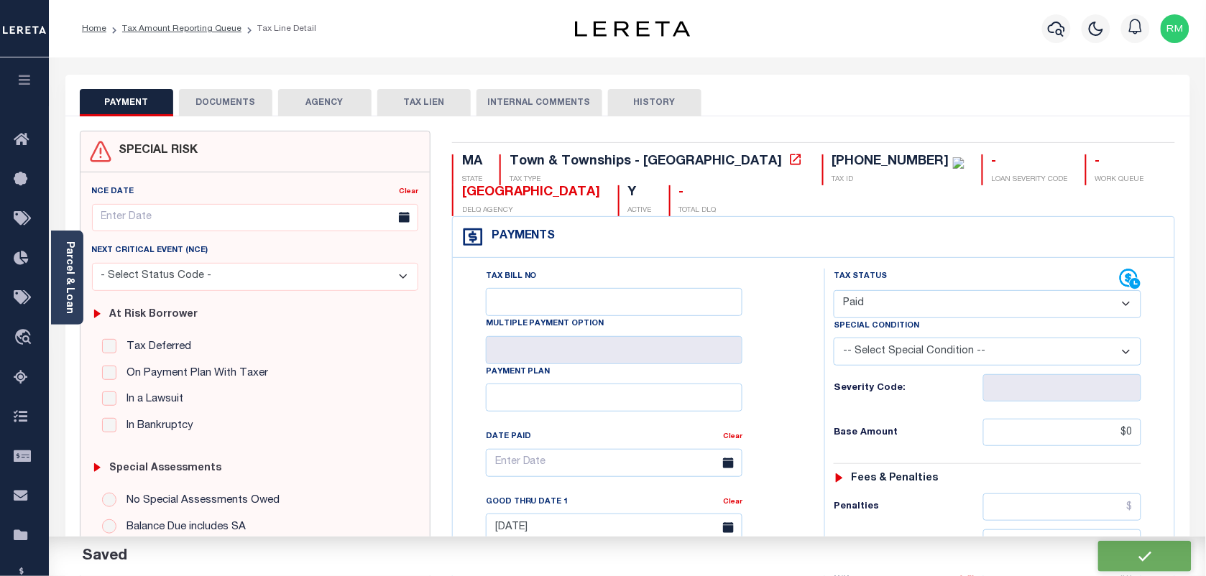
click at [244, 101] on button "DOCUMENTS" at bounding box center [225, 102] width 93 height 27
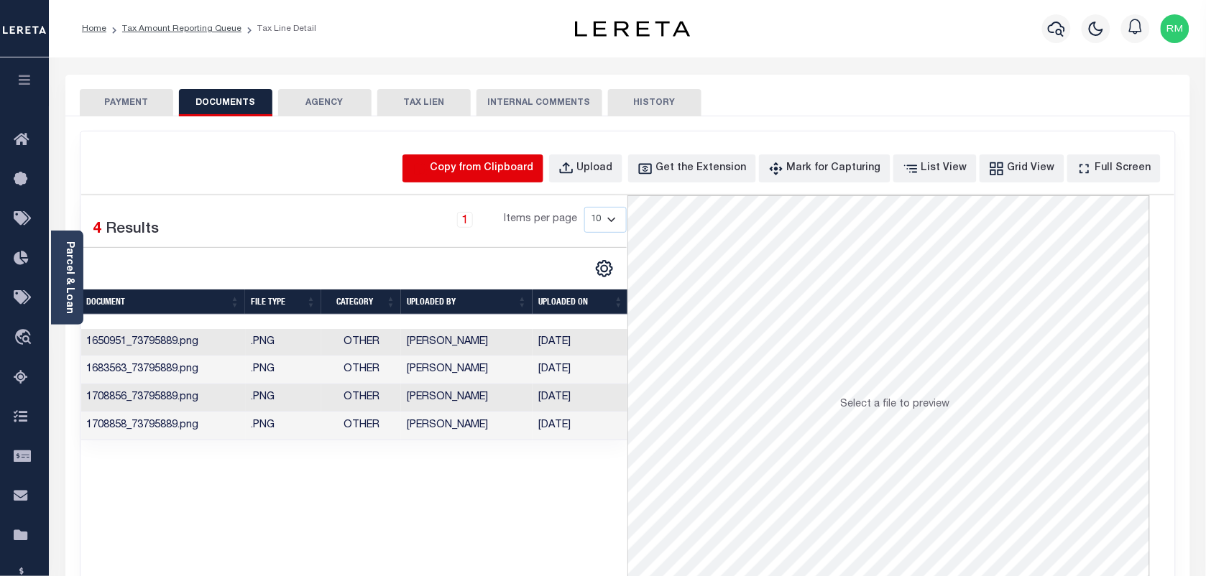
click at [428, 162] on icon "button" at bounding box center [420, 169] width 16 height 16
select select "POP"
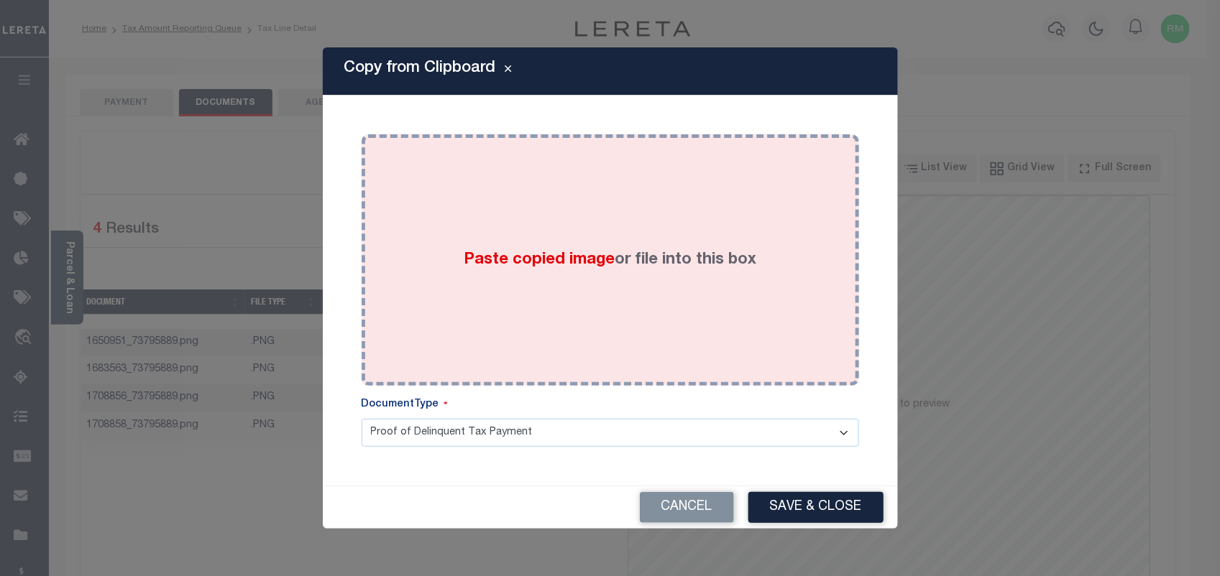
click at [522, 289] on div "Paste copied image or file into this box" at bounding box center [610, 260] width 476 height 230
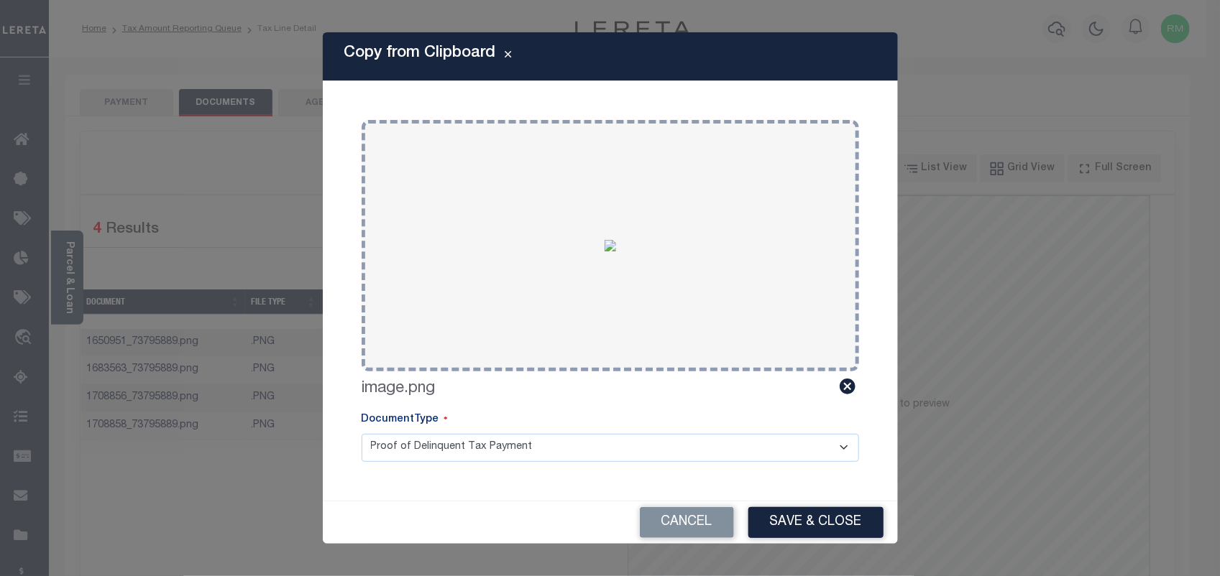
click at [796, 499] on div "Copy from Clipboard Paste copied image or file into this box Select file or dra…" at bounding box center [610, 287] width 575 height 511
click at [801, 512] on button "Save & Close" at bounding box center [815, 522] width 135 height 31
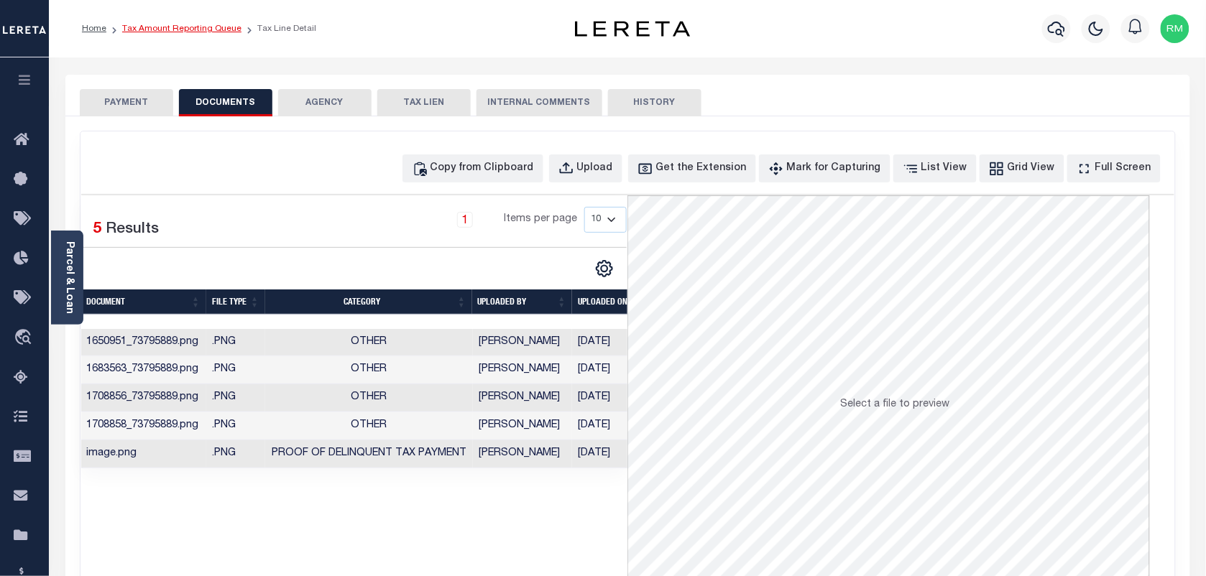
click at [152, 26] on link "Tax Amount Reporting Queue" at bounding box center [181, 28] width 119 height 9
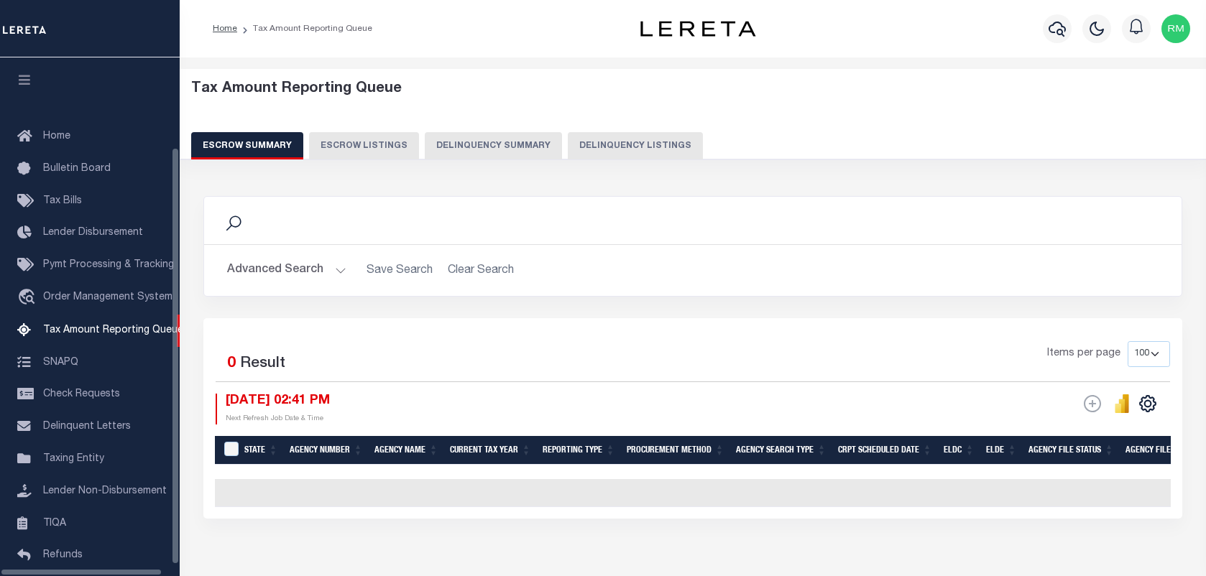
select select "100"
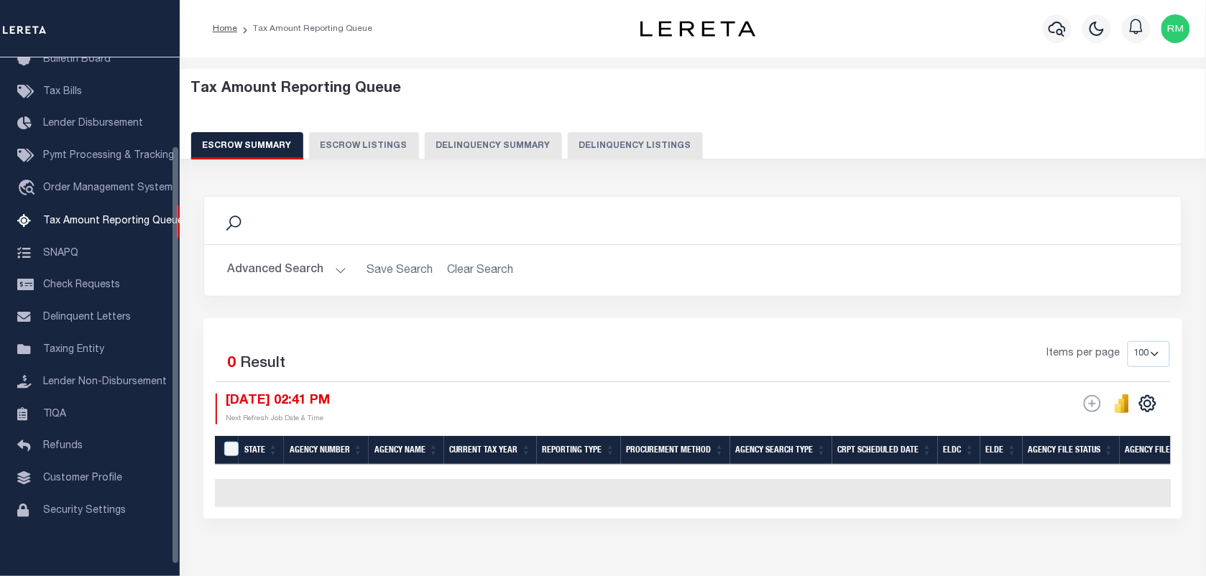
click at [633, 146] on button "Delinquency Listings" at bounding box center [635, 145] width 135 height 27
select select "100"
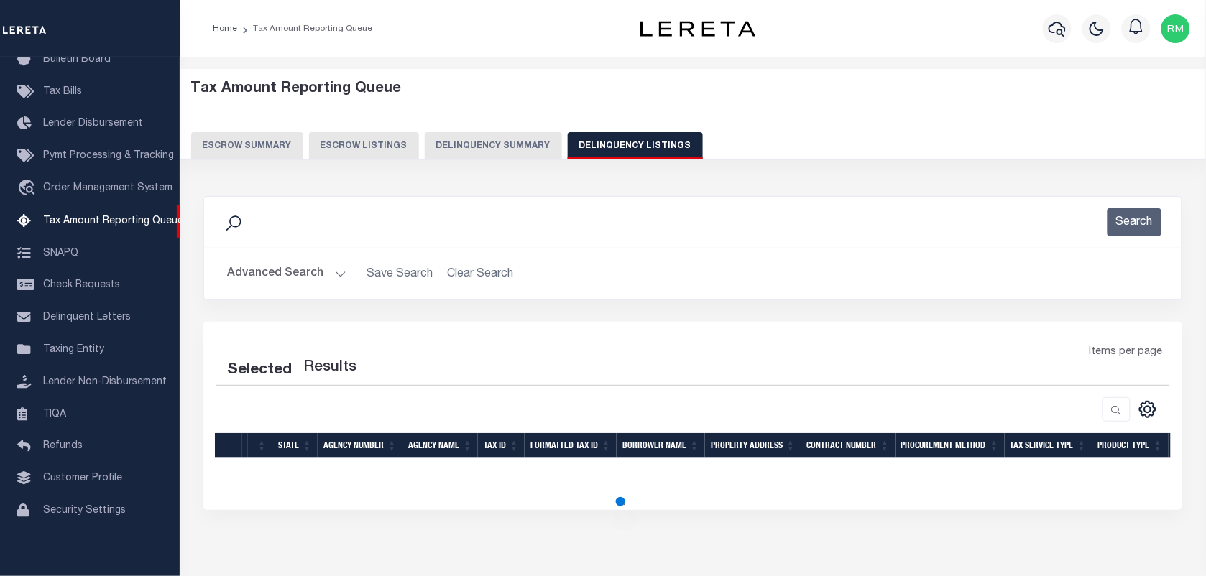
select select "100"
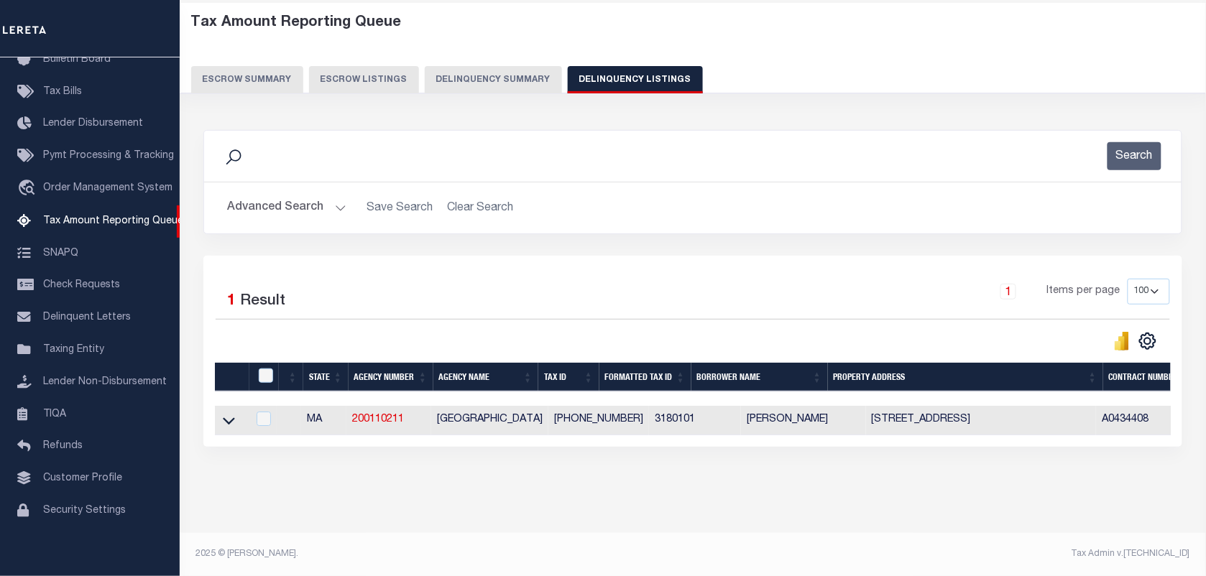
scroll to position [79, 0]
click at [229, 414] on icon at bounding box center [229, 420] width 12 height 15
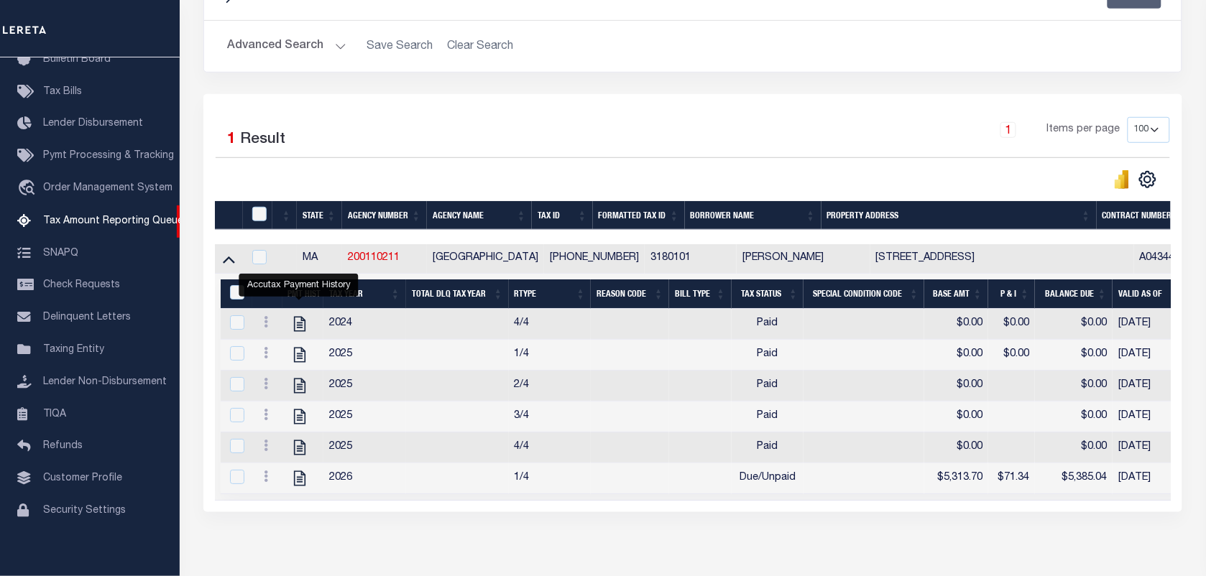
scroll to position [313, 0]
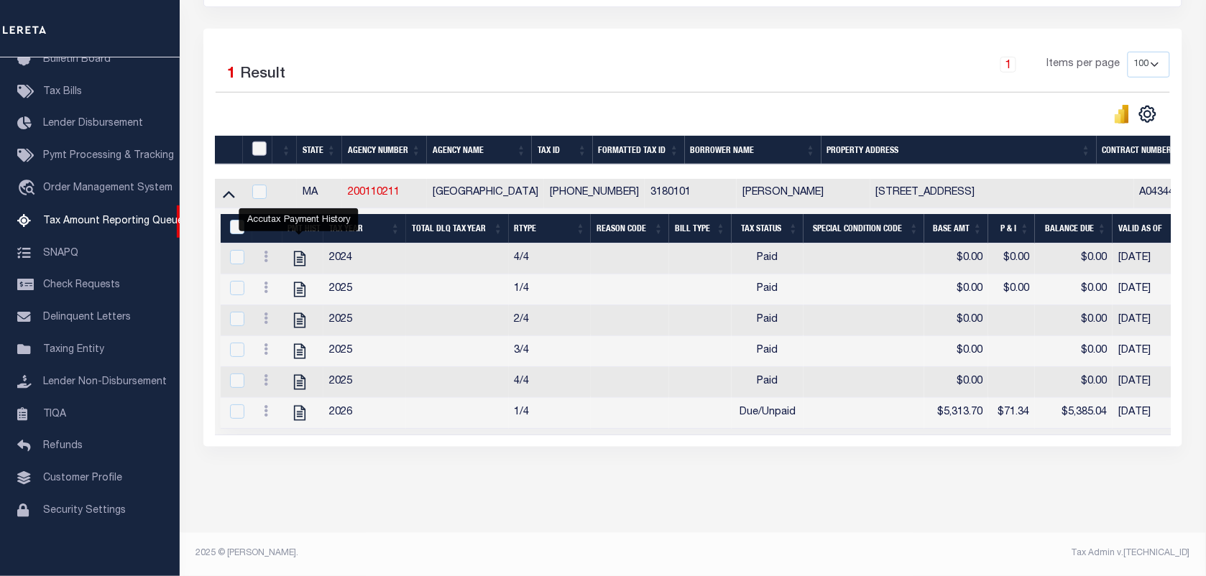
click at [257, 142] on input "checkbox" at bounding box center [259, 149] width 14 height 14
checkbox input "true"
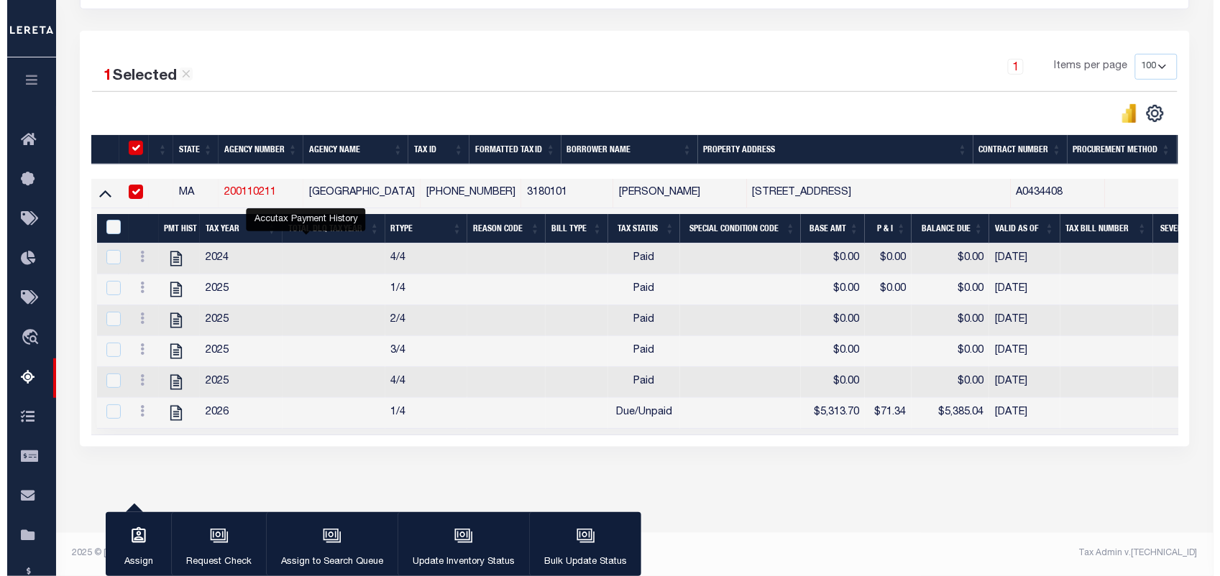
scroll to position [310, 0]
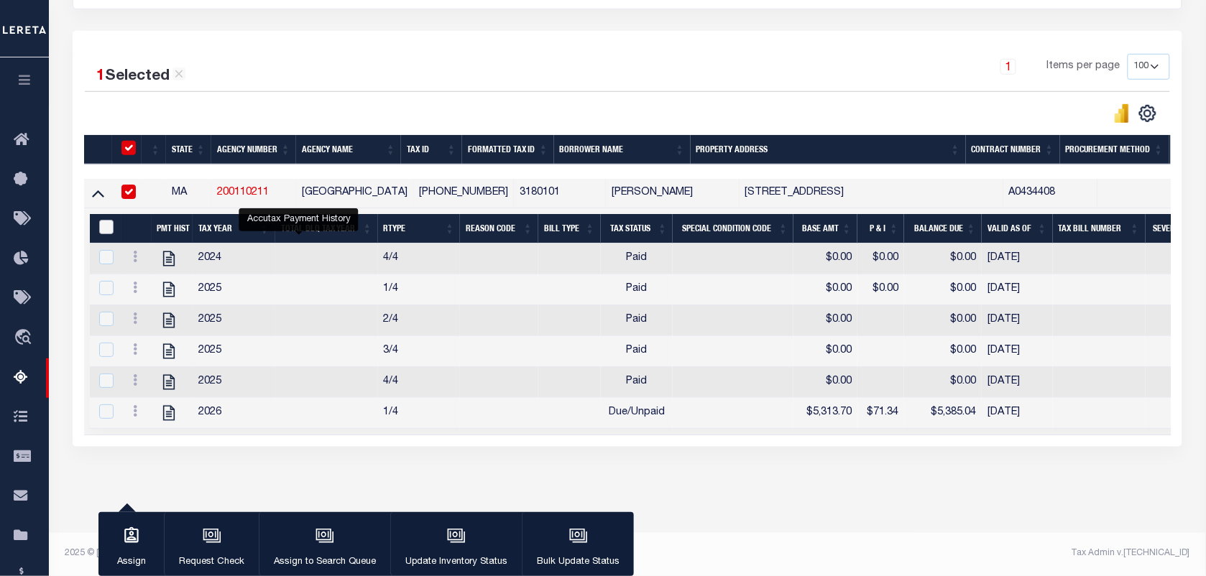
click at [99, 220] on input "&nbsp;" at bounding box center [106, 227] width 14 height 14
checkbox input "true"
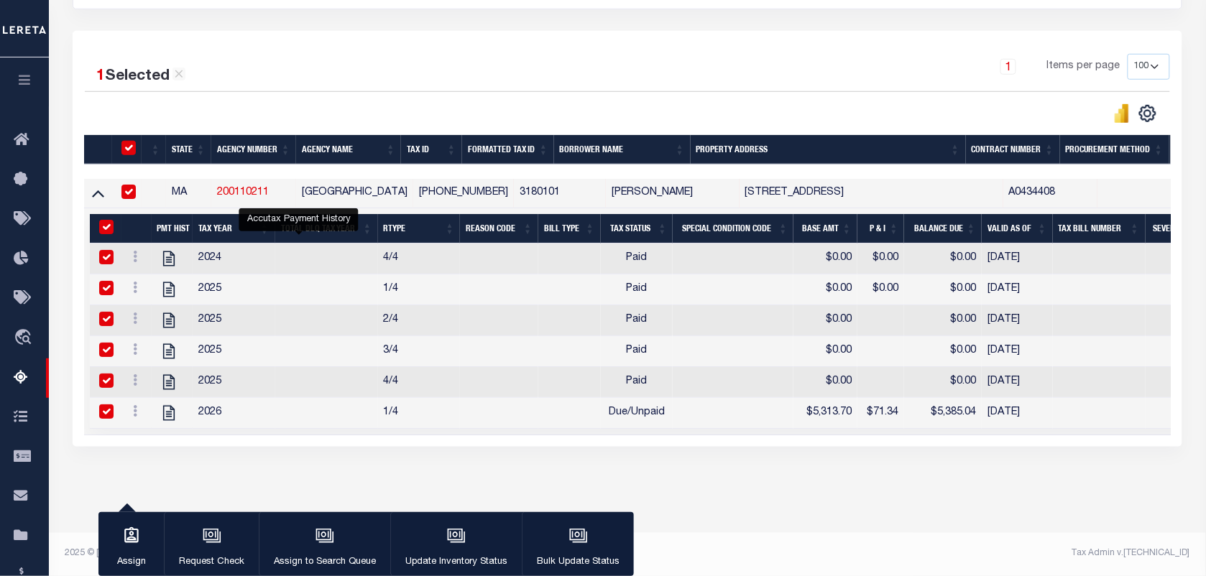
checkbox input "true"
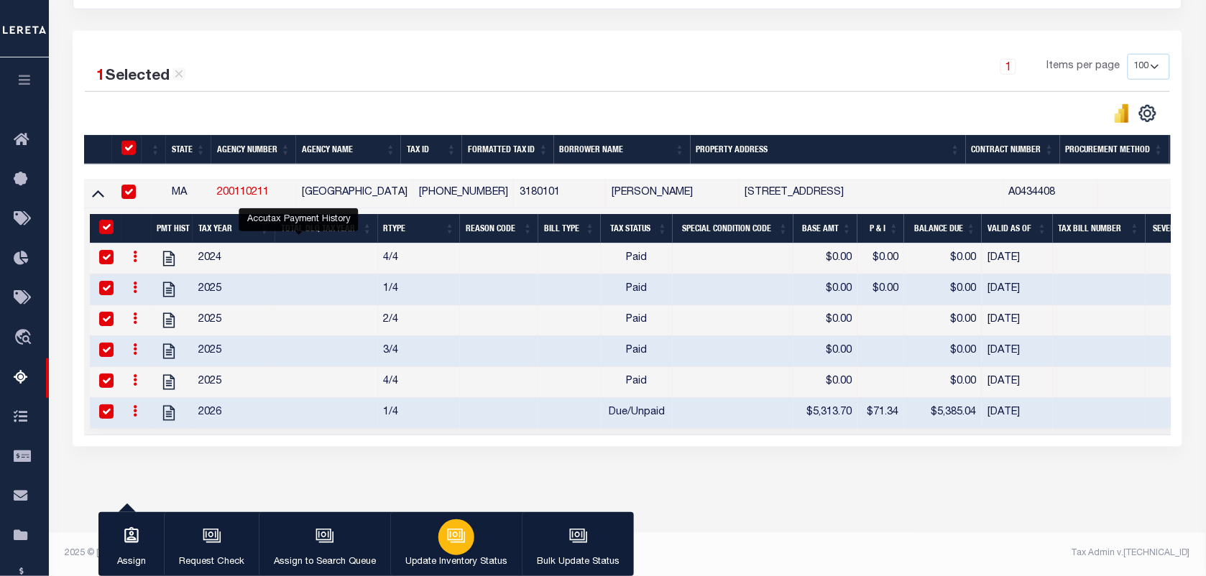
click at [450, 547] on div "button" at bounding box center [456, 538] width 36 height 36
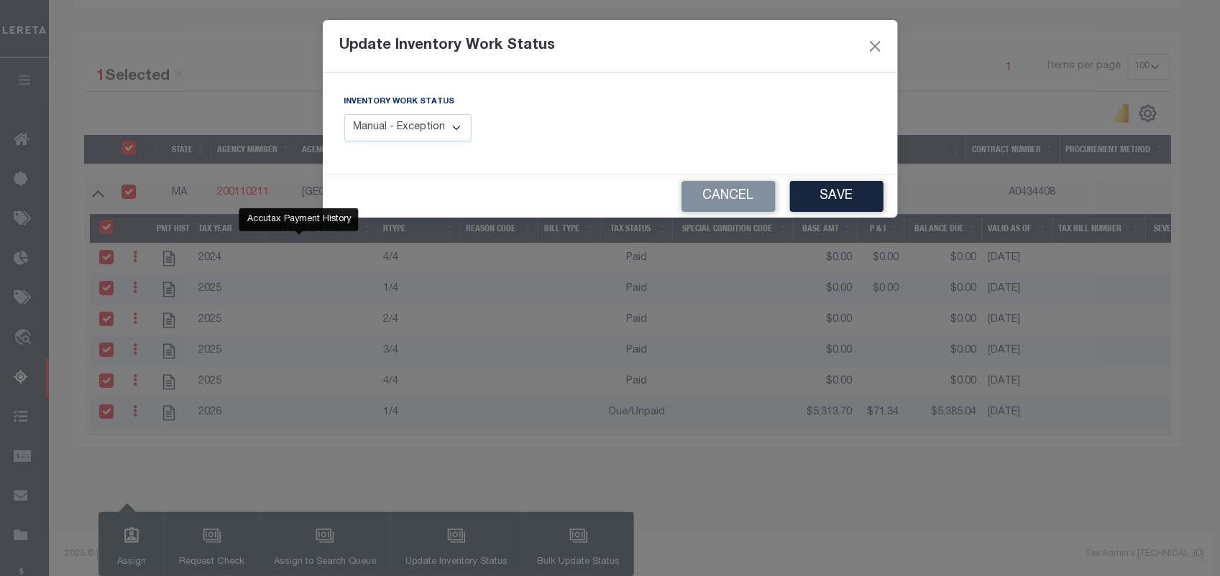
click at [447, 132] on select "Manual - Exception Pended - Awaiting Search Late Add Exception Completed" at bounding box center [408, 128] width 128 height 28
select select "4"
click at [344, 114] on select "Manual - Exception Pended - Awaiting Search Late Add Exception Completed" at bounding box center [408, 128] width 128 height 28
click at [829, 200] on button "Save" at bounding box center [836, 196] width 93 height 31
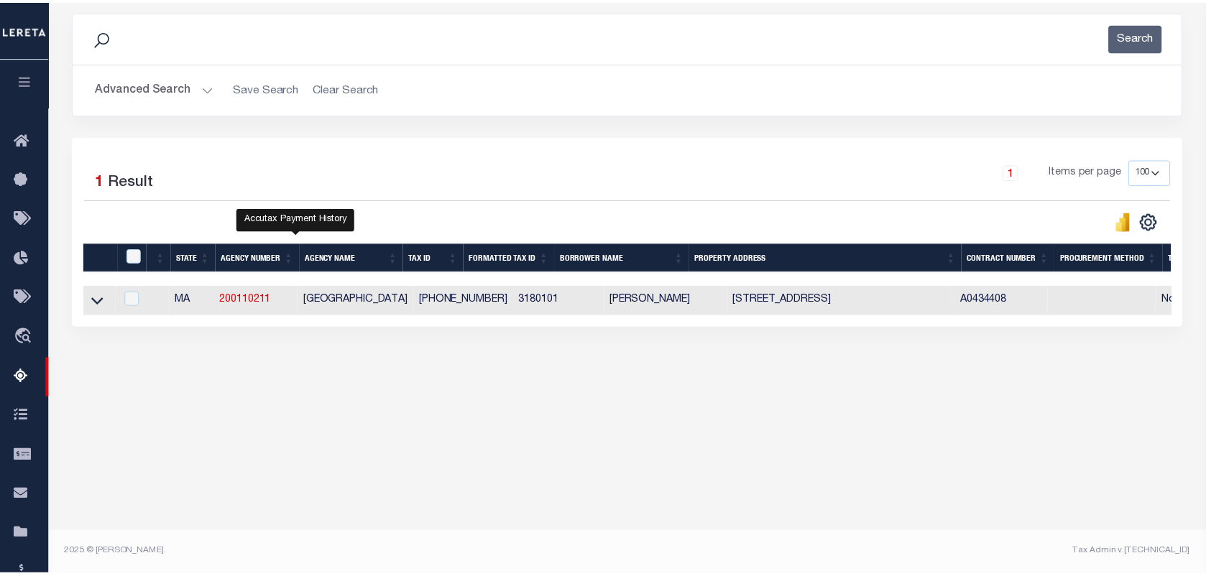
scroll to position [185, 0]
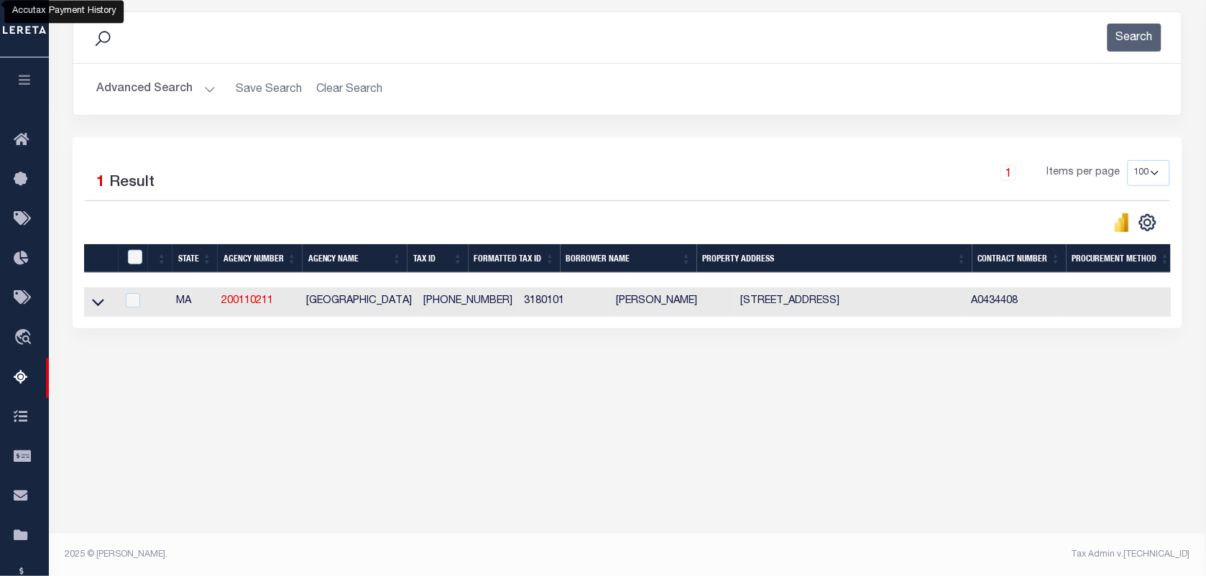
click at [88, 300] on td at bounding box center [100, 301] width 32 height 29
checkbox input "true"
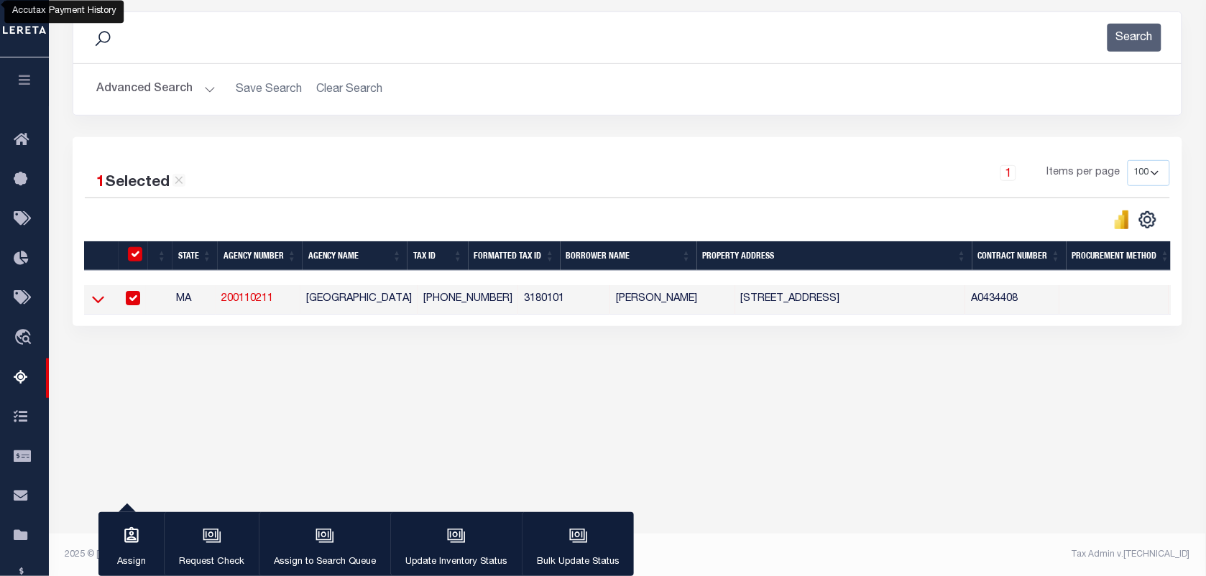
click at [98, 307] on icon at bounding box center [98, 299] width 12 height 15
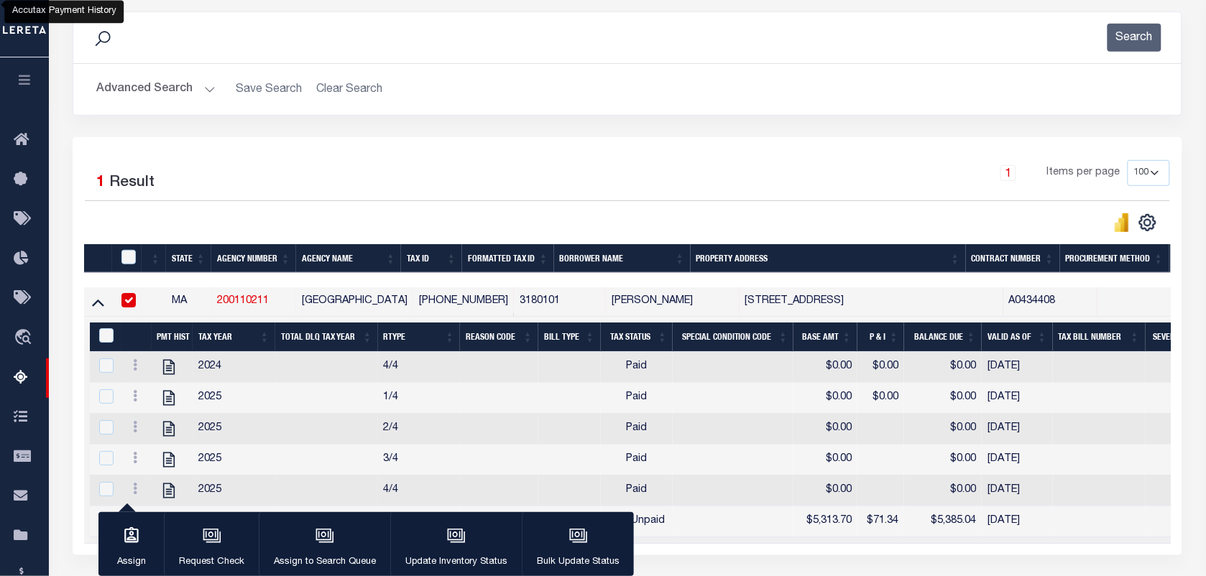
click at [130, 297] on input "checkbox" at bounding box center [128, 300] width 14 height 14
checkbox input "false"
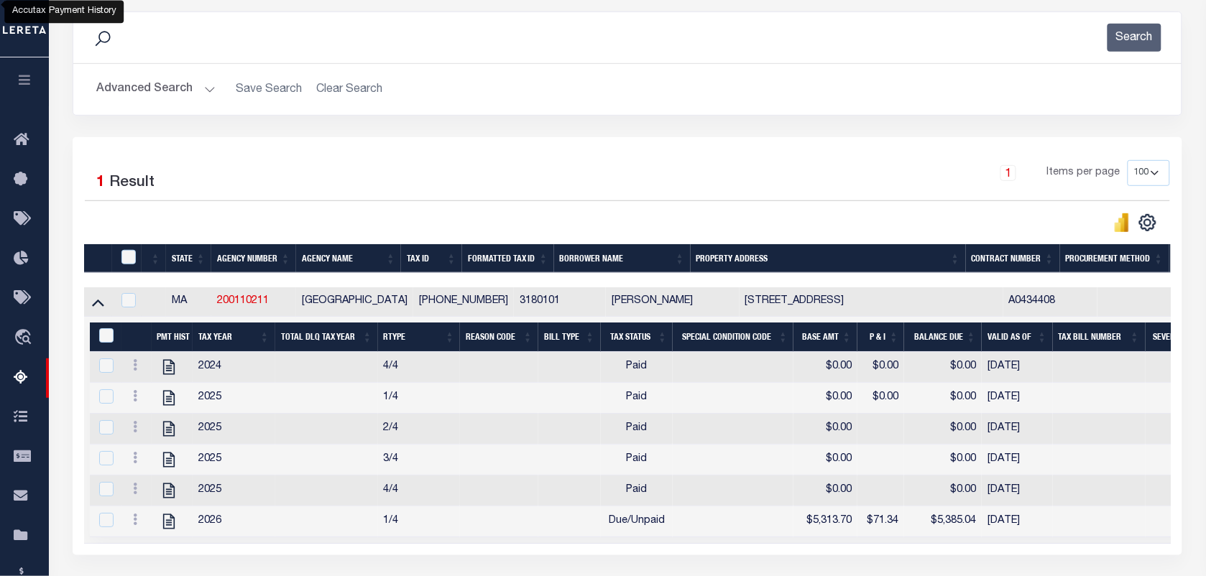
click at [190, 102] on button "Advanced Search" at bounding box center [155, 89] width 119 height 28
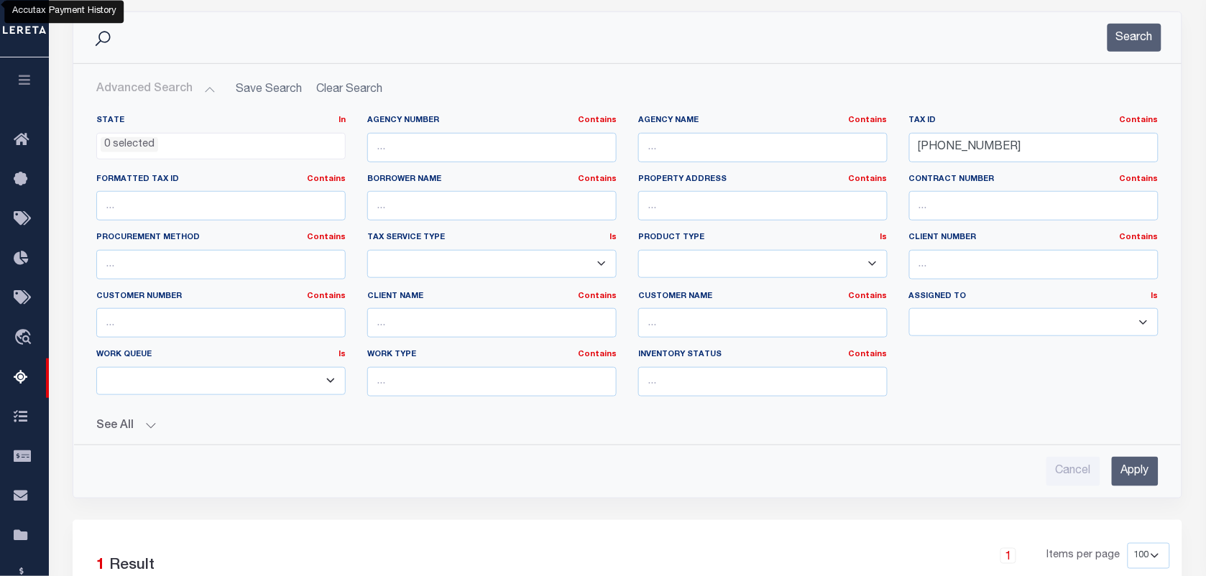
click at [1002, 119] on label "Tax ID Contains Contains Is" at bounding box center [1033, 121] width 249 height 12
click at [997, 135] on input "[PHONE_NUMBER]" at bounding box center [1033, 147] width 249 height 29
paste input "221-67"
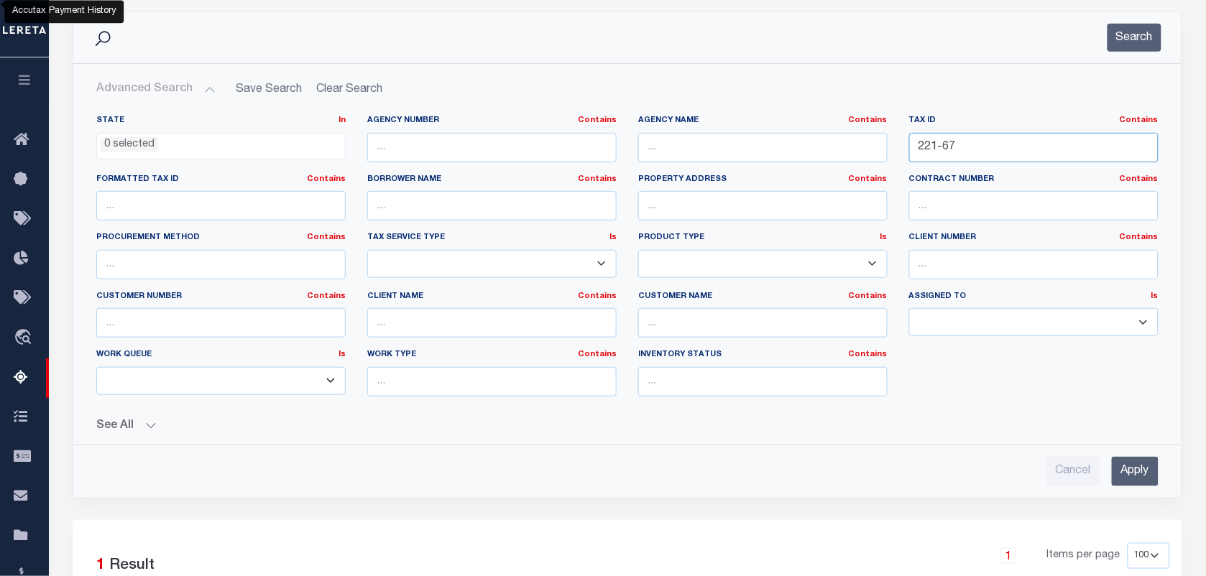
type input "221-67"
click at [1154, 47] on button "Search" at bounding box center [1134, 38] width 54 height 28
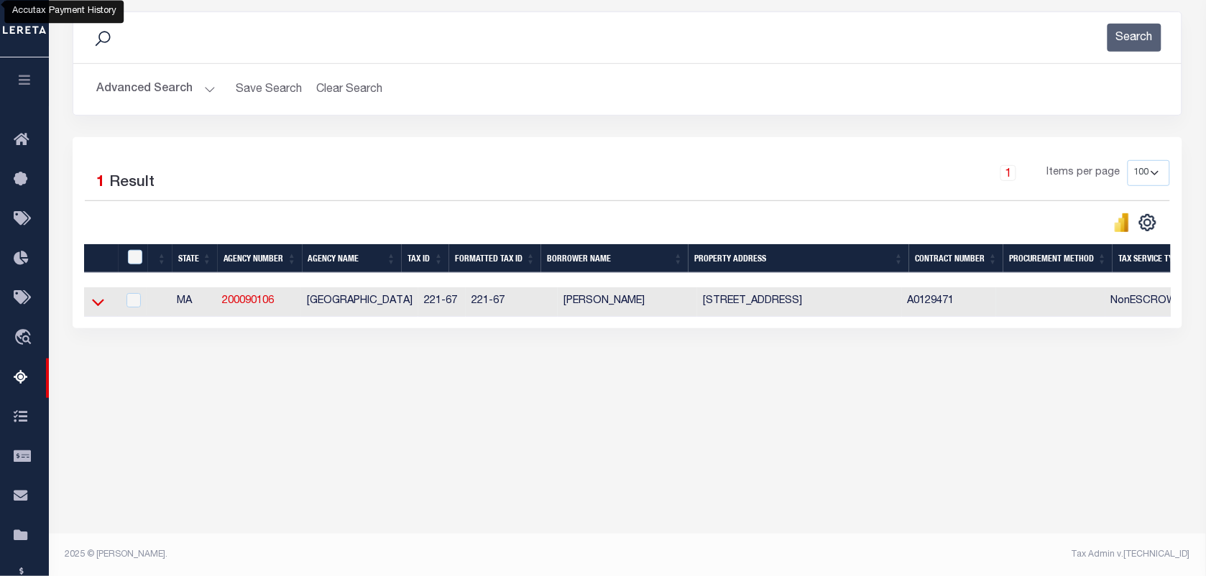
click at [102, 300] on icon at bounding box center [98, 302] width 12 height 15
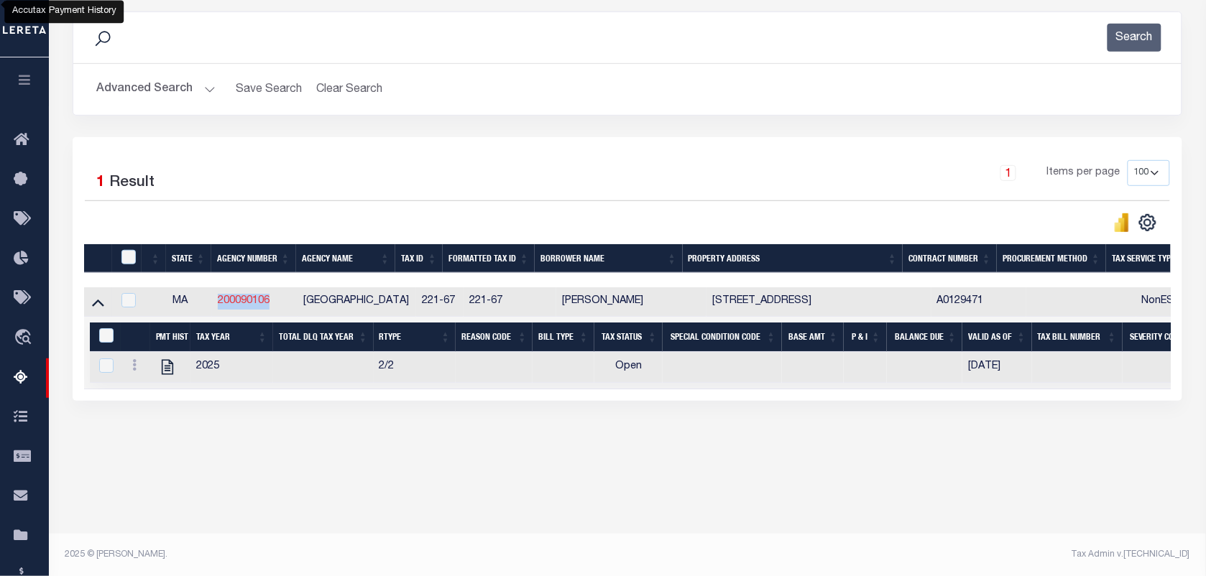
drag, startPoint x: 282, startPoint y: 303, endPoint x: 221, endPoint y: 310, distance: 61.5
click at [221, 310] on td "200090106" at bounding box center [255, 301] width 86 height 29
checkbox input "true"
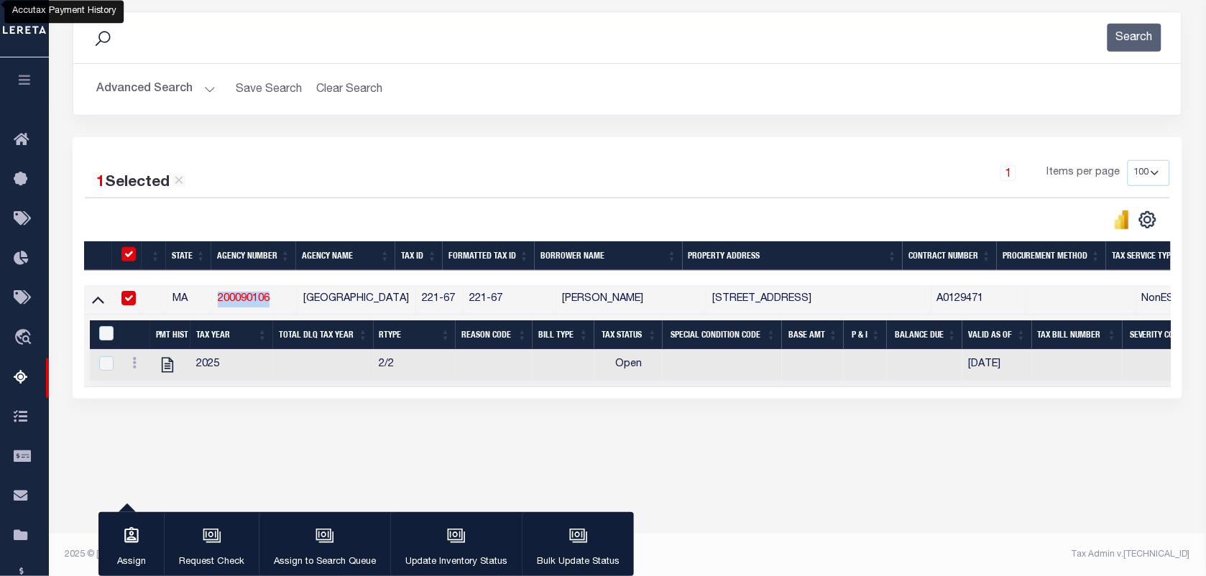
copy link "200090106"
drag, startPoint x: 688, startPoint y: 292, endPoint x: 536, endPoint y: 296, distance: 151.7
click at [536, 296] on tr "MA 200090106 [GEOGRAPHIC_DATA] 221-67 221-67 [PERSON_NAME] [STREET_ADDRESS] A01…" at bounding box center [1065, 299] width 1963 height 29
copy tr "[PERSON_NAME]"
drag, startPoint x: 752, startPoint y: 307, endPoint x: 691, endPoint y: 300, distance: 62.1
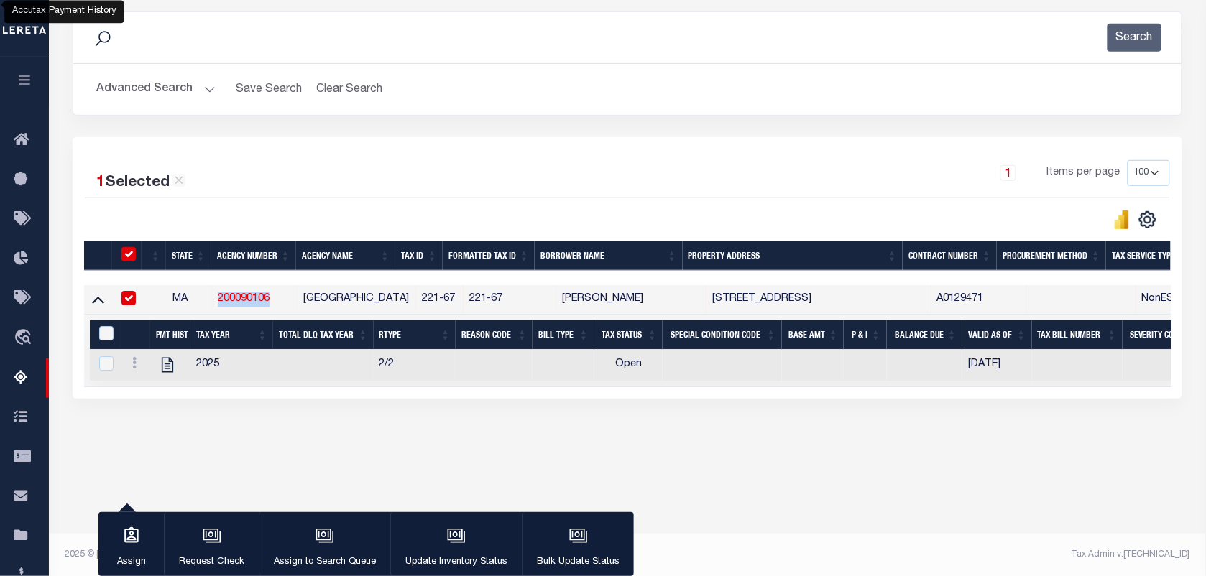
click at [691, 300] on tr "MA 200090106 [GEOGRAPHIC_DATA] 221-67 221-67 [PERSON_NAME] [STREET_ADDRESS] A01…" at bounding box center [1065, 299] width 1963 height 29
copy tr "2 KENWAY"
drag, startPoint x: 597, startPoint y: 303, endPoint x: 550, endPoint y: 310, distance: 47.2
click at [556, 310] on td "[PERSON_NAME]" at bounding box center [631, 299] width 150 height 29
checkbox input "false"
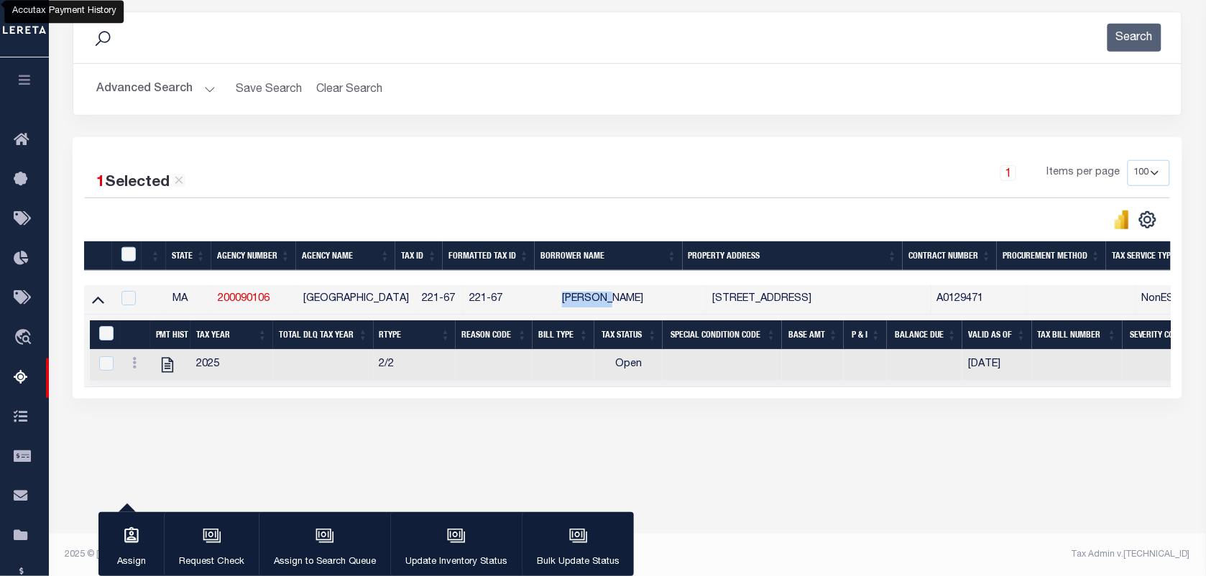
checkbox input "false"
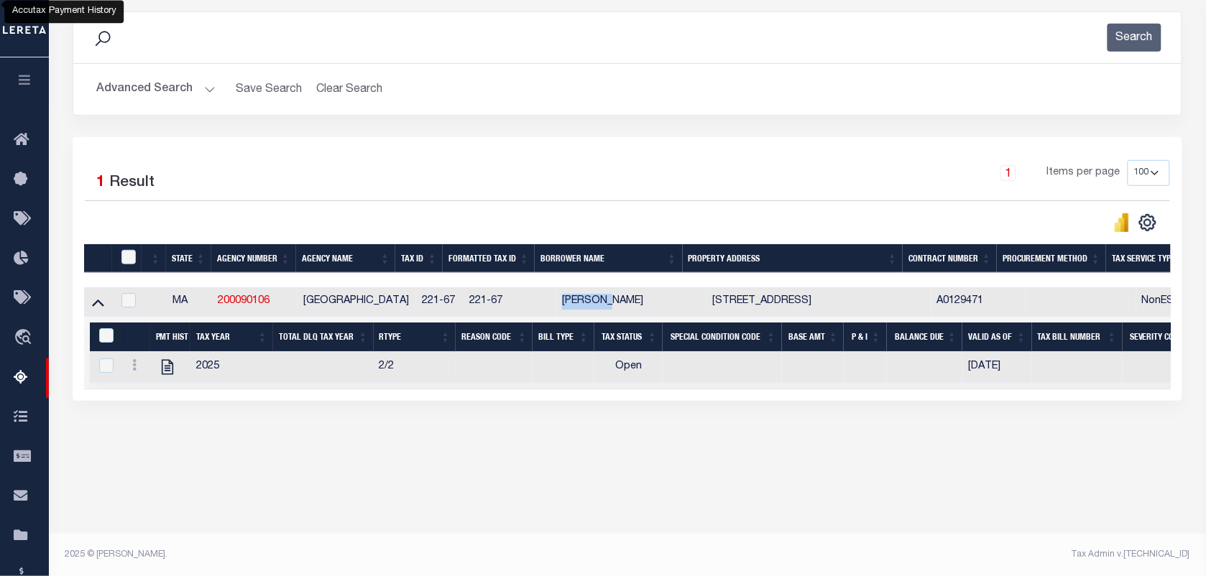
copy td "[PERSON_NAME]"
drag, startPoint x: 683, startPoint y: 303, endPoint x: 637, endPoint y: 308, distance: 46.9
click at [637, 308] on td "[PERSON_NAME]" at bounding box center [631, 301] width 150 height 29
checkbox input "true"
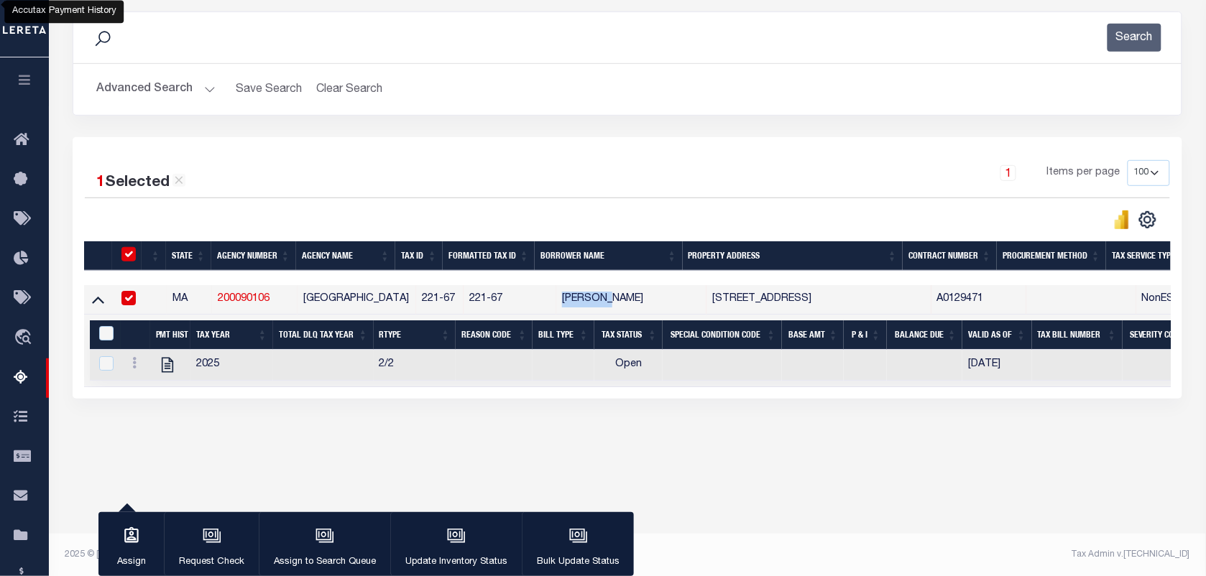
copy td "[PERSON_NAME]"
click at [633, 299] on td "[PERSON_NAME]" at bounding box center [631, 299] width 150 height 29
checkbox input "false"
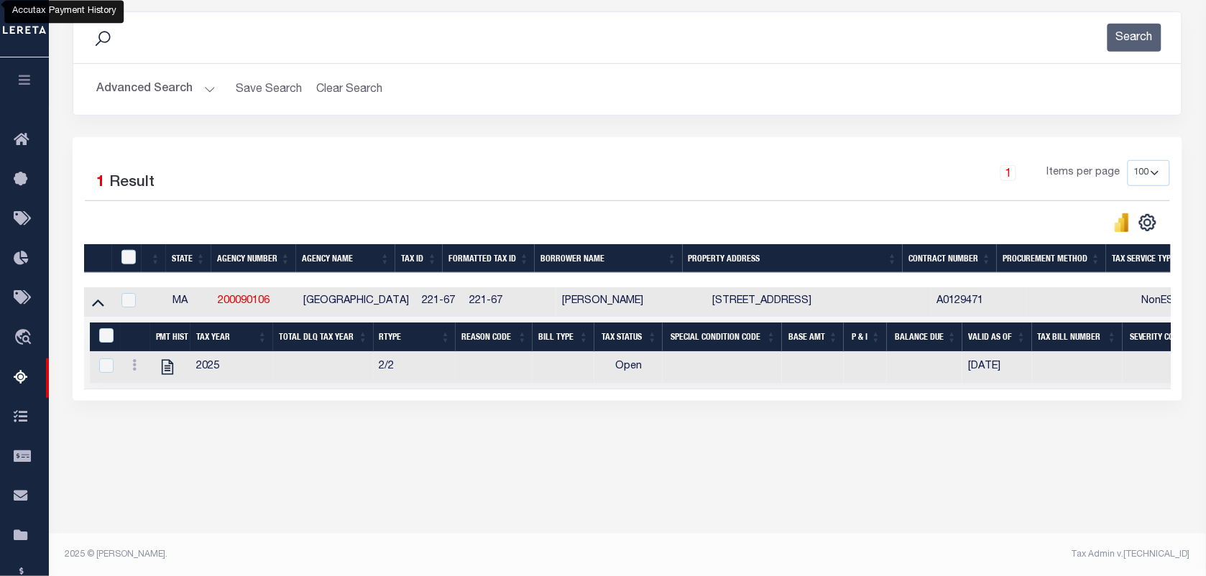
drag, startPoint x: 633, startPoint y: 299, endPoint x: 615, endPoint y: 307, distance: 19.6
click at [615, 307] on td "[PERSON_NAME]" at bounding box center [631, 301] width 150 height 29
checkbox input "true"
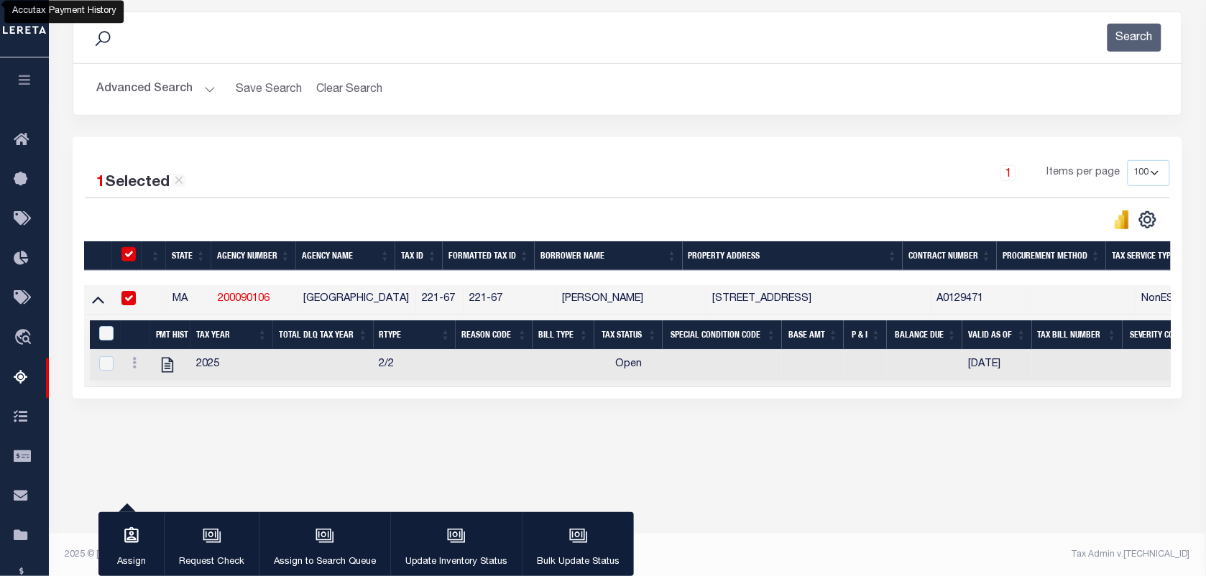
copy td "[PERSON_NAME]"
